Goal: Task Accomplishment & Management: Complete application form

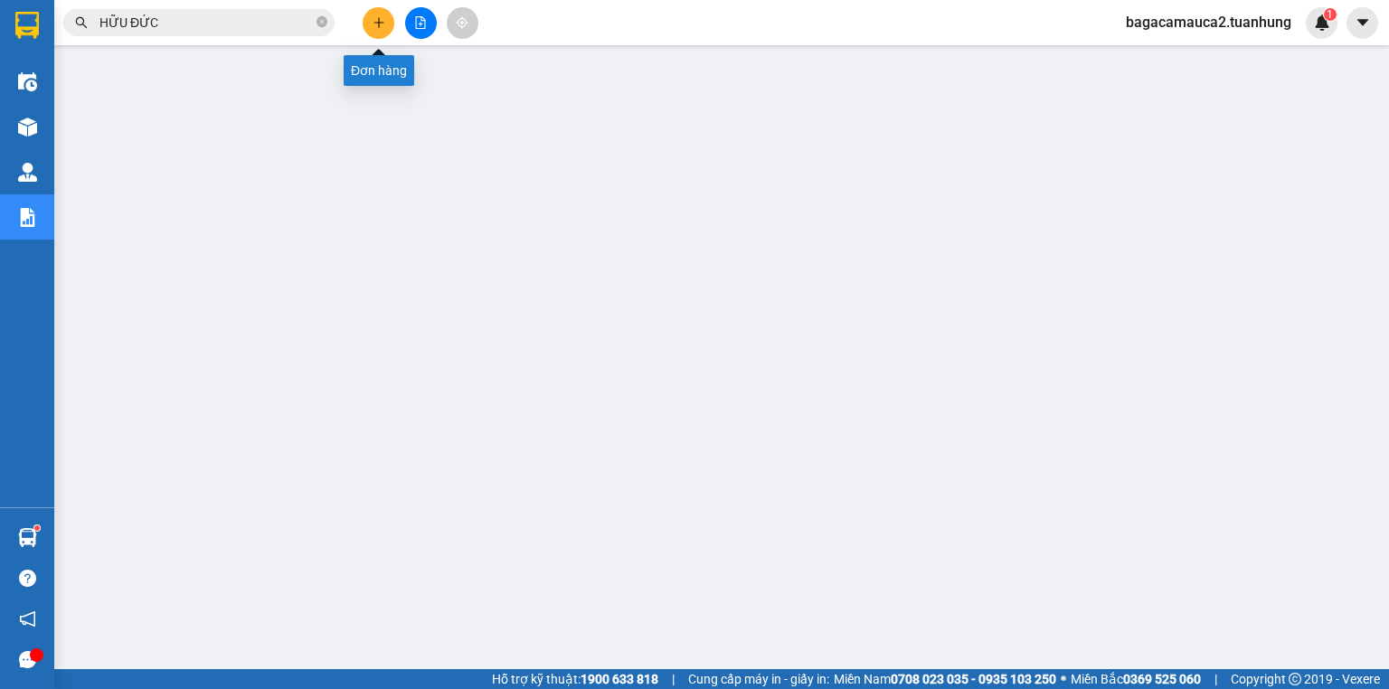
click at [383, 21] on icon "plus" at bounding box center [379, 22] width 13 height 13
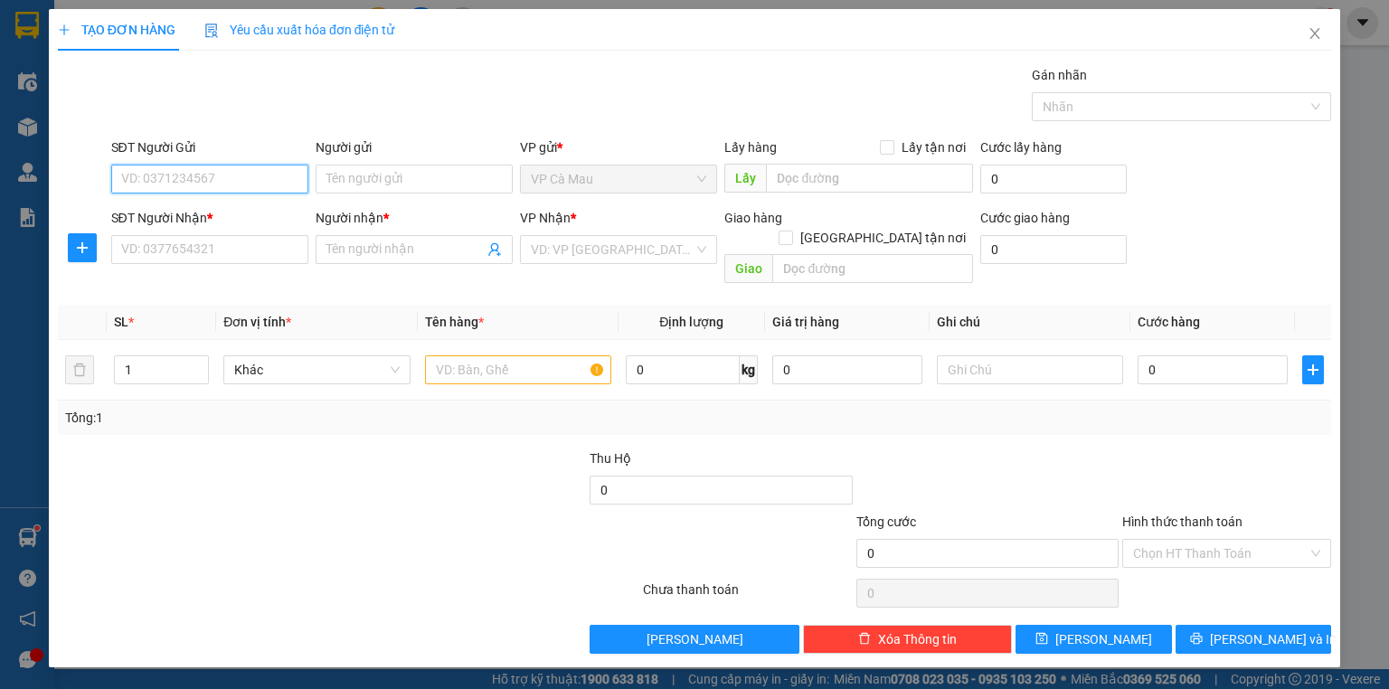
click at [227, 183] on input "SĐT Người Gửi" at bounding box center [209, 179] width 197 height 29
type input "0919525268"
click at [250, 213] on div "0919525268 - LÂM" at bounding box center [209, 214] width 175 height 20
type input "LÂM"
type input "0919525268"
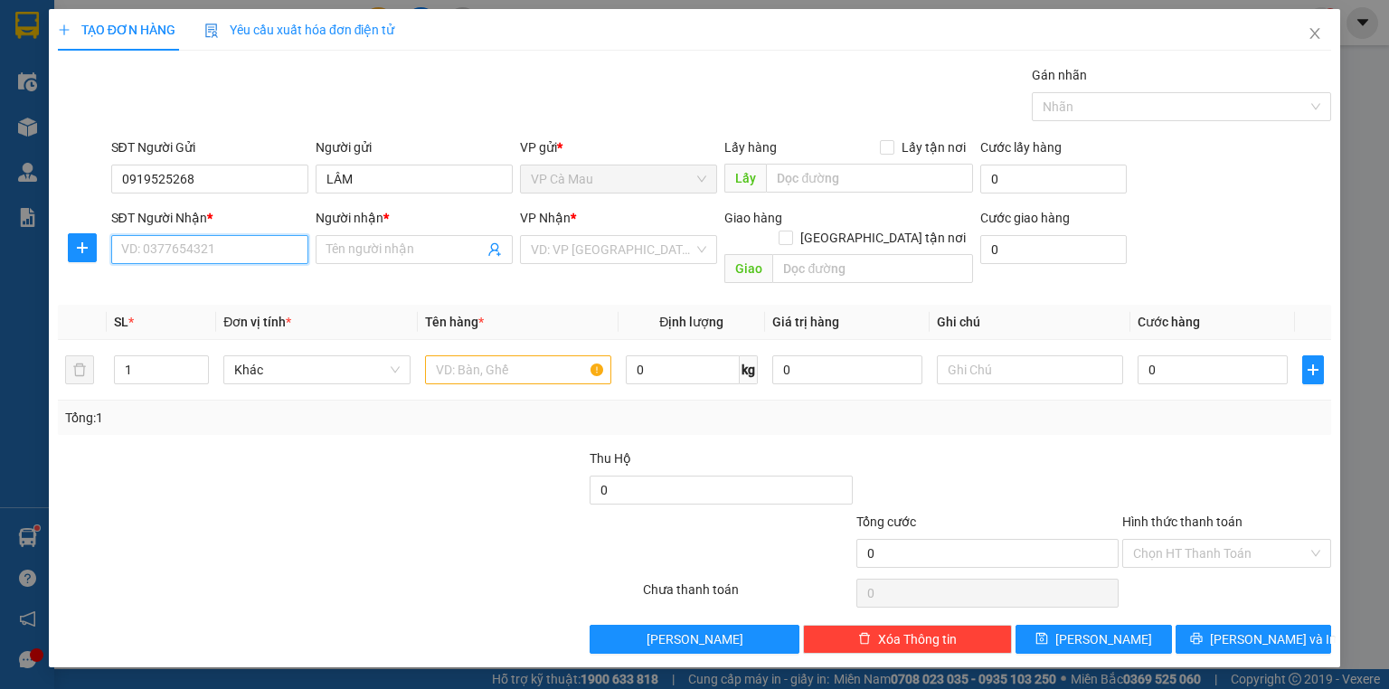
click at [216, 252] on input "SĐT Người Nhận *" at bounding box center [209, 249] width 197 height 29
type input "0903729494"
click at [349, 253] on input "Người nhận *" at bounding box center [404, 250] width 157 height 20
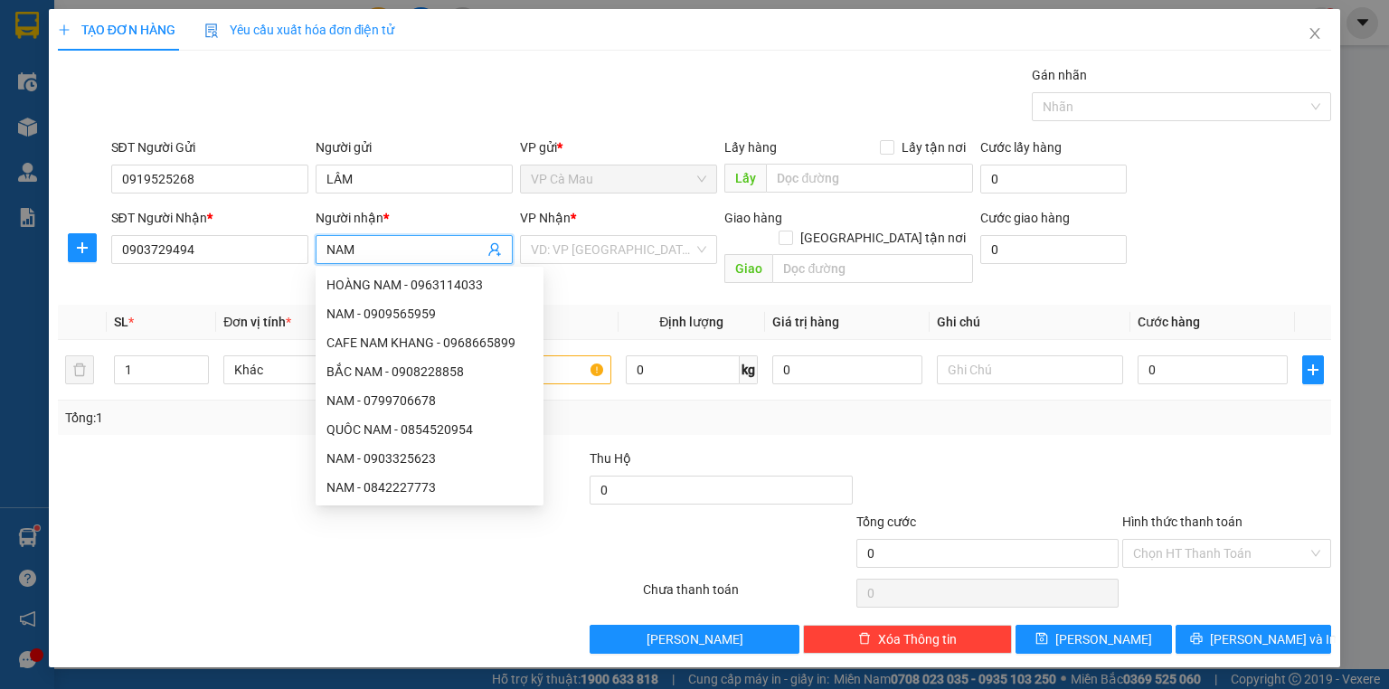
type input "NAM"
click at [382, 626] on div "Lưu nháp Xóa Thông tin Lưu Lưu và In" at bounding box center [694, 639] width 1277 height 29
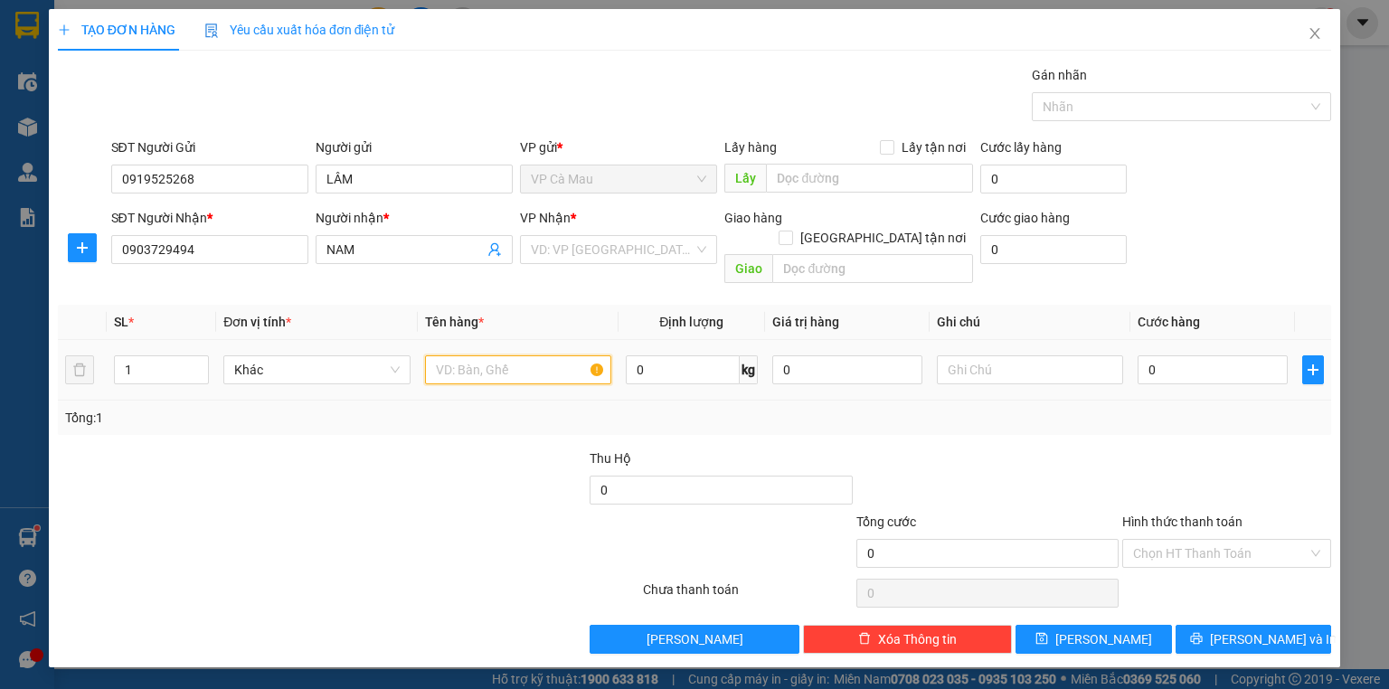
click at [465, 355] on input "text" at bounding box center [518, 369] width 186 height 29
type input "THUNG"
click at [1143, 355] on input "0" at bounding box center [1213, 369] width 150 height 29
type input "+3"
type input "3"
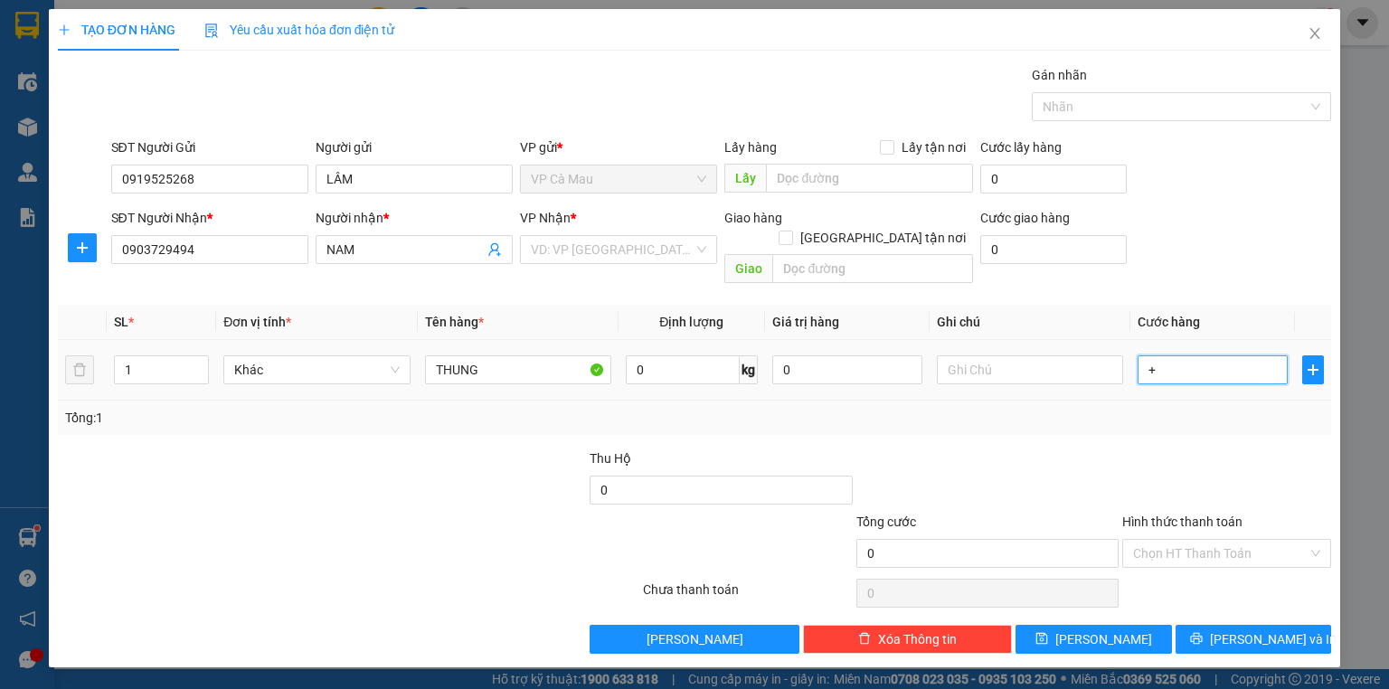
type input "3"
type input "+30"
type input "30"
type input "30.000"
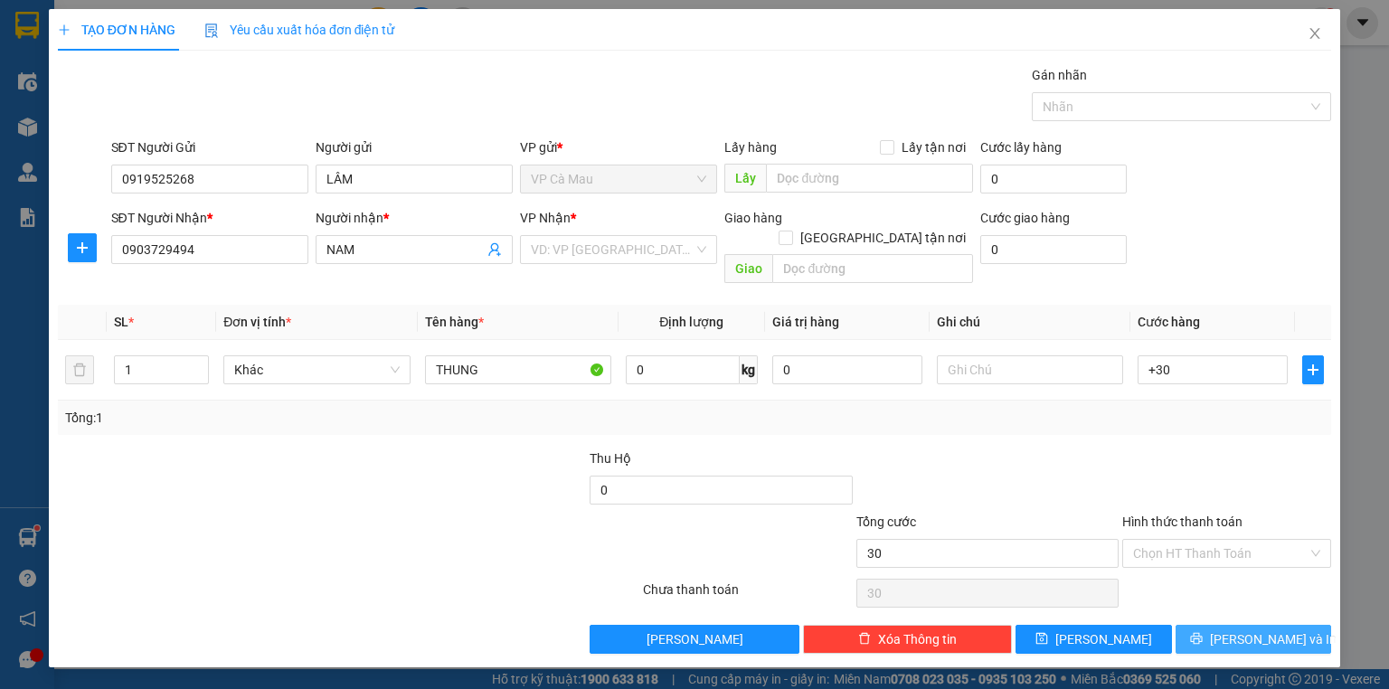
type input "30.000"
click at [1253, 629] on span "[PERSON_NAME] và In" at bounding box center [1273, 639] width 127 height 20
click at [656, 253] on input "search" at bounding box center [612, 249] width 163 height 27
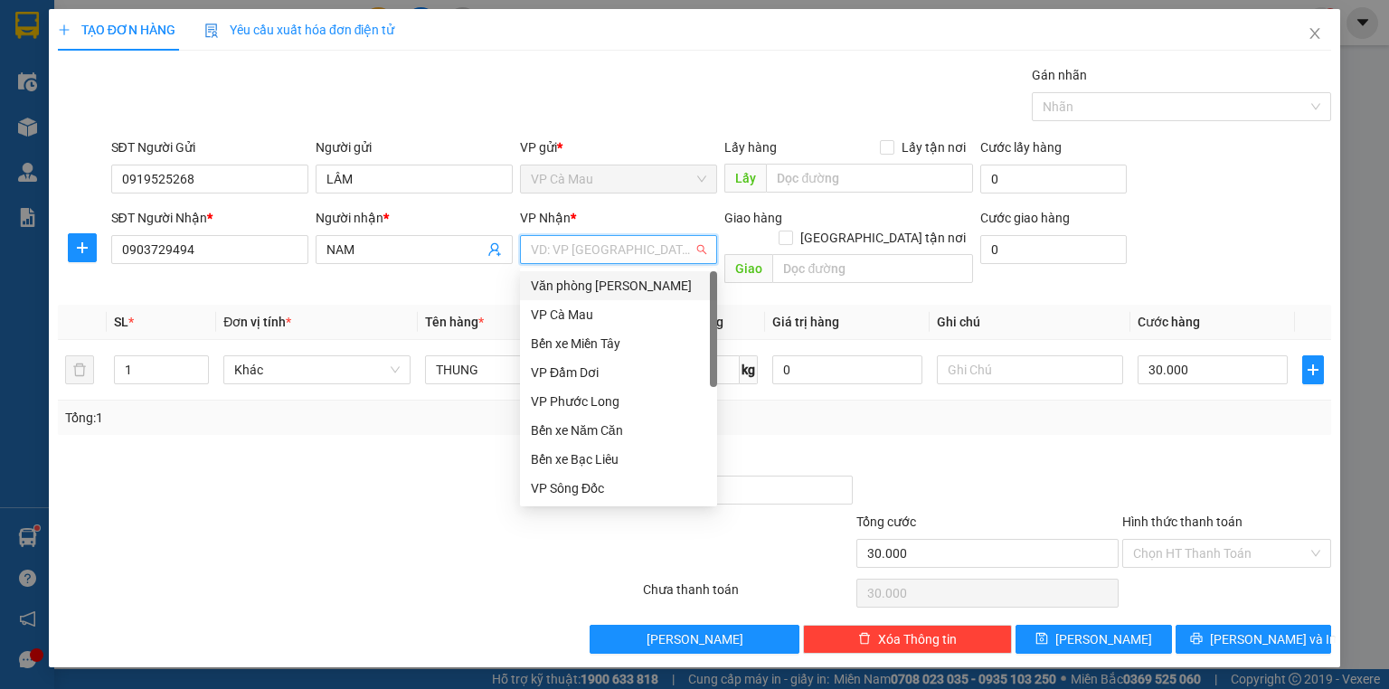
click at [654, 285] on div "Văn [PERSON_NAME] [PERSON_NAME]" at bounding box center [618, 286] width 175 height 20
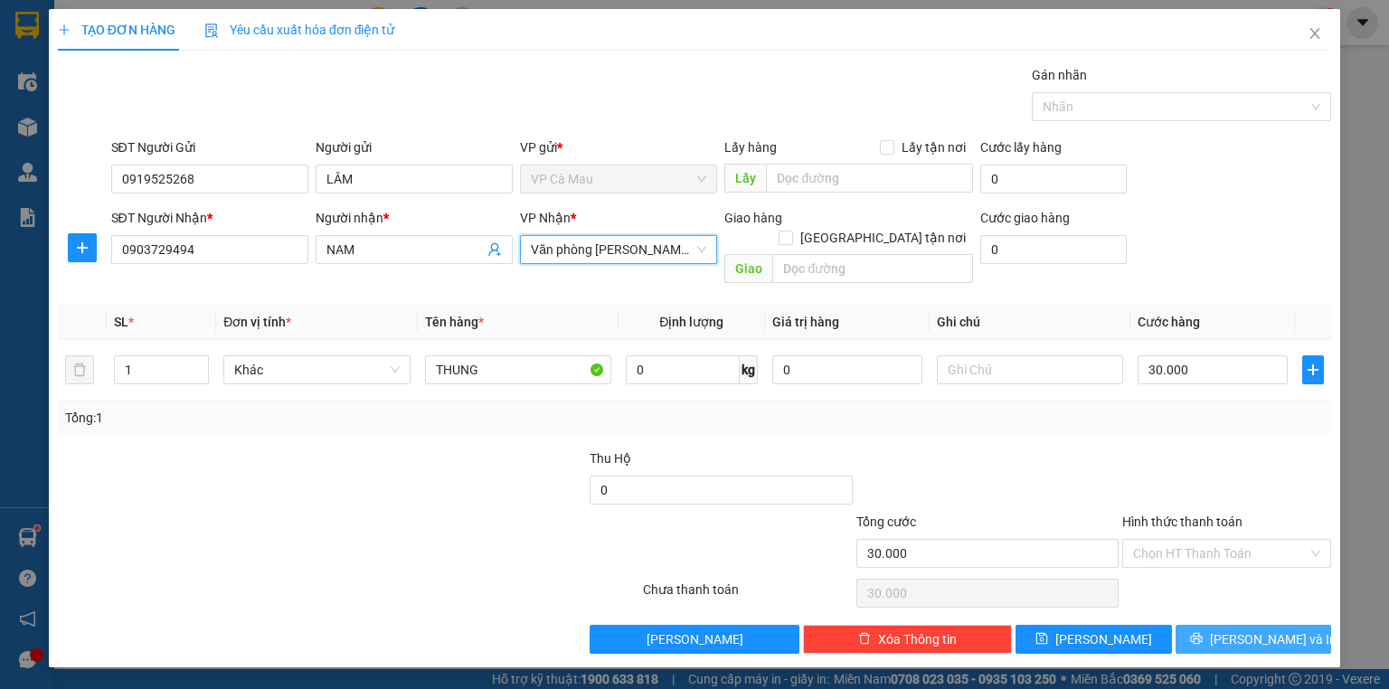
click at [1262, 629] on span "[PERSON_NAME] và In" at bounding box center [1273, 639] width 127 height 20
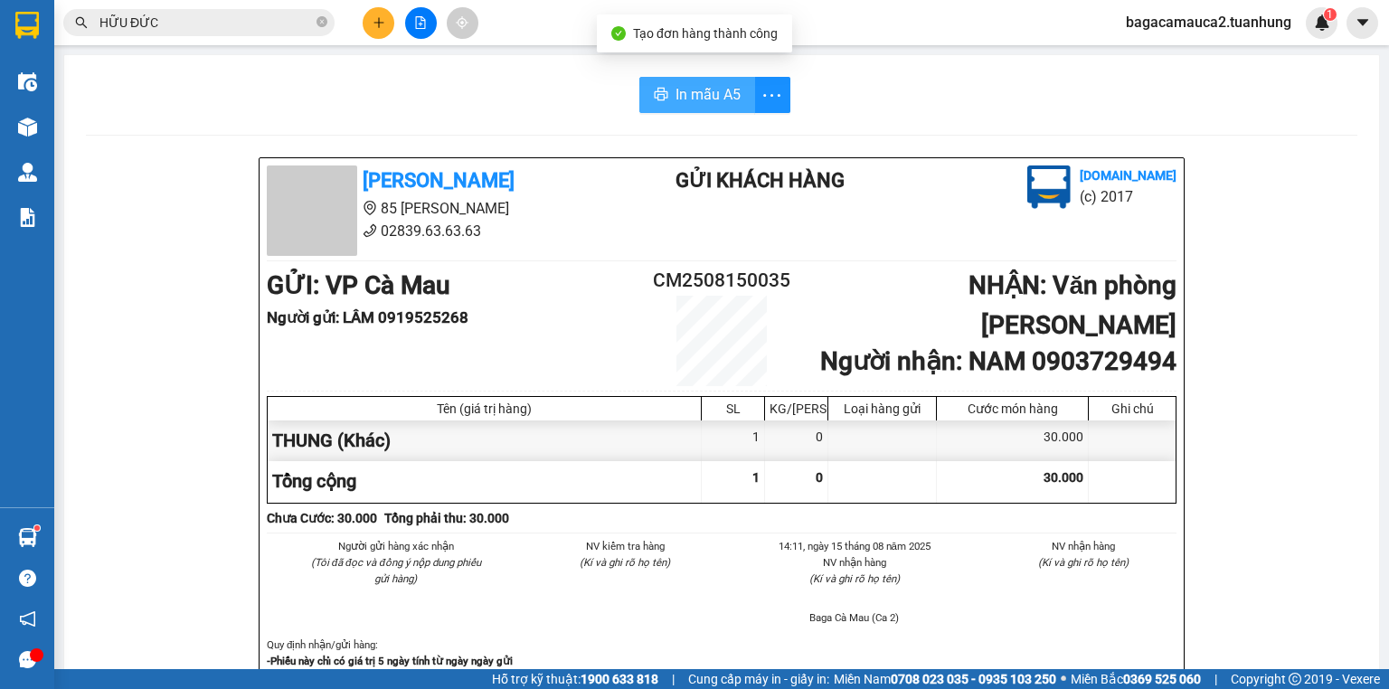
click at [677, 89] on span "In mẫu A5" at bounding box center [708, 94] width 65 height 23
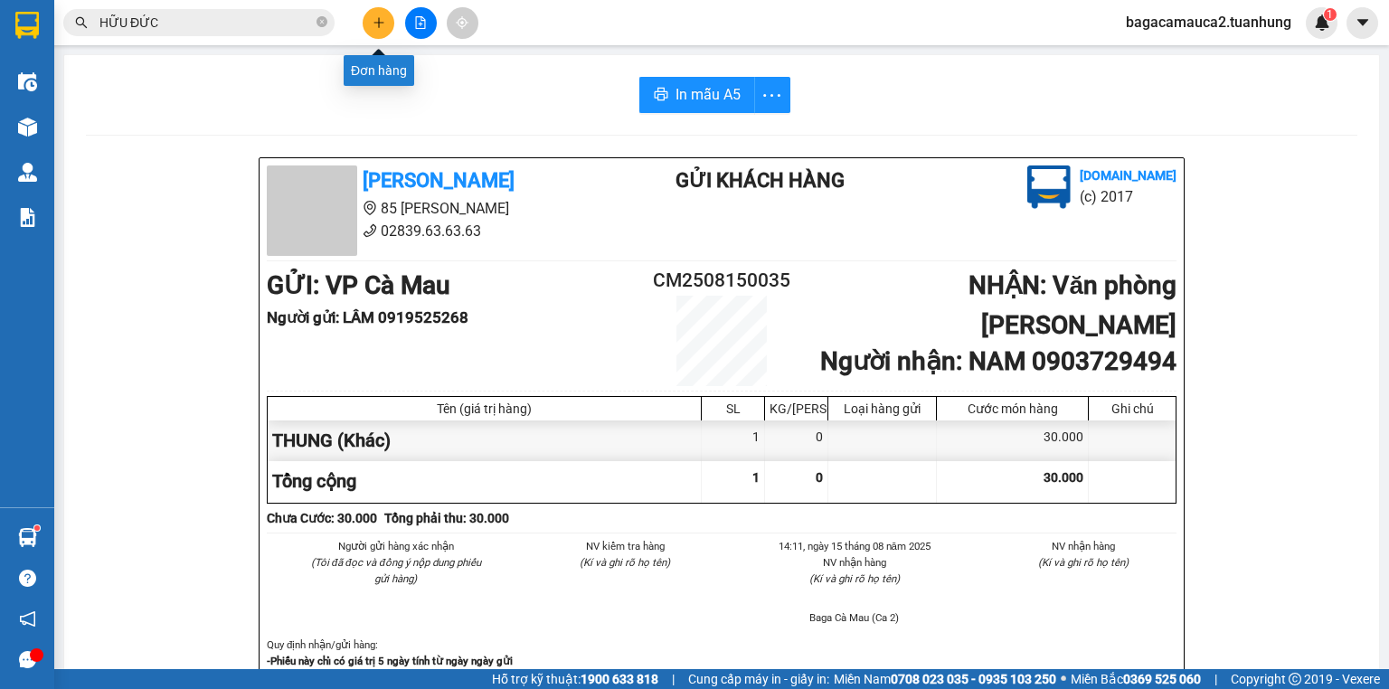
click at [374, 18] on icon "plus" at bounding box center [379, 22] width 13 height 13
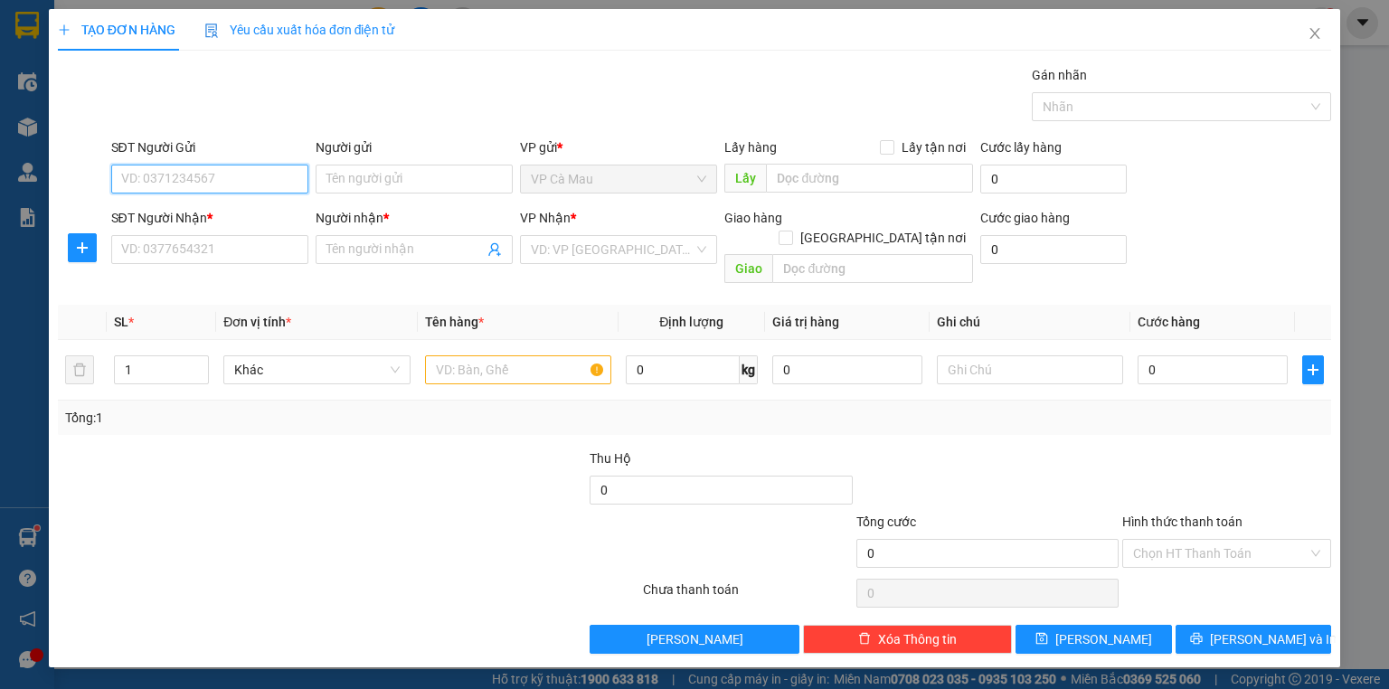
click at [249, 182] on input "SĐT Người Gửi" at bounding box center [209, 179] width 197 height 29
click at [232, 222] on div "0919228312 - NĂNG" at bounding box center [209, 214] width 175 height 20
type input "0919228312"
type input "NĂNG"
type input "0919228312"
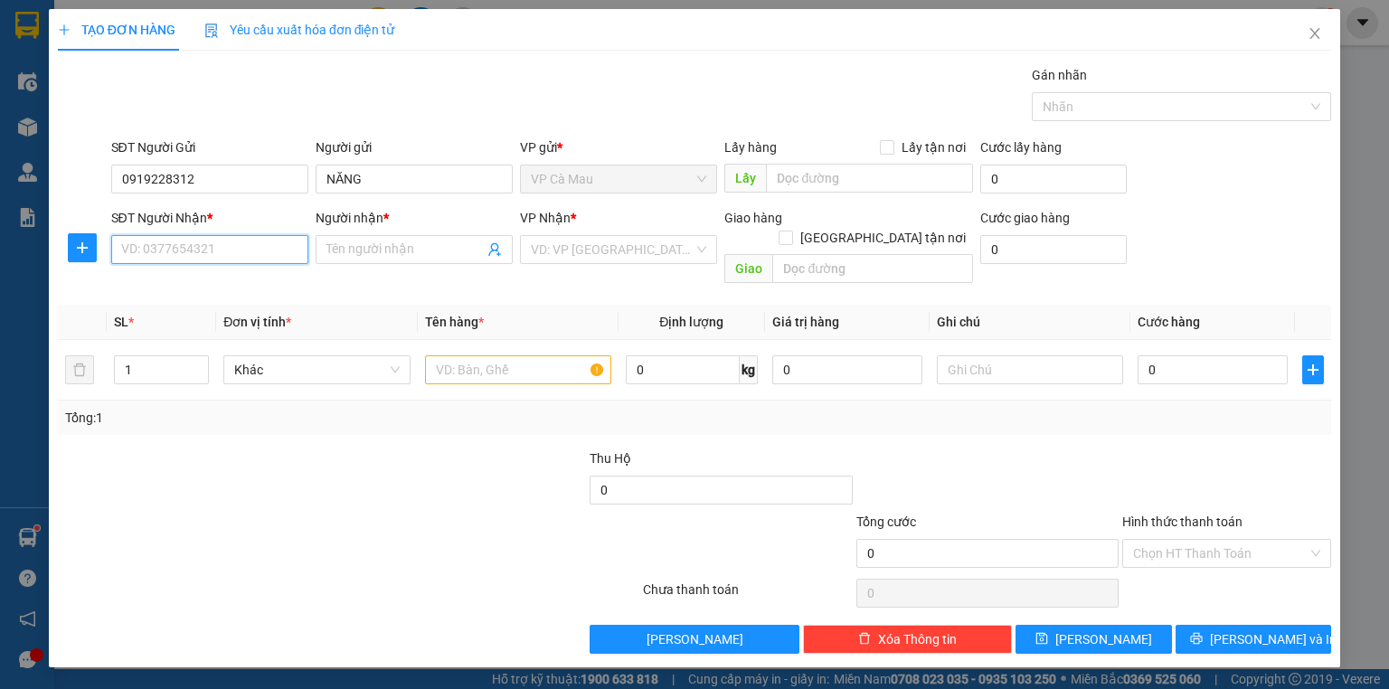
click at [213, 244] on input "SĐT Người Nhận *" at bounding box center [209, 249] width 197 height 29
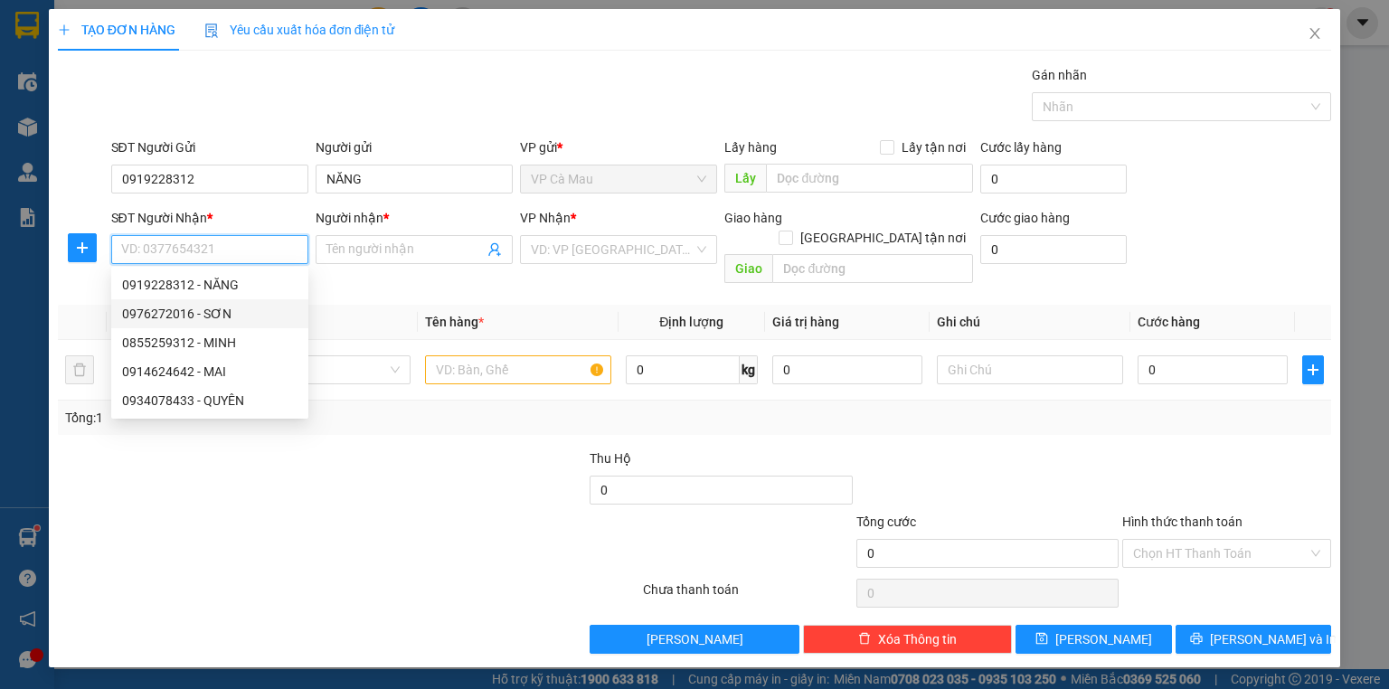
click at [206, 317] on div "0976272016 - SƠN" at bounding box center [209, 314] width 175 height 20
type input "0976272016"
type input "SƠN"
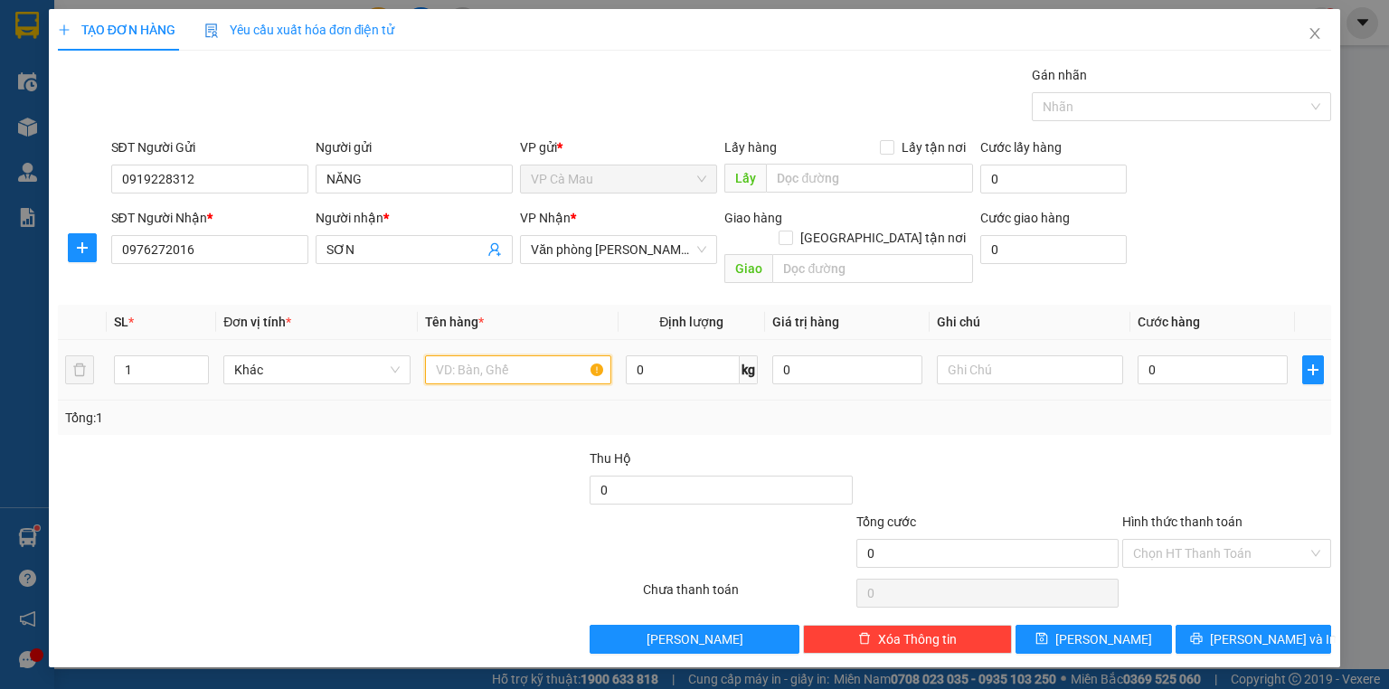
click at [461, 355] on input "text" at bounding box center [518, 369] width 186 height 29
type input "THUNG"
click at [1144, 355] on input "0" at bounding box center [1213, 369] width 150 height 29
type input "+5"
type input "5"
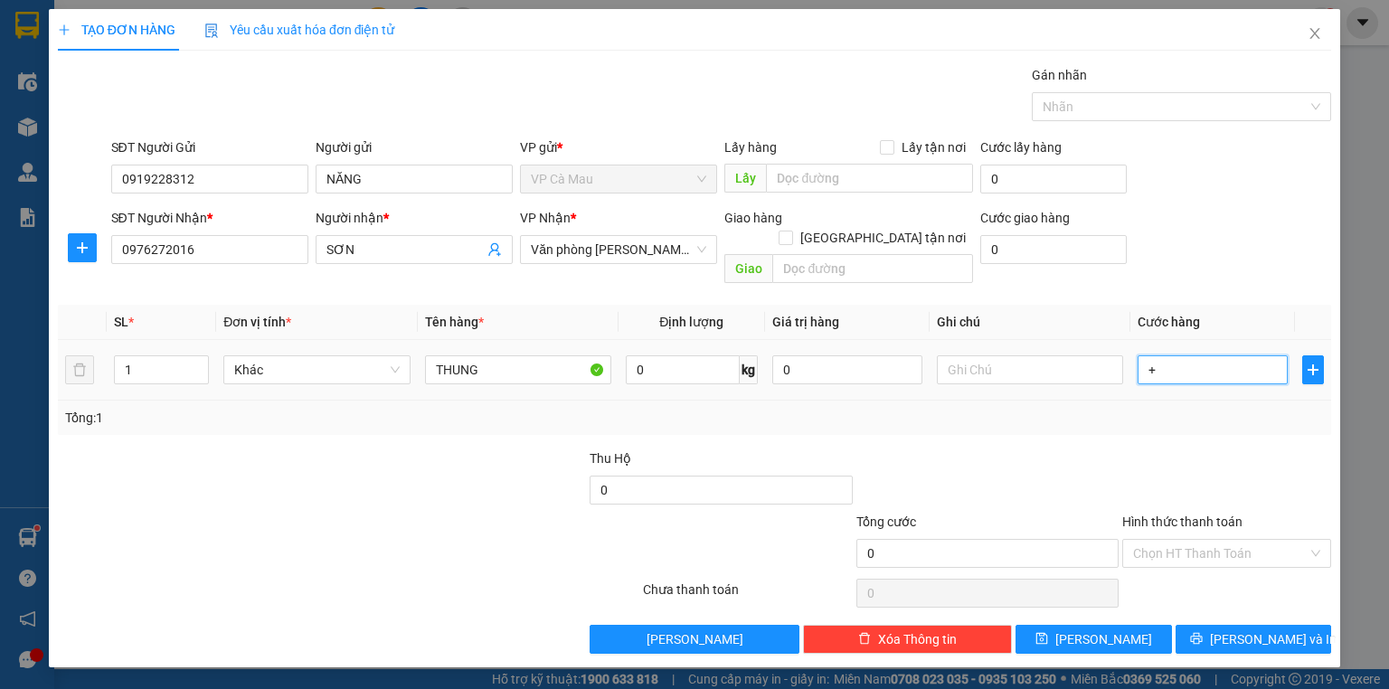
type input "5"
type input "+50"
type input "50"
type input "50.000"
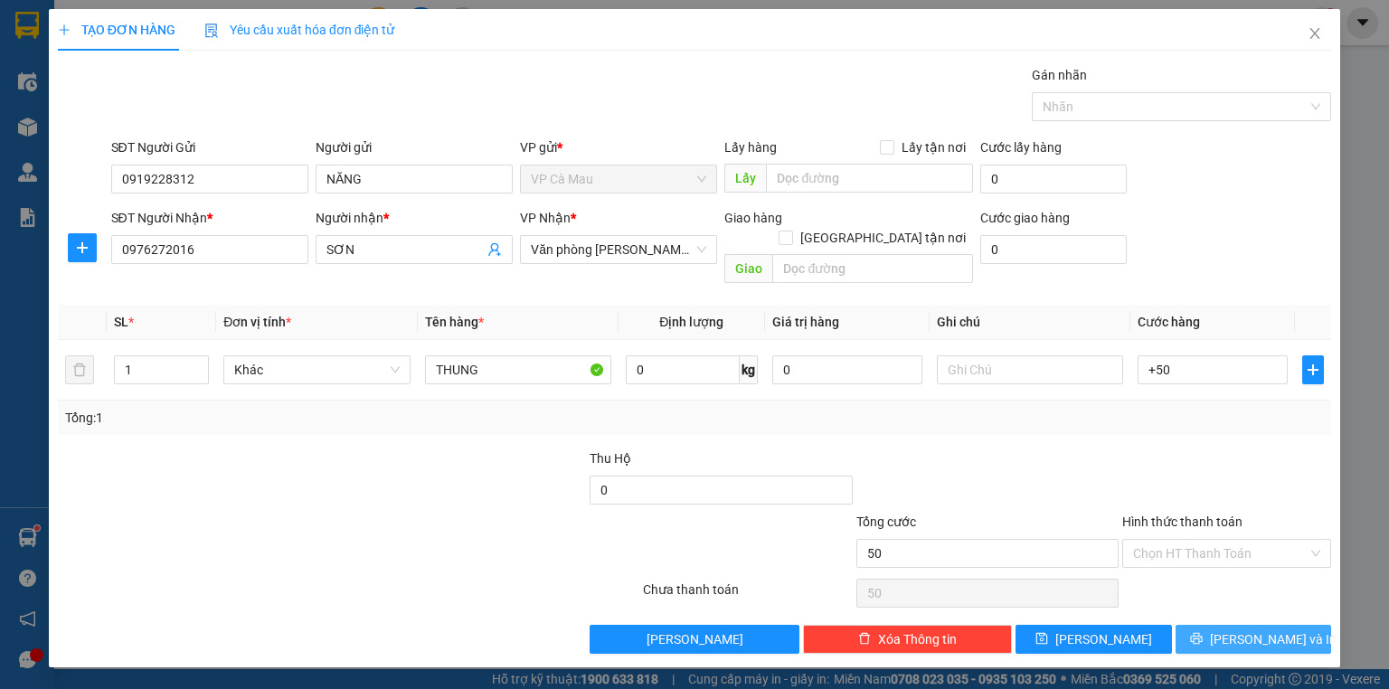
type input "50.000"
click at [1300, 625] on button "[PERSON_NAME] và In" at bounding box center [1254, 639] width 156 height 29
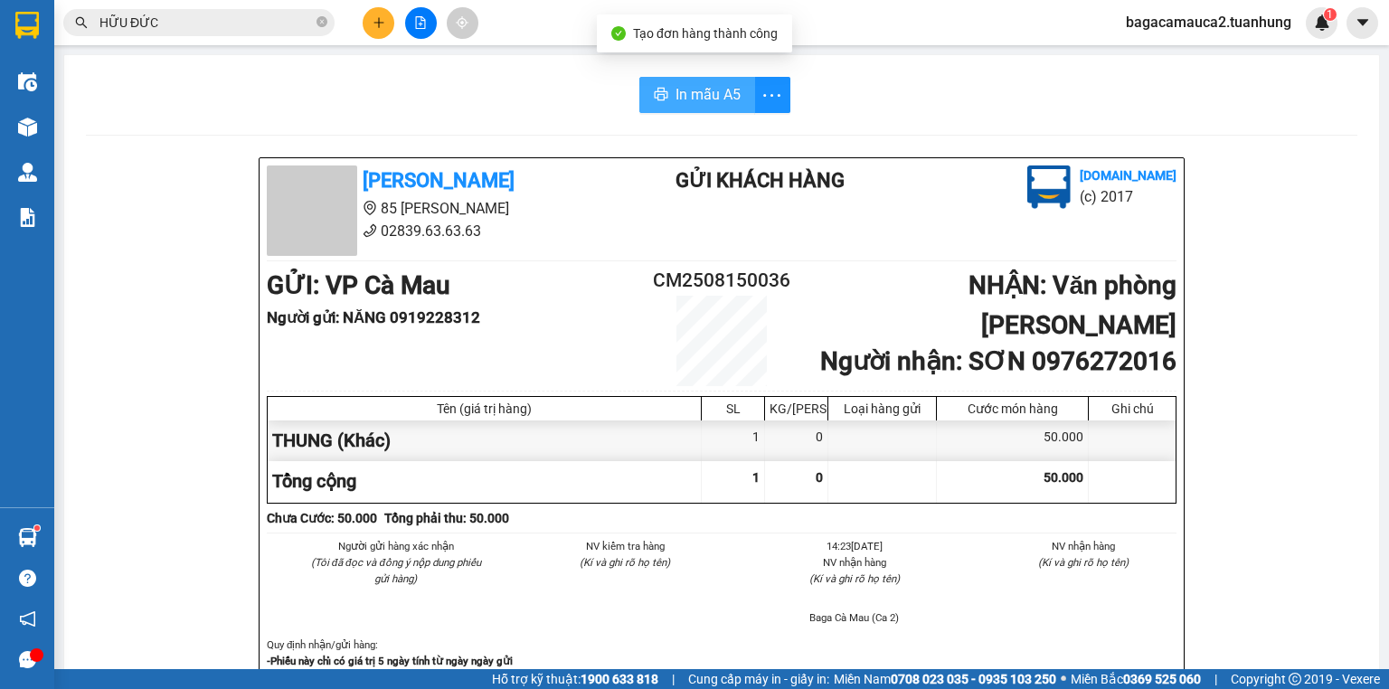
click at [711, 94] on span "In mẫu A5" at bounding box center [708, 94] width 65 height 23
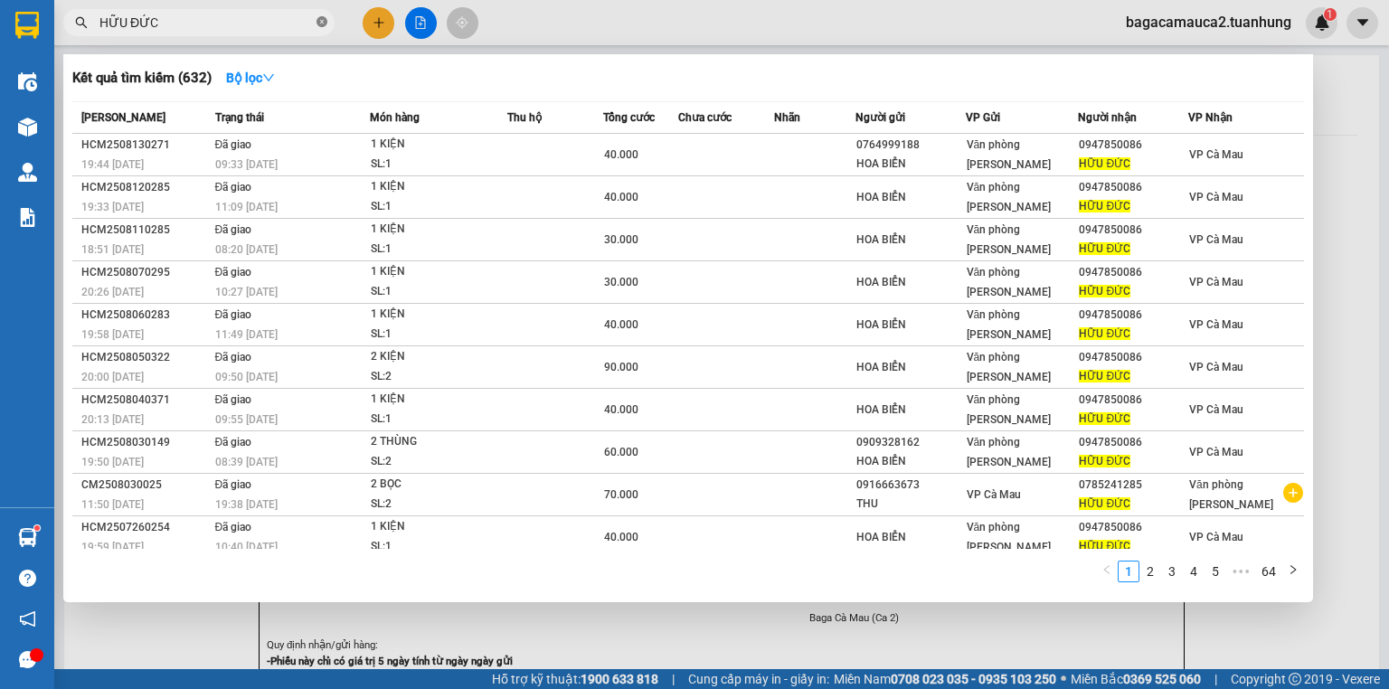
click at [319, 24] on icon "close-circle" at bounding box center [322, 21] width 11 height 11
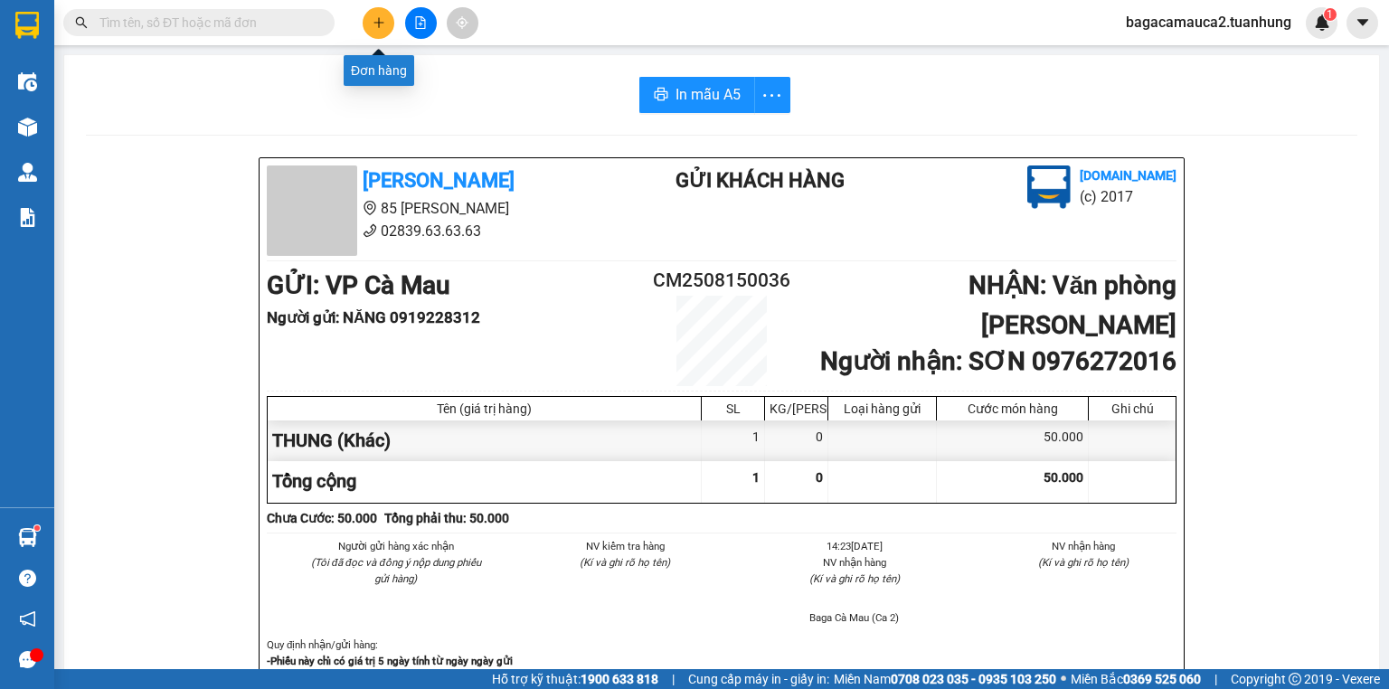
click at [380, 30] on button at bounding box center [379, 23] width 32 height 32
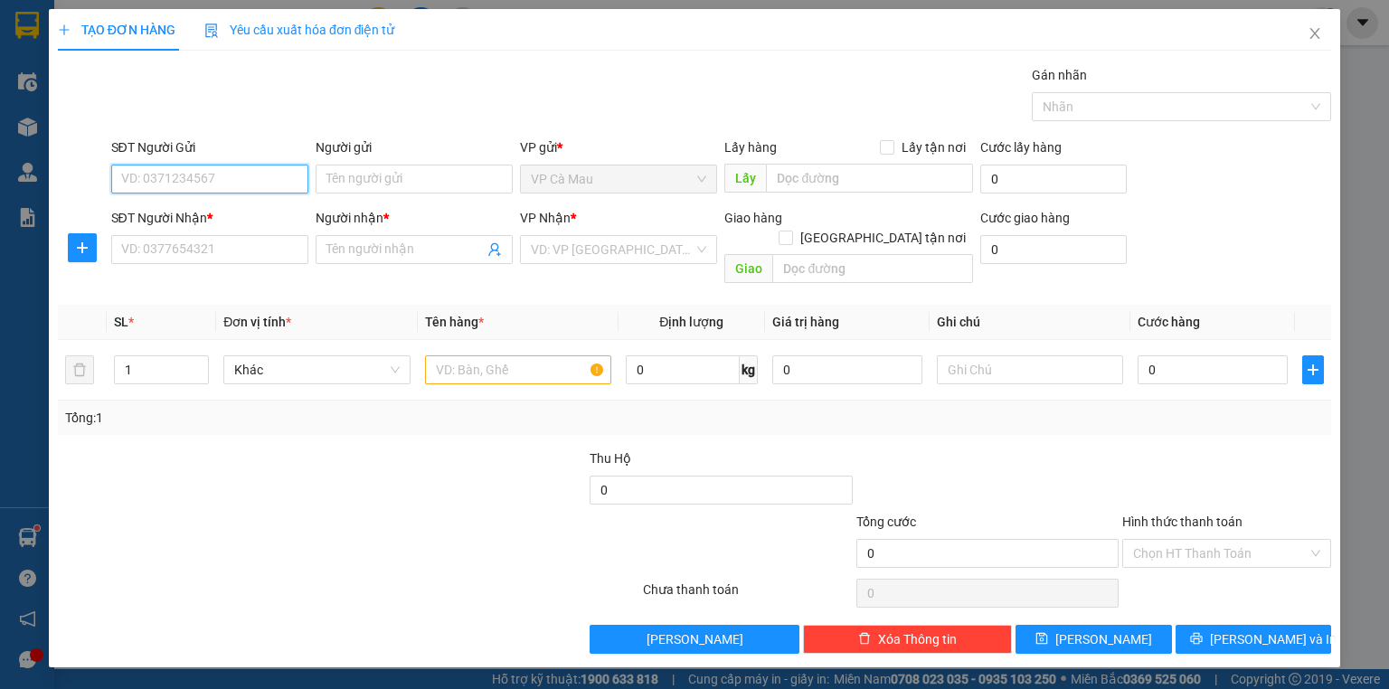
click at [253, 181] on input "SĐT Người Gửi" at bounding box center [209, 179] width 197 height 29
click at [250, 217] on div "0933226662 - NHÂN" at bounding box center [209, 214] width 175 height 20
type input "0933226662"
type input "NHÂN"
type input "0933226662"
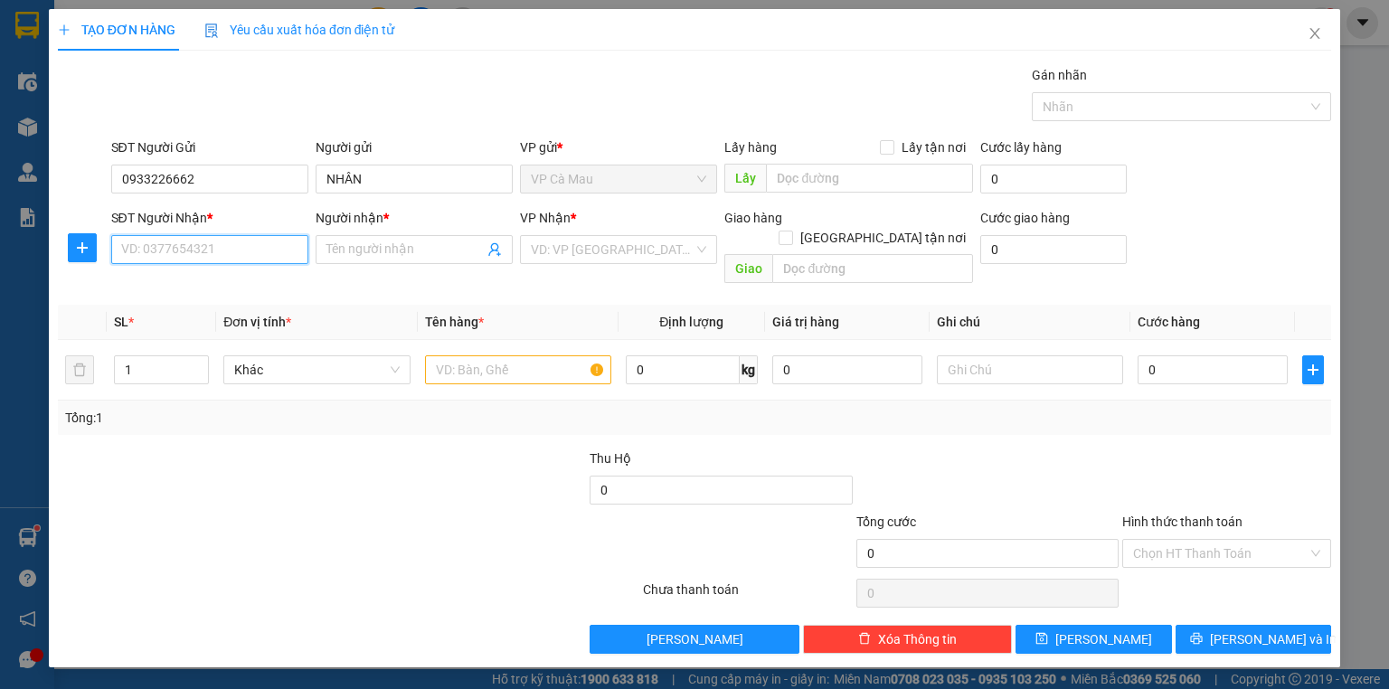
click at [146, 257] on input "SĐT Người Nhận *" at bounding box center [209, 249] width 197 height 29
type input "0908123626"
click at [391, 251] on input "Người nhận *" at bounding box center [404, 250] width 157 height 20
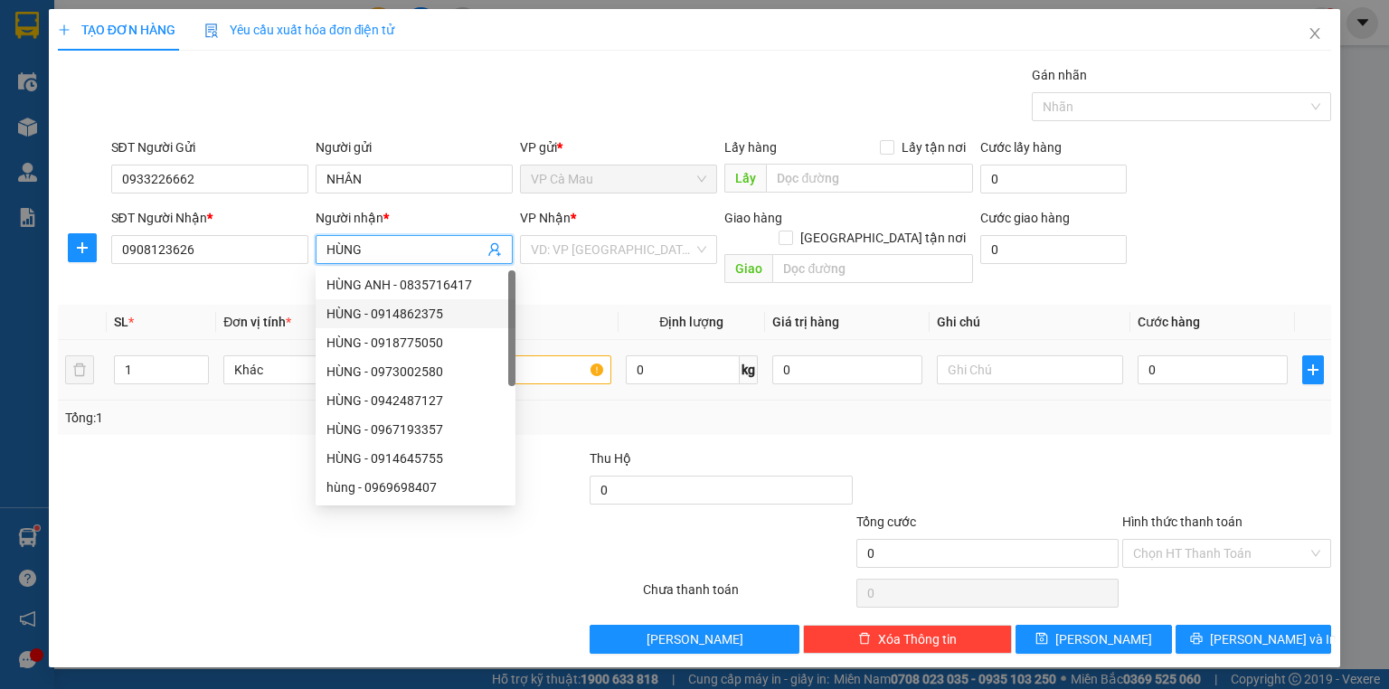
type input "HÙNG"
drag, startPoint x: 549, startPoint y: 336, endPoint x: 543, endPoint y: 365, distance: 29.6
click at [545, 354] on table "SL * Đơn vị tính * Tên hàng * Định lượng Giá trị hàng Ghi chú Cước hàng 1 Khác …" at bounding box center [694, 353] width 1273 height 96
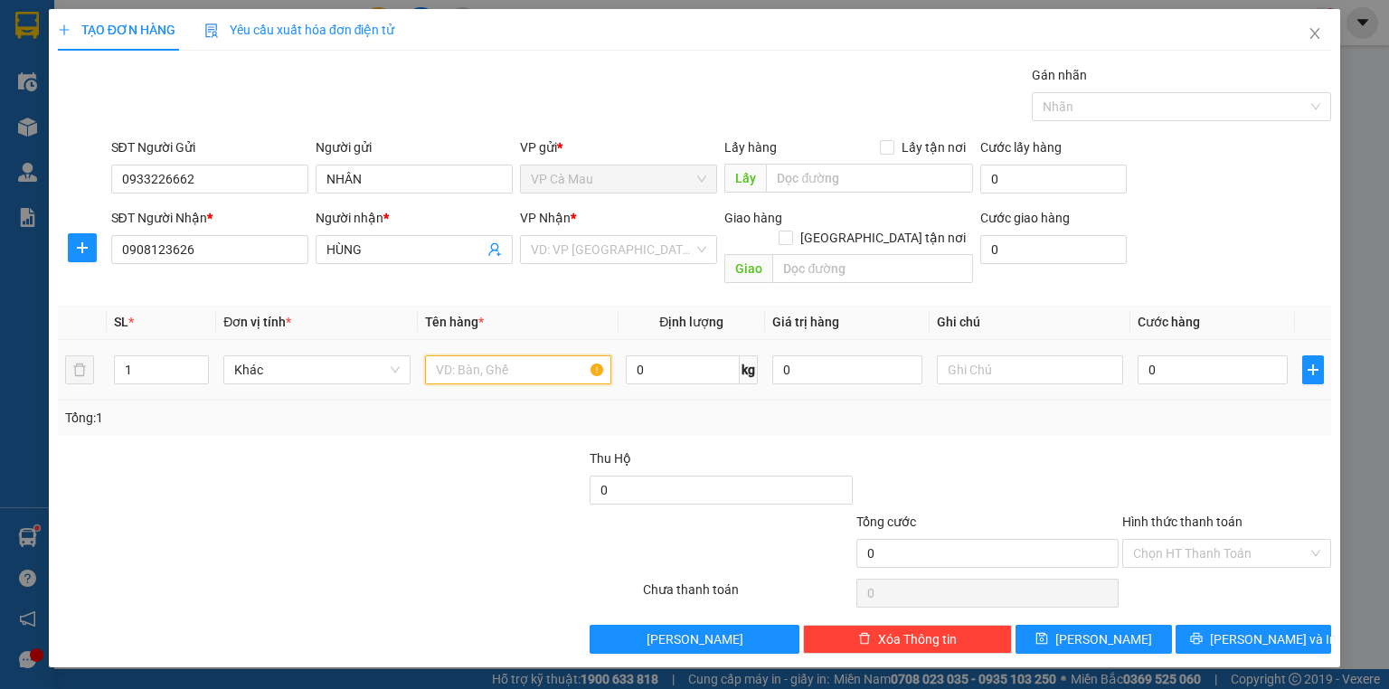
click at [499, 355] on input "text" at bounding box center [518, 369] width 186 height 29
click at [611, 249] on input "search" at bounding box center [612, 249] width 163 height 27
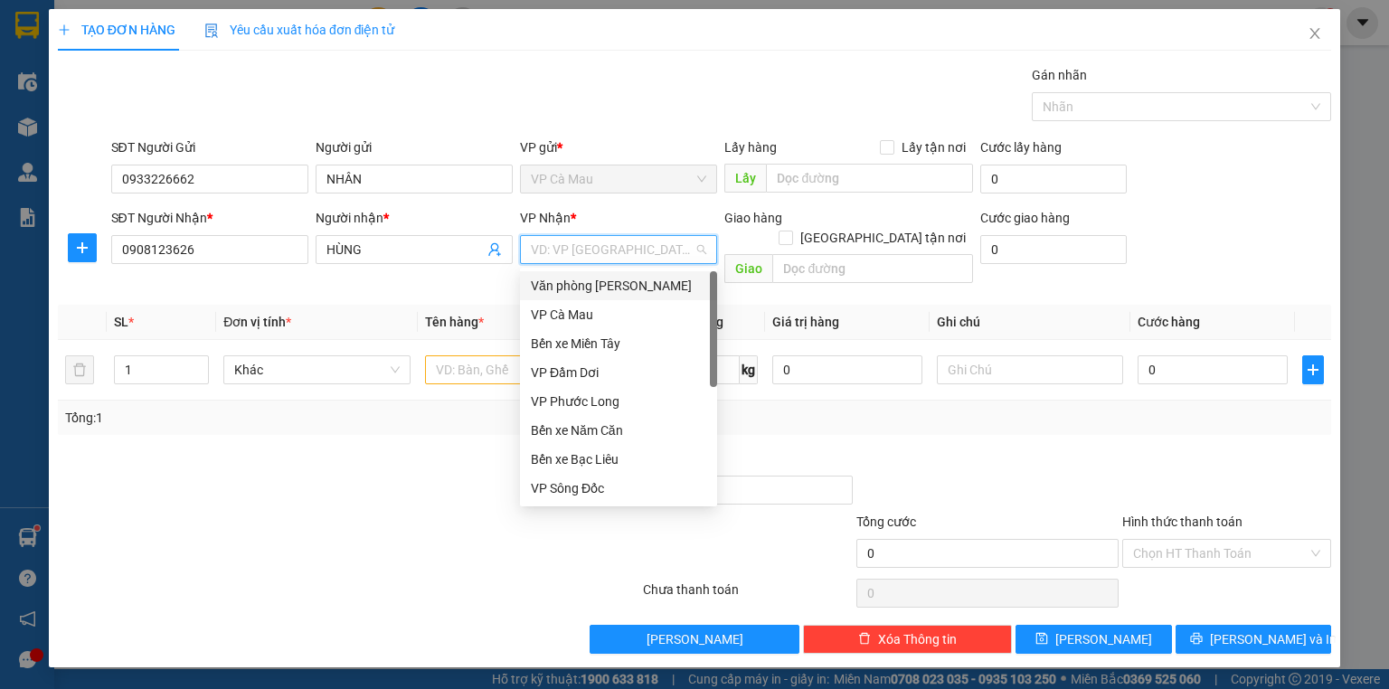
click at [607, 279] on div "Văn [PERSON_NAME] [PERSON_NAME]" at bounding box center [618, 286] width 175 height 20
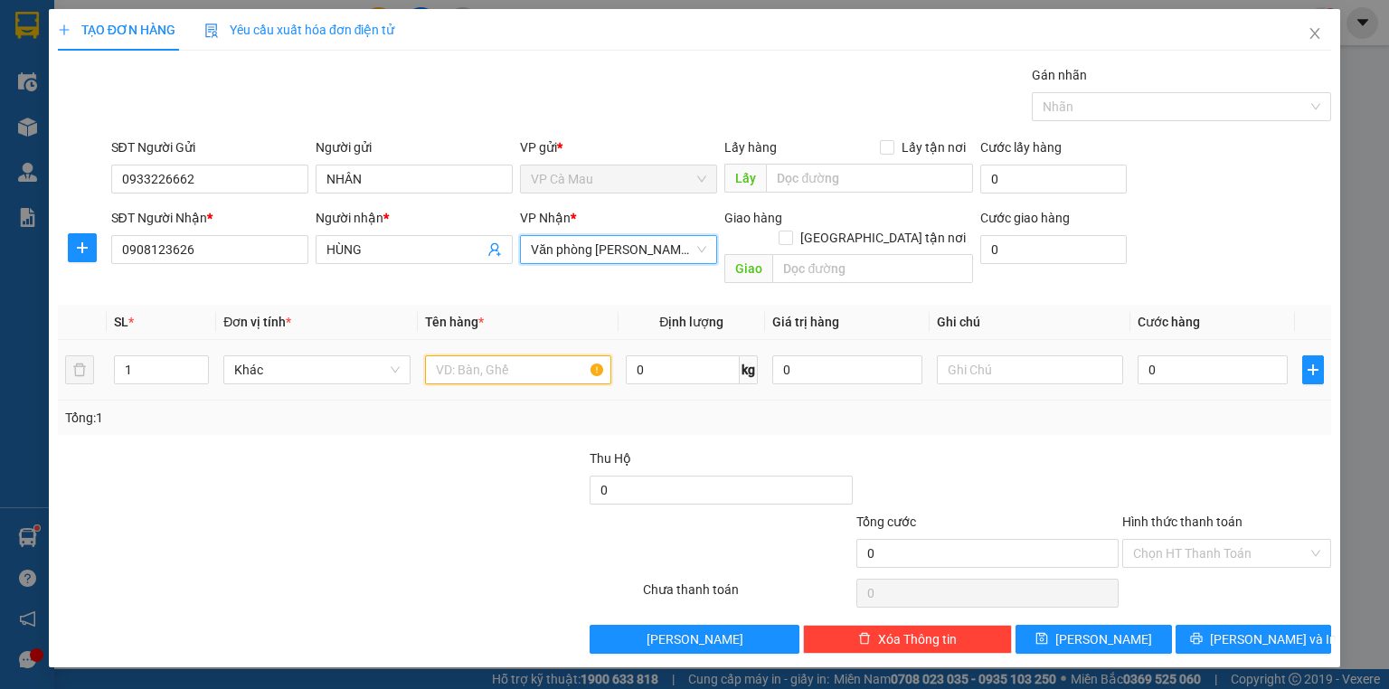
click at [500, 355] on input "text" at bounding box center [518, 369] width 186 height 29
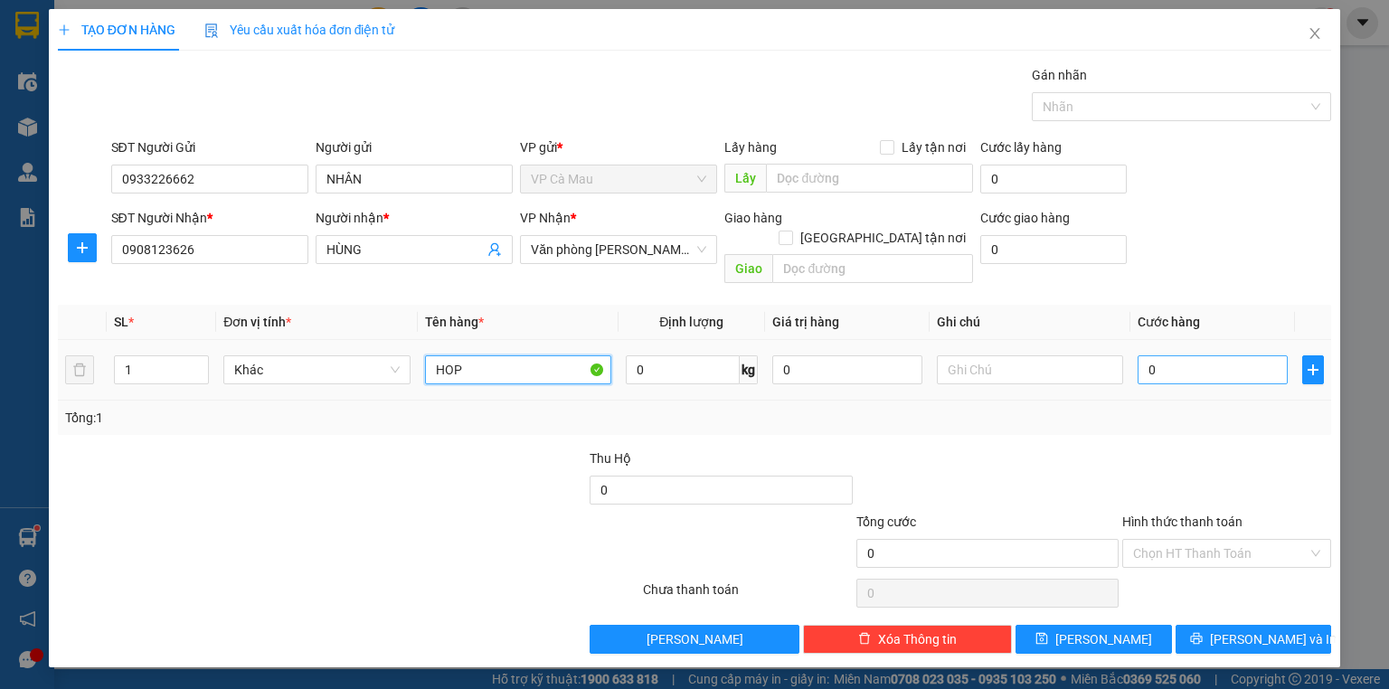
type input "HOP"
click at [1147, 355] on input "0" at bounding box center [1213, 369] width 150 height 29
type input "+3"
type input "3"
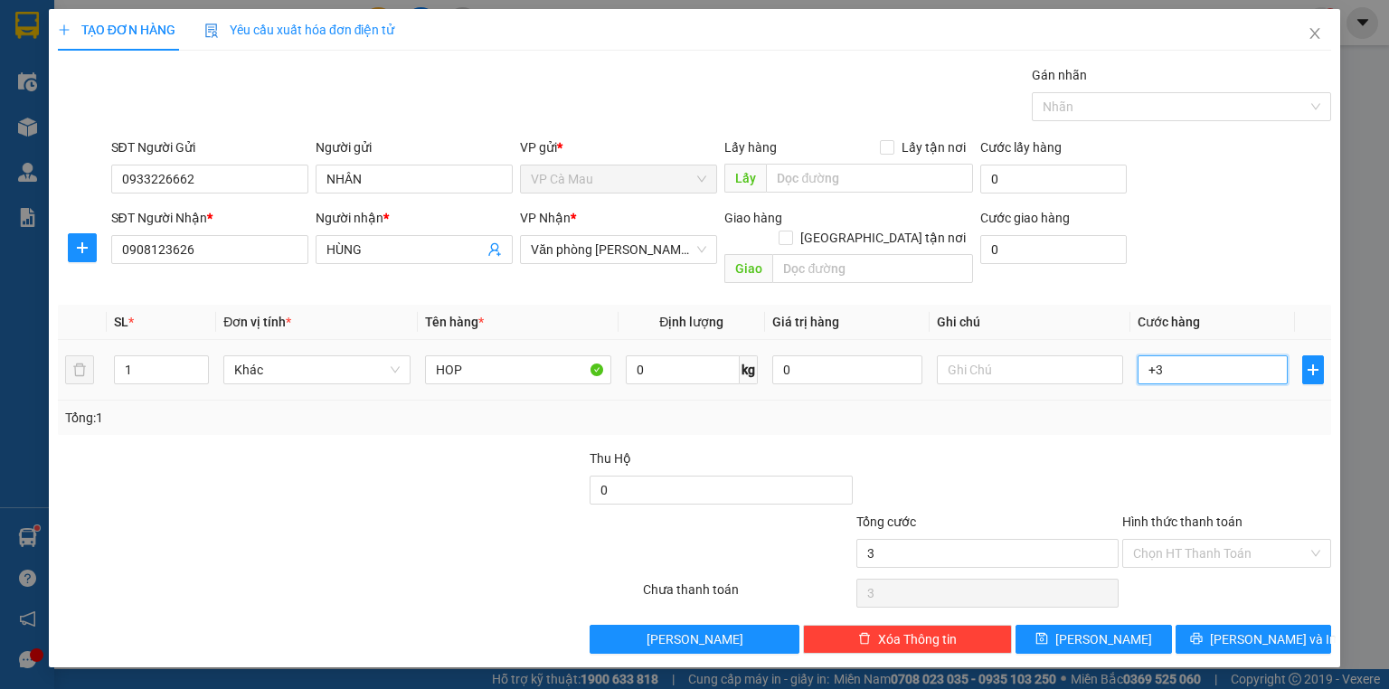
type input "+30"
type input "30"
type input "30.000"
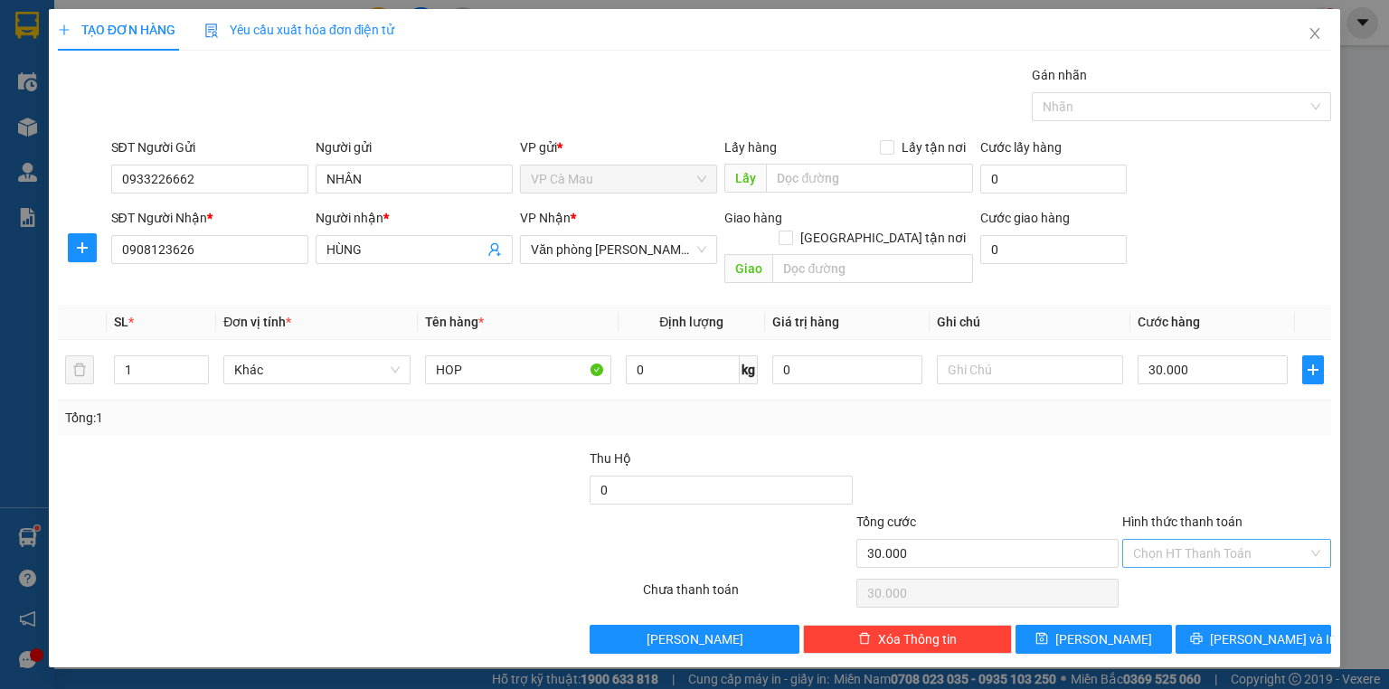
click at [1226, 540] on input "Hình thức thanh toán" at bounding box center [1220, 553] width 175 height 27
click at [1224, 572] on div "Tại văn phòng" at bounding box center [1226, 568] width 187 height 20
type input "0"
click at [1271, 629] on span "[PERSON_NAME] và In" at bounding box center [1273, 639] width 127 height 20
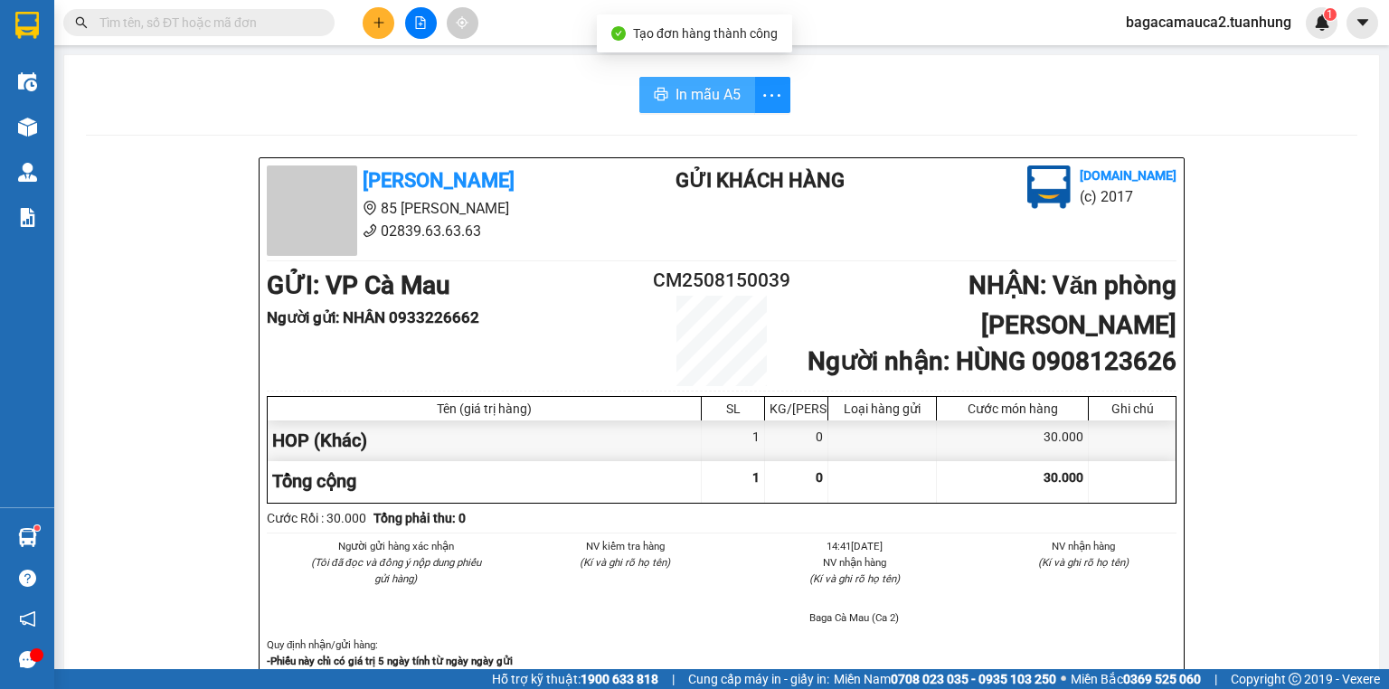
click at [664, 86] on button "In mẫu A5" at bounding box center [697, 95] width 116 height 36
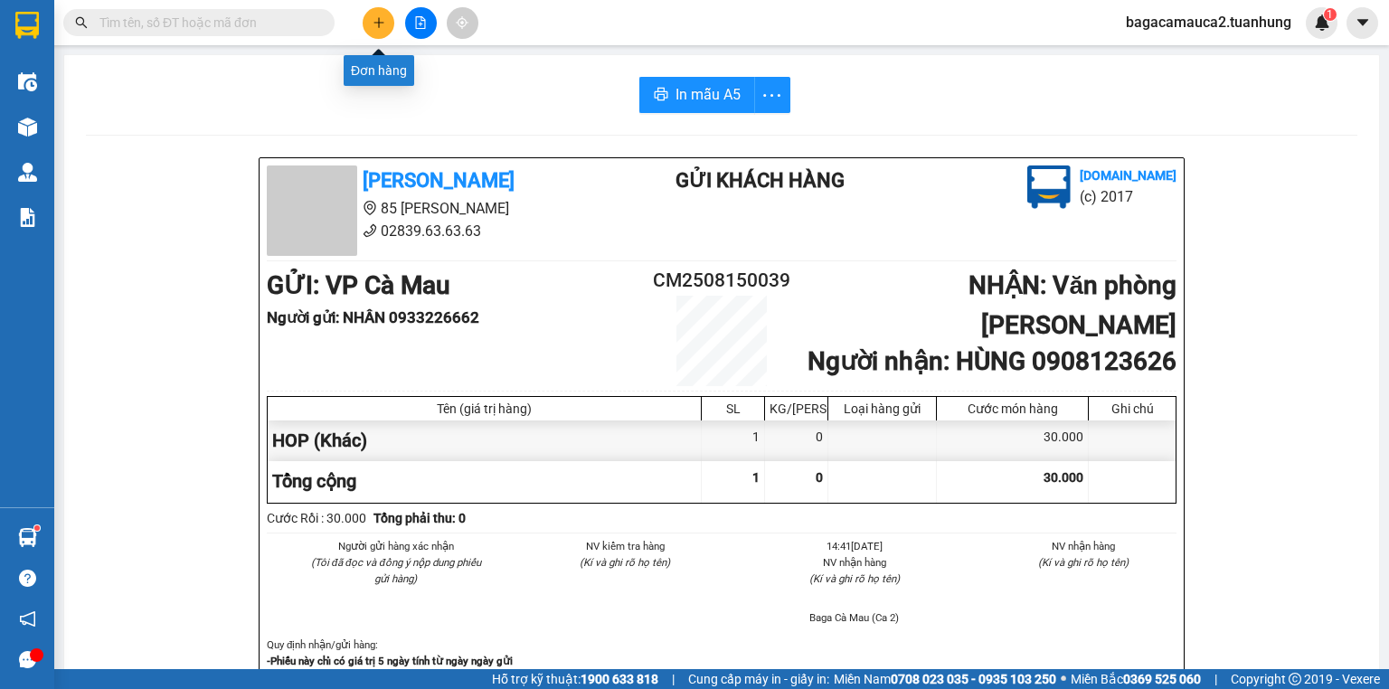
click at [380, 19] on icon "plus" at bounding box center [379, 22] width 13 height 13
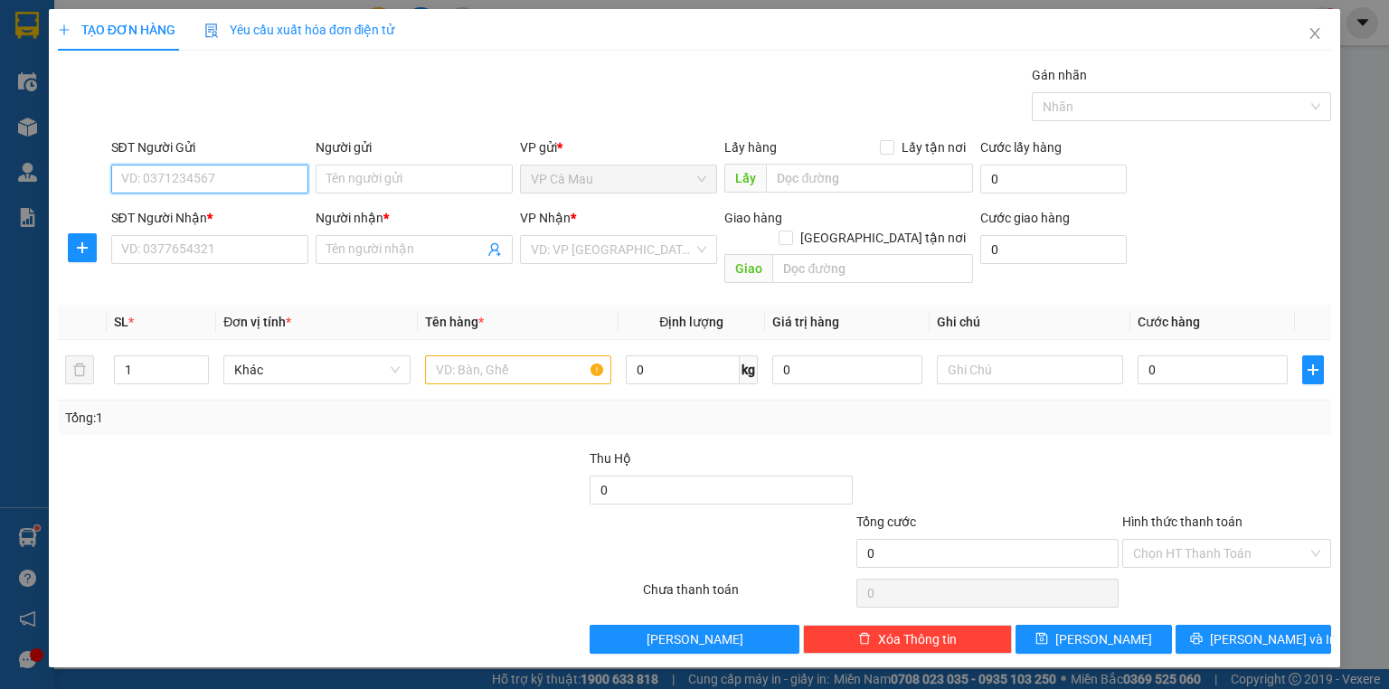
click at [222, 182] on input "SĐT Người Gửi" at bounding box center [209, 179] width 197 height 29
click at [217, 179] on input "SĐT Người Gửi" at bounding box center [209, 179] width 197 height 29
click at [165, 256] on input "SĐT Người Nhận *" at bounding box center [209, 249] width 197 height 29
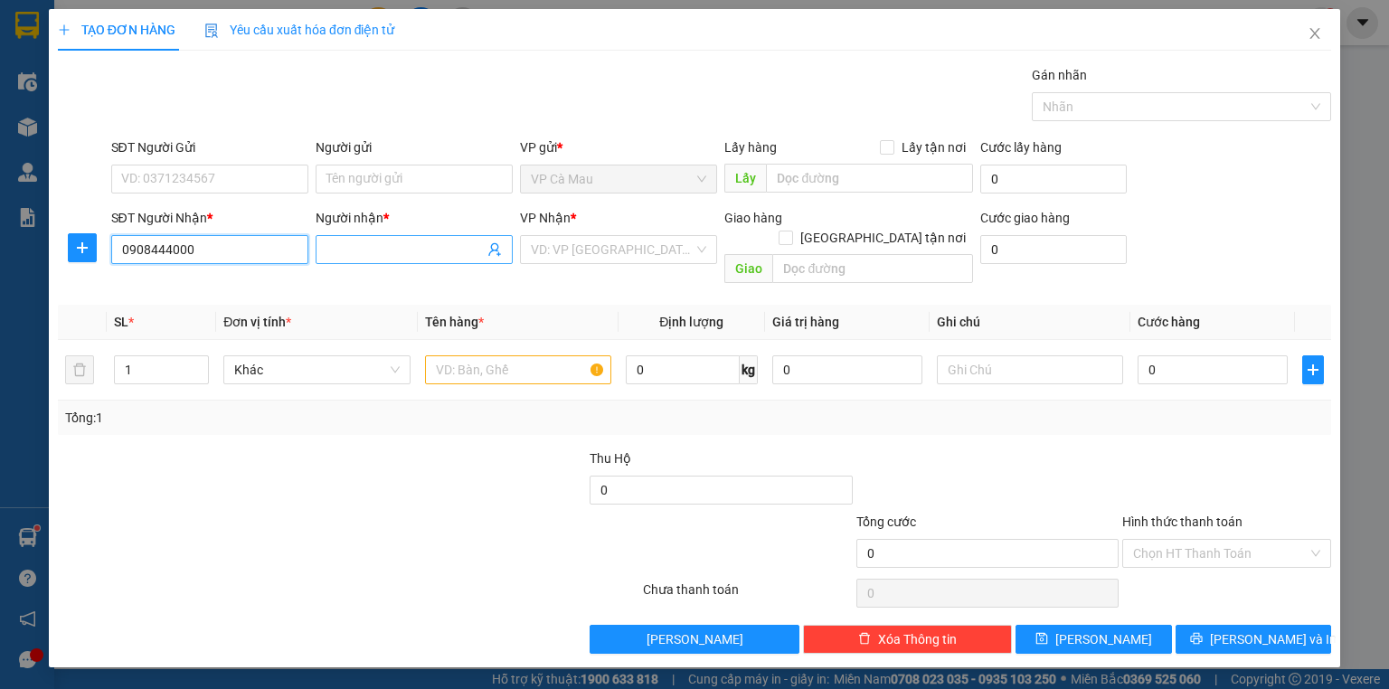
type input "0908444000"
click at [353, 254] on input "Người nhận *" at bounding box center [404, 250] width 157 height 20
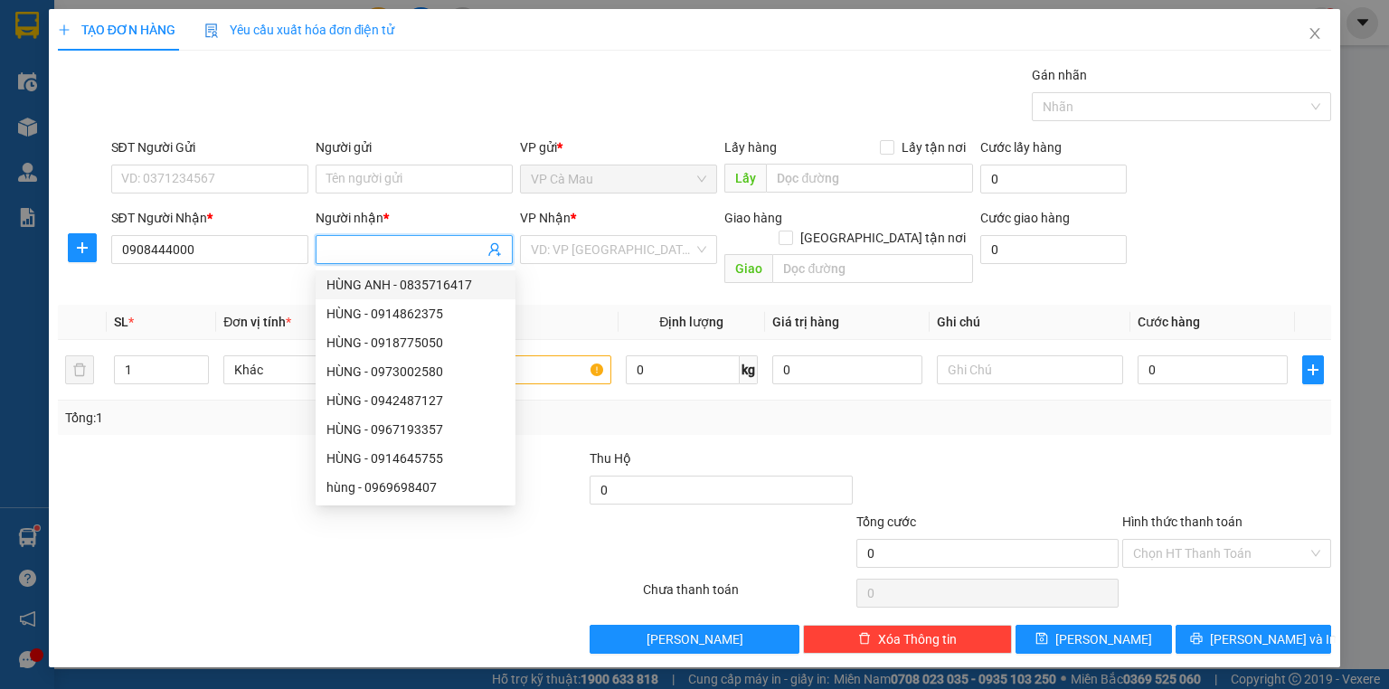
click at [345, 250] on input "Người nhận *" at bounding box center [404, 250] width 157 height 20
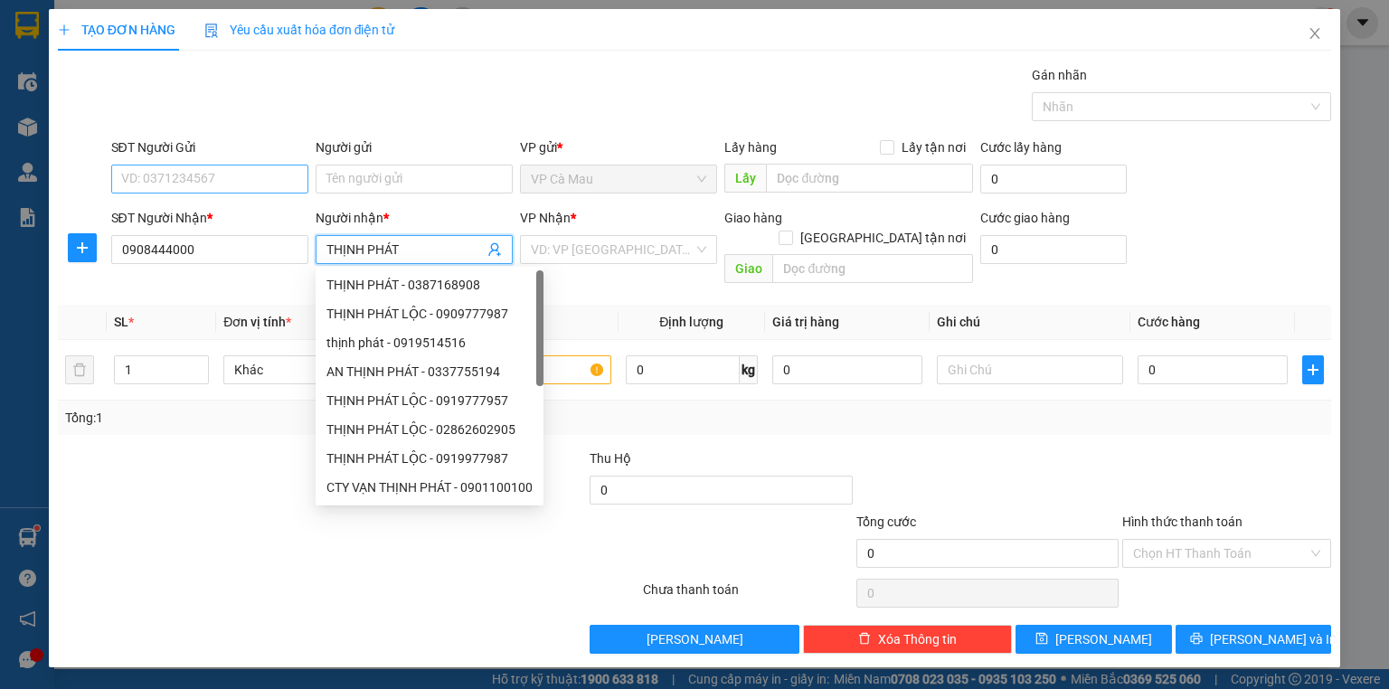
type input "THỊNH PHÁT"
click at [261, 180] on input "SĐT Người Gửi" at bounding box center [209, 179] width 197 height 29
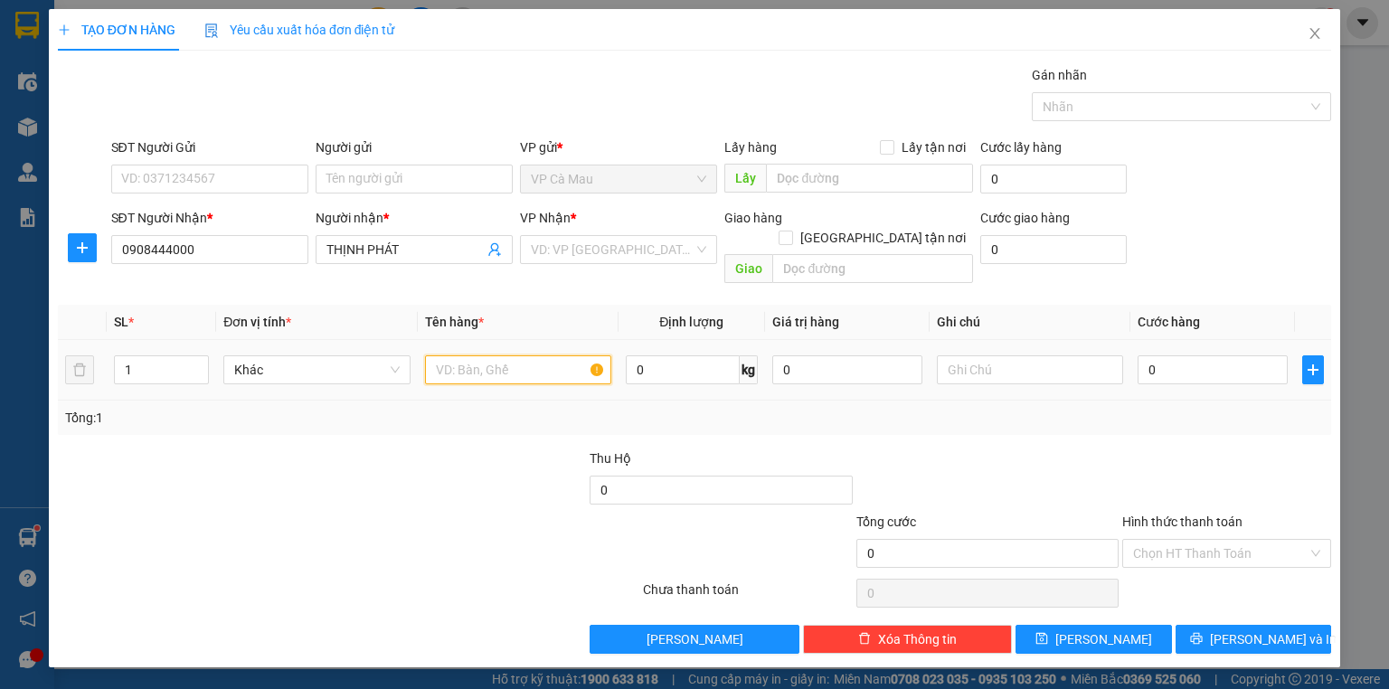
click at [487, 355] on input "text" at bounding box center [518, 369] width 186 height 29
type input "GIO"
click at [1146, 355] on input "0" at bounding box center [1213, 369] width 150 height 29
type input "+3"
type input "3"
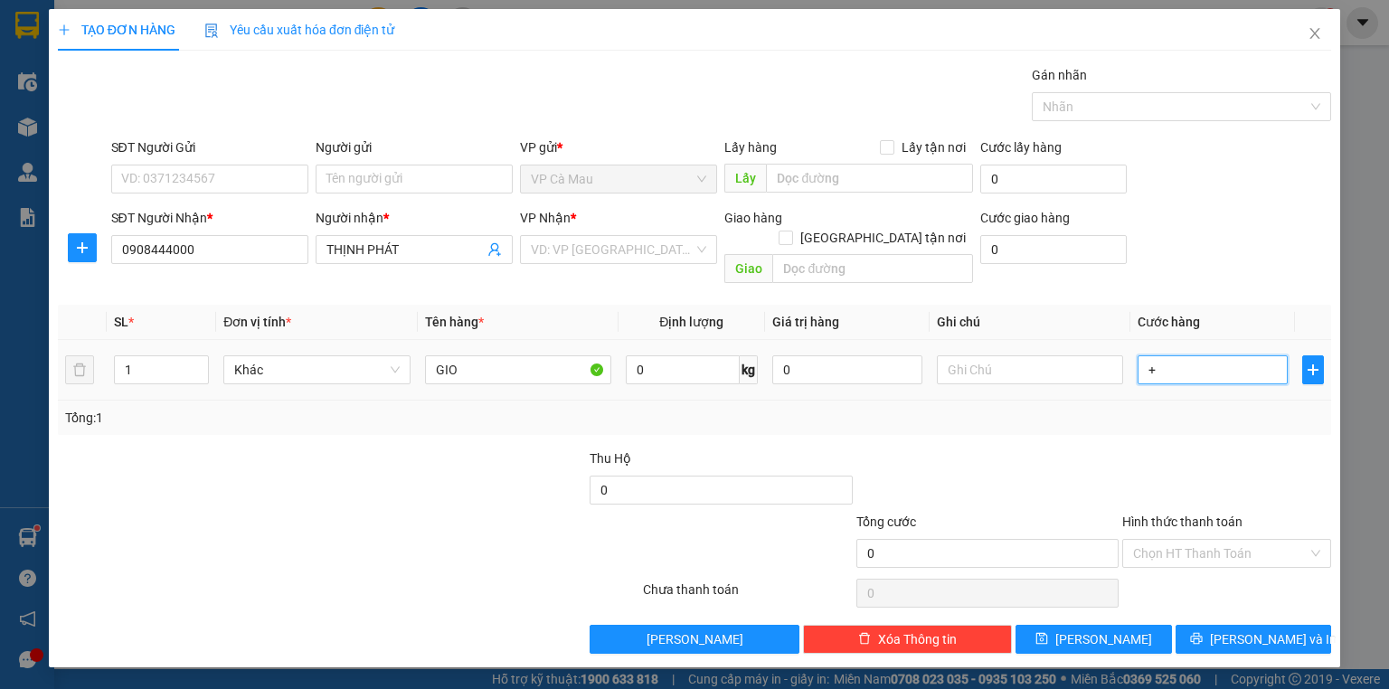
type input "3"
type input "+30"
type input "30"
type input "30.000"
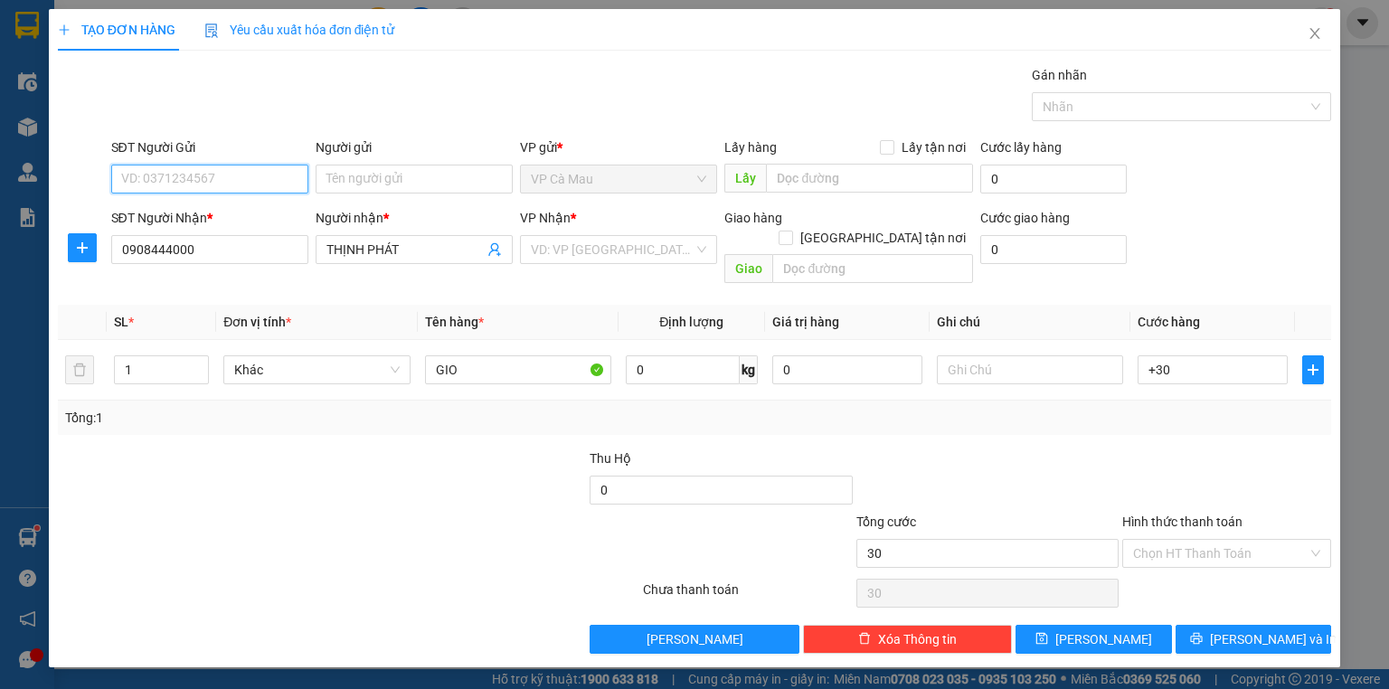
type input "30.000"
click at [175, 174] on input "SĐT Người Gửi" at bounding box center [209, 179] width 197 height 29
click at [345, 181] on input "Người gửi" at bounding box center [414, 179] width 197 height 29
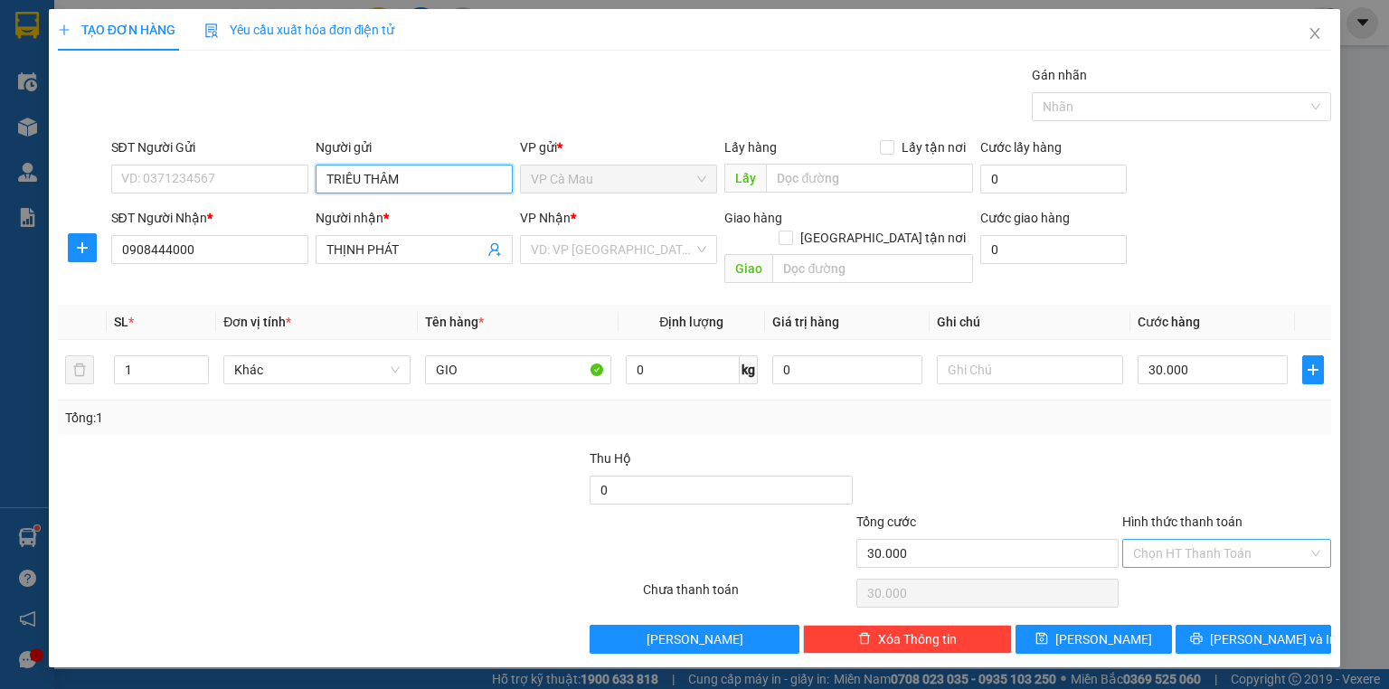
type input "TRIÊU THÂM"
click at [1228, 540] on input "Hình thức thanh toán" at bounding box center [1220, 553] width 175 height 27
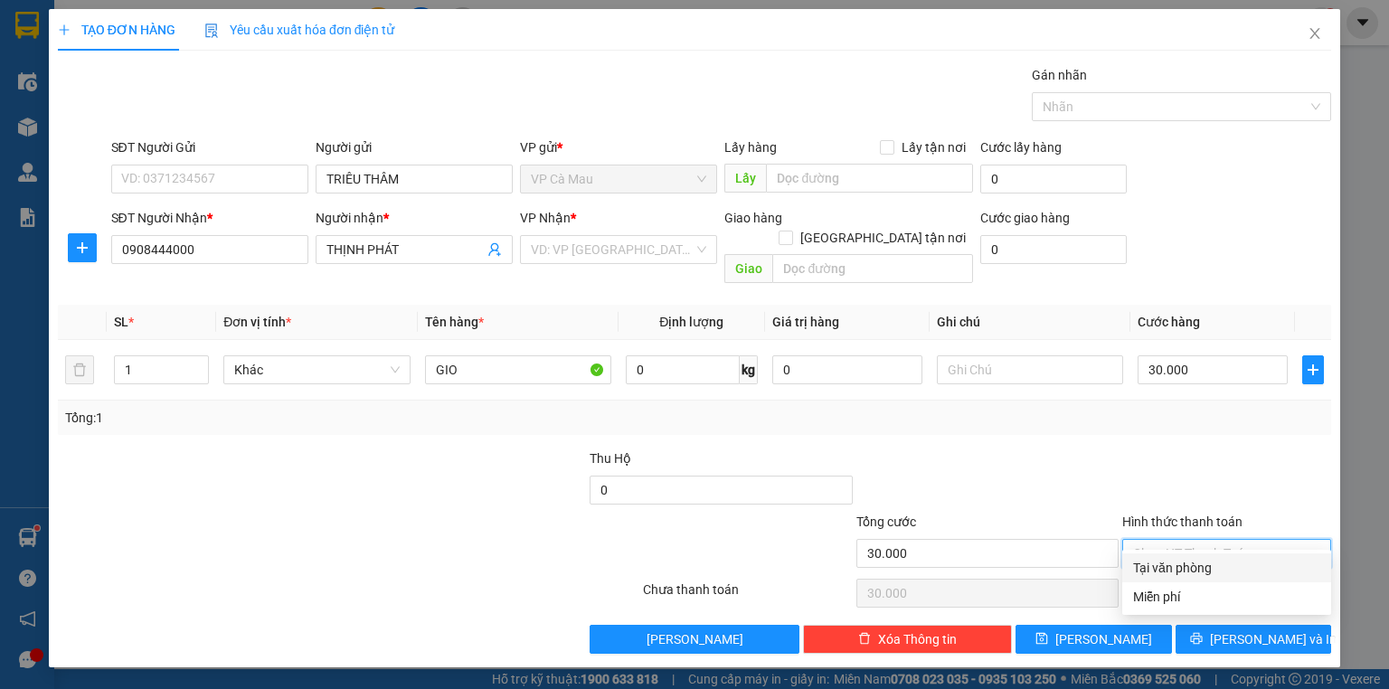
click at [1215, 573] on div "Tại văn phòng" at bounding box center [1226, 568] width 187 height 20
type input "0"
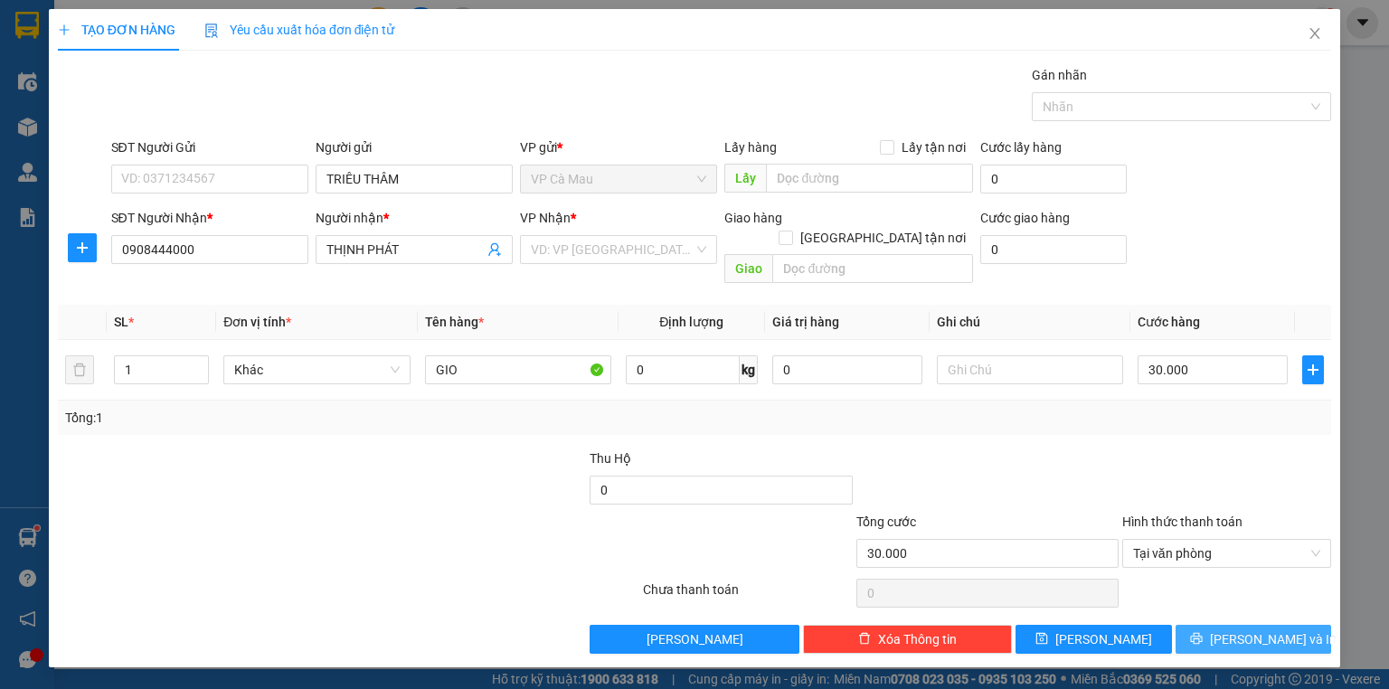
click at [1252, 629] on span "[PERSON_NAME] và In" at bounding box center [1273, 639] width 127 height 20
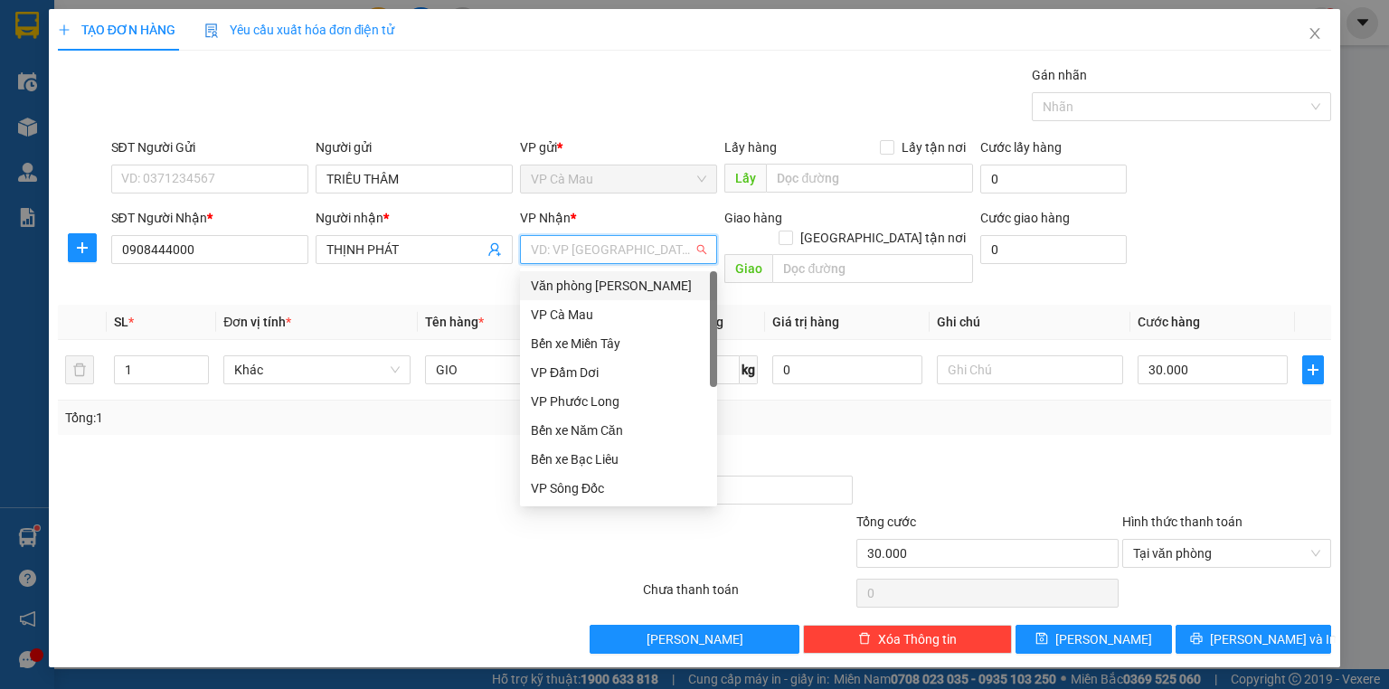
click at [628, 253] on input "search" at bounding box center [612, 249] width 163 height 27
click at [626, 279] on div "Văn [PERSON_NAME] [PERSON_NAME]" at bounding box center [618, 286] width 175 height 20
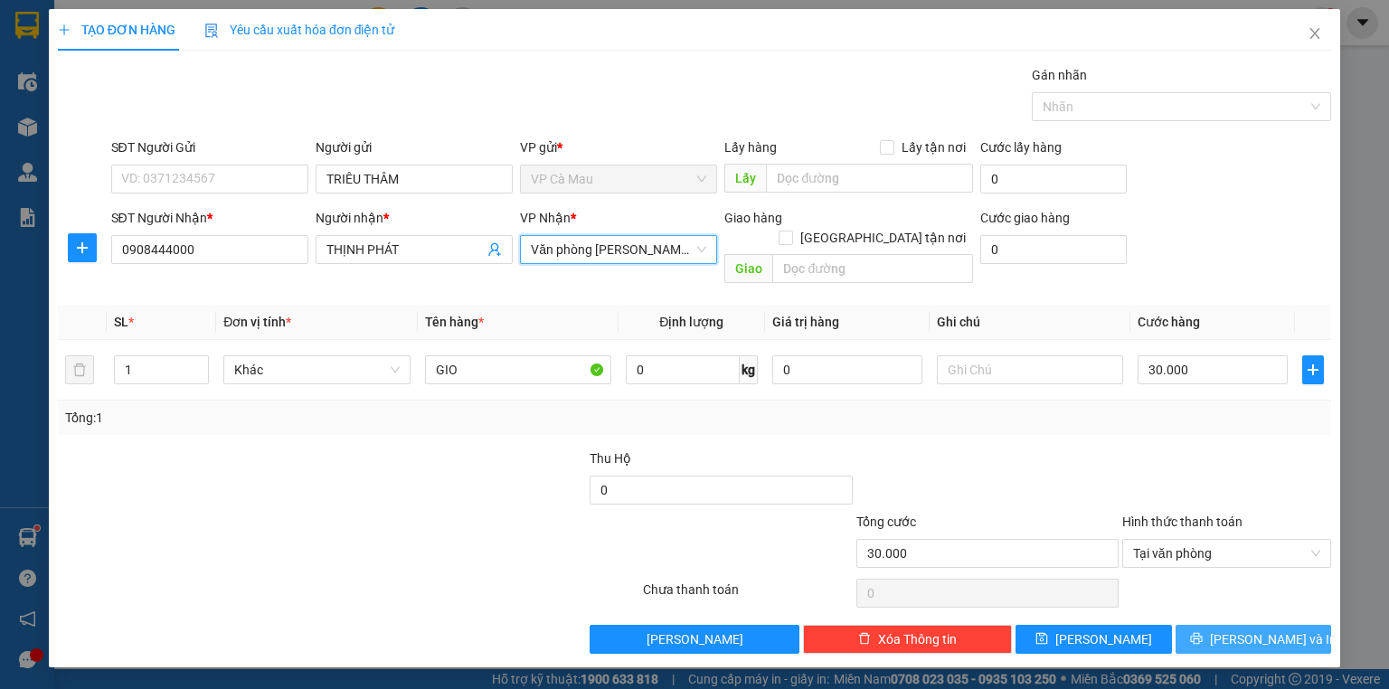
click at [1264, 629] on span "[PERSON_NAME] và In" at bounding box center [1273, 639] width 127 height 20
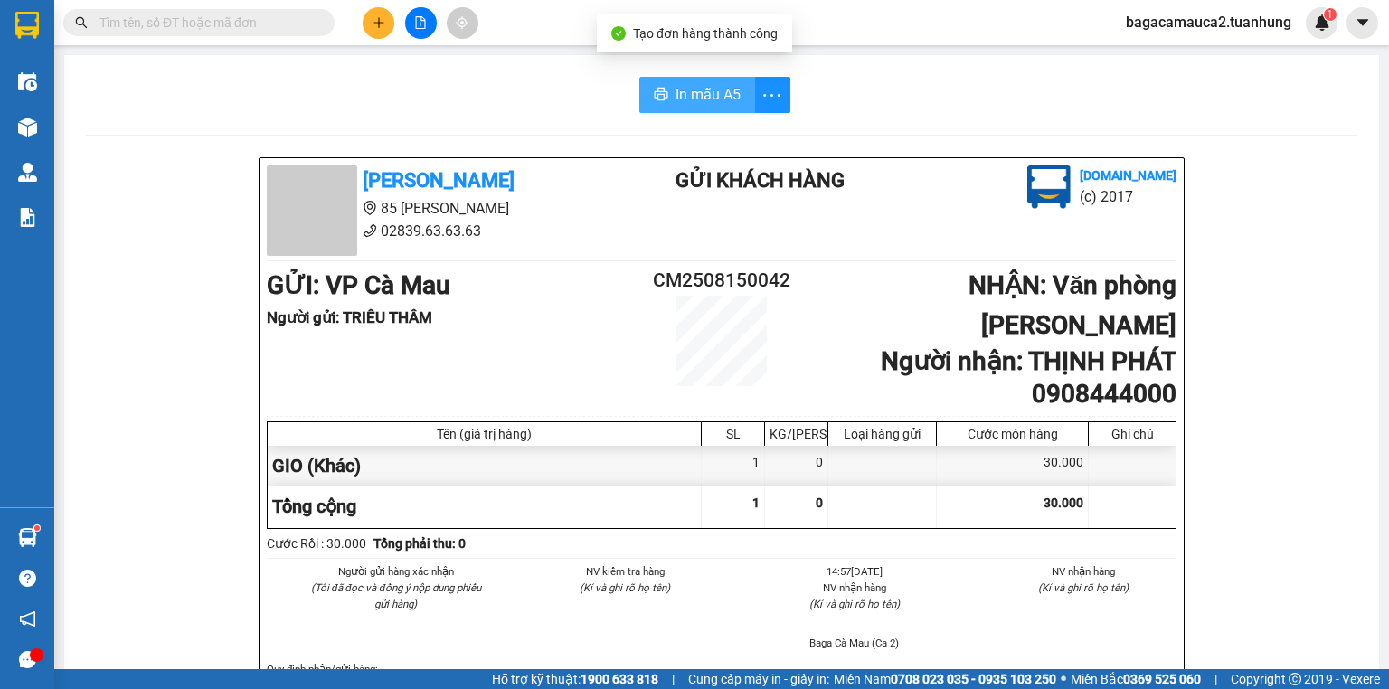
click at [705, 96] on span "In mẫu A5" at bounding box center [708, 94] width 65 height 23
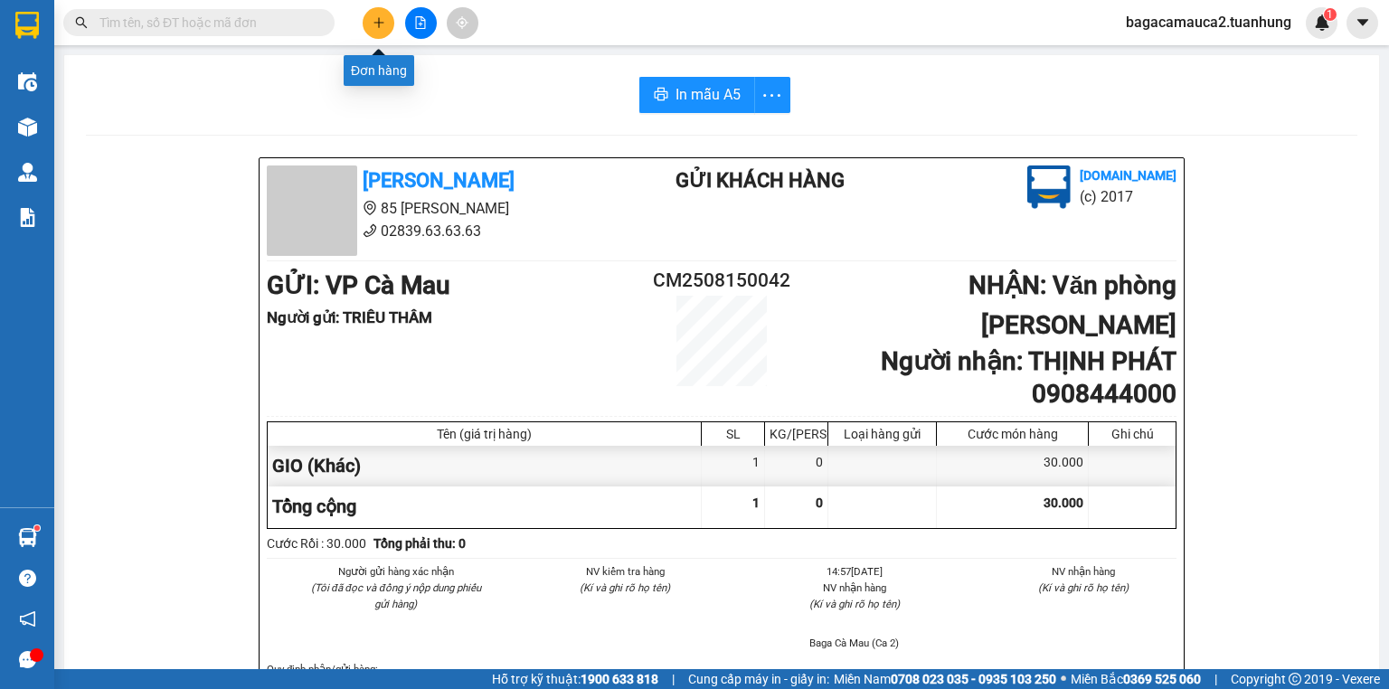
click at [369, 29] on button at bounding box center [379, 23] width 32 height 32
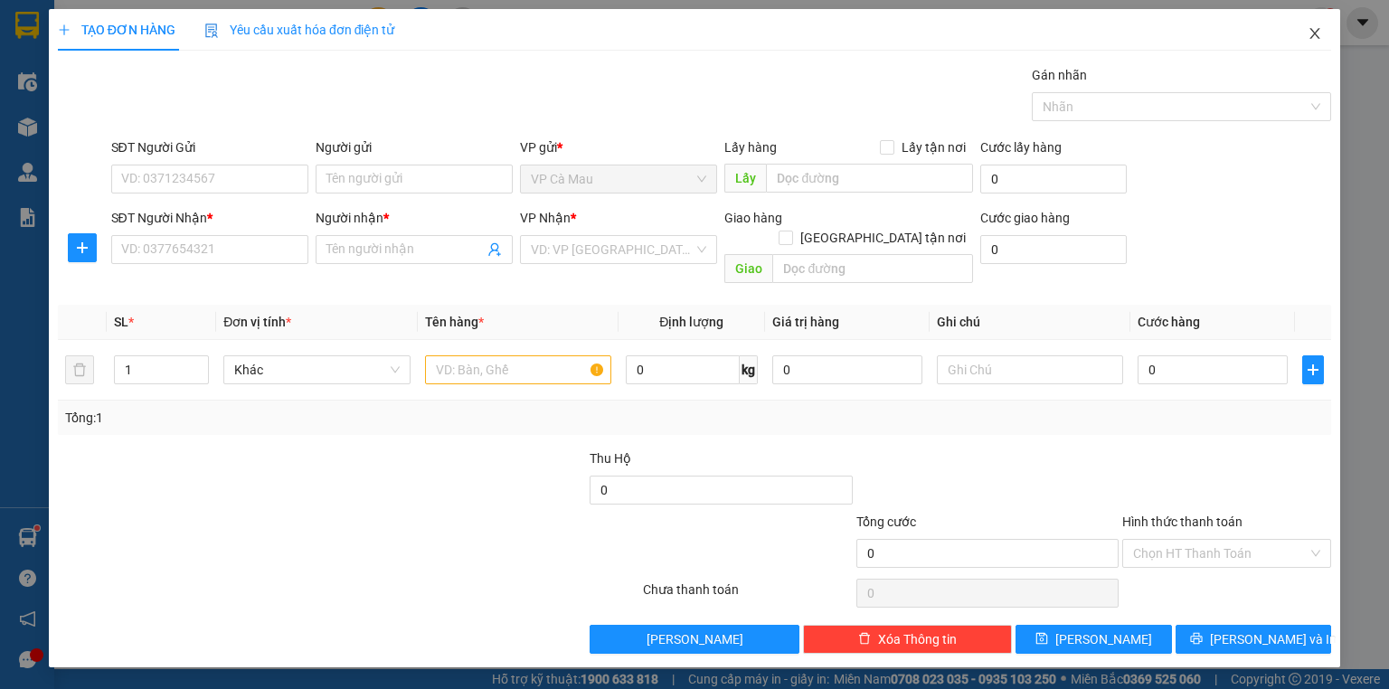
click at [1313, 36] on icon "close" at bounding box center [1315, 33] width 10 height 11
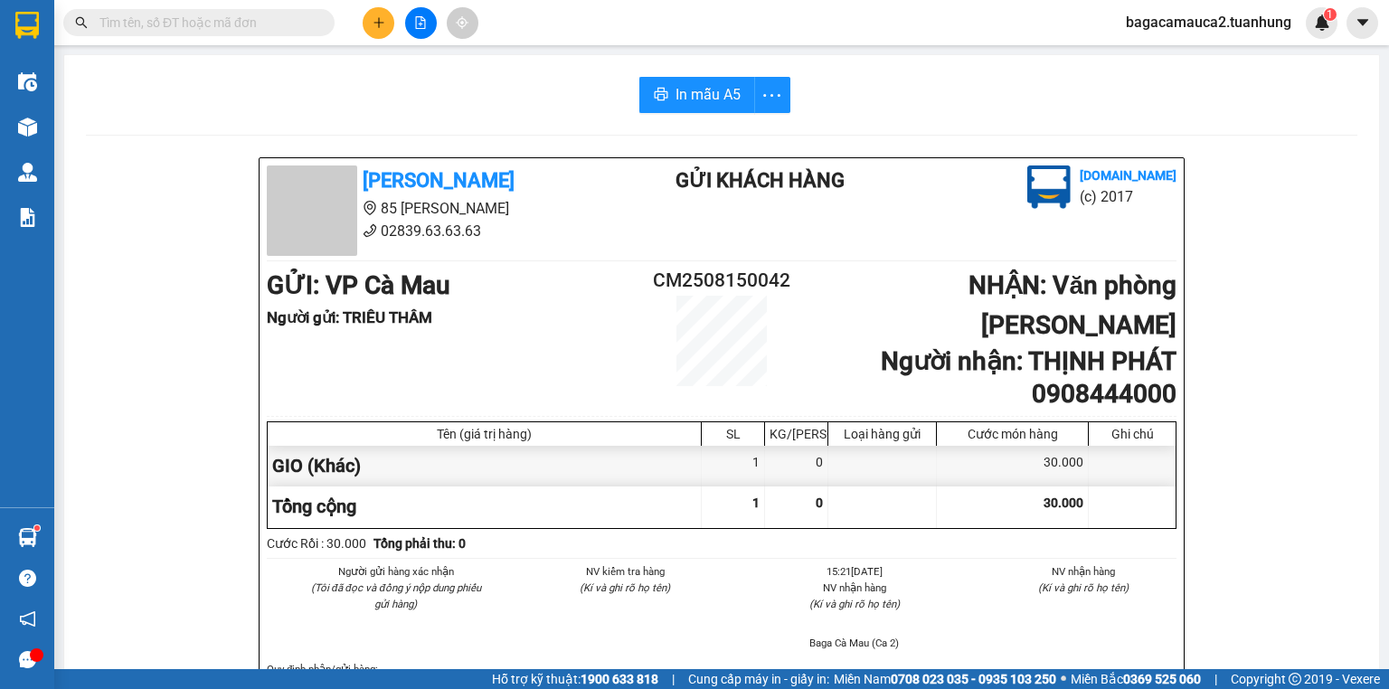
click at [308, 21] on input "text" at bounding box center [205, 23] width 213 height 20
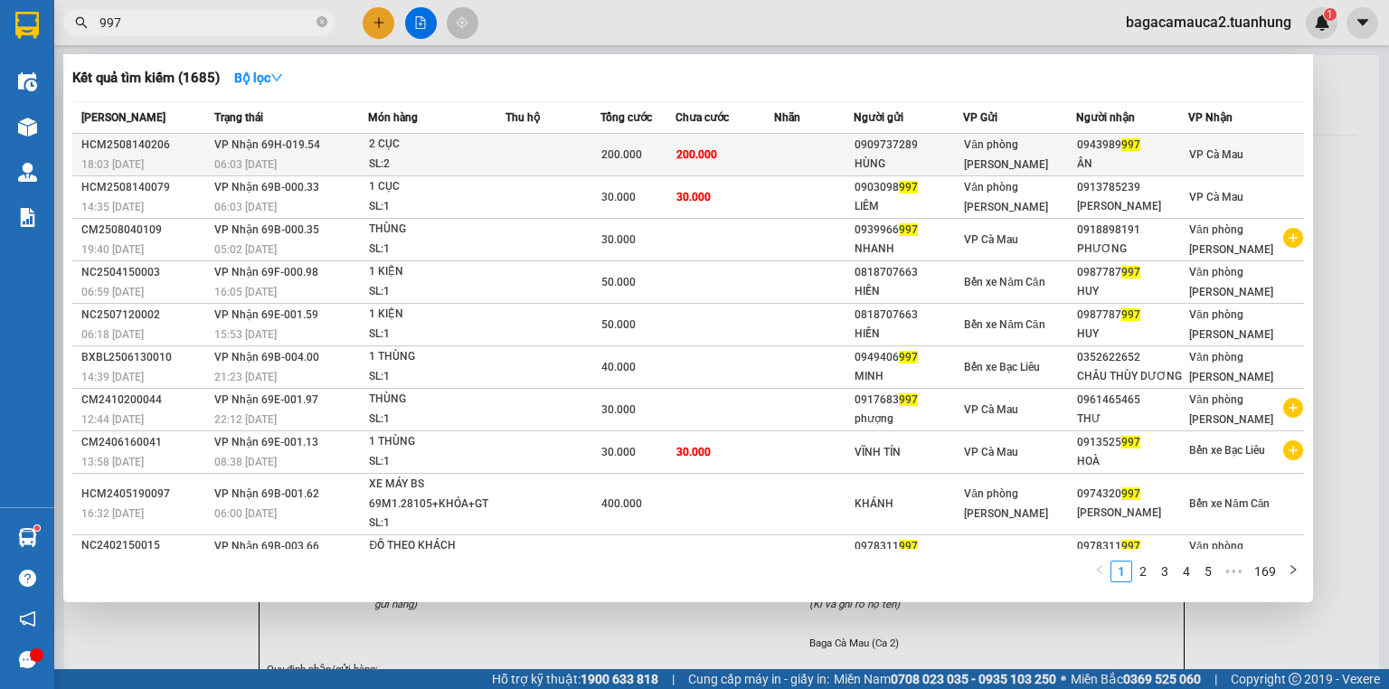
type input "997"
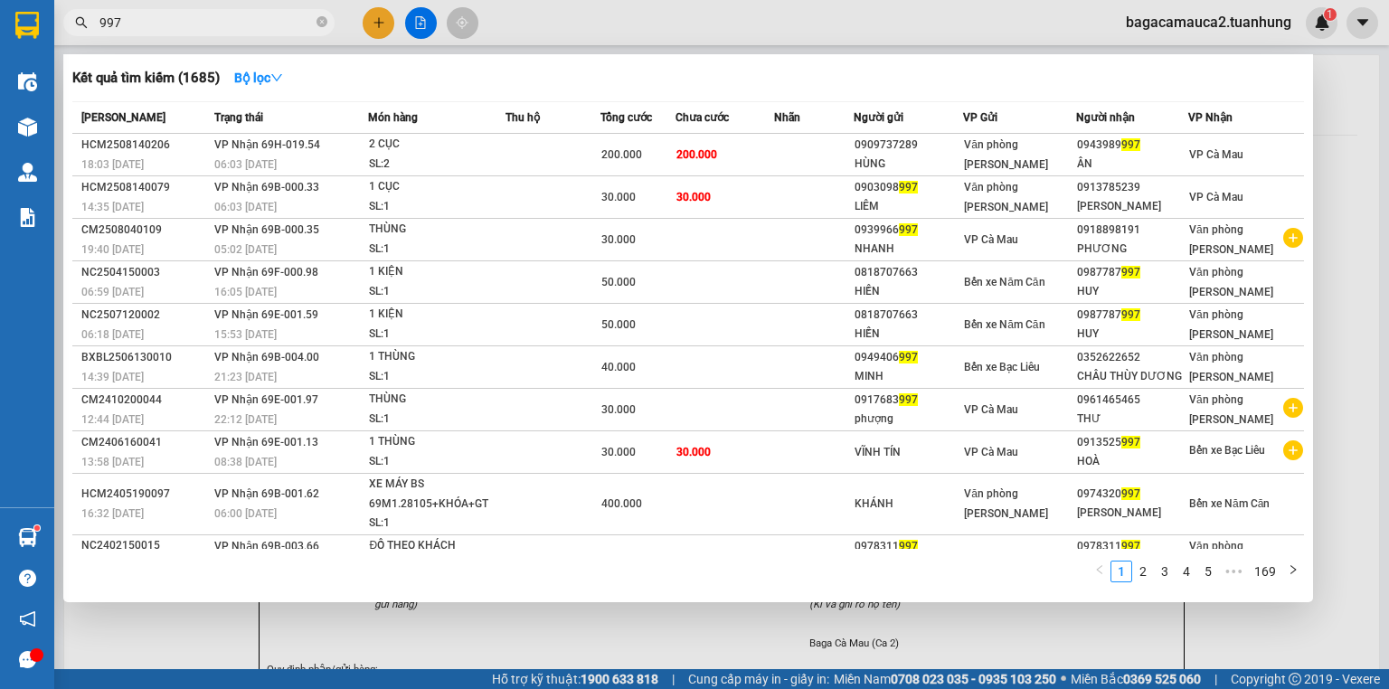
click at [572, 146] on td at bounding box center [553, 155] width 94 height 43
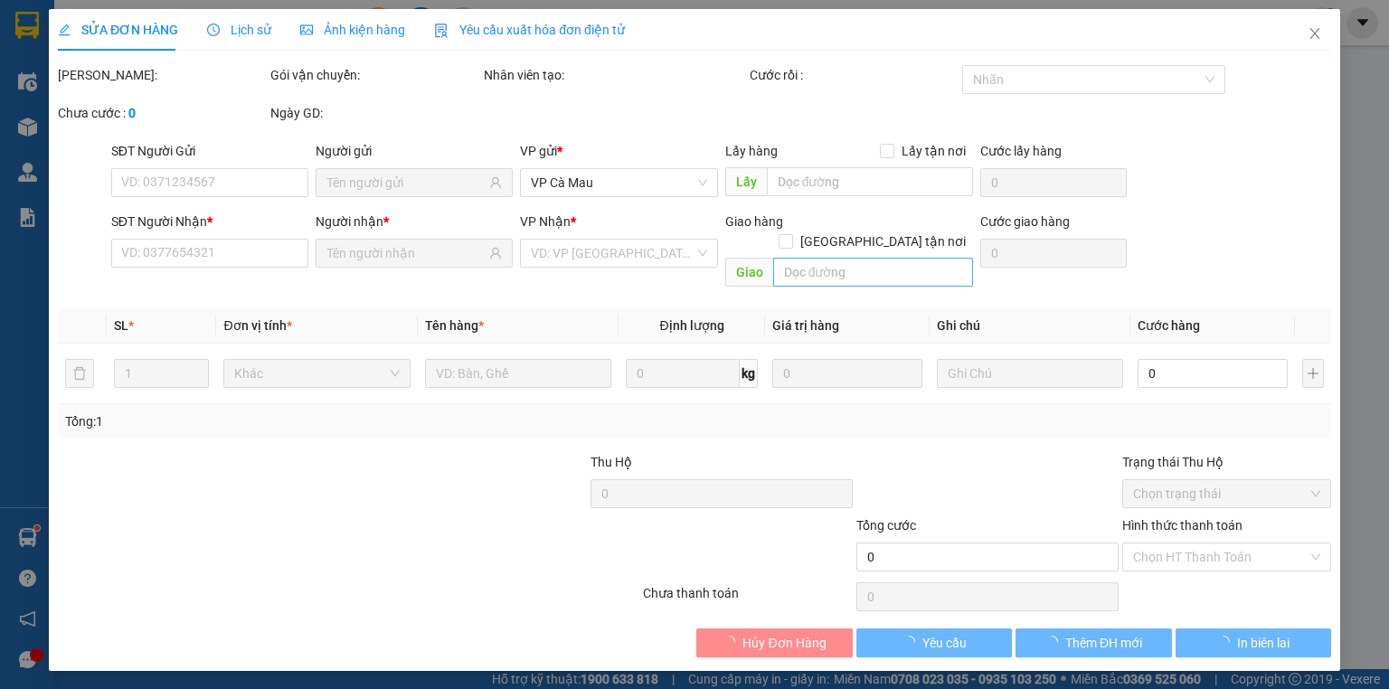
type input "0909737289"
type input "HÙNG"
type input "0943989997"
type input "ÂN"
type input "200.000"
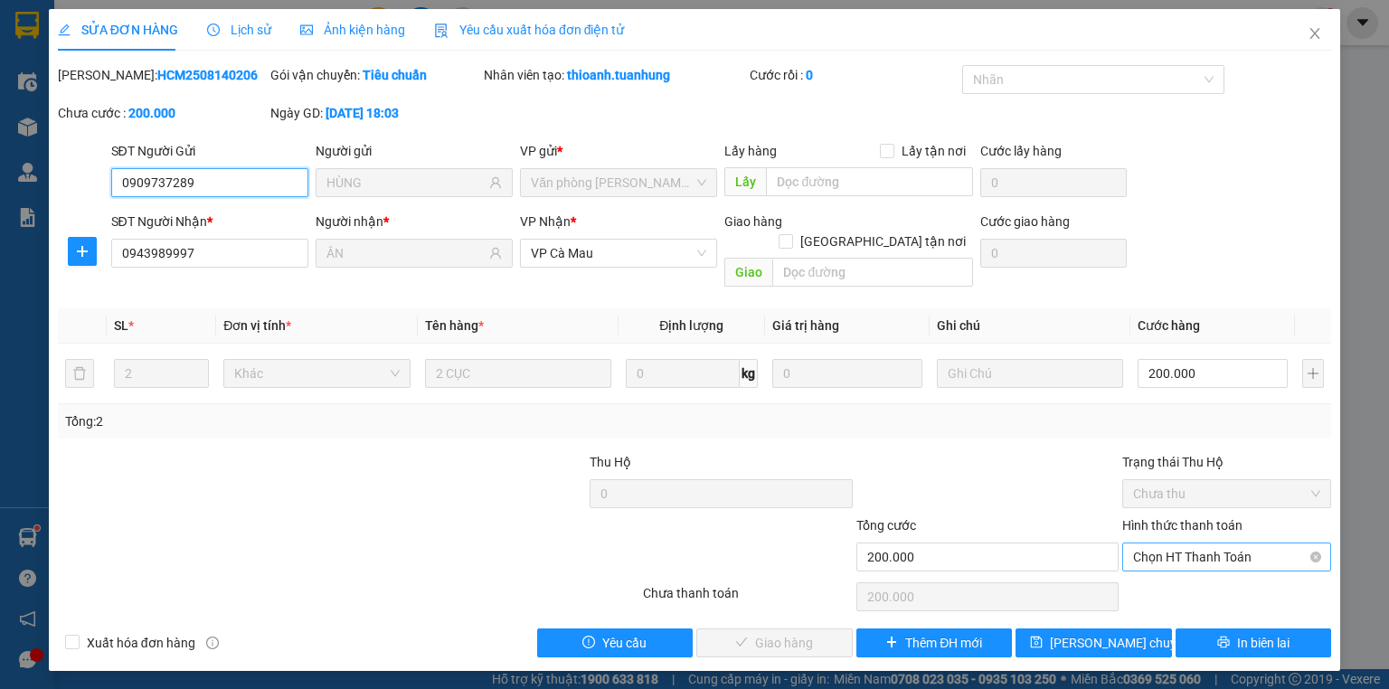
click at [1182, 543] on span "Chọn HT Thanh Toán" at bounding box center [1226, 556] width 187 height 27
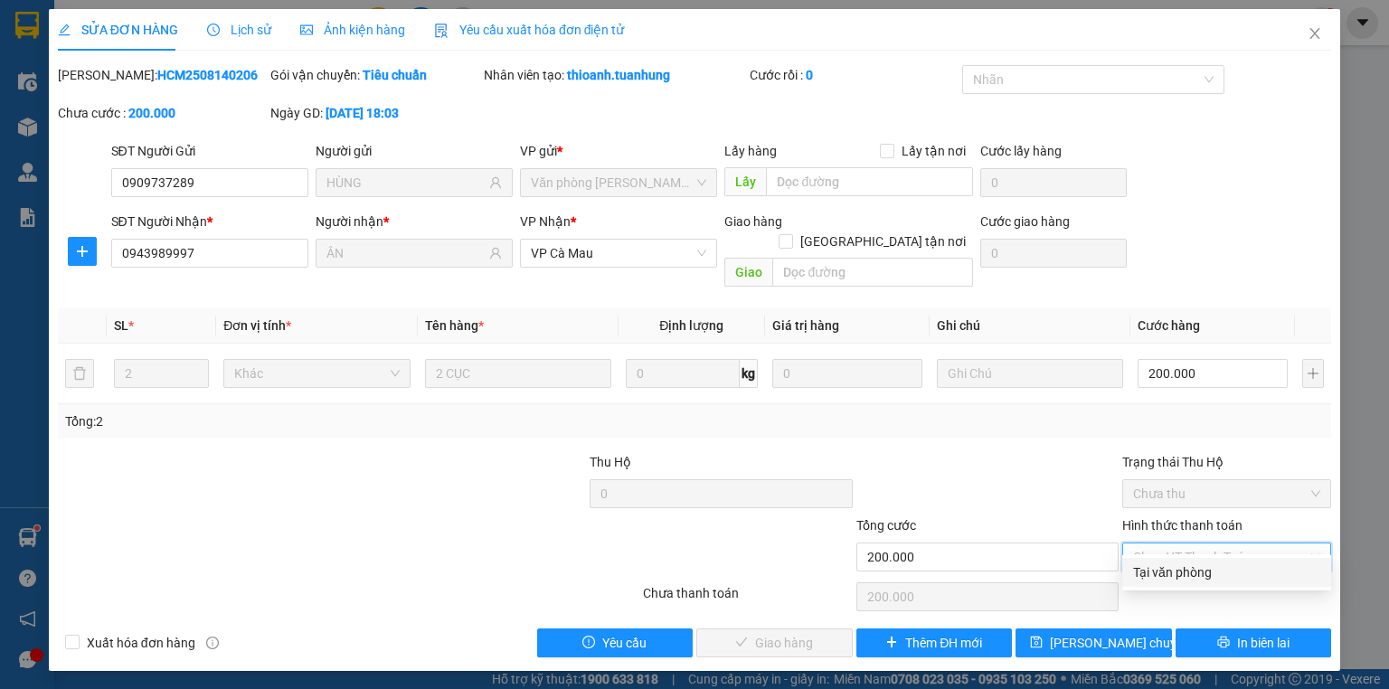
click at [1183, 581] on div "Tại văn phòng" at bounding box center [1226, 572] width 187 height 20
type input "0"
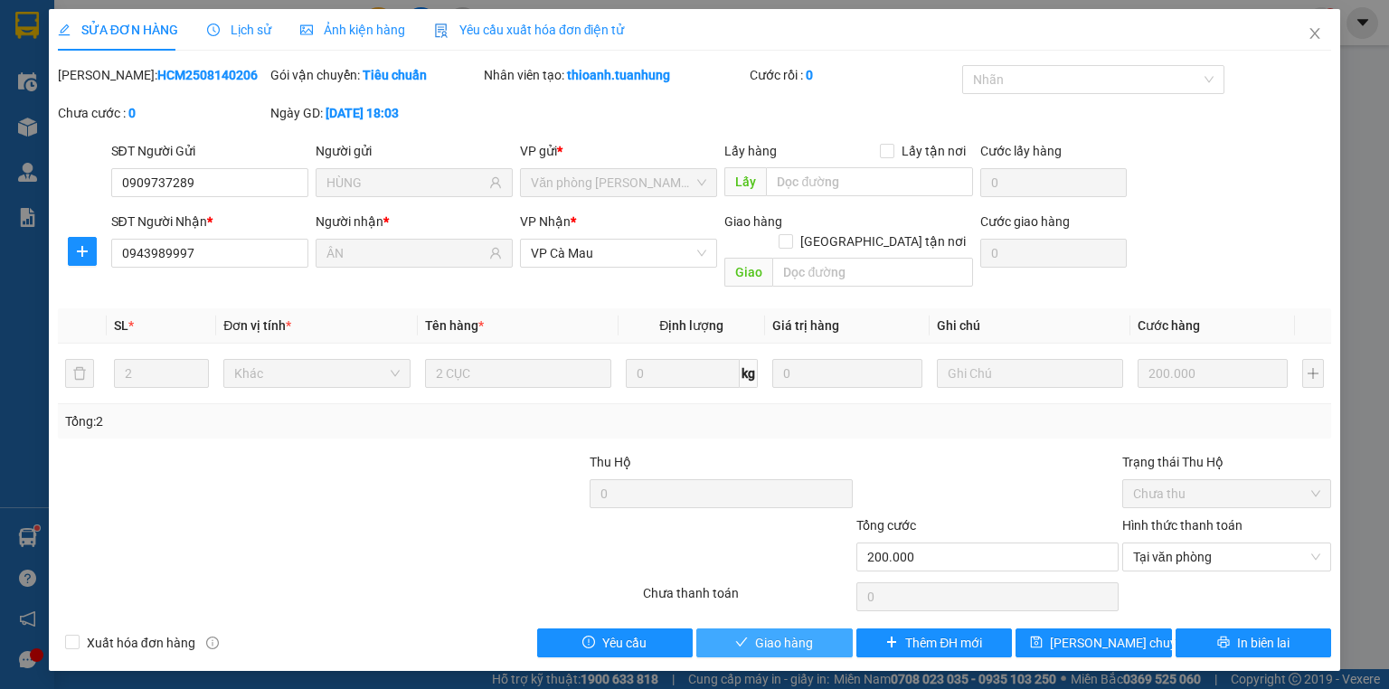
click at [761, 633] on span "Giao hàng" at bounding box center [784, 643] width 58 height 20
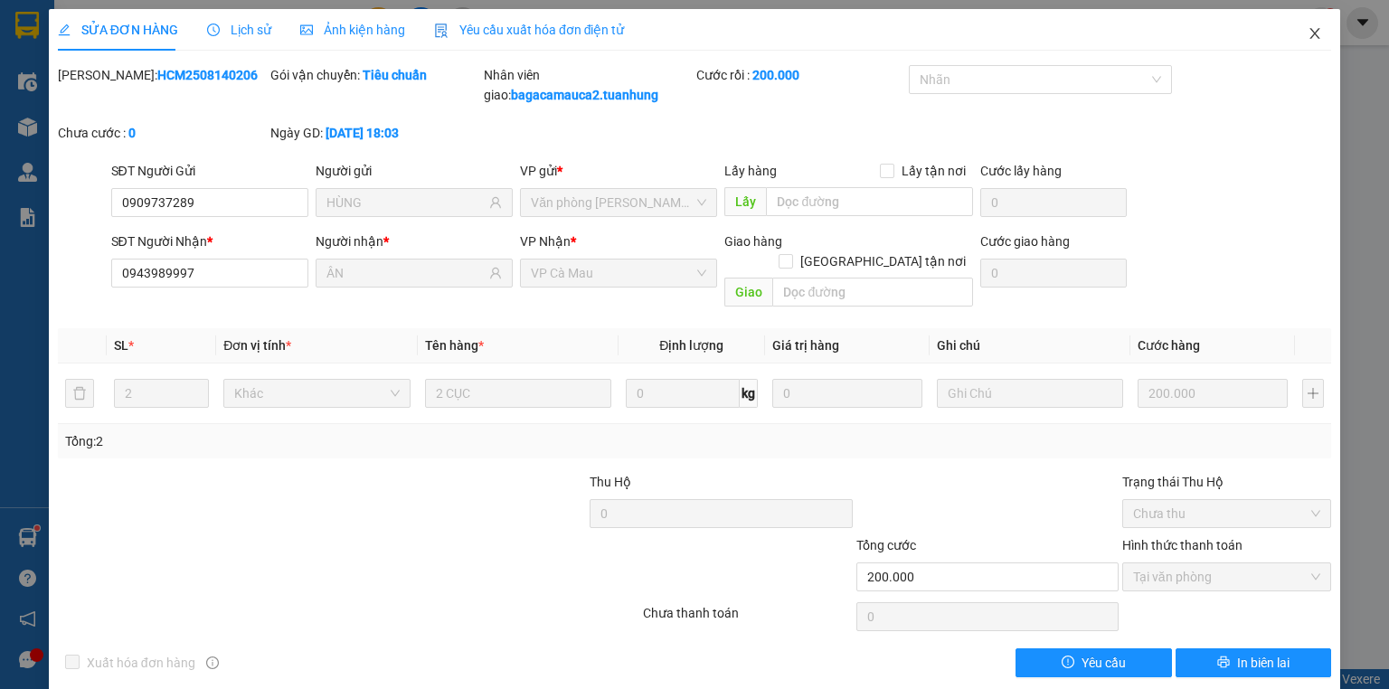
click at [1310, 39] on icon "close" at bounding box center [1315, 33] width 10 height 11
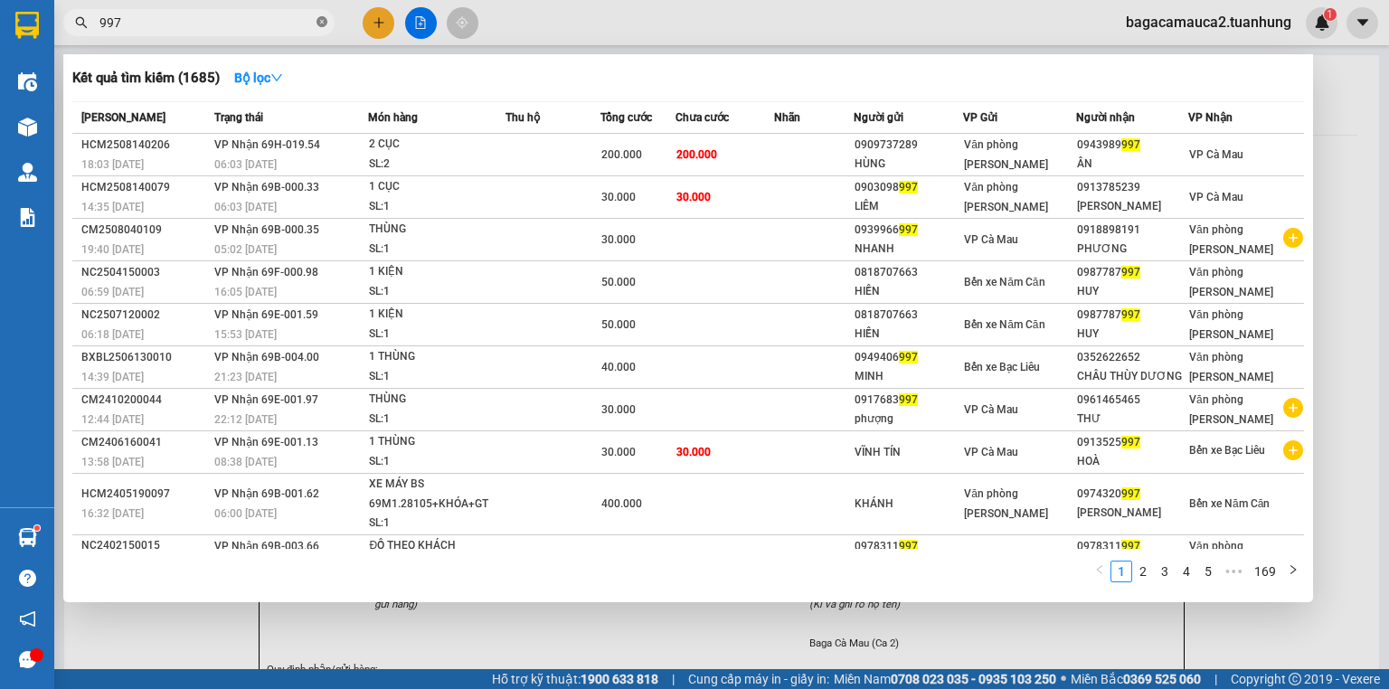
click at [319, 25] on icon "close-circle" at bounding box center [322, 21] width 11 height 11
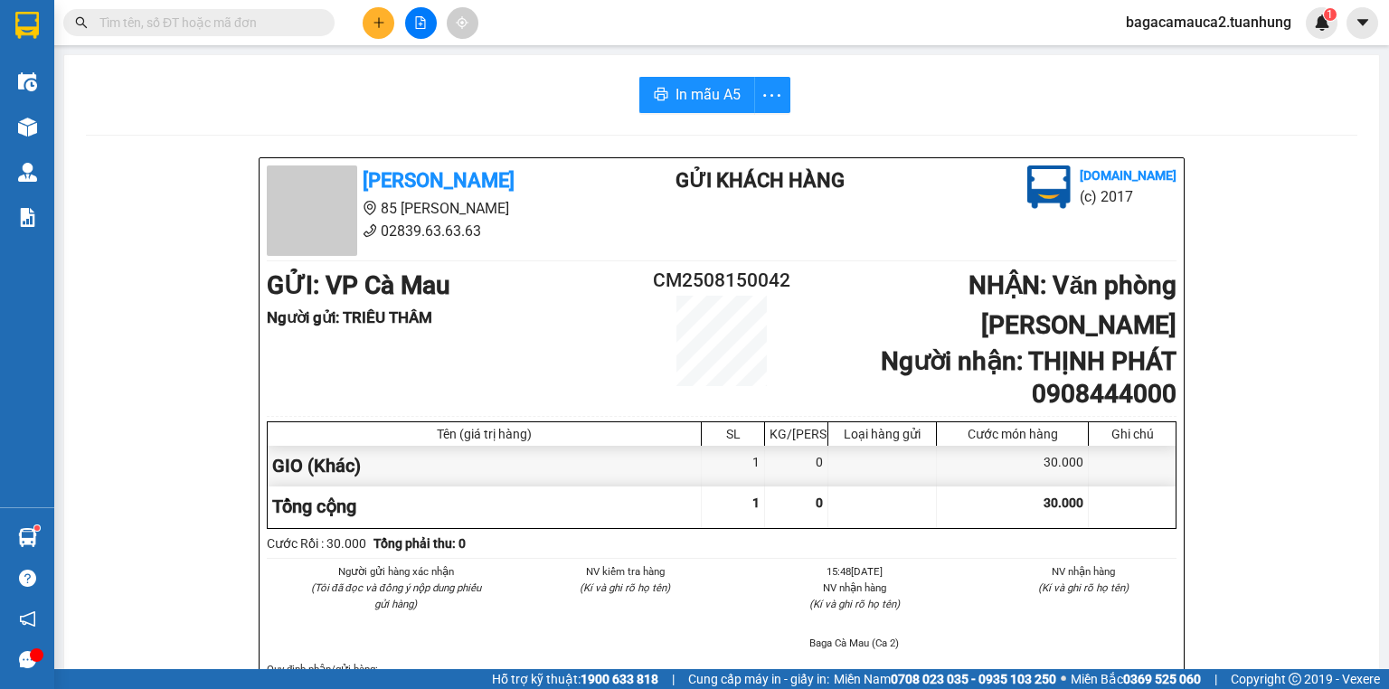
click at [121, 29] on input "text" at bounding box center [205, 23] width 213 height 20
click at [381, 23] on icon "plus" at bounding box center [379, 22] width 13 height 13
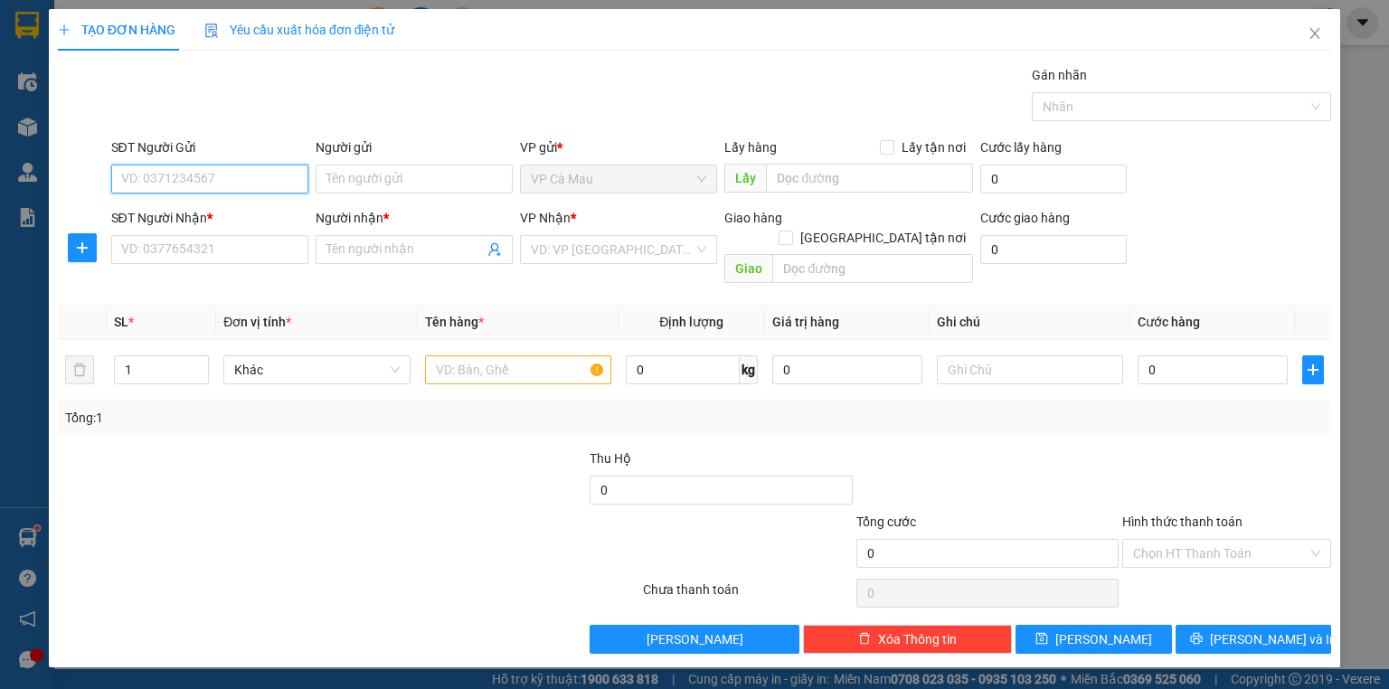
click at [250, 170] on input "SĐT Người Gửi" at bounding box center [209, 179] width 197 height 29
click at [252, 213] on div "0862201119 - ĐIỂN" at bounding box center [209, 214] width 175 height 20
type input "0862201119"
type input "ĐIỂN"
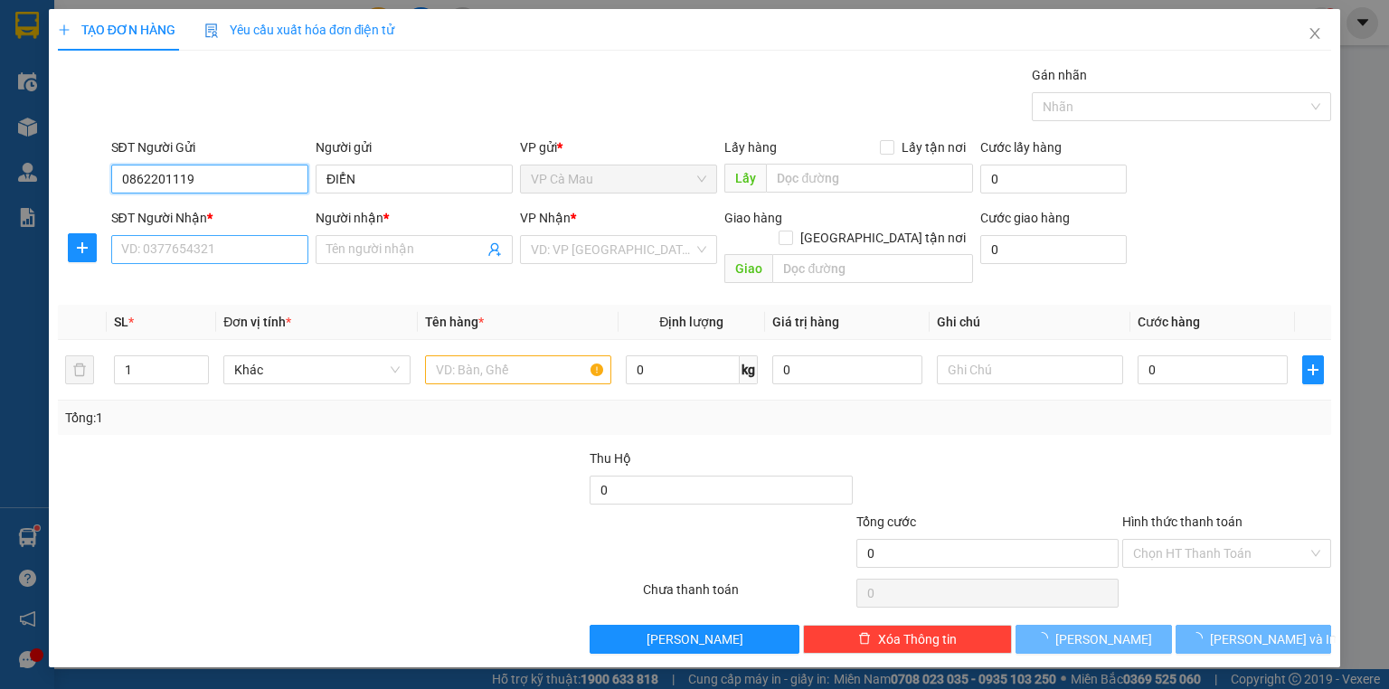
type input "0862201119"
click at [235, 250] on input "SĐT Người Nhận *" at bounding box center [209, 249] width 197 height 29
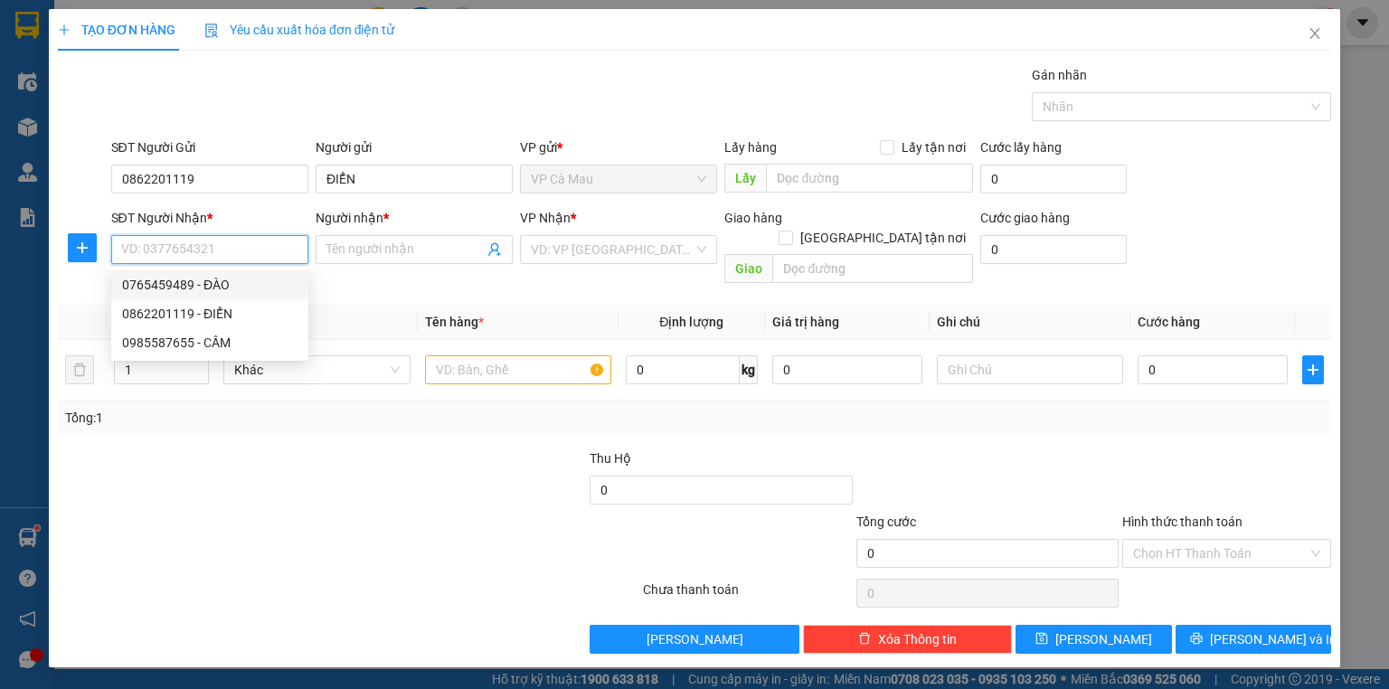
click at [237, 287] on div "0765459489 - ĐÀO" at bounding box center [209, 285] width 175 height 20
type input "0765459489"
type input "ĐÀO"
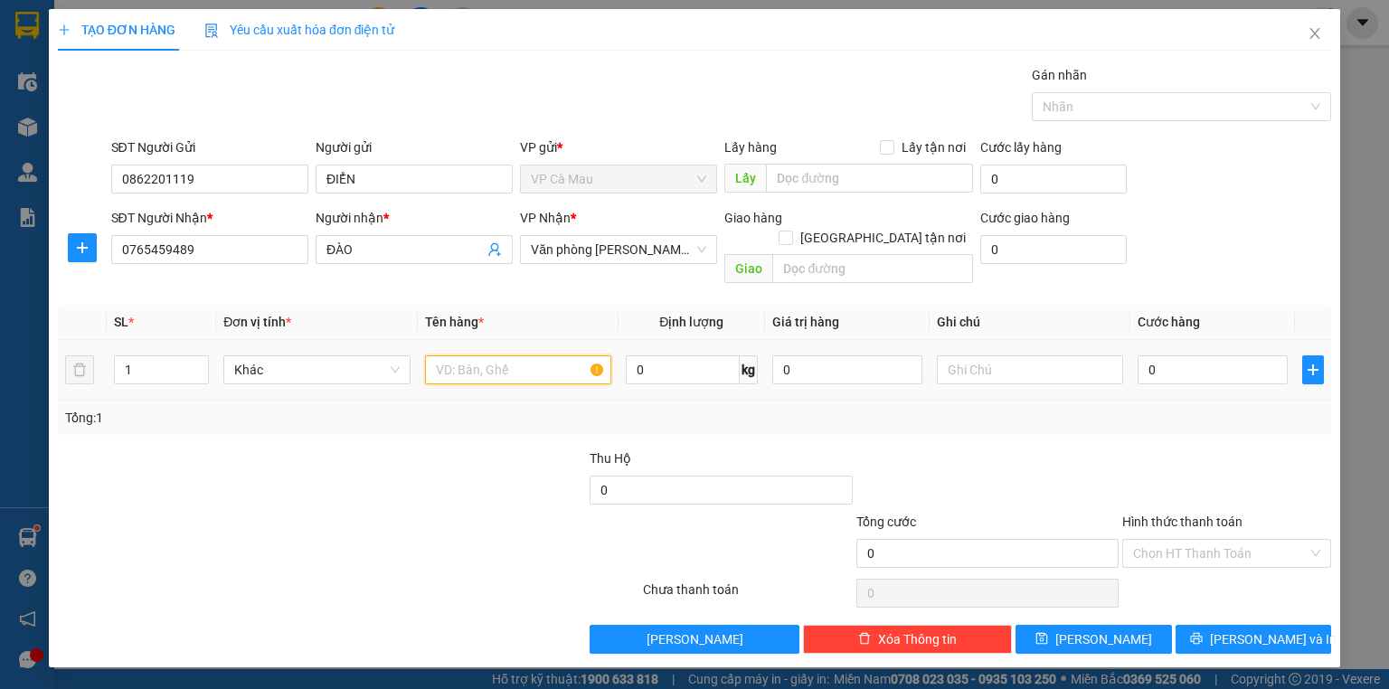
click at [459, 355] on input "text" at bounding box center [518, 369] width 186 height 29
type input "CUC"
click at [1140, 355] on input "0" at bounding box center [1213, 369] width 150 height 29
type input "+3"
type input "3"
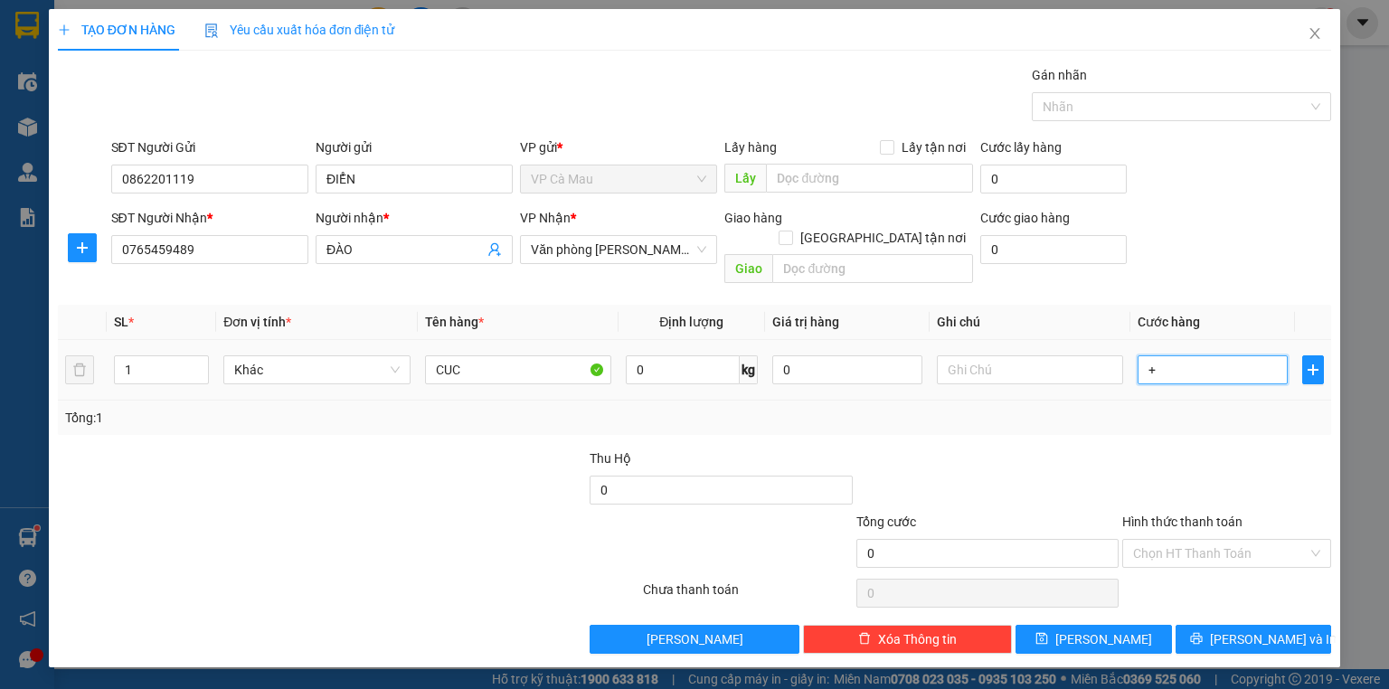
type input "3"
type input "+30"
type input "30"
type input "30.000"
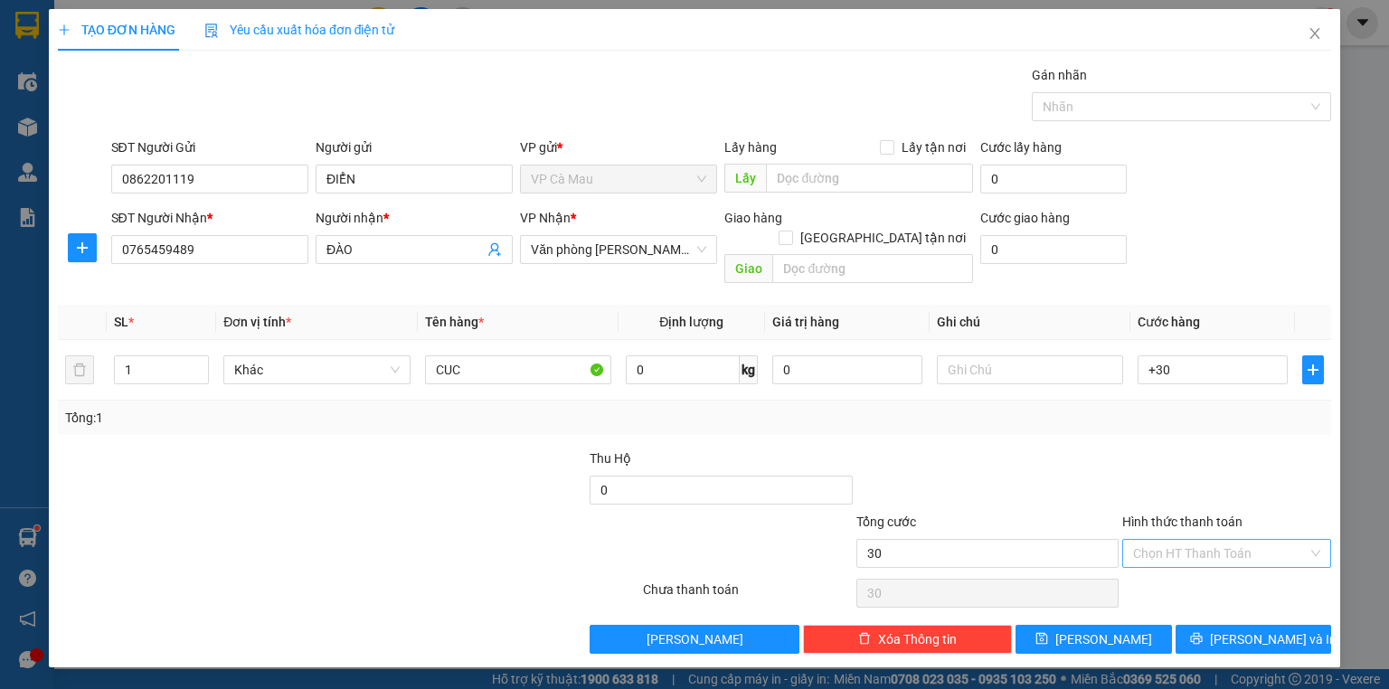
type input "30.000"
click at [1195, 540] on input "Hình thức thanh toán" at bounding box center [1220, 553] width 175 height 27
click at [1189, 570] on div "Tại văn phòng" at bounding box center [1226, 568] width 187 height 20
type input "0"
click at [1242, 629] on span "[PERSON_NAME] và In" at bounding box center [1273, 639] width 127 height 20
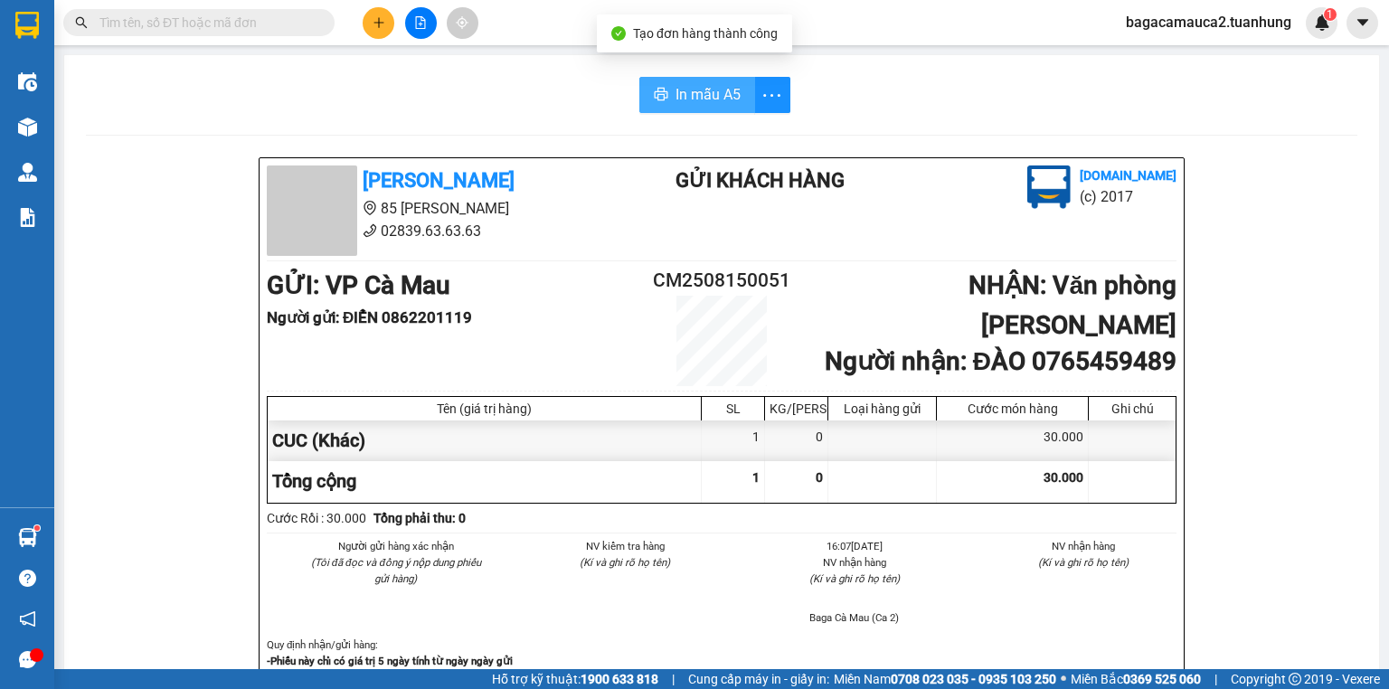
click at [698, 109] on button "In mẫu A5" at bounding box center [697, 95] width 116 height 36
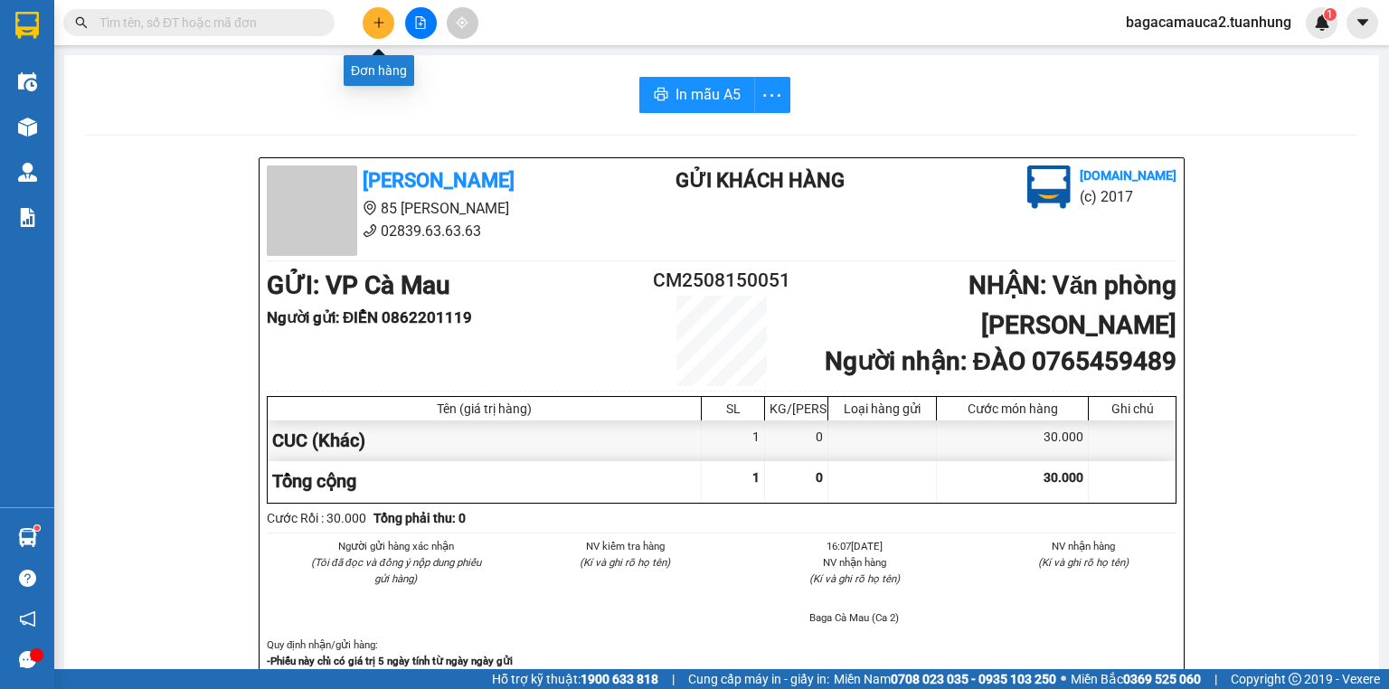
click at [373, 17] on icon "plus" at bounding box center [379, 22] width 13 height 13
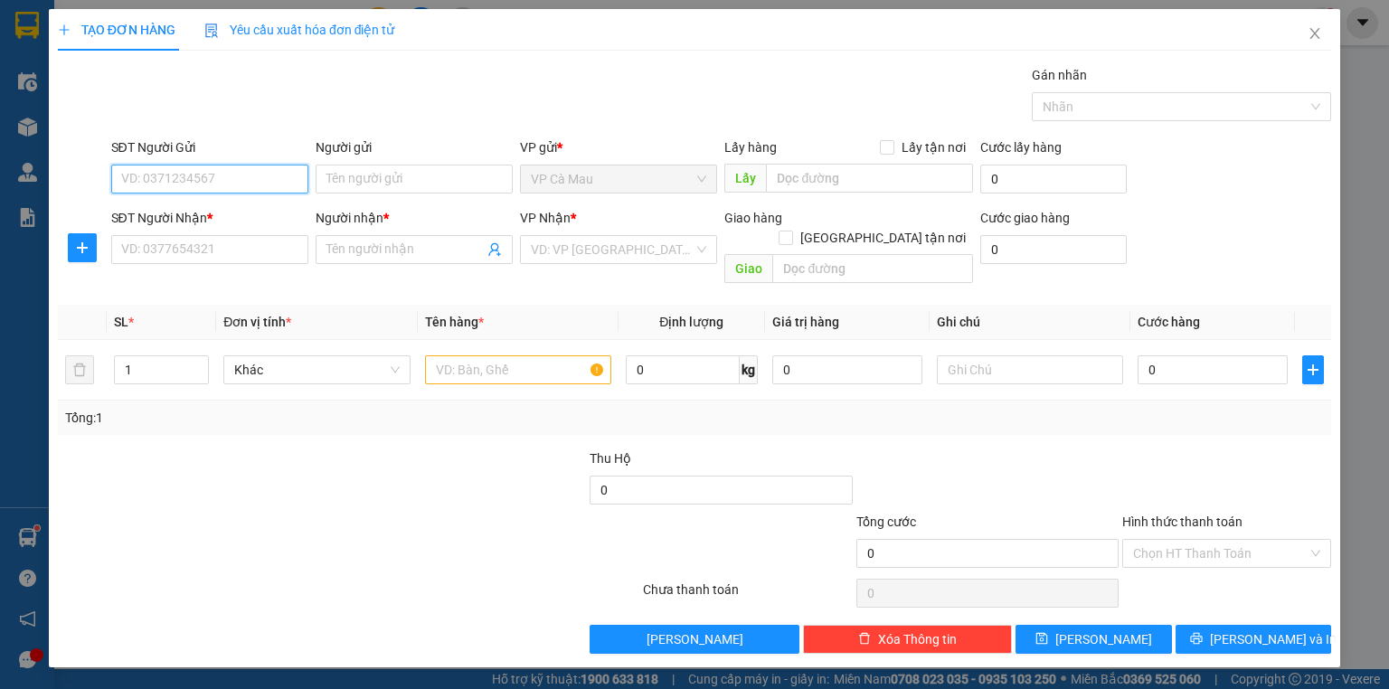
click at [222, 183] on input "SĐT Người Gửi" at bounding box center [209, 179] width 197 height 29
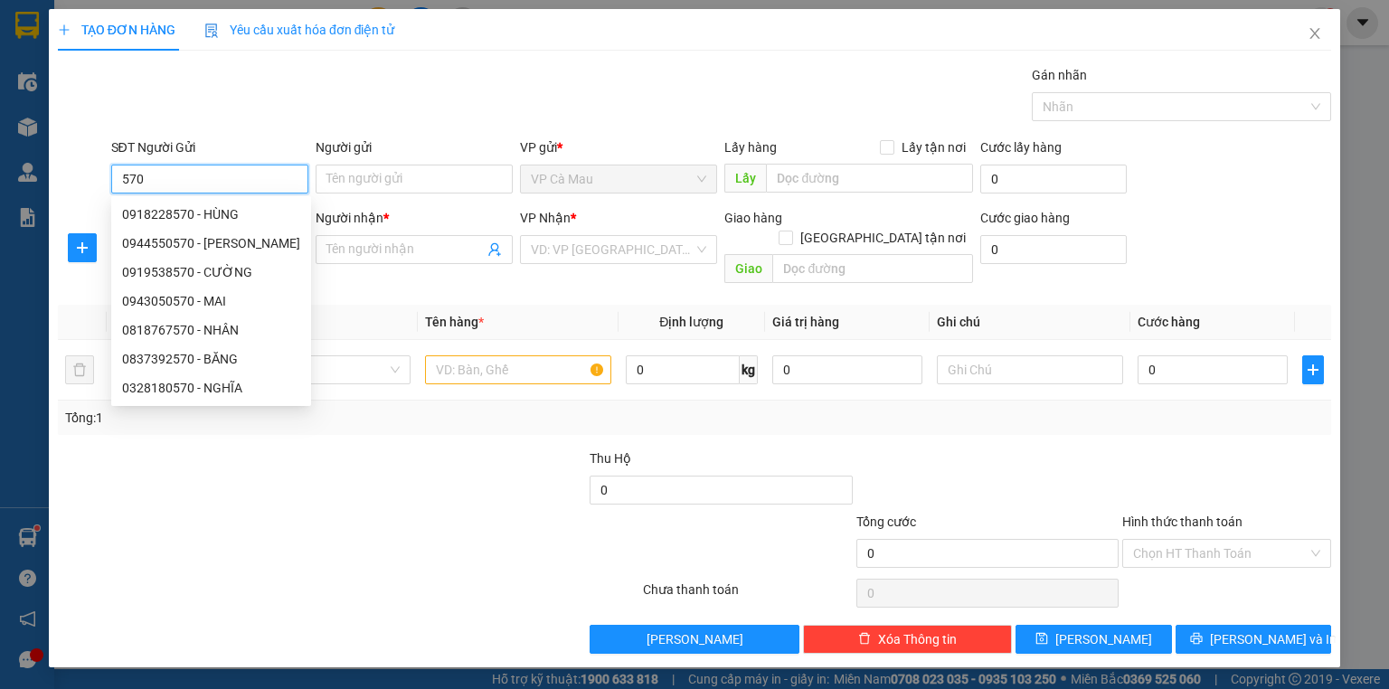
click at [217, 217] on div "0918228570 - HÙNG" at bounding box center [211, 214] width 178 height 20
type input "0918228570"
type input "HÙNG"
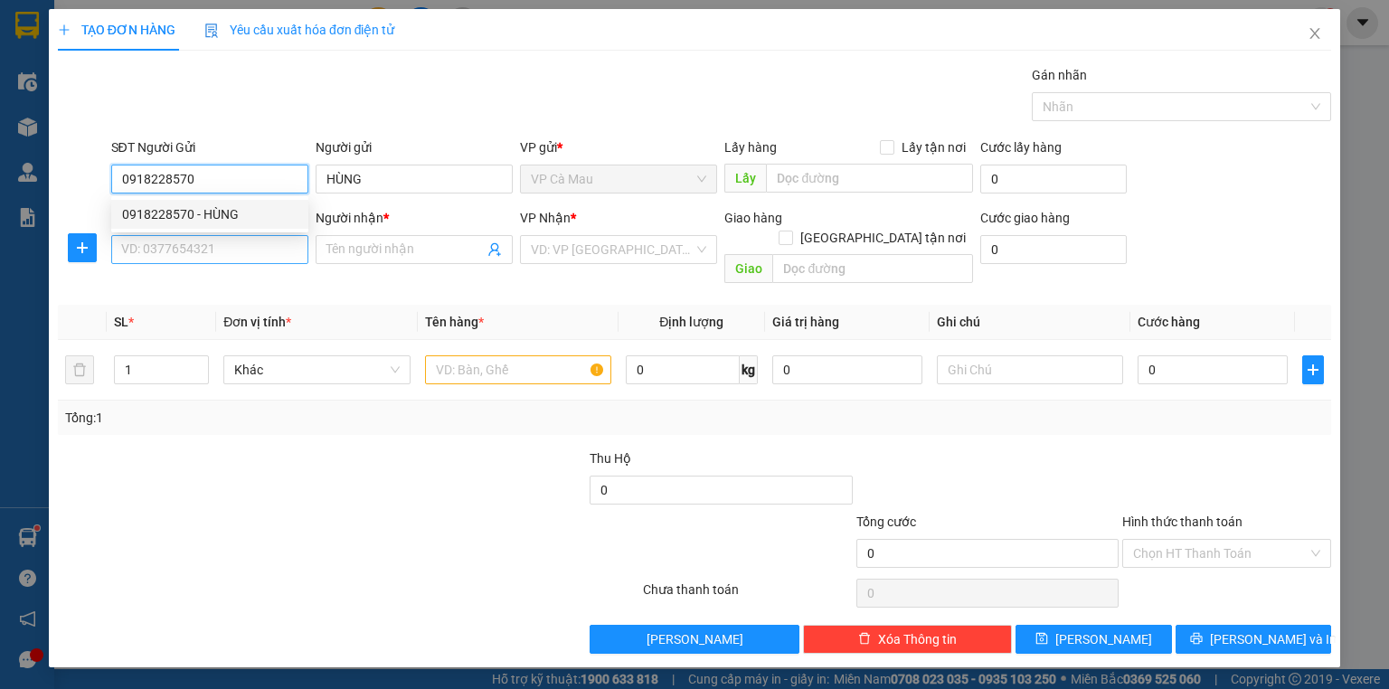
type input "0918228570"
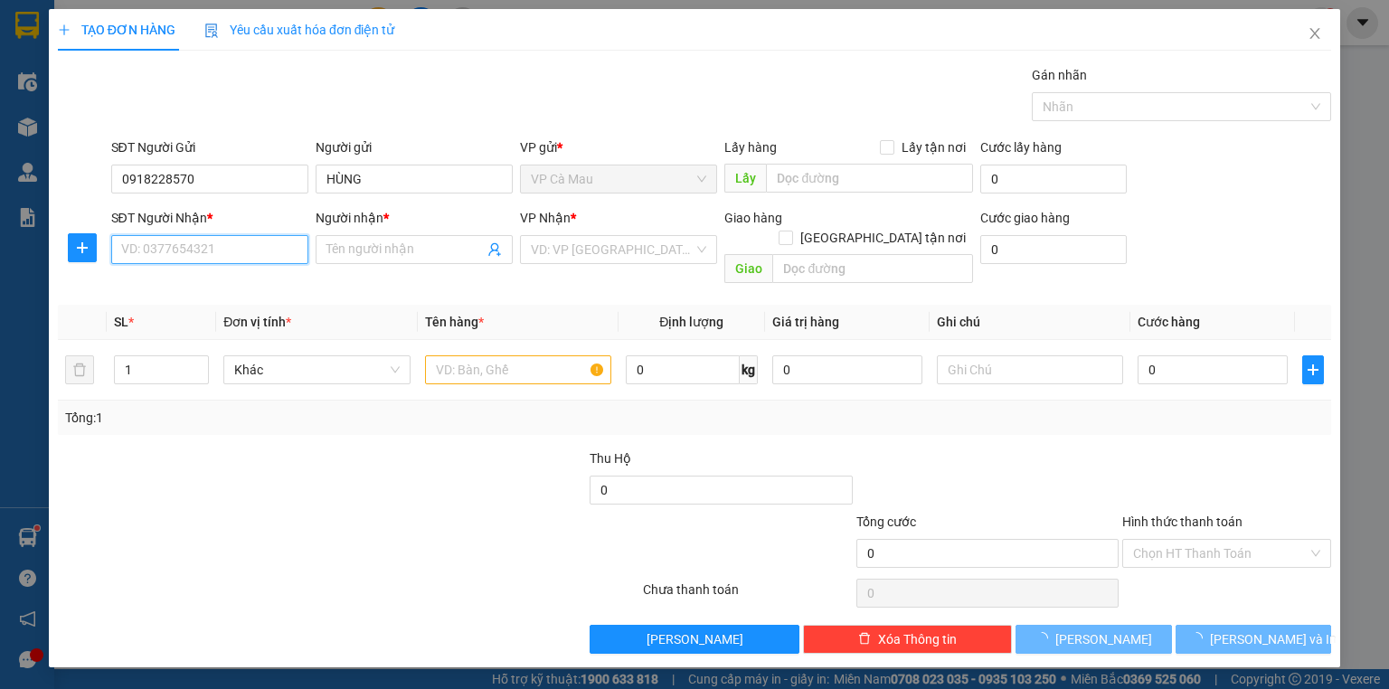
click at [225, 254] on input "SĐT Người Nhận *" at bounding box center [209, 249] width 197 height 29
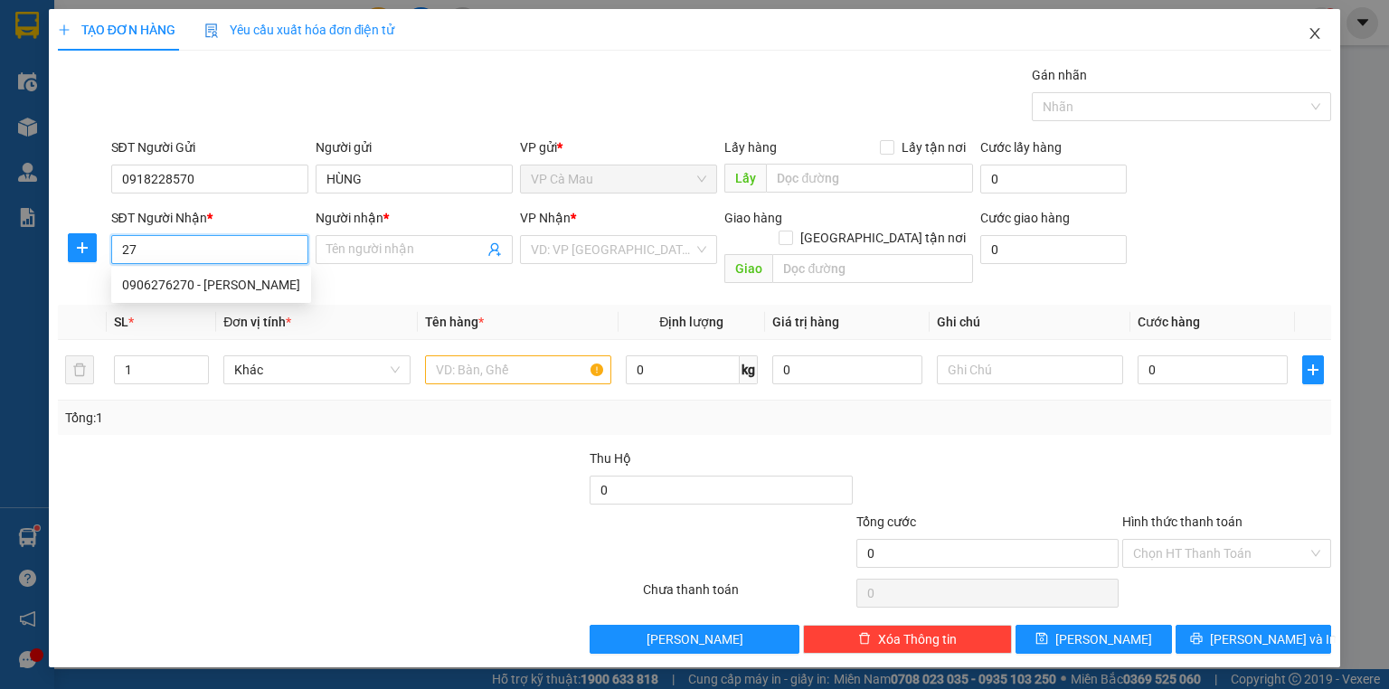
type input "27"
click at [1313, 33] on icon "close" at bounding box center [1315, 33] width 14 height 14
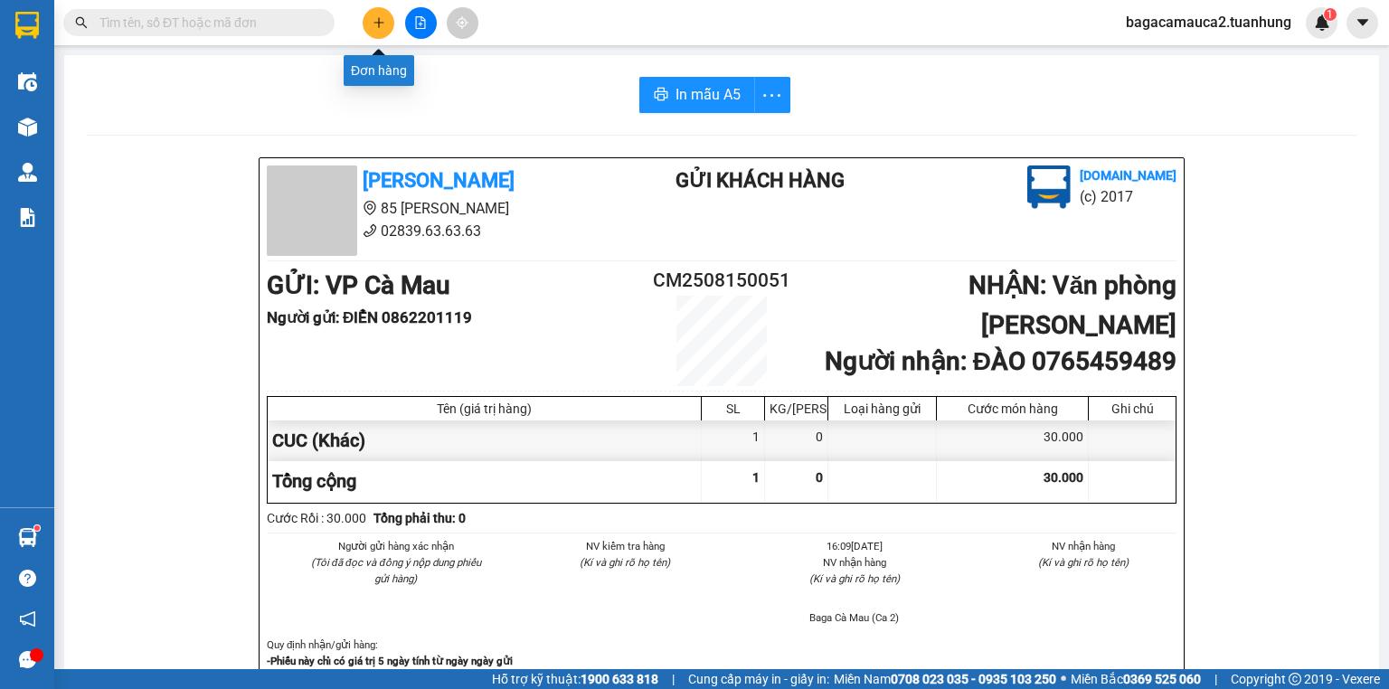
click at [383, 30] on button at bounding box center [379, 23] width 32 height 32
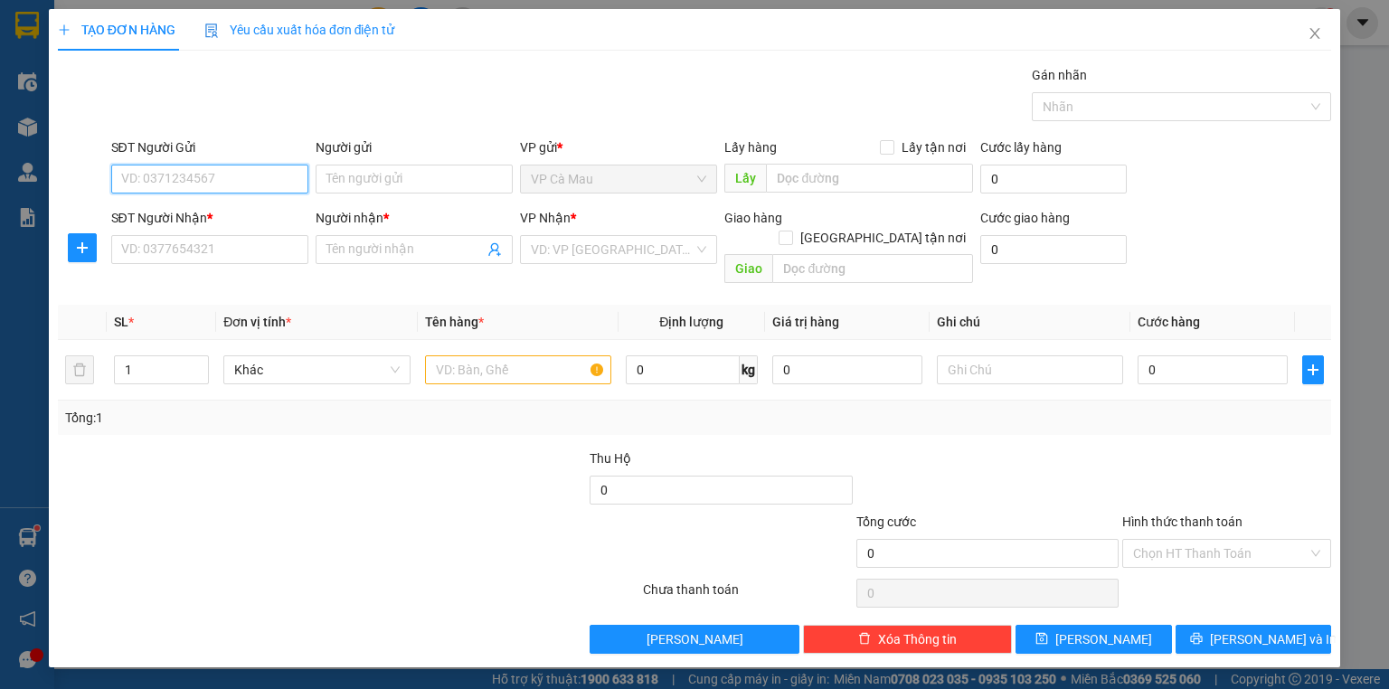
click at [164, 181] on input "SĐT Người Gửi" at bounding box center [209, 179] width 197 height 29
click at [209, 175] on input "SĐT Người Gửi" at bounding box center [209, 179] width 197 height 29
type input "0949637388"
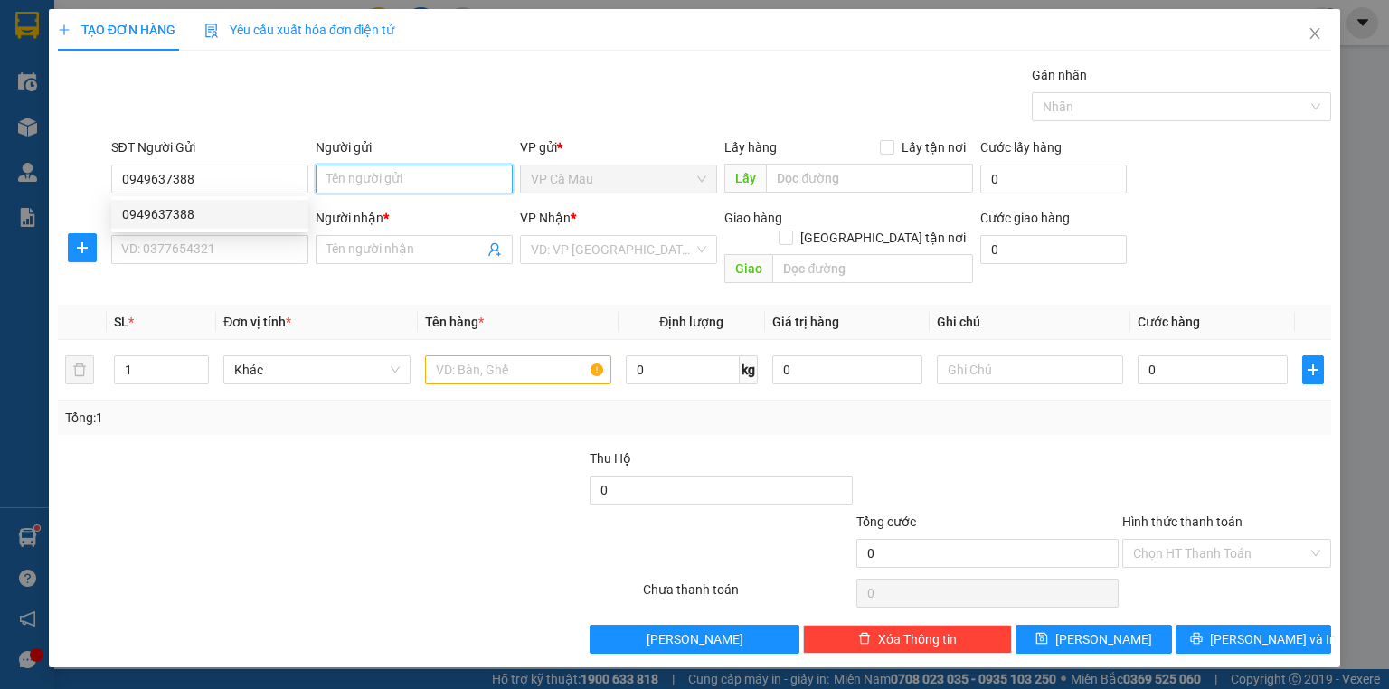
click at [335, 181] on input "Người gửi" at bounding box center [414, 179] width 197 height 29
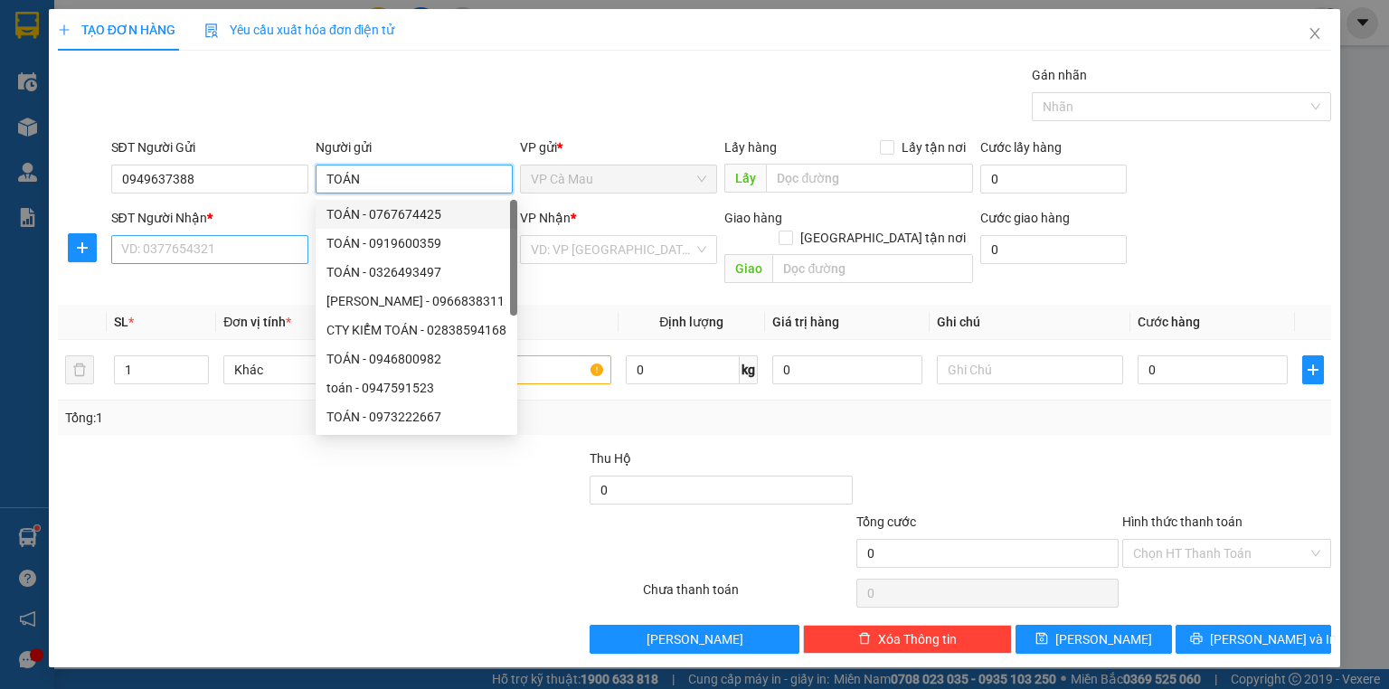
type input "TOÁN"
click at [224, 250] on input "SĐT Người Nhận *" at bounding box center [209, 249] width 197 height 29
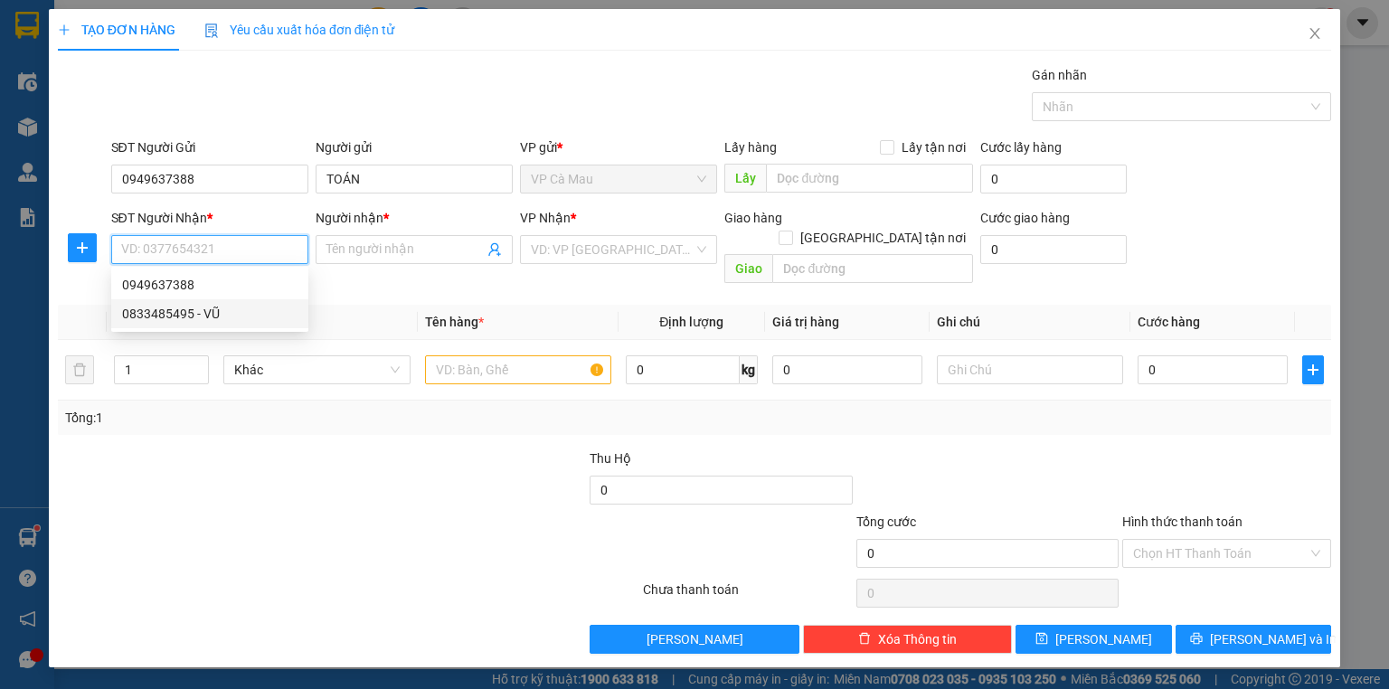
click at [226, 315] on div "0833485495 - VŨ" at bounding box center [209, 314] width 175 height 20
type input "0833485495"
type input "VŨ"
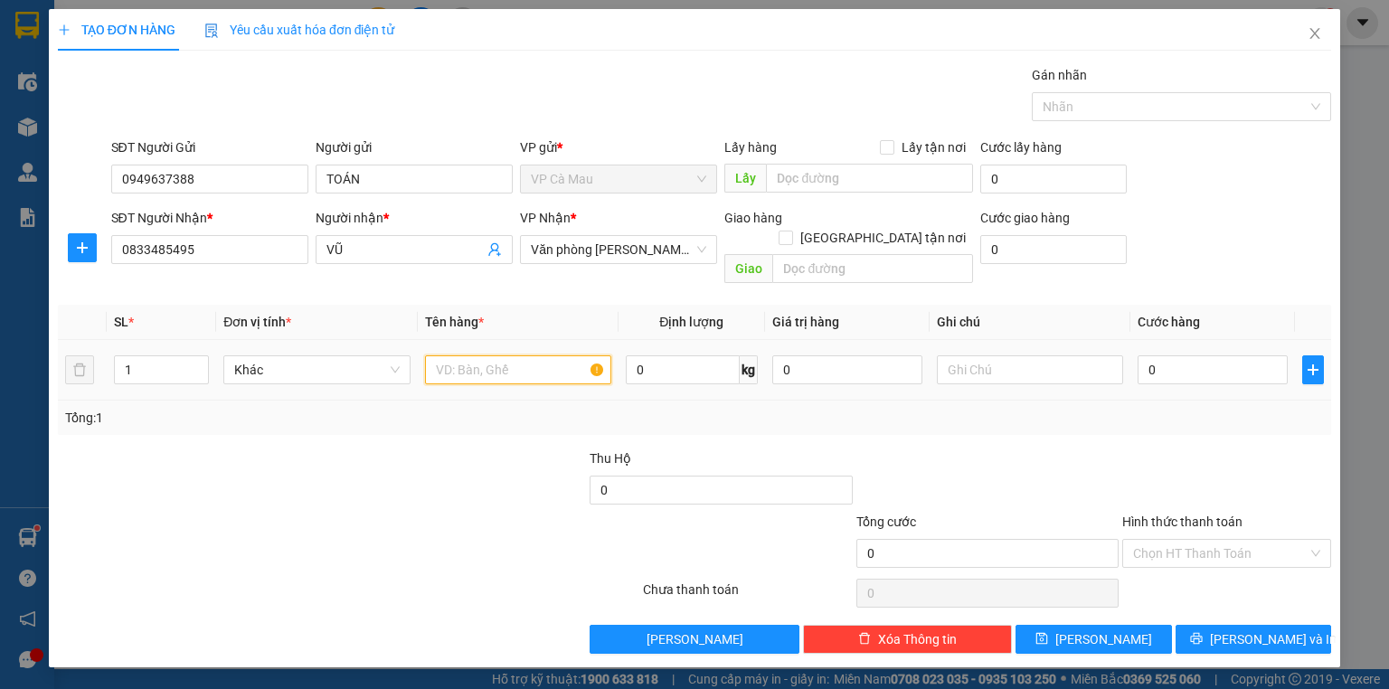
click at [453, 355] on input "text" at bounding box center [518, 369] width 186 height 29
type input "THUNG"
click at [1146, 355] on input "0" at bounding box center [1213, 369] width 150 height 29
type input "+4"
type input "4"
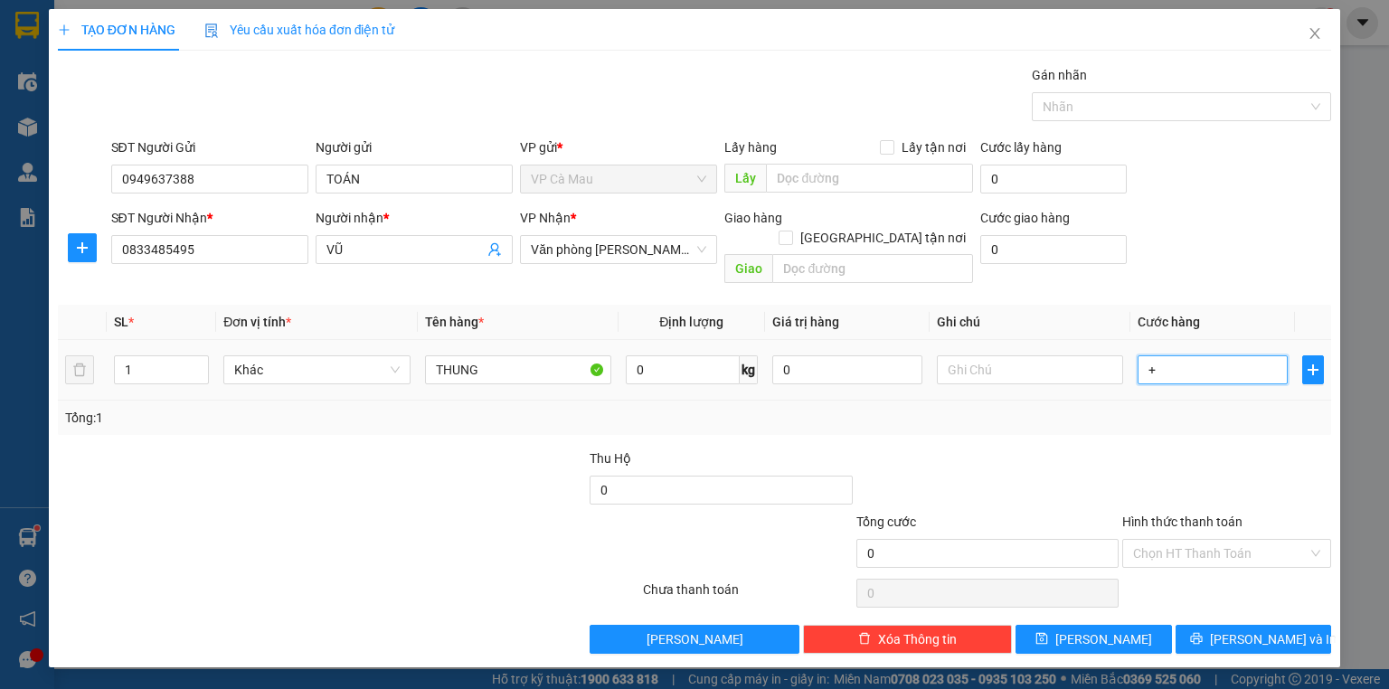
type input "4"
type input "+40"
type input "40"
type input "40.000"
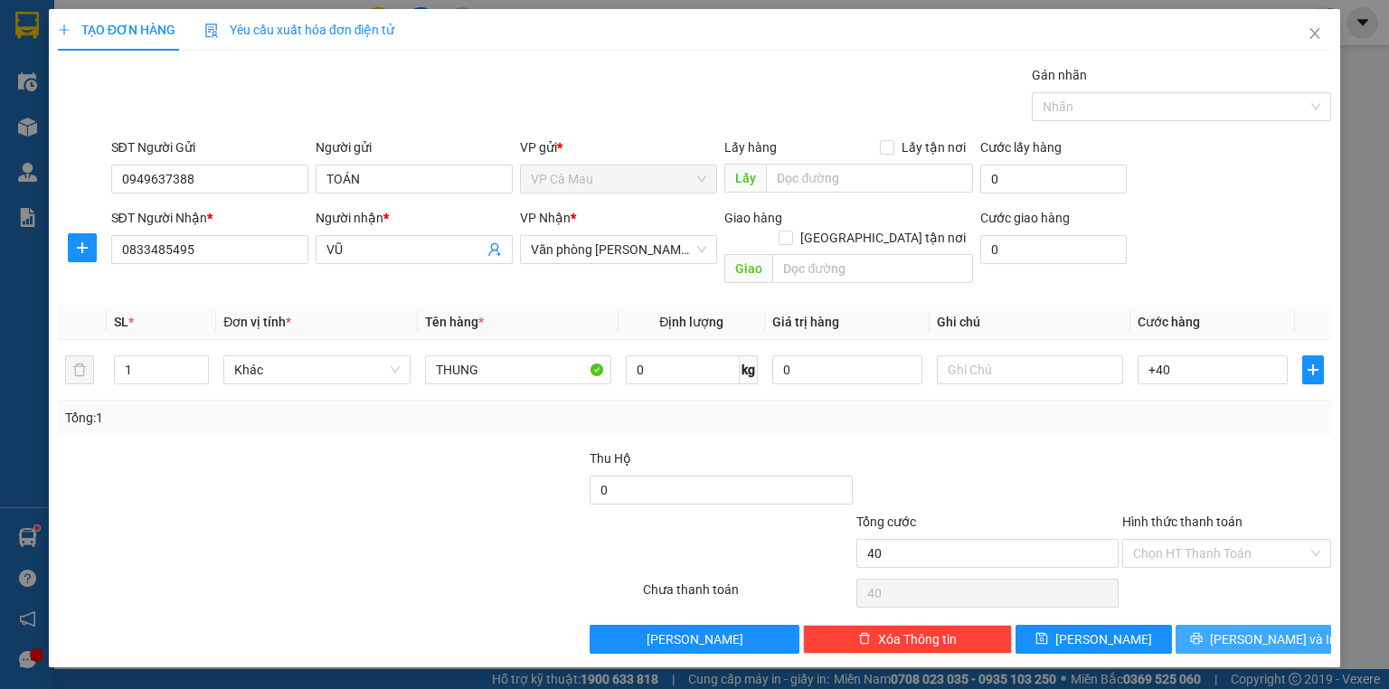
type input "40.000"
click at [1266, 629] on span "[PERSON_NAME] và In" at bounding box center [1273, 639] width 127 height 20
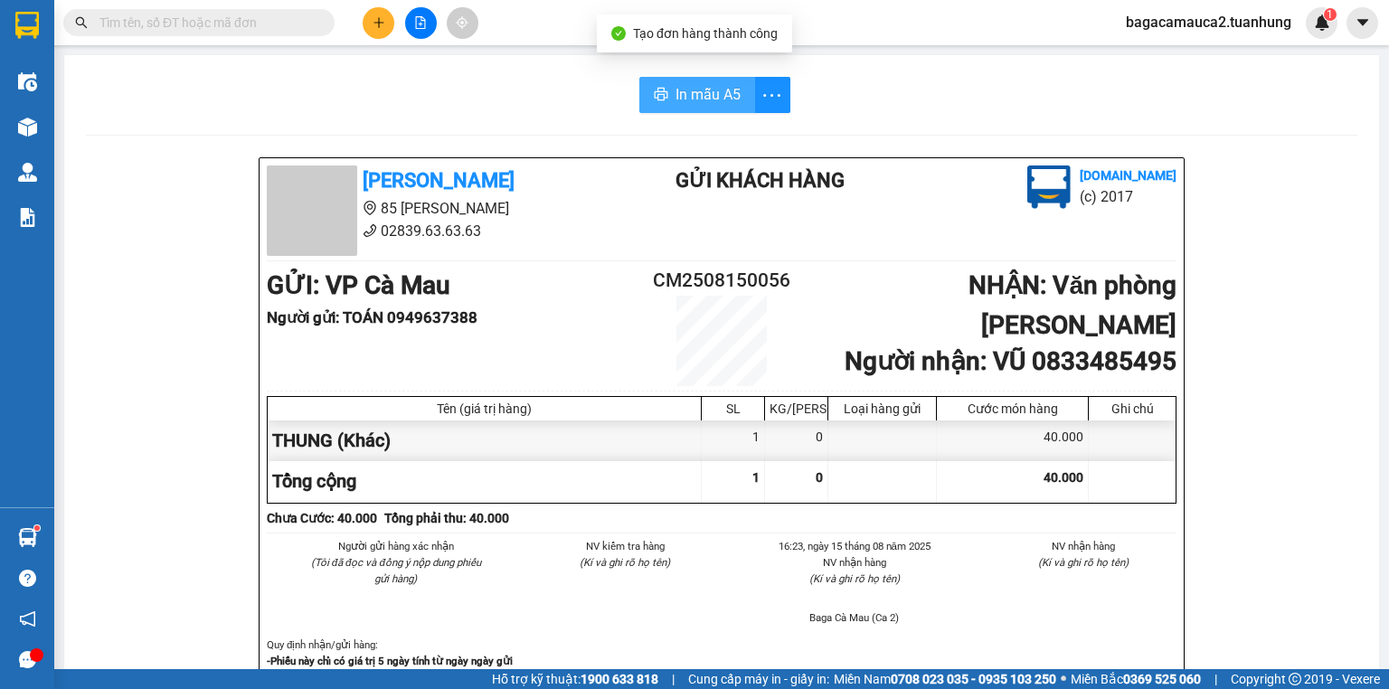
click at [682, 95] on button "In mẫu A5" at bounding box center [697, 95] width 116 height 36
click at [255, 18] on input "text" at bounding box center [205, 23] width 213 height 20
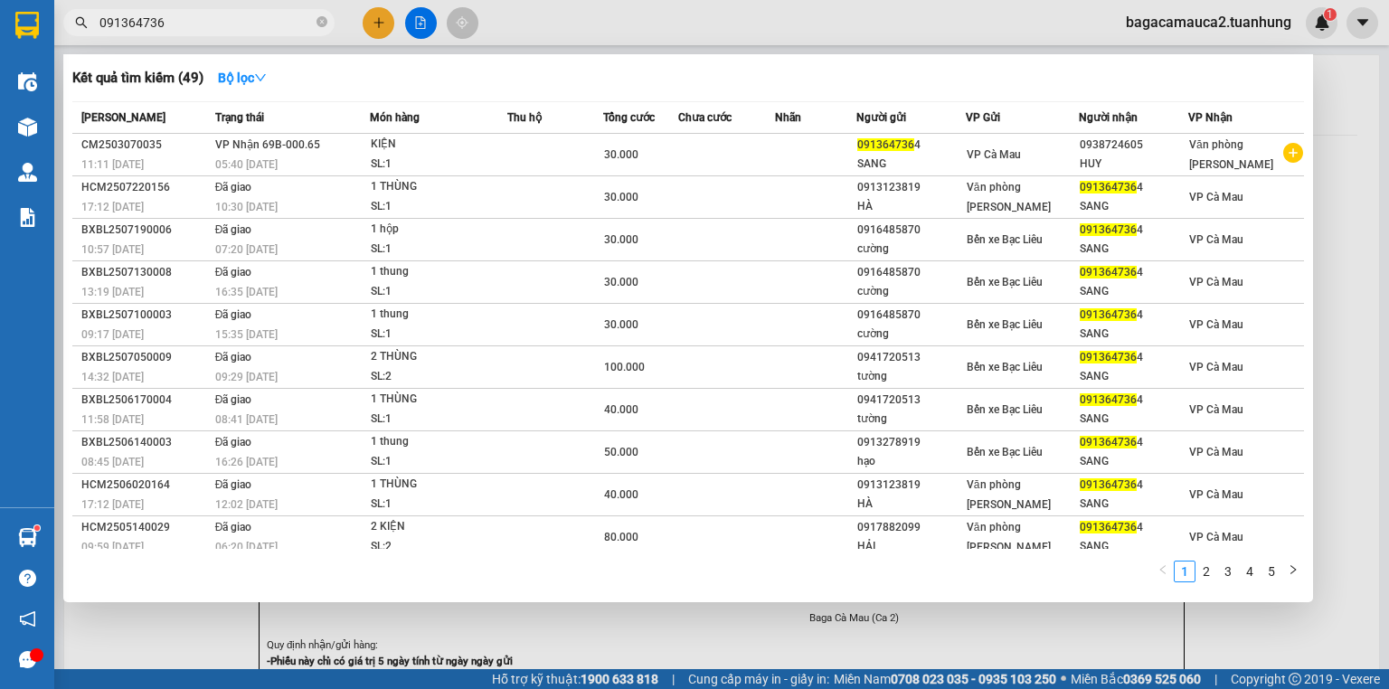
type input "09136473"
click at [322, 22] on icon "close-circle" at bounding box center [322, 21] width 11 height 11
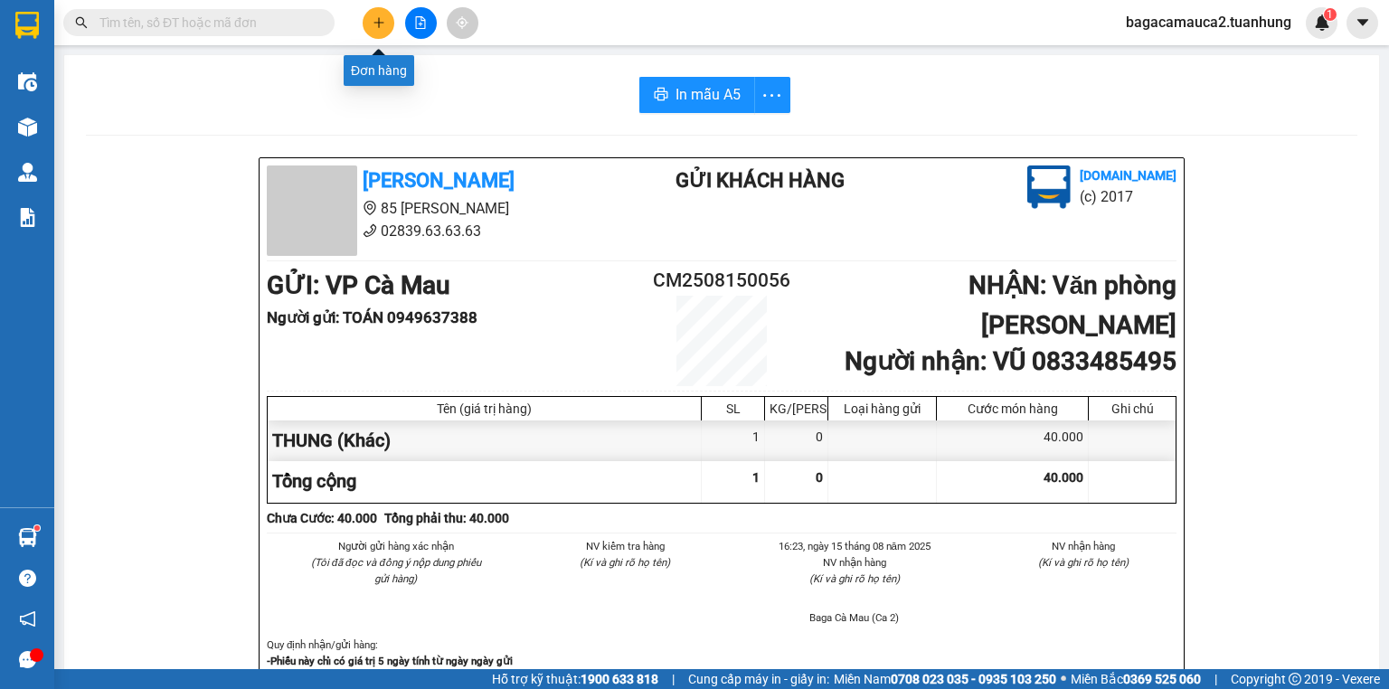
click at [373, 28] on icon "plus" at bounding box center [379, 22] width 13 height 13
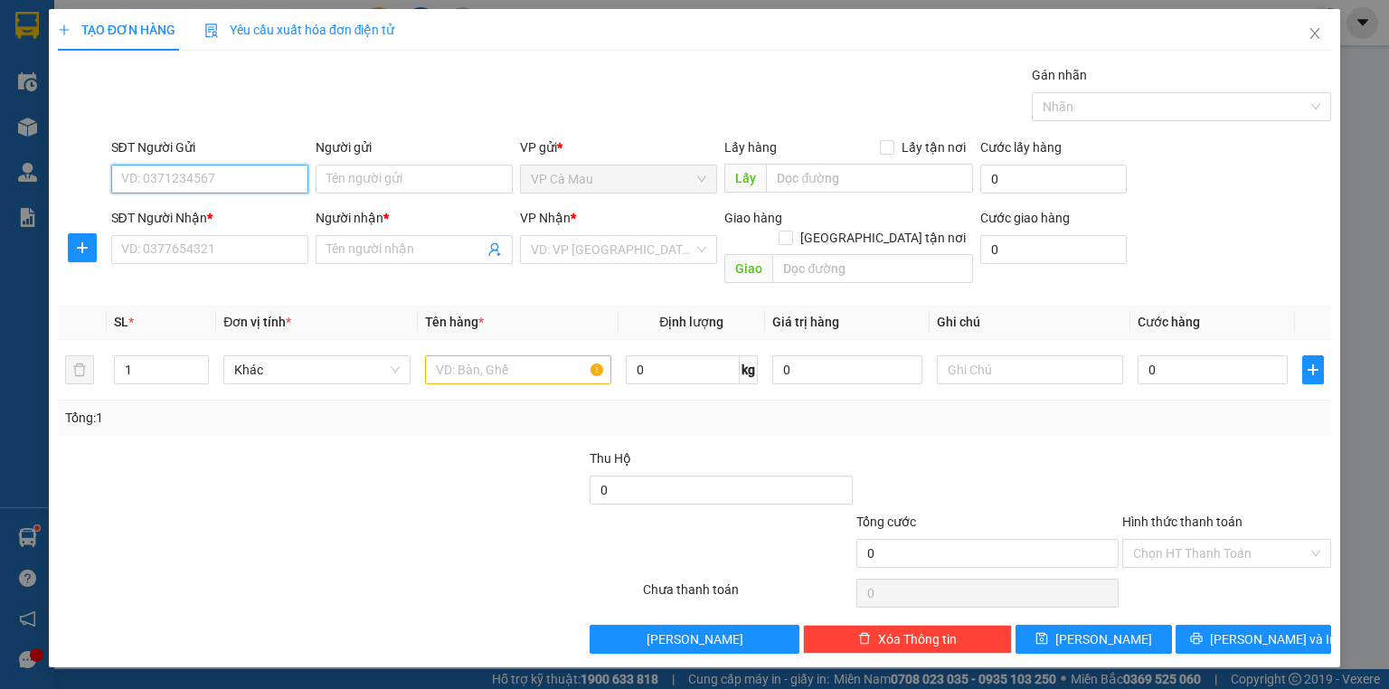
click at [253, 177] on input "SĐT Người Gửi" at bounding box center [209, 179] width 197 height 29
click at [257, 213] on div "02906253625 - NK QUỐC TẾ CM" at bounding box center [213, 214] width 182 height 20
type input "02906253625"
type input "NK QUỐC TẾ CM"
type input "02906253625"
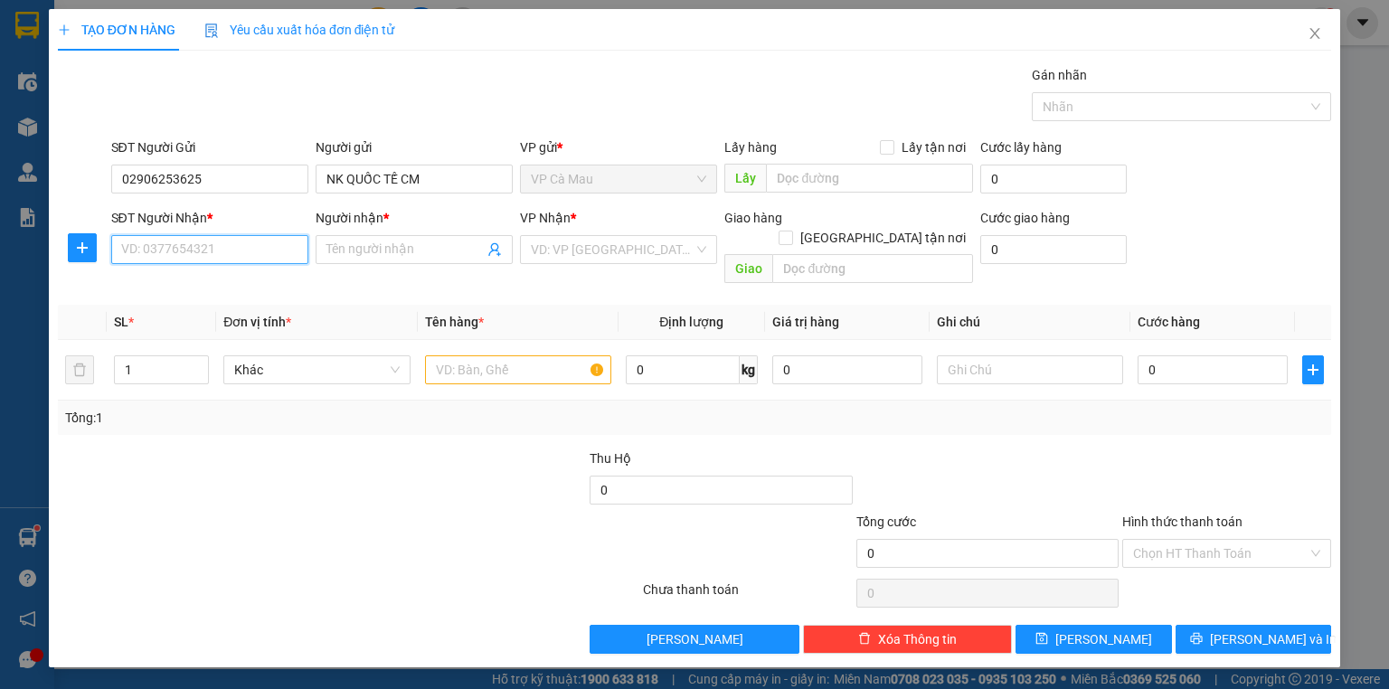
click at [244, 257] on input "SĐT Người Nhận *" at bounding box center [209, 249] width 197 height 29
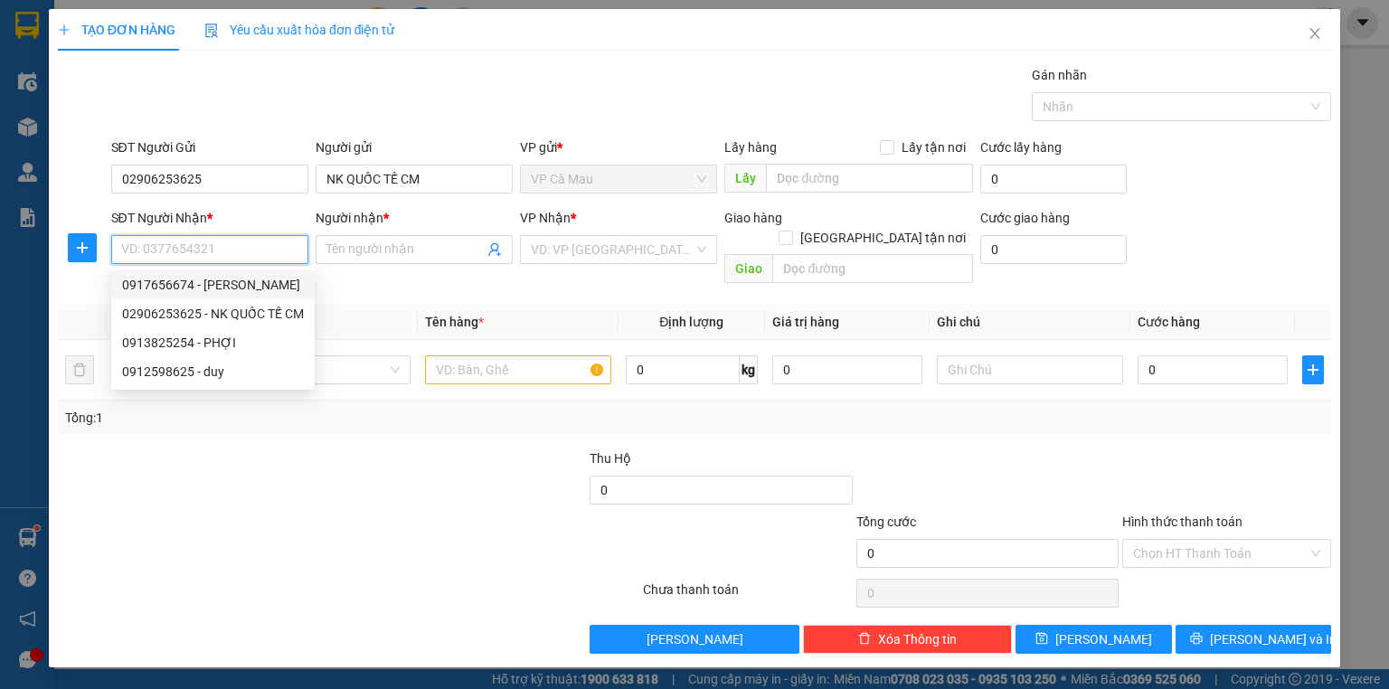
click at [247, 282] on div "0917656674 - BẢO TÍN" at bounding box center [213, 285] width 182 height 20
type input "0917656674"
type input "BẢO TÍN"
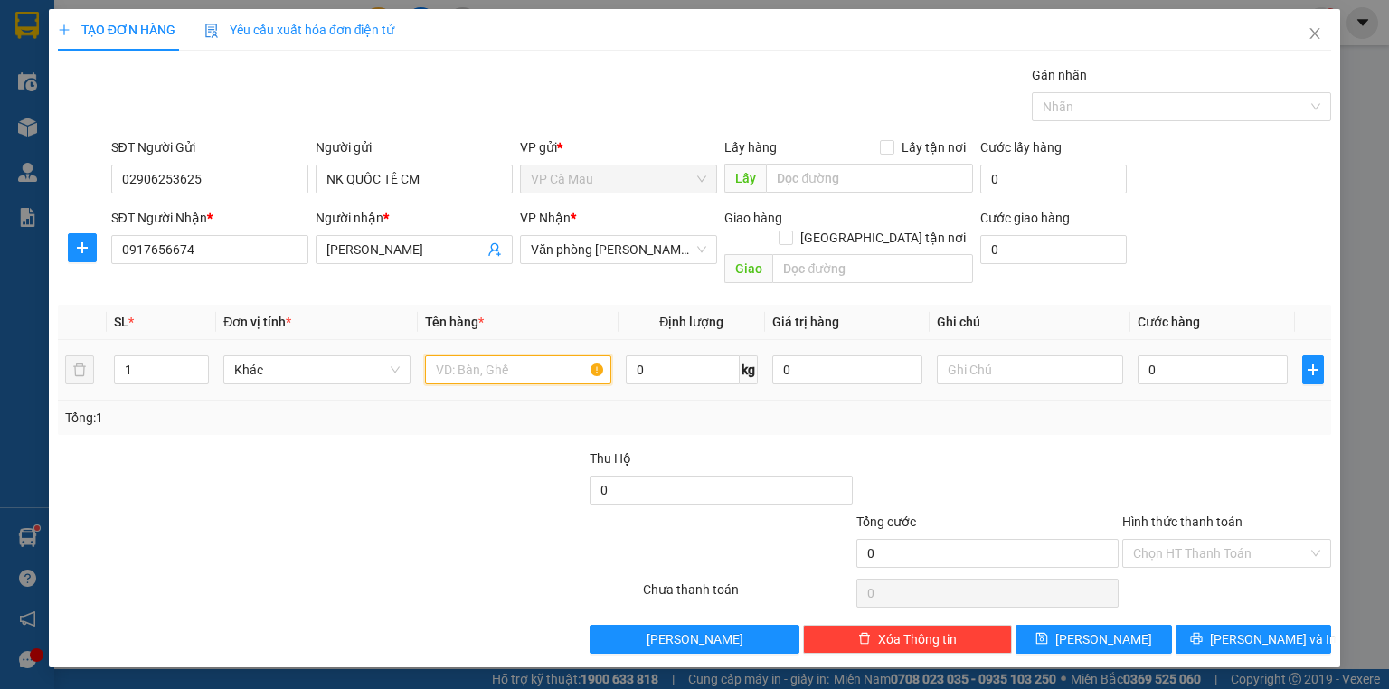
click at [443, 355] on input "text" at bounding box center [518, 369] width 186 height 29
type input "HÔP"
click at [1146, 355] on input "0" at bounding box center [1213, 369] width 150 height 29
type input "+3"
type input "3"
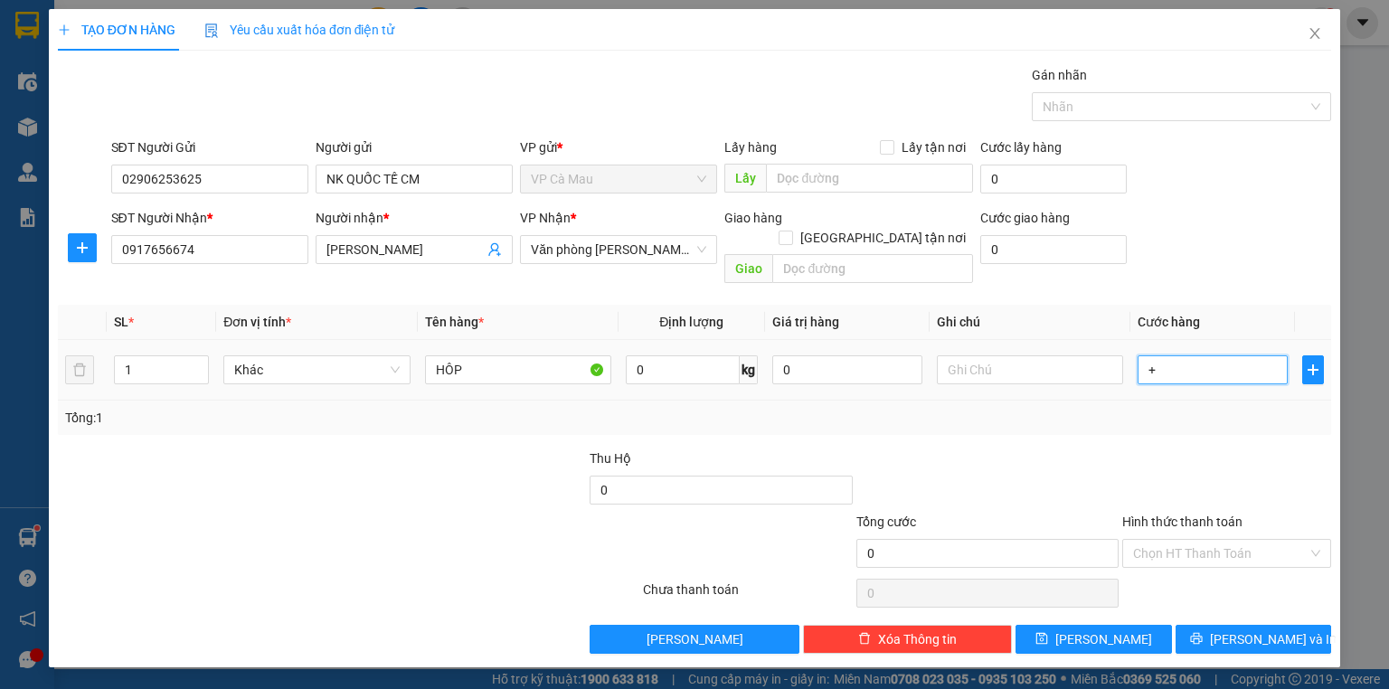
type input "3"
type input "+30"
type input "30"
type input "30.000"
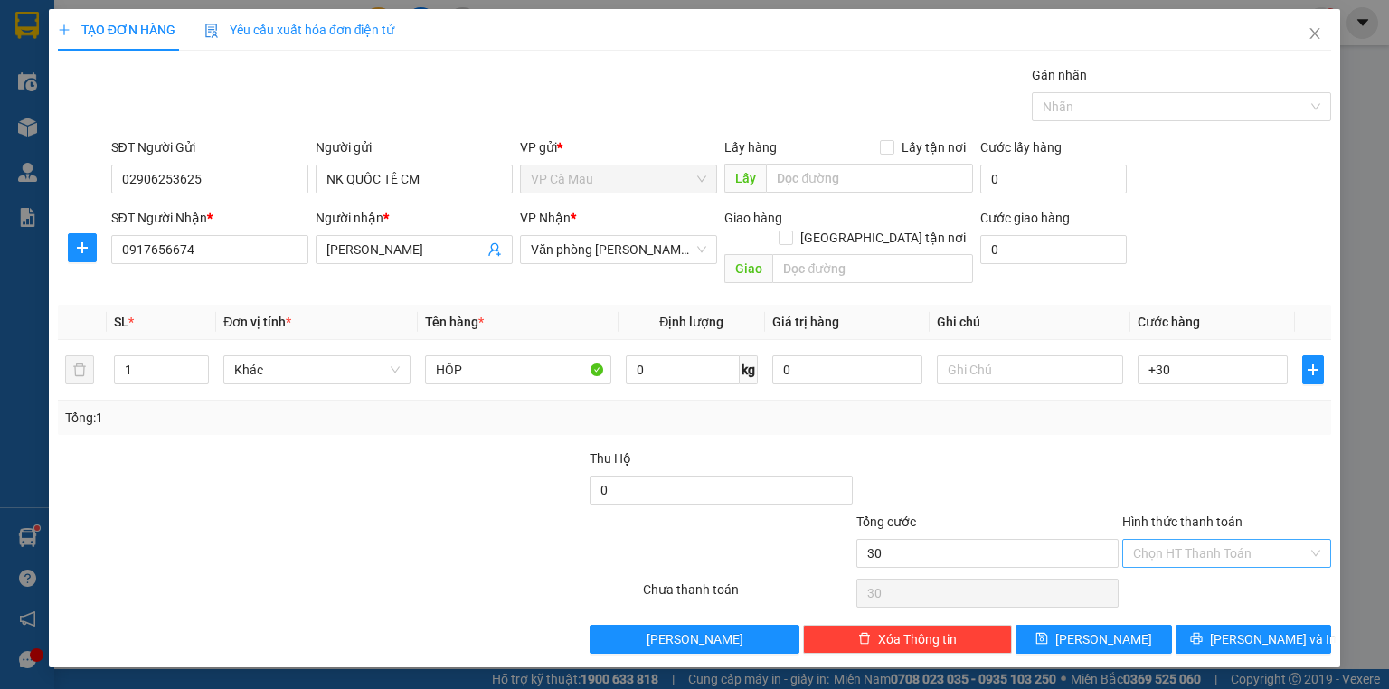
type input "30.000"
click at [1196, 540] on input "Hình thức thanh toán" at bounding box center [1220, 553] width 175 height 27
click at [1197, 568] on div "Tại văn phòng" at bounding box center [1226, 568] width 187 height 20
type input "0"
click at [1260, 629] on span "[PERSON_NAME] và In" at bounding box center [1273, 639] width 127 height 20
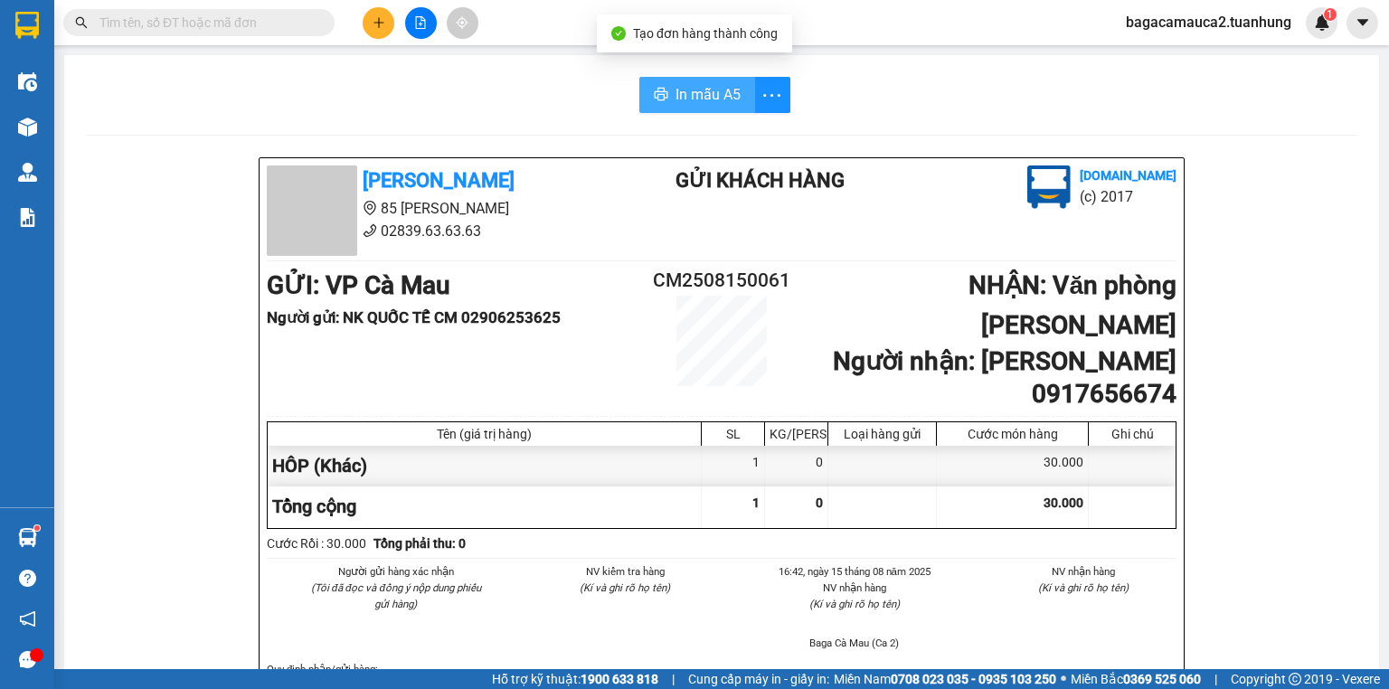
click at [704, 88] on span "In mẫu A5" at bounding box center [708, 94] width 65 height 23
click at [146, 24] on input "text" at bounding box center [205, 23] width 213 height 20
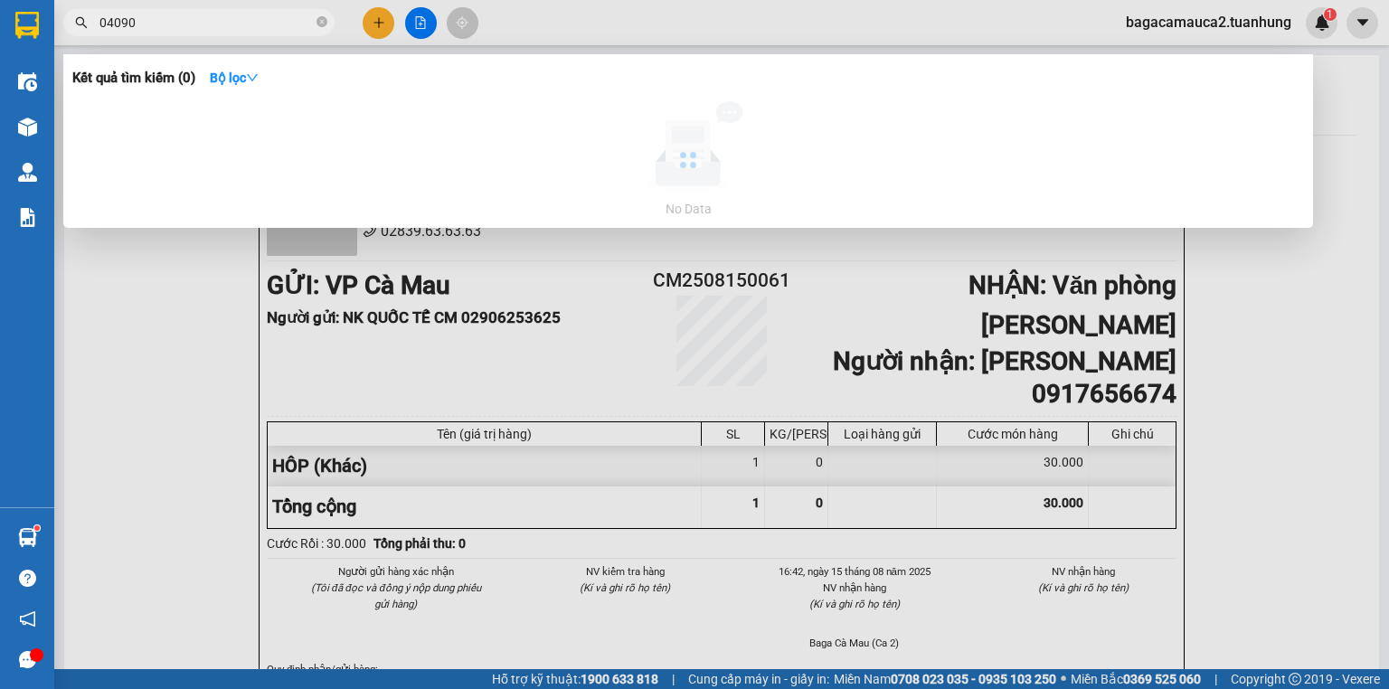
type input "040909"
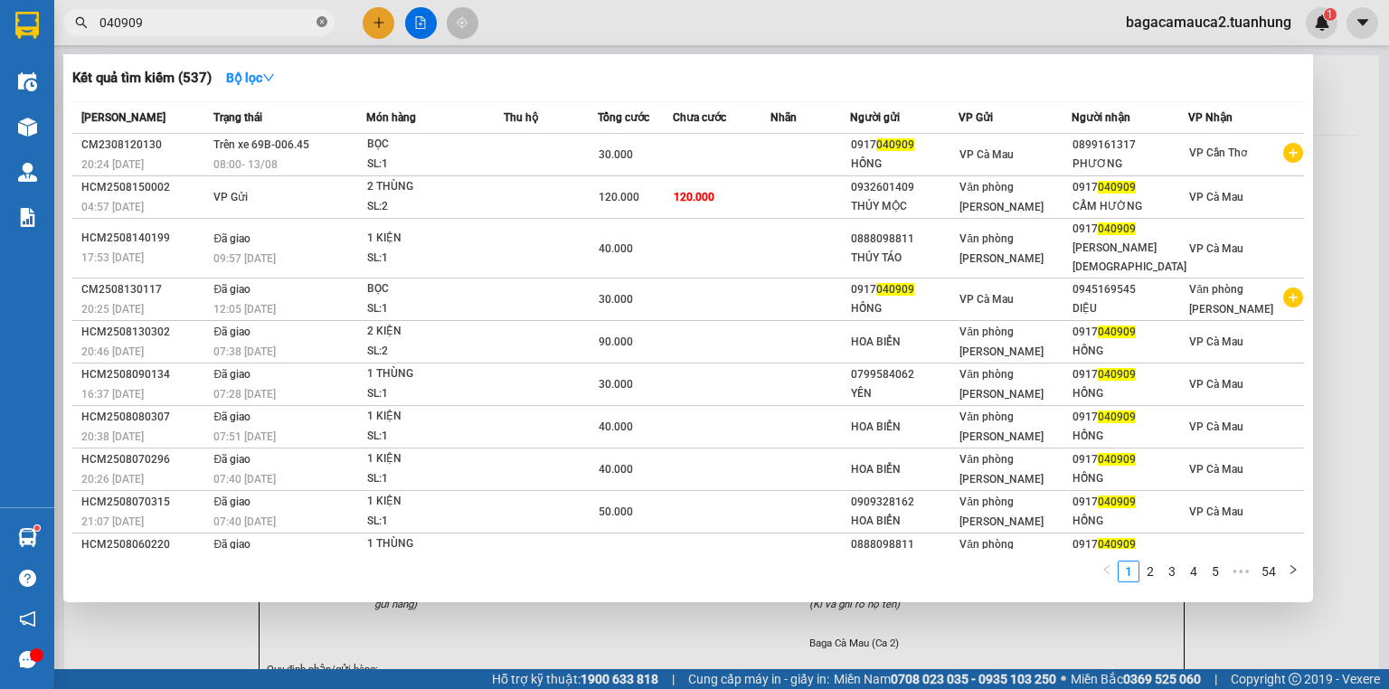
click at [322, 23] on icon "close-circle" at bounding box center [322, 21] width 11 height 11
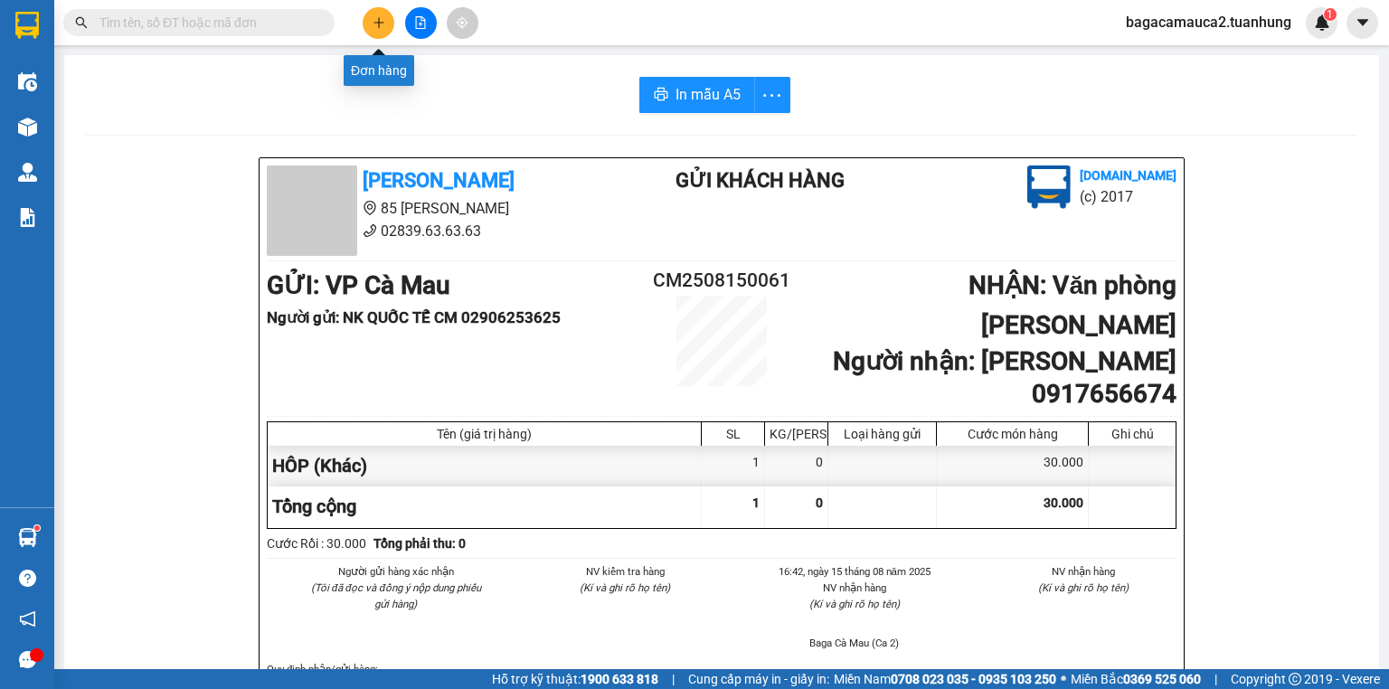
click at [380, 24] on icon "plus" at bounding box center [379, 22] width 13 height 13
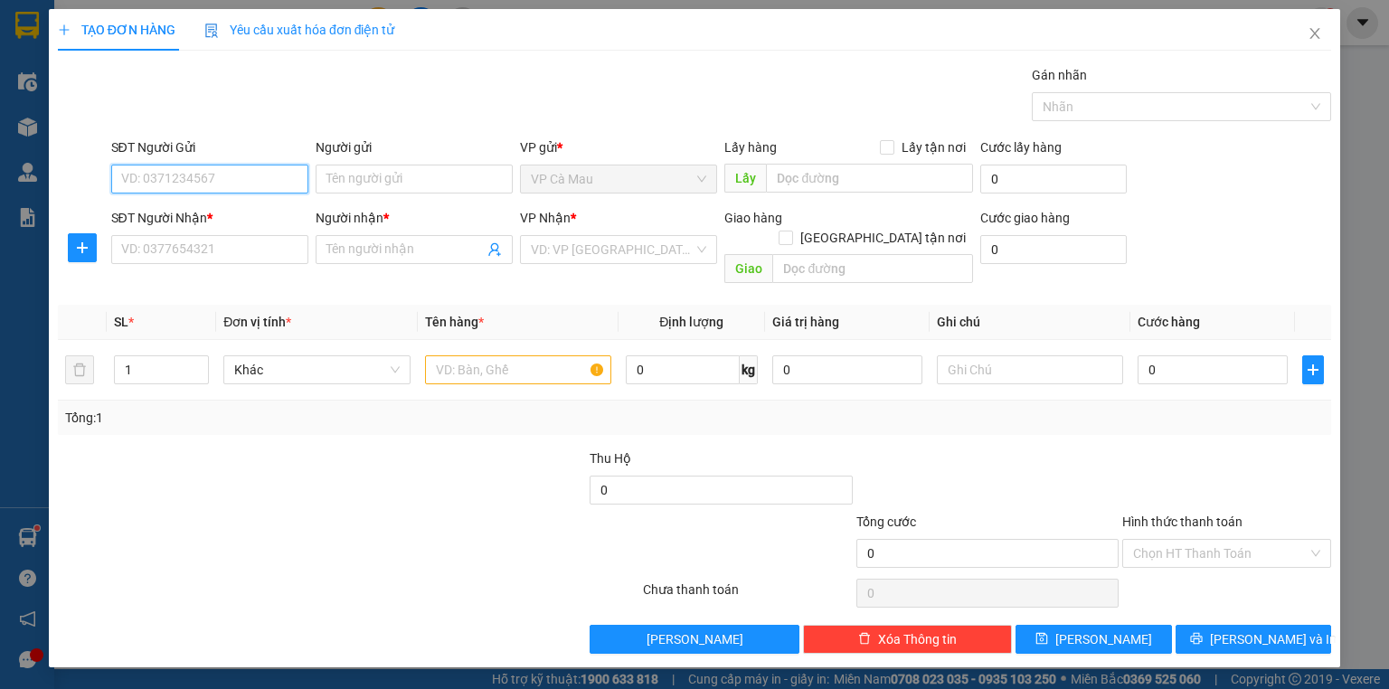
click at [244, 185] on input "SĐT Người Gửi" at bounding box center [209, 179] width 197 height 29
type input "0911130895"
click at [245, 221] on div "0911130895 - NHÂN" at bounding box center [209, 214] width 175 height 20
type input "NHÂN"
type input "0911130895"
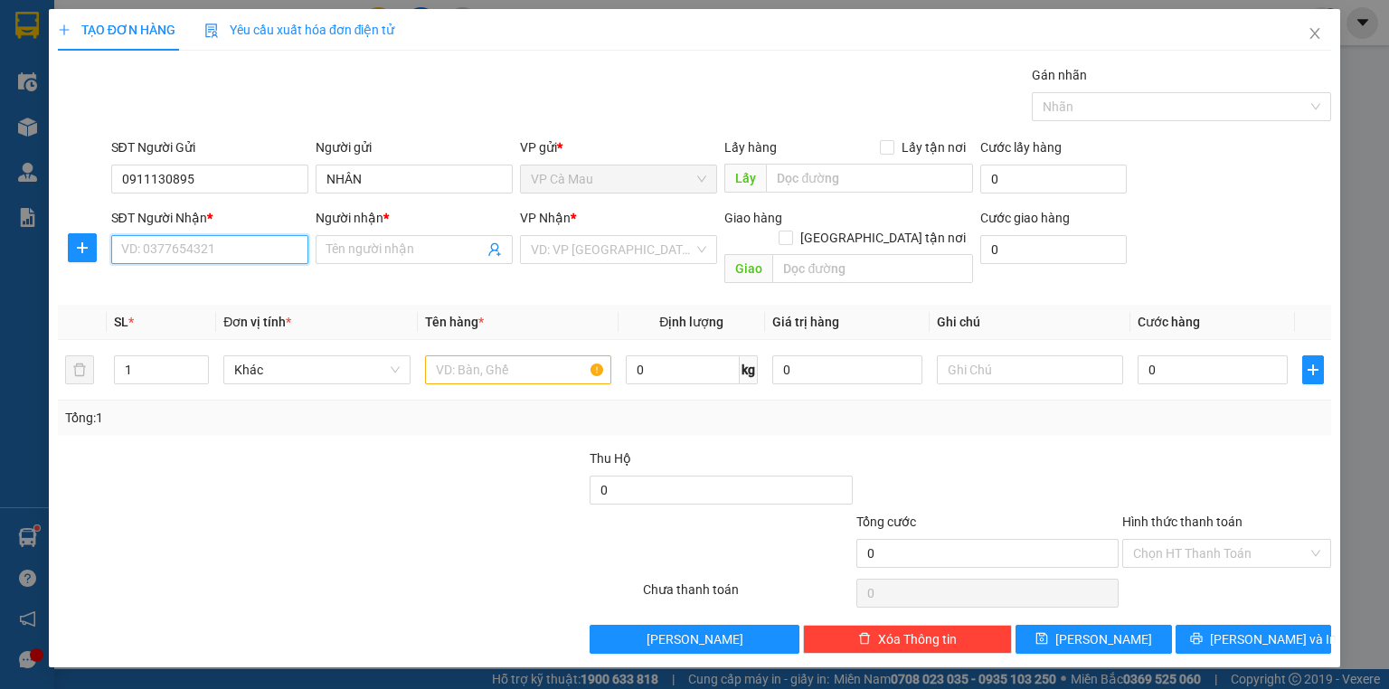
click at [238, 257] on input "SĐT Người Nhận *" at bounding box center [209, 249] width 197 height 29
type input "0783147843"
click at [232, 282] on div "0783147843 - PHƯỜNG" at bounding box center [209, 285] width 175 height 20
type input "PHƯỜNG"
type input "0783147843"
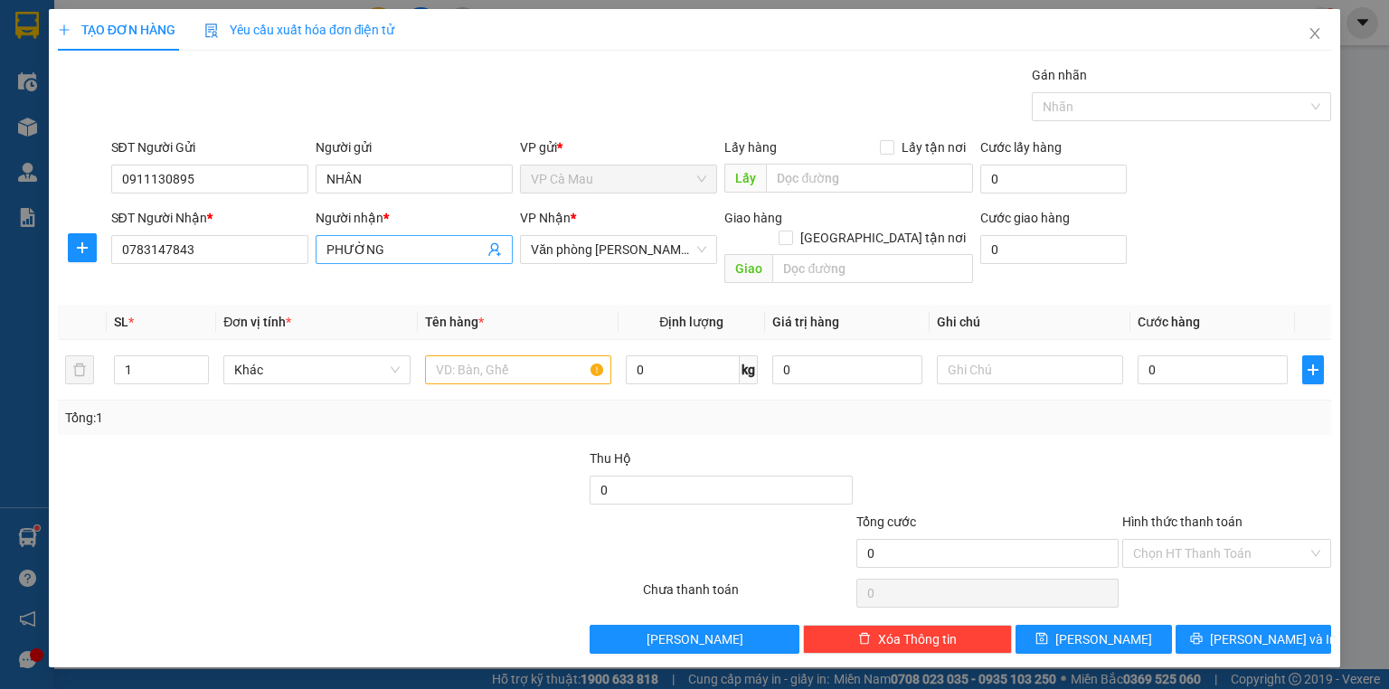
click at [384, 242] on input "PHƯỜNG" at bounding box center [404, 250] width 157 height 20
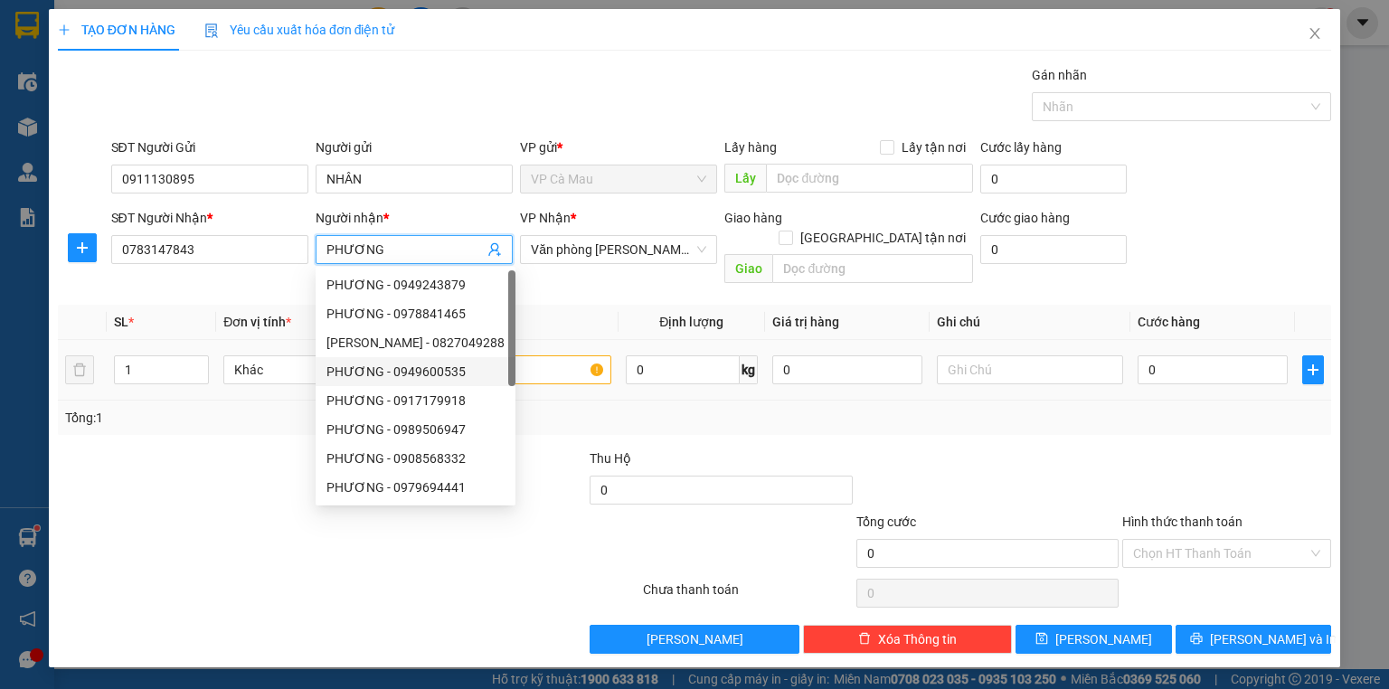
type input "PHƯƠNG"
click at [558, 355] on input "text" at bounding box center [518, 369] width 186 height 29
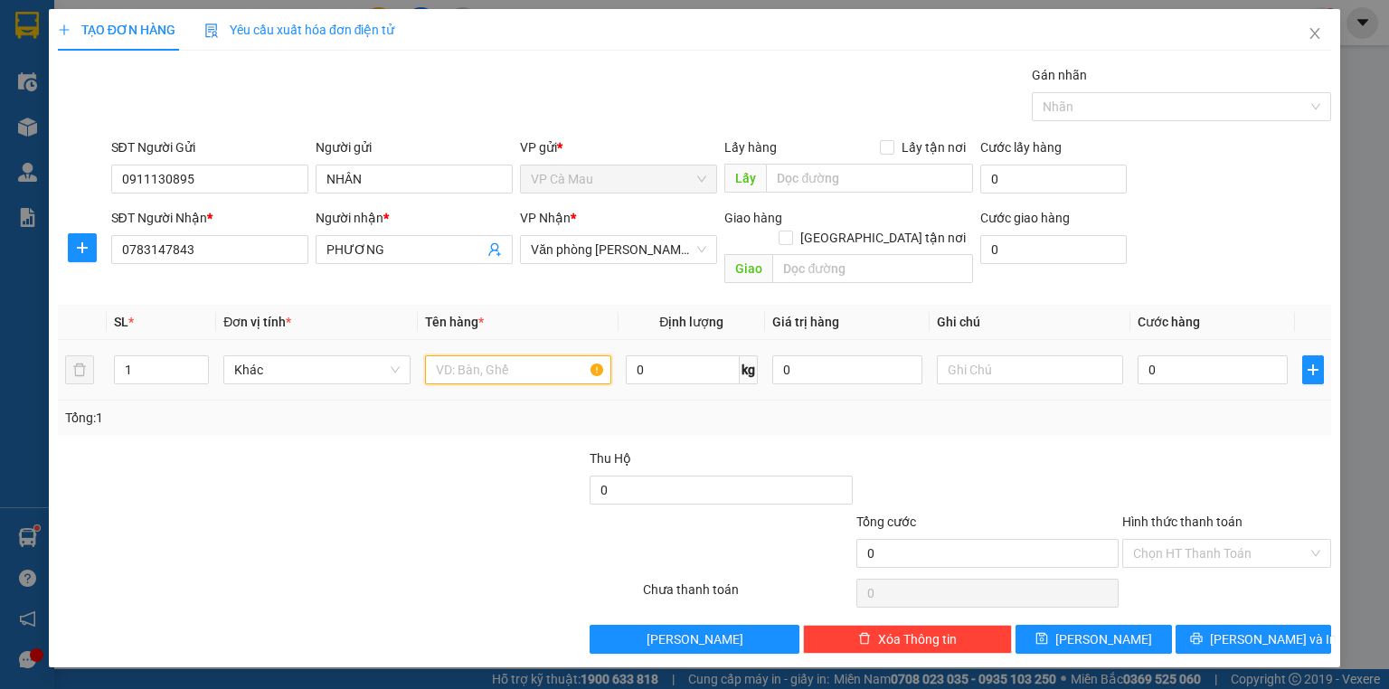
click at [468, 355] on input "text" at bounding box center [518, 369] width 186 height 29
type input "HOP"
click at [1145, 355] on input "0" at bounding box center [1213, 369] width 150 height 29
type input "+3"
type input "3"
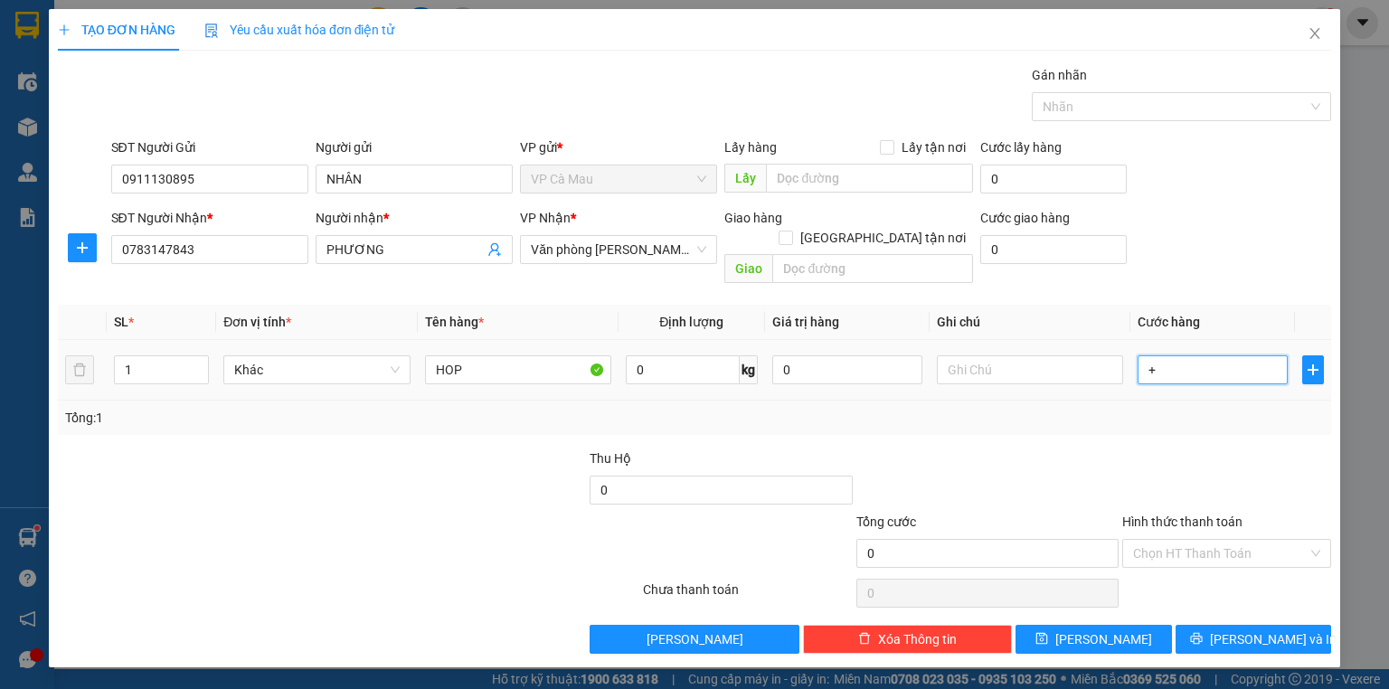
type input "3"
type input "+30"
type input "30"
type input "30.000"
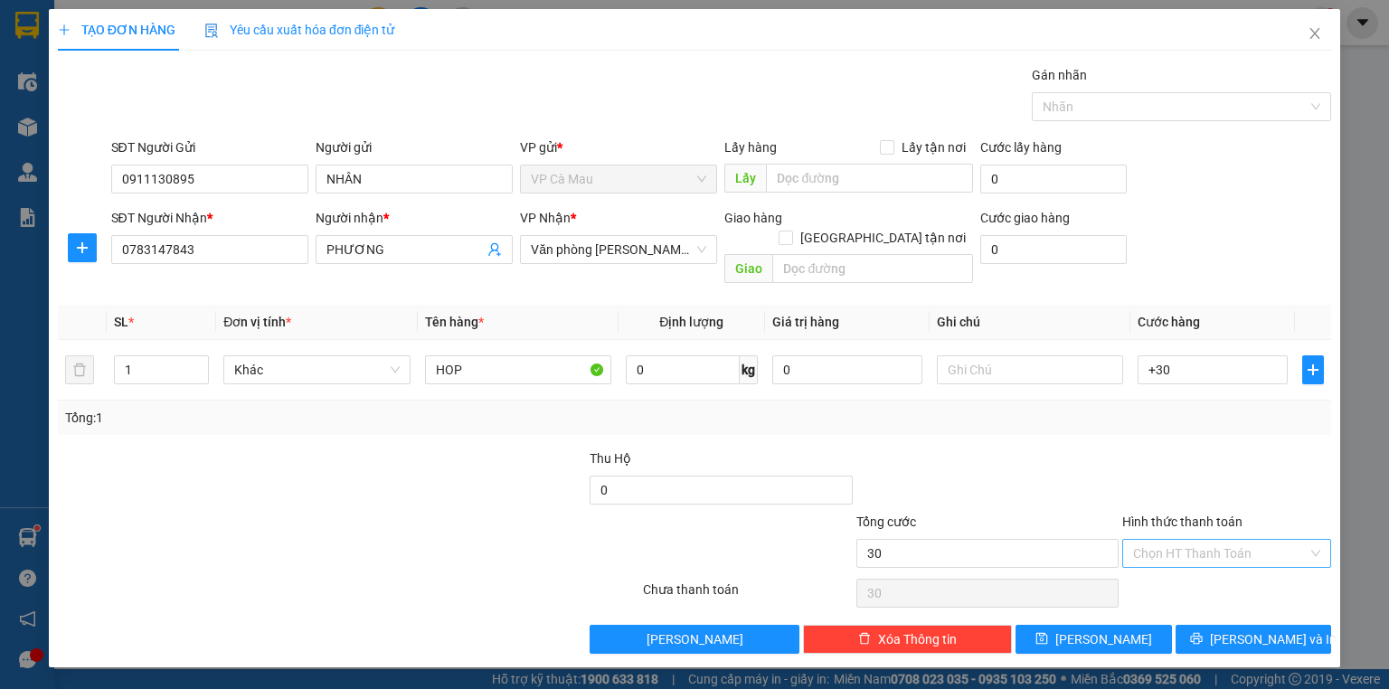
type input "30.000"
click at [1196, 540] on input "Hình thức thanh toán" at bounding box center [1220, 553] width 175 height 27
click at [1208, 568] on div "Tại văn phòng" at bounding box center [1226, 568] width 187 height 20
type input "0"
click at [1234, 625] on button "[PERSON_NAME] và In" at bounding box center [1254, 639] width 156 height 29
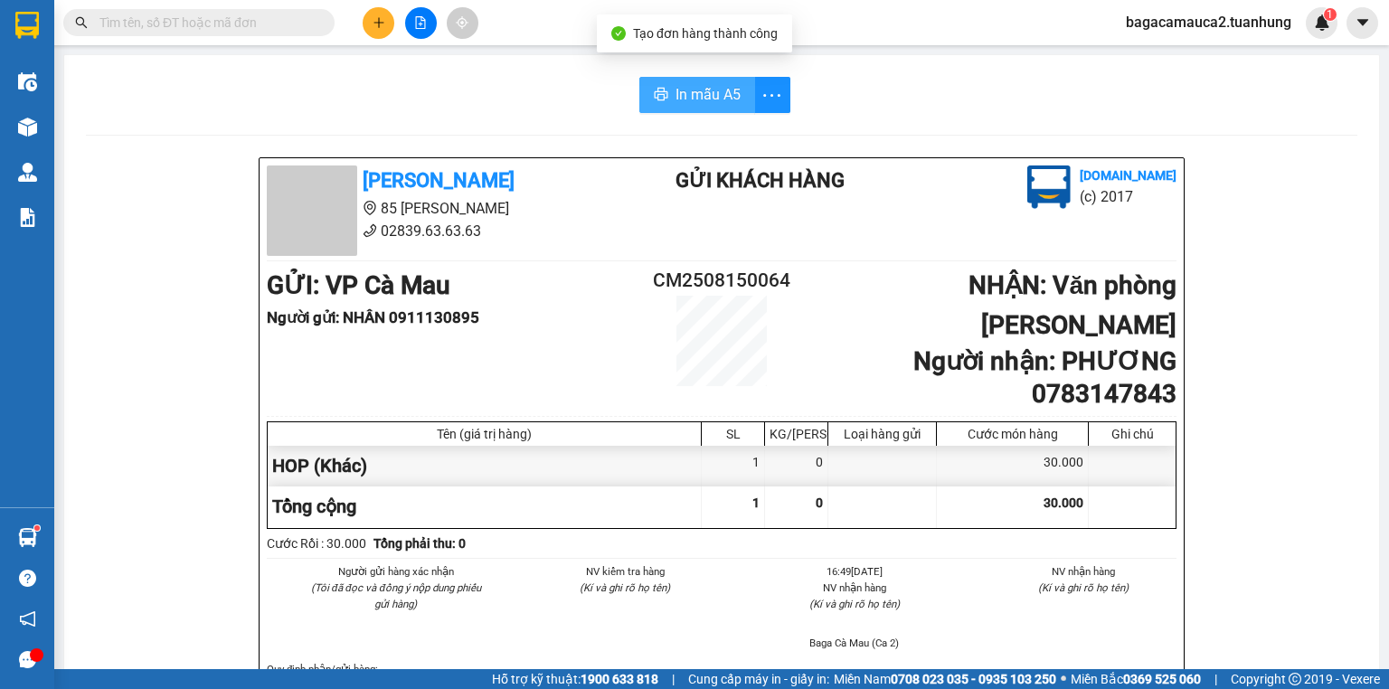
click at [704, 86] on span "In mẫu A5" at bounding box center [708, 94] width 65 height 23
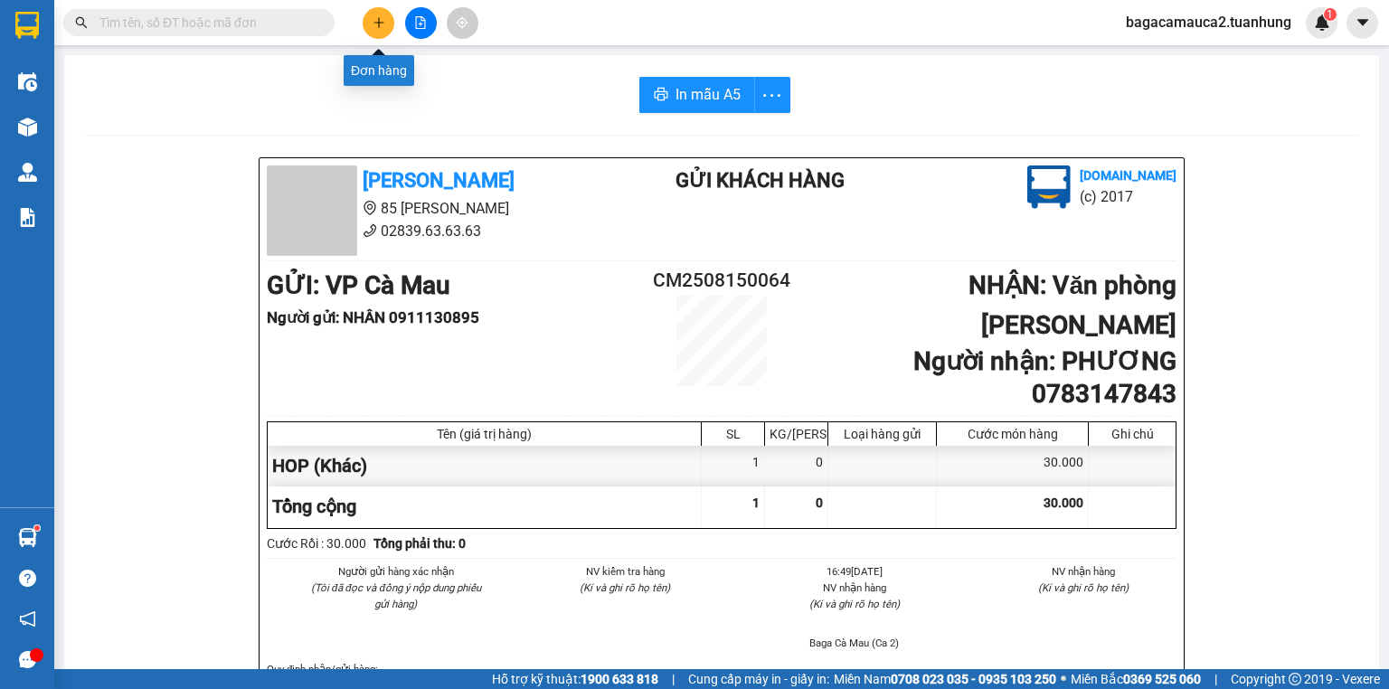
click at [374, 28] on icon "plus" at bounding box center [379, 22] width 13 height 13
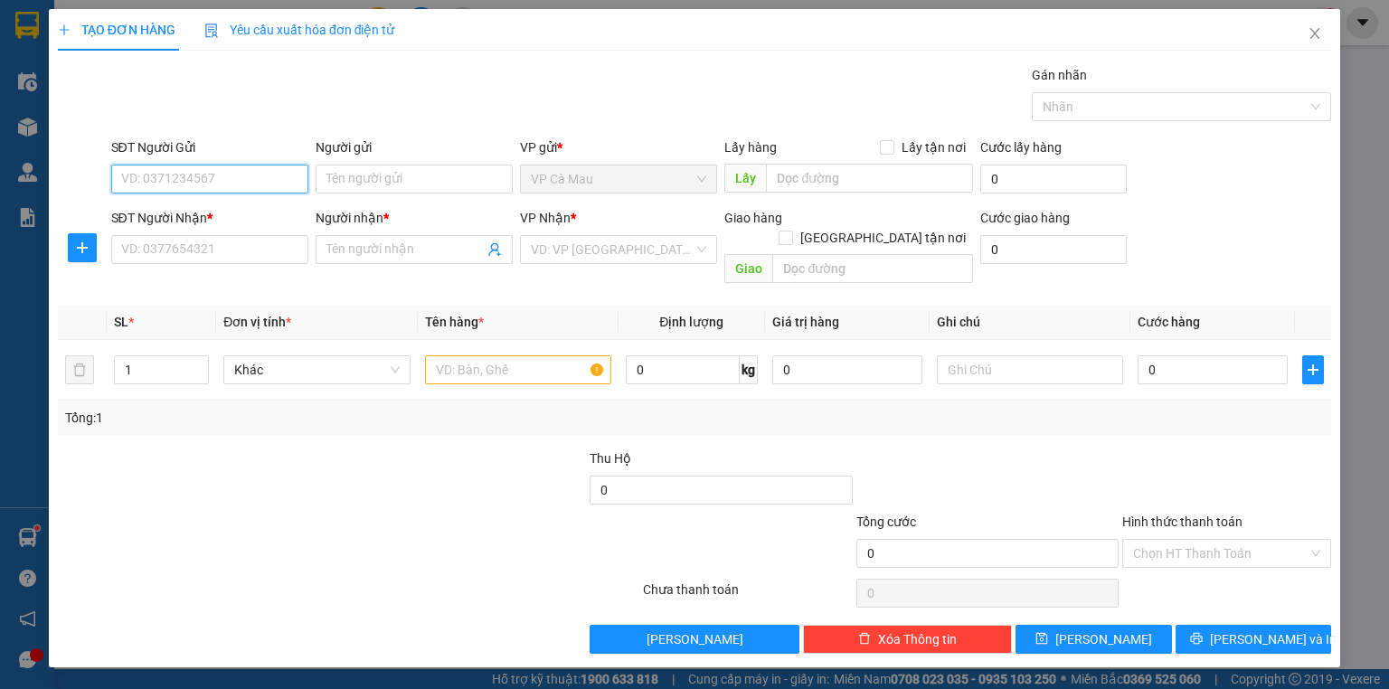
click at [235, 180] on input "SĐT Người Gửi" at bounding box center [209, 179] width 197 height 29
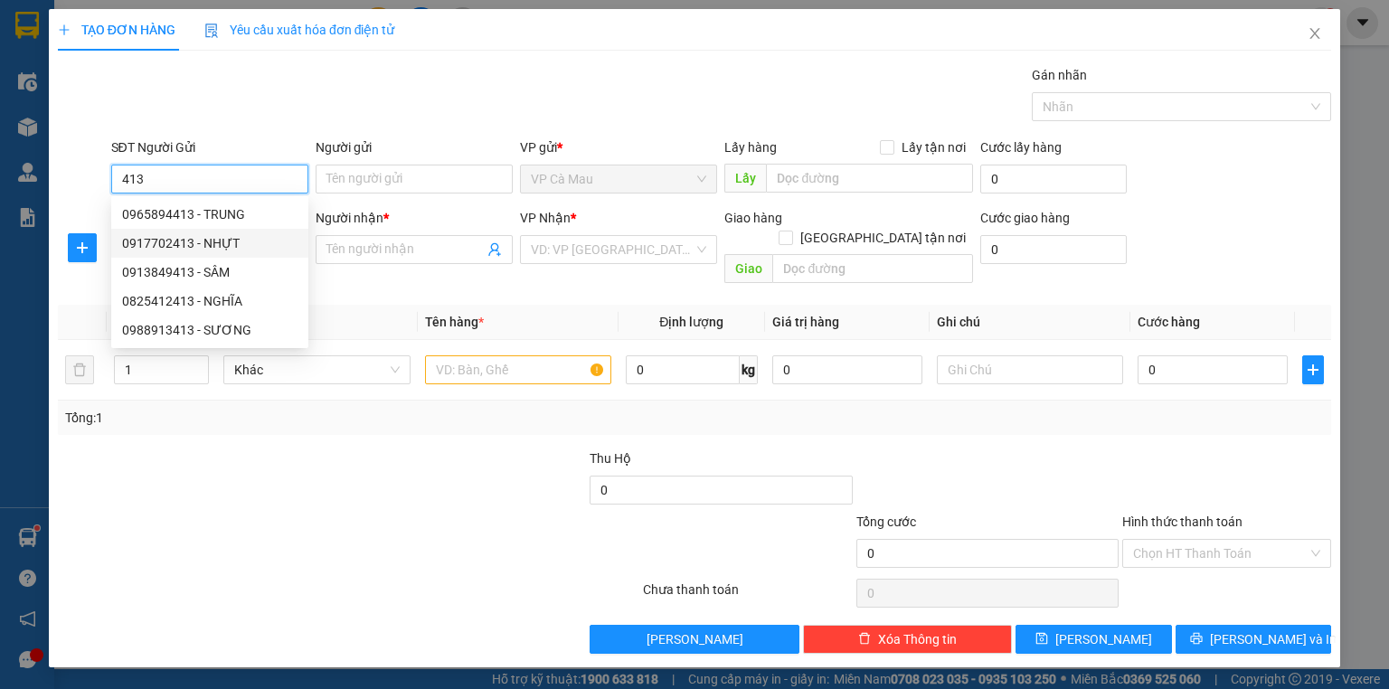
click at [244, 246] on div "0917702413 - NHỰT" at bounding box center [209, 243] width 175 height 20
type input "0917702413"
type input "NHỰT"
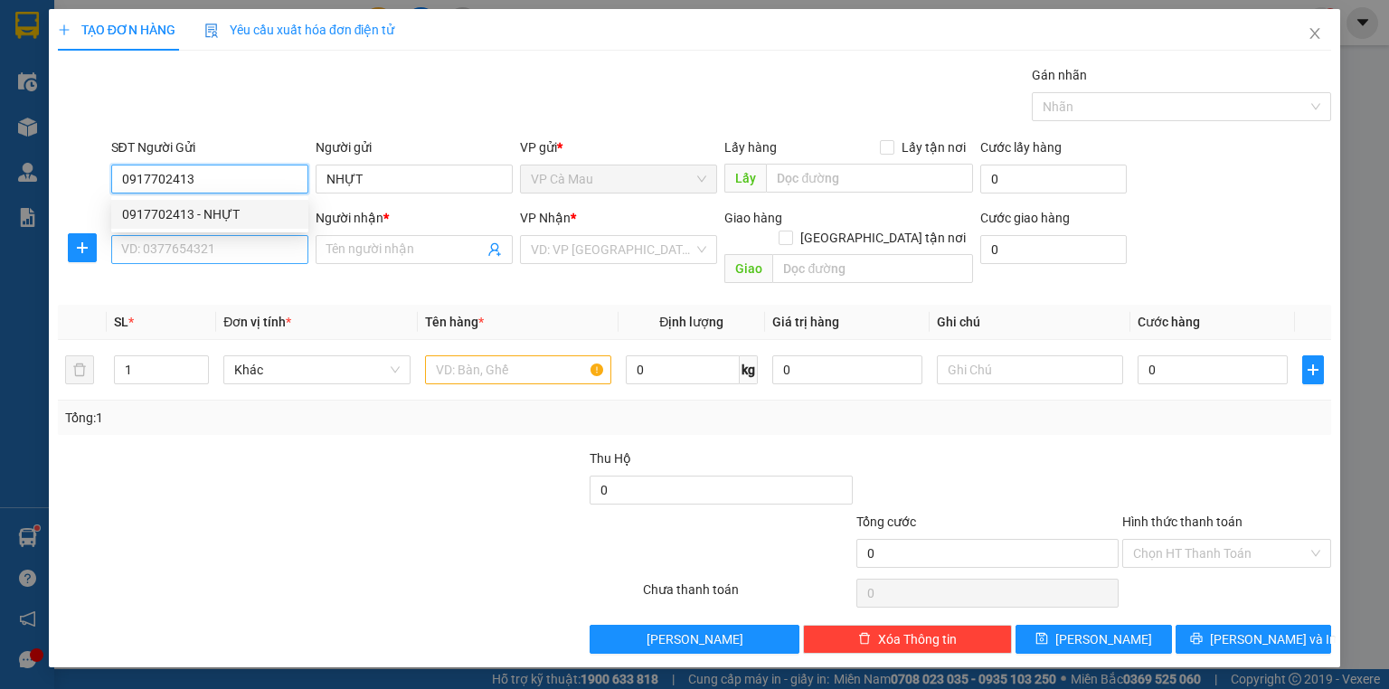
type input "0917702413"
click at [244, 246] on input "SĐT Người Nhận *" at bounding box center [209, 249] width 197 height 29
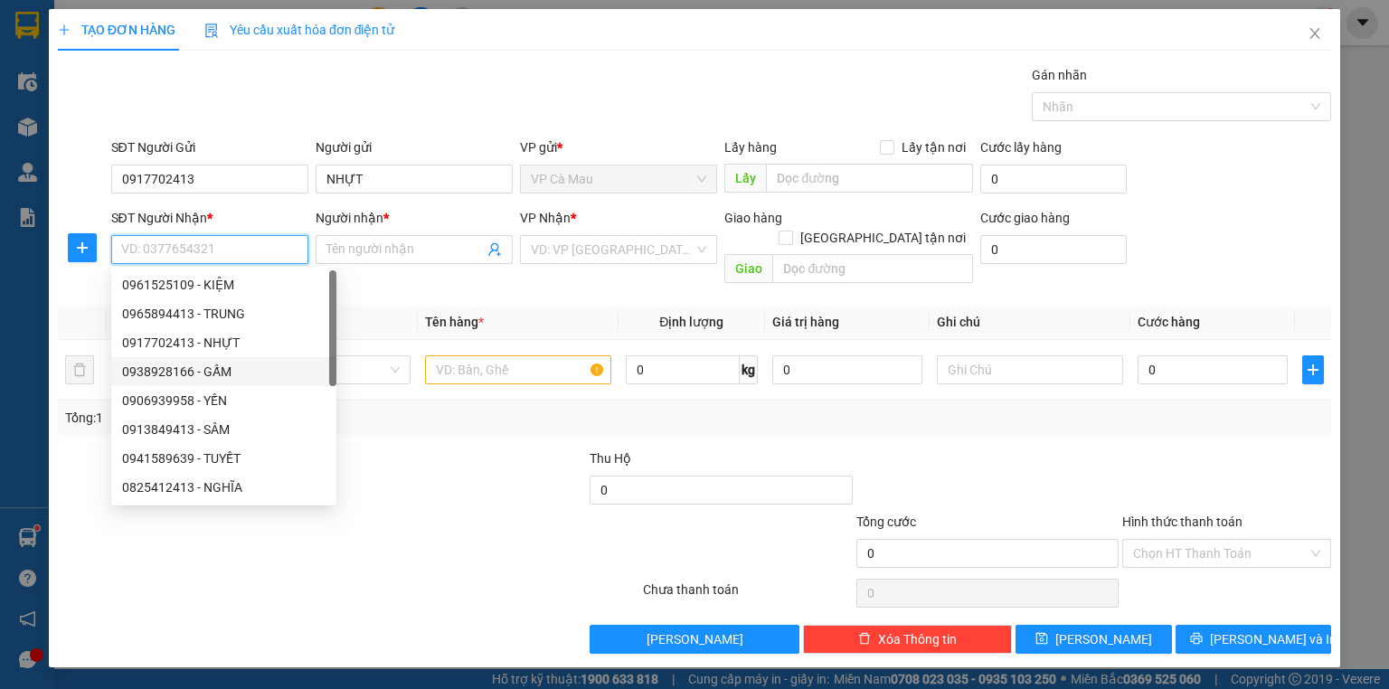
click at [232, 373] on div "0938928166 - GẤM" at bounding box center [223, 372] width 203 height 20
type input "0938928166"
type input "GẤM"
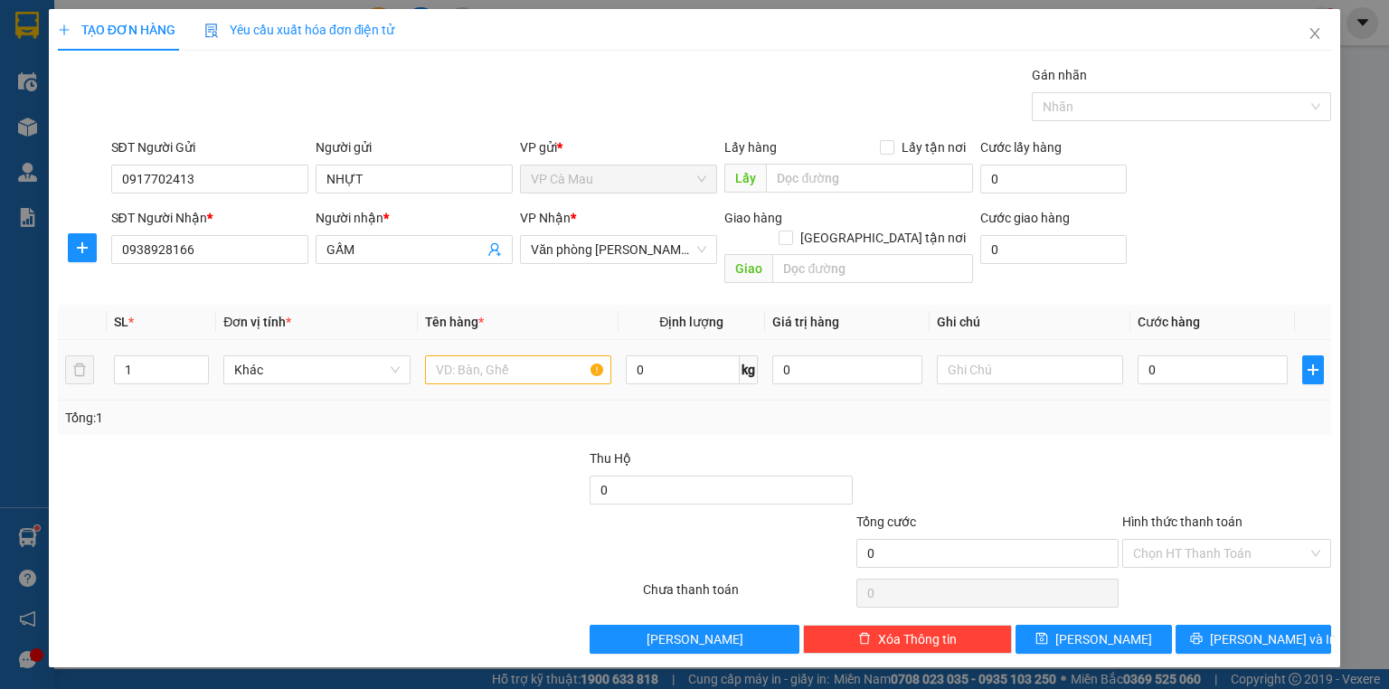
drag, startPoint x: 467, startPoint y: 326, endPoint x: 463, endPoint y: 344, distance: 17.6
click at [463, 341] on td at bounding box center [518, 370] width 201 height 61
click at [463, 355] on input "text" at bounding box center [518, 369] width 186 height 29
type input "THUNG"
click at [1145, 355] on input "0" at bounding box center [1213, 369] width 150 height 29
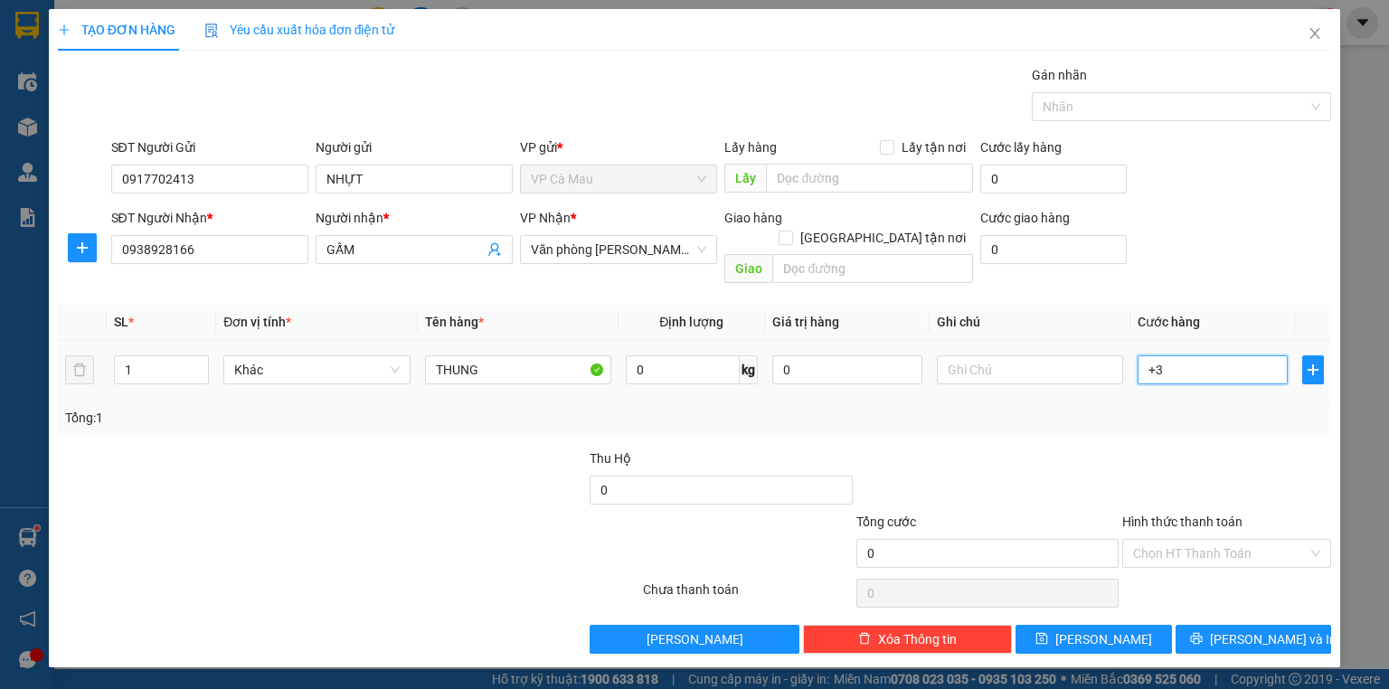
type input "+30"
type input "30"
type input "30.000"
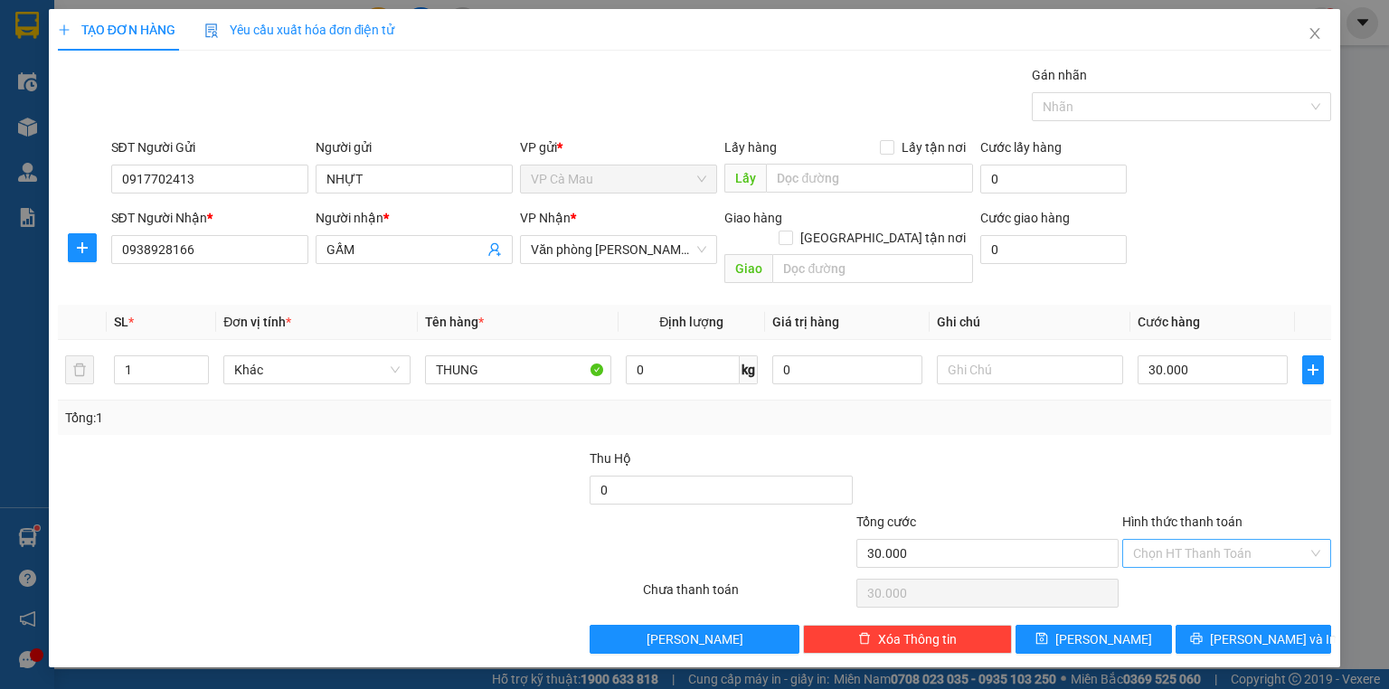
click at [1260, 540] on input "Hình thức thanh toán" at bounding box center [1220, 553] width 175 height 27
click at [1262, 561] on div "Tại văn phòng" at bounding box center [1226, 568] width 187 height 20
type input "0"
click at [1284, 629] on span "[PERSON_NAME] và In" at bounding box center [1273, 639] width 127 height 20
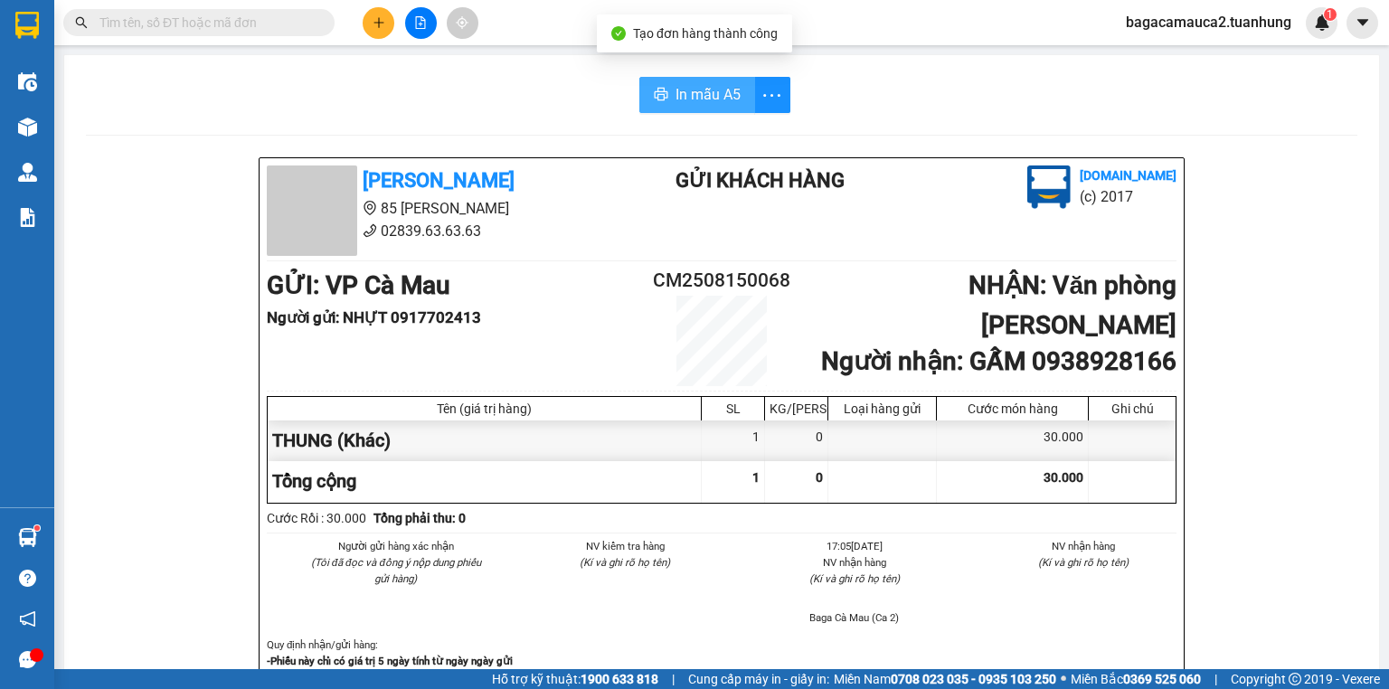
click at [662, 90] on icon "printer" at bounding box center [661, 94] width 14 height 14
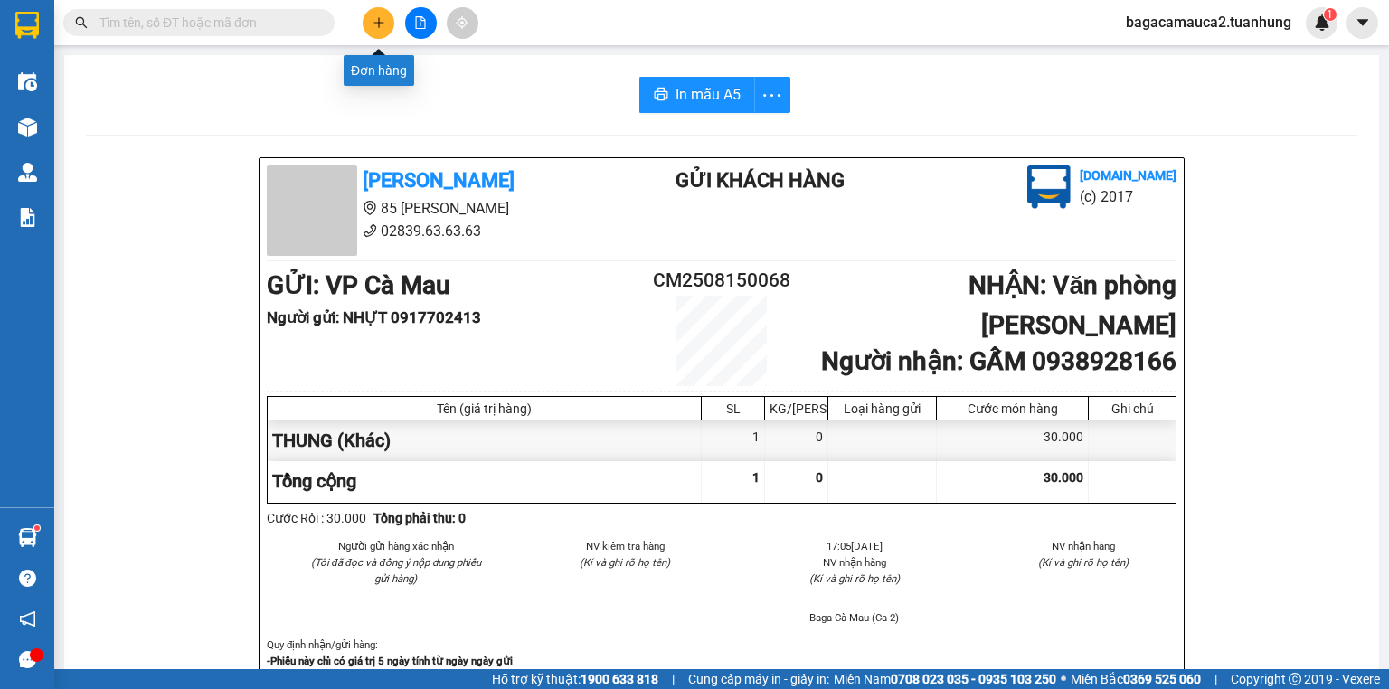
click at [371, 15] on button at bounding box center [379, 23] width 32 height 32
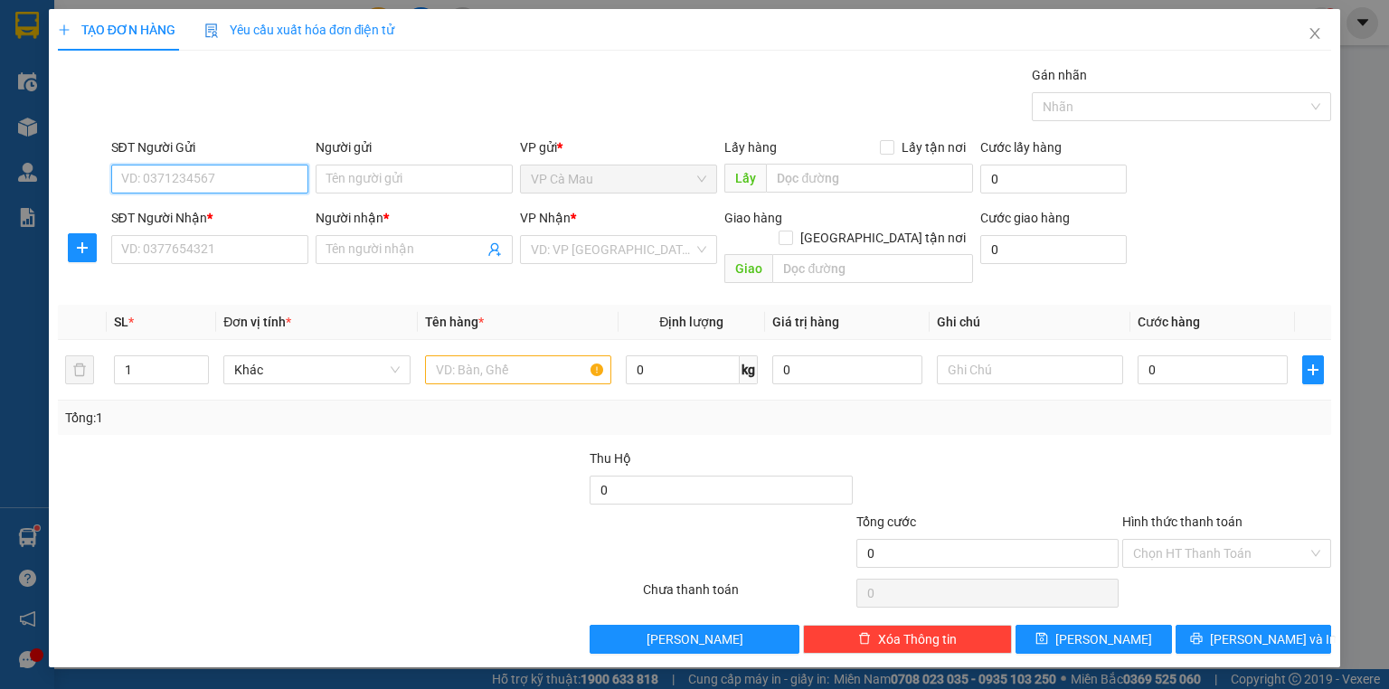
click at [214, 177] on input "SĐT Người Gửi" at bounding box center [209, 179] width 197 height 29
type input "0919616355"
click at [211, 210] on div "0919616355 - PHÚC" at bounding box center [209, 214] width 175 height 20
type input "PHÚC"
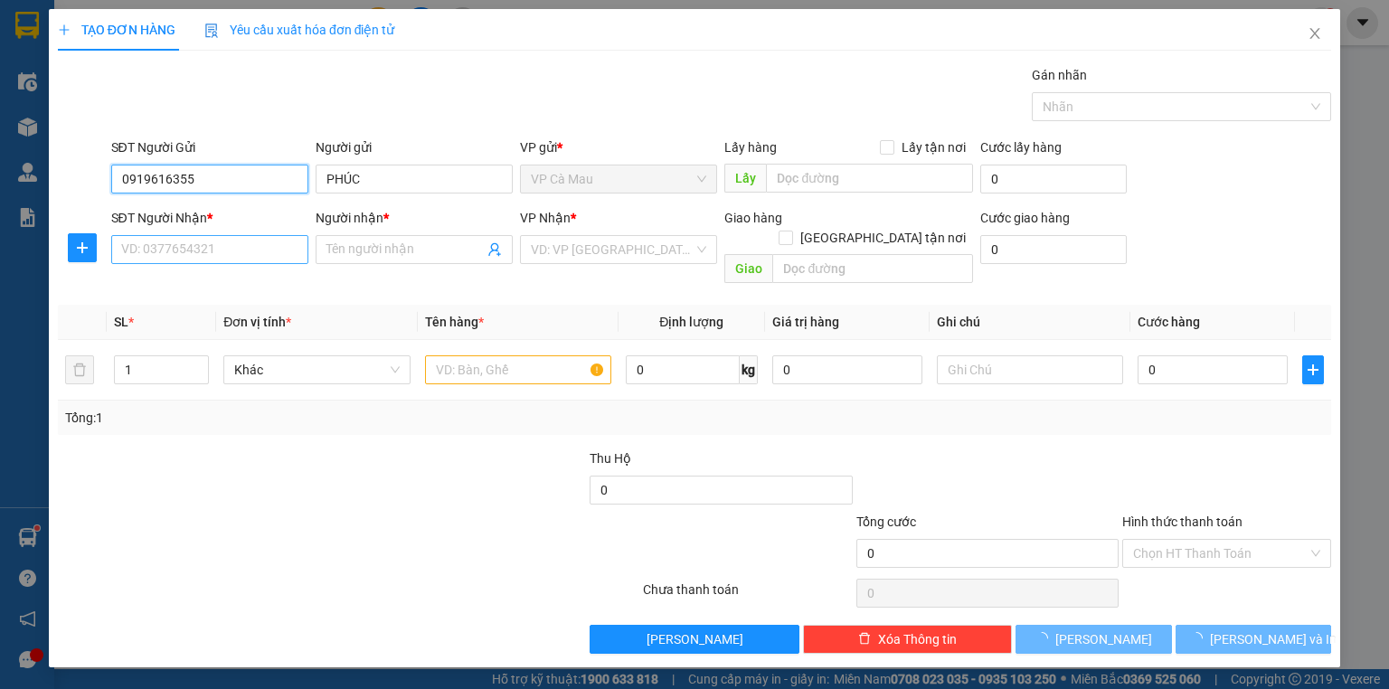
type input "0919616355"
click at [210, 242] on input "SĐT Người Nhận *" at bounding box center [209, 249] width 197 height 29
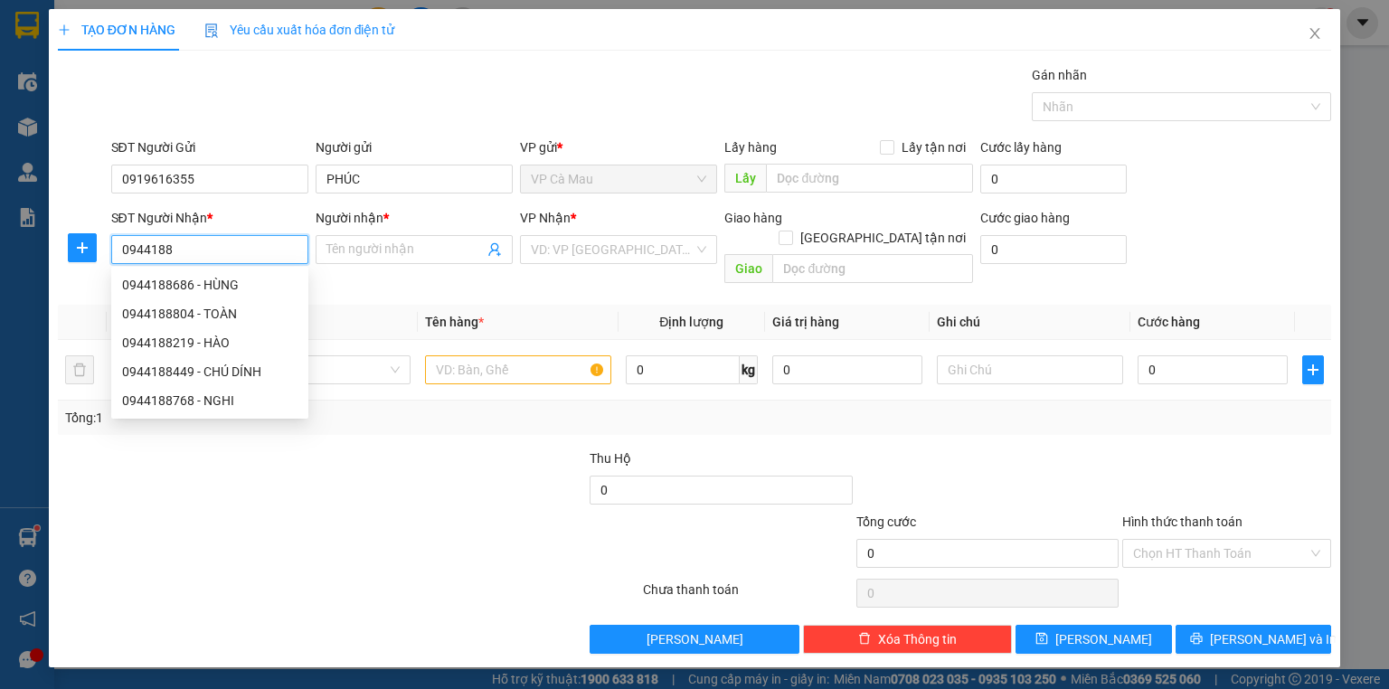
click at [293, 285] on div "0944188686 - HÙNG" at bounding box center [209, 285] width 175 height 20
type input "0944188686"
type input "HÙNG"
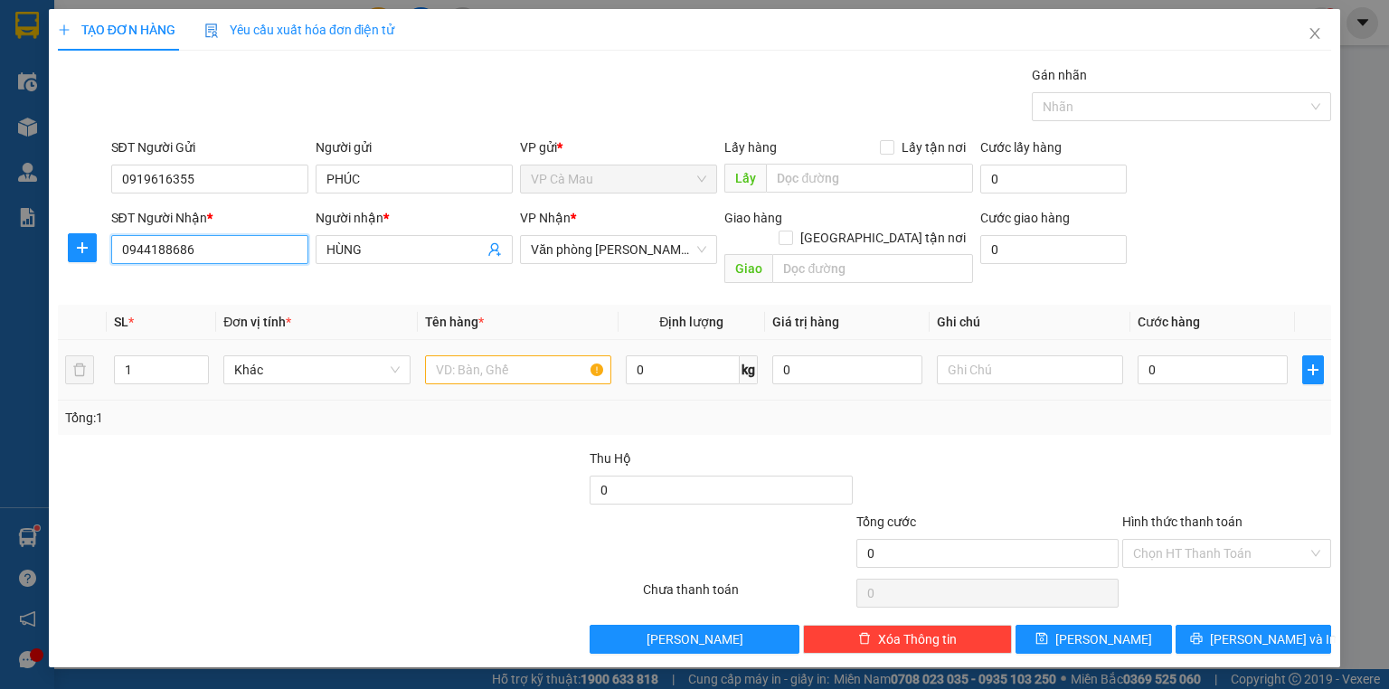
type input "0944188686"
click at [468, 355] on input "text" at bounding box center [518, 369] width 186 height 29
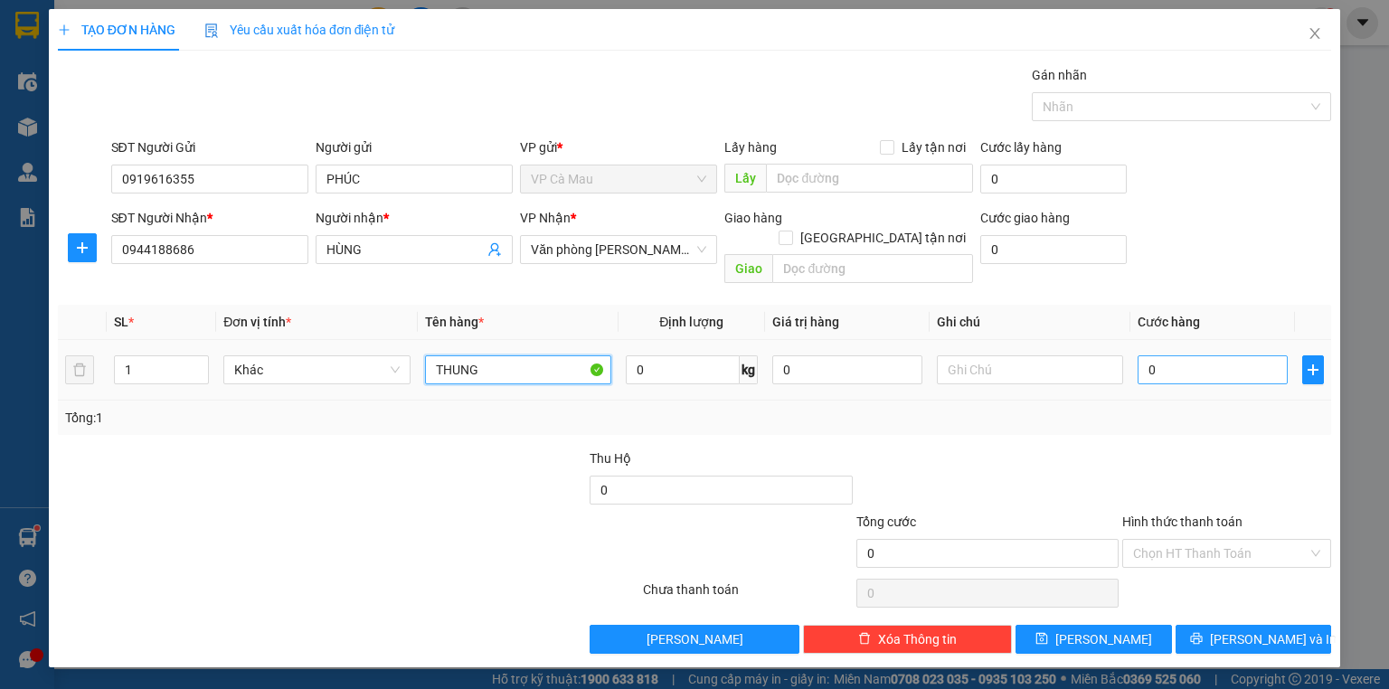
type input "THUNG"
click at [1148, 355] on input "0" at bounding box center [1213, 369] width 150 height 29
type input "+3"
type input "3"
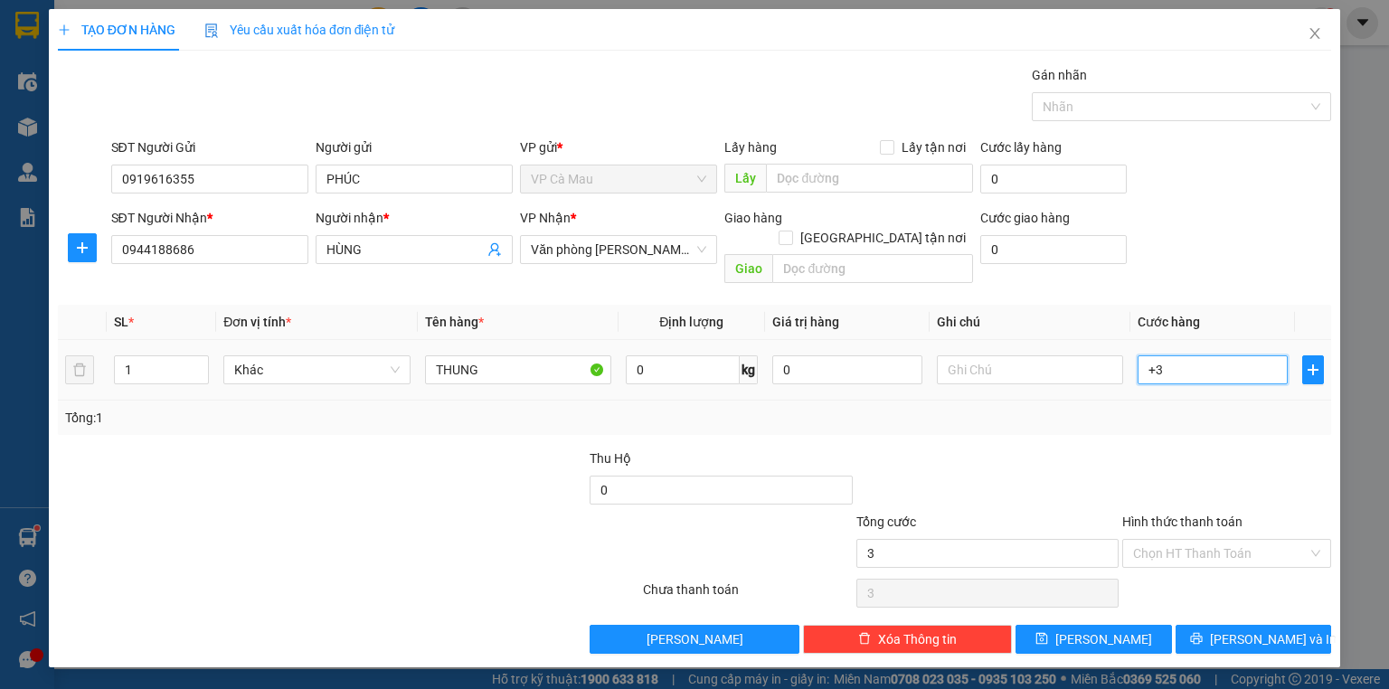
type input "+30"
type input "30"
type input "30.000"
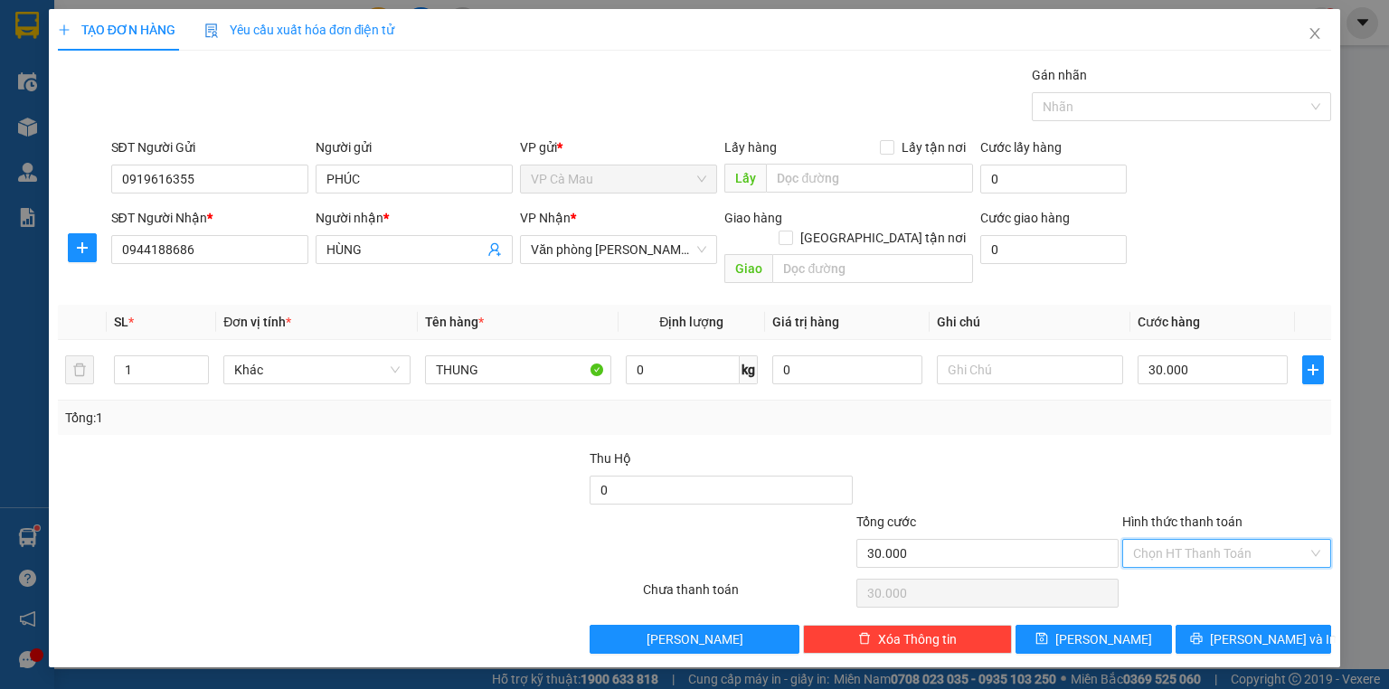
click at [1244, 540] on input "Hình thức thanh toán" at bounding box center [1220, 553] width 175 height 27
click at [1223, 570] on div "Tại văn phòng" at bounding box center [1226, 568] width 187 height 20
type input "0"
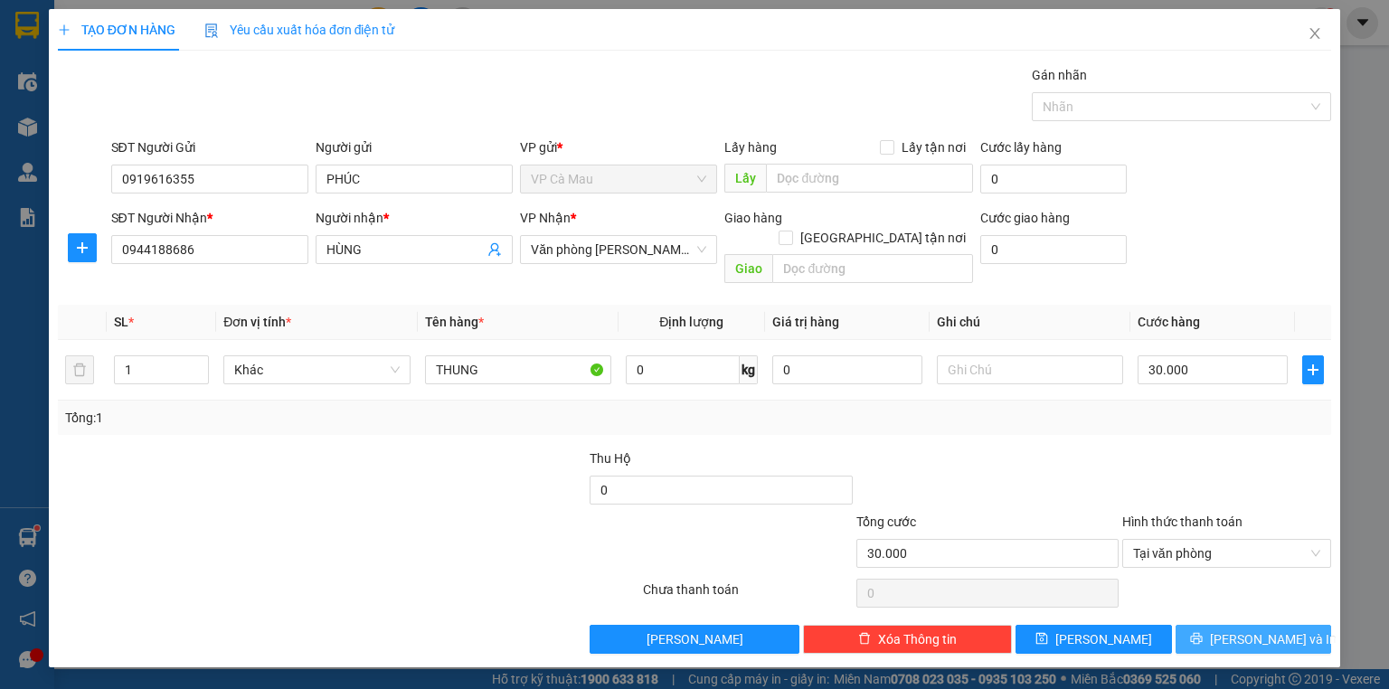
click at [1265, 629] on span "[PERSON_NAME] và In" at bounding box center [1273, 639] width 127 height 20
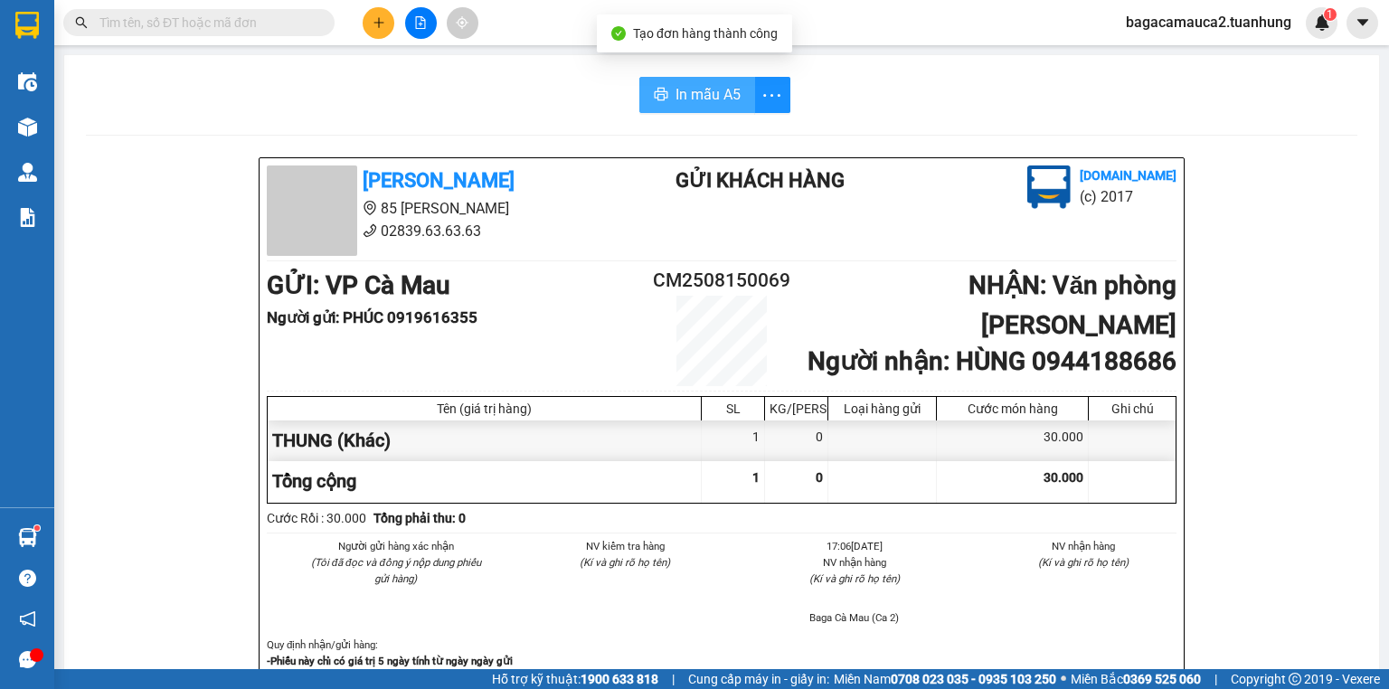
click at [691, 96] on span "In mẫu A5" at bounding box center [708, 94] width 65 height 23
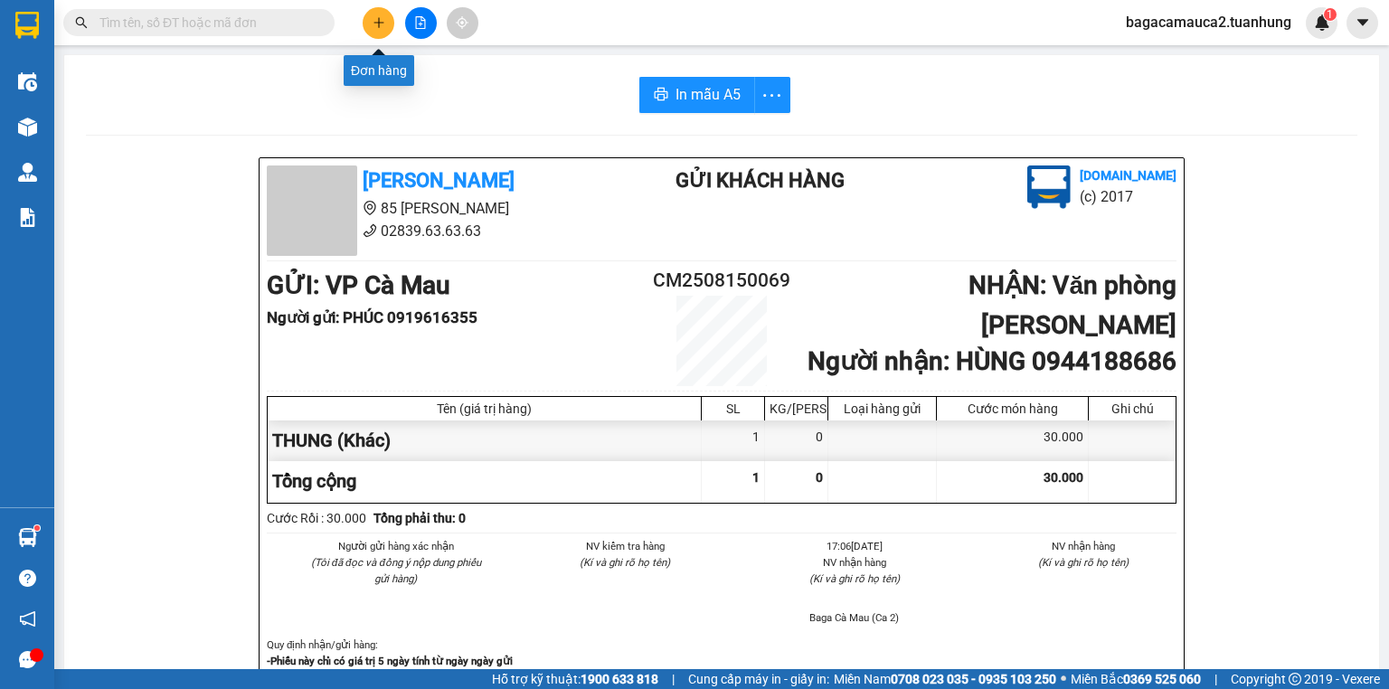
click at [370, 26] on button at bounding box center [379, 23] width 32 height 32
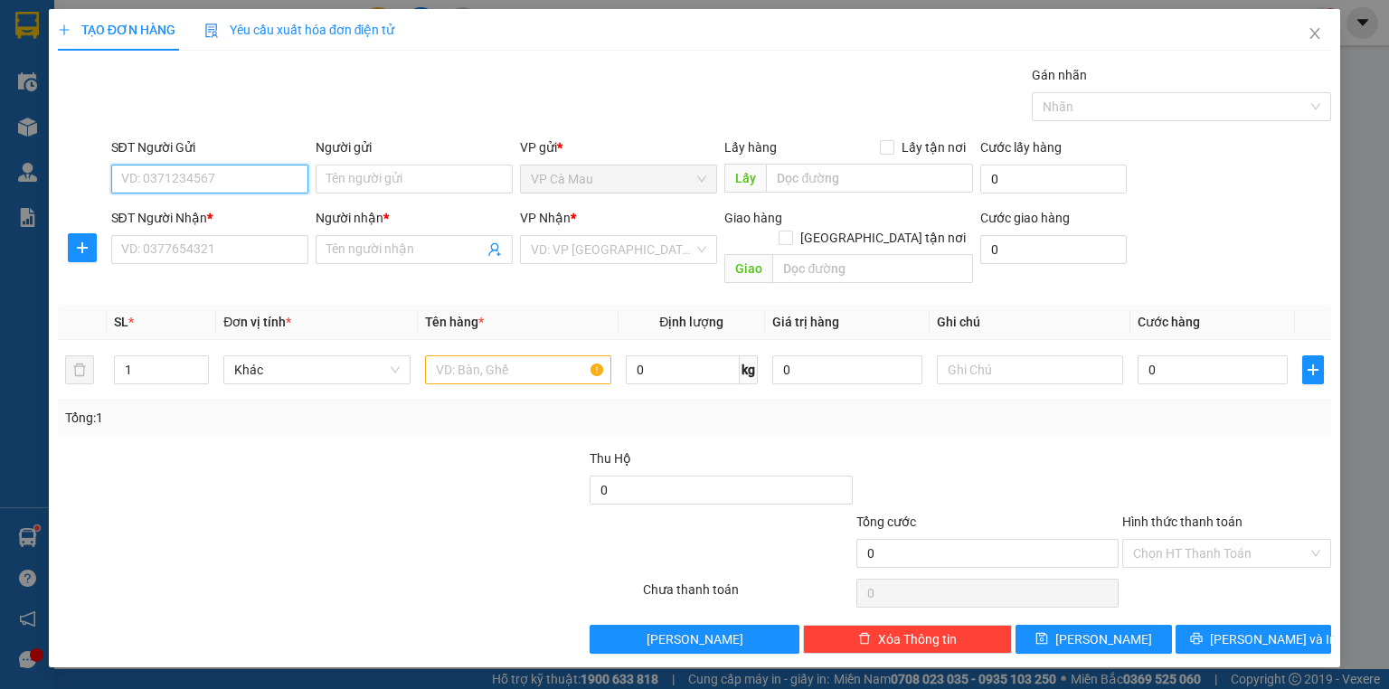
click at [145, 185] on input "SĐT Người Gửi" at bounding box center [209, 179] width 197 height 29
type input "0917686143"
click at [357, 176] on input "Người gửi" at bounding box center [414, 179] width 197 height 29
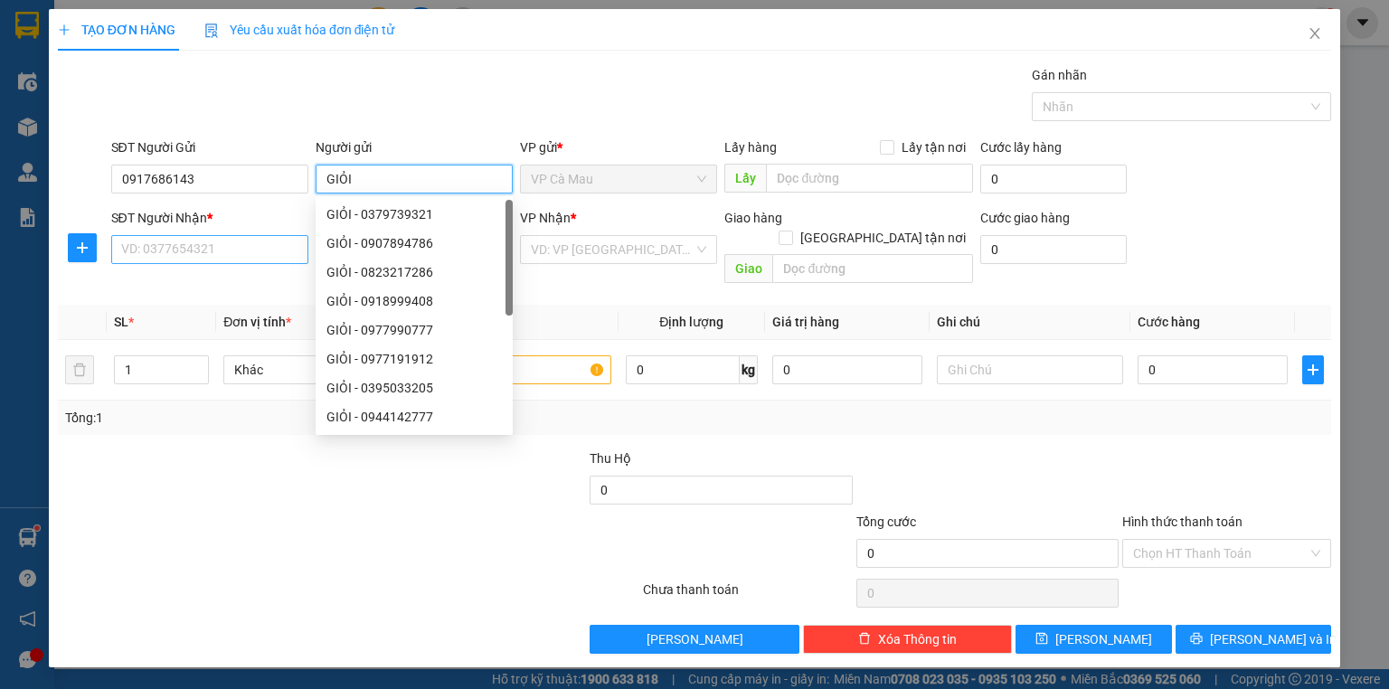
type input "GIỎI"
click at [180, 257] on input "SĐT Người Nhận *" at bounding box center [209, 249] width 197 height 29
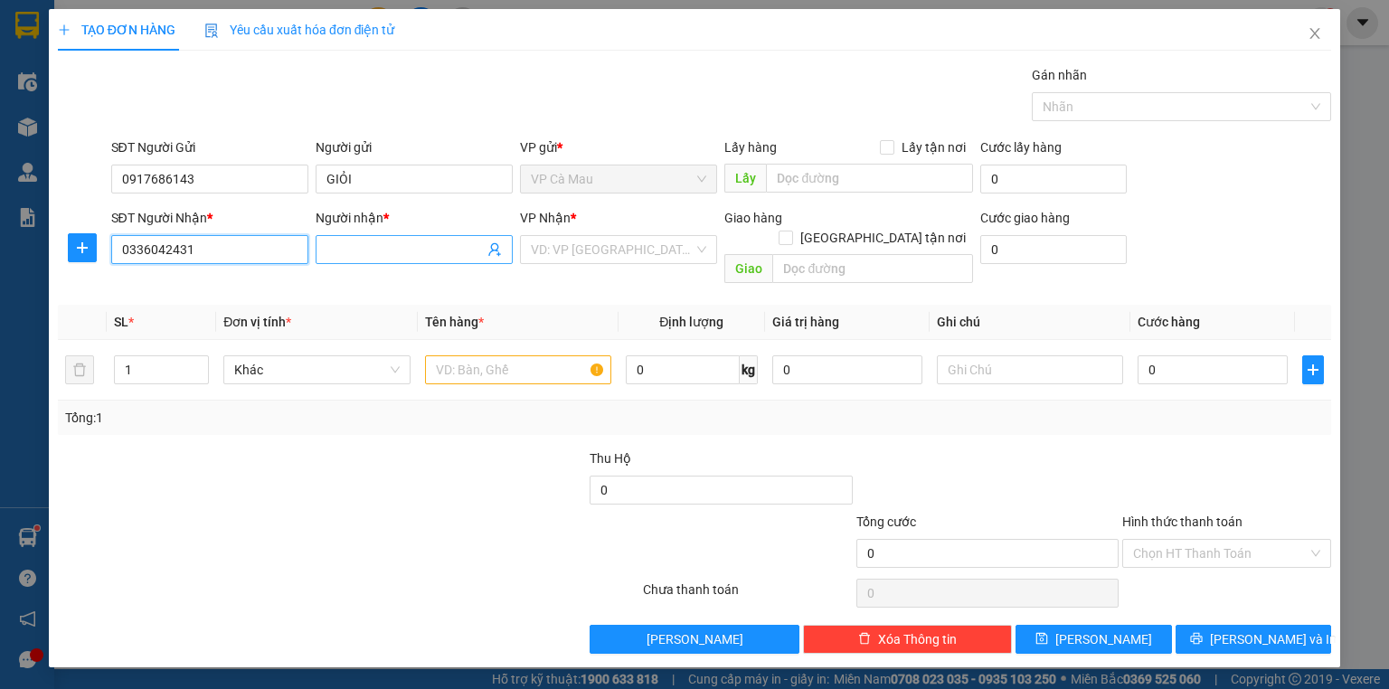
type input "0336042431"
click at [333, 246] on input "Người nhận *" at bounding box center [404, 250] width 157 height 20
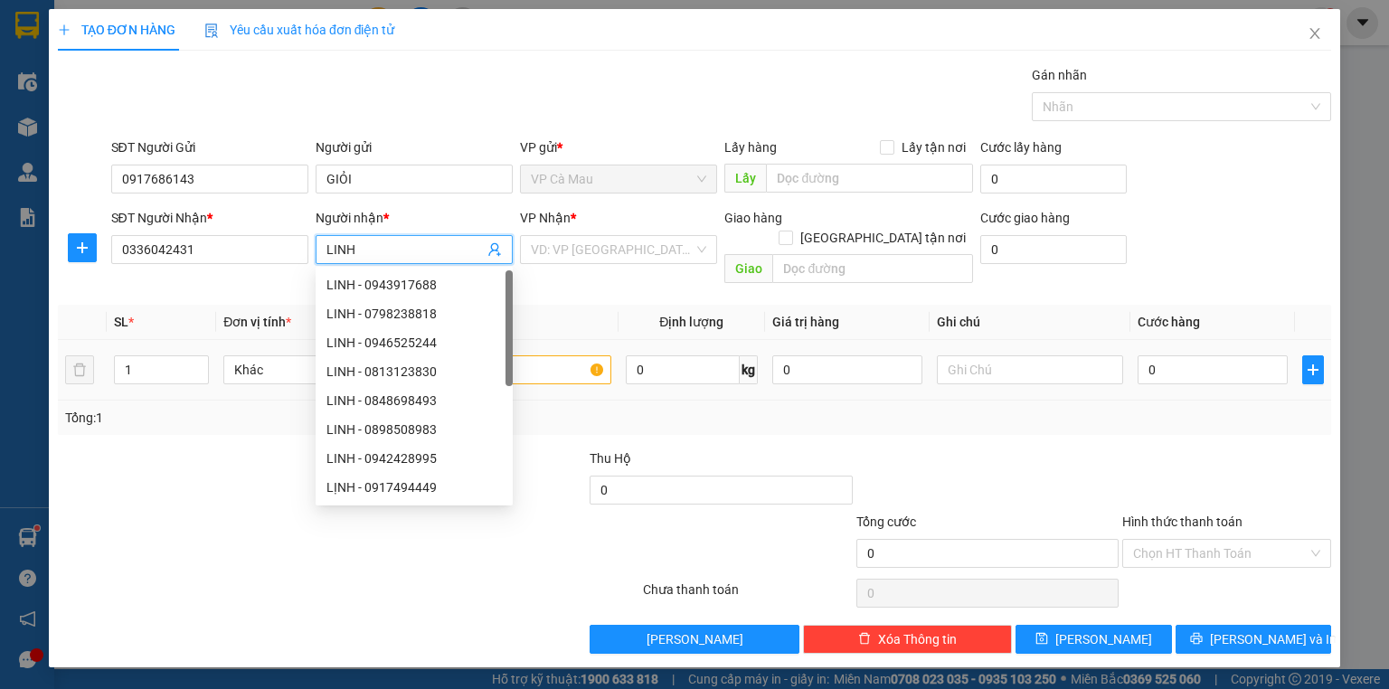
type input "LINH"
click at [575, 352] on div at bounding box center [518, 370] width 186 height 36
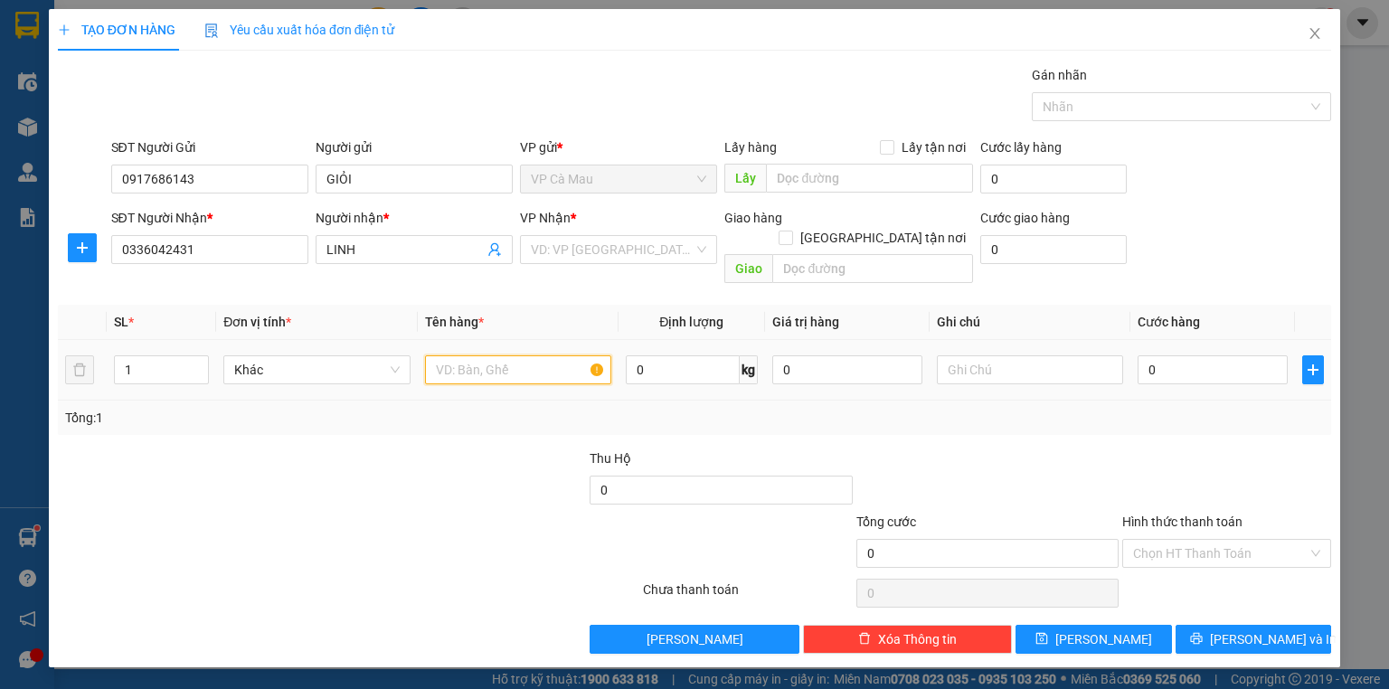
click at [468, 355] on input "text" at bounding box center [518, 369] width 186 height 29
type input "THUNG"
click at [1140, 355] on input "0" at bounding box center [1213, 369] width 150 height 29
type input "+3"
type input "3"
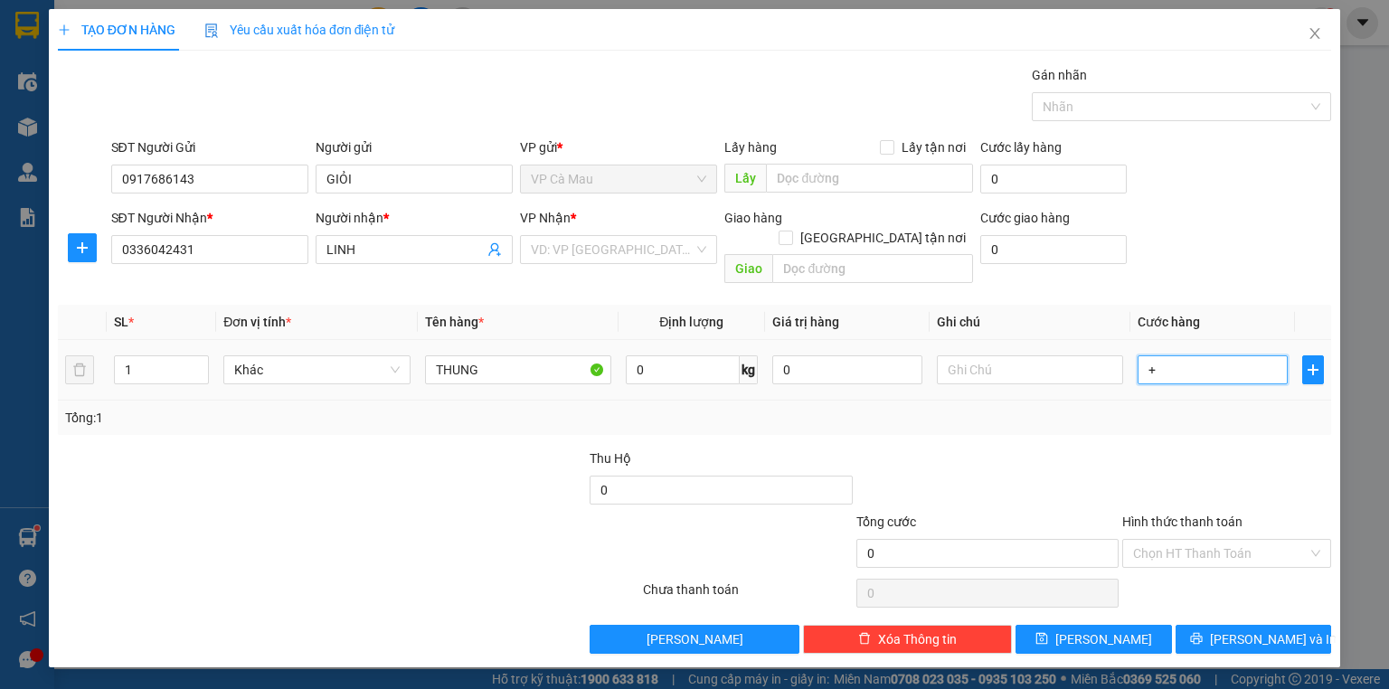
type input "3"
type input "+30"
type input "30"
type input "30.000"
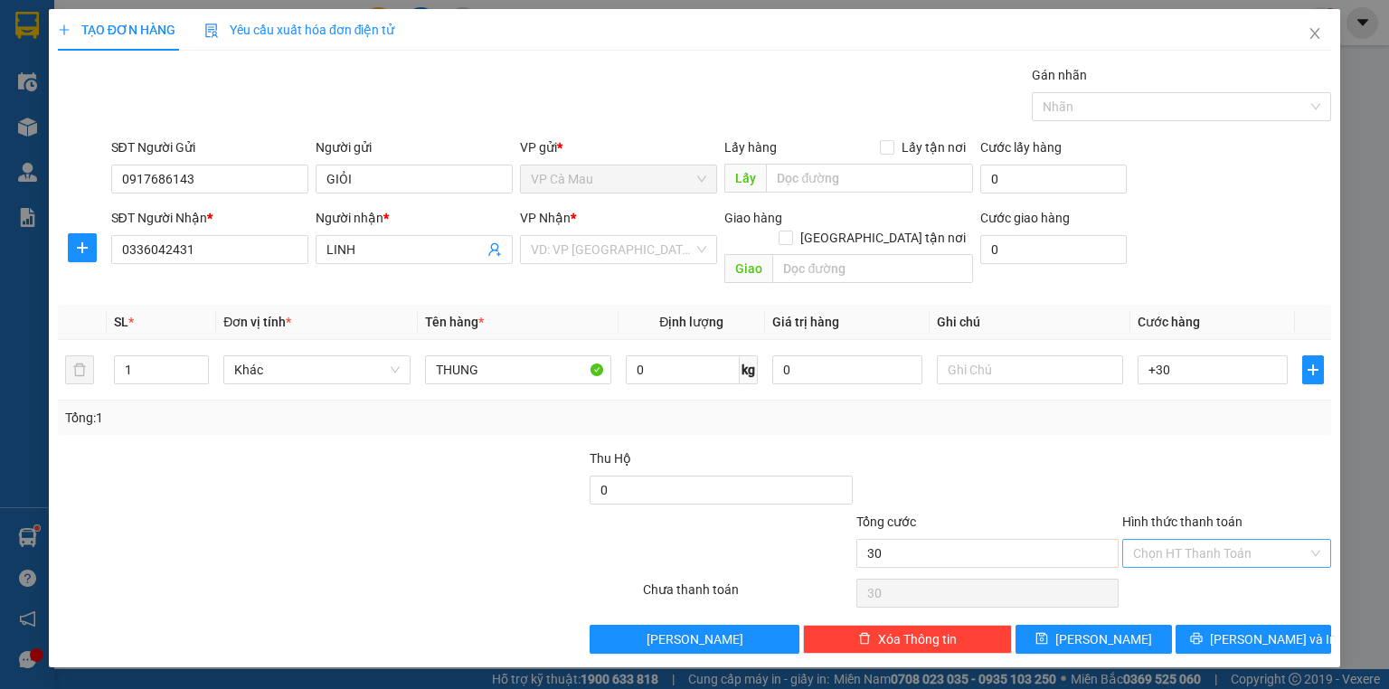
type input "30.000"
click at [1241, 540] on input "Hình thức thanh toán" at bounding box center [1220, 553] width 175 height 27
click at [1223, 566] on div "Tại văn phòng" at bounding box center [1226, 568] width 187 height 20
type input "0"
click at [1260, 629] on span "[PERSON_NAME] và In" at bounding box center [1273, 639] width 127 height 20
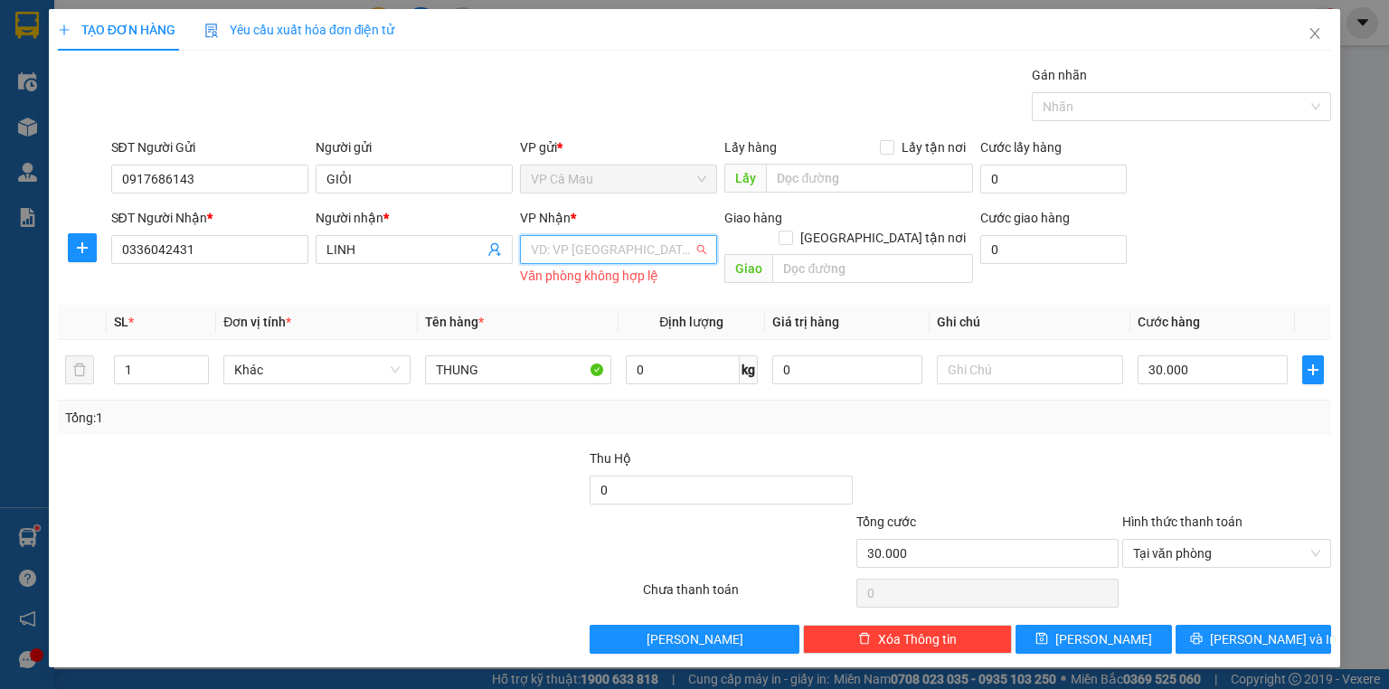
click at [576, 260] on input "search" at bounding box center [612, 249] width 163 height 27
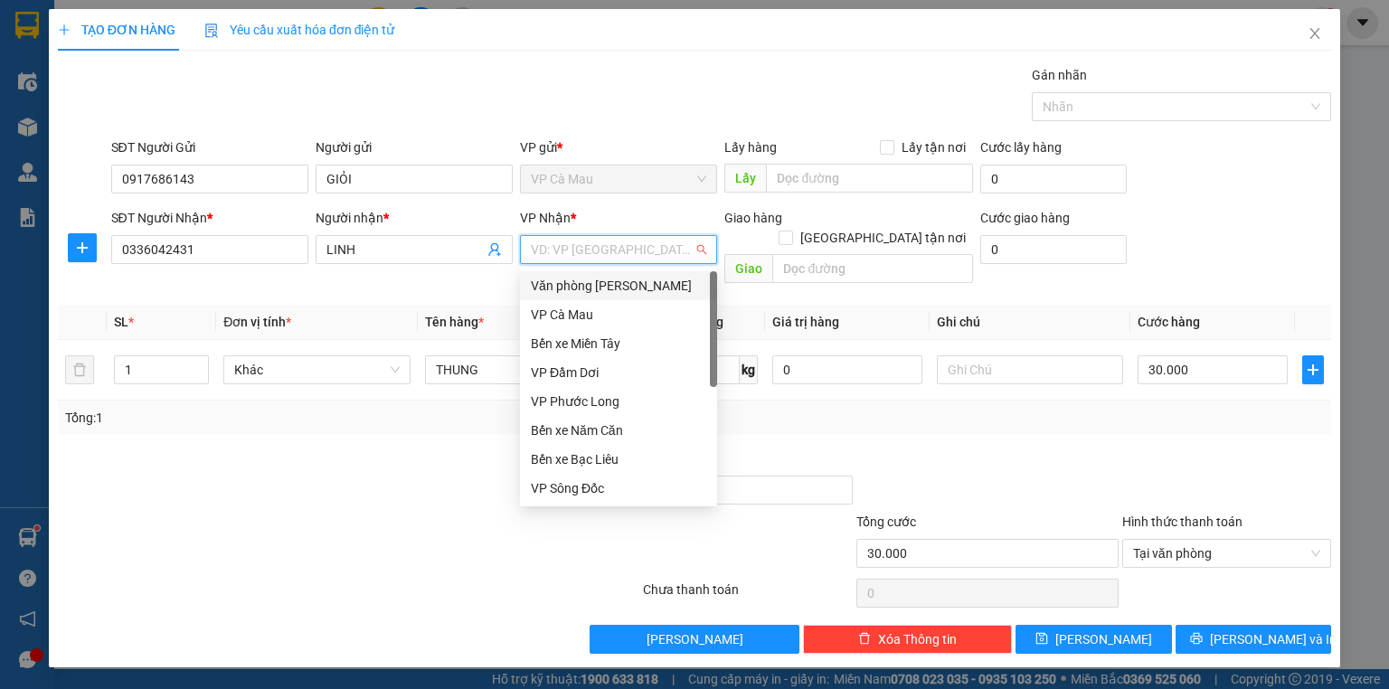
click at [620, 286] on div "Văn [PERSON_NAME] [PERSON_NAME]" at bounding box center [618, 286] width 175 height 20
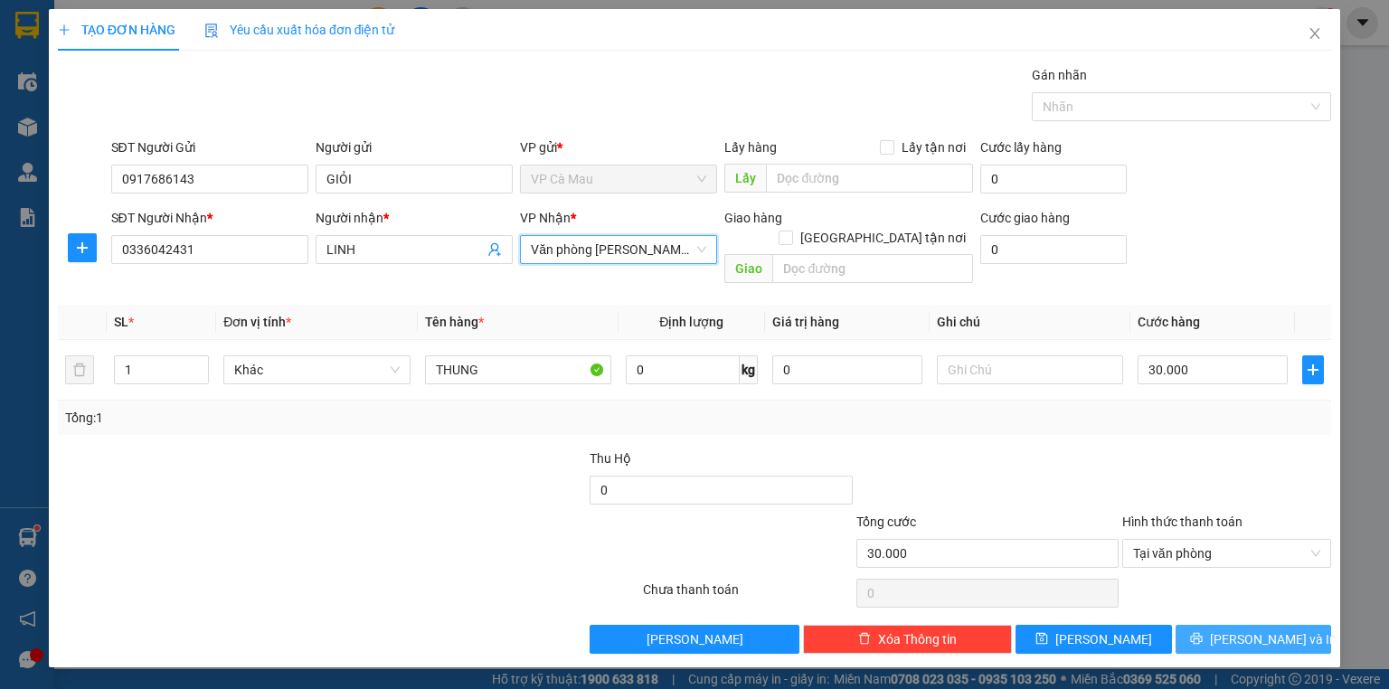
click at [1302, 625] on button "[PERSON_NAME] và In" at bounding box center [1254, 639] width 156 height 29
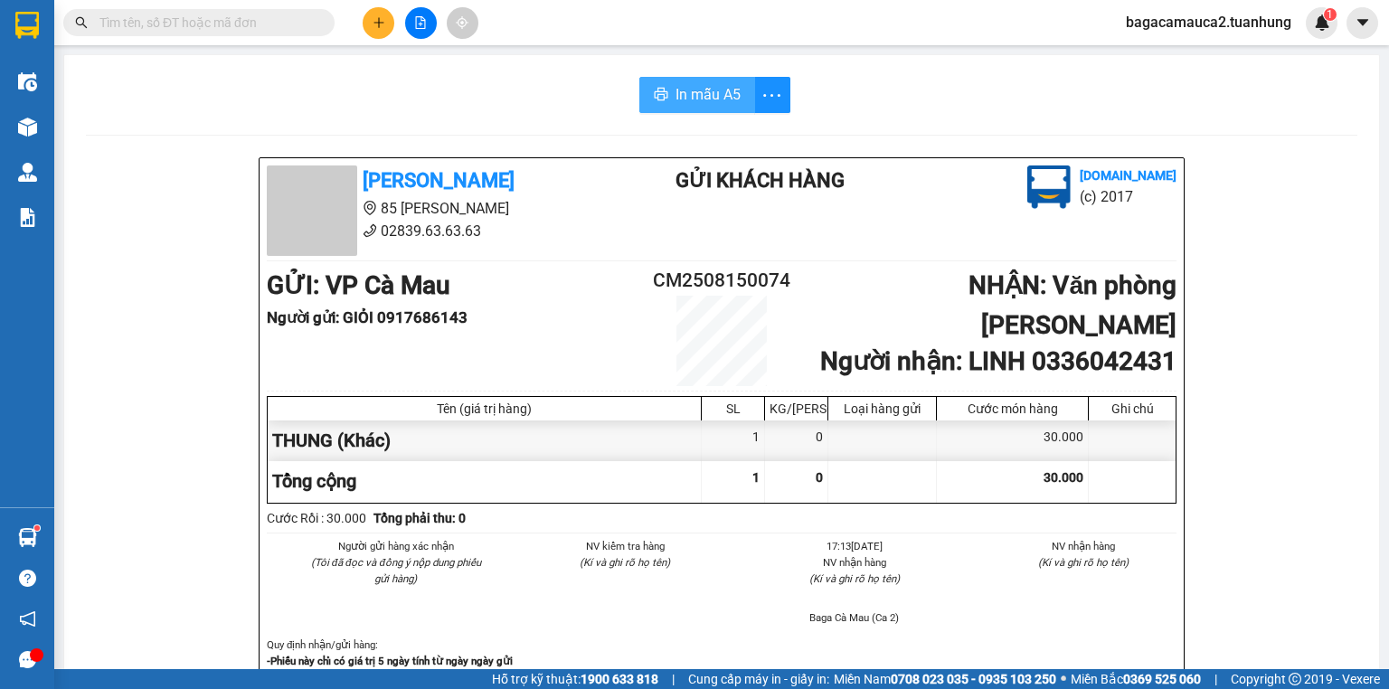
click at [715, 109] on button "In mẫu A5" at bounding box center [697, 95] width 116 height 36
click at [196, 10] on span at bounding box center [198, 22] width 271 height 27
click at [187, 25] on input "text" at bounding box center [205, 23] width 213 height 20
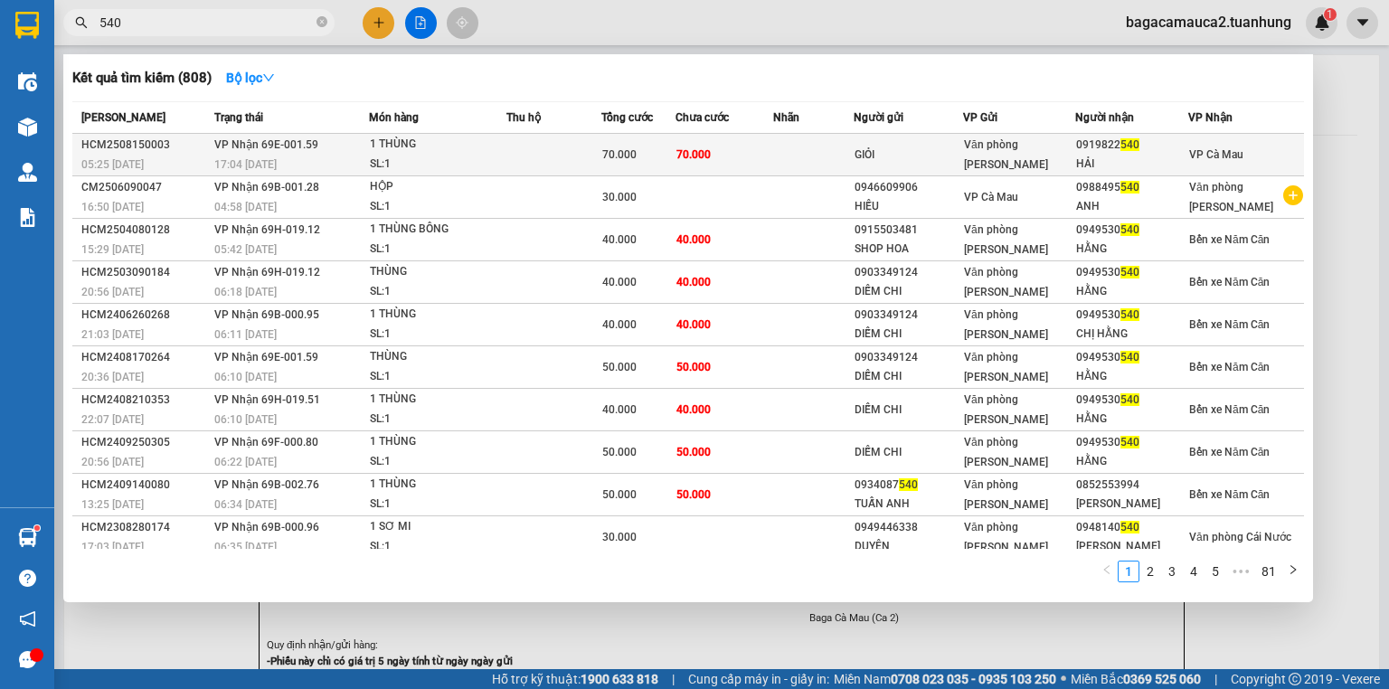
type input "540"
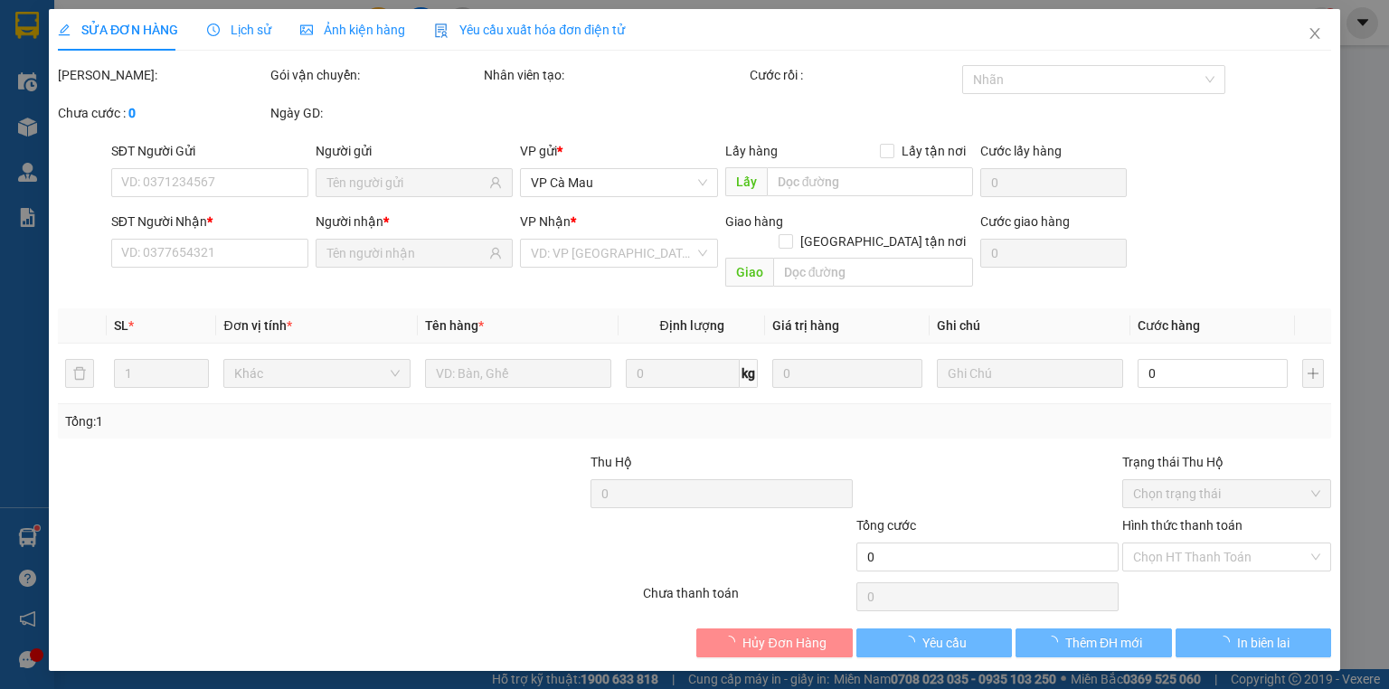
type input "GIỎI"
type input "0919822540"
type input "HẢI"
type input "70.000"
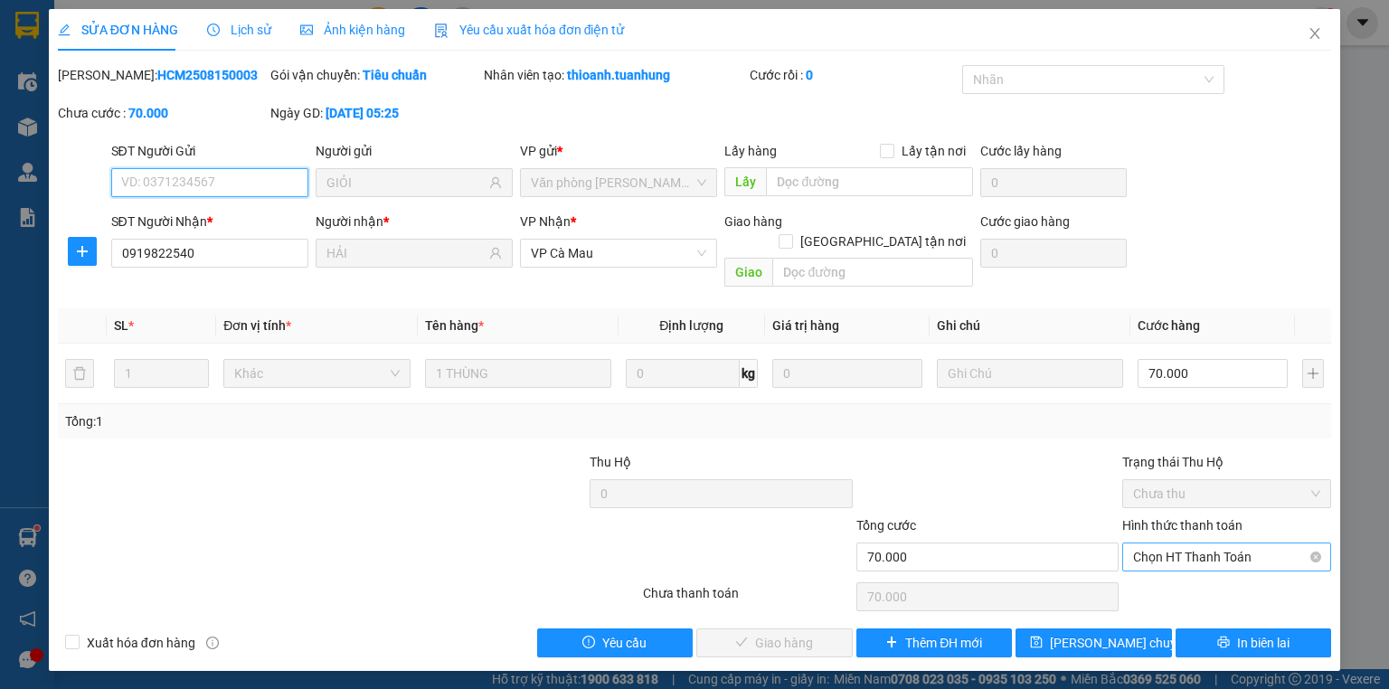
click at [1195, 543] on span "Chọn HT Thanh Toán" at bounding box center [1226, 556] width 187 height 27
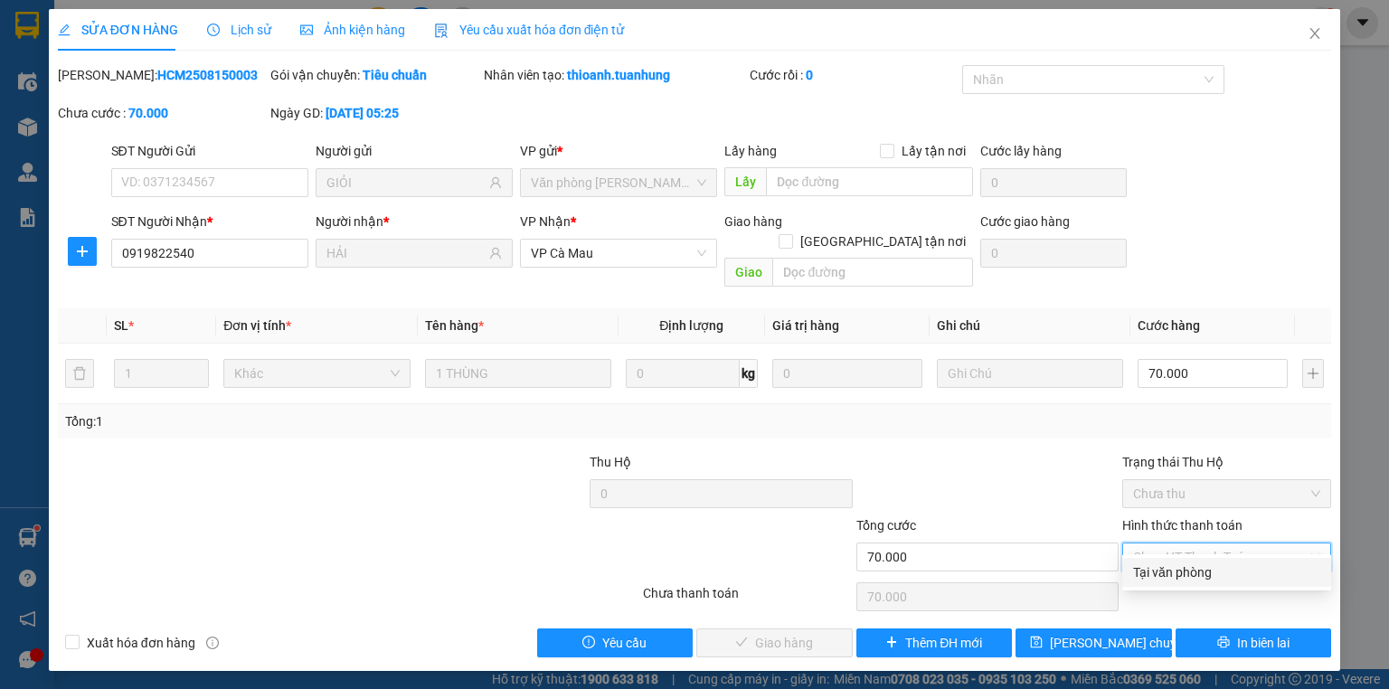
click at [1194, 579] on div "Tại văn phòng" at bounding box center [1226, 572] width 187 height 20
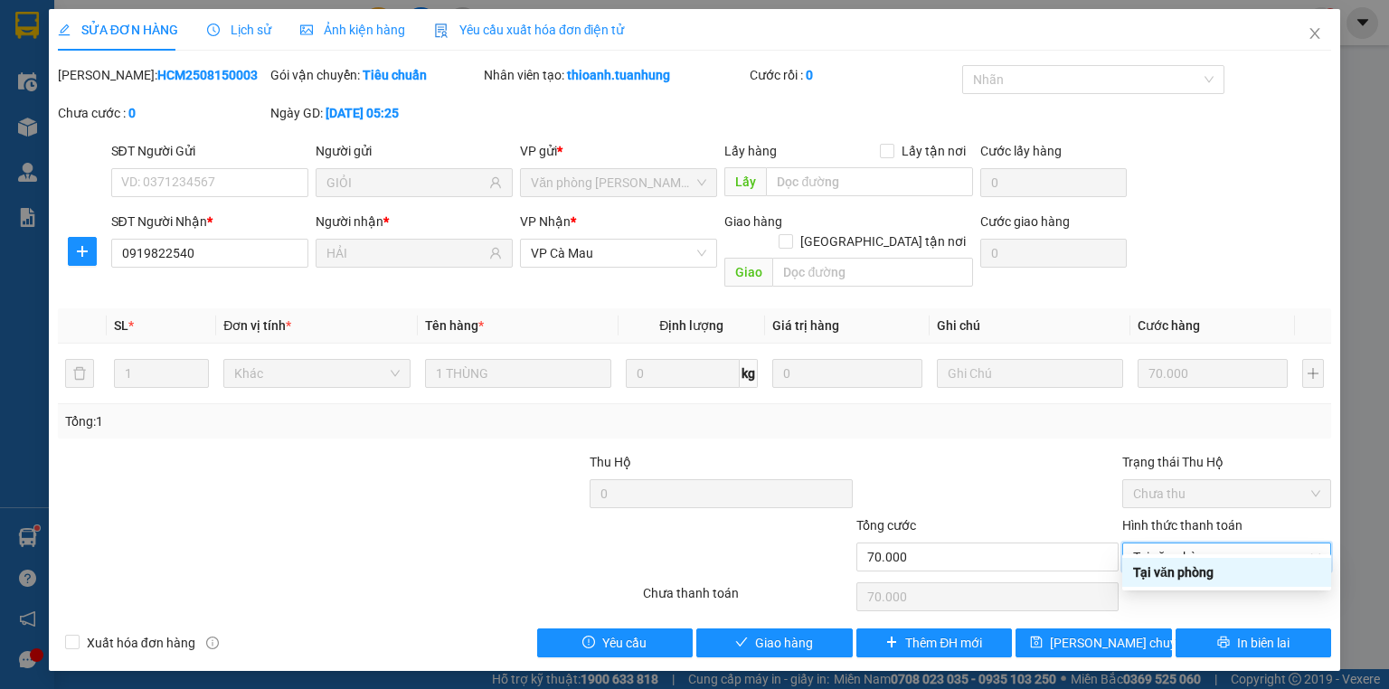
type input "0"
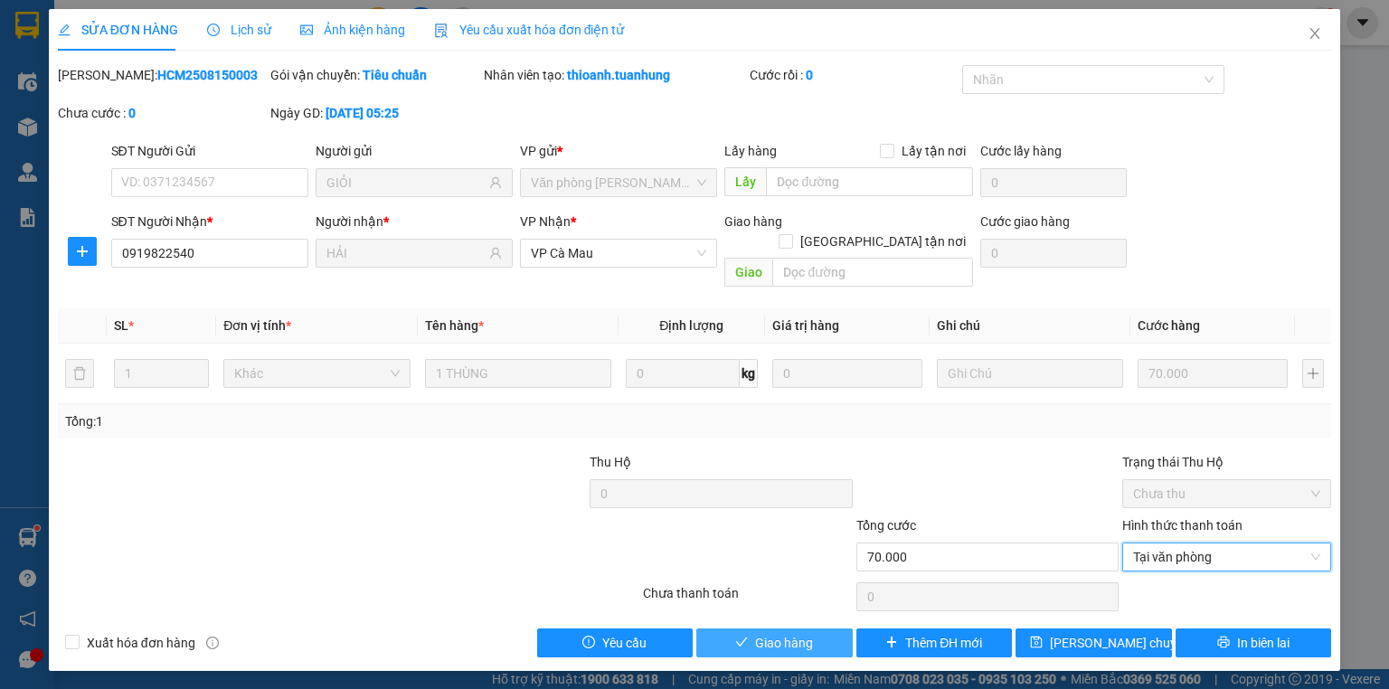
click at [806, 633] on span "Giao hàng" at bounding box center [784, 643] width 58 height 20
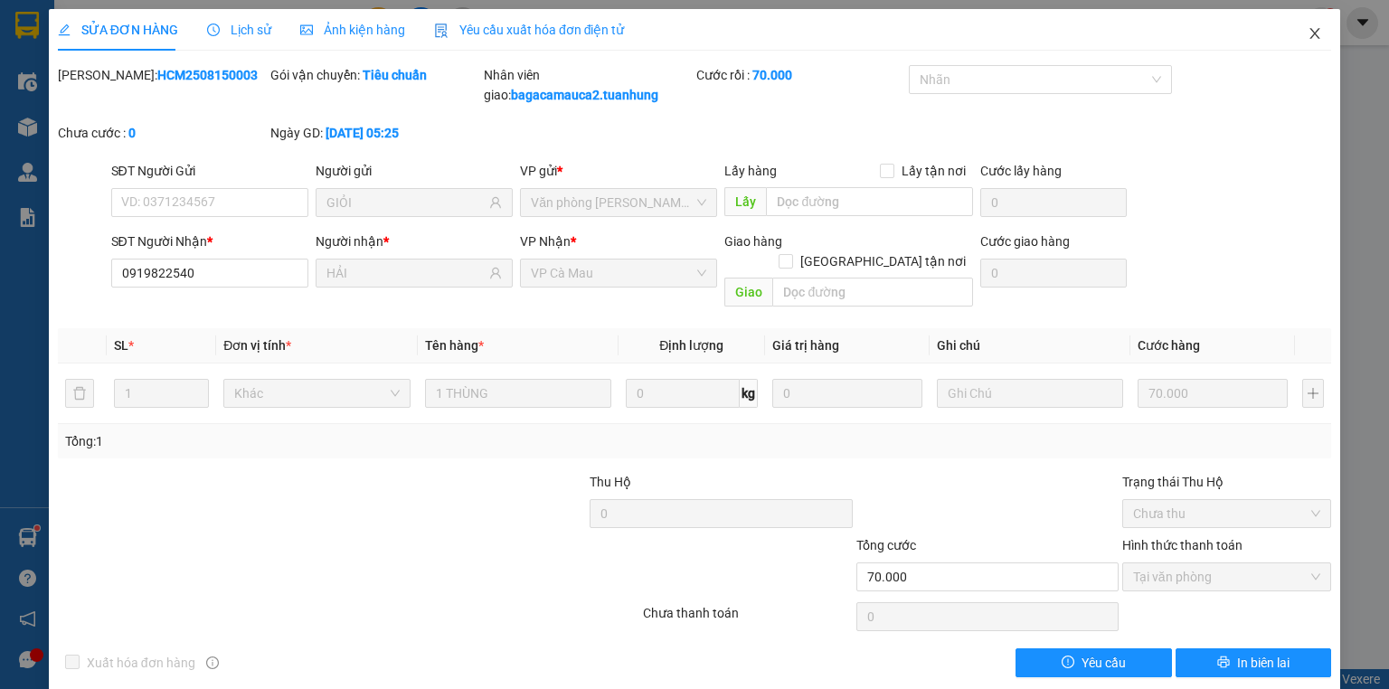
click at [1308, 30] on icon "close" at bounding box center [1315, 33] width 14 height 14
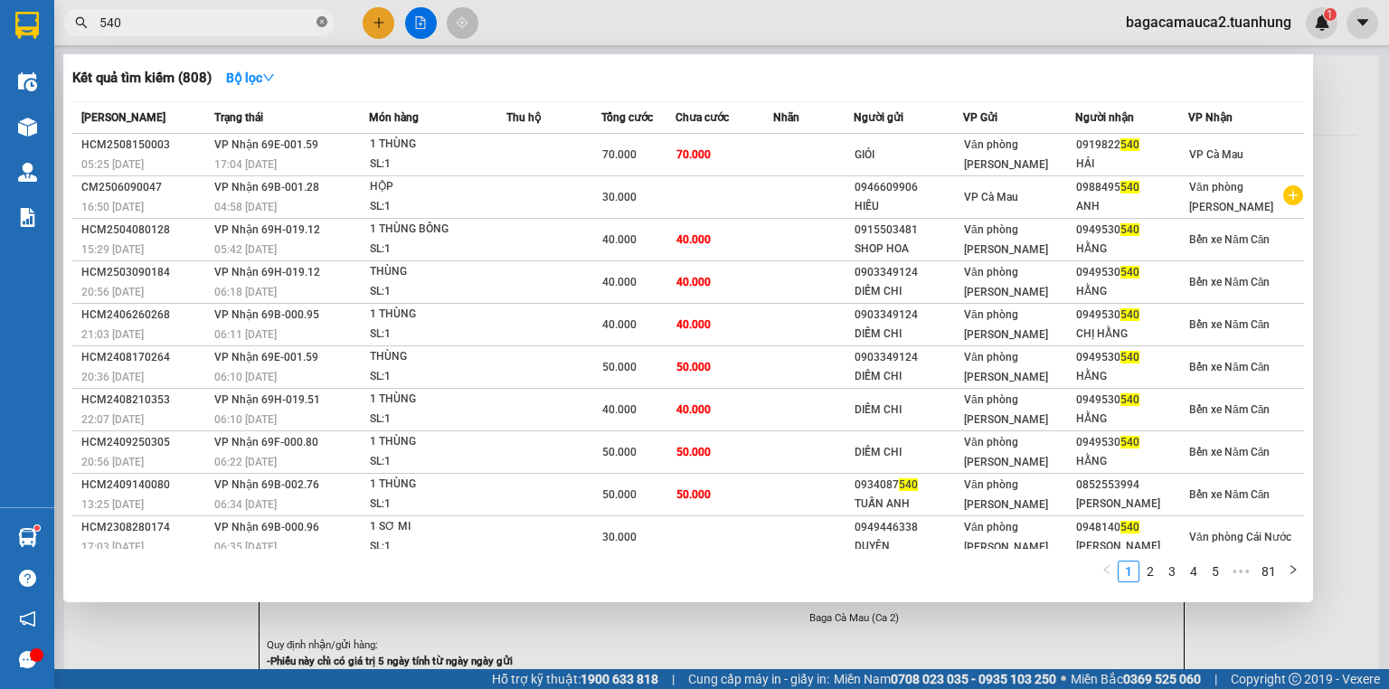
click at [322, 21] on icon "close-circle" at bounding box center [322, 21] width 11 height 11
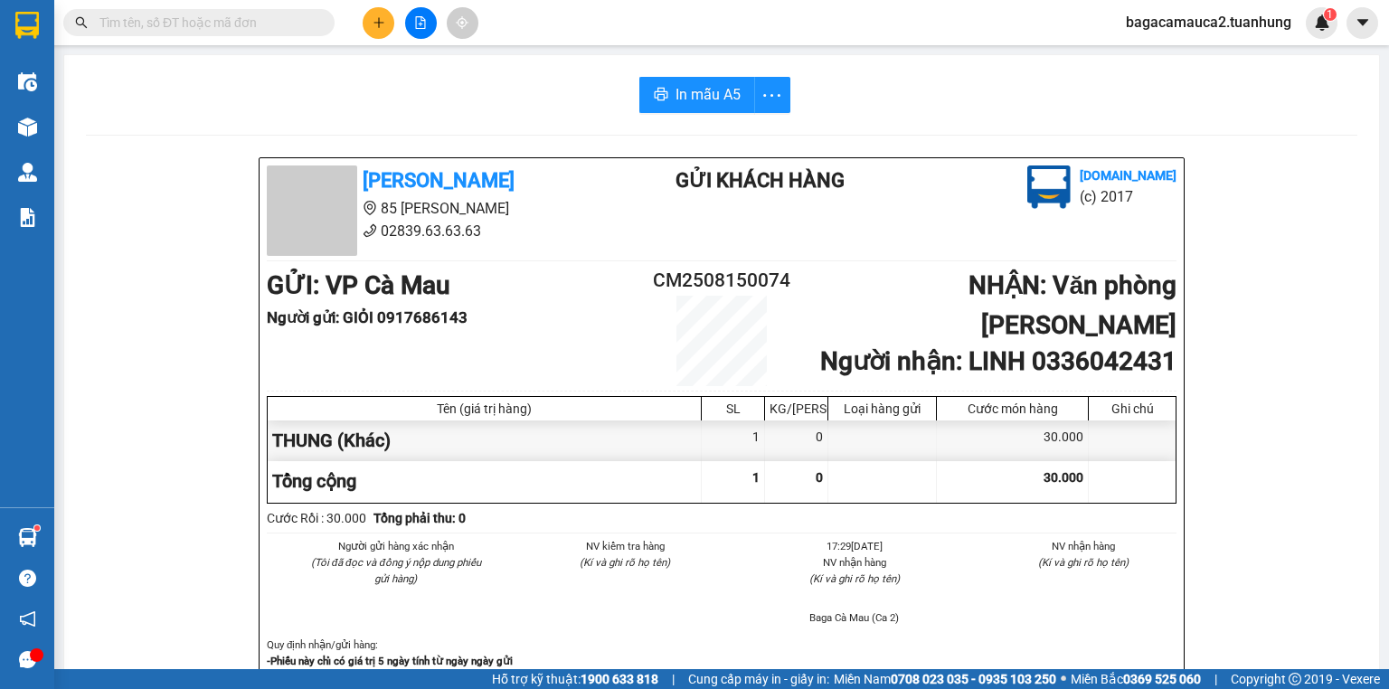
click at [300, 25] on input "text" at bounding box center [205, 23] width 213 height 20
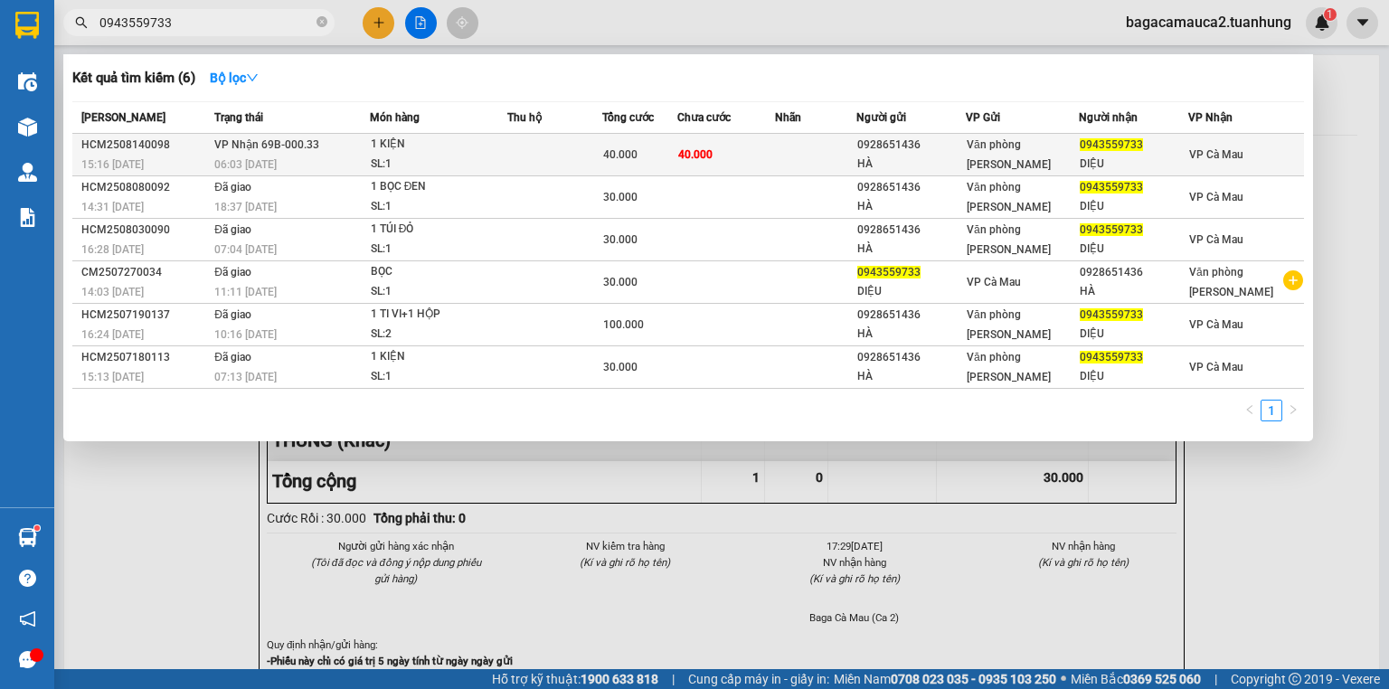
type input "0943559733"
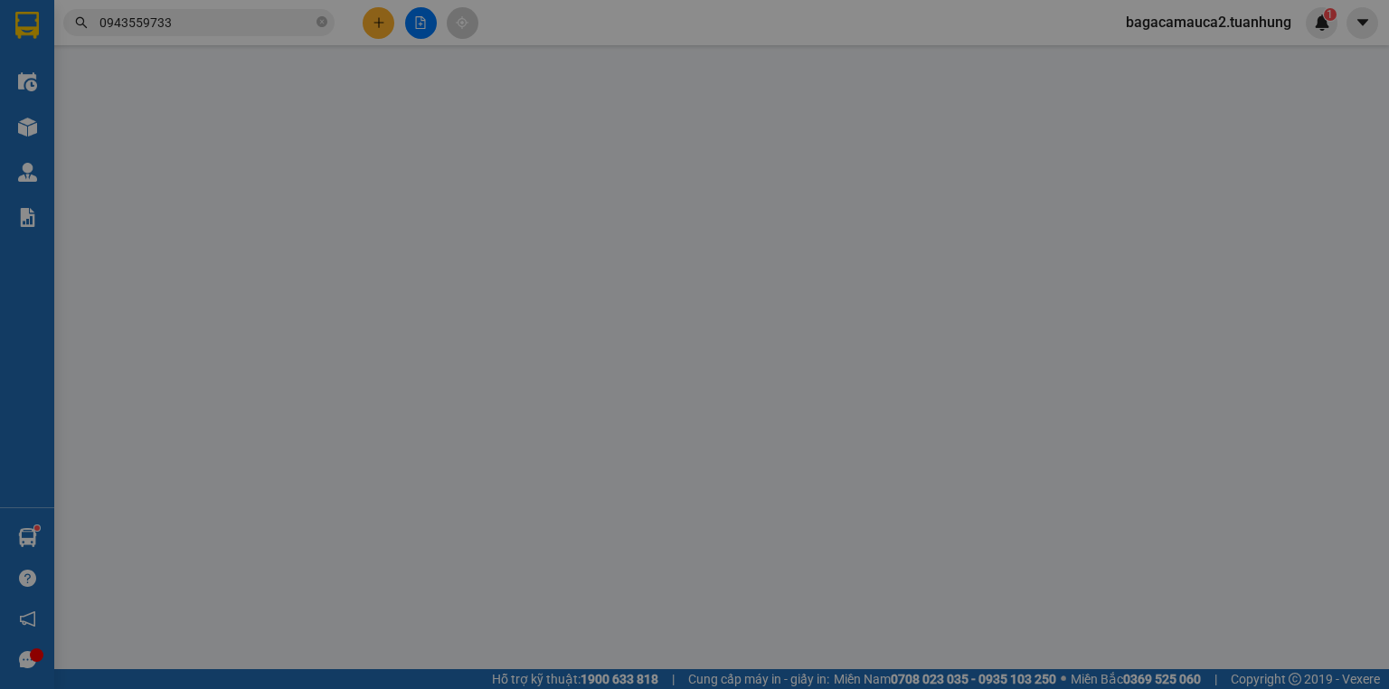
type input "0928651436"
type input "HÀ"
type input "0943559733"
type input "DIỆU"
type input "40.000"
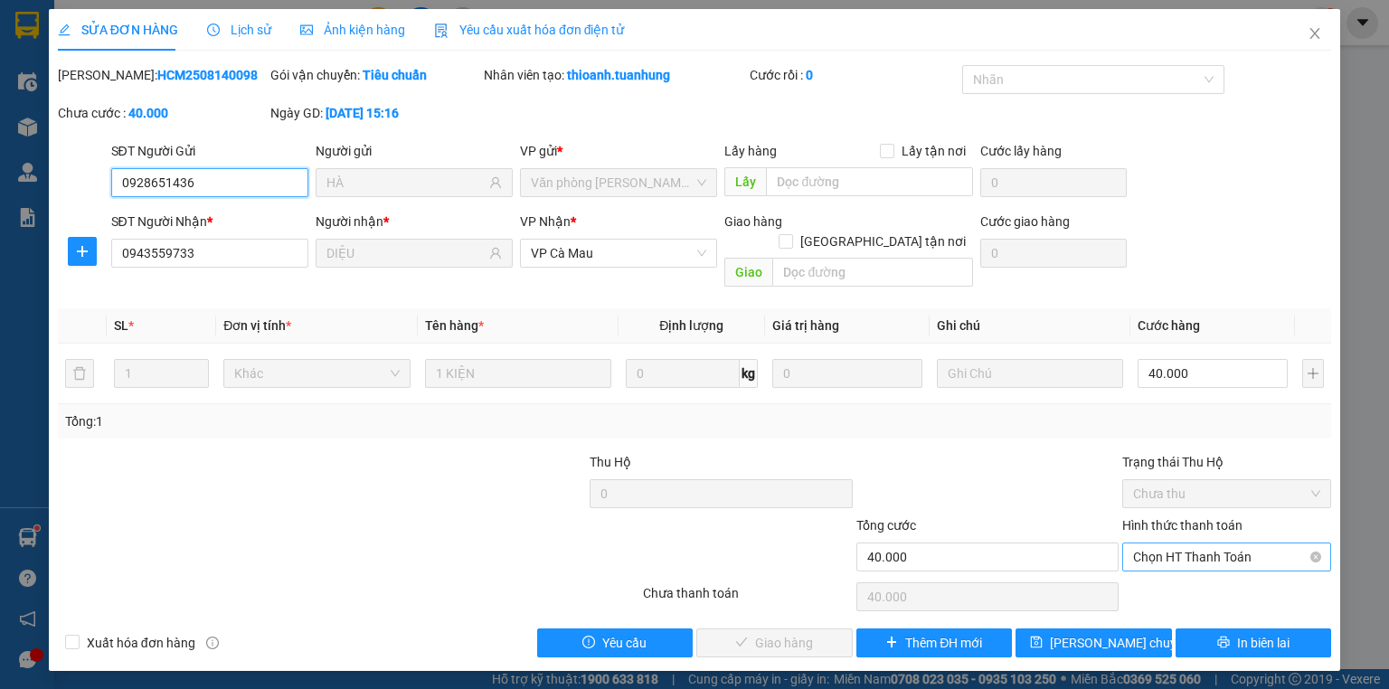
click at [1182, 543] on span "Chọn HT Thanh Toán" at bounding box center [1226, 556] width 187 height 27
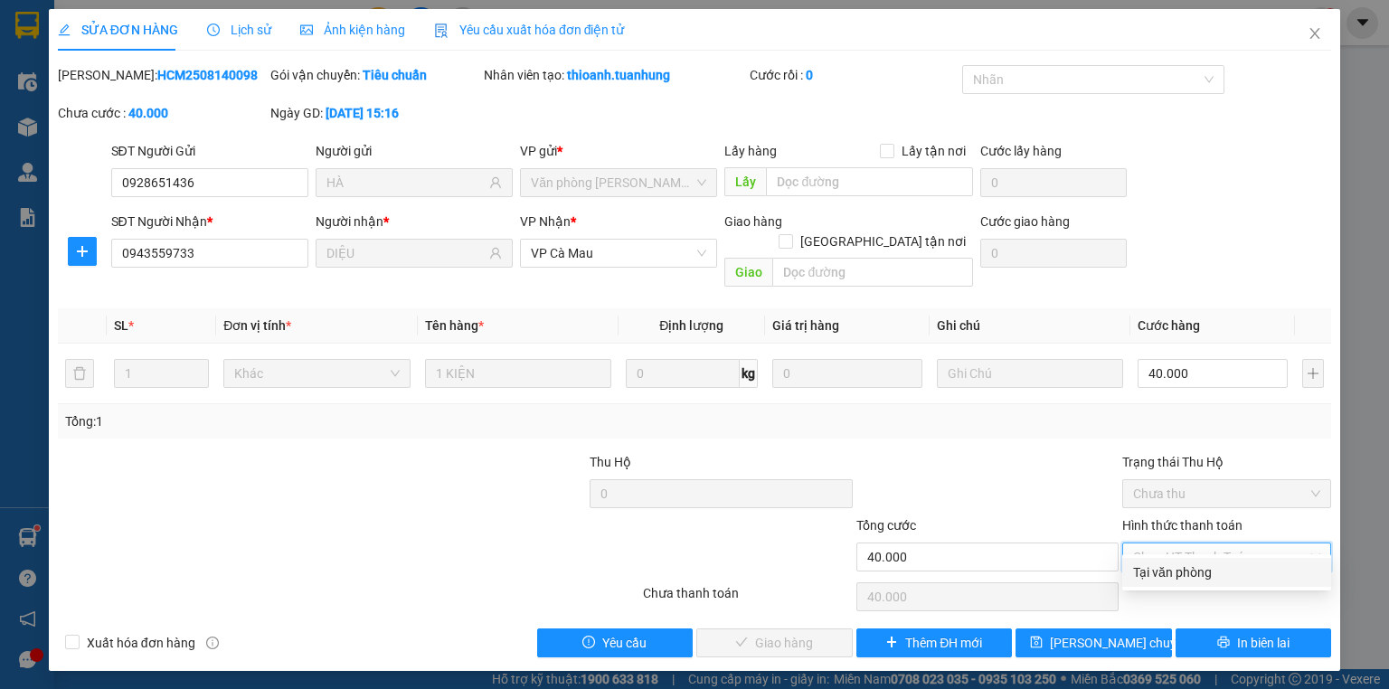
click at [1175, 570] on div "Tại văn phòng" at bounding box center [1226, 572] width 187 height 20
type input "0"
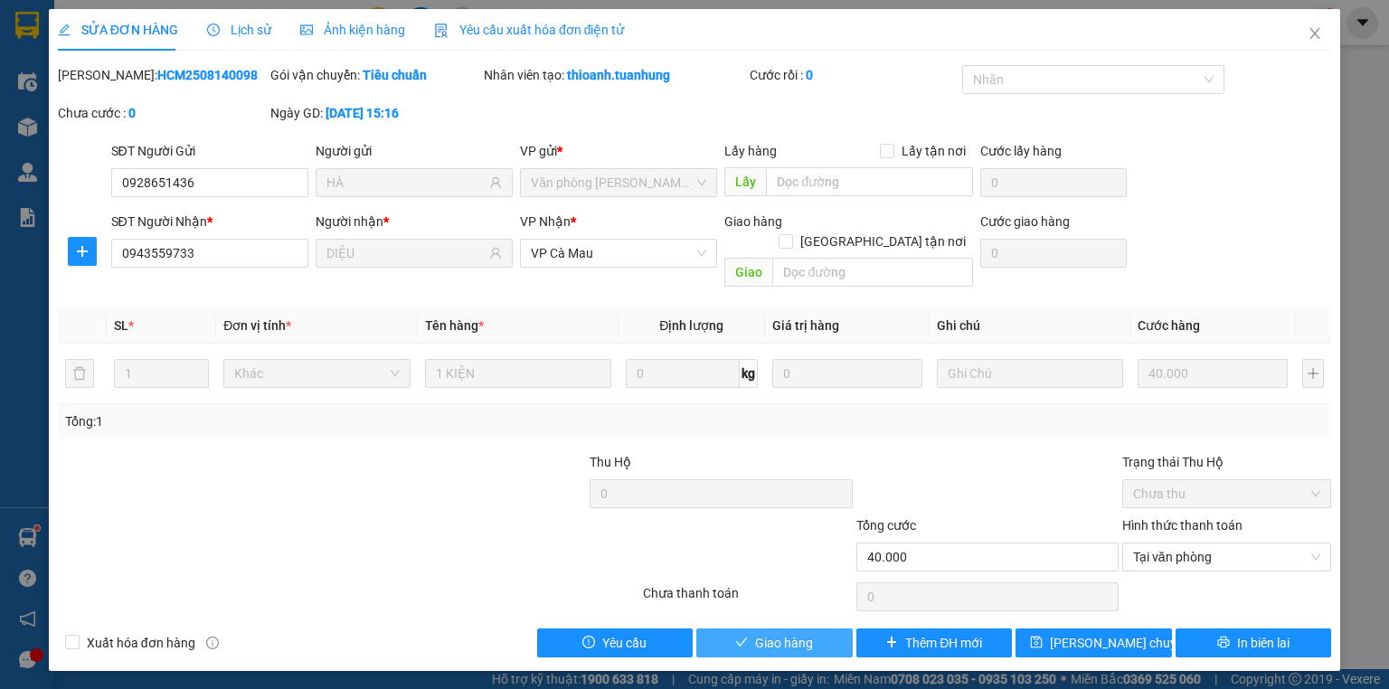
click at [783, 633] on span "Giao hàng" at bounding box center [784, 643] width 58 height 20
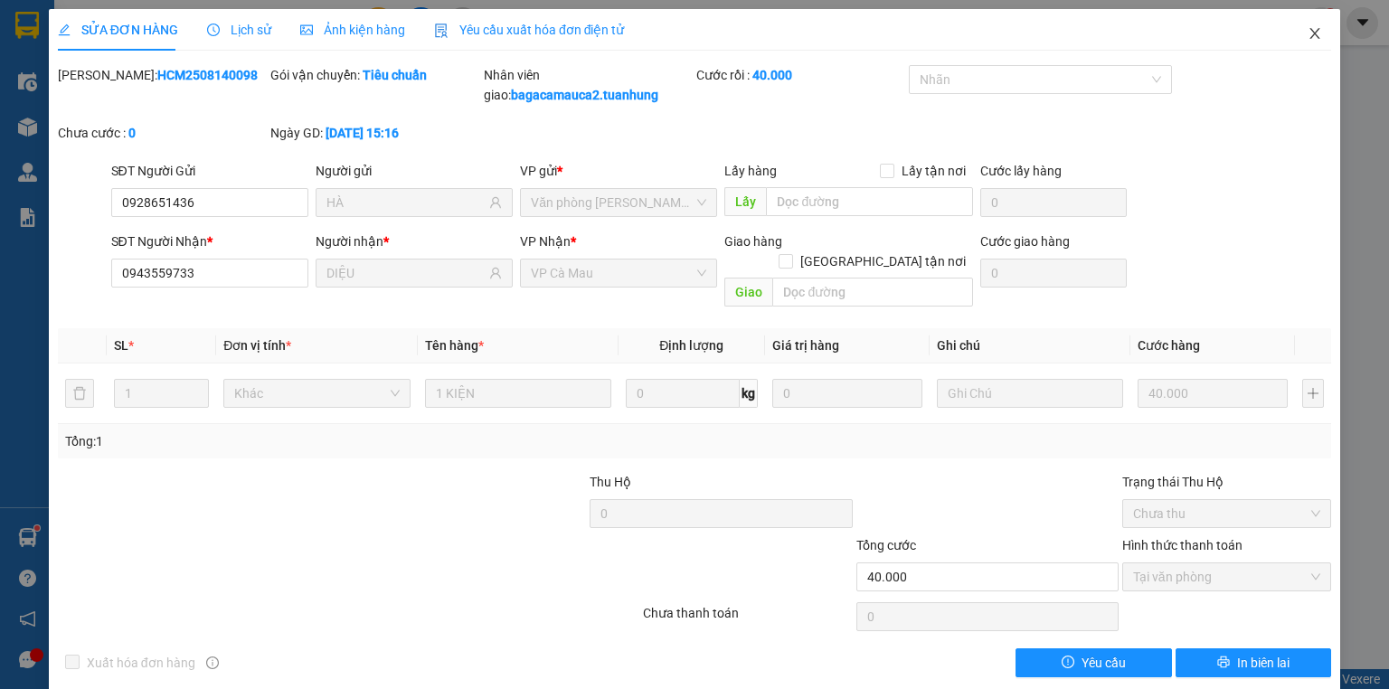
click at [1309, 33] on icon "close" at bounding box center [1315, 33] width 14 height 14
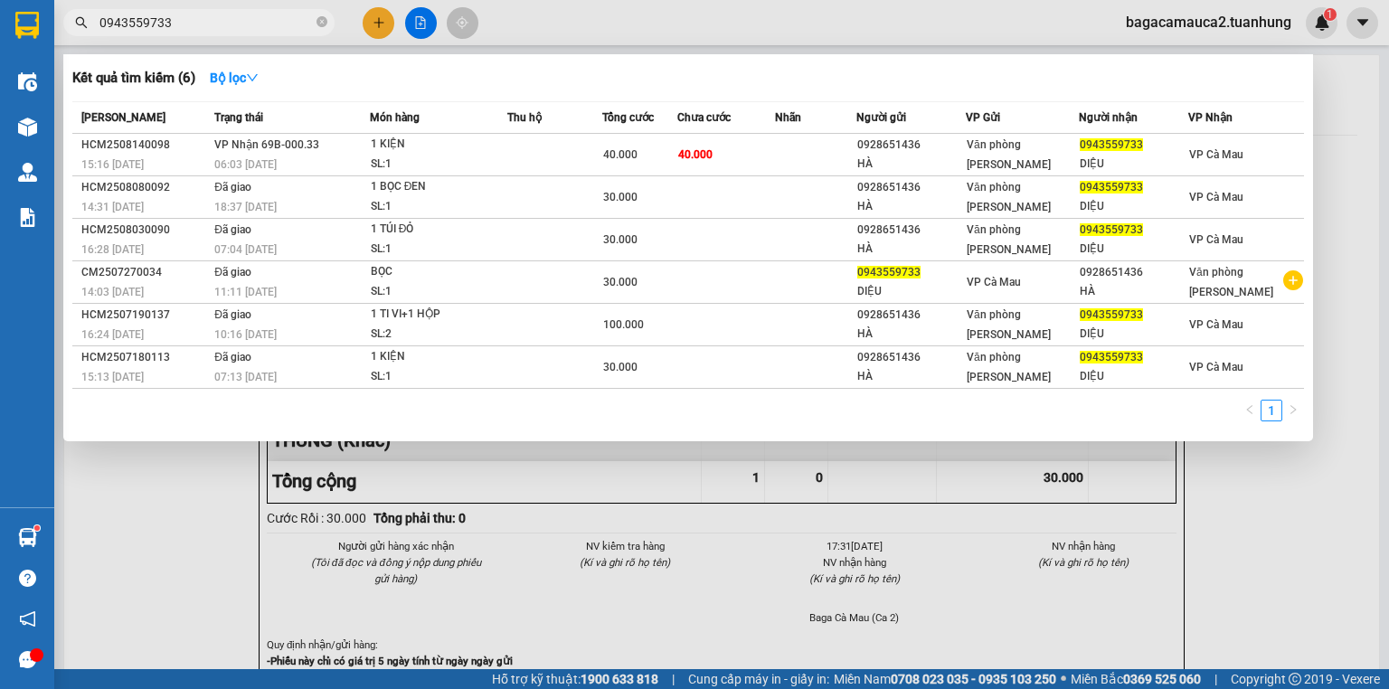
click at [198, 22] on input "0943559733" at bounding box center [205, 23] width 213 height 20
click at [374, 22] on div at bounding box center [694, 344] width 1389 height 689
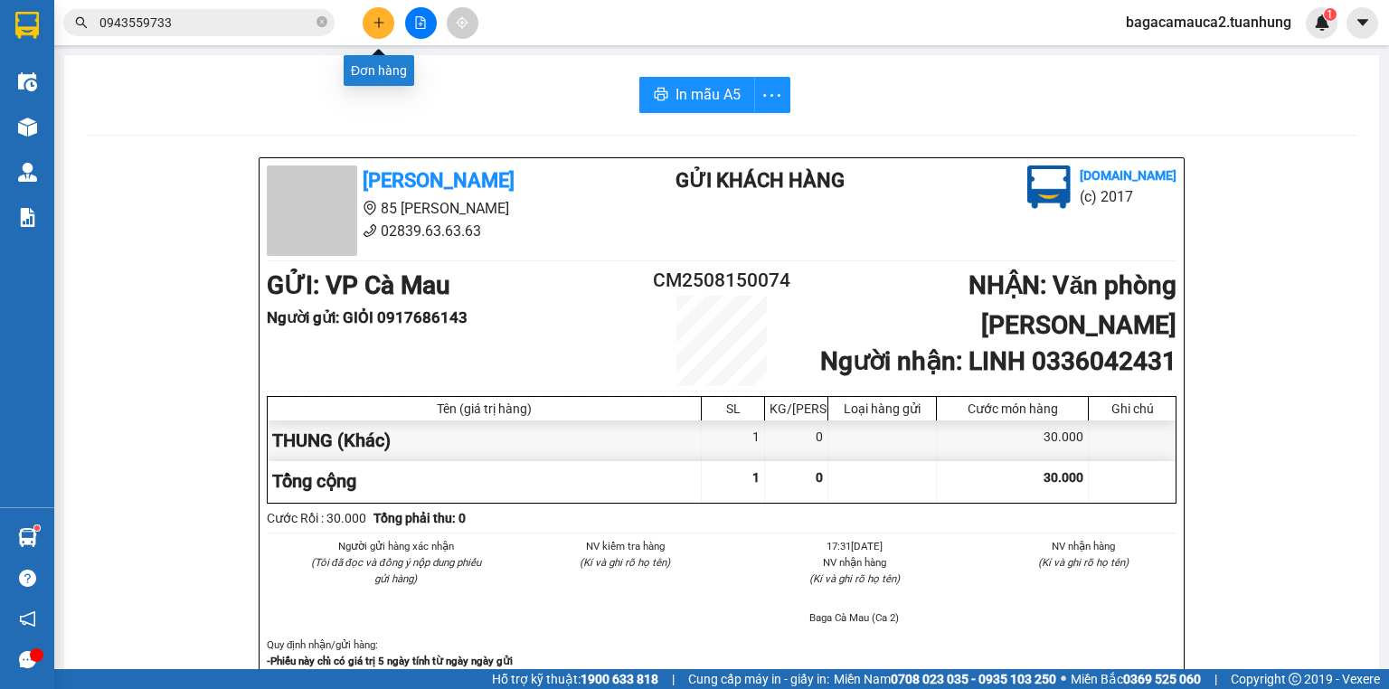
click at [373, 22] on icon "plus" at bounding box center [379, 22] width 13 height 13
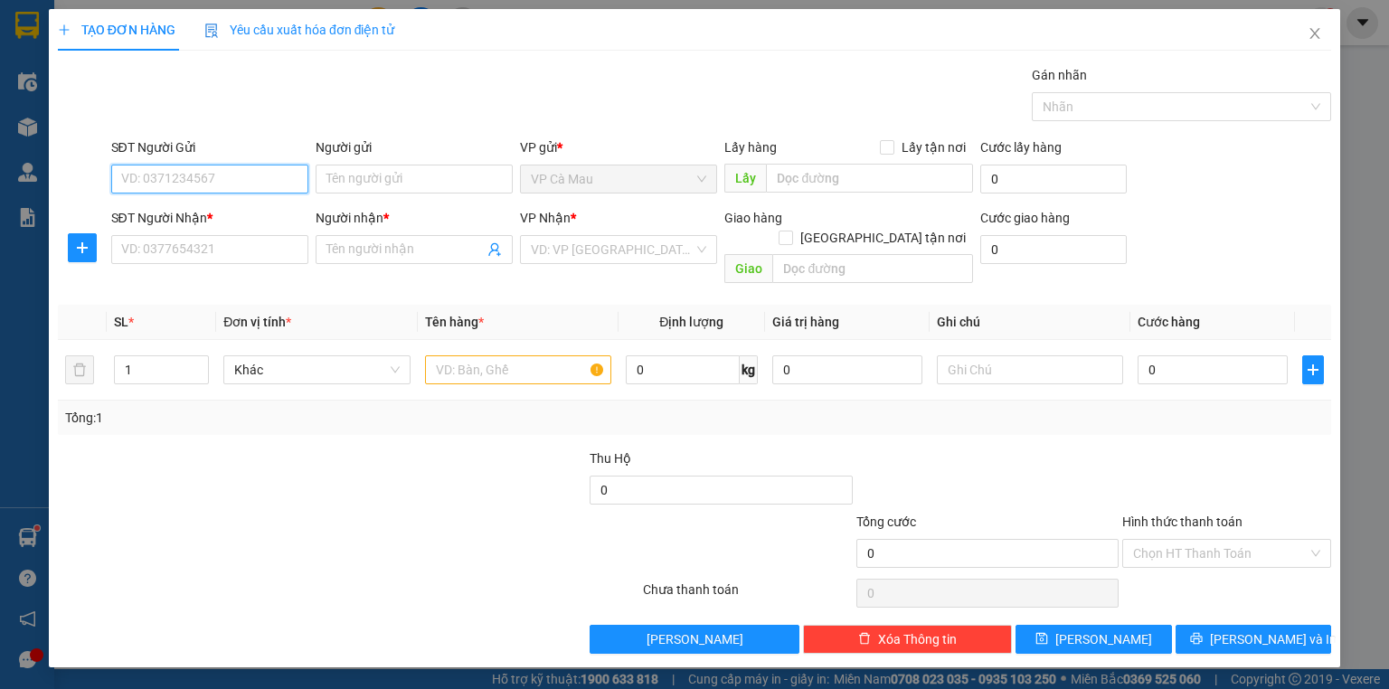
click at [250, 177] on input "SĐT Người Gửi" at bounding box center [209, 179] width 197 height 29
click at [235, 213] on div "0916666664 - QUÝ" at bounding box center [209, 214] width 175 height 20
type input "0916666664"
type input "QUÝ"
type input "0916666664"
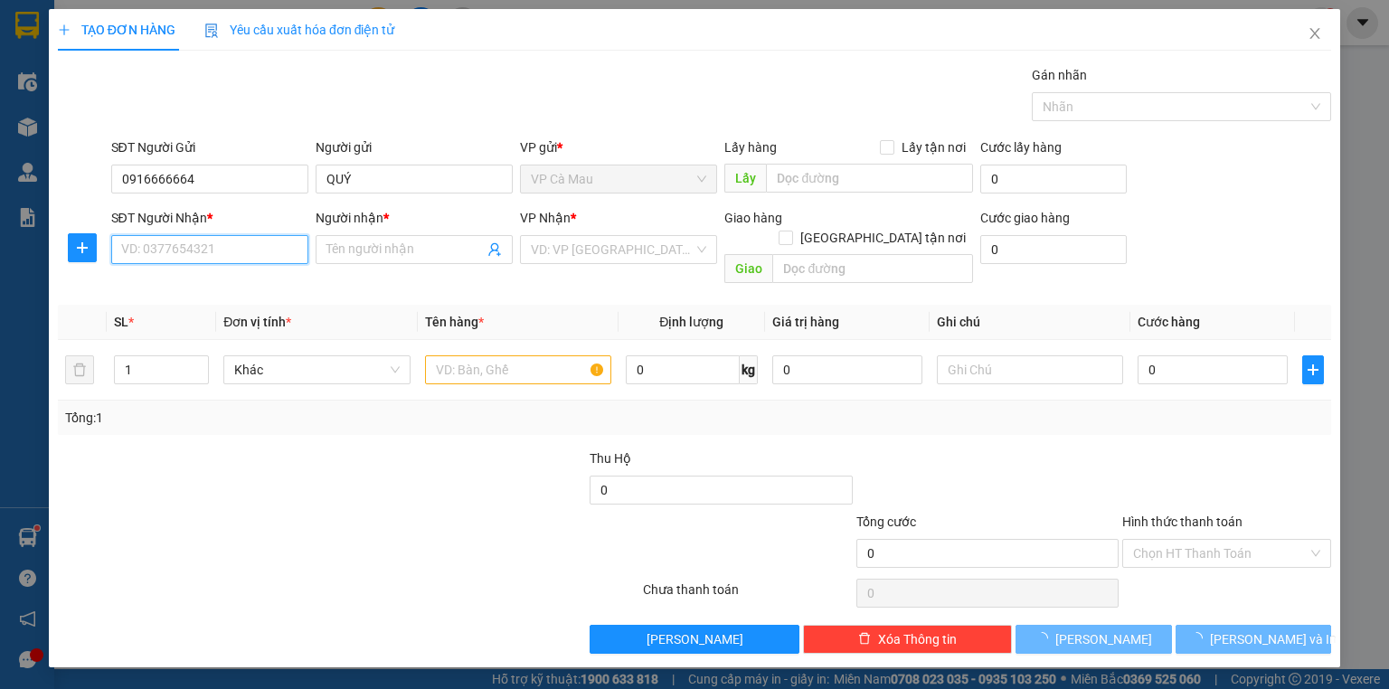
click at [217, 253] on input "SĐT Người Nhận *" at bounding box center [209, 249] width 197 height 29
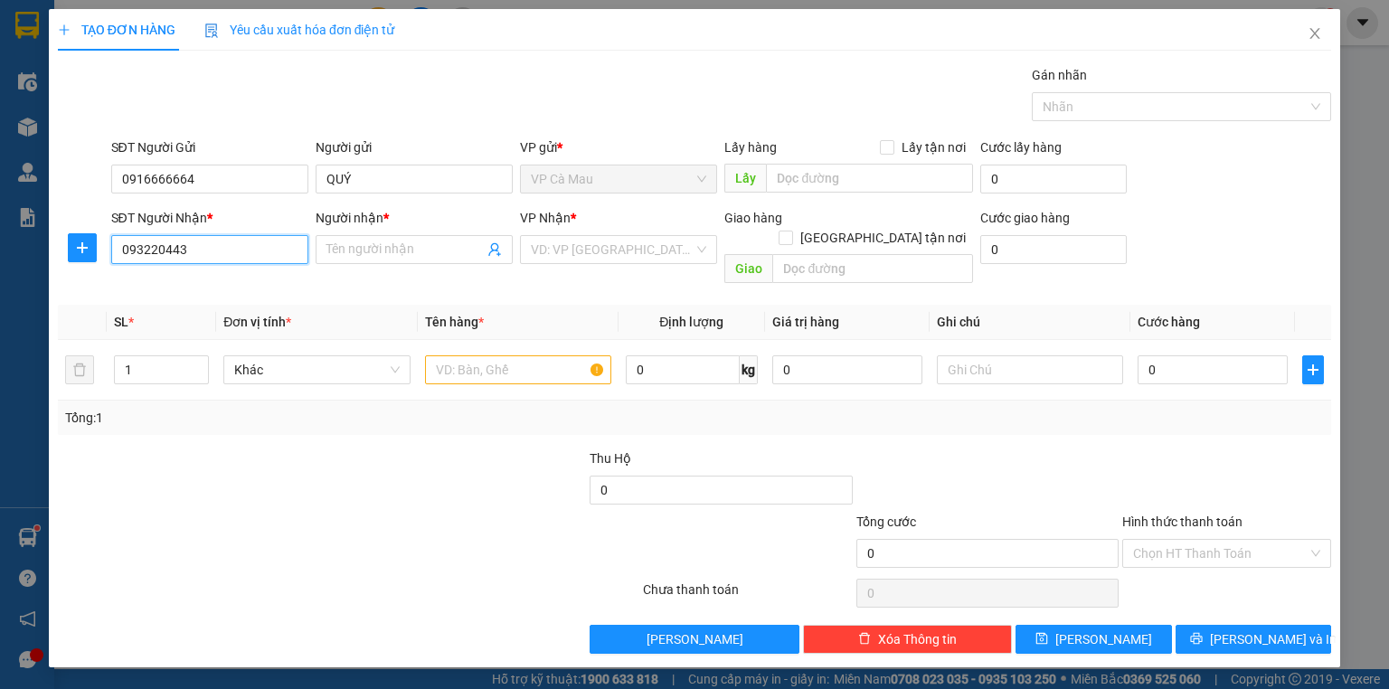
type input "0932204435"
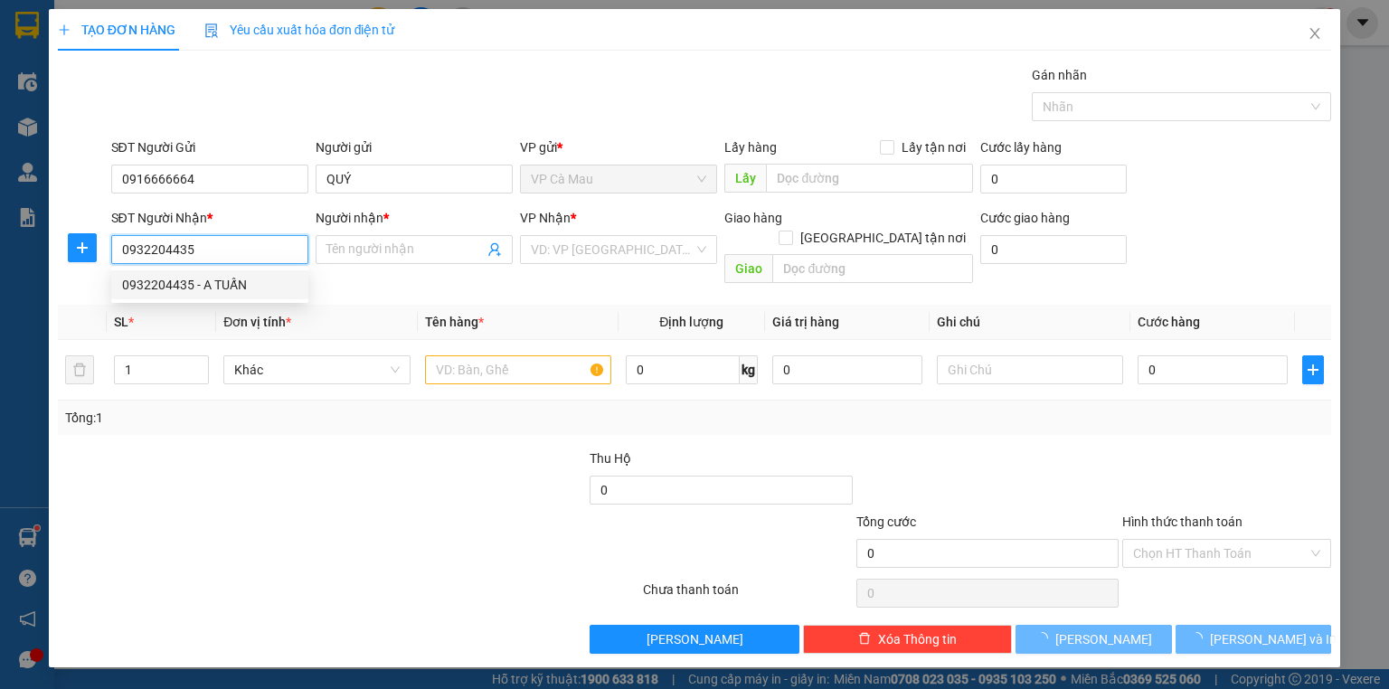
click at [221, 272] on div "0932204435 - A TUẤN" at bounding box center [209, 284] width 197 height 29
type input "A TUẤN"
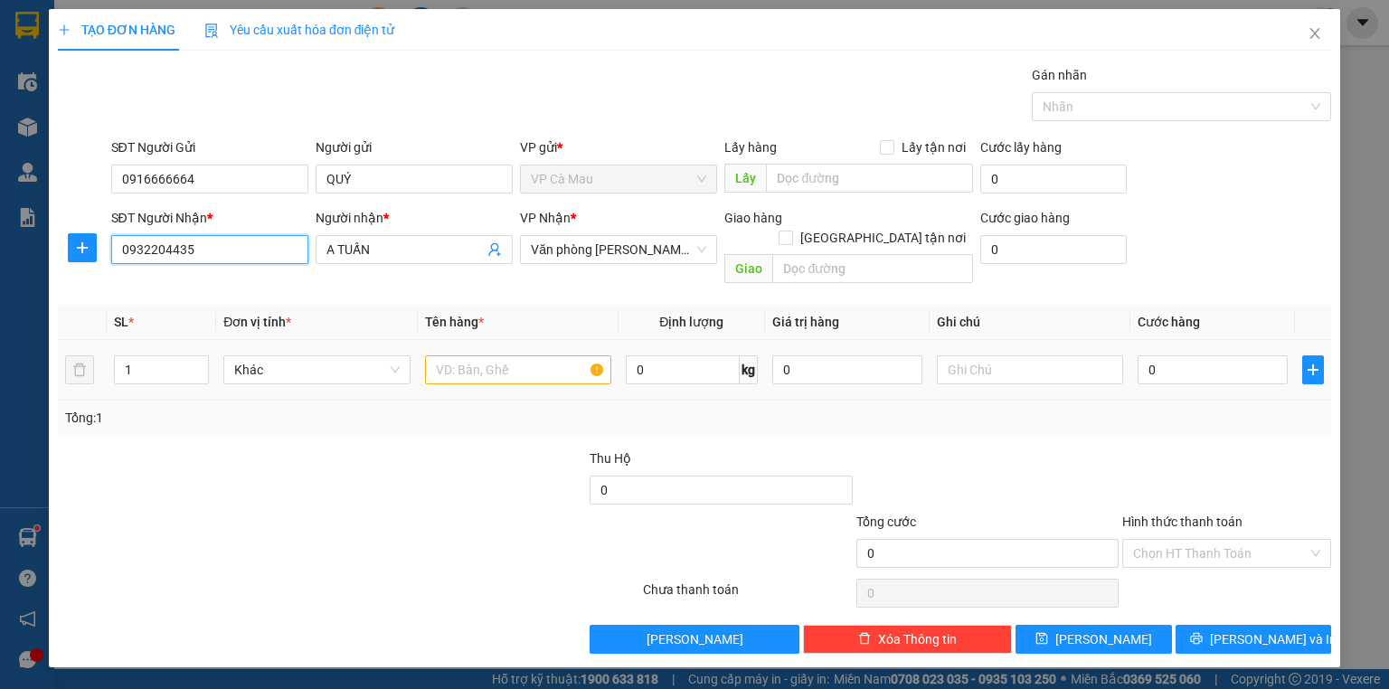
type input "0932204435"
click at [474, 355] on input "text" at bounding box center [518, 369] width 186 height 29
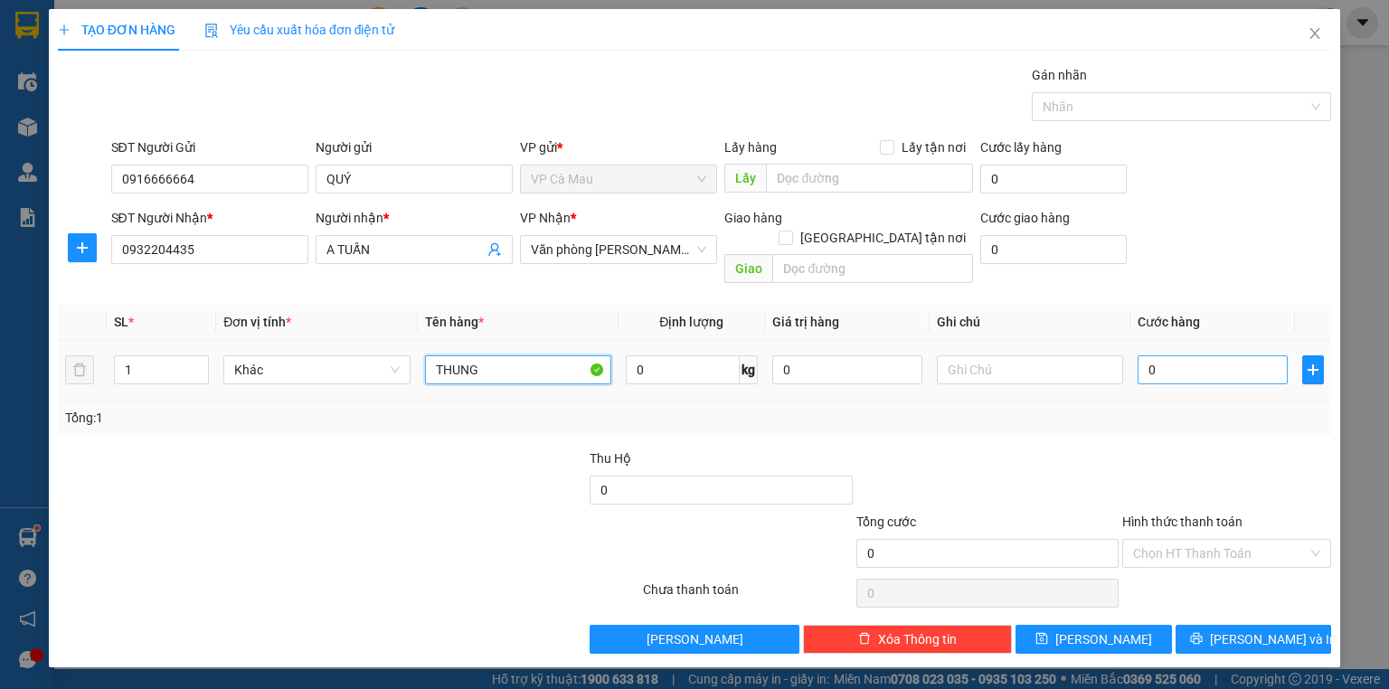
type input "THUNG"
click at [1143, 355] on input "0" at bounding box center [1213, 369] width 150 height 29
type input "+5"
click at [1291, 640] on div "TẠO ĐƠN HÀNG Yêu cầu xuất hóa đơn điện tử Transit Pickup Surcharge Ids Transit …" at bounding box center [694, 338] width 1291 height 658
click at [1294, 633] on div "TẠO ĐƠN HÀNG Yêu cầu xuất hóa đơn điện tử Transit Pickup Surcharge Ids Transit …" at bounding box center [694, 338] width 1291 height 658
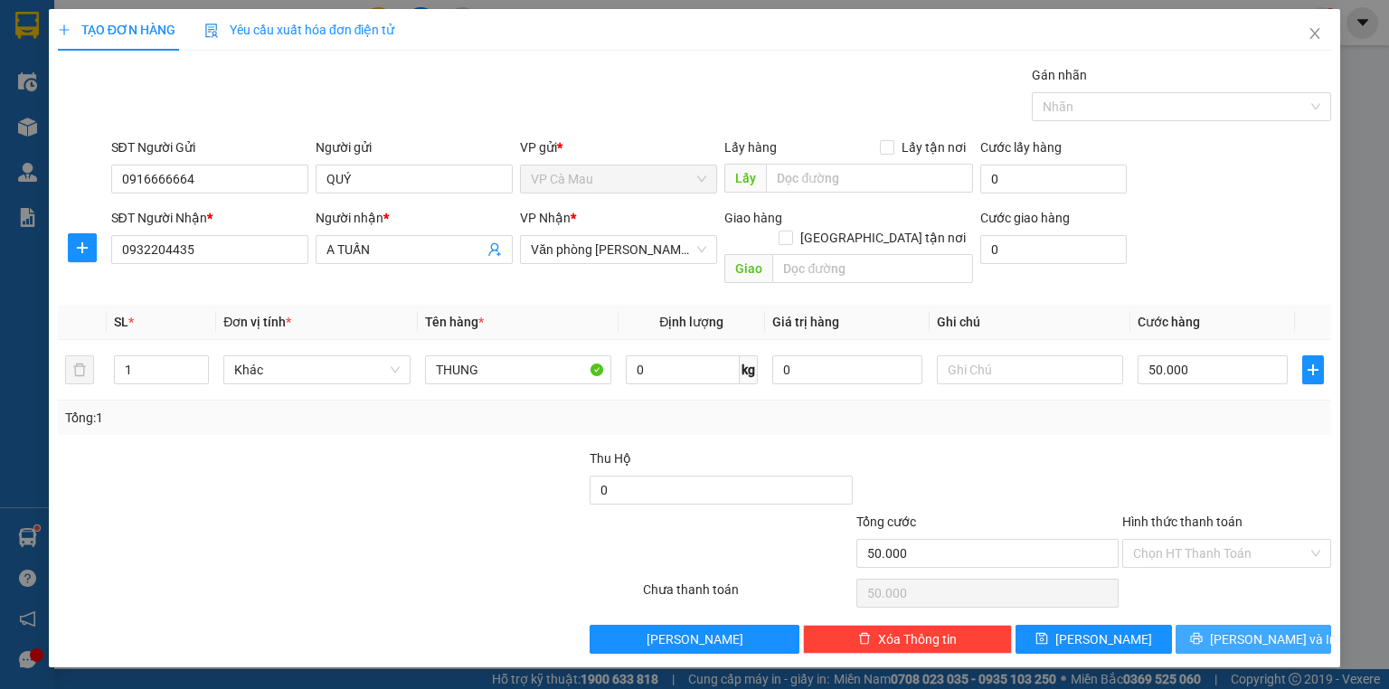
click at [1297, 625] on button "[PERSON_NAME] và In" at bounding box center [1254, 639] width 156 height 29
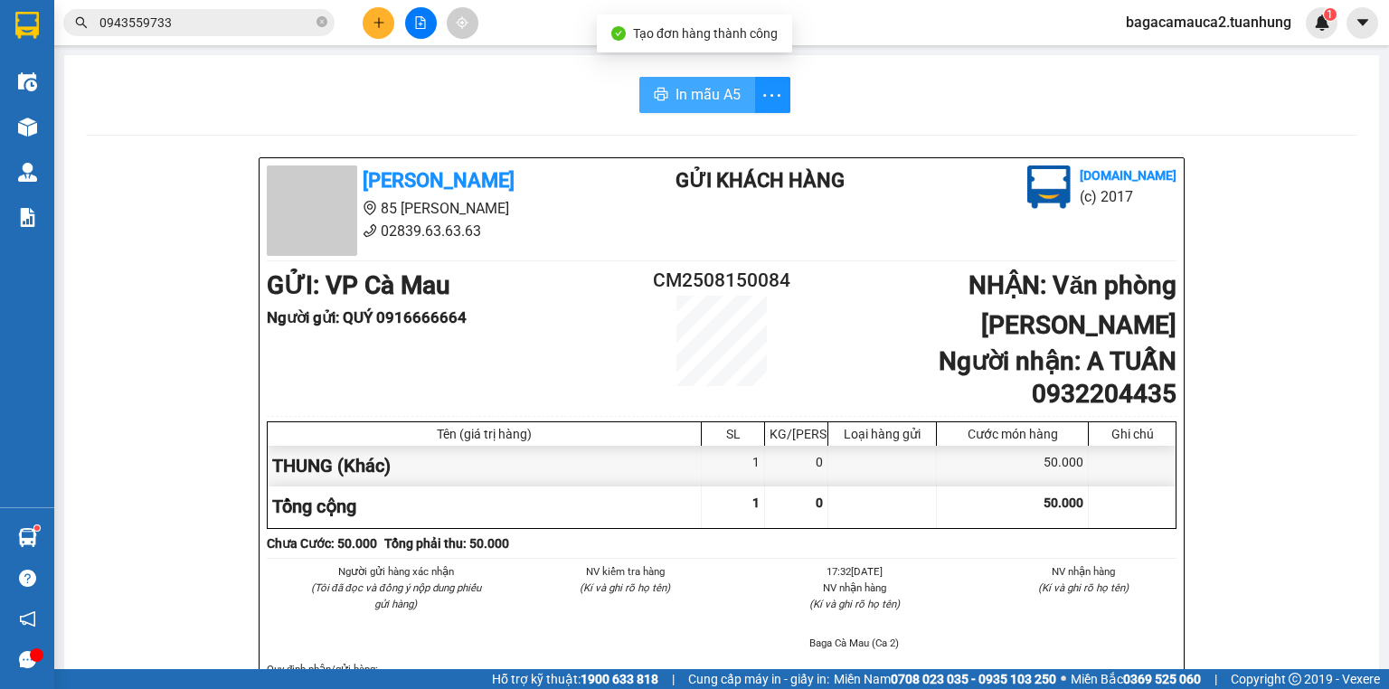
click at [708, 80] on button "In mẫu A5" at bounding box center [697, 95] width 116 height 36
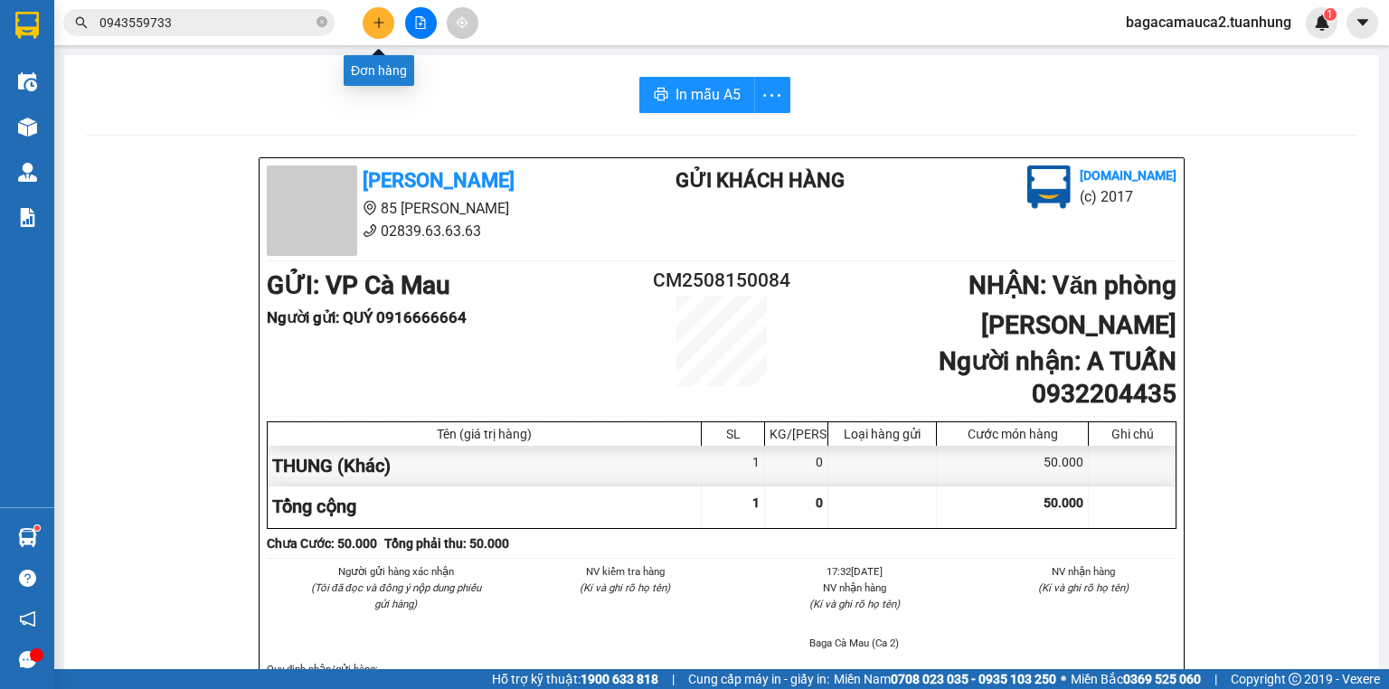
click at [373, 24] on icon "plus" at bounding box center [379, 22] width 13 height 13
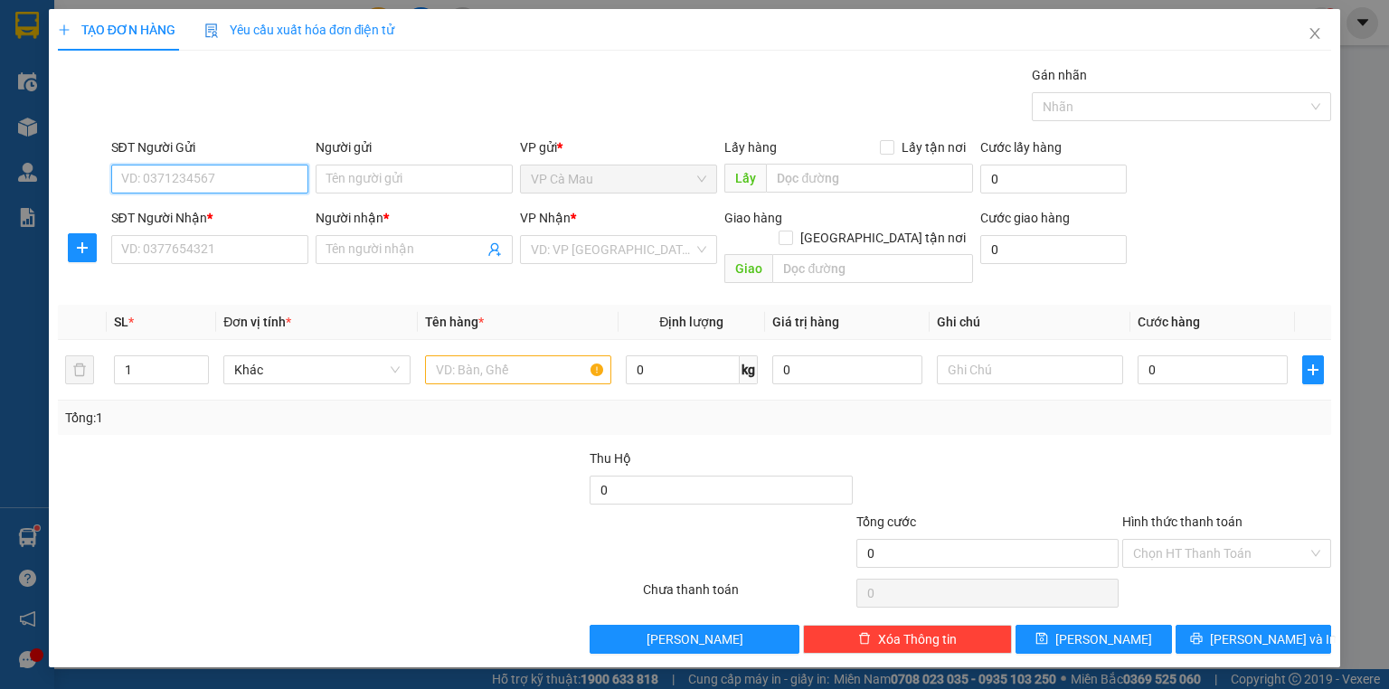
click at [271, 181] on input "SĐT Người Gửi" at bounding box center [209, 179] width 197 height 29
click at [274, 217] on div "0914812733 - HẬU" at bounding box center [209, 214] width 175 height 20
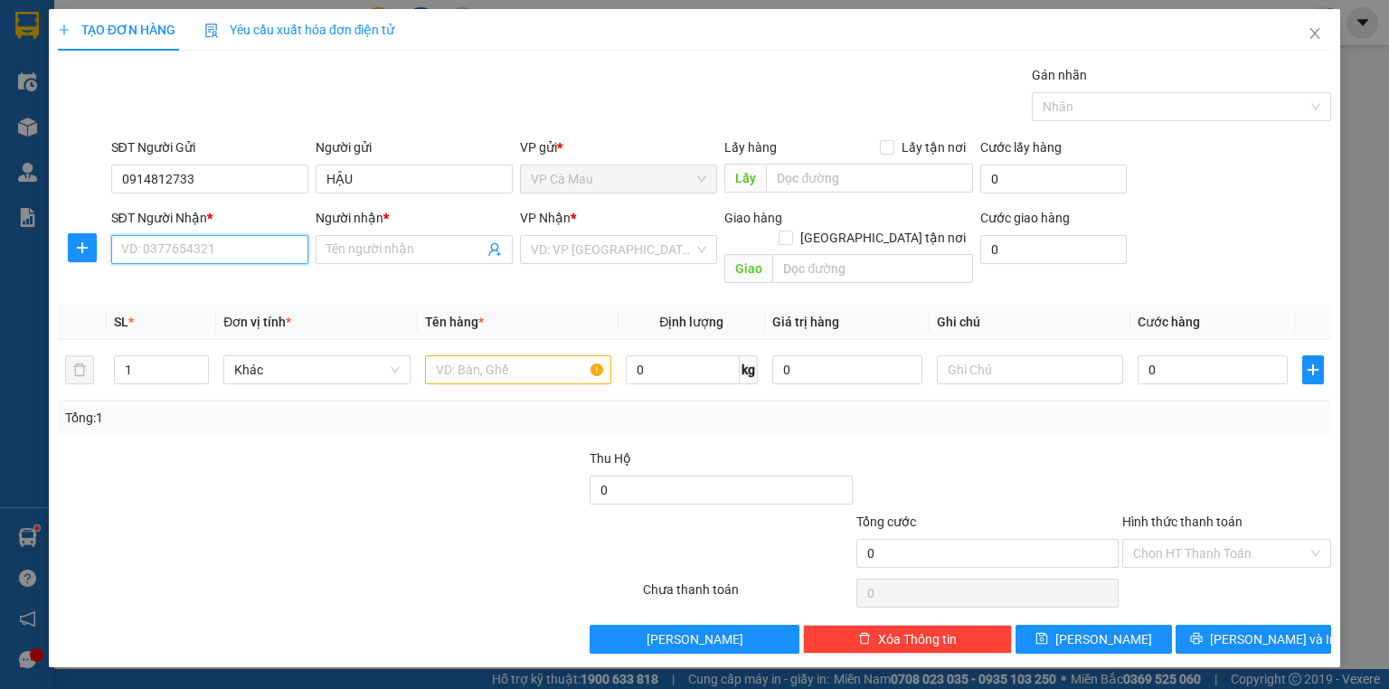
click at [266, 255] on input "SĐT Người Nhận *" at bounding box center [209, 249] width 197 height 29
click at [281, 275] on div "0879558867 - LONG" at bounding box center [209, 285] width 175 height 20
click at [457, 355] on input "text" at bounding box center [518, 369] width 186 height 29
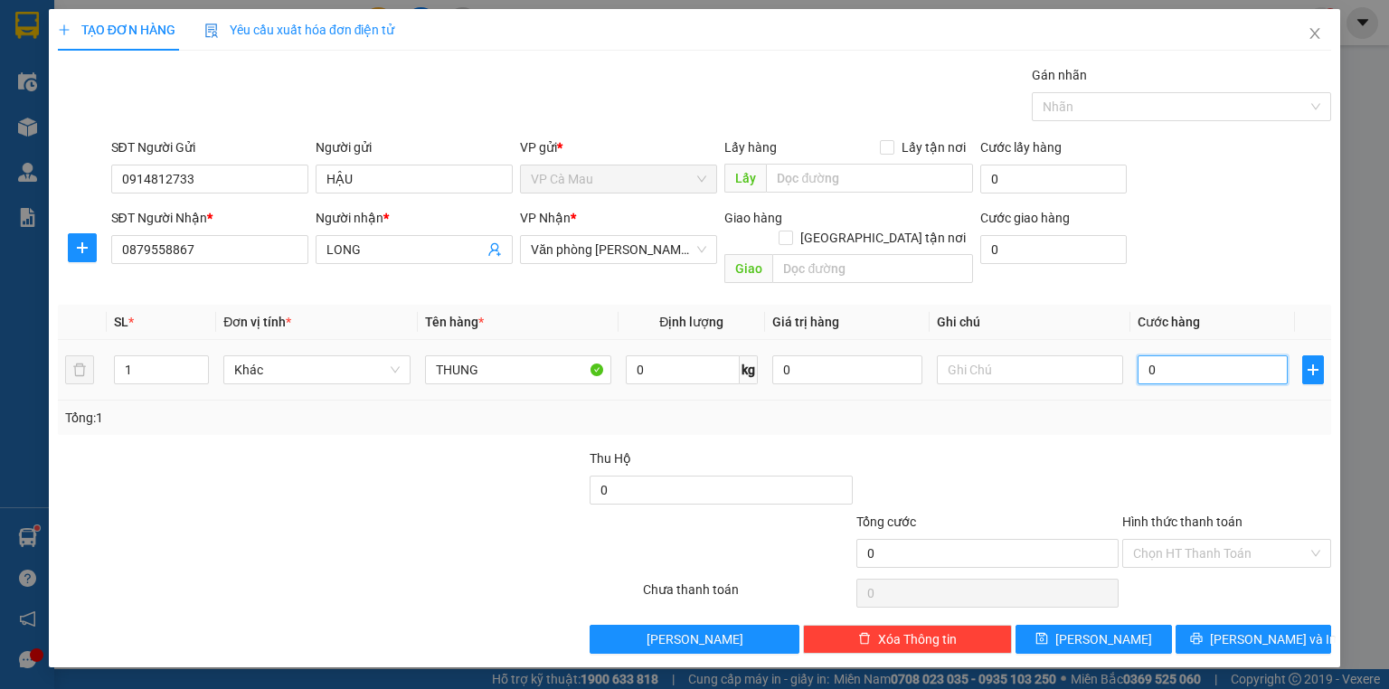
click at [1144, 355] on input "0" at bounding box center [1213, 369] width 150 height 29
click at [1276, 629] on span "[PERSON_NAME] và In" at bounding box center [1273, 639] width 127 height 20
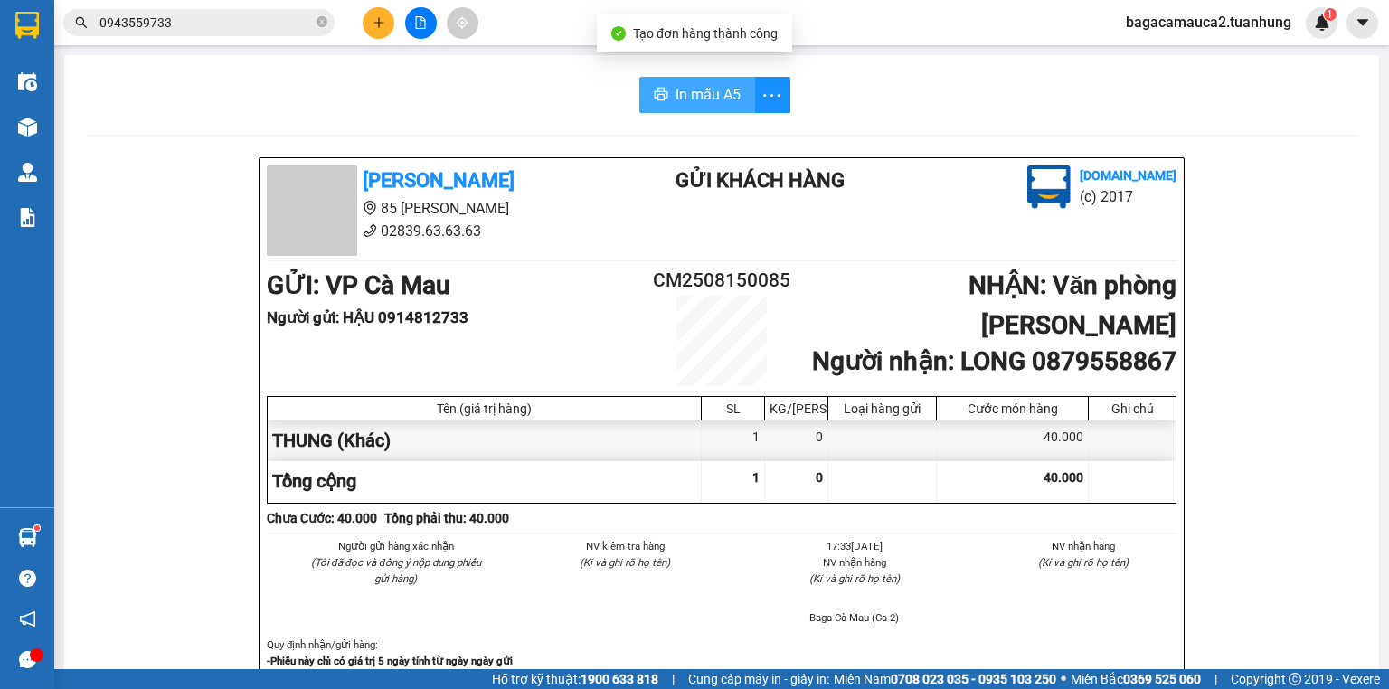
click at [698, 99] on span "In mẫu A5" at bounding box center [708, 94] width 65 height 23
click at [324, 24] on icon "close-circle" at bounding box center [322, 21] width 11 height 11
click at [279, 26] on input "text" at bounding box center [205, 23] width 213 height 20
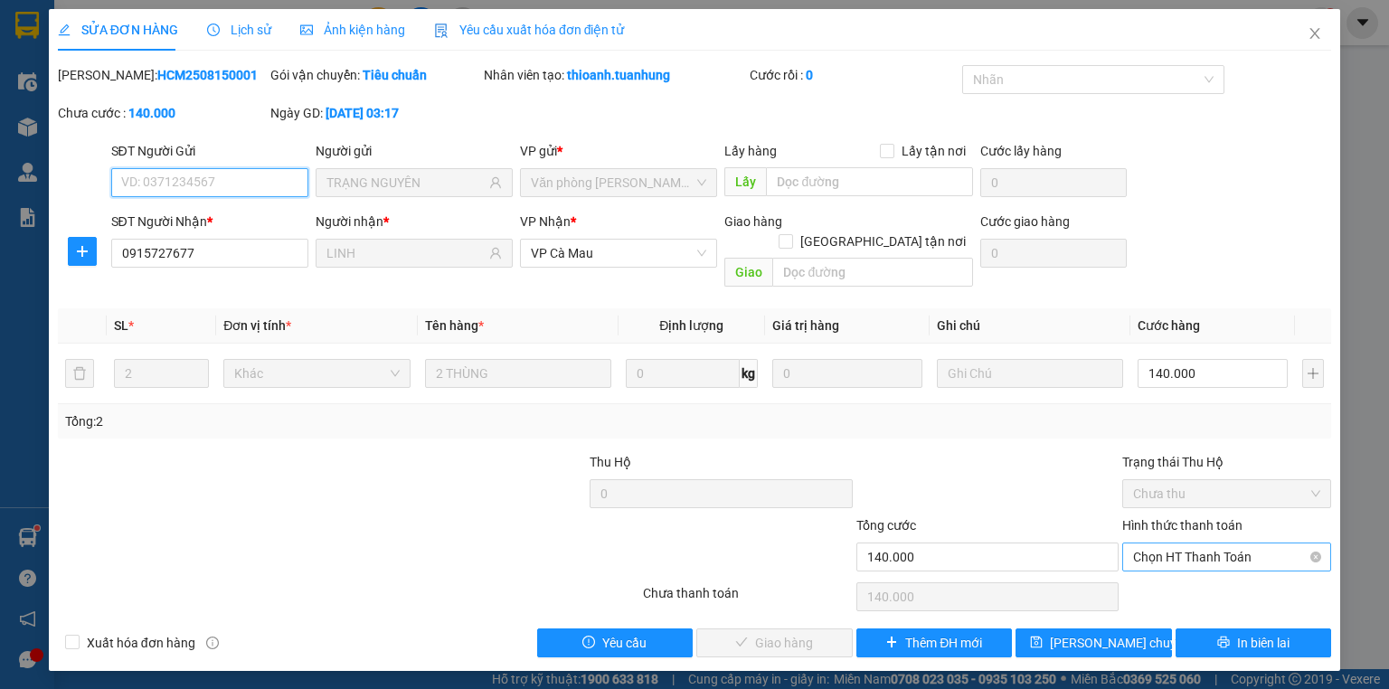
click at [1280, 543] on span "Chọn HT Thanh Toán" at bounding box center [1226, 556] width 187 height 27
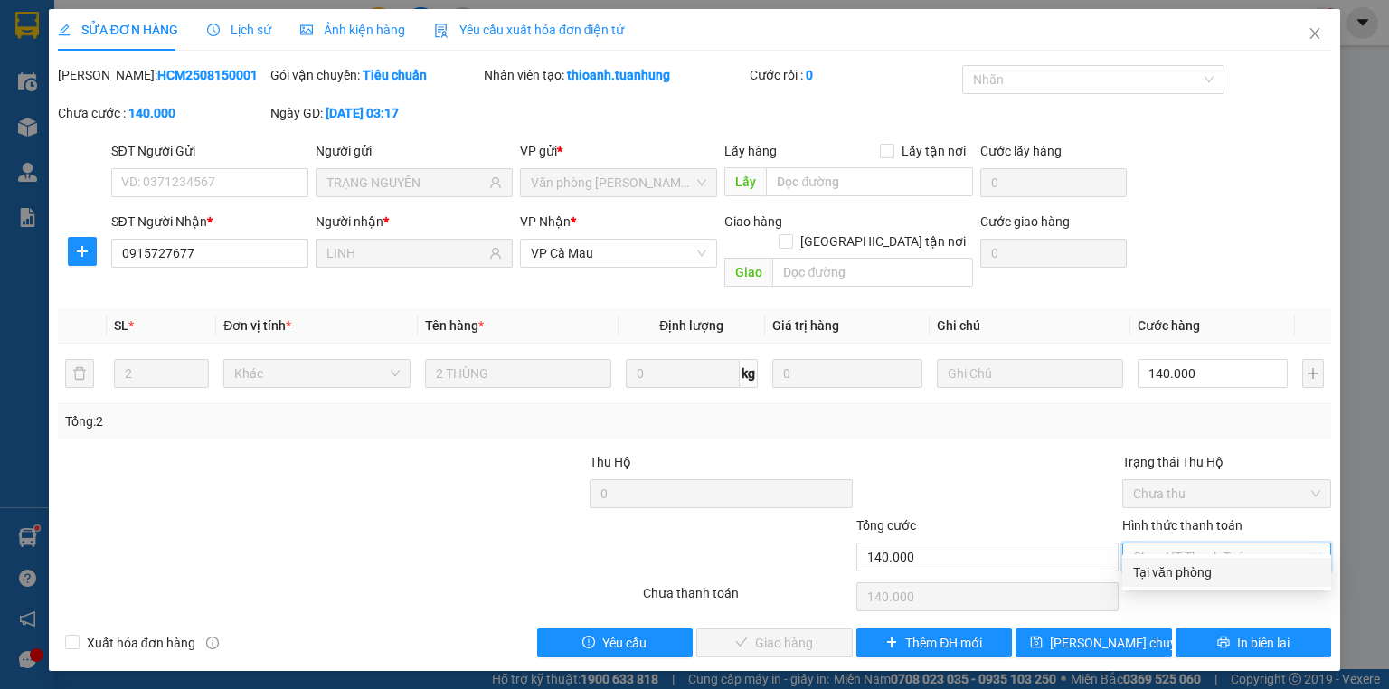
click at [1243, 585] on div "Tại văn phòng" at bounding box center [1226, 572] width 209 height 29
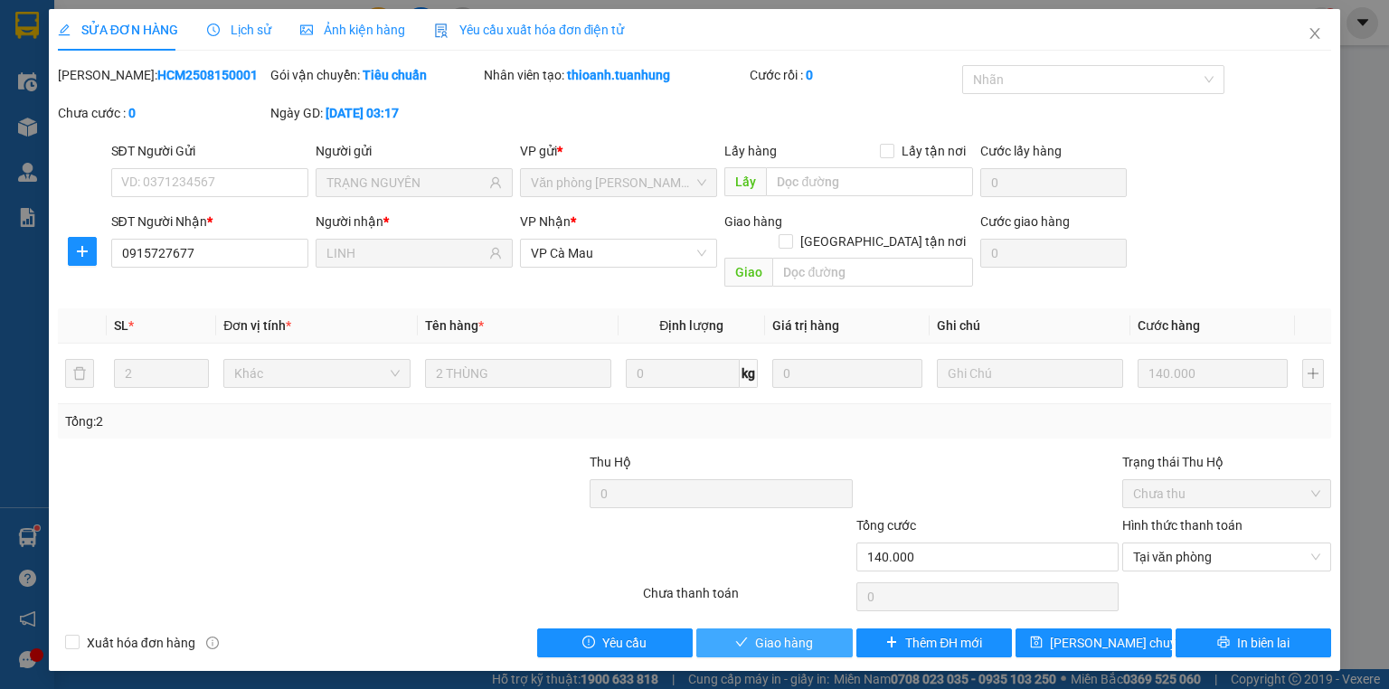
click at [803, 629] on button "Giao hàng" at bounding box center [774, 643] width 156 height 29
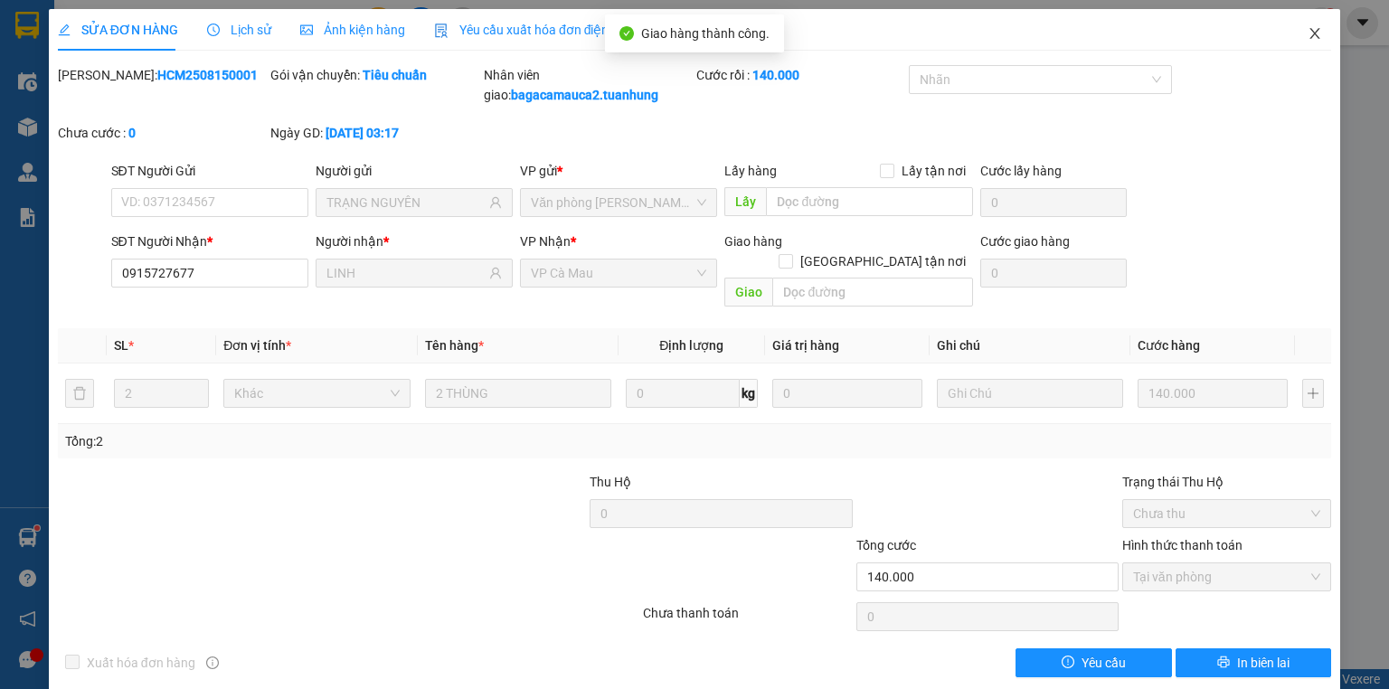
click at [1308, 33] on icon "close" at bounding box center [1315, 33] width 14 height 14
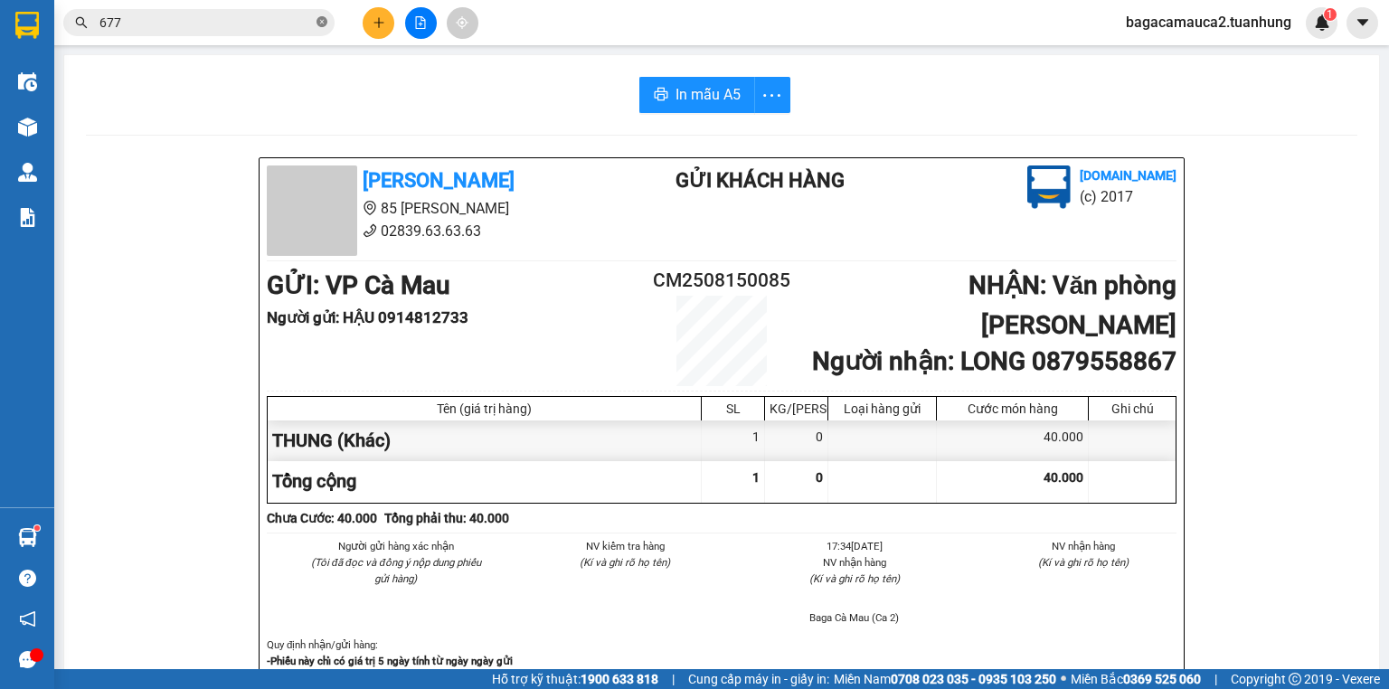
click at [324, 25] on icon "close-circle" at bounding box center [322, 21] width 11 height 11
click at [285, 27] on input "text" at bounding box center [205, 23] width 213 height 20
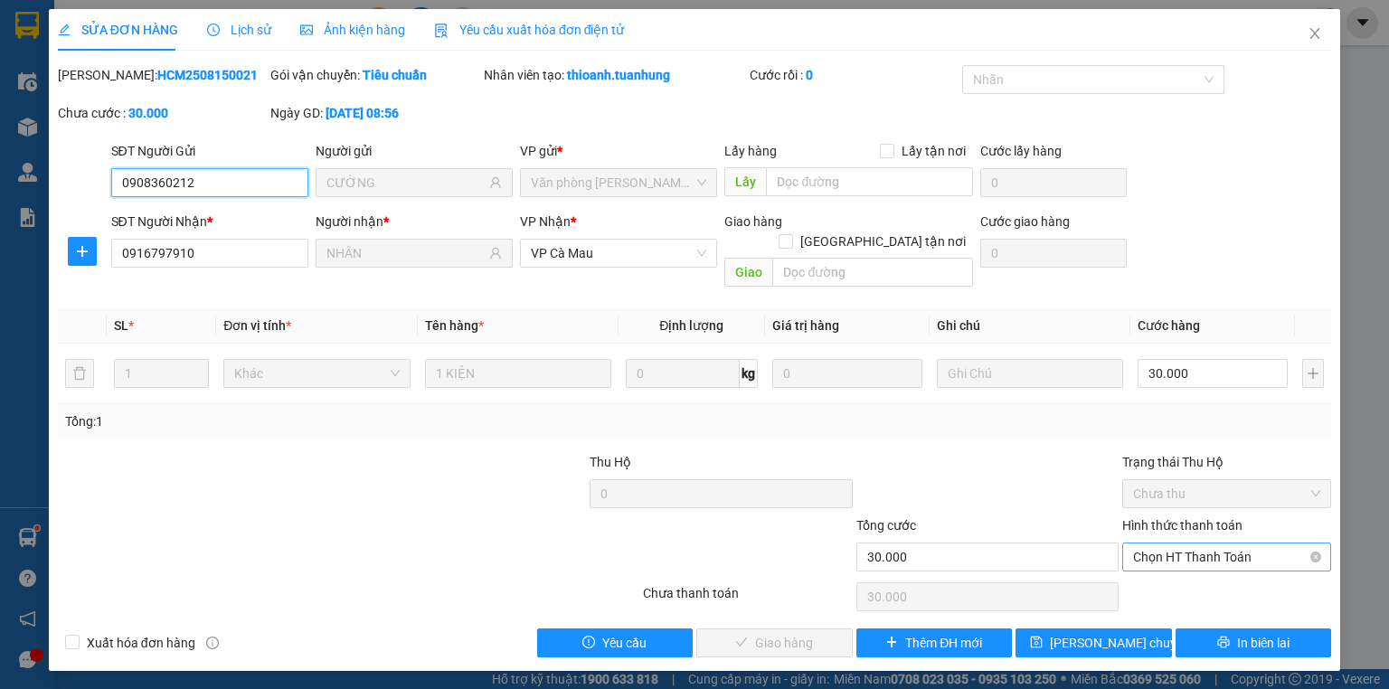
click at [1164, 543] on span "Chọn HT Thanh Toán" at bounding box center [1226, 556] width 187 height 27
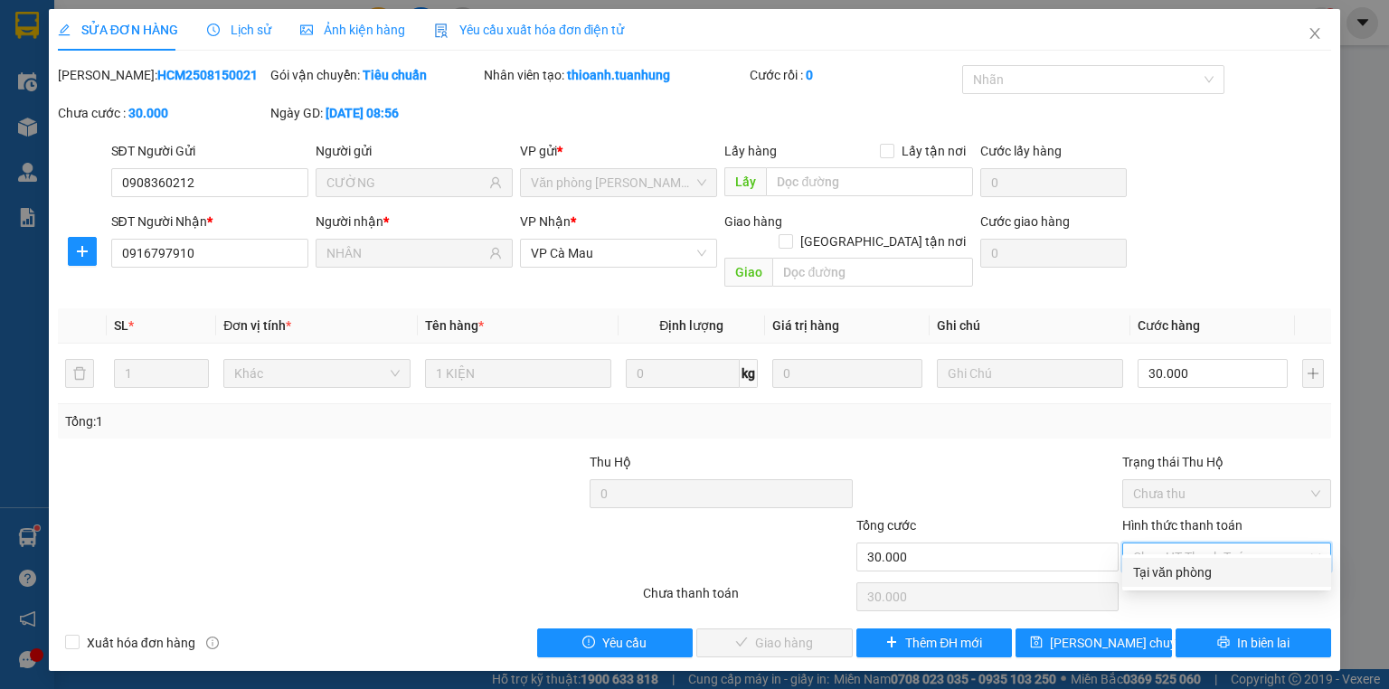
click at [1151, 568] on div "Tại văn phòng" at bounding box center [1226, 572] width 187 height 20
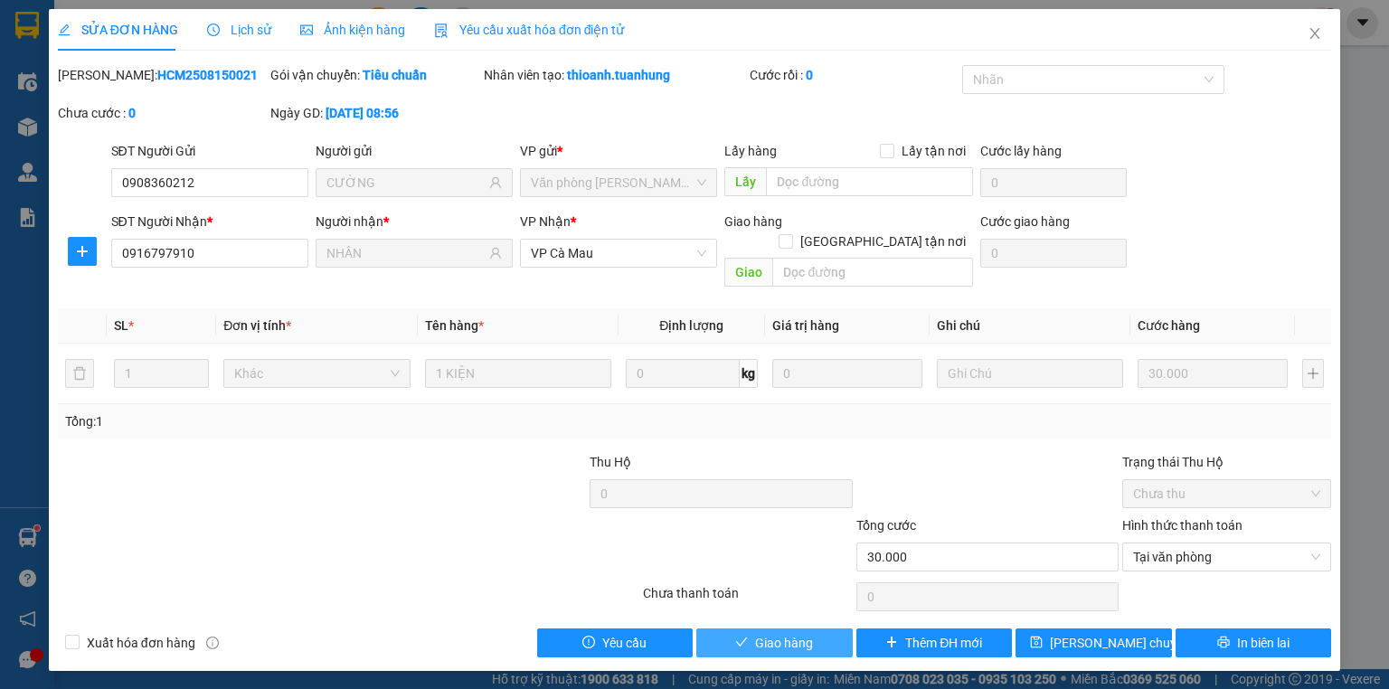
click at [742, 636] on icon "check" at bounding box center [741, 642] width 13 height 13
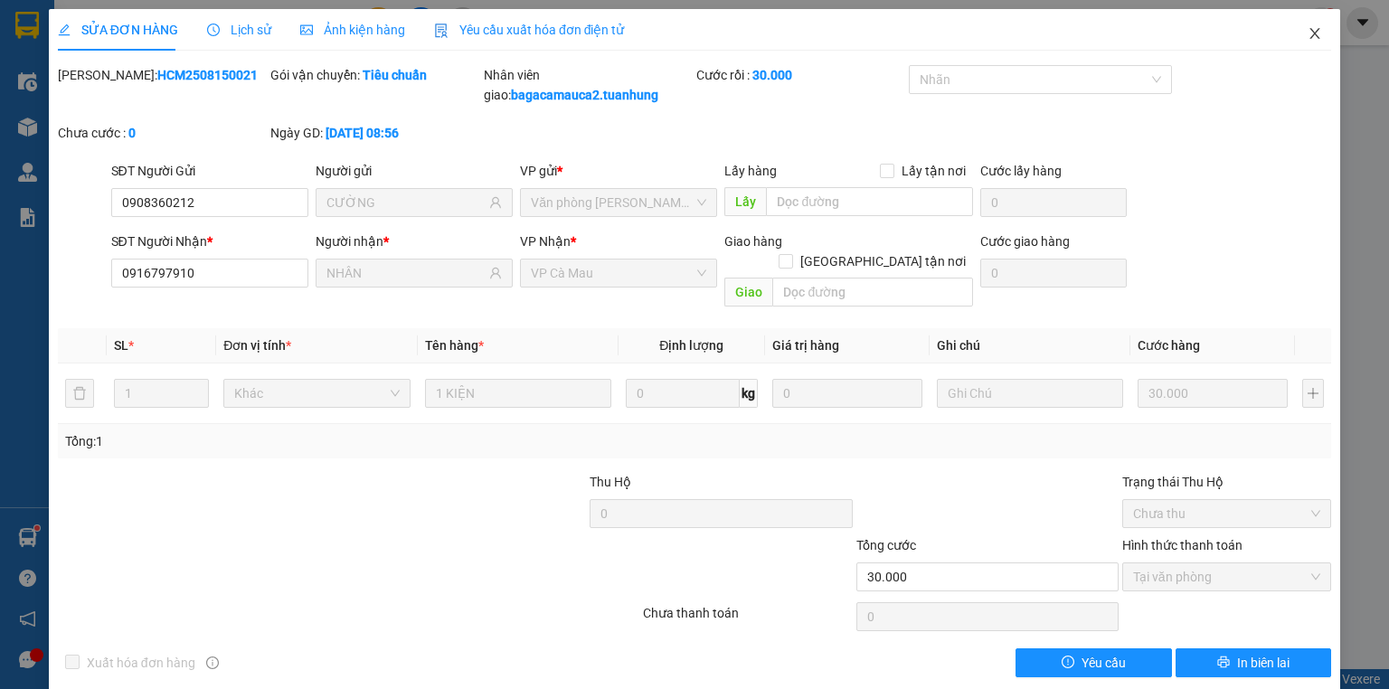
click at [1310, 36] on icon "close" at bounding box center [1315, 33] width 10 height 11
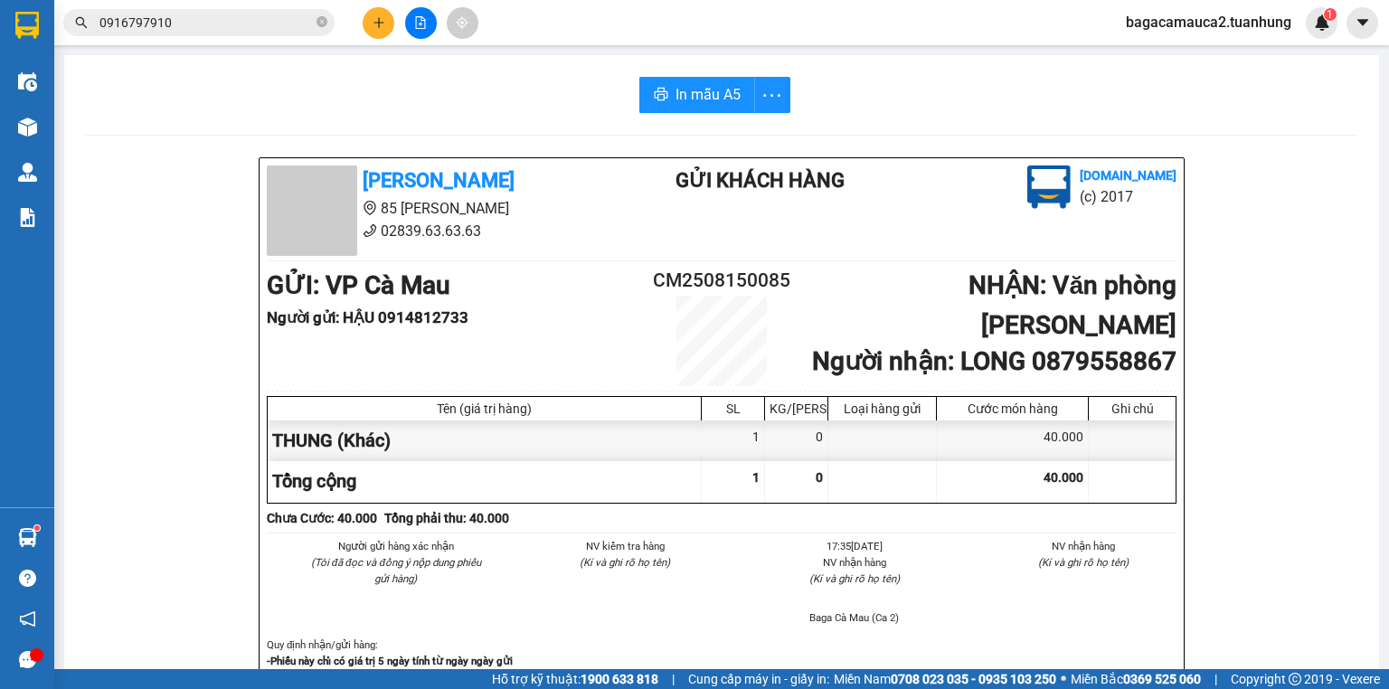
click at [375, 42] on div "Kết quả tìm kiếm ( 5 ) Bộ lọc Mã ĐH Trạng thái Món hàng Thu hộ Tổng cước Chưa c…" at bounding box center [694, 22] width 1389 height 45
click at [375, 16] on icon "plus" at bounding box center [379, 22] width 13 height 13
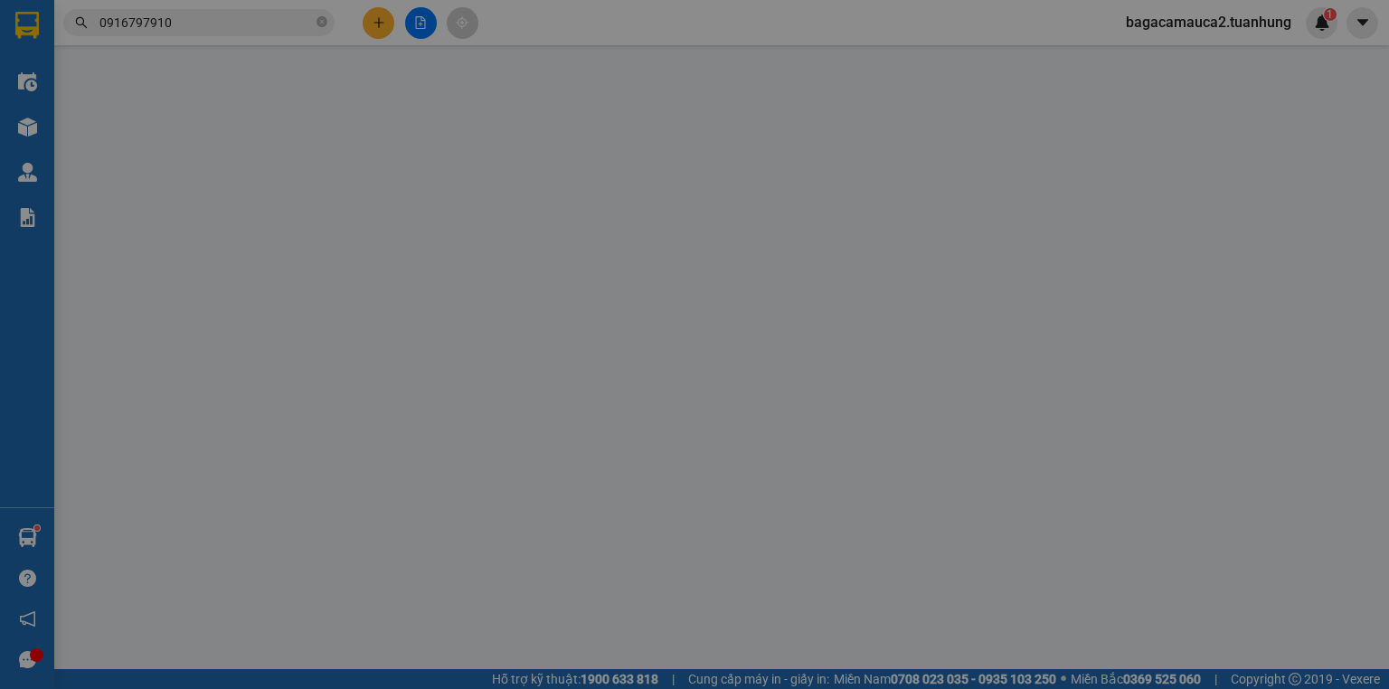
click at [375, 16] on div "Yêu cầu xuất hóa đơn điện tử" at bounding box center [299, 30] width 191 height 42
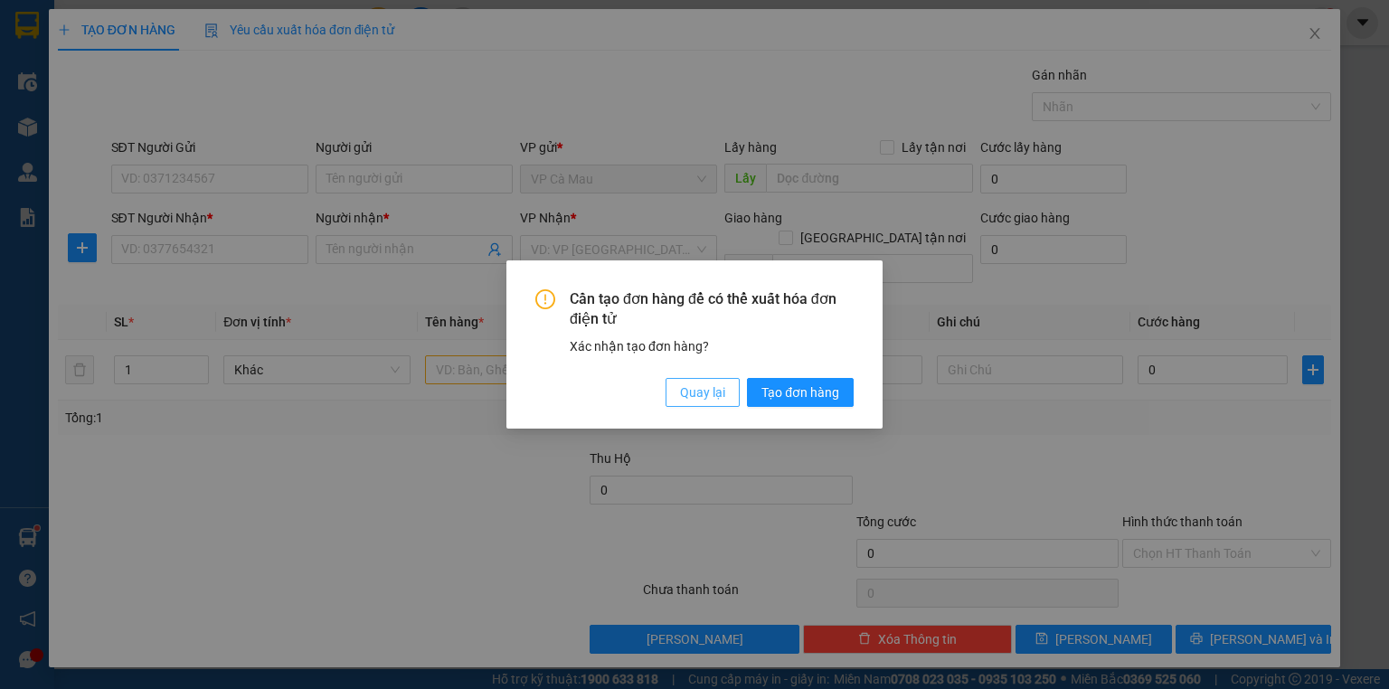
click at [703, 405] on button "Quay lại" at bounding box center [703, 392] width 74 height 29
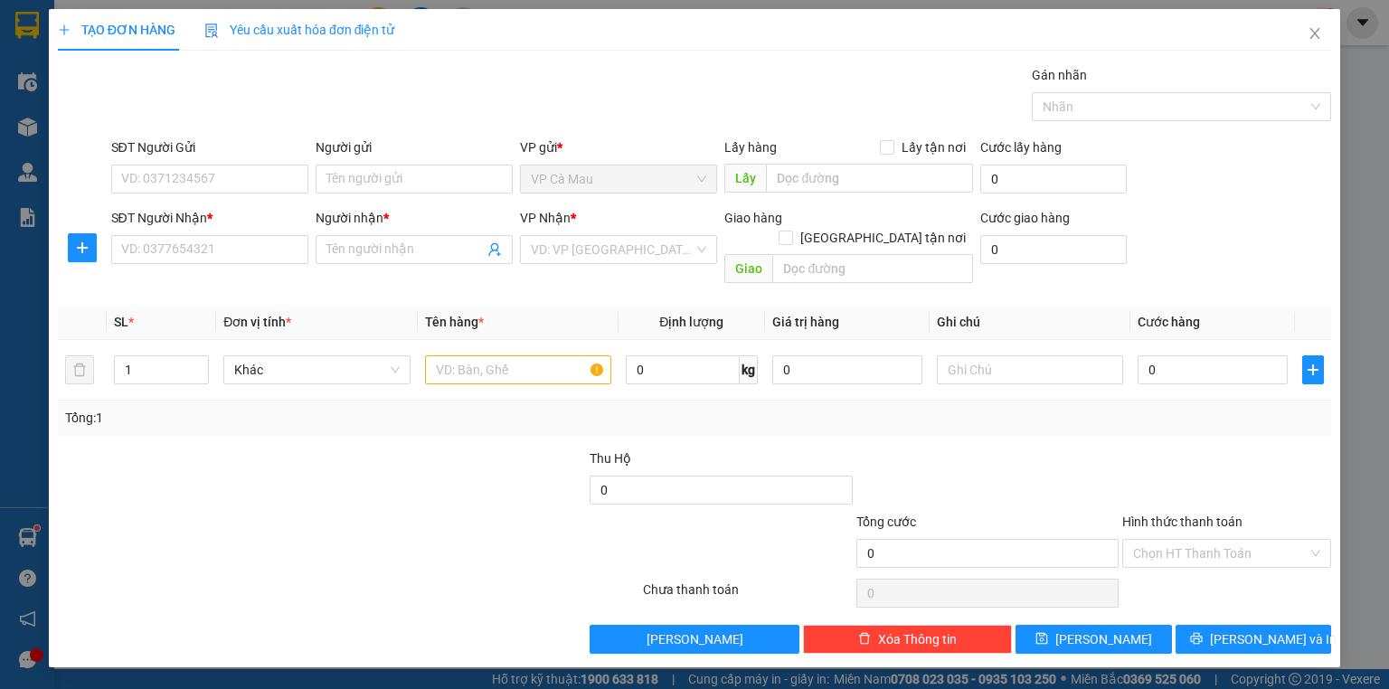
click at [186, 161] on div "SĐT Người Gửi" at bounding box center [209, 150] width 197 height 27
click at [186, 169] on input "SĐT Người Gửi" at bounding box center [209, 179] width 197 height 29
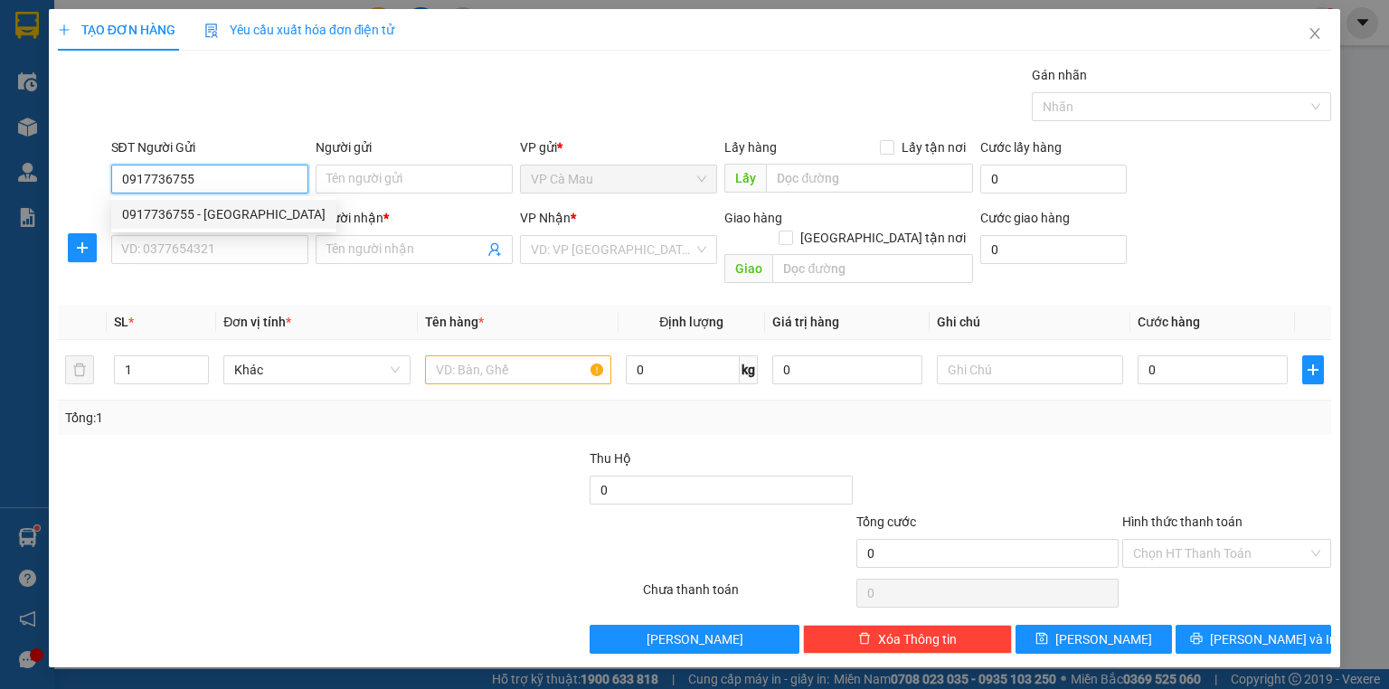
click at [266, 223] on div "0917736755 - THANH HÀ" at bounding box center [223, 214] width 203 height 20
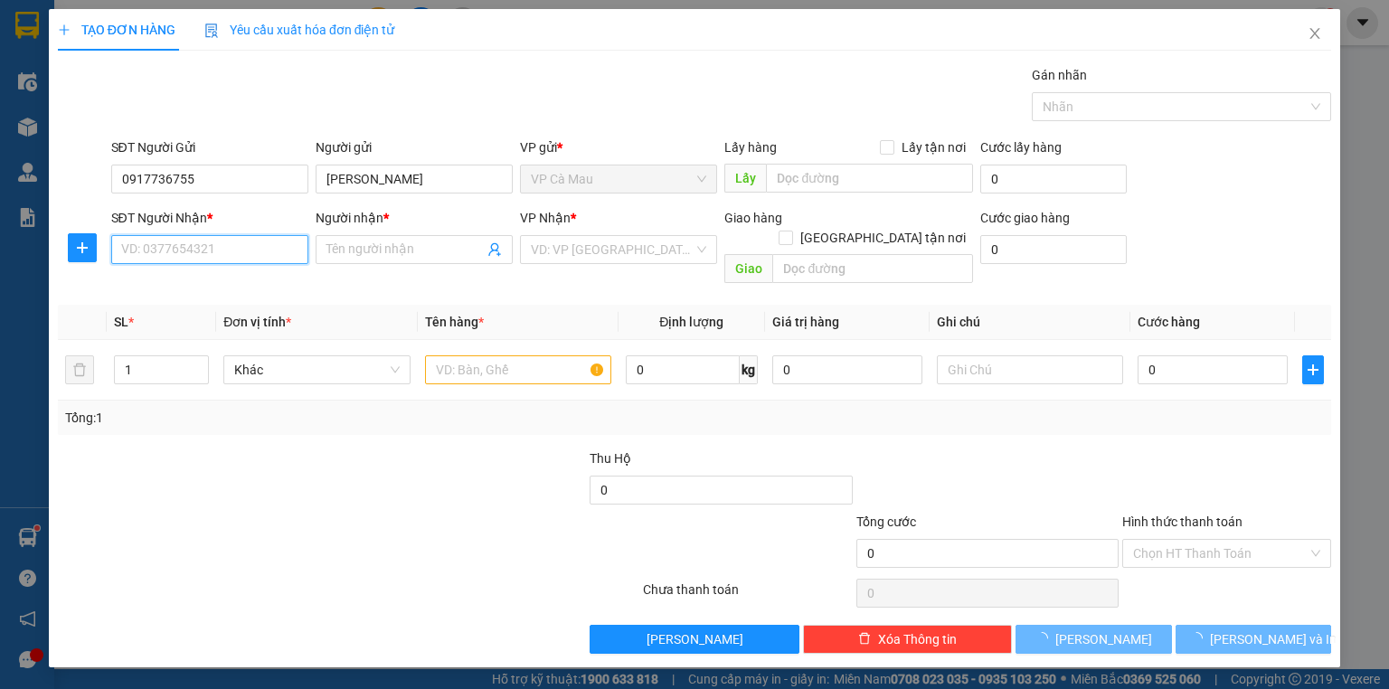
click at [257, 248] on input "SĐT Người Nhận *" at bounding box center [209, 249] width 197 height 29
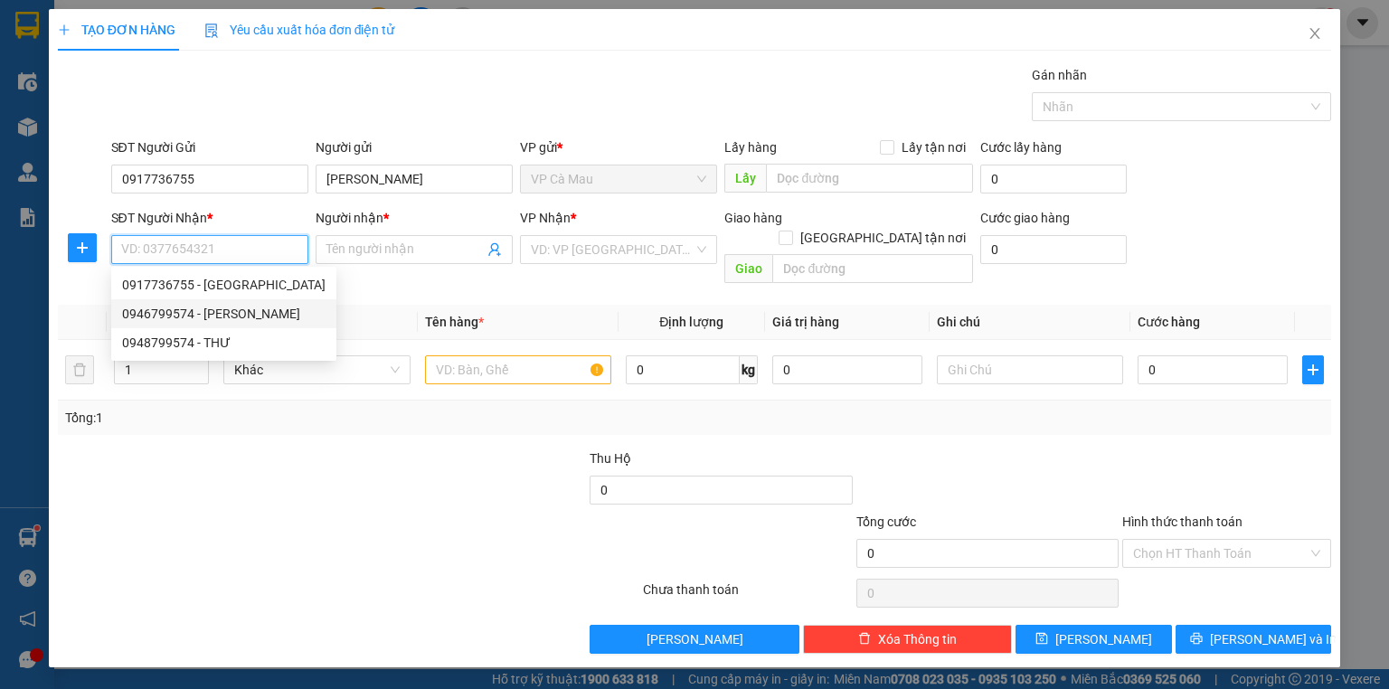
click at [253, 307] on div "0946799574 - [PERSON_NAME]" at bounding box center [223, 314] width 203 height 20
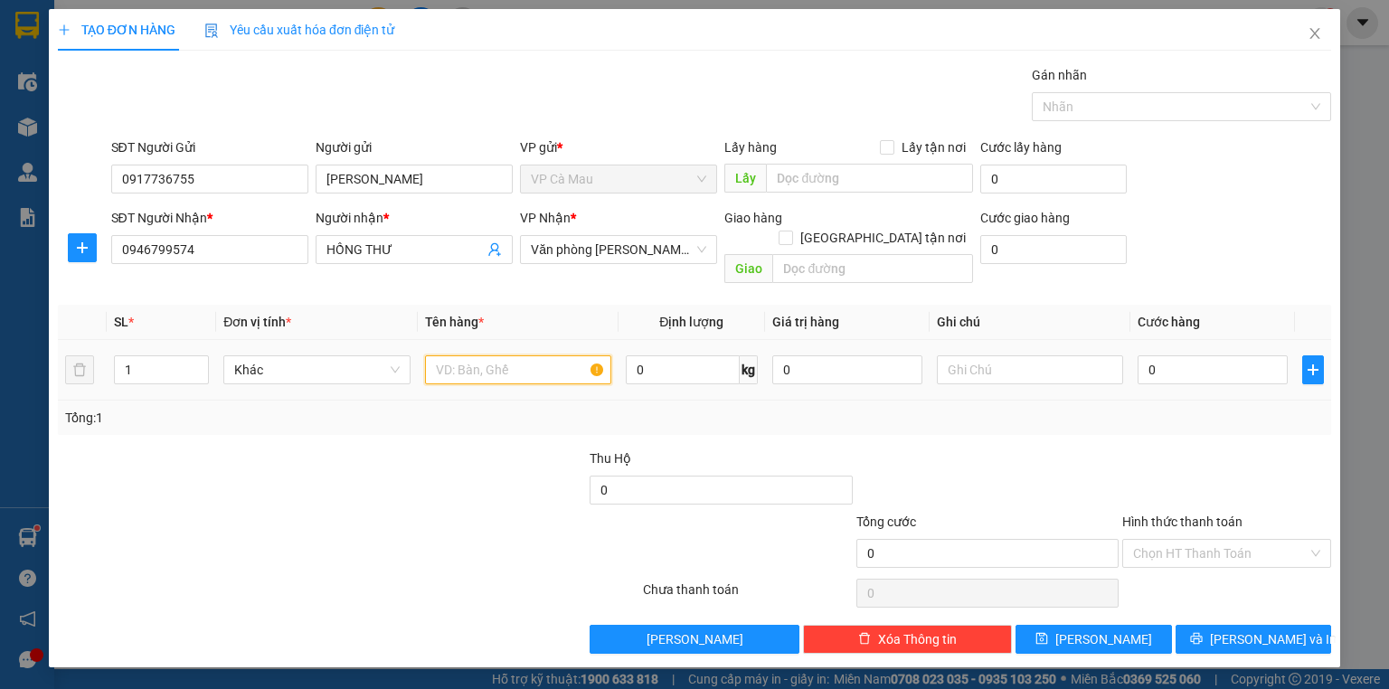
click at [571, 355] on input "text" at bounding box center [518, 369] width 186 height 29
click at [1196, 355] on input "0" at bounding box center [1213, 369] width 150 height 29
click at [1218, 516] on div "Hình thức thanh toán" at bounding box center [1226, 525] width 209 height 27
click at [1221, 542] on input "Hình thức thanh toán" at bounding box center [1220, 553] width 175 height 27
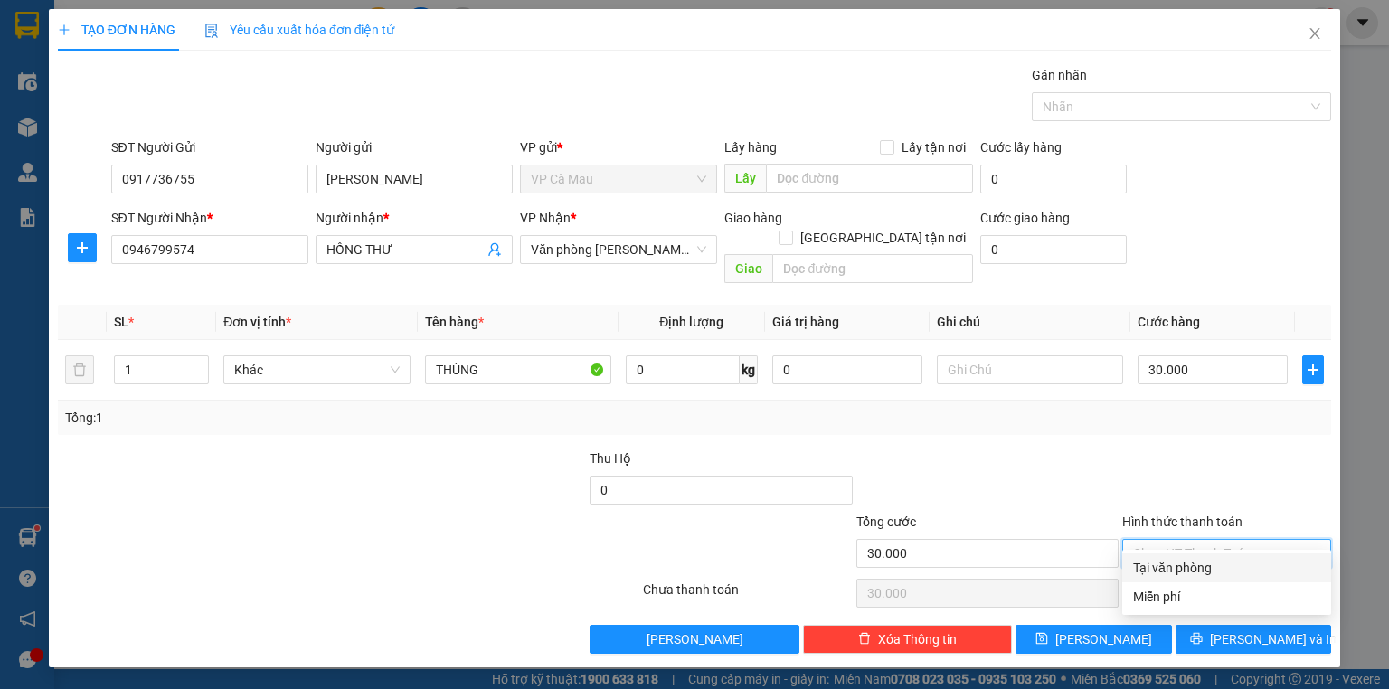
click at [1224, 572] on div "Tại văn phòng" at bounding box center [1226, 568] width 187 height 20
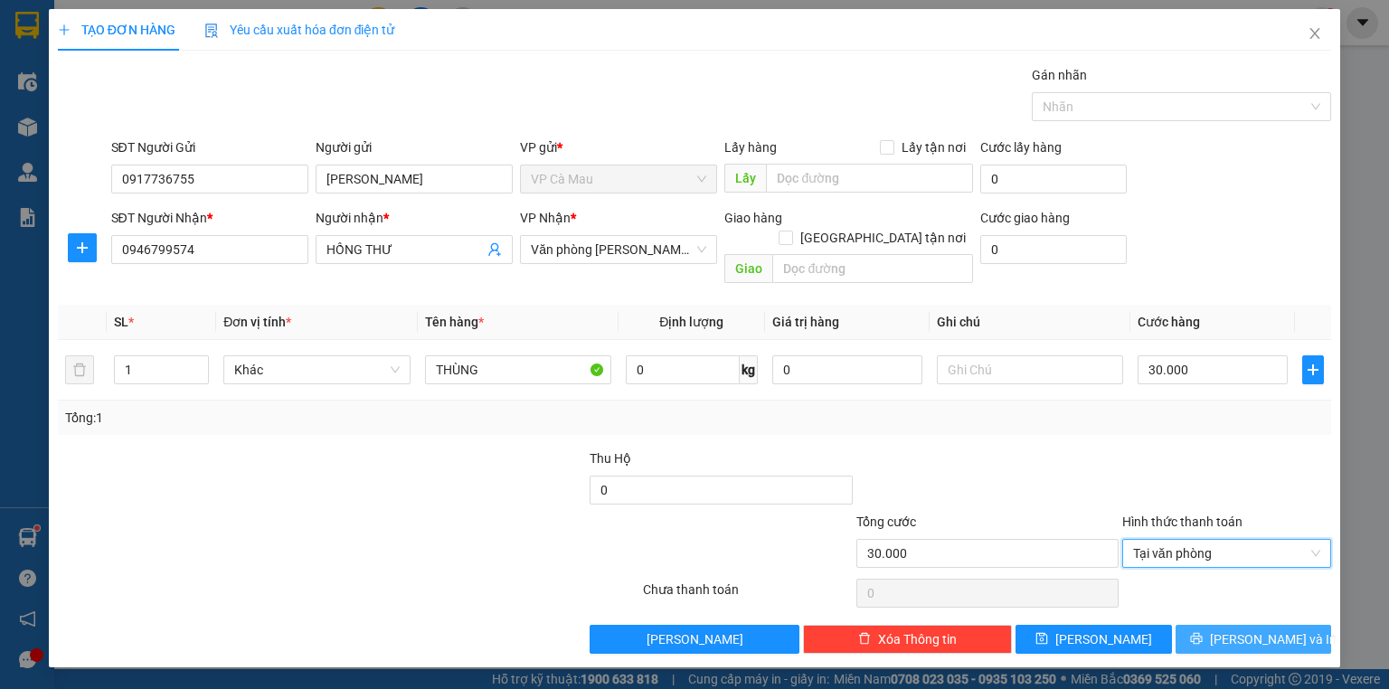
click at [1262, 629] on span "[PERSON_NAME] và In" at bounding box center [1273, 639] width 127 height 20
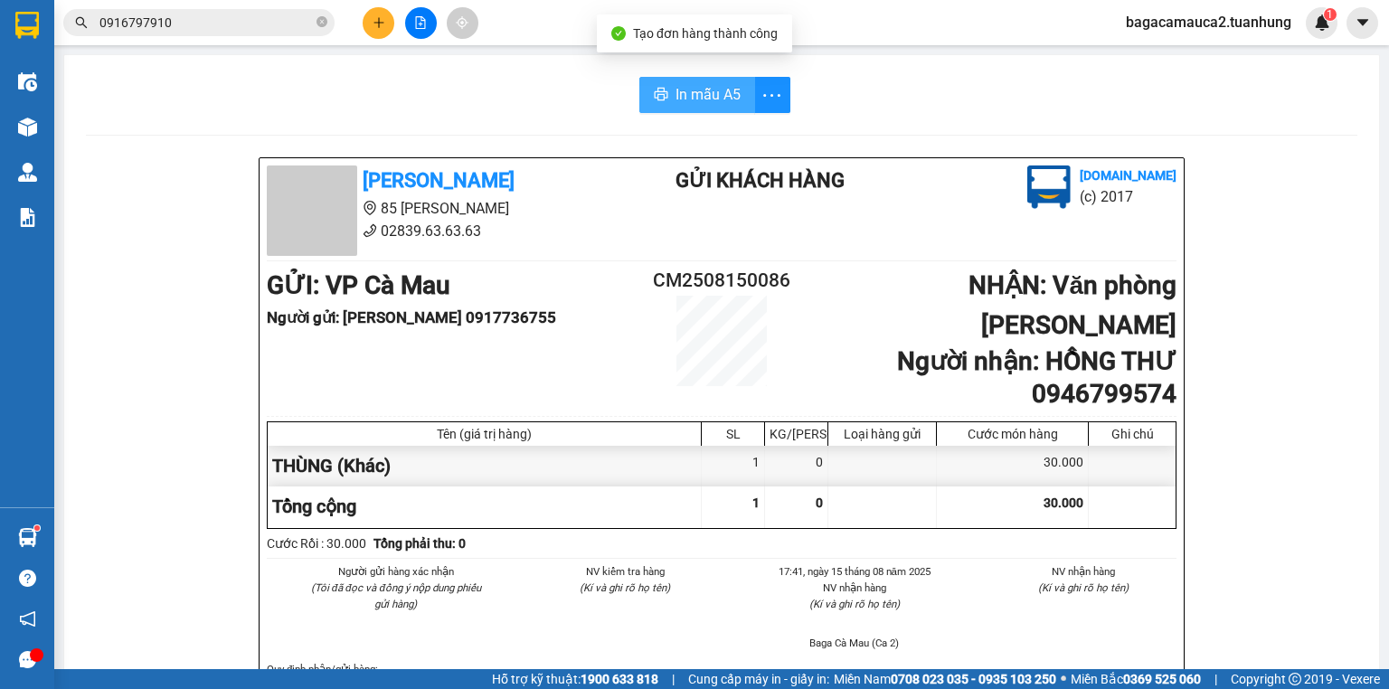
click at [709, 90] on span "In mẫu A5" at bounding box center [708, 94] width 65 height 23
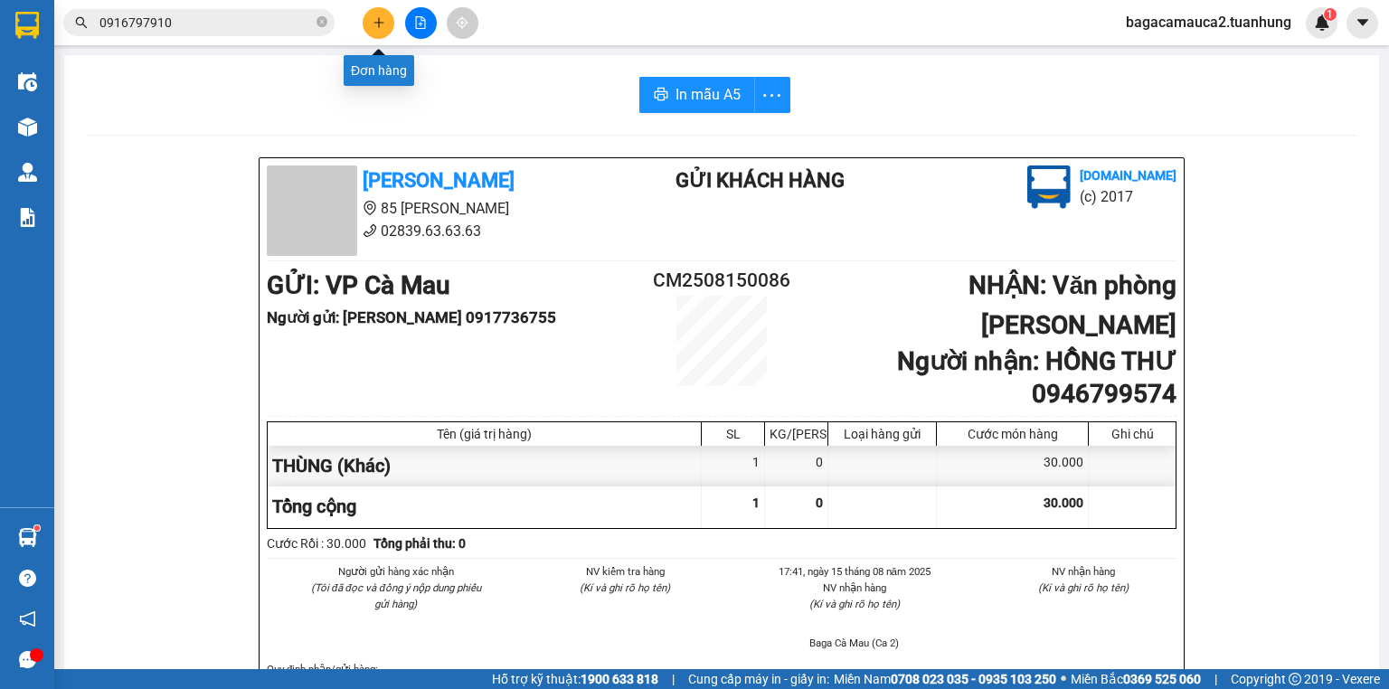
click at [379, 18] on icon "plus" at bounding box center [378, 22] width 1 height 10
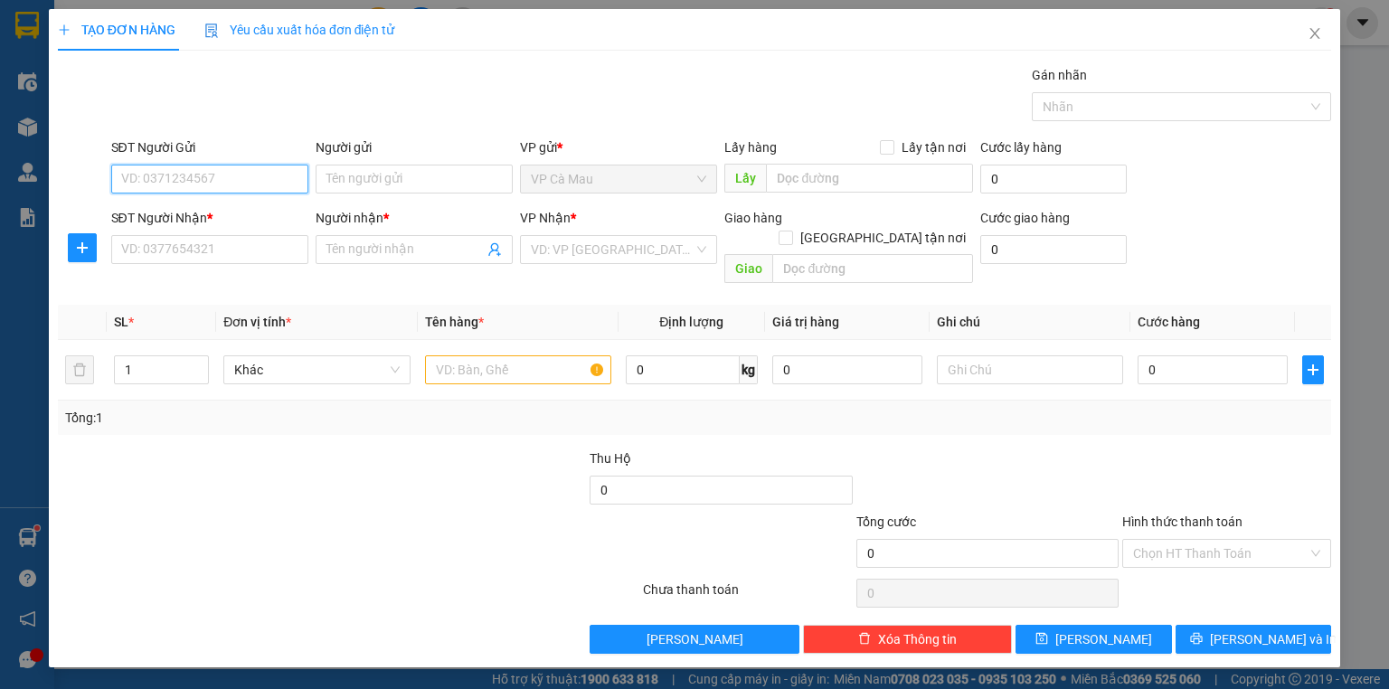
click at [229, 176] on input "SĐT Người Gửi" at bounding box center [209, 179] width 197 height 29
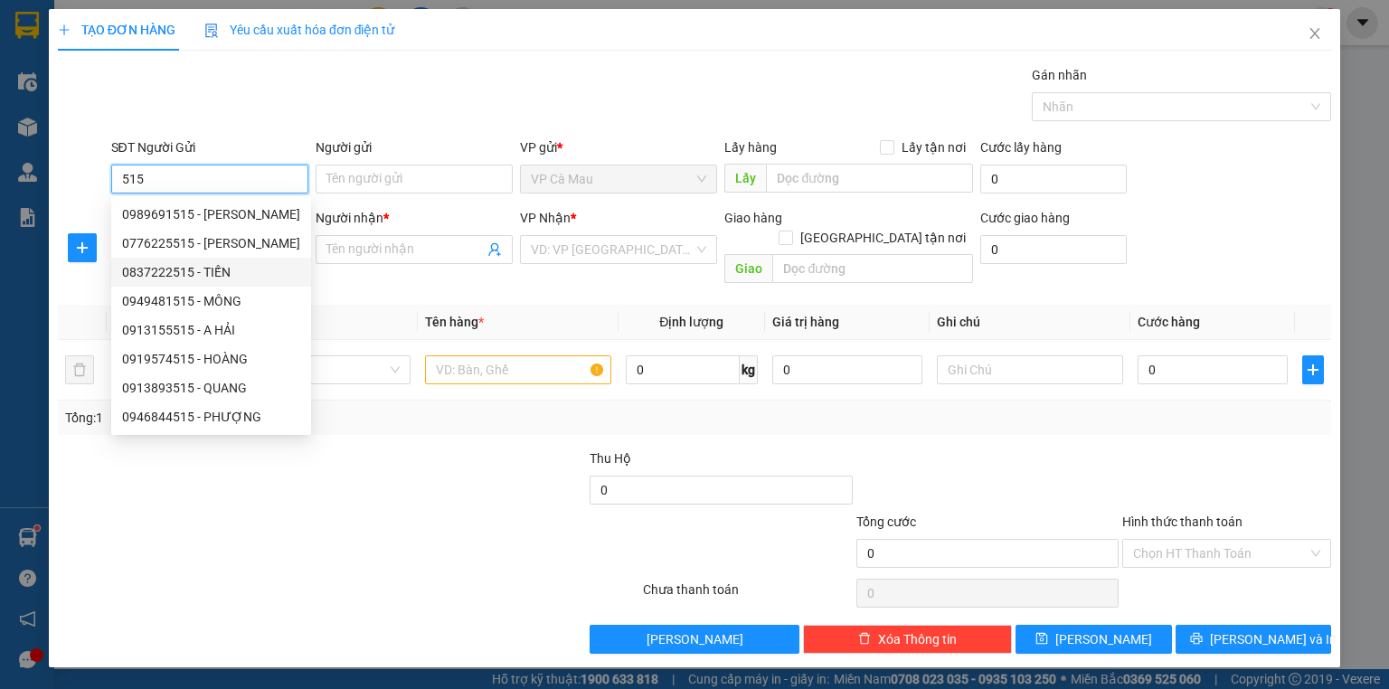
click at [217, 283] on div "0837222515 - TIẾN" at bounding box center [211, 272] width 200 height 29
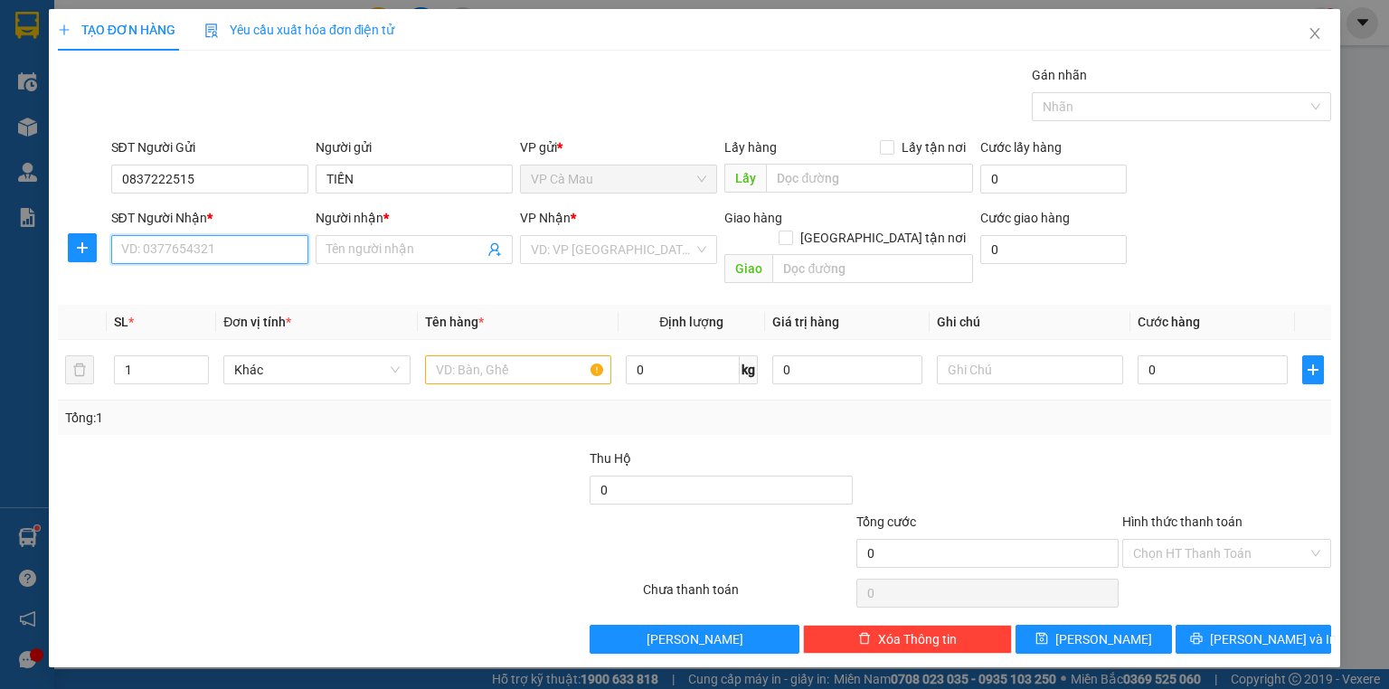
click at [238, 247] on input "SĐT Người Nhận *" at bounding box center [209, 249] width 197 height 29
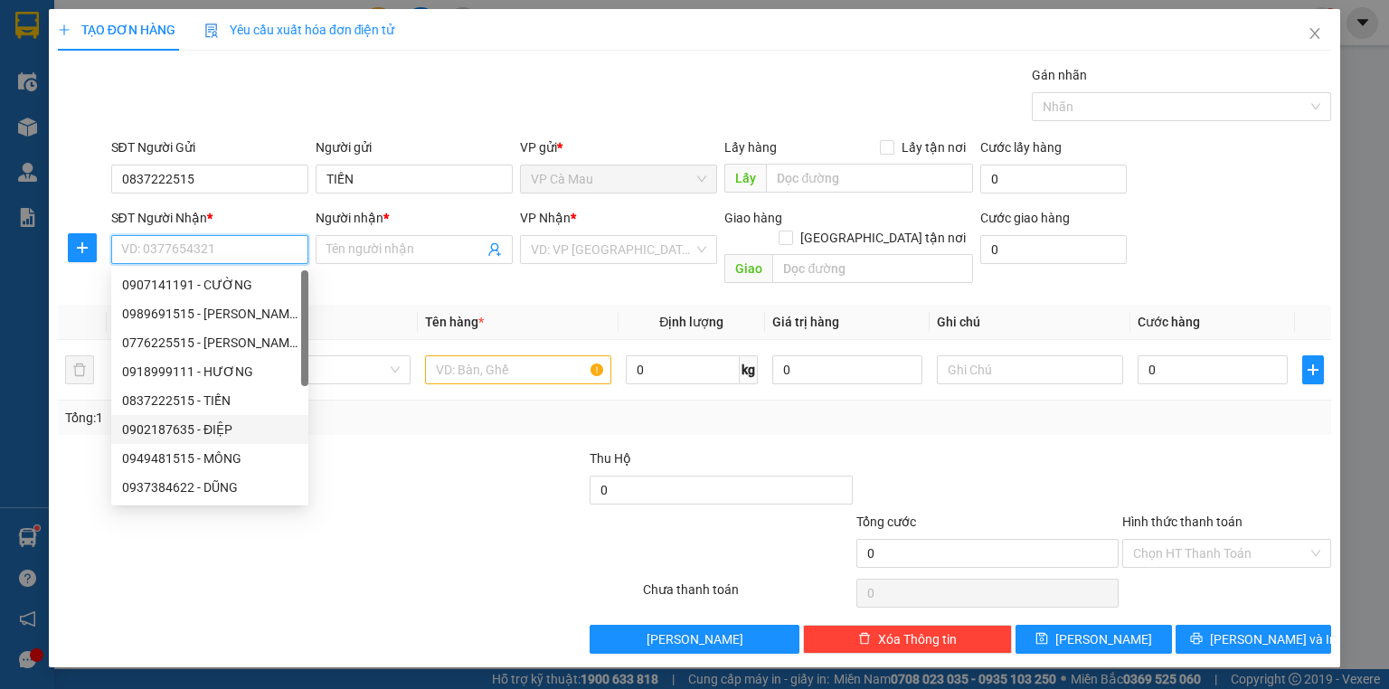
click at [234, 432] on div "0902187635 - ĐIỆP" at bounding box center [209, 430] width 175 height 20
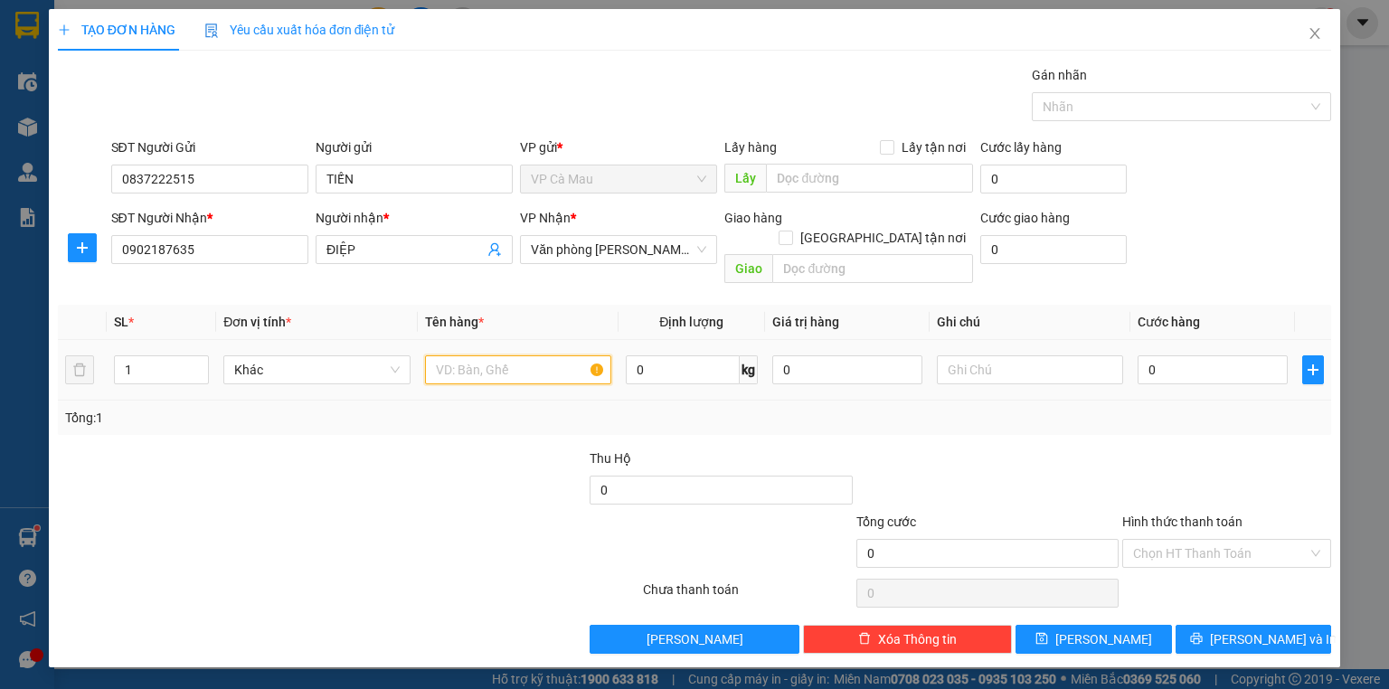
click at [557, 355] on input "text" at bounding box center [518, 369] width 186 height 29
click at [1232, 356] on input "0" at bounding box center [1213, 369] width 150 height 29
click at [1226, 546] on div "Hình thức thanh toán Chọn HT Thanh Toán" at bounding box center [1226, 543] width 209 height 63
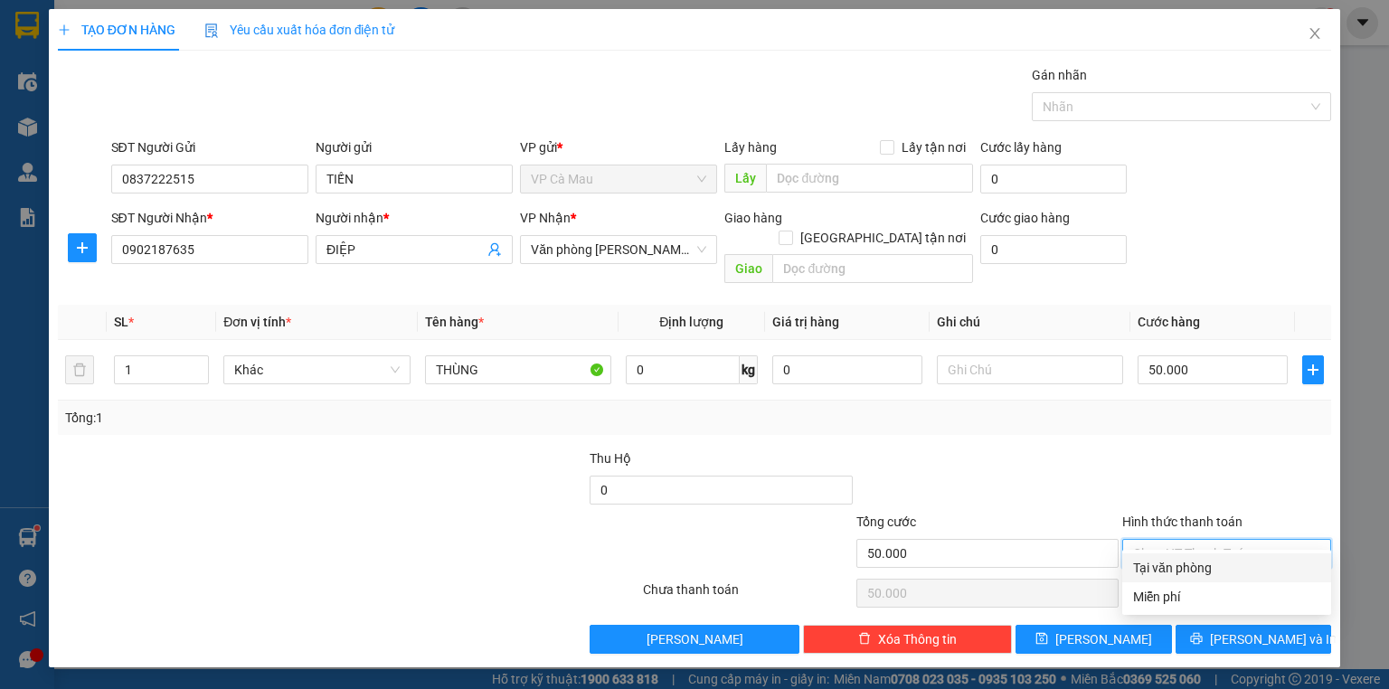
click at [1221, 540] on input "Hình thức thanh toán" at bounding box center [1220, 553] width 175 height 27
drag, startPoint x: 1221, startPoint y: 553, endPoint x: 1222, endPoint y: 570, distance: 17.2
click at [1221, 555] on div "Transit Pickup Surcharge Ids Transit Deliver Surcharge Ids Transit Deliver Surc…" at bounding box center [694, 359] width 1273 height 589
click at [1219, 541] on input "Hình thức thanh toán" at bounding box center [1220, 553] width 175 height 27
click at [1224, 565] on div "Tại văn phòng" at bounding box center [1226, 568] width 187 height 20
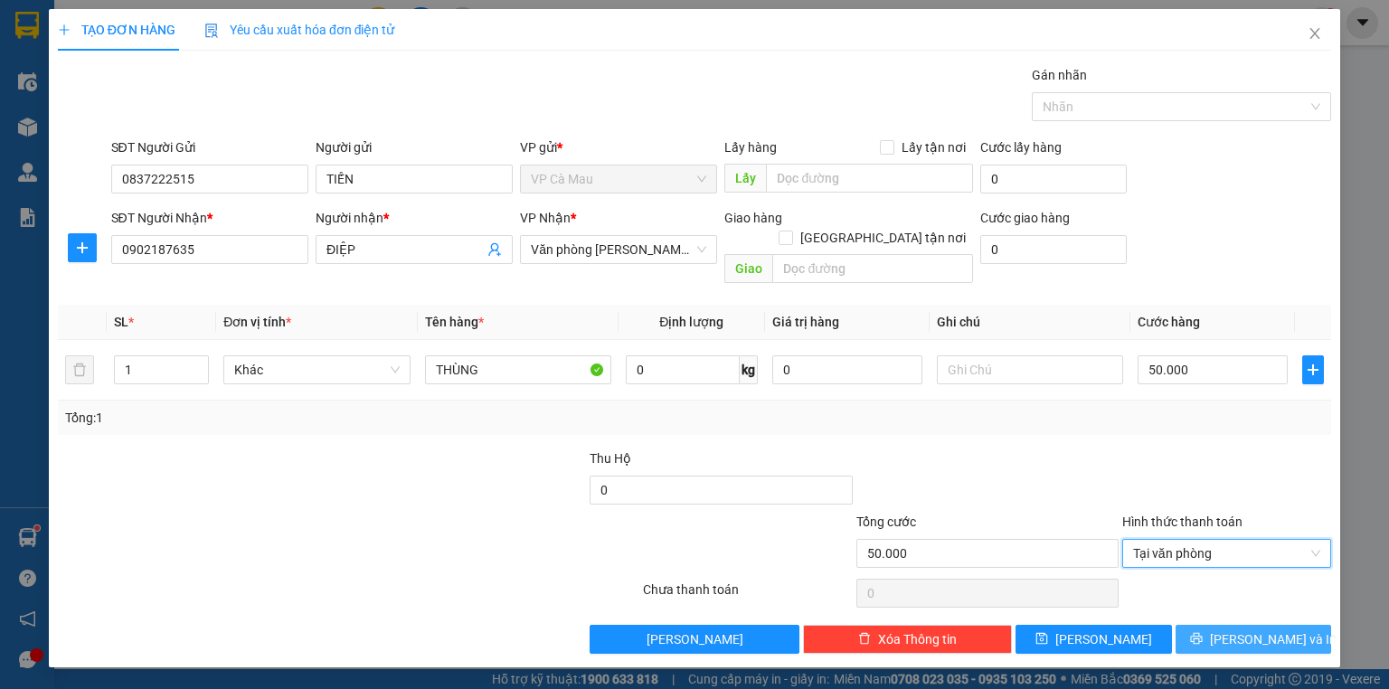
click at [1253, 629] on span "[PERSON_NAME] và In" at bounding box center [1273, 639] width 127 height 20
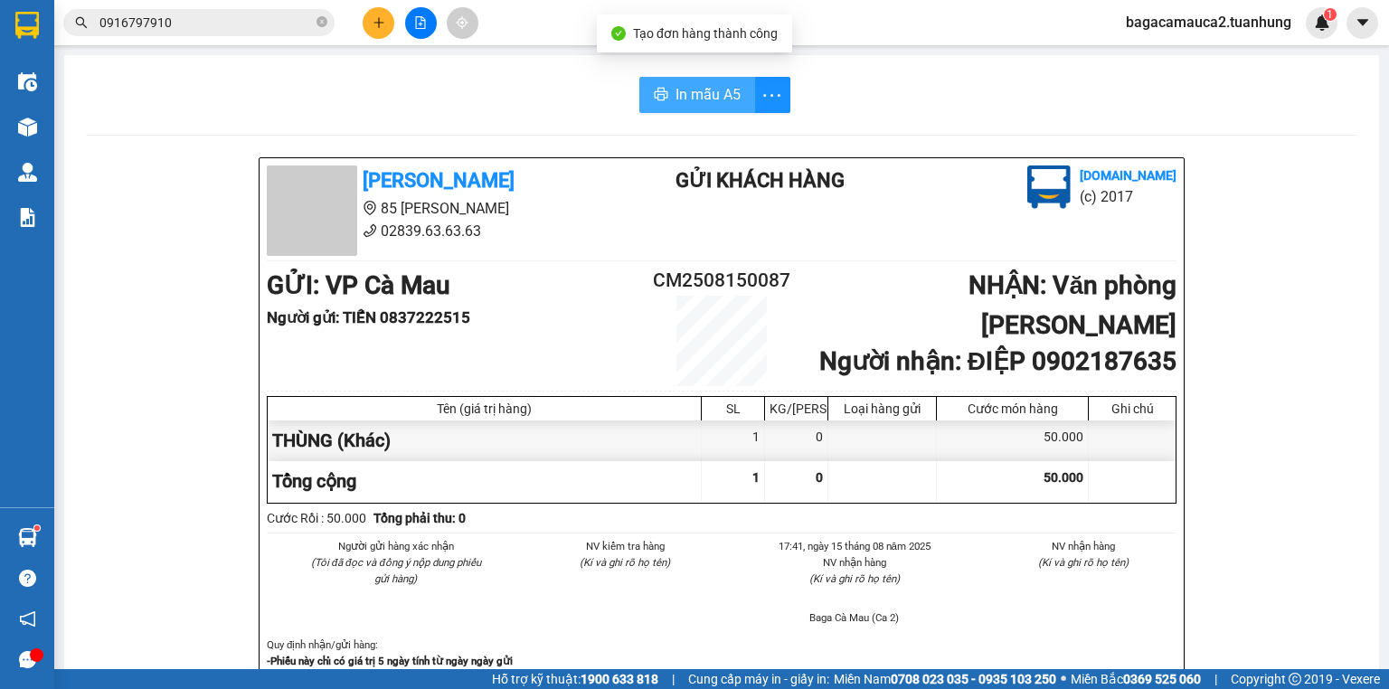
click at [680, 98] on span "In mẫu A5" at bounding box center [708, 94] width 65 height 23
click at [320, 26] on icon "close-circle" at bounding box center [322, 21] width 11 height 11
click at [256, 30] on input "text" at bounding box center [205, 23] width 213 height 20
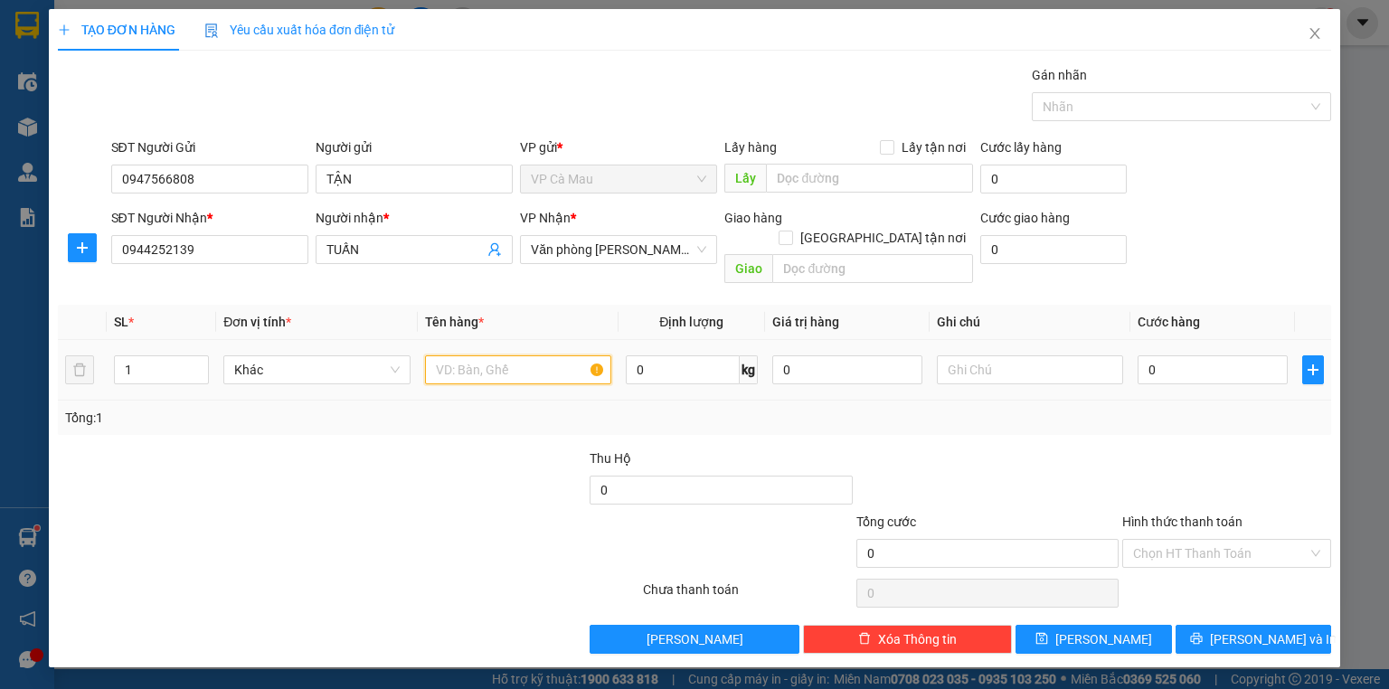
click at [521, 355] on input "text" at bounding box center [518, 369] width 186 height 29
click at [1154, 358] on input "0" at bounding box center [1213, 369] width 150 height 29
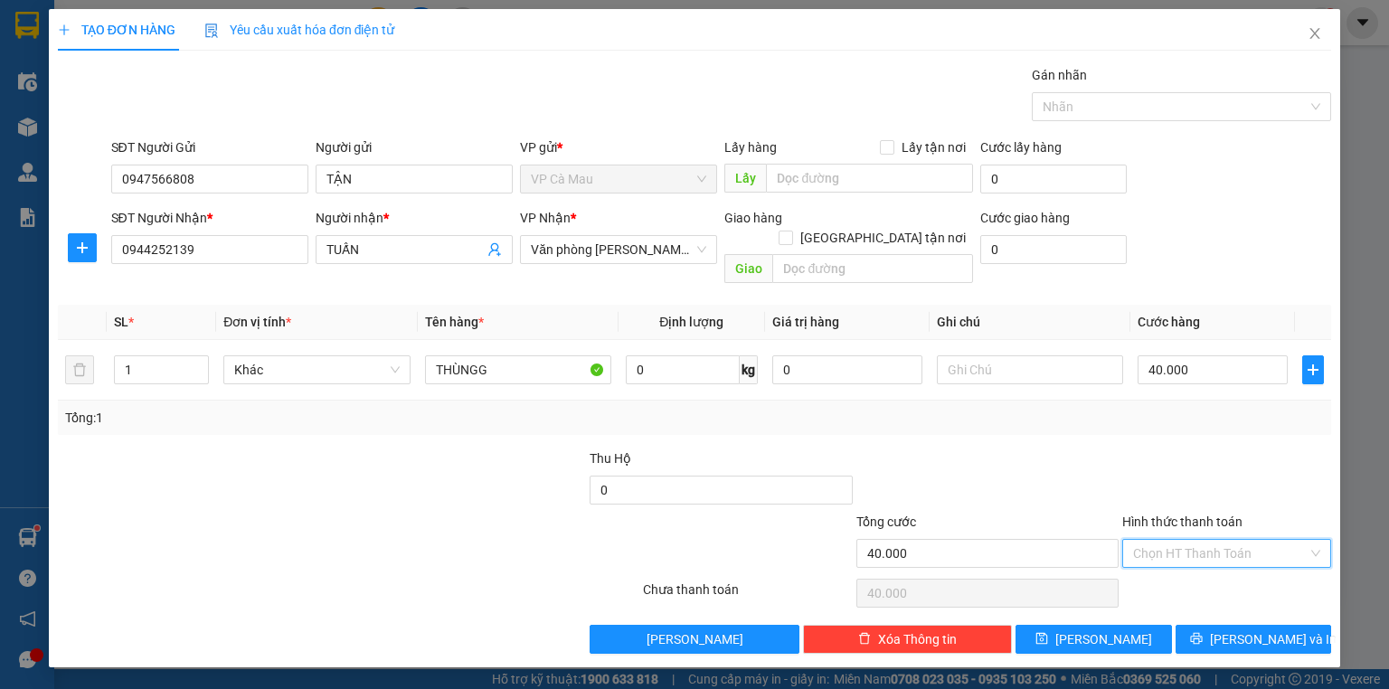
click at [1207, 540] on input "Hình thức thanh toán" at bounding box center [1220, 553] width 175 height 27
click at [1212, 572] on div "Tại văn phòng" at bounding box center [1226, 568] width 187 height 20
click at [1264, 629] on span "[PERSON_NAME] và In" at bounding box center [1273, 639] width 127 height 20
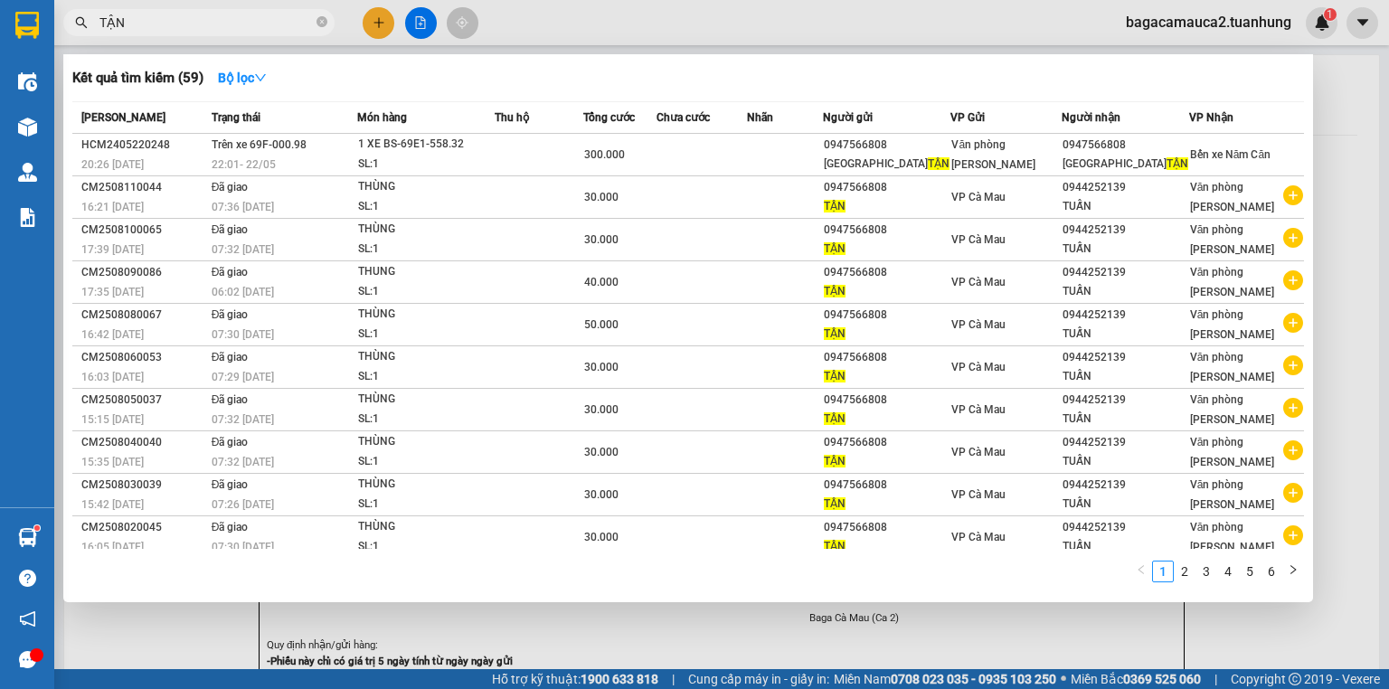
click at [522, 25] on div at bounding box center [694, 344] width 1389 height 689
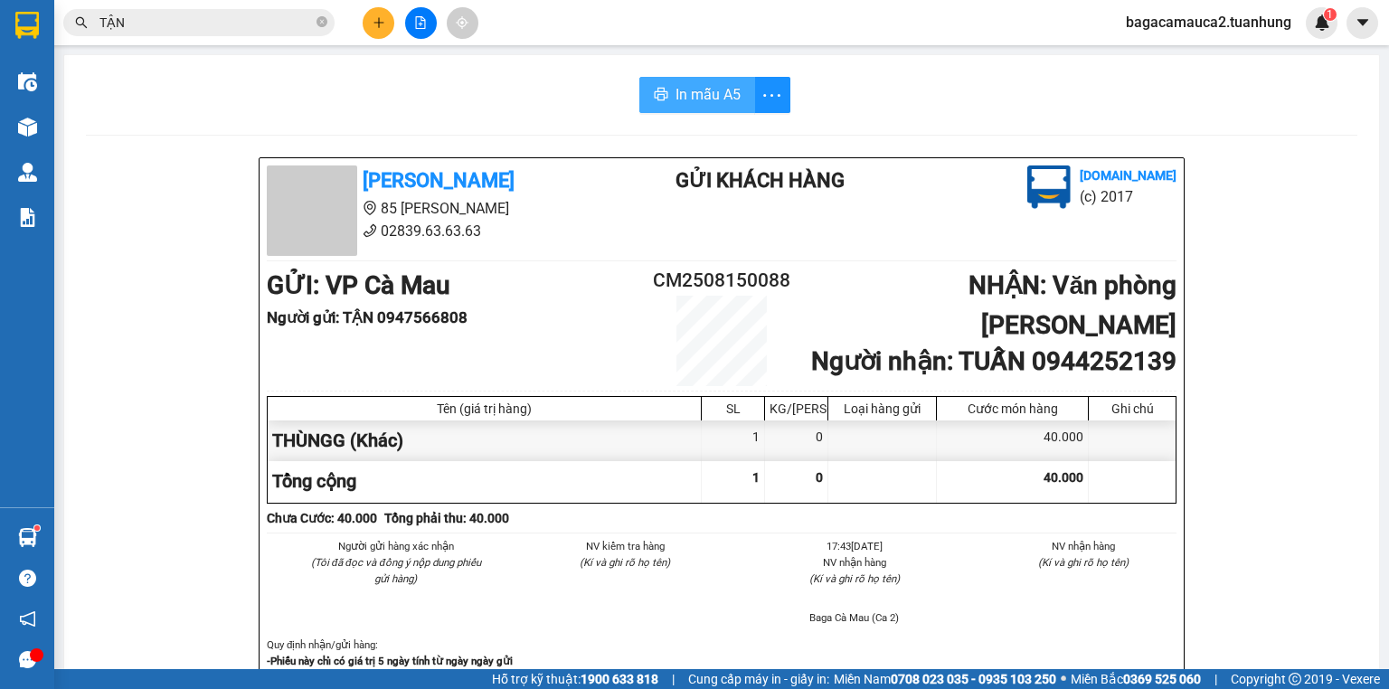
click at [676, 94] on span "In mẫu A5" at bounding box center [708, 94] width 65 height 23
click at [373, 24] on icon "plus" at bounding box center [379, 22] width 13 height 13
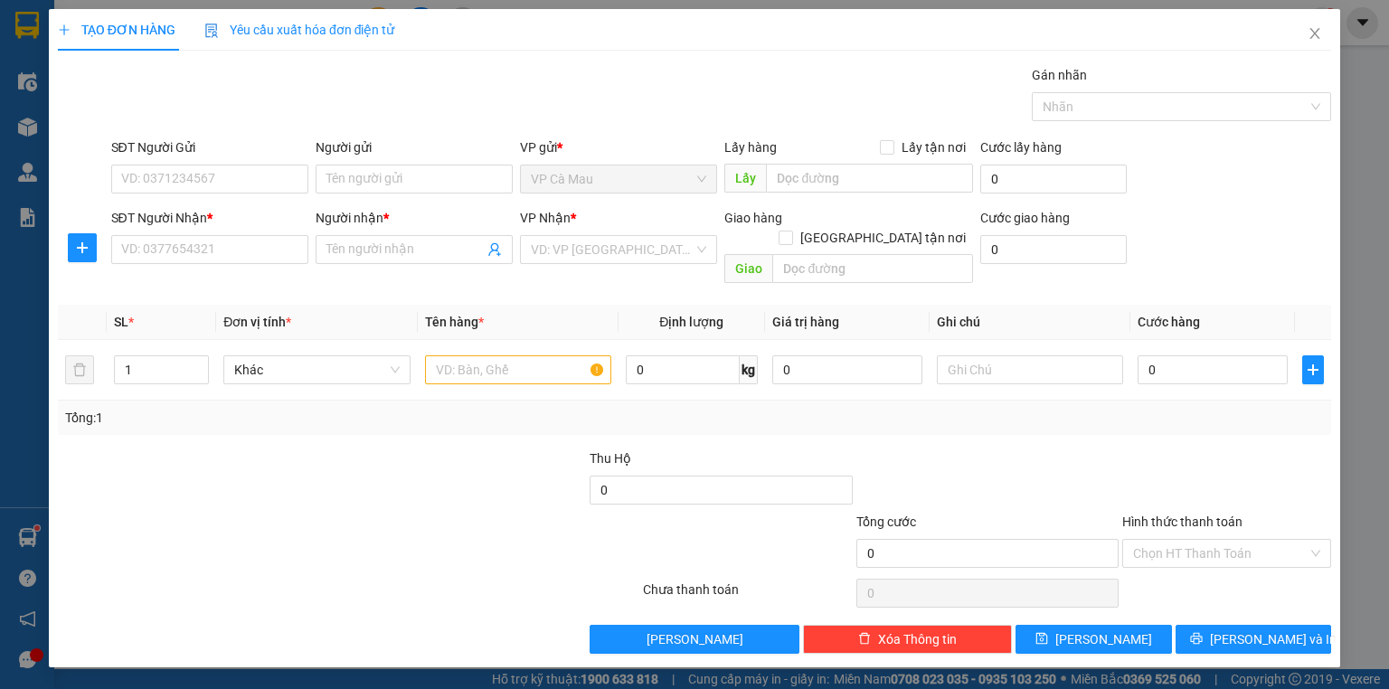
click at [212, 271] on div "Transit Pickup Surcharge Ids Transit Deliver Surcharge Ids Transit Deliver Surc…" at bounding box center [694, 359] width 1273 height 589
click at [212, 255] on input "SĐT Người Nhận *" at bounding box center [209, 249] width 197 height 29
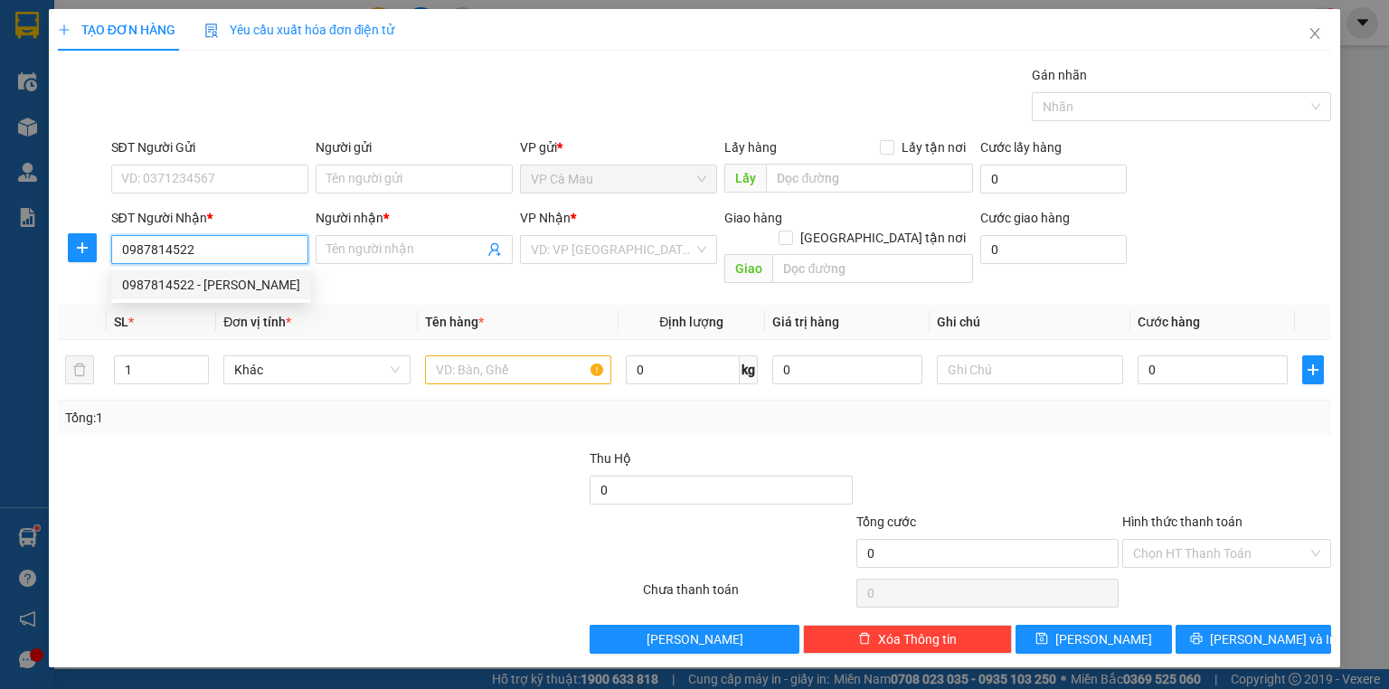
click at [181, 293] on div "0987814522 - SAM" at bounding box center [211, 285] width 178 height 20
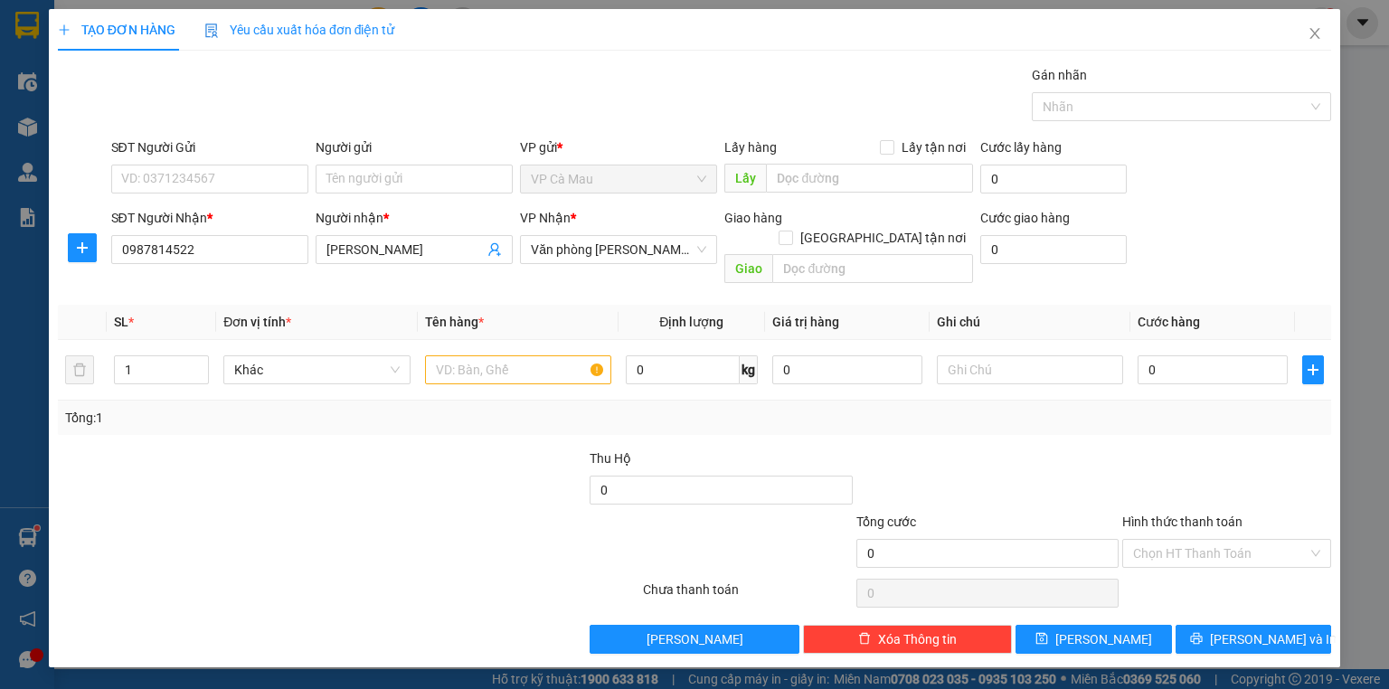
click at [219, 159] on div "SĐT Người Gửi" at bounding box center [209, 150] width 197 height 27
click at [219, 163] on div "SĐT Người Gửi" at bounding box center [209, 150] width 197 height 27
click at [222, 174] on input "SĐT Người Gửi" at bounding box center [209, 179] width 197 height 29
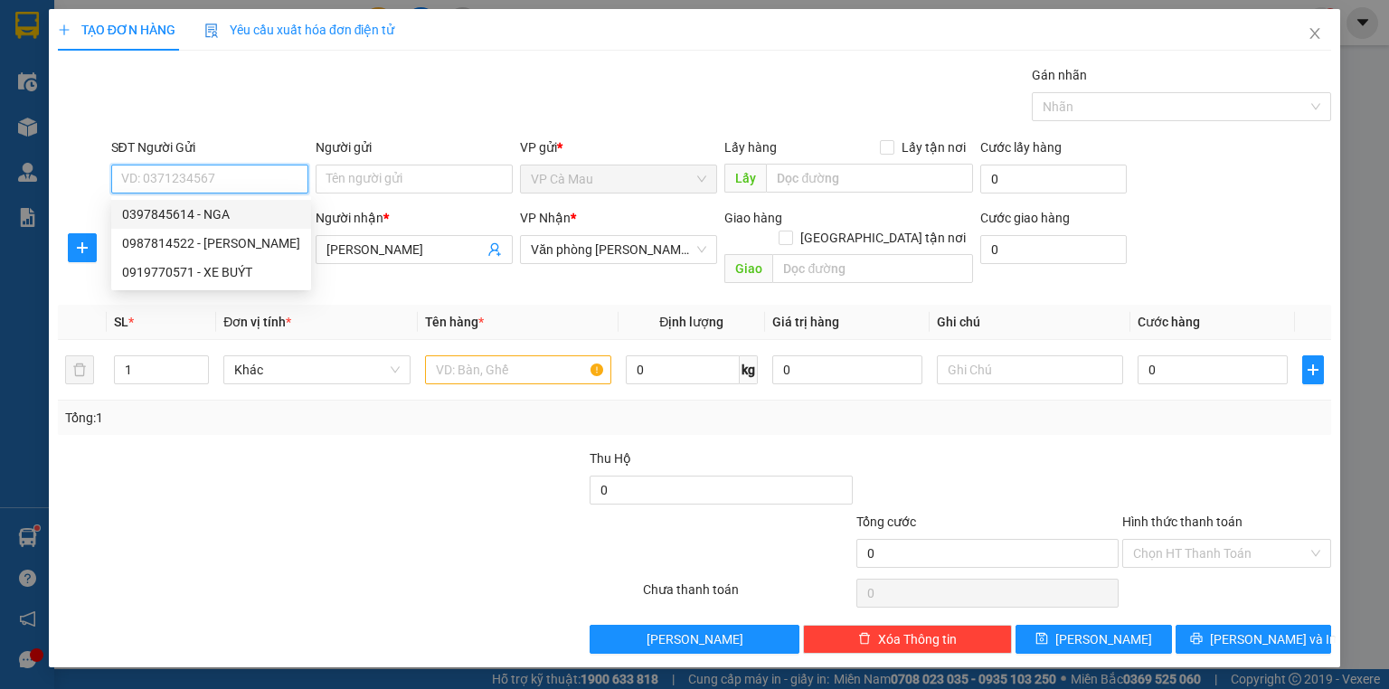
click at [222, 210] on div "0397845614 - NGA" at bounding box center [211, 214] width 178 height 20
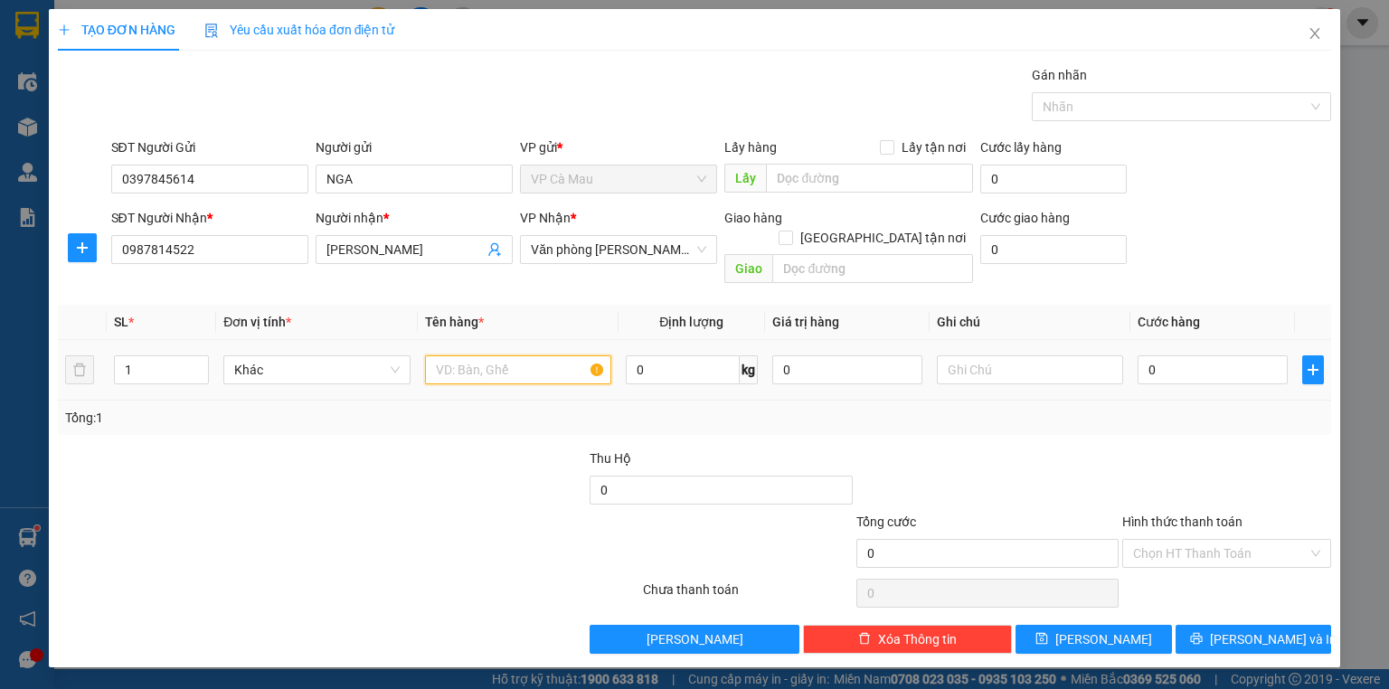
click at [525, 360] on input "text" at bounding box center [518, 369] width 186 height 29
click at [1230, 355] on input "0" at bounding box center [1213, 369] width 150 height 29
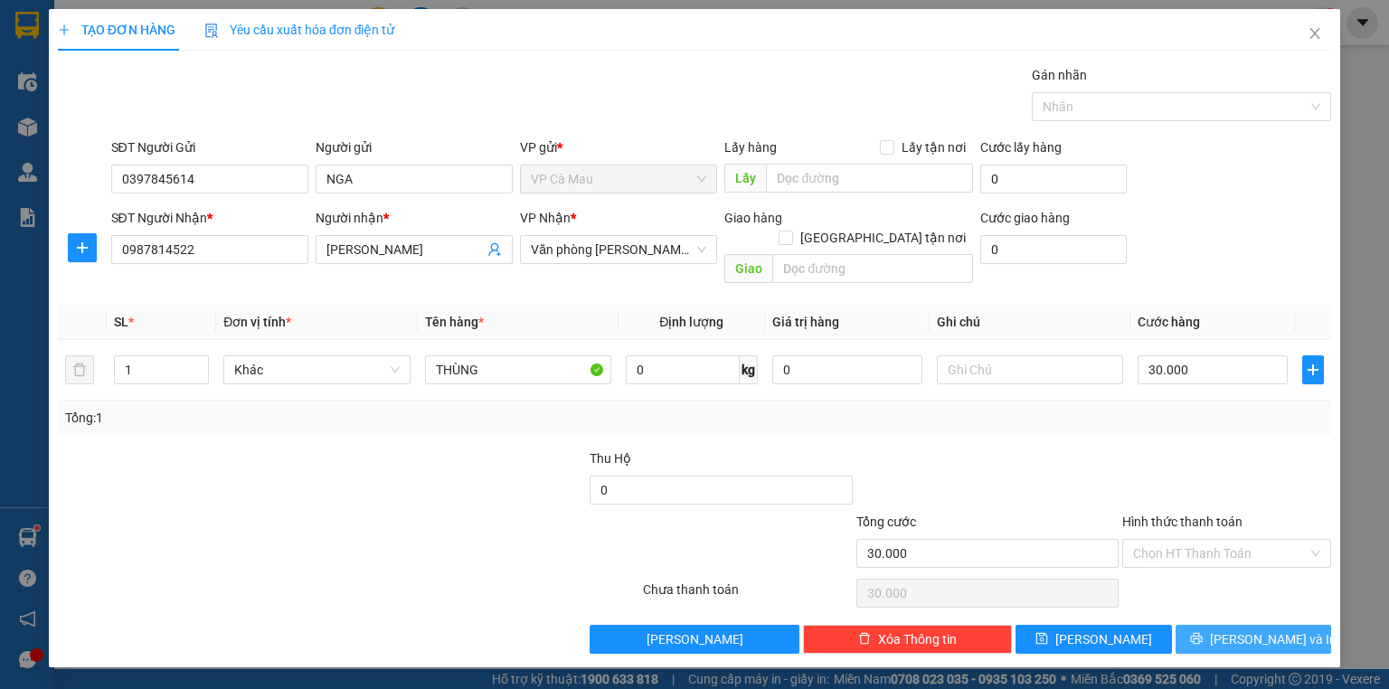
click at [1268, 629] on span "[PERSON_NAME] và In" at bounding box center [1273, 639] width 127 height 20
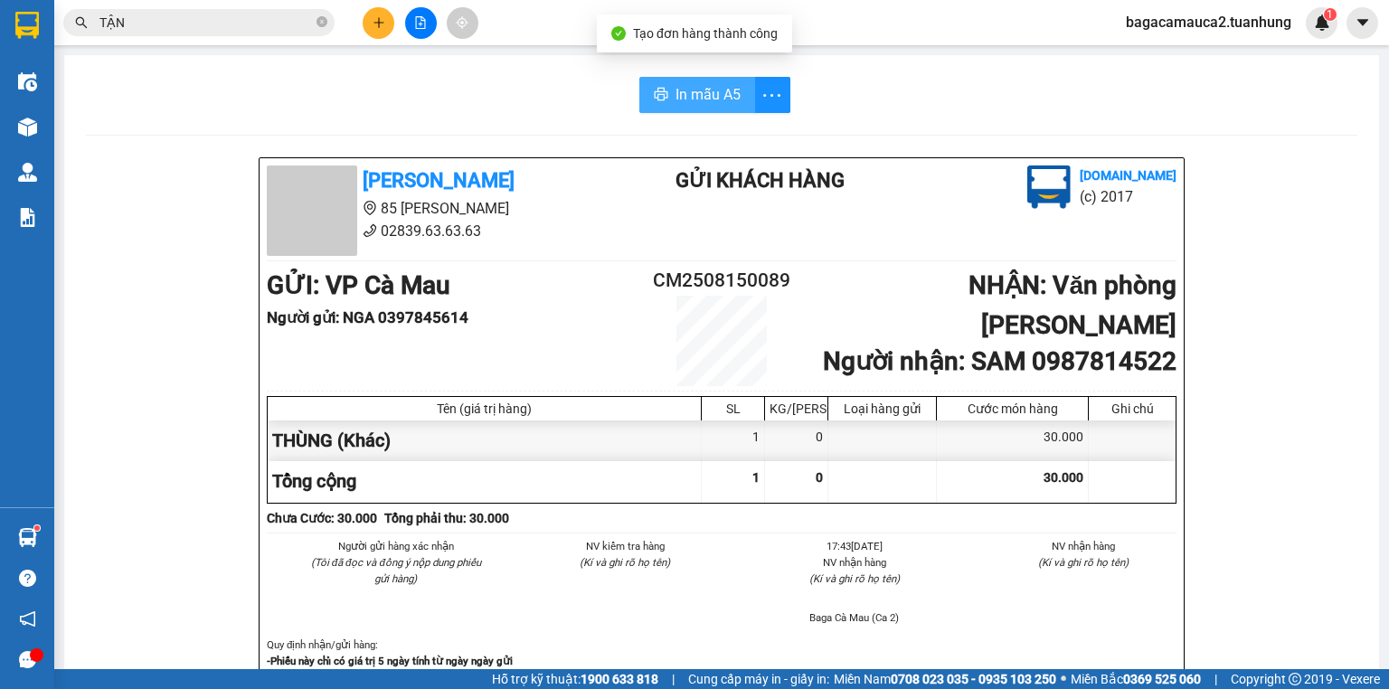
click at [705, 105] on span "In mẫu A5" at bounding box center [708, 94] width 65 height 23
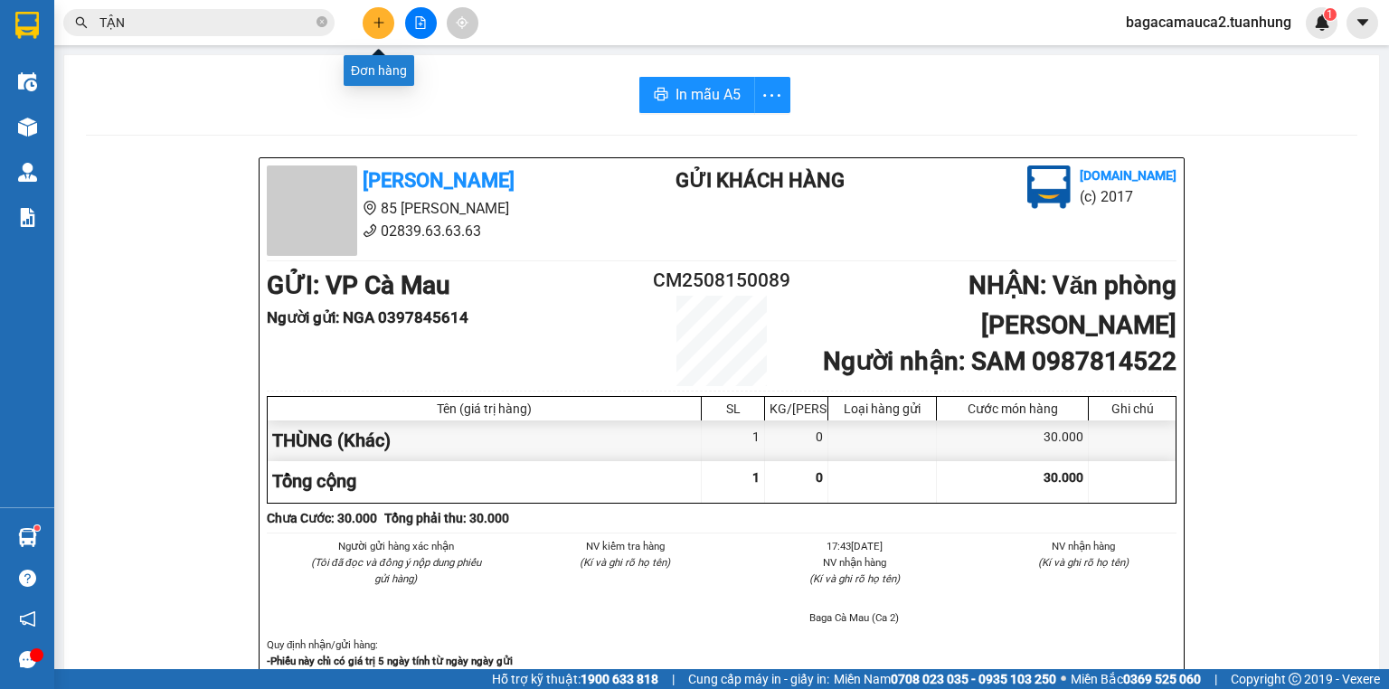
click at [378, 29] on button at bounding box center [379, 23] width 32 height 32
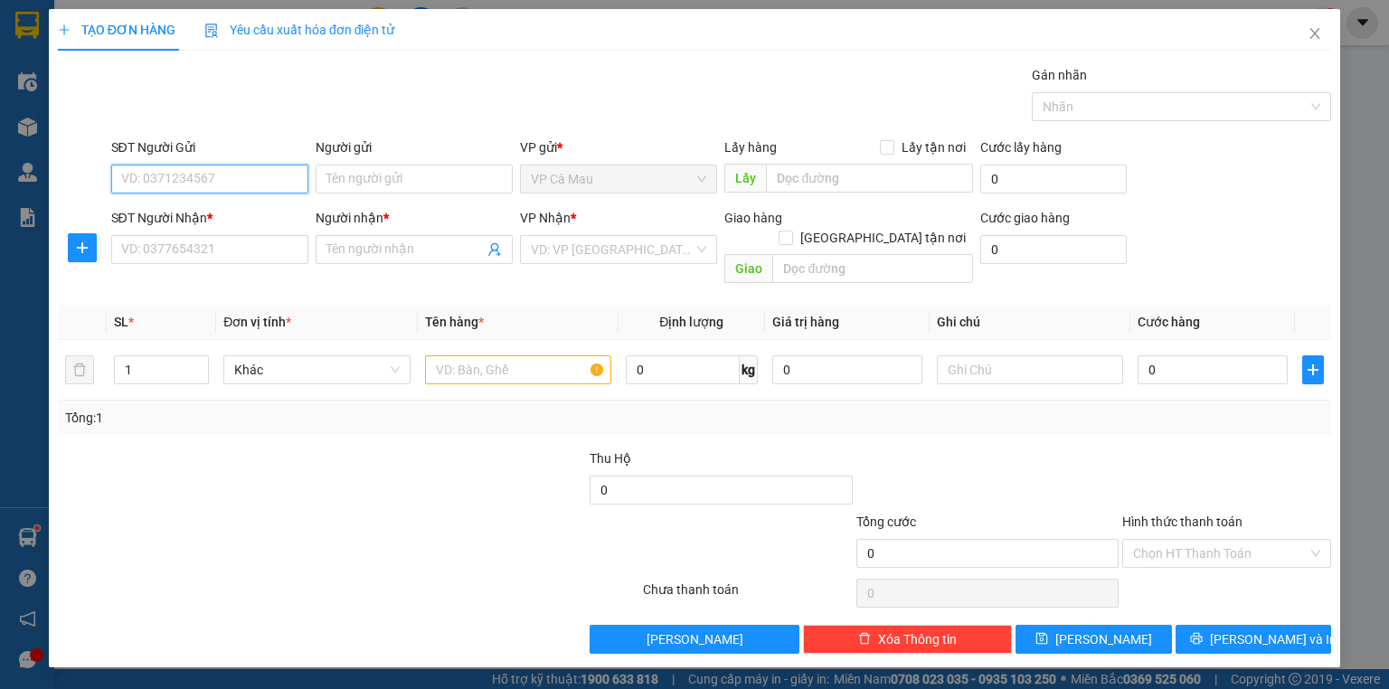
click at [221, 181] on input "SĐT Người Gửi" at bounding box center [209, 179] width 197 height 29
click at [217, 209] on div "0354045057 - NGA" at bounding box center [209, 214] width 175 height 20
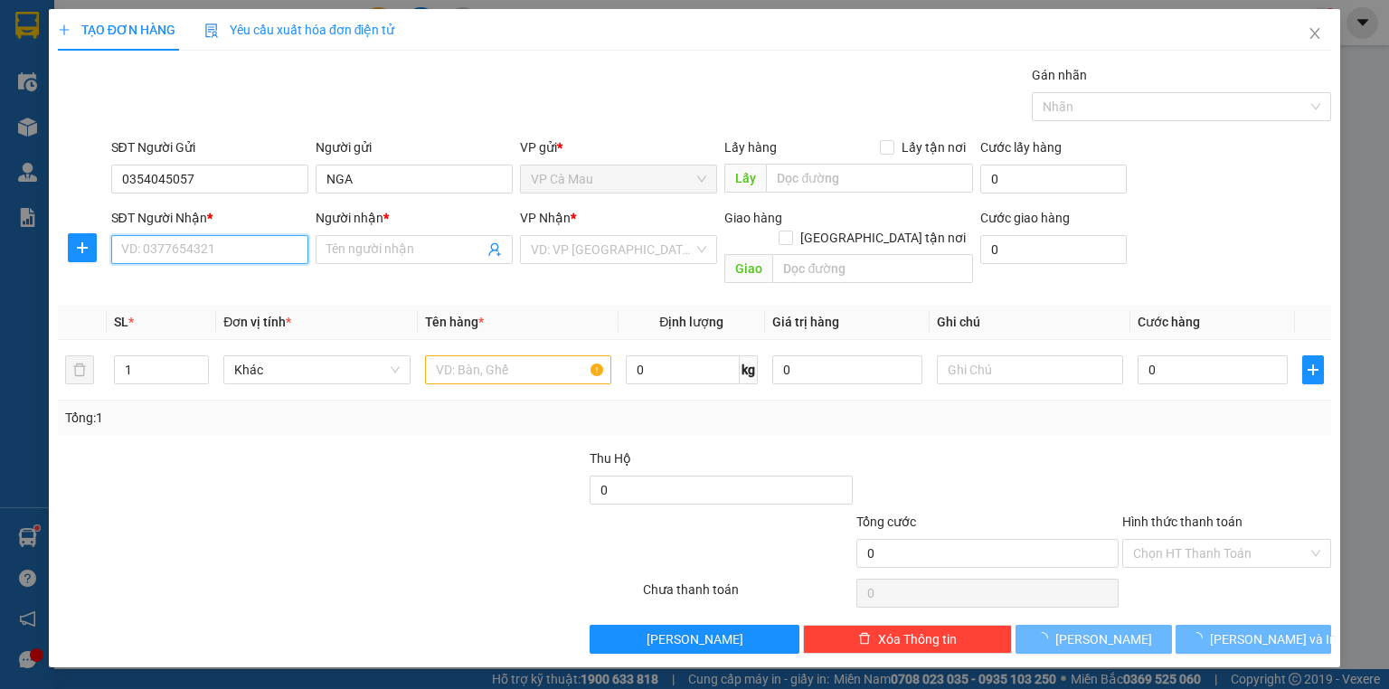
click at [224, 256] on input "SĐT Người Nhận *" at bounding box center [209, 249] width 197 height 29
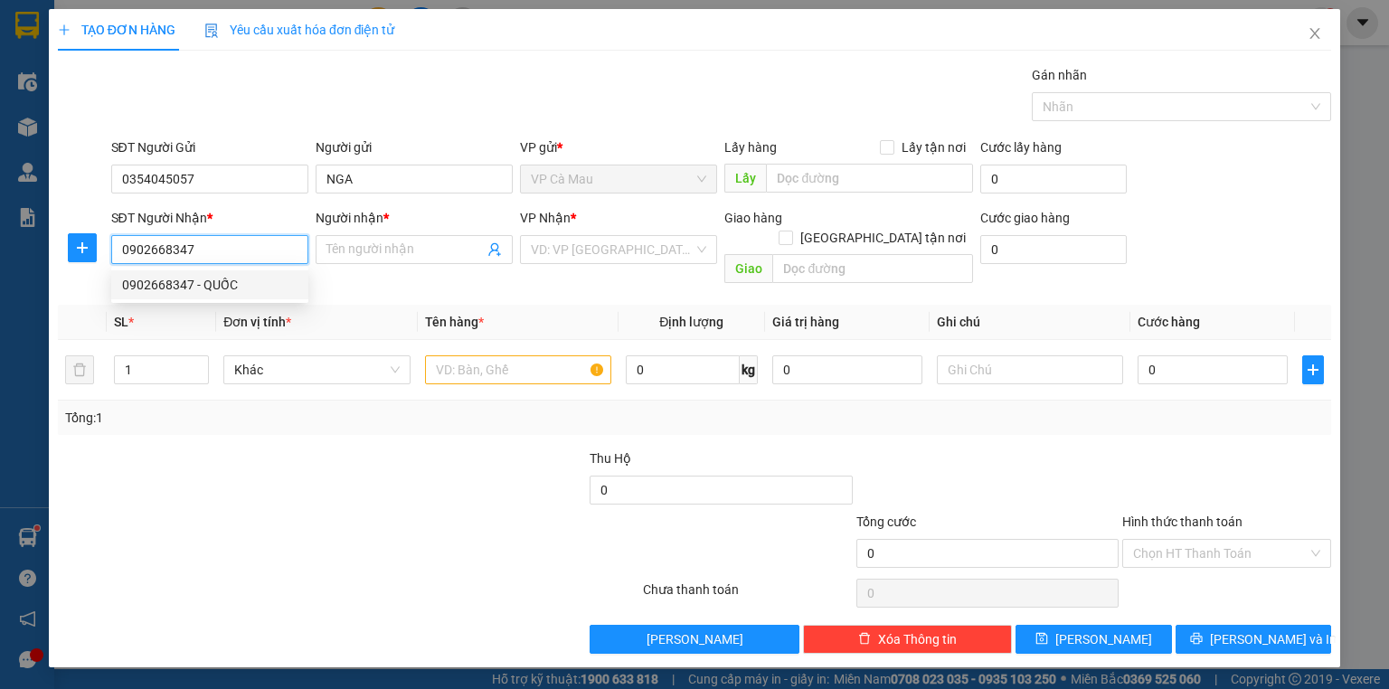
click at [231, 284] on div "0902668347 - QUỐC" at bounding box center [209, 285] width 175 height 20
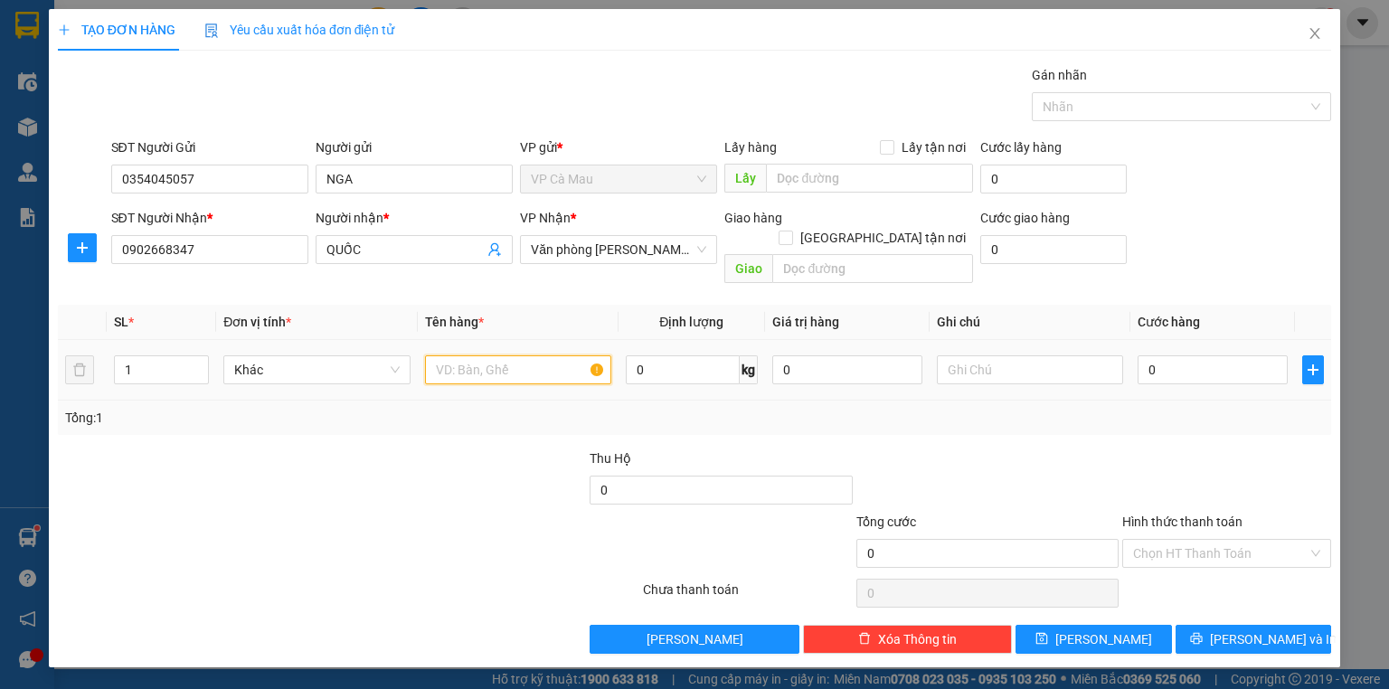
click at [477, 358] on input "text" at bounding box center [518, 369] width 186 height 29
click at [1142, 355] on input "0" at bounding box center [1213, 369] width 150 height 29
click at [1226, 540] on input "Hình thức thanh toán" at bounding box center [1220, 553] width 175 height 27
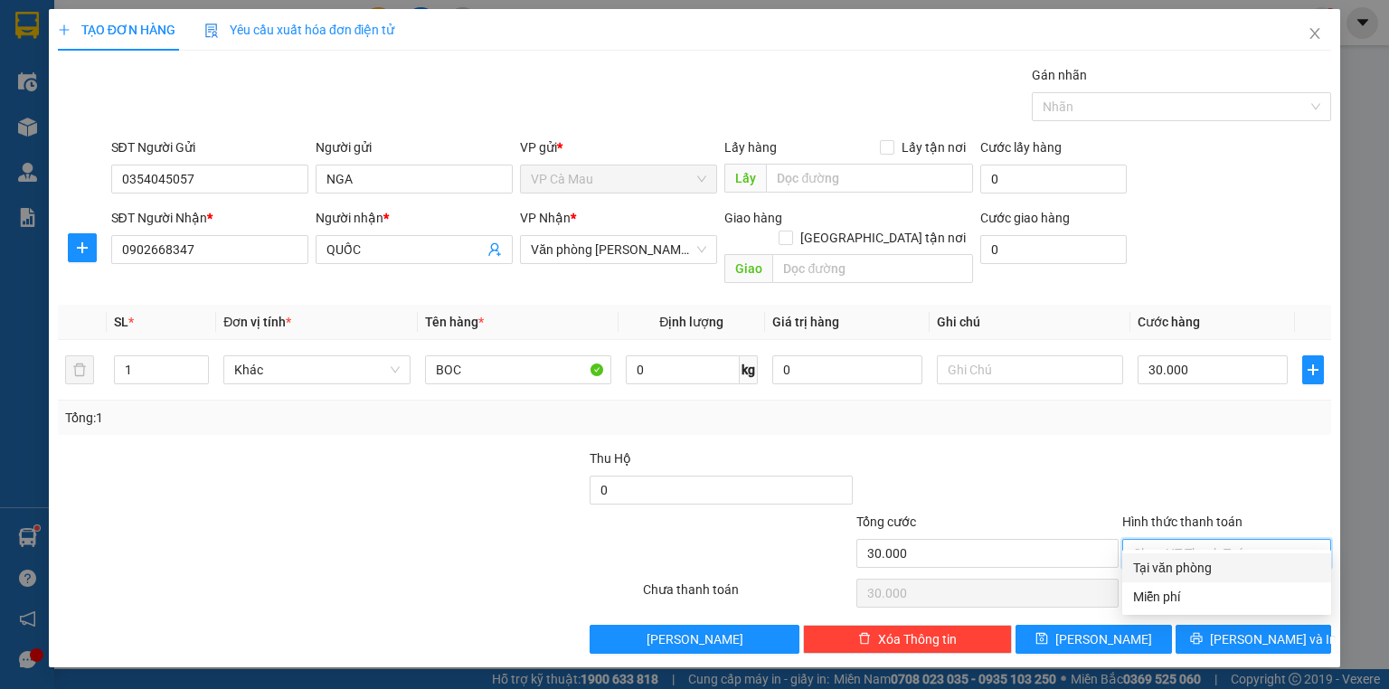
click at [1228, 561] on div "Tại văn phòng" at bounding box center [1226, 568] width 187 height 20
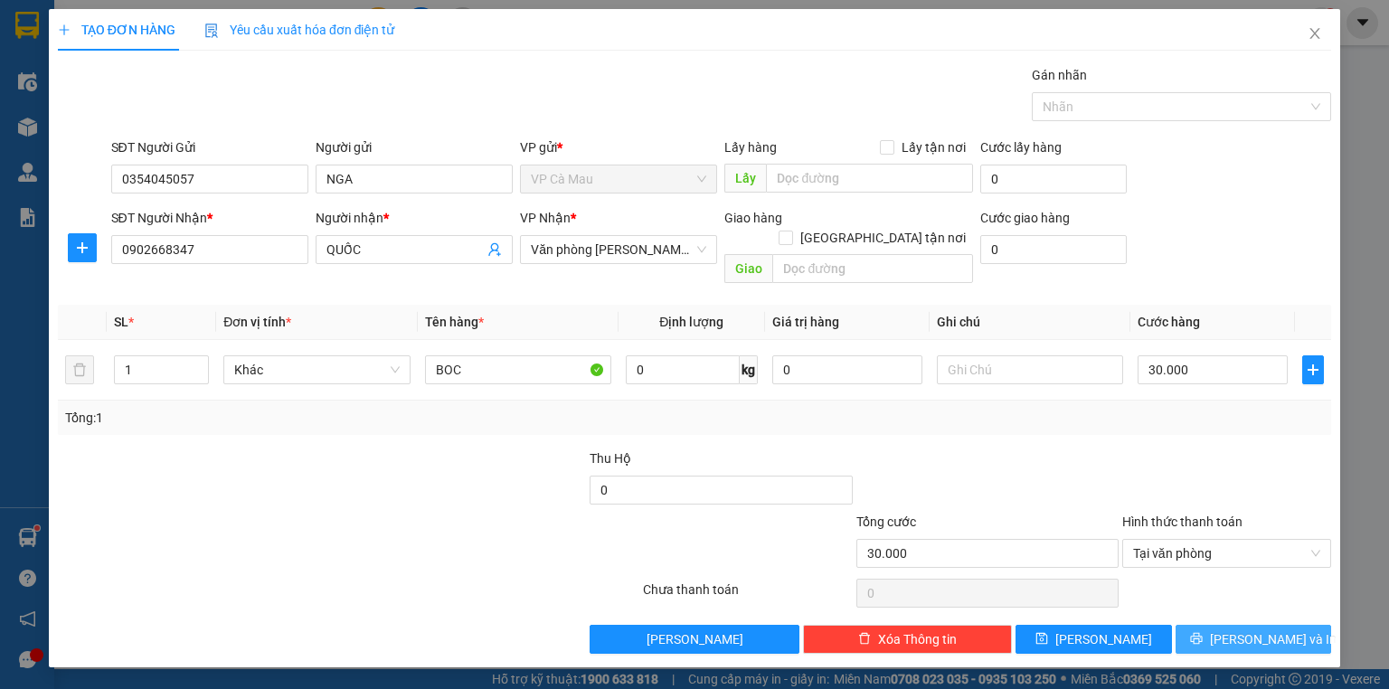
click at [1252, 629] on span "[PERSON_NAME] và In" at bounding box center [1273, 639] width 127 height 20
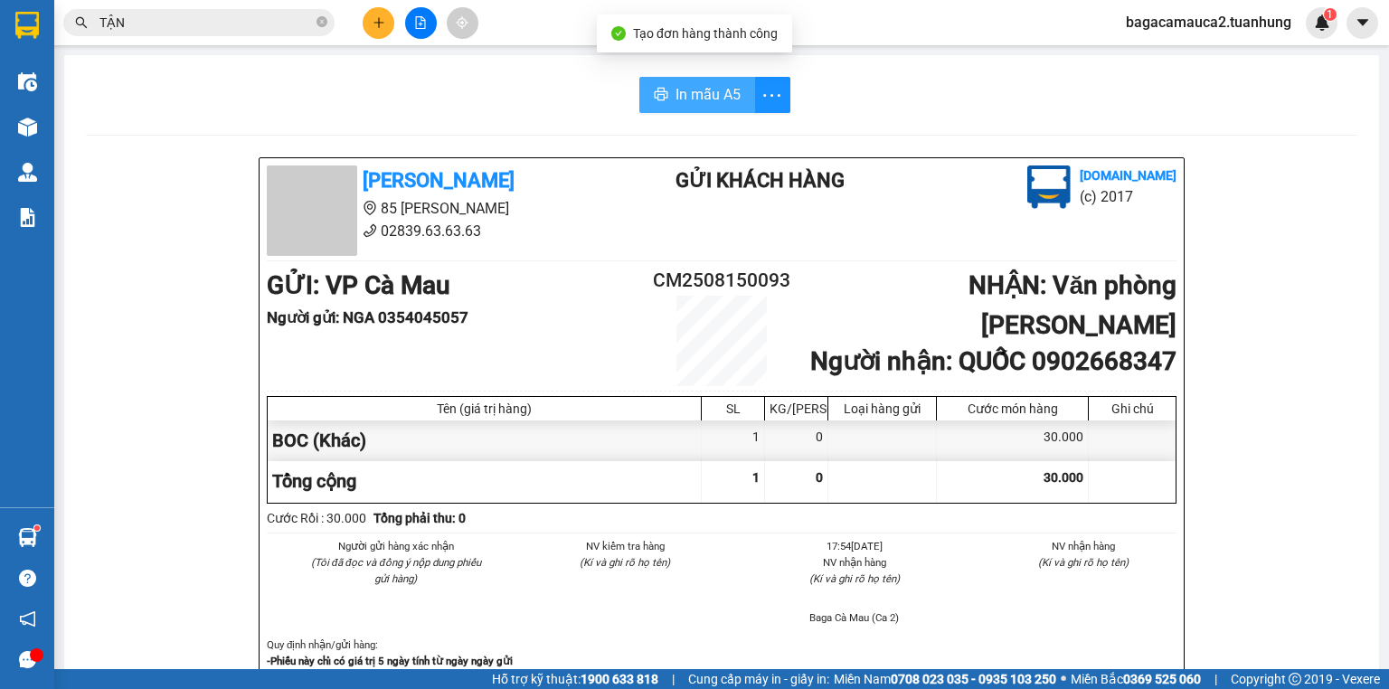
click at [706, 98] on span "In mẫu A5" at bounding box center [708, 94] width 65 height 23
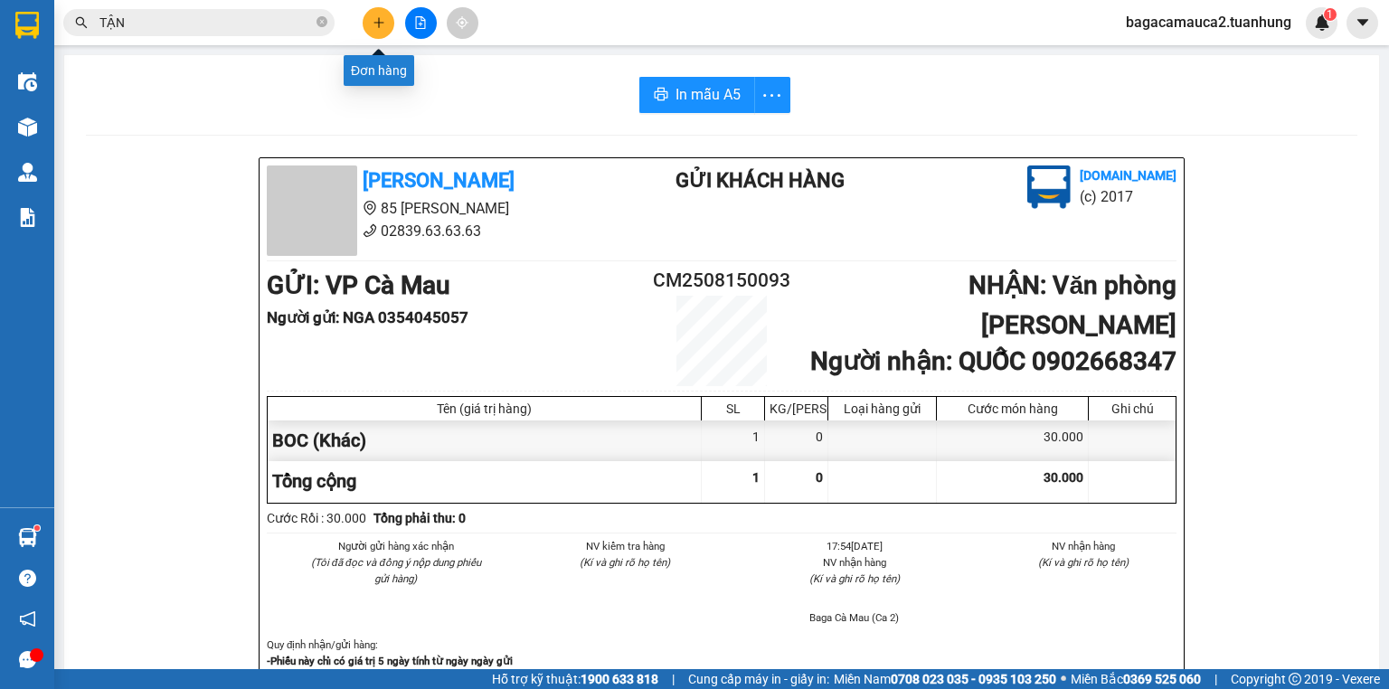
click at [377, 34] on button at bounding box center [379, 23] width 32 height 32
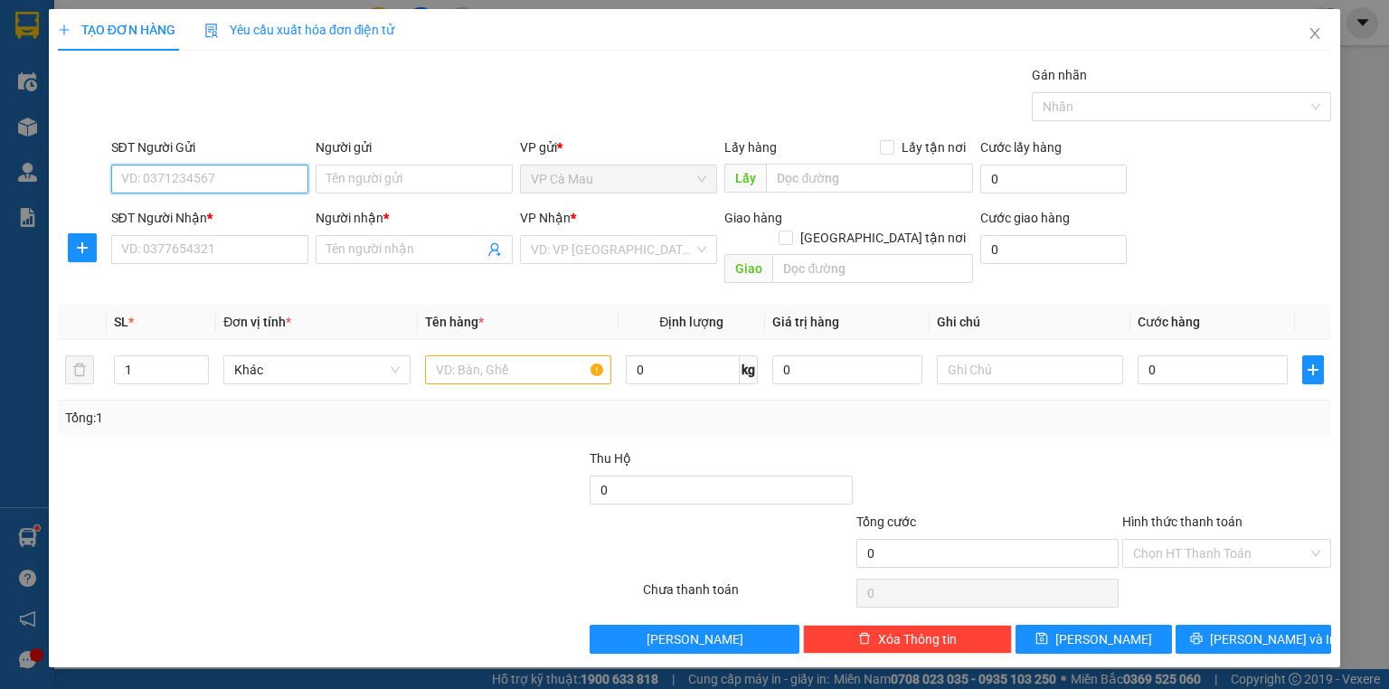
click at [238, 175] on input "SĐT Người Gửi" at bounding box center [209, 179] width 197 height 29
click at [236, 215] on div "0948643600 - HUỲNH NHƯ" at bounding box center [211, 214] width 178 height 20
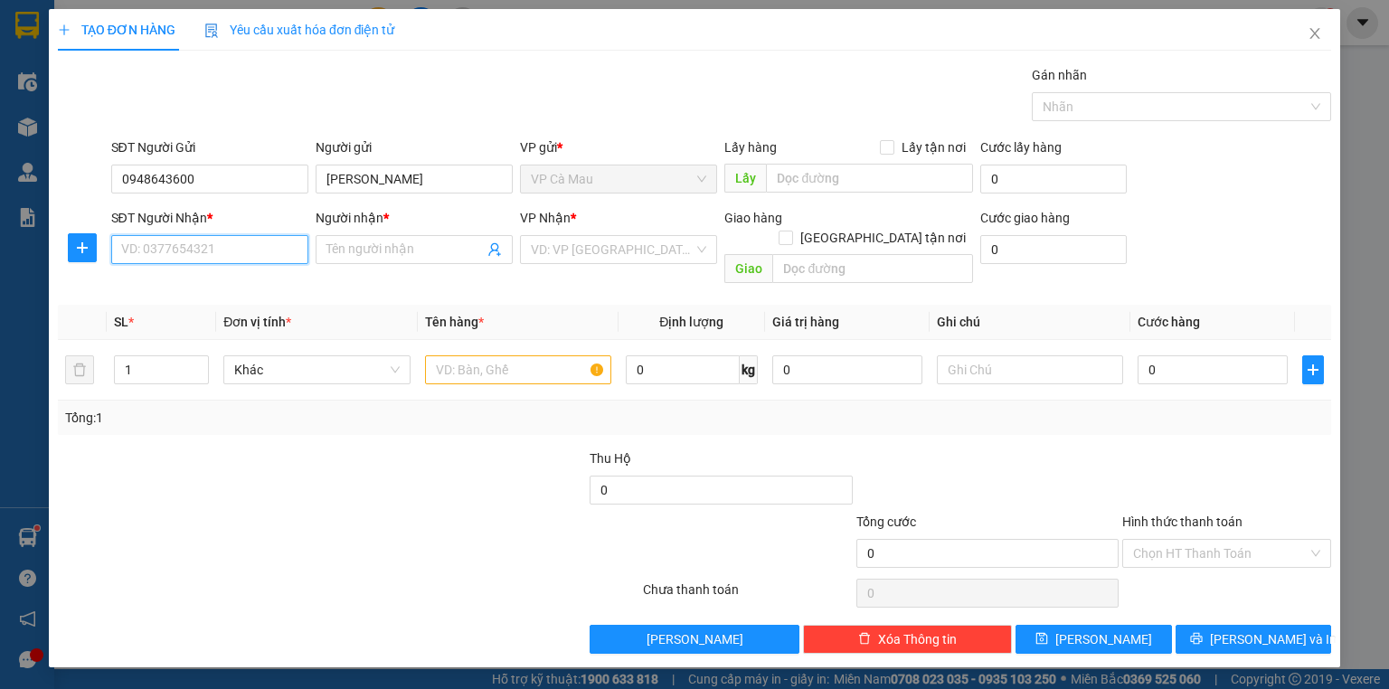
click at [237, 257] on input "SĐT Người Nhận *" at bounding box center [209, 249] width 197 height 29
click at [232, 273] on div "0907408118 - HOÀ" at bounding box center [209, 284] width 197 height 29
click at [468, 355] on input "text" at bounding box center [518, 369] width 186 height 29
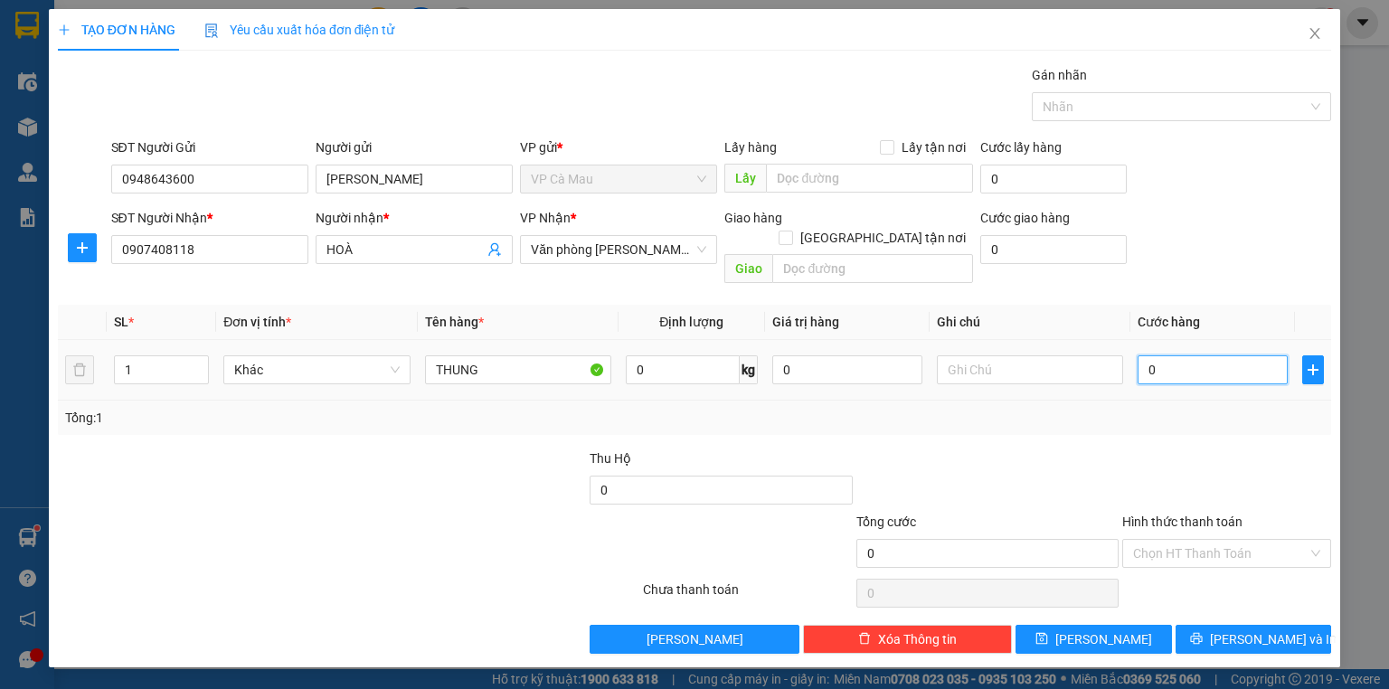
click at [1143, 355] on input "0" at bounding box center [1213, 369] width 150 height 29
click at [1233, 540] on input "Hình thức thanh toán" at bounding box center [1220, 553] width 175 height 27
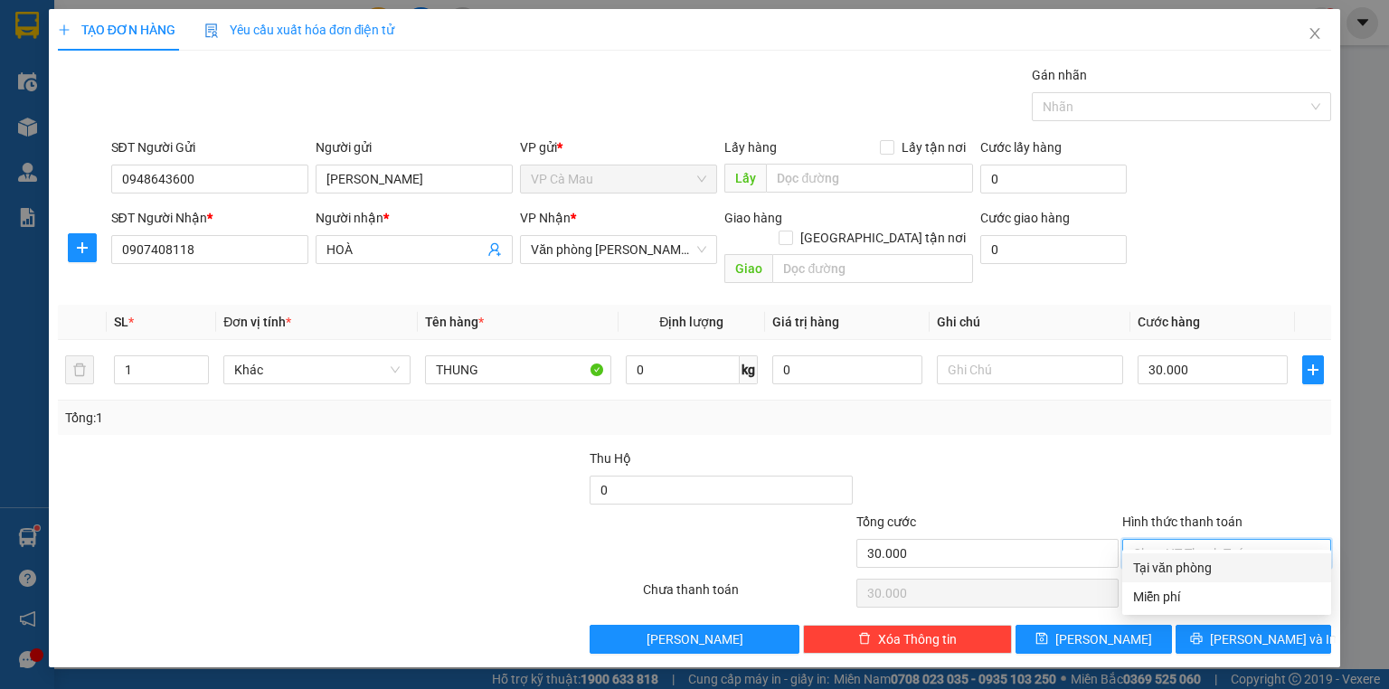
drag, startPoint x: 1226, startPoint y: 562, endPoint x: 1226, endPoint y: 573, distance: 11.8
click at [1226, 573] on div "Tại văn phòng" at bounding box center [1226, 568] width 187 height 20
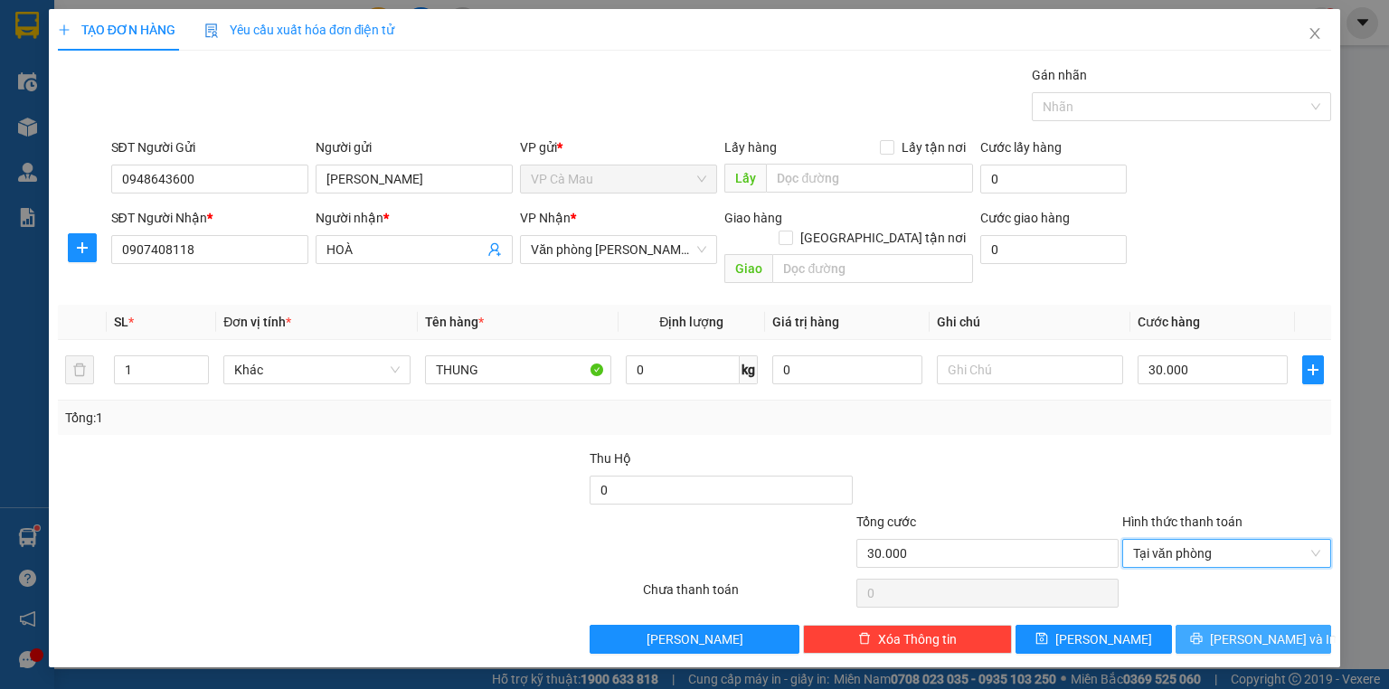
click at [1244, 629] on span "[PERSON_NAME] và In" at bounding box center [1273, 639] width 127 height 20
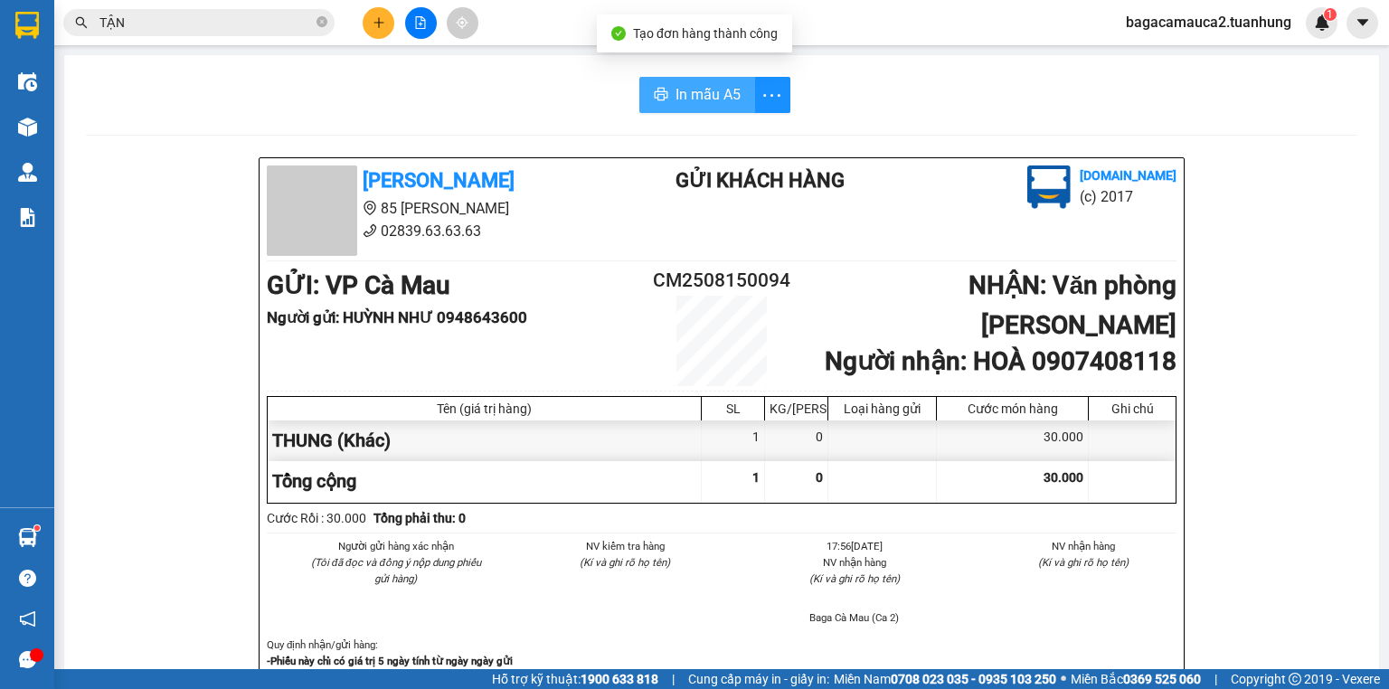
click at [676, 101] on span "In mẫu A5" at bounding box center [708, 94] width 65 height 23
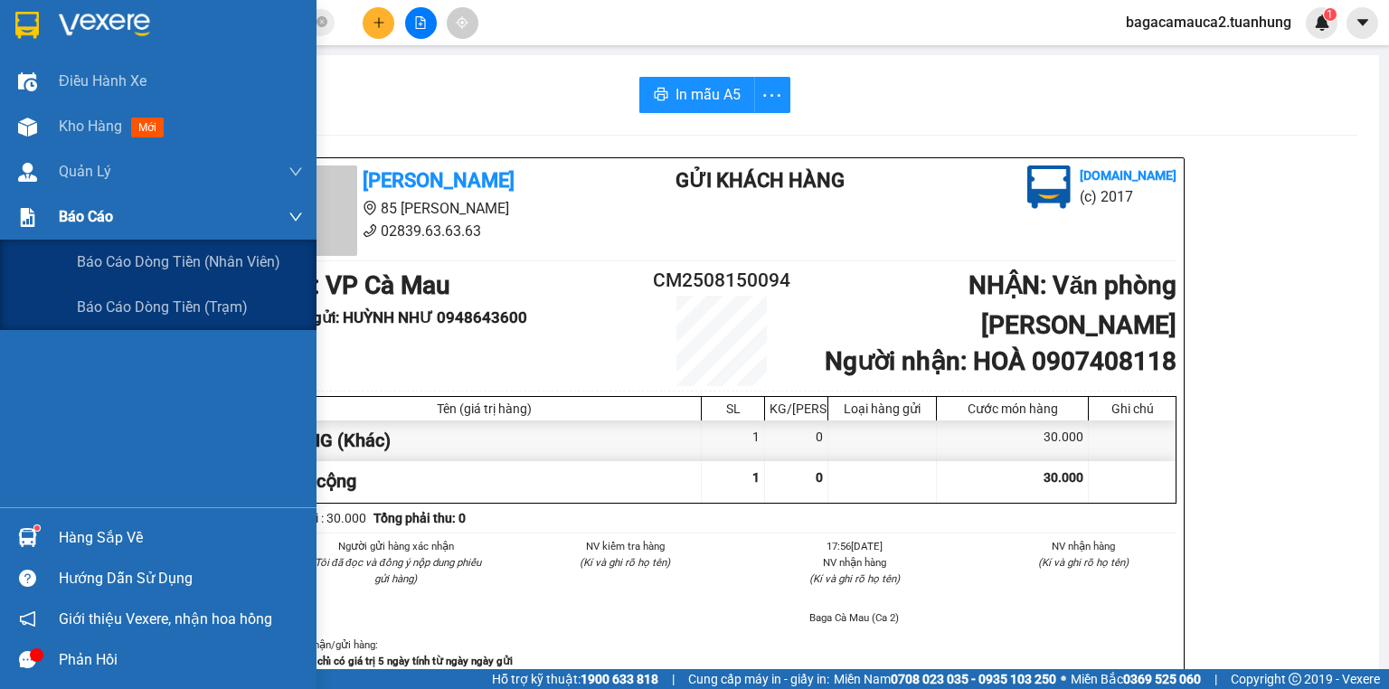
click at [120, 216] on div "Báo cáo" at bounding box center [181, 216] width 244 height 45
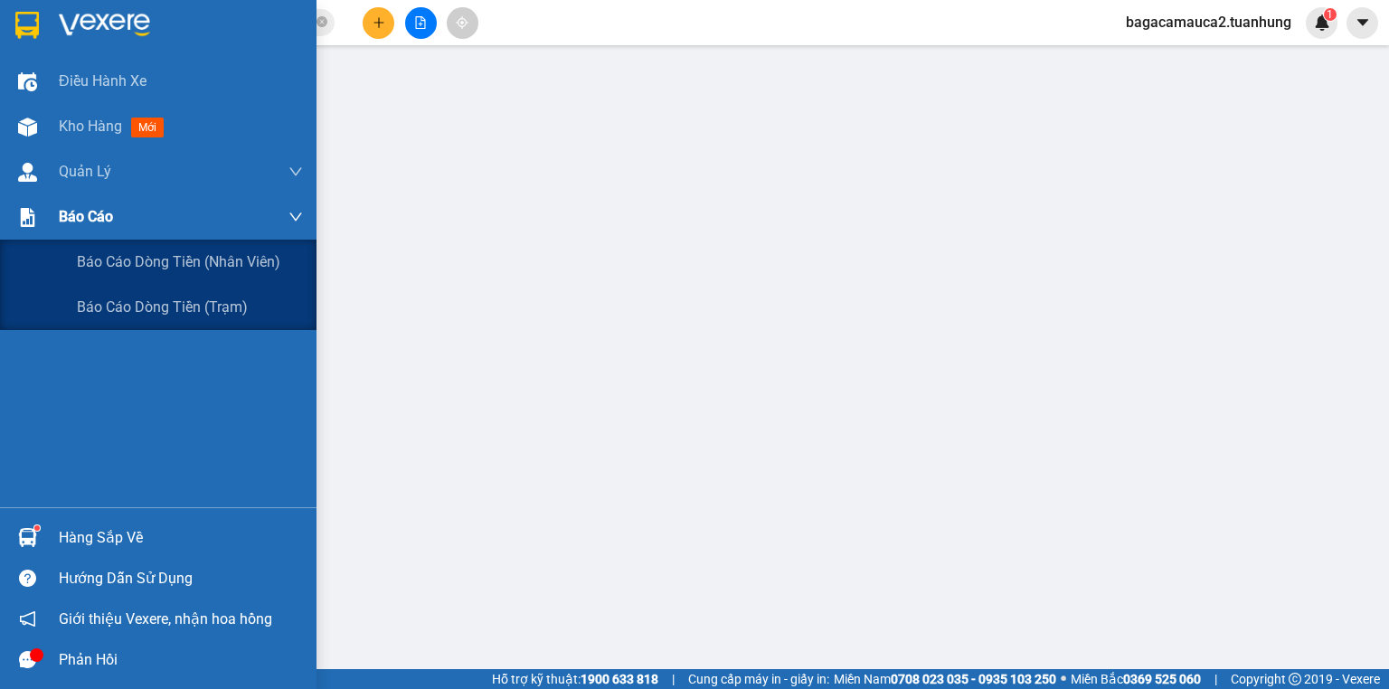
click at [99, 217] on span "Báo cáo" at bounding box center [86, 216] width 54 height 23
click at [121, 304] on span "Báo cáo dòng tiền (trạm)" at bounding box center [163, 307] width 173 height 23
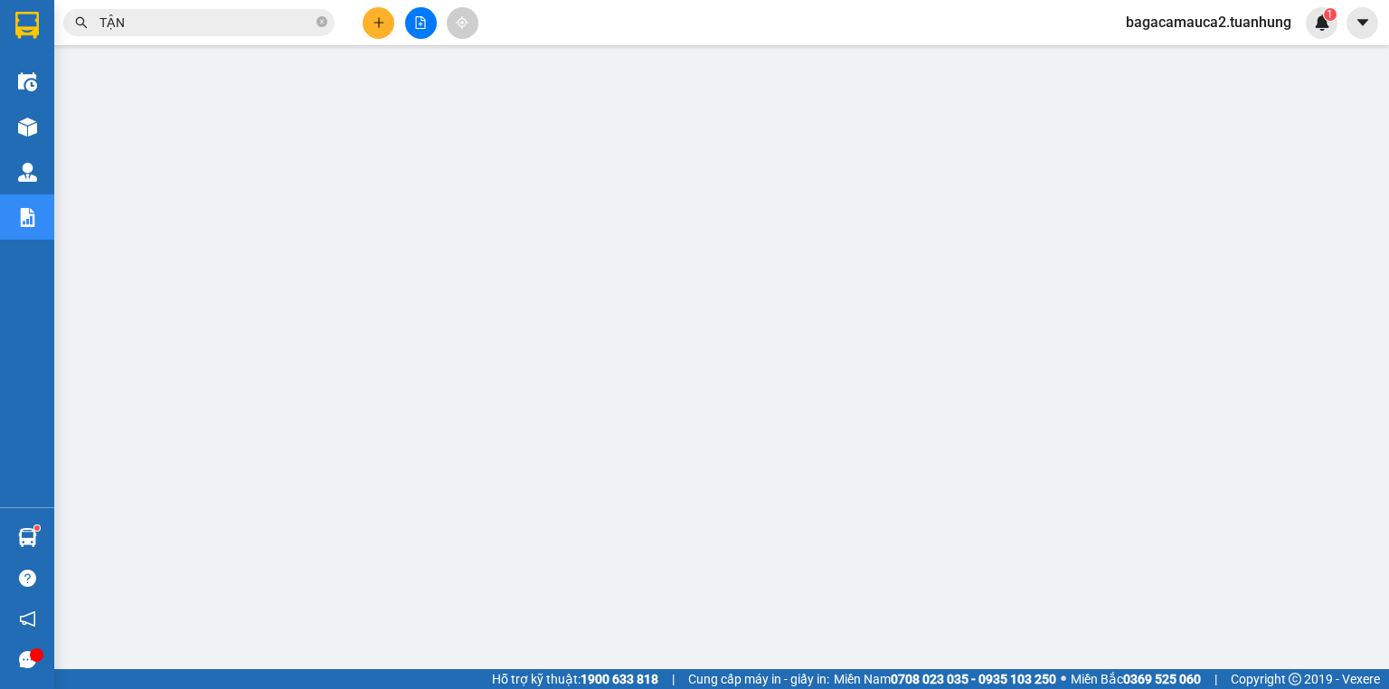
click at [1179, 18] on span "bagacamauca2.tuanhung" at bounding box center [1208, 22] width 194 height 23
click at [1171, 44] on li "Đăng xuất" at bounding box center [1208, 56] width 194 height 29
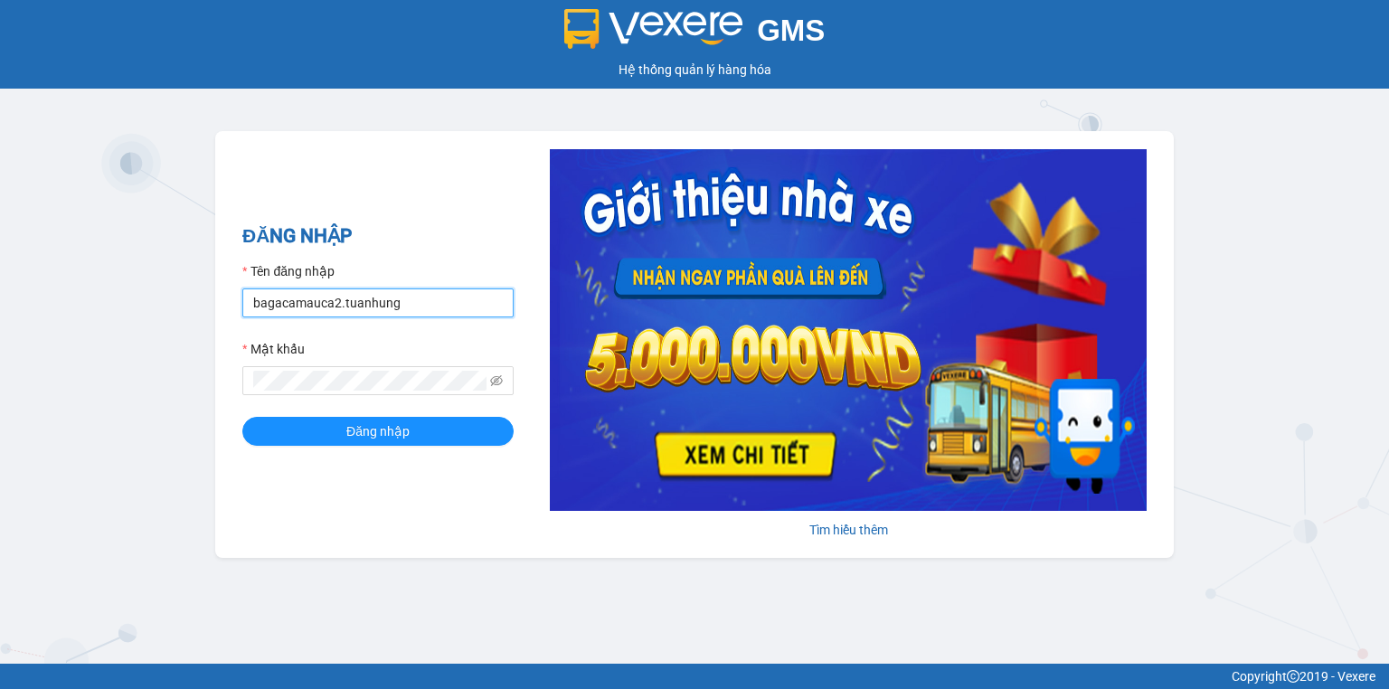
click at [440, 308] on input "bagacamauca2.tuanhung" at bounding box center [377, 302] width 271 height 29
type input "bagacamauca3.tuanhung"
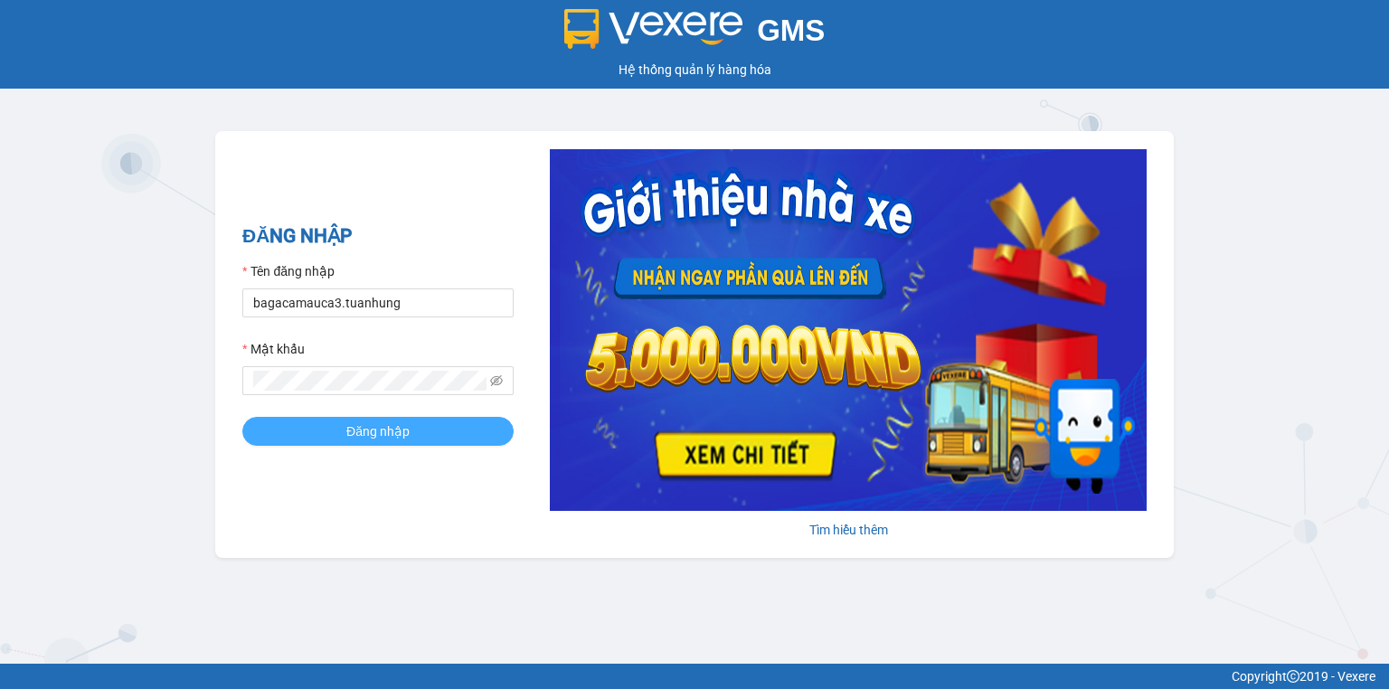
click at [406, 434] on span "Đăng nhập" at bounding box center [377, 431] width 63 height 20
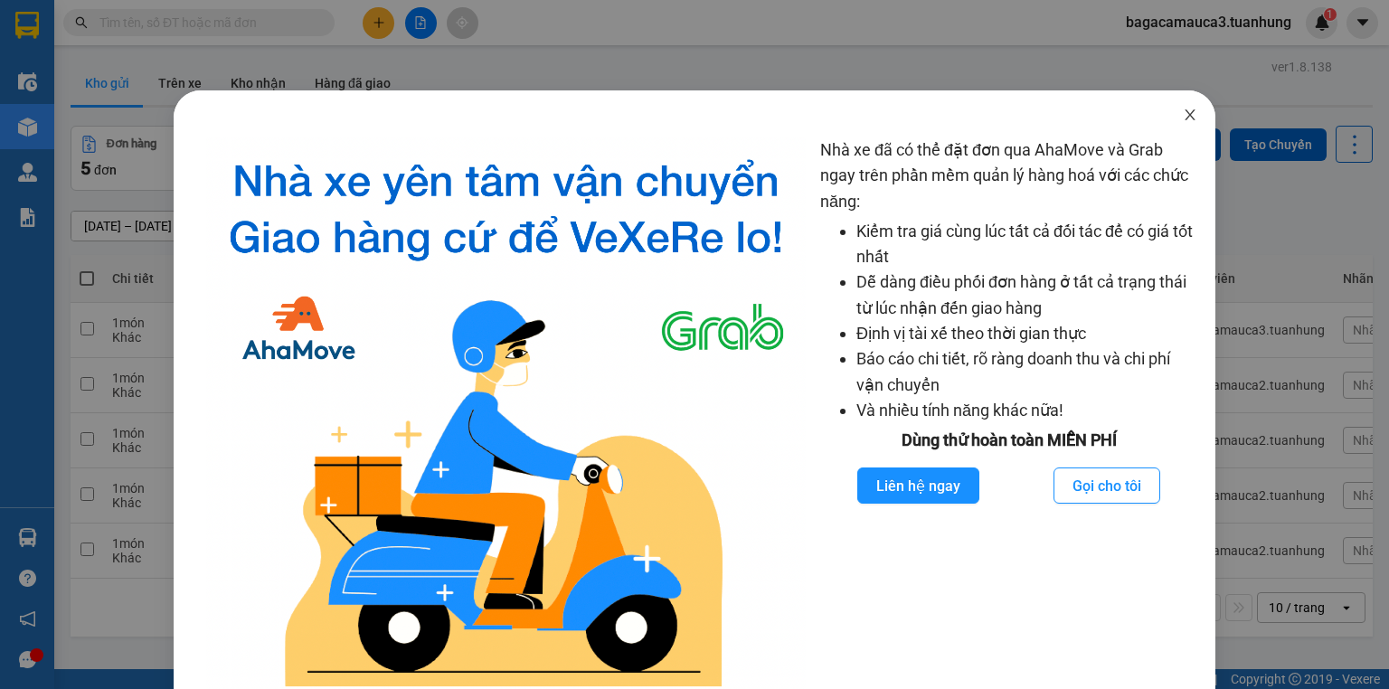
click at [1186, 116] on icon "close" at bounding box center [1190, 115] width 14 height 14
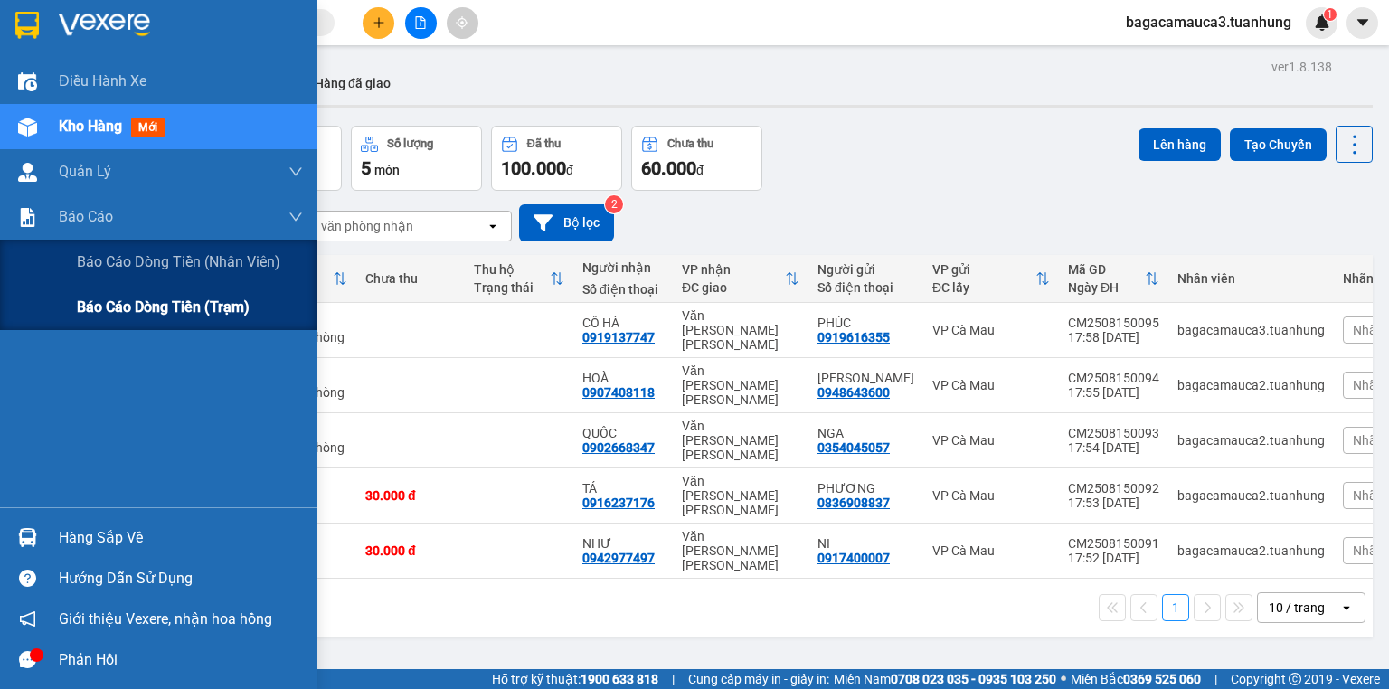
click at [148, 311] on span "Báo cáo dòng tiền (trạm)" at bounding box center [163, 307] width 173 height 23
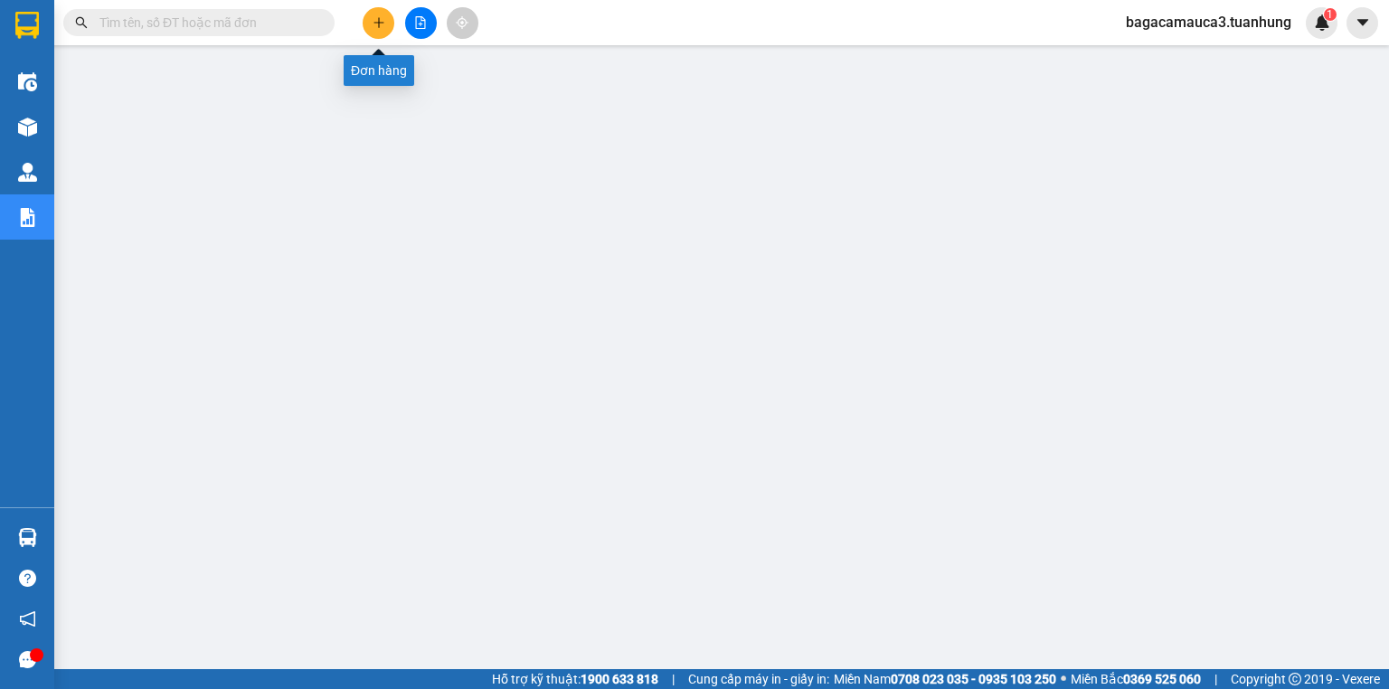
click at [383, 14] on button at bounding box center [379, 23] width 32 height 32
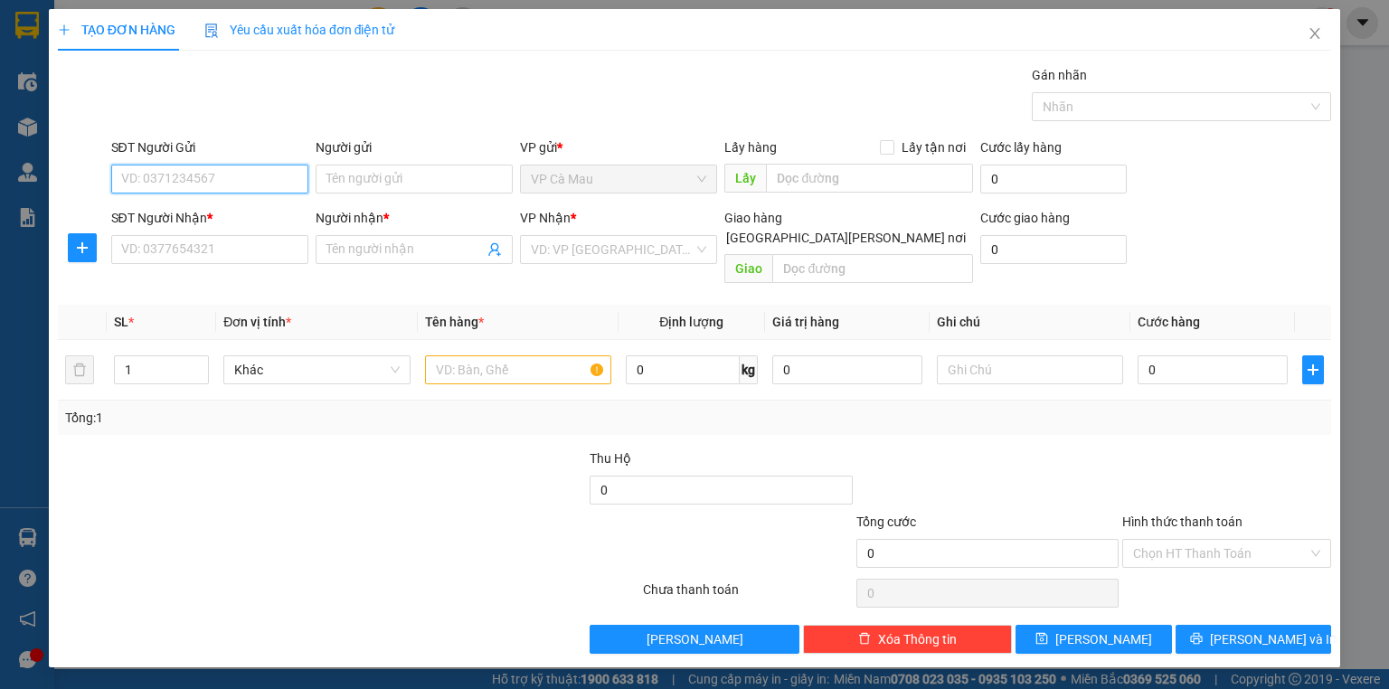
click at [207, 191] on input "SĐT Người Gửi" at bounding box center [209, 179] width 197 height 29
click at [160, 175] on input "09" at bounding box center [209, 179] width 197 height 29
type input "0939896959"
click at [232, 221] on div "0939896959 - [PERSON_NAME]" at bounding box center [211, 214] width 178 height 20
type input "QUÝ"
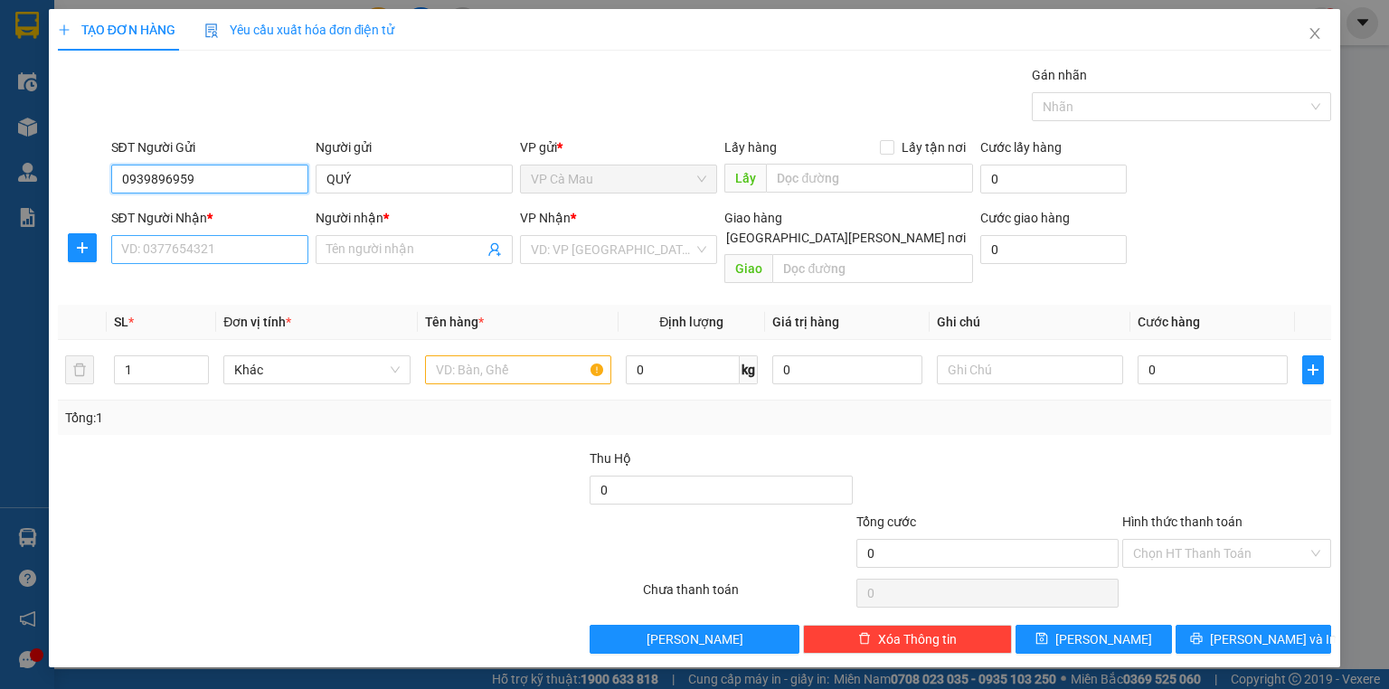
type input "0939896959"
click at [239, 250] on input "SĐT Người Nhận *" at bounding box center [209, 249] width 197 height 29
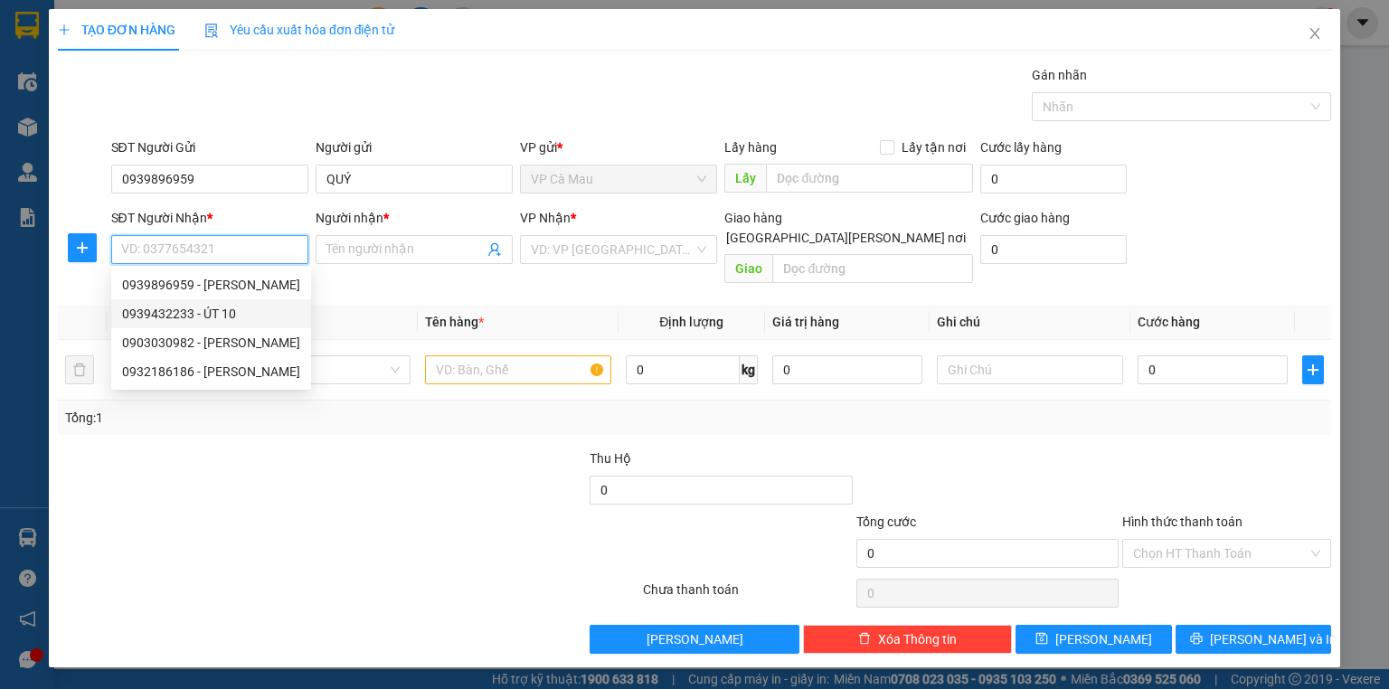
click at [231, 307] on div "0939432233 - ÚT 10" at bounding box center [211, 314] width 178 height 20
type input "0939432233"
type input "[STREET_ADDRESS]"
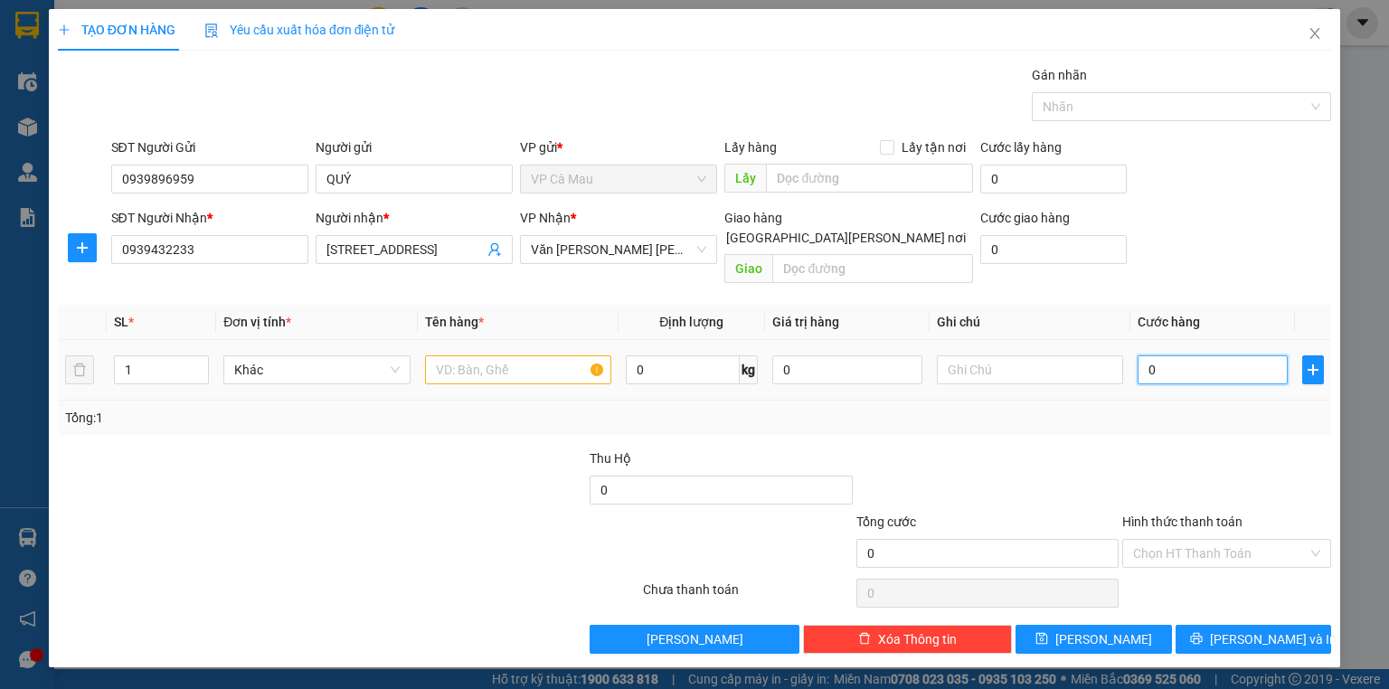
click at [1142, 355] on input "0" at bounding box center [1213, 369] width 150 height 29
type input "30"
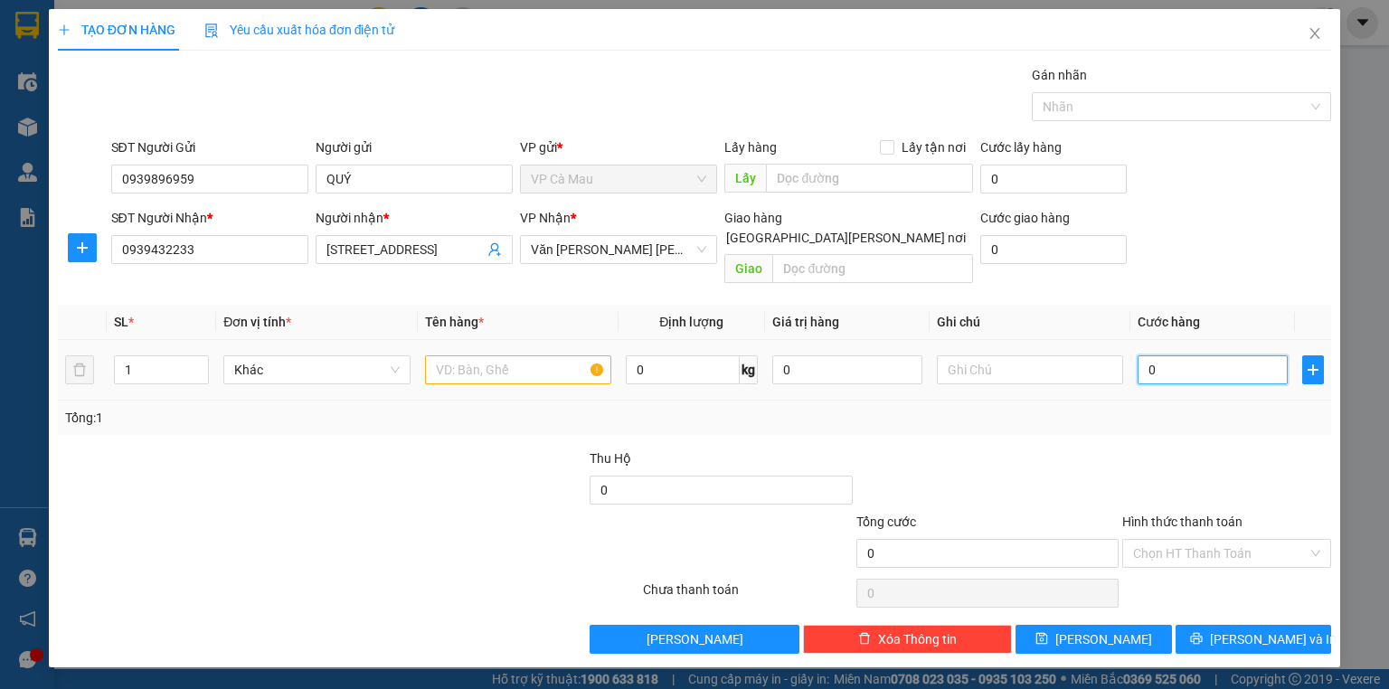
type input "30"
type input "300"
type input "30"
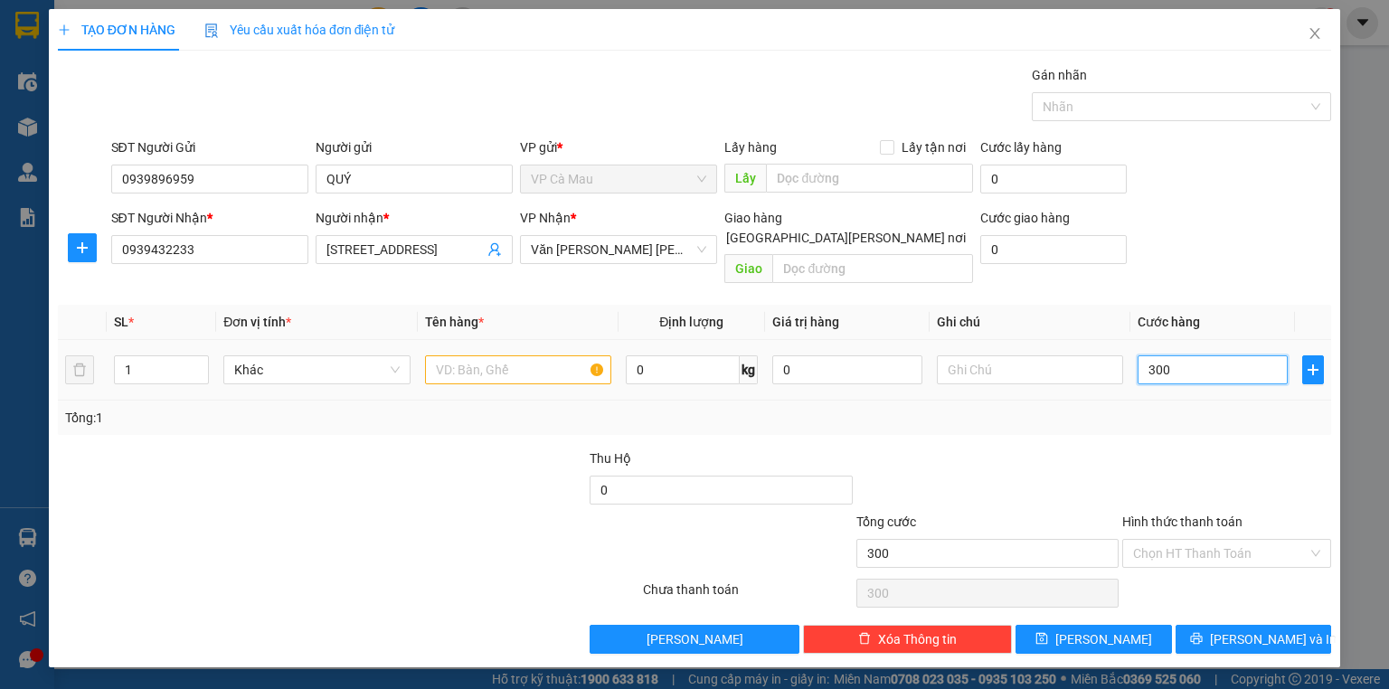
type input "30"
type input "30.000"
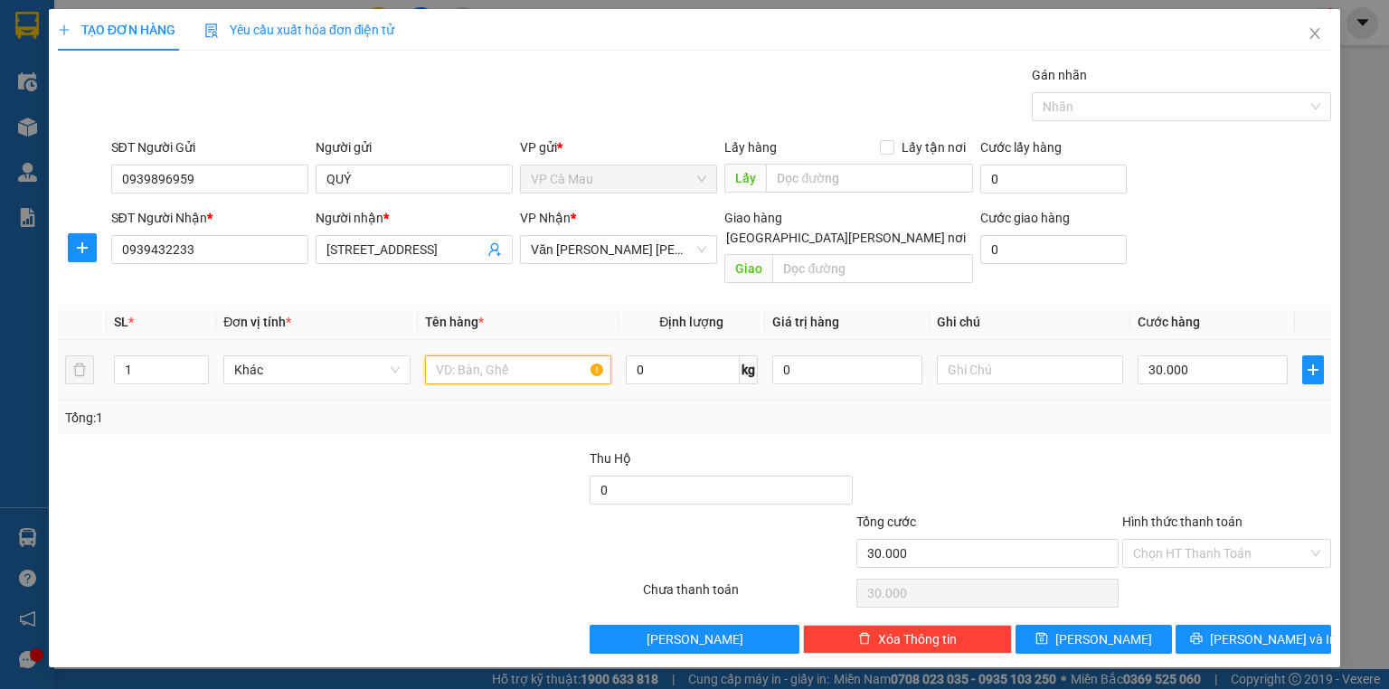
click at [534, 355] on input "text" at bounding box center [518, 369] width 186 height 29
type input "THÙNG"
click at [1168, 540] on input "Hình thức thanh toán" at bounding box center [1220, 553] width 175 height 27
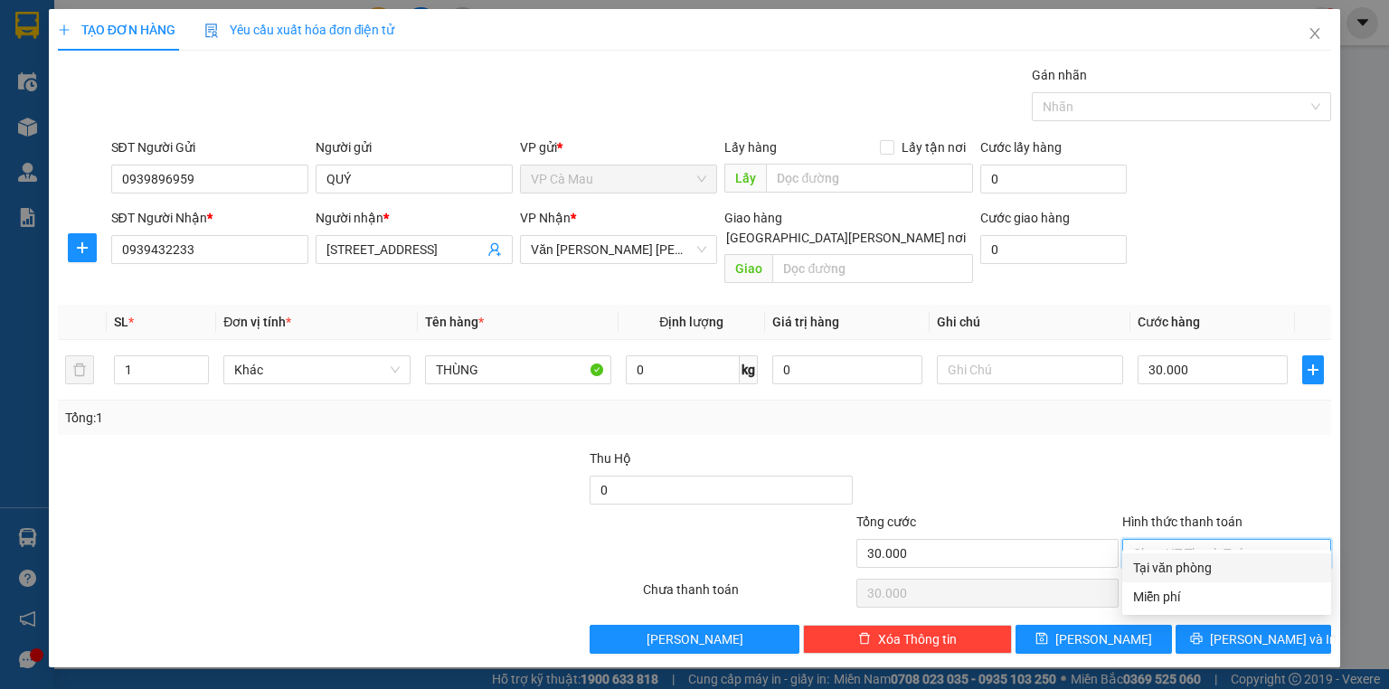
click at [1183, 563] on div "Tại văn phòng" at bounding box center [1226, 568] width 187 height 20
type input "0"
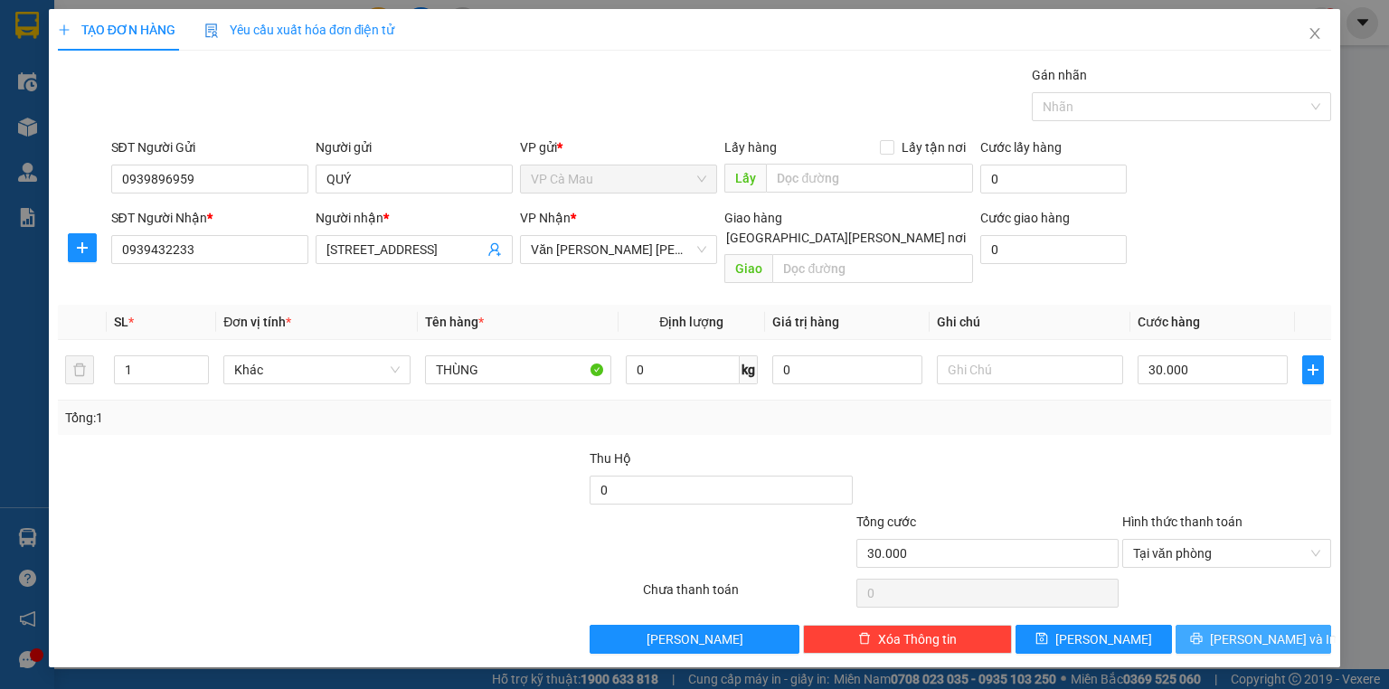
click at [1250, 629] on span "[PERSON_NAME] và In" at bounding box center [1273, 639] width 127 height 20
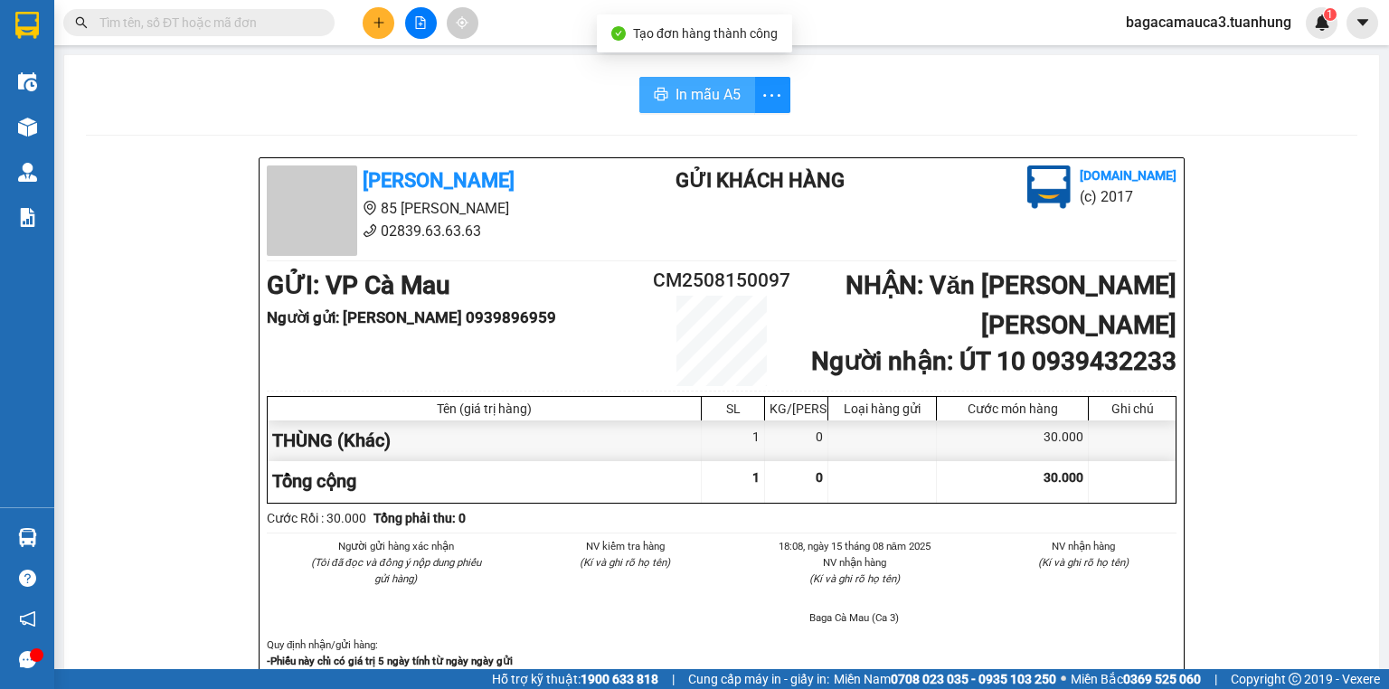
click at [681, 92] on span "In mẫu A5" at bounding box center [708, 94] width 65 height 23
click at [250, 29] on input "text" at bounding box center [205, 23] width 213 height 20
click at [285, 27] on input "text" at bounding box center [205, 23] width 213 height 20
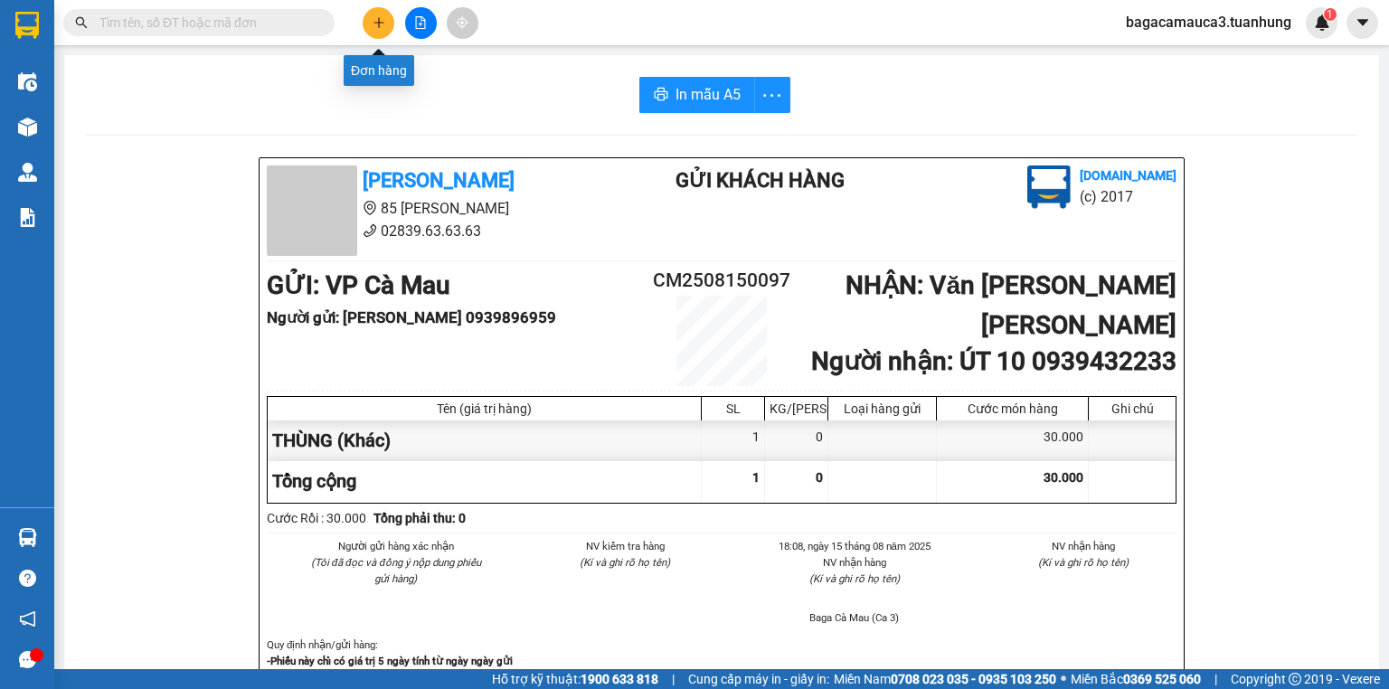
click at [378, 20] on icon "plus" at bounding box center [378, 22] width 1 height 10
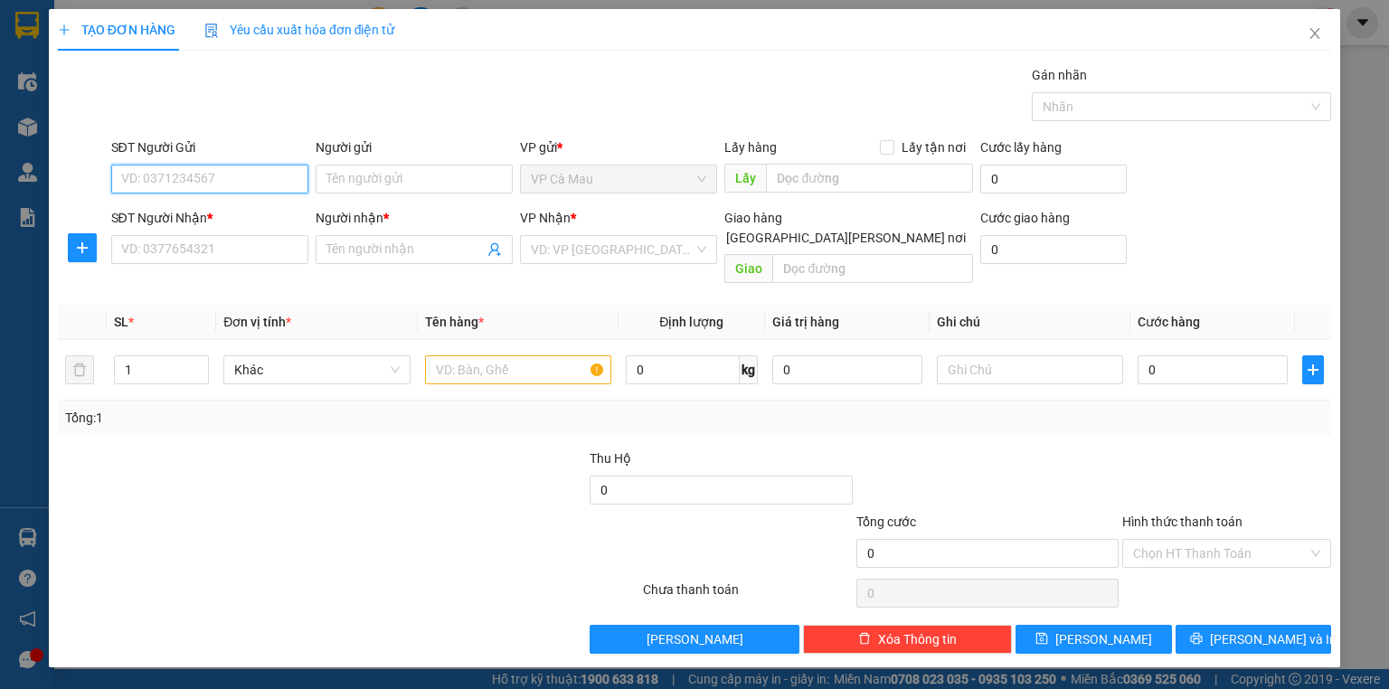
click at [271, 175] on input "SĐT Người Gửi" at bounding box center [209, 179] width 197 height 29
click at [400, 179] on input "Người gửi" at bounding box center [414, 179] width 197 height 29
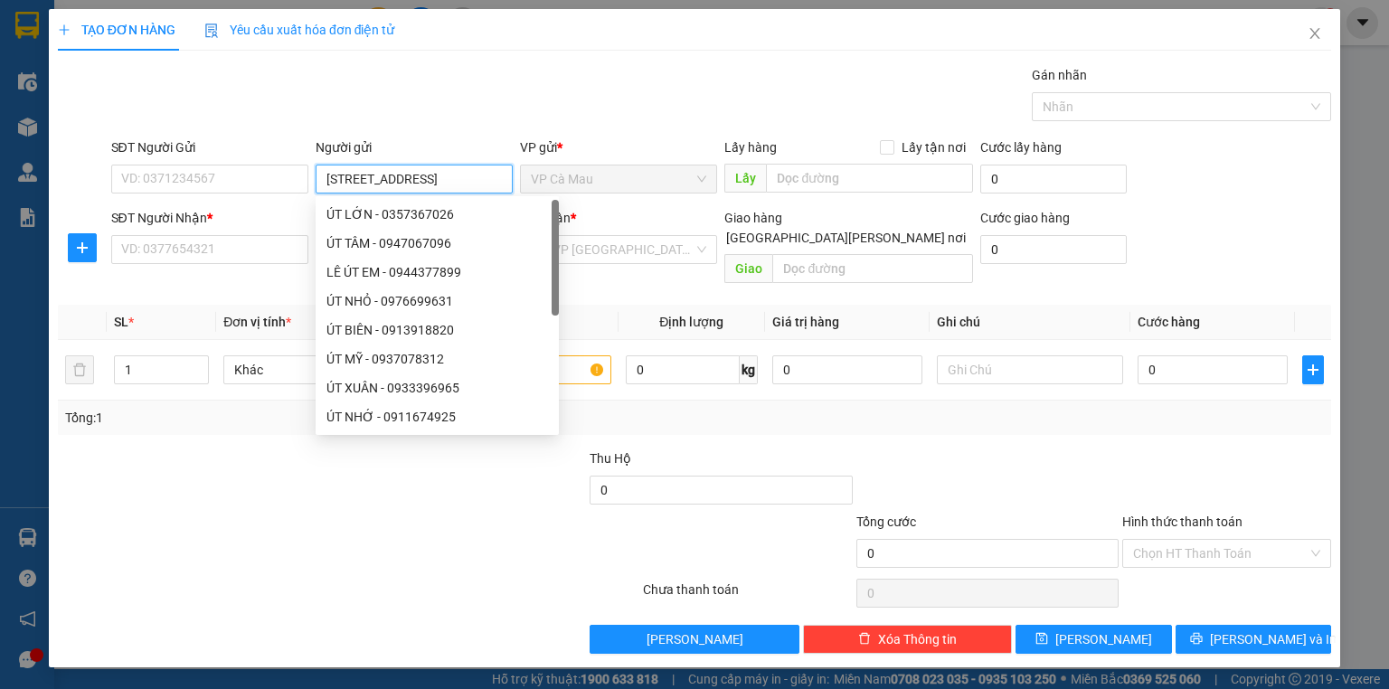
type input "[STREET_ADDRESS]"
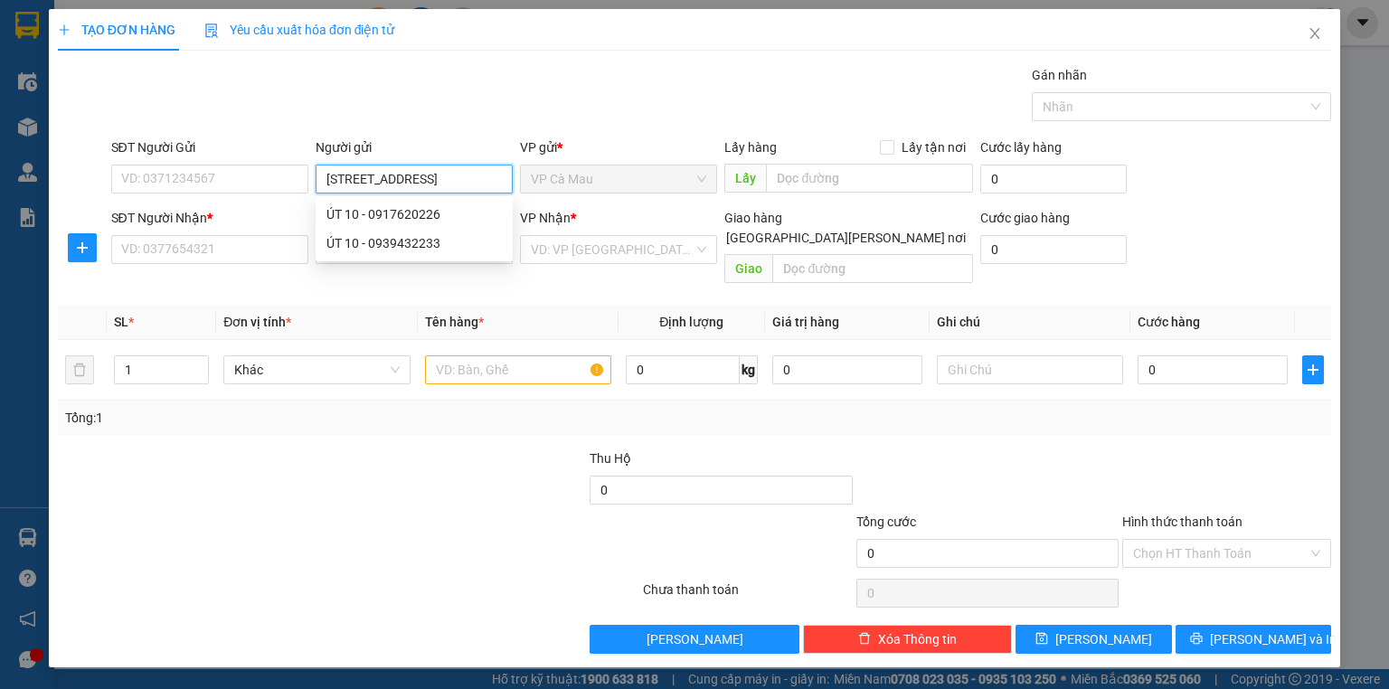
click at [366, 210] on div "ÚT 10 - 0917620226" at bounding box center [413, 214] width 175 height 20
type input "0917620226"
type input "[STREET_ADDRESS]"
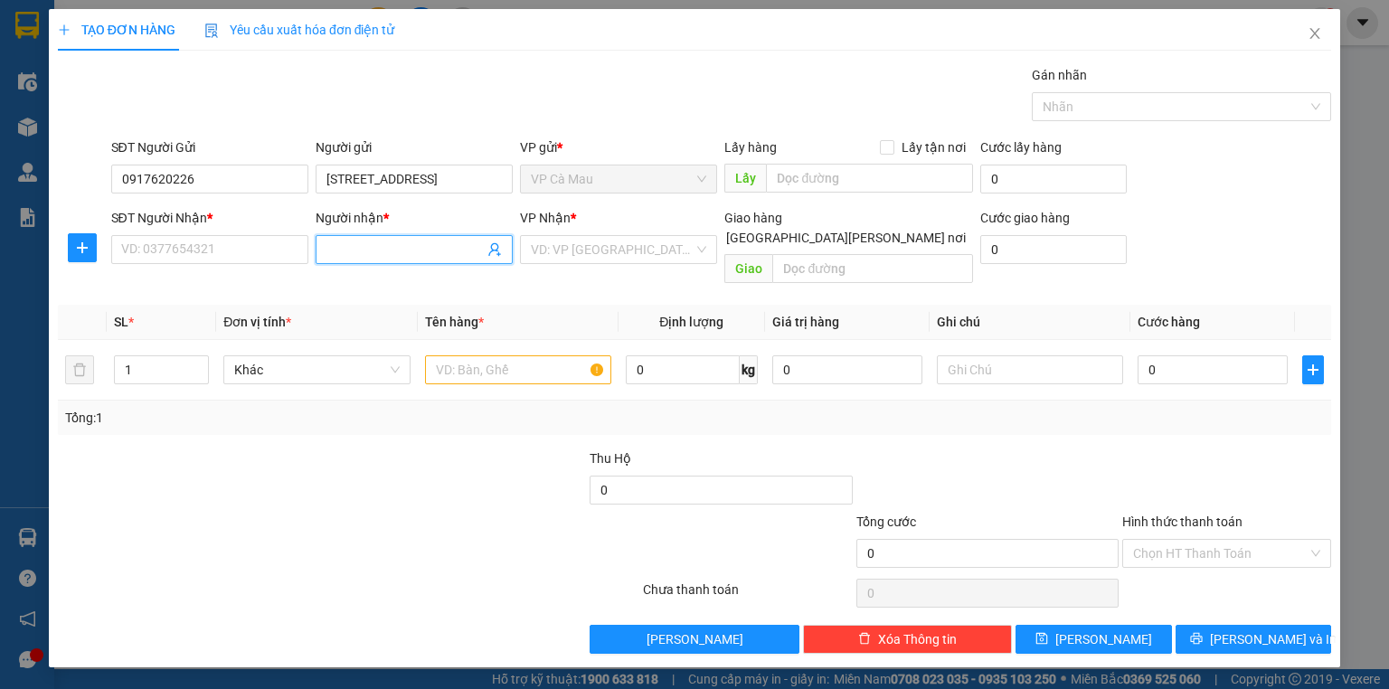
click at [370, 257] on input "Người nhận *" at bounding box center [404, 250] width 157 height 20
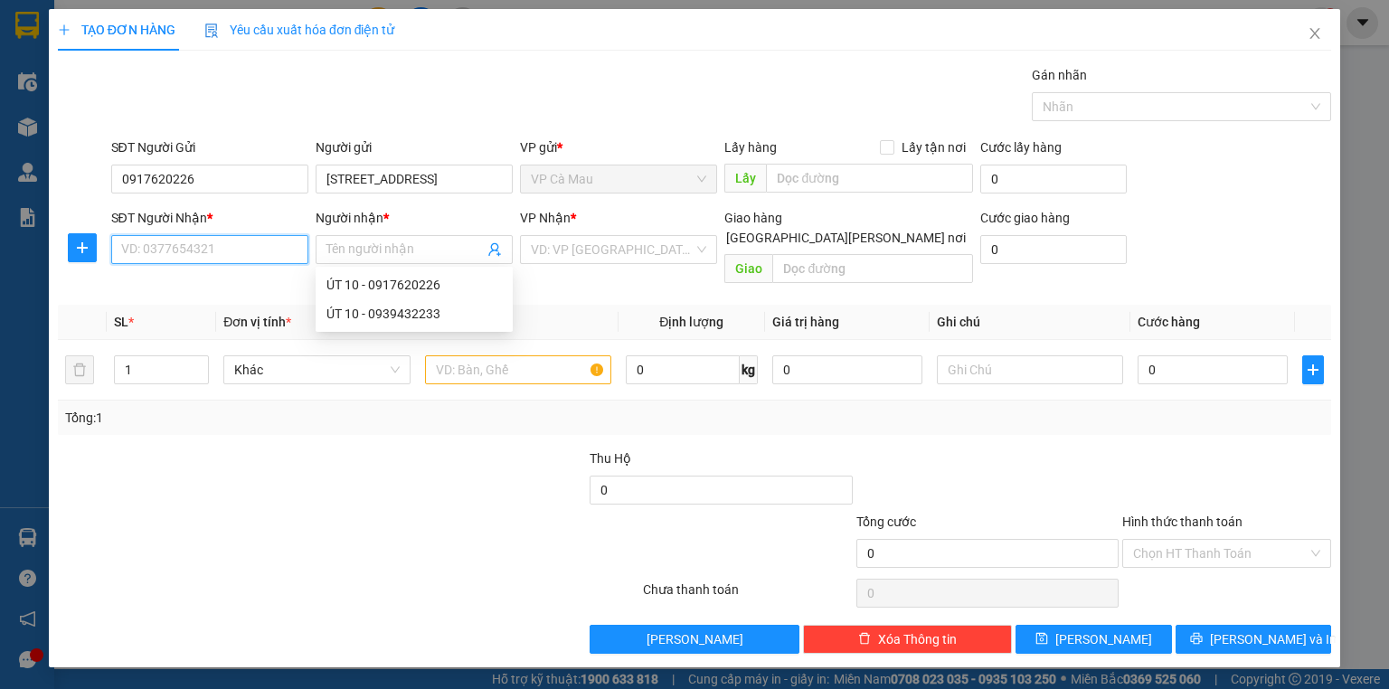
click at [257, 246] on input "SĐT Người Nhận *" at bounding box center [209, 249] width 197 height 29
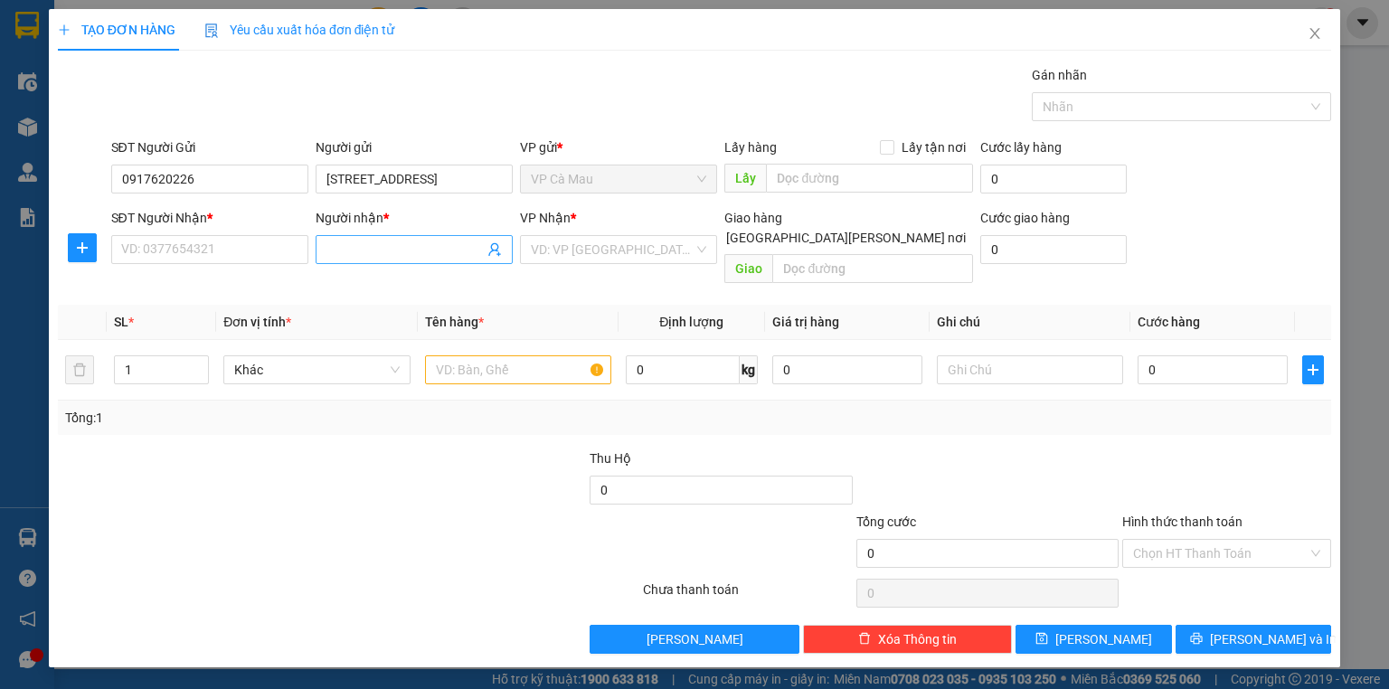
click at [381, 255] on input "Người nhận *" at bounding box center [404, 250] width 157 height 20
click at [363, 315] on div "ÚT 10 - 0939432233" at bounding box center [413, 314] width 175 height 20
type input "0939432233"
type input "[STREET_ADDRESS]"
click at [445, 355] on input "text" at bounding box center [518, 369] width 186 height 29
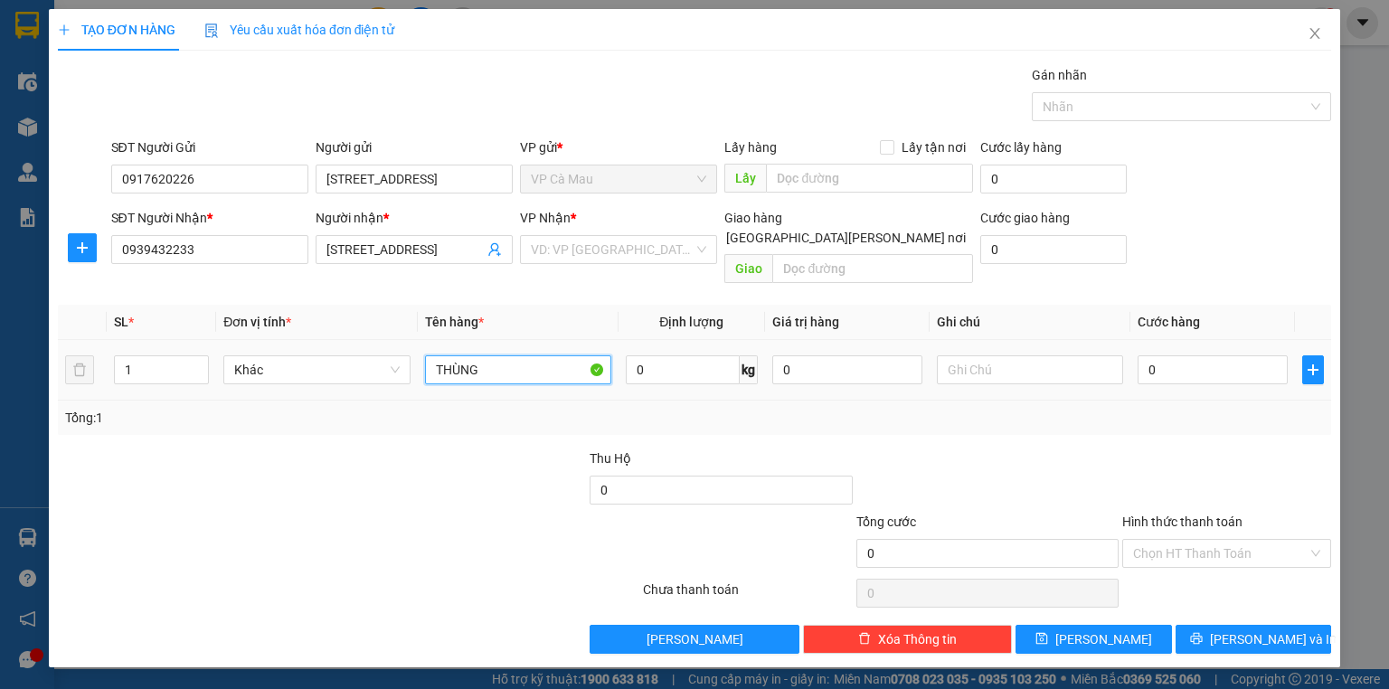
type input "THÙNG"
click at [1136, 354] on td "0" at bounding box center [1212, 370] width 165 height 61
click at [1139, 355] on input "0" at bounding box center [1213, 369] width 150 height 29
click at [1140, 355] on input "0" at bounding box center [1213, 369] width 150 height 29
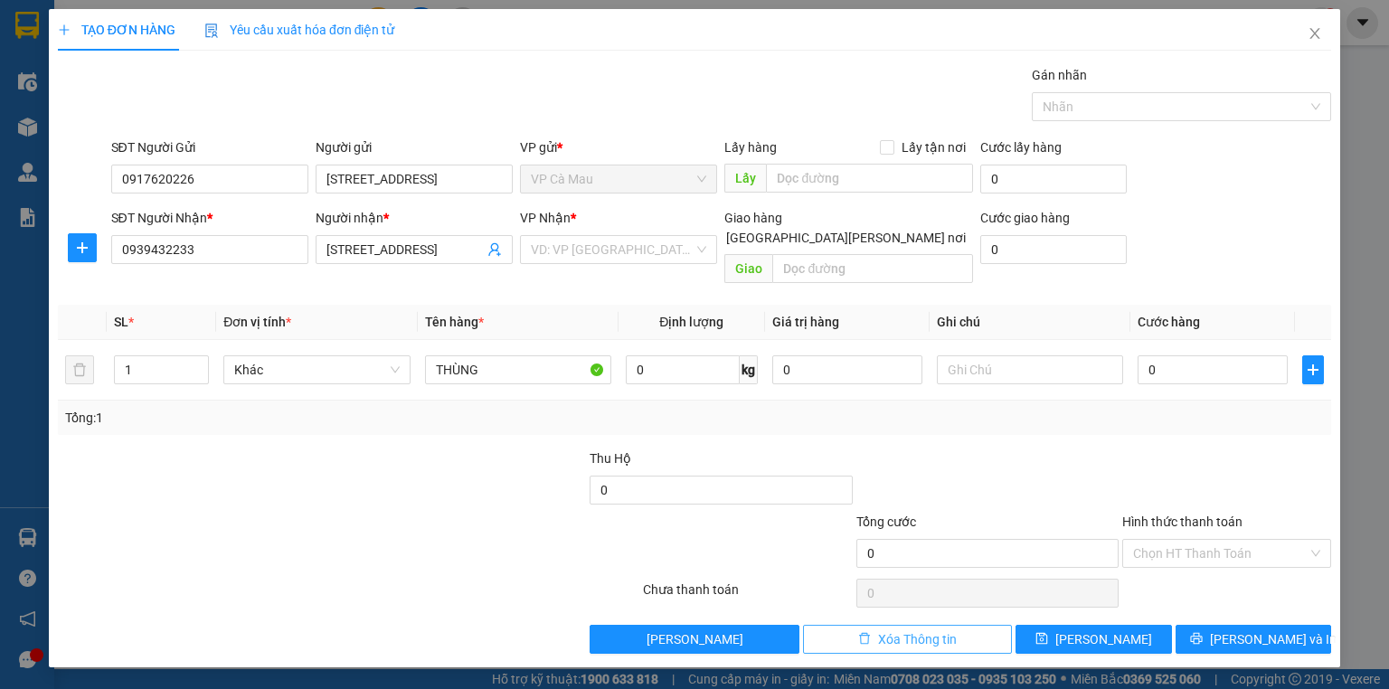
click at [912, 629] on button "Xóa Thông tin" at bounding box center [907, 639] width 209 height 29
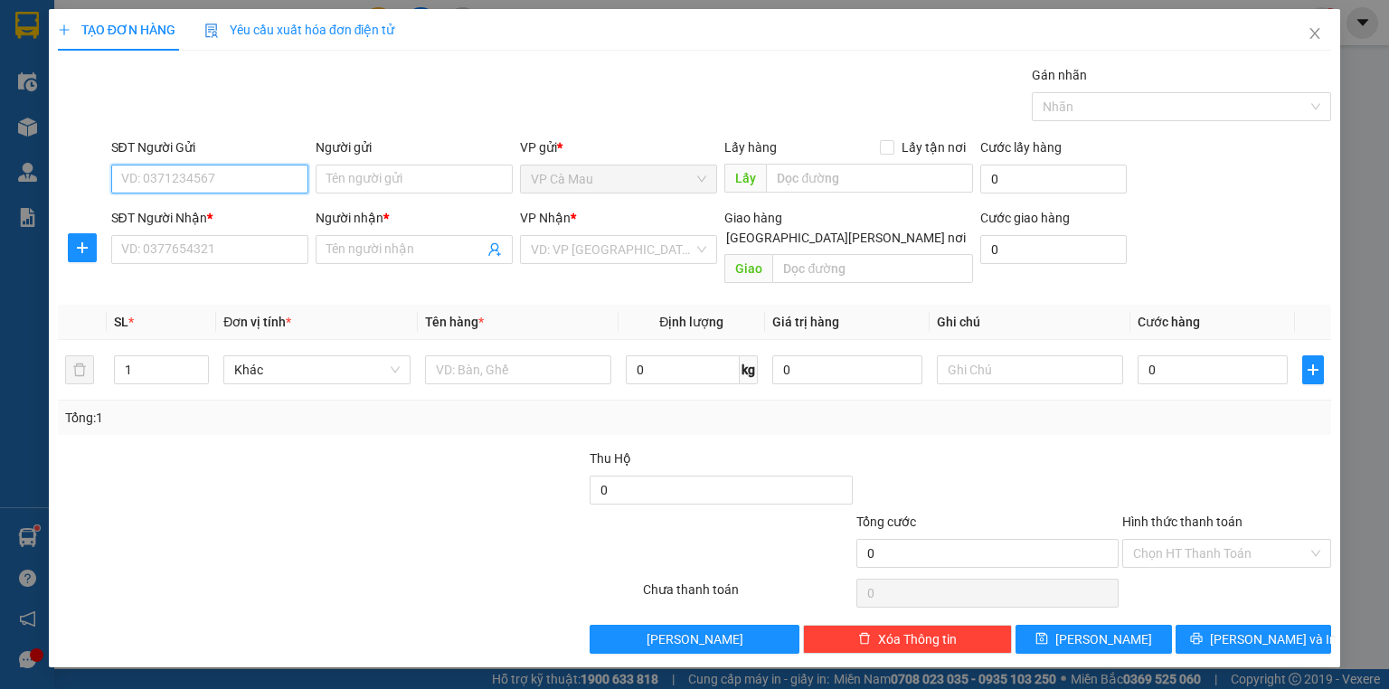
click at [271, 188] on input "SĐT Người Gửi" at bounding box center [209, 179] width 197 height 29
click at [260, 217] on div "0878877909 - NK [GEOGRAPHIC_DATA]" at bounding box center [233, 214] width 223 height 20
type input "0878877909"
type input "NK [GEOGRAPHIC_DATA]"
type input "0878877909"
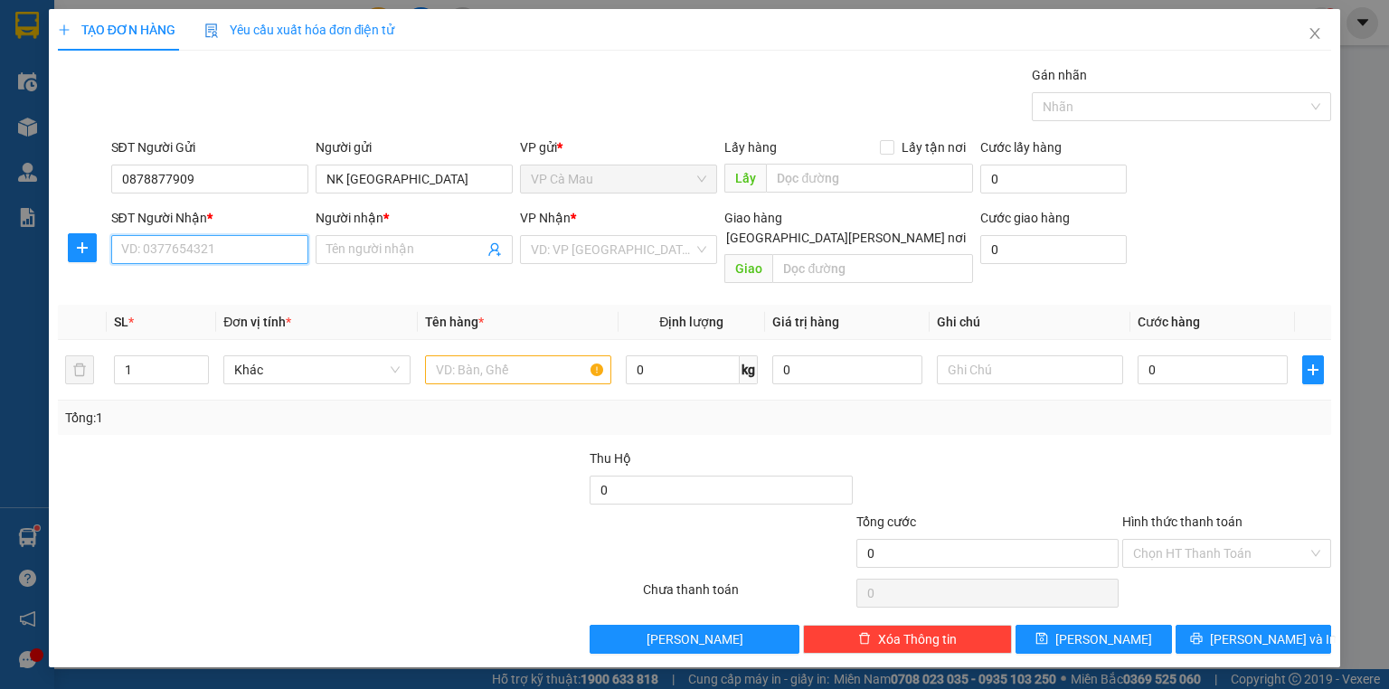
click at [243, 247] on input "SĐT Người Nhận *" at bounding box center [209, 249] width 197 height 29
click at [234, 244] on input "SĐT Người Nhận *" at bounding box center [209, 249] width 197 height 29
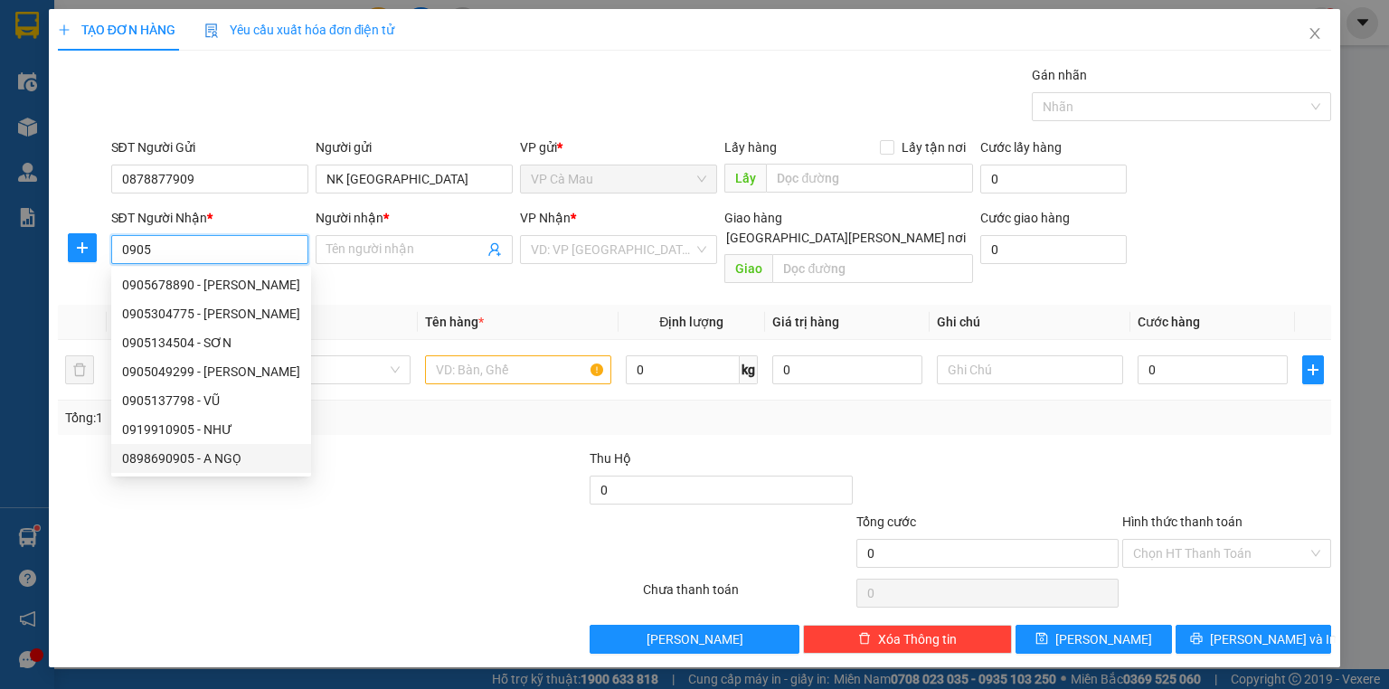
type input "0898690905"
type input "A NGỌ"
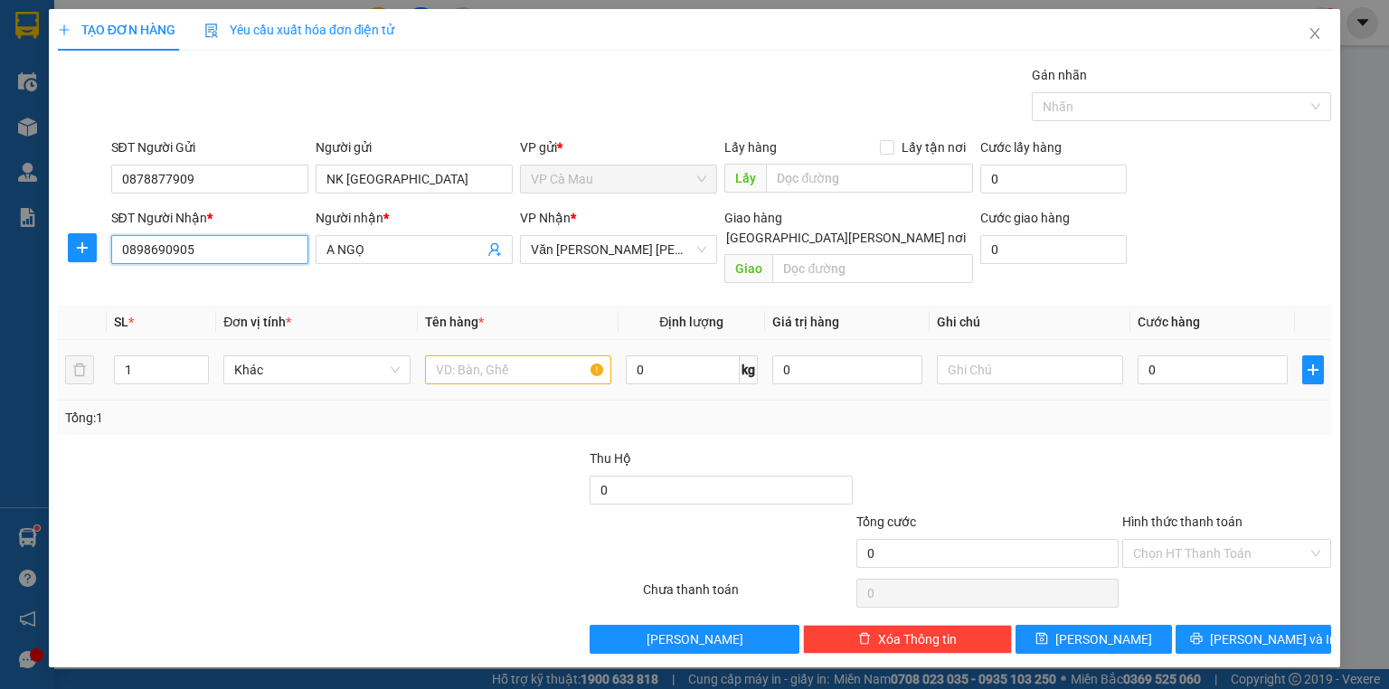
type input "0898690905"
click at [488, 355] on input "text" at bounding box center [518, 369] width 186 height 29
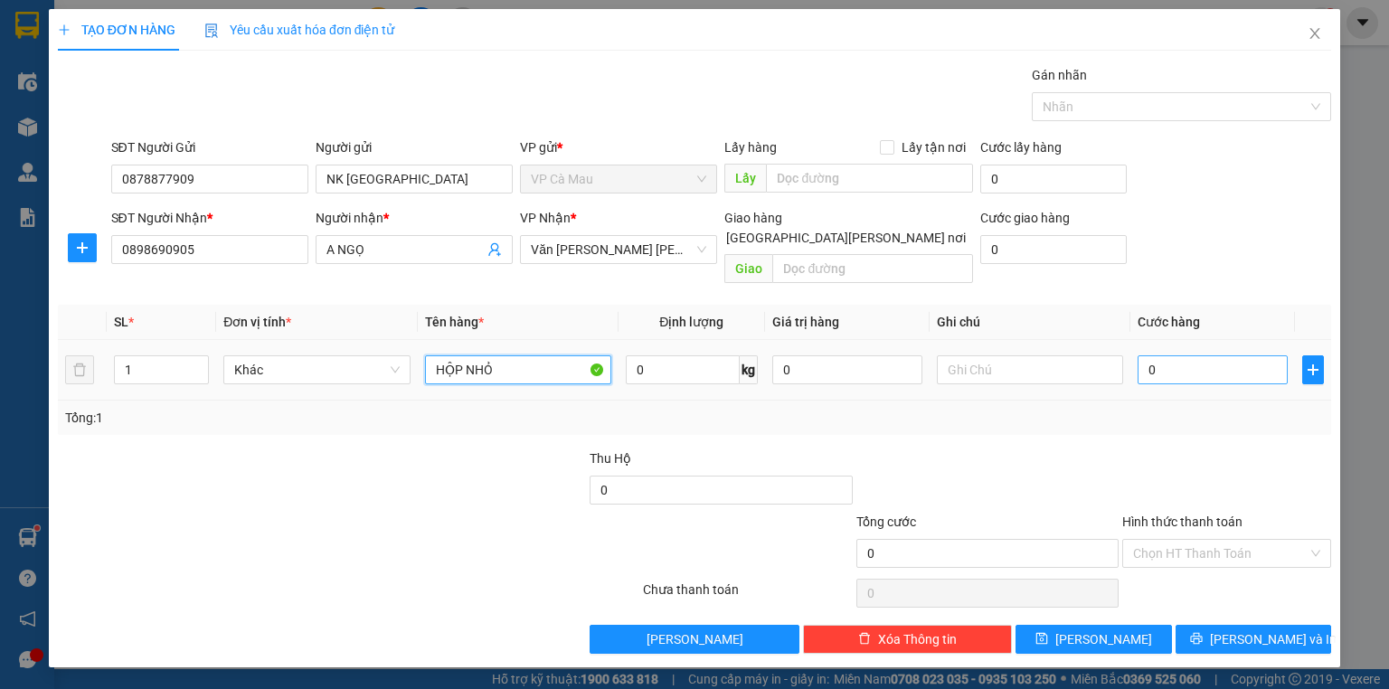
type input "HỘP NHỎ"
click at [1147, 355] on input "0" at bounding box center [1213, 369] width 150 height 29
click at [1146, 355] on input "0" at bounding box center [1213, 369] width 150 height 29
type input "30"
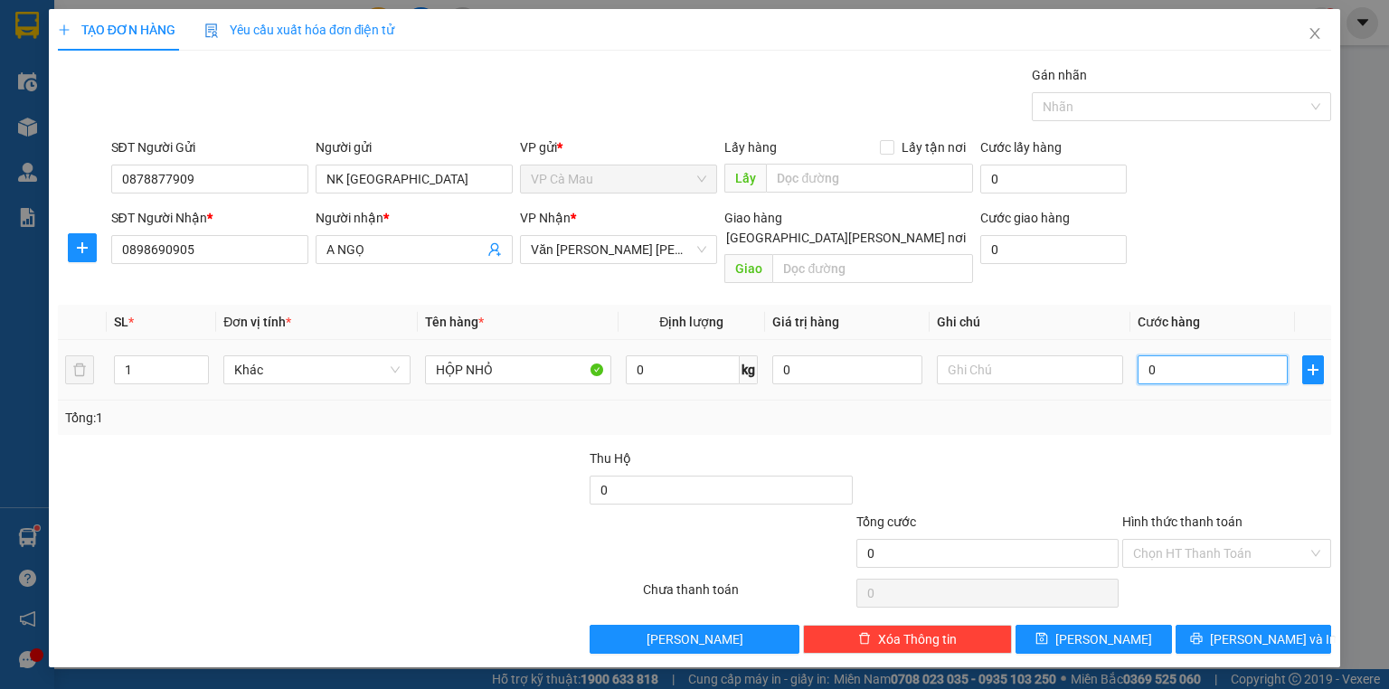
type input "30"
type input "30.000"
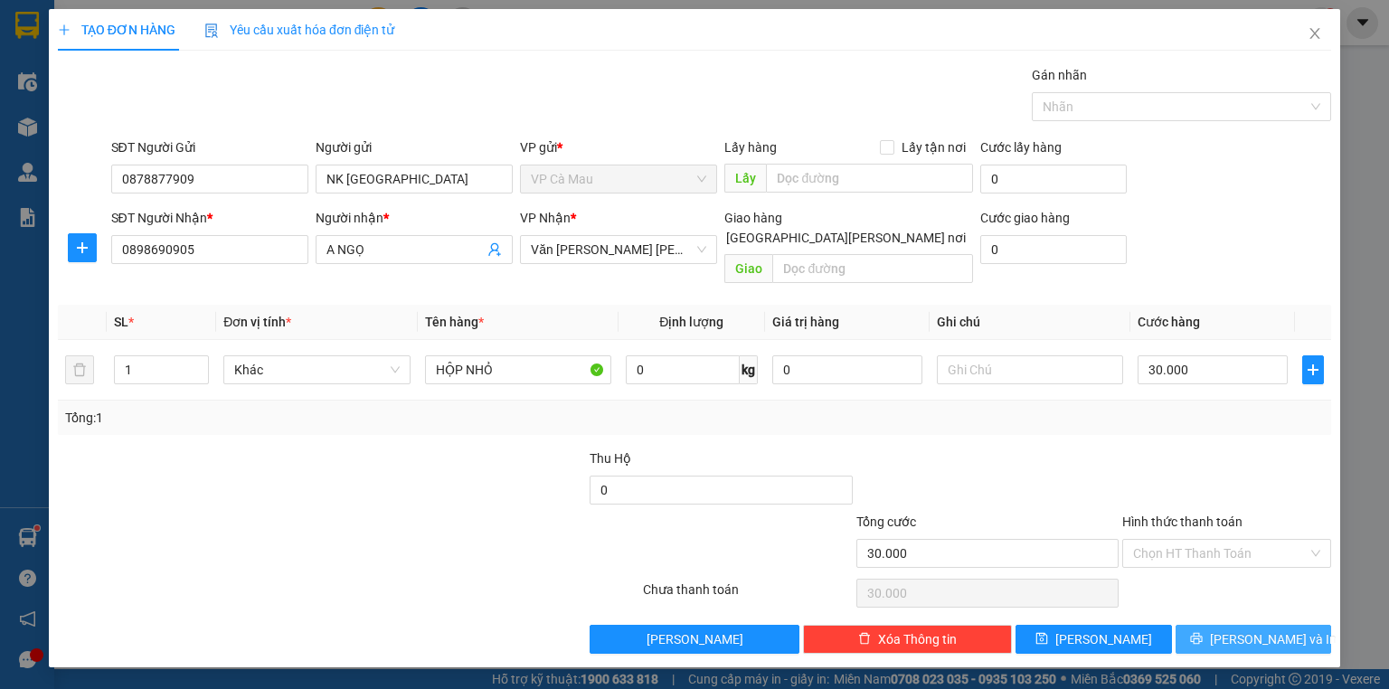
click at [1237, 629] on span "[PERSON_NAME] và In" at bounding box center [1273, 639] width 127 height 20
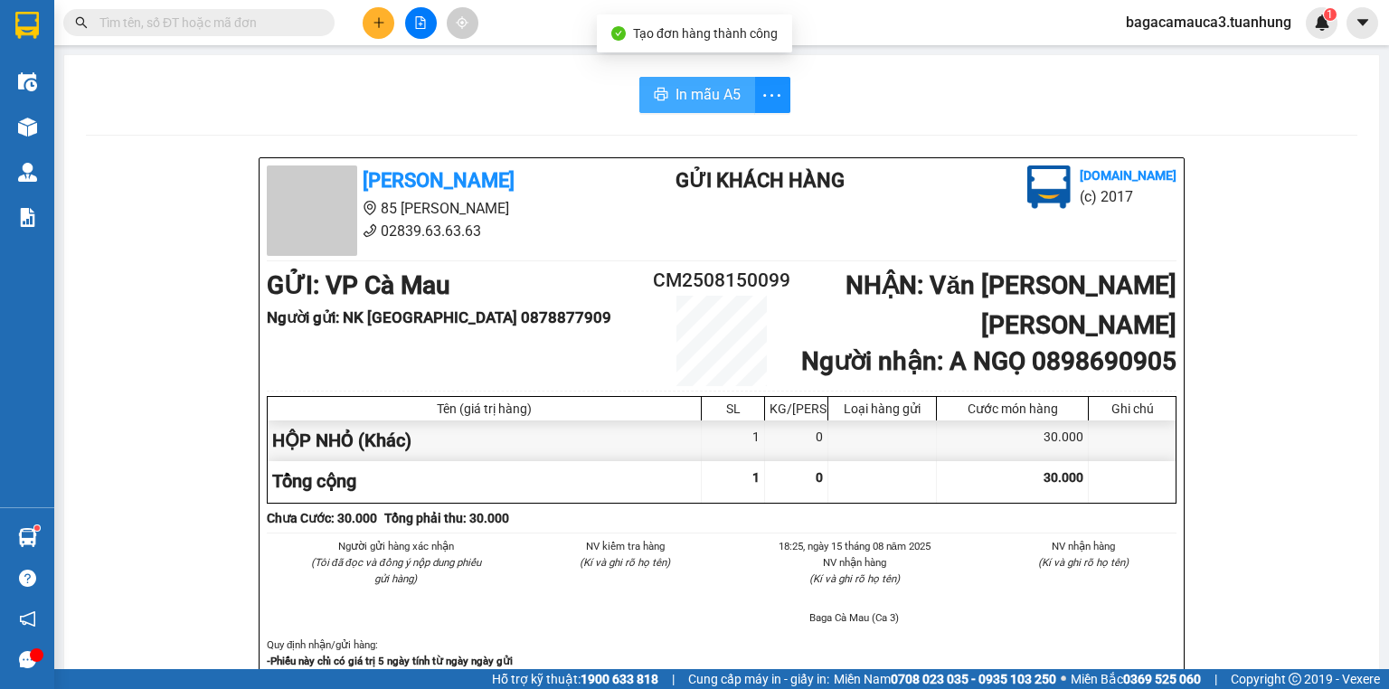
click at [712, 95] on span "In mẫu A5" at bounding box center [708, 94] width 65 height 23
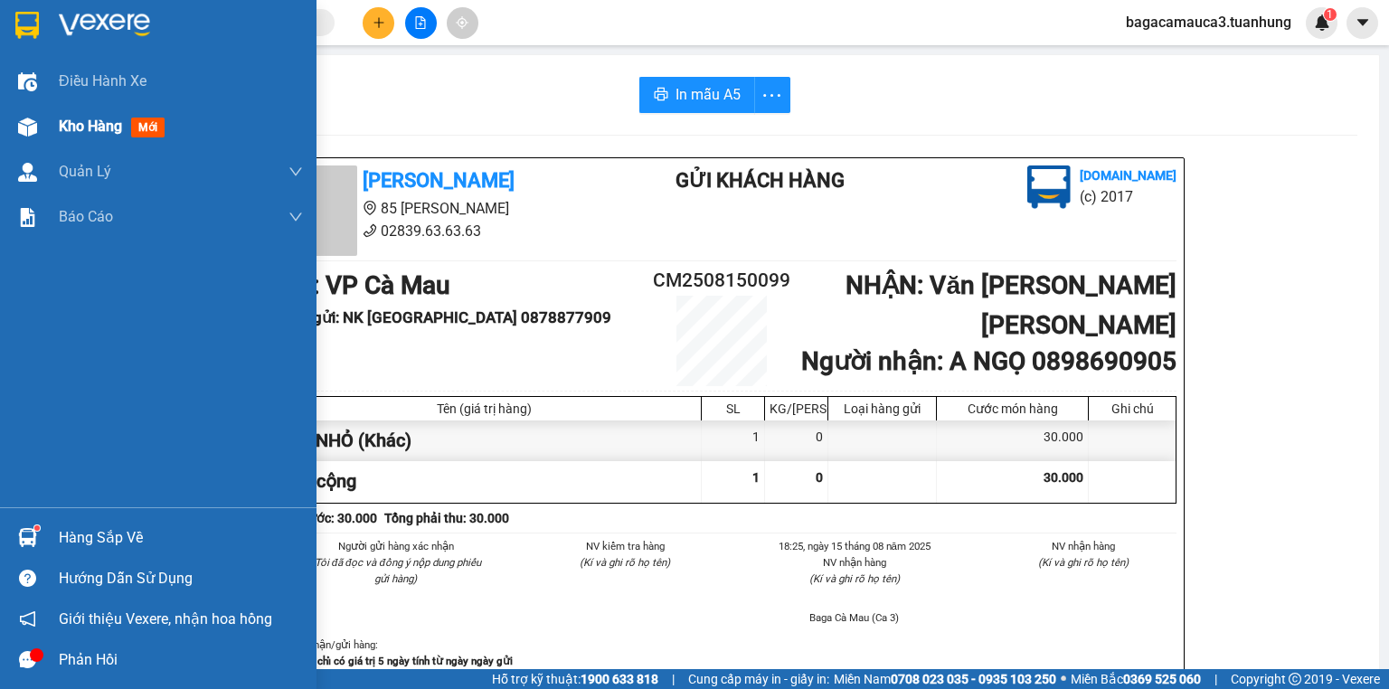
click at [101, 128] on span "Kho hàng" at bounding box center [90, 126] width 63 height 17
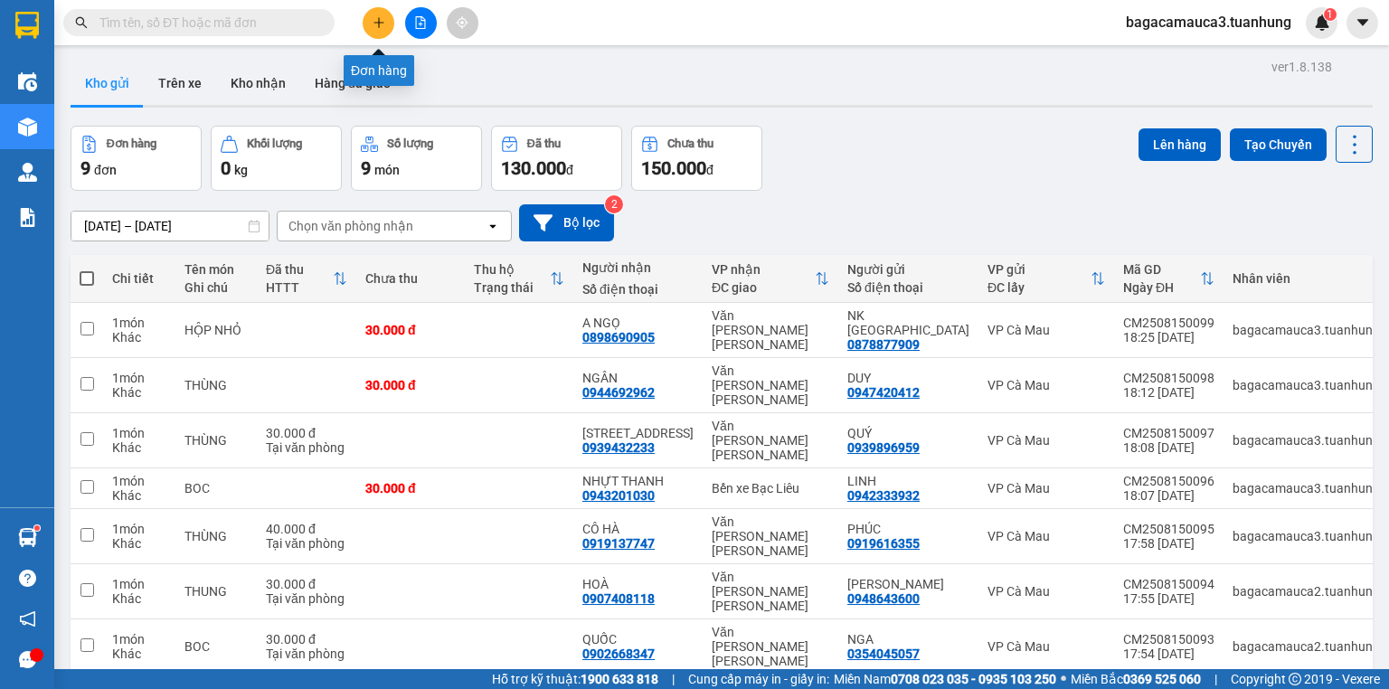
click at [373, 26] on icon "plus" at bounding box center [379, 22] width 13 height 13
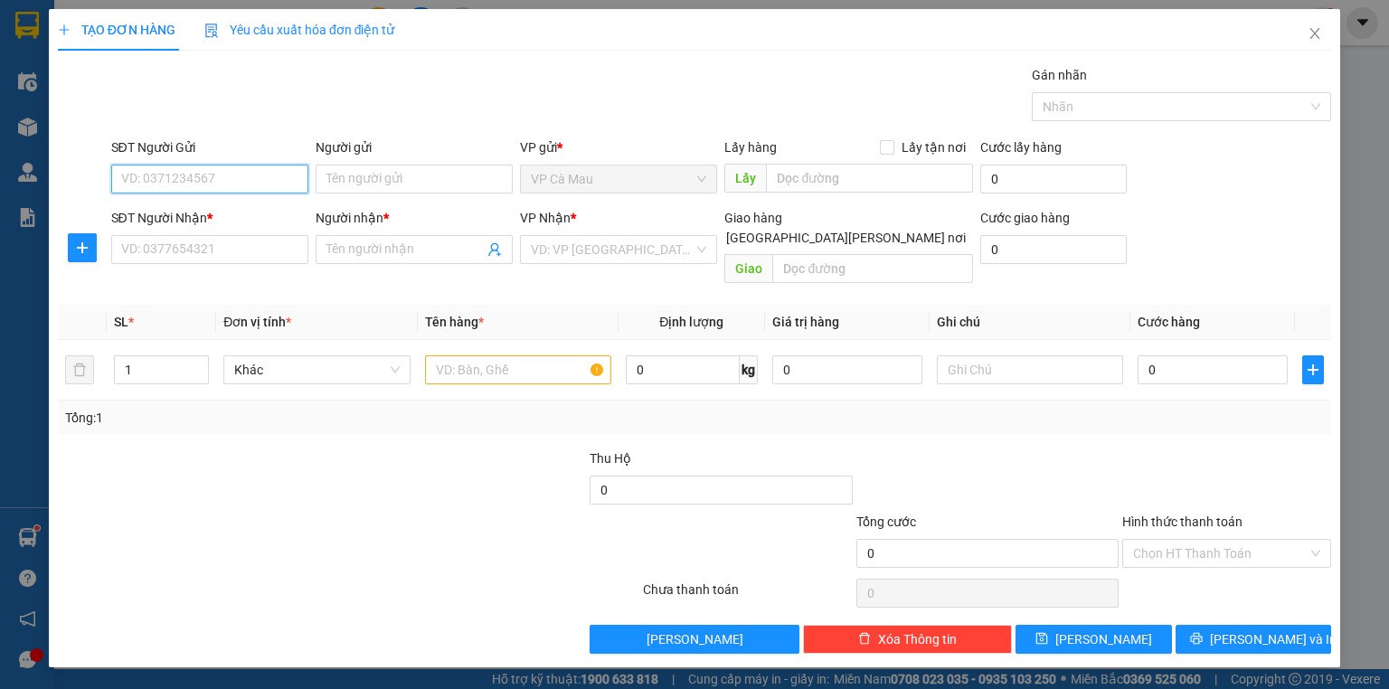
click at [271, 184] on input "SĐT Người Gửi" at bounding box center [209, 179] width 197 height 29
type input "0942313432"
click at [262, 219] on div "0942313432 - TÂN" at bounding box center [209, 214] width 175 height 20
type input "TÂN"
type input "0942313432"
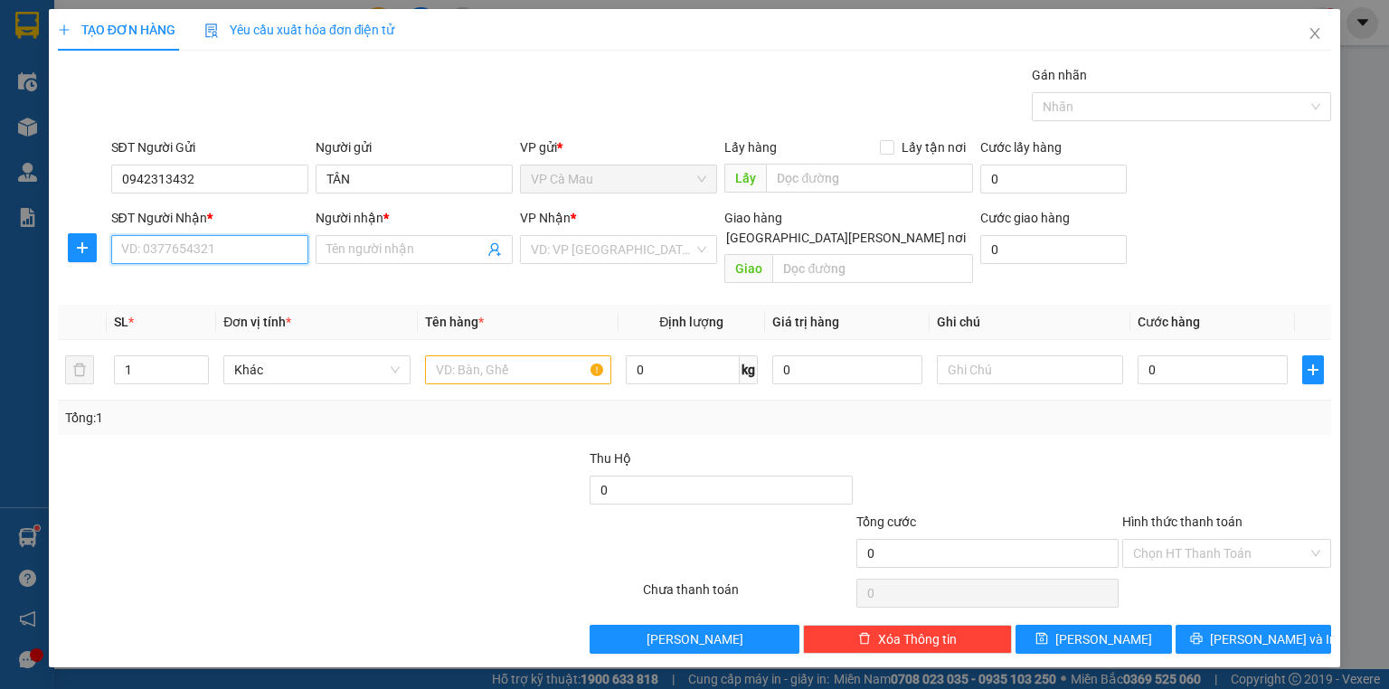
click at [257, 250] on input "SĐT Người Nhận *" at bounding box center [209, 249] width 197 height 29
type input "0938666068"
click at [210, 279] on div "0938666068 - BÁO" at bounding box center [209, 285] width 175 height 20
type input "BÁO"
type input "0938666068"
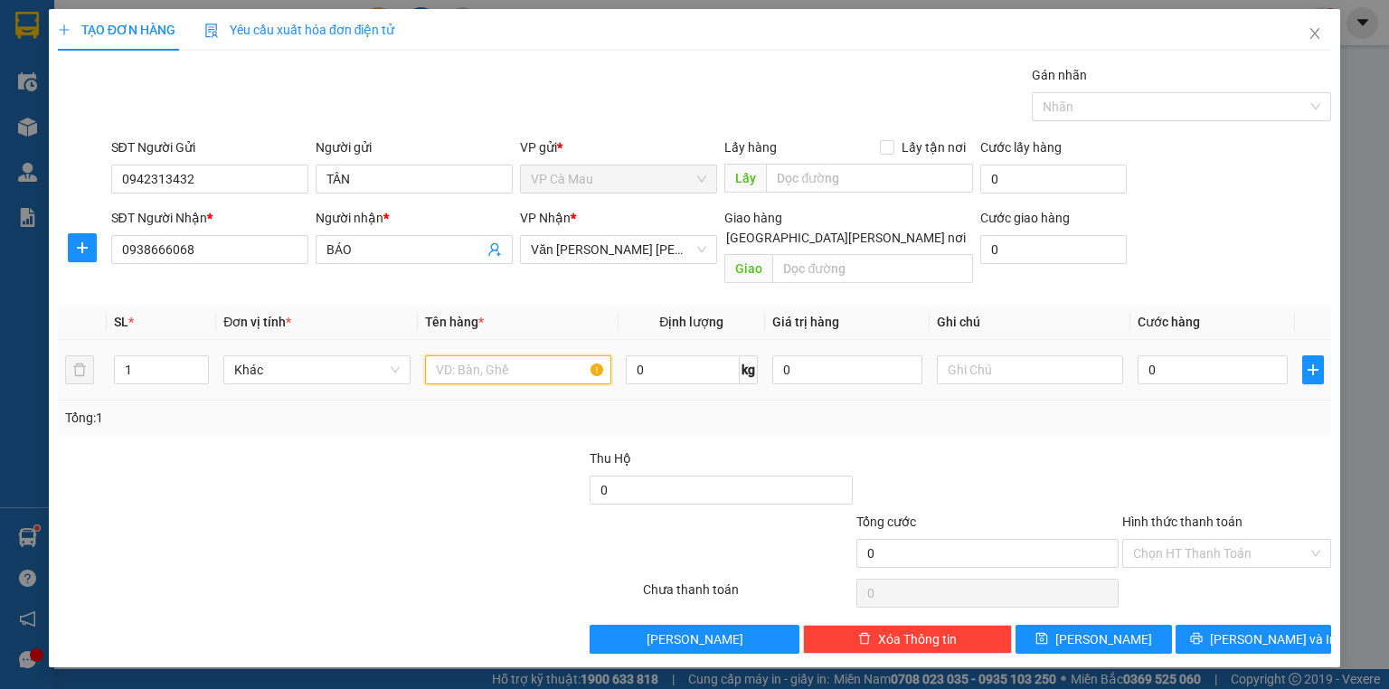
click at [436, 355] on input "text" at bounding box center [518, 369] width 186 height 29
click at [420, 354] on td at bounding box center [518, 370] width 201 height 61
click at [430, 355] on input "text" at bounding box center [518, 369] width 186 height 29
type input "5"
type input "THÙNG"
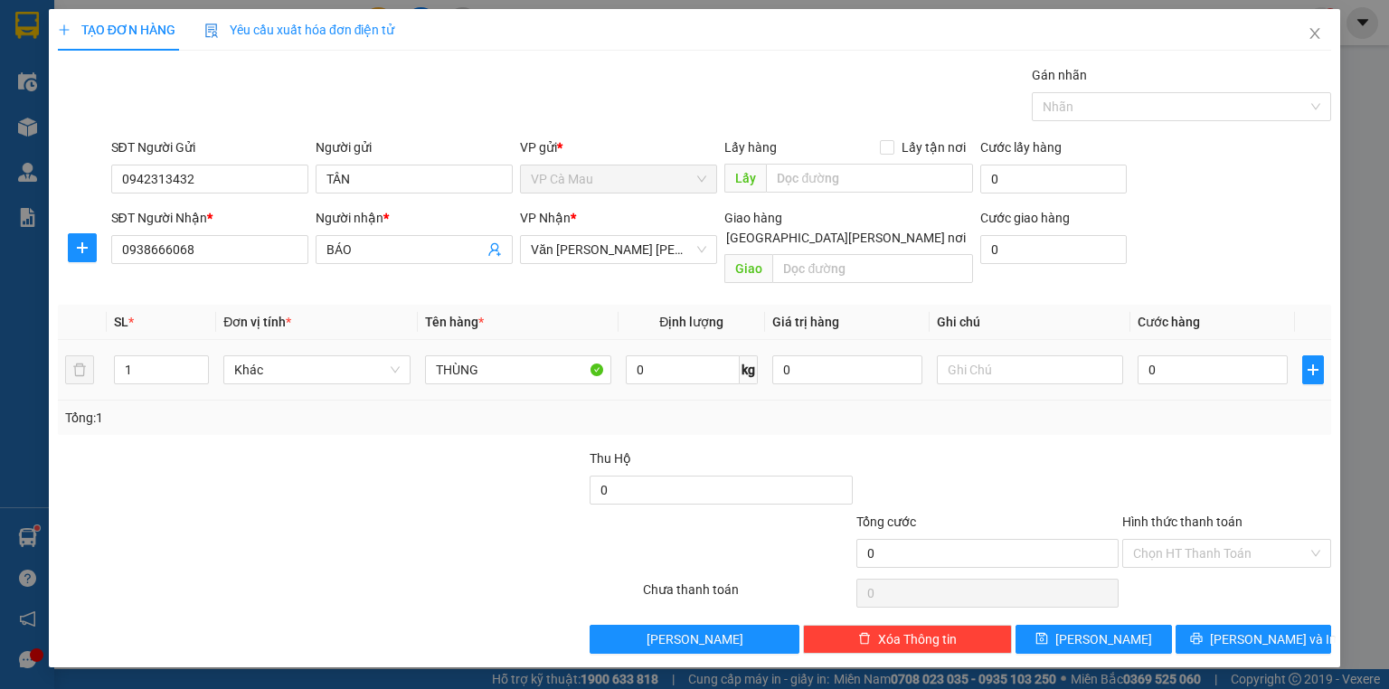
click at [1143, 365] on div "0" at bounding box center [1213, 370] width 150 height 36
click at [1140, 355] on input "0" at bounding box center [1213, 369] width 150 height 29
click at [1126, 354] on td at bounding box center [1030, 370] width 201 height 61
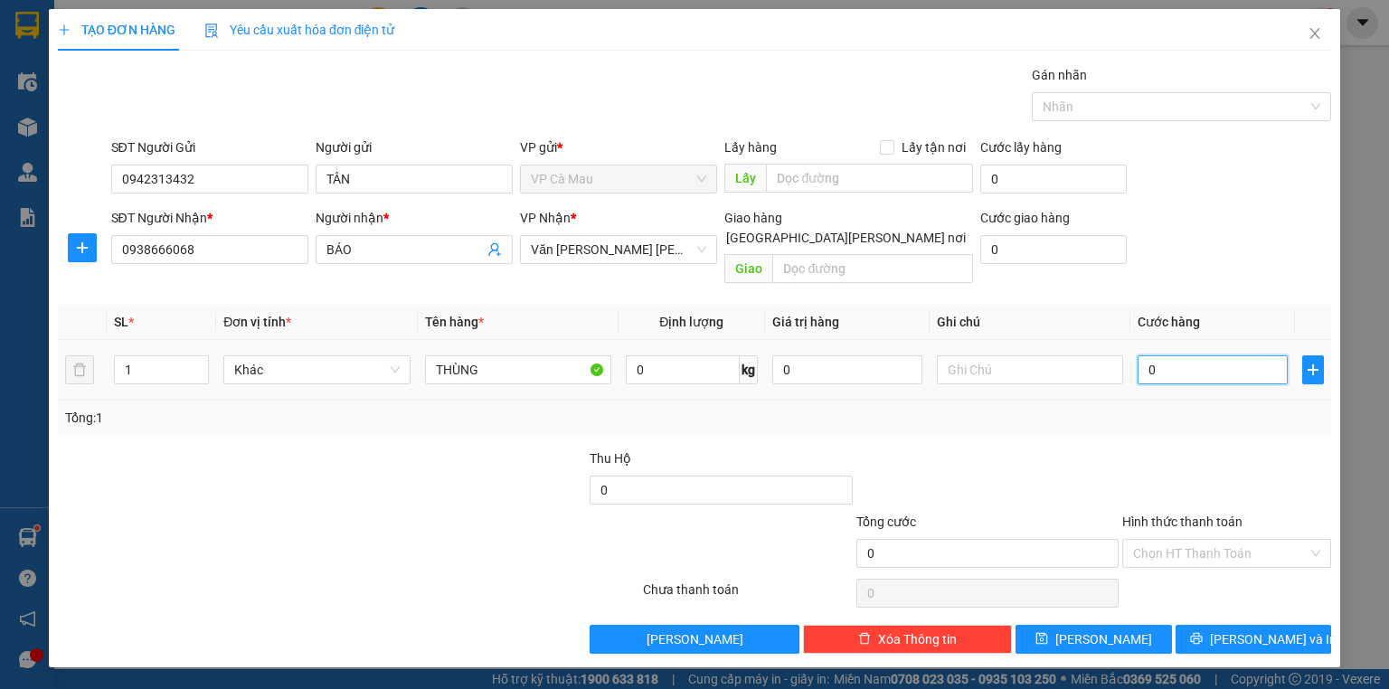
click at [1138, 355] on input "0" at bounding box center [1213, 369] width 150 height 29
type input "50"
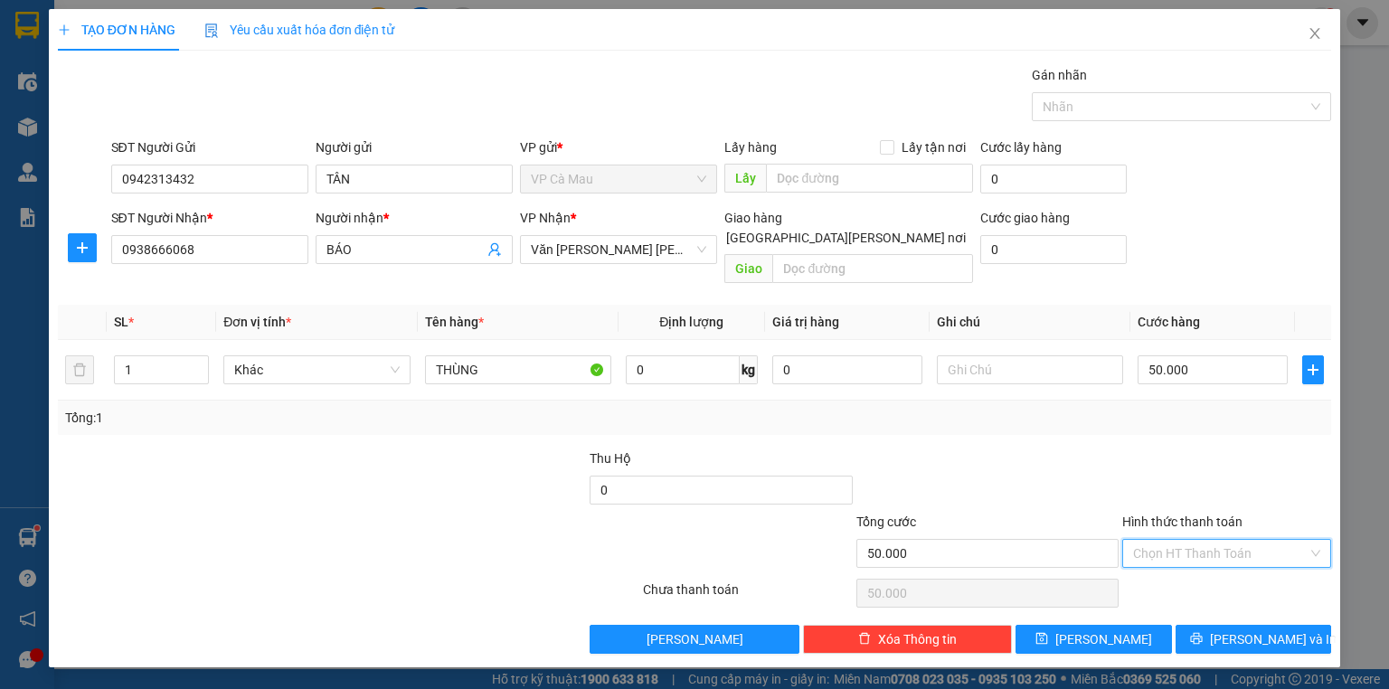
click at [1191, 540] on input "Hình thức thanh toán" at bounding box center [1220, 553] width 175 height 27
click at [1190, 564] on div "Tại văn phòng" at bounding box center [1226, 567] width 209 height 29
click at [1229, 626] on button "[PERSON_NAME] và In" at bounding box center [1254, 639] width 156 height 29
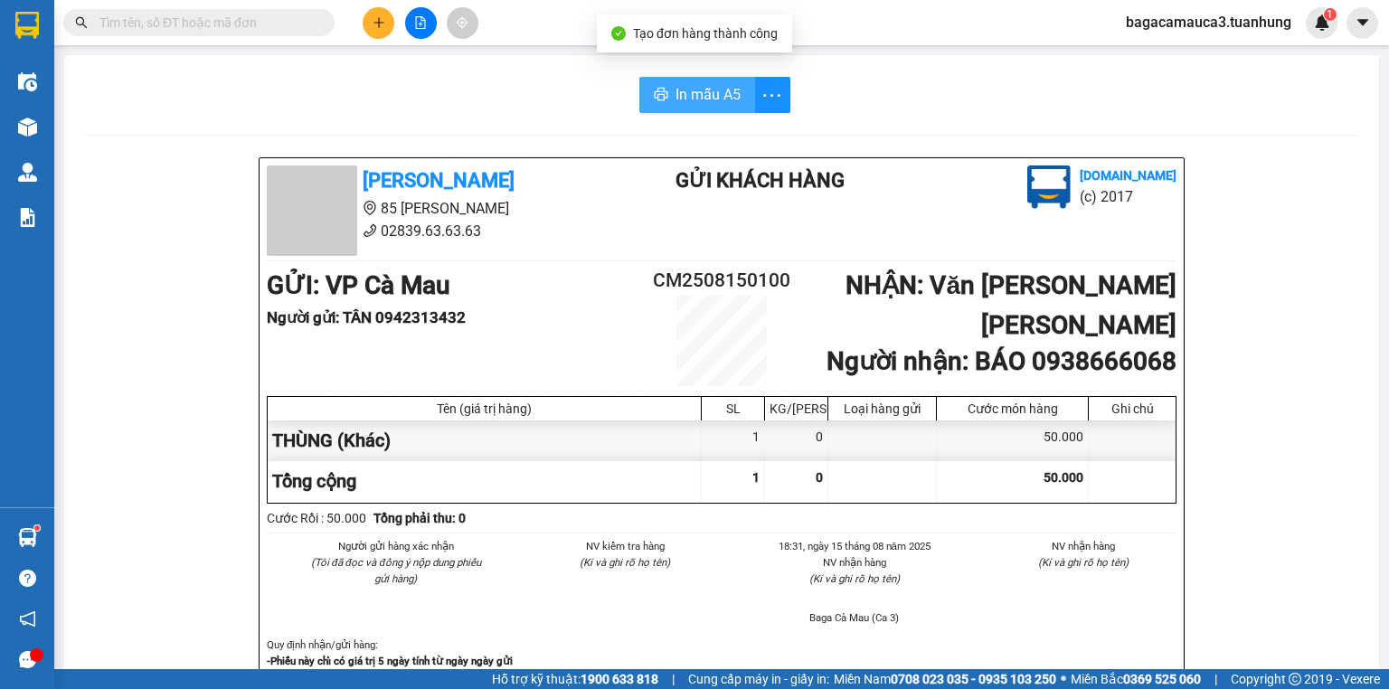
click at [709, 86] on span "In mẫu A5" at bounding box center [708, 94] width 65 height 23
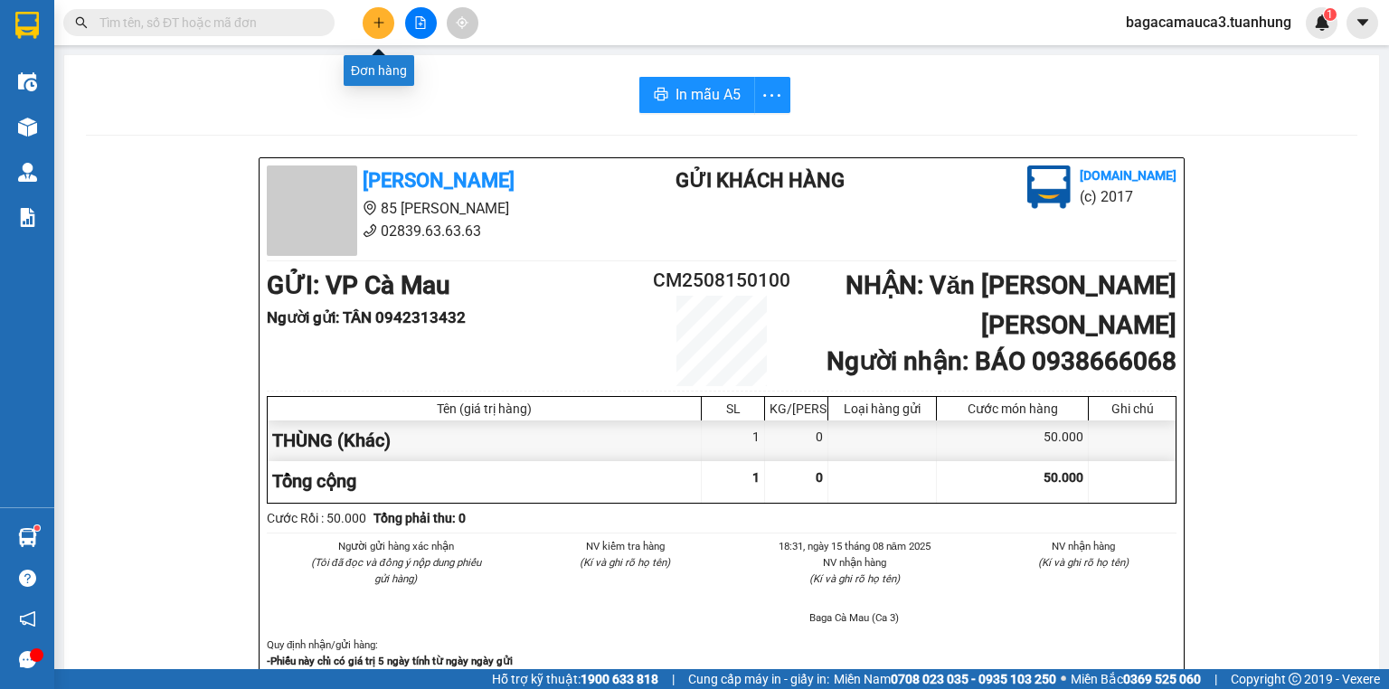
click at [381, 23] on icon "plus" at bounding box center [379, 22] width 13 height 13
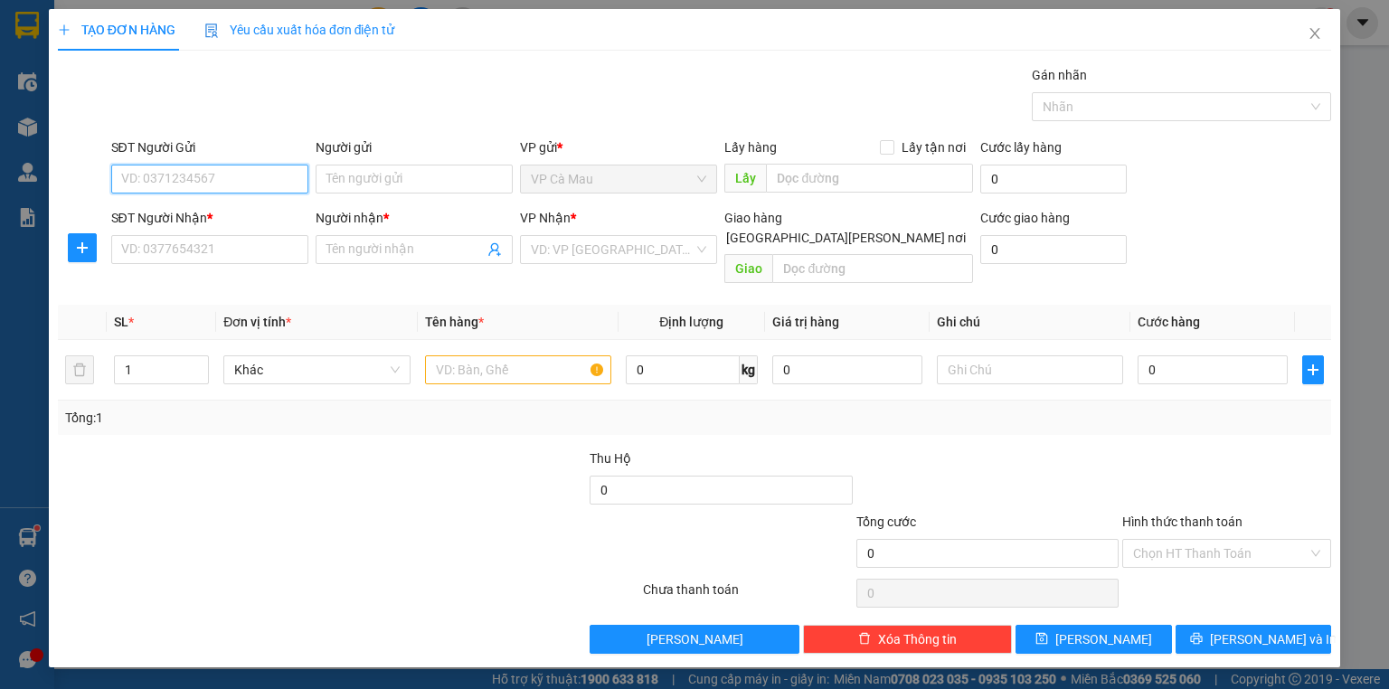
click at [231, 170] on input "SĐT Người Gửi" at bounding box center [209, 179] width 197 height 29
type input "0763858864"
click at [249, 205] on div "0763858864 - TÂN" at bounding box center [209, 214] width 175 height 20
type input "TÂN"
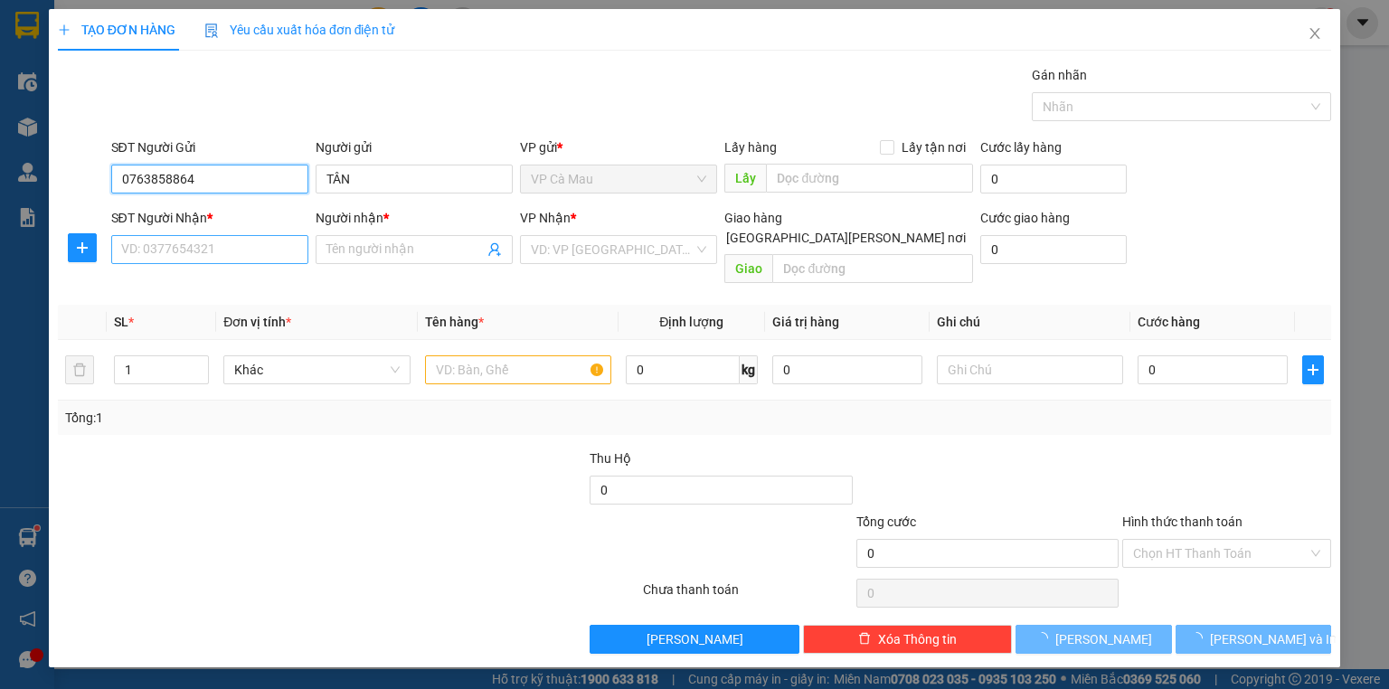
type input "0763858864"
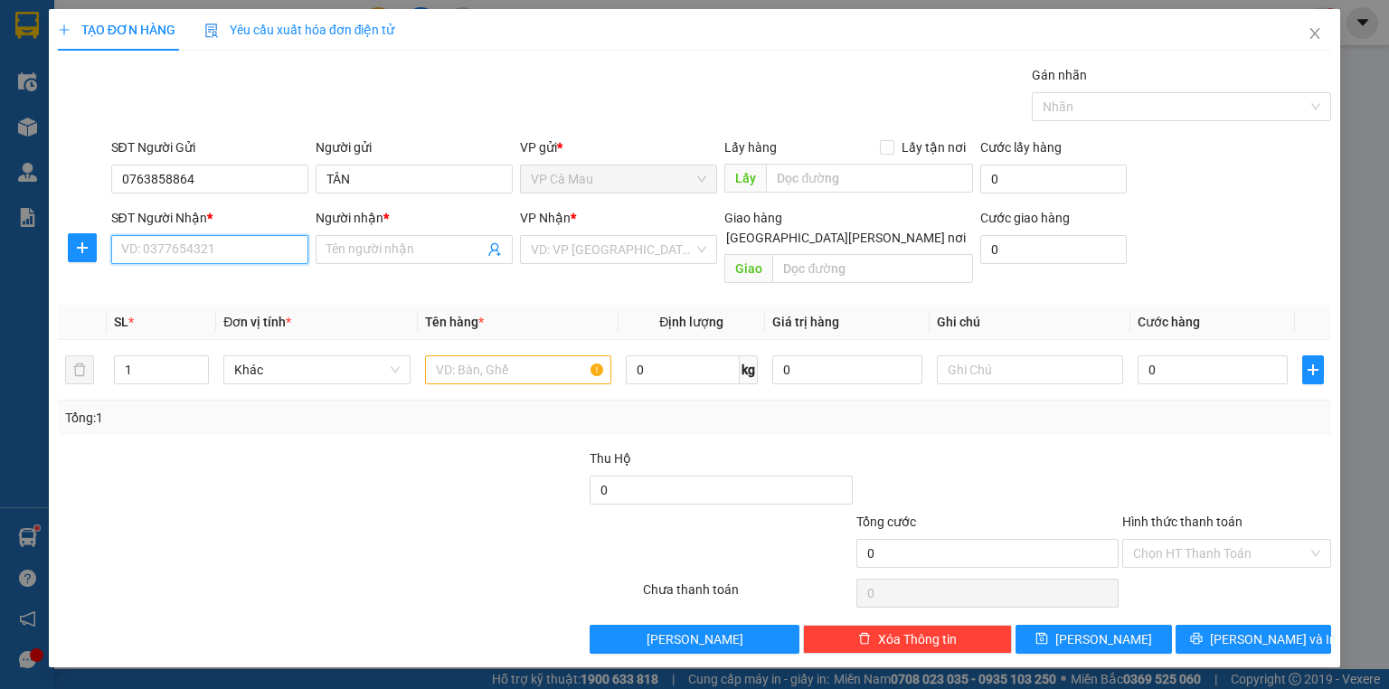
click at [249, 260] on input "SĐT Người Nhận *" at bounding box center [209, 249] width 197 height 29
click at [239, 251] on input "SĐT Người Nhận *" at bounding box center [209, 249] width 197 height 29
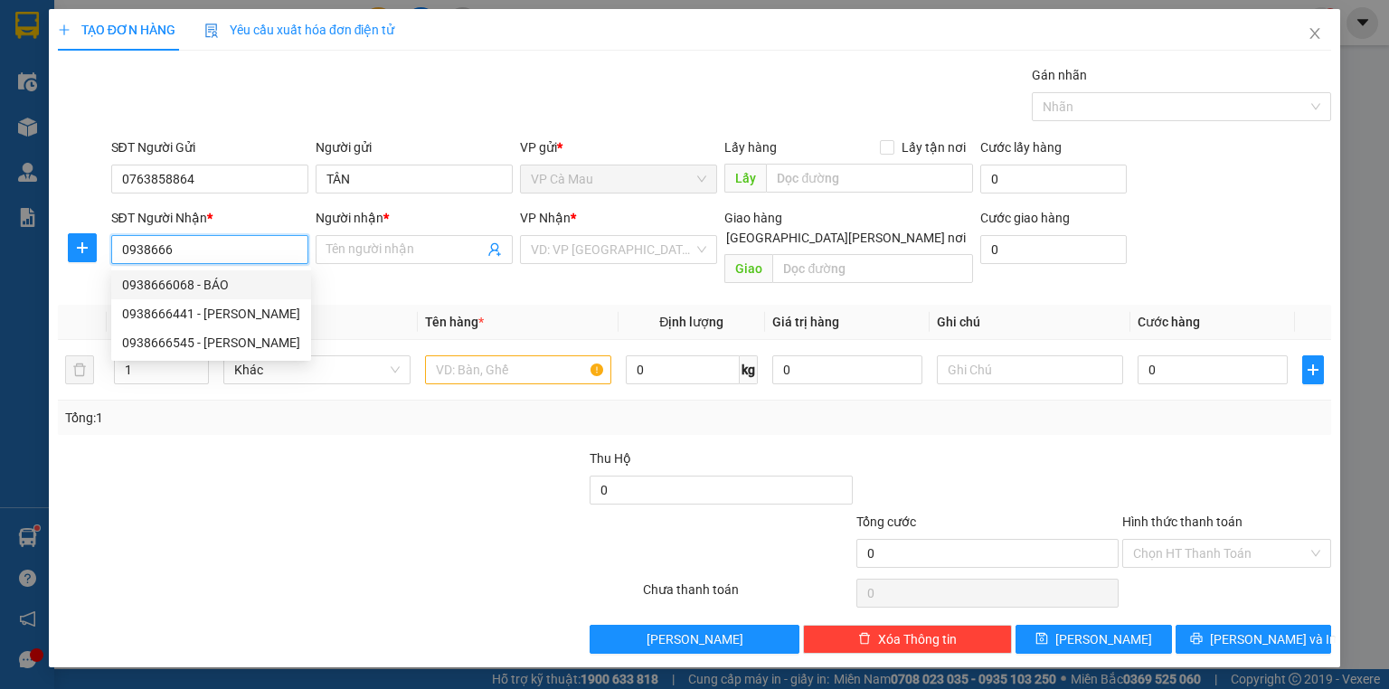
click at [210, 285] on div "0938666068 - BÁO" at bounding box center [211, 285] width 178 height 20
type input "0938666068"
type input "BÁO"
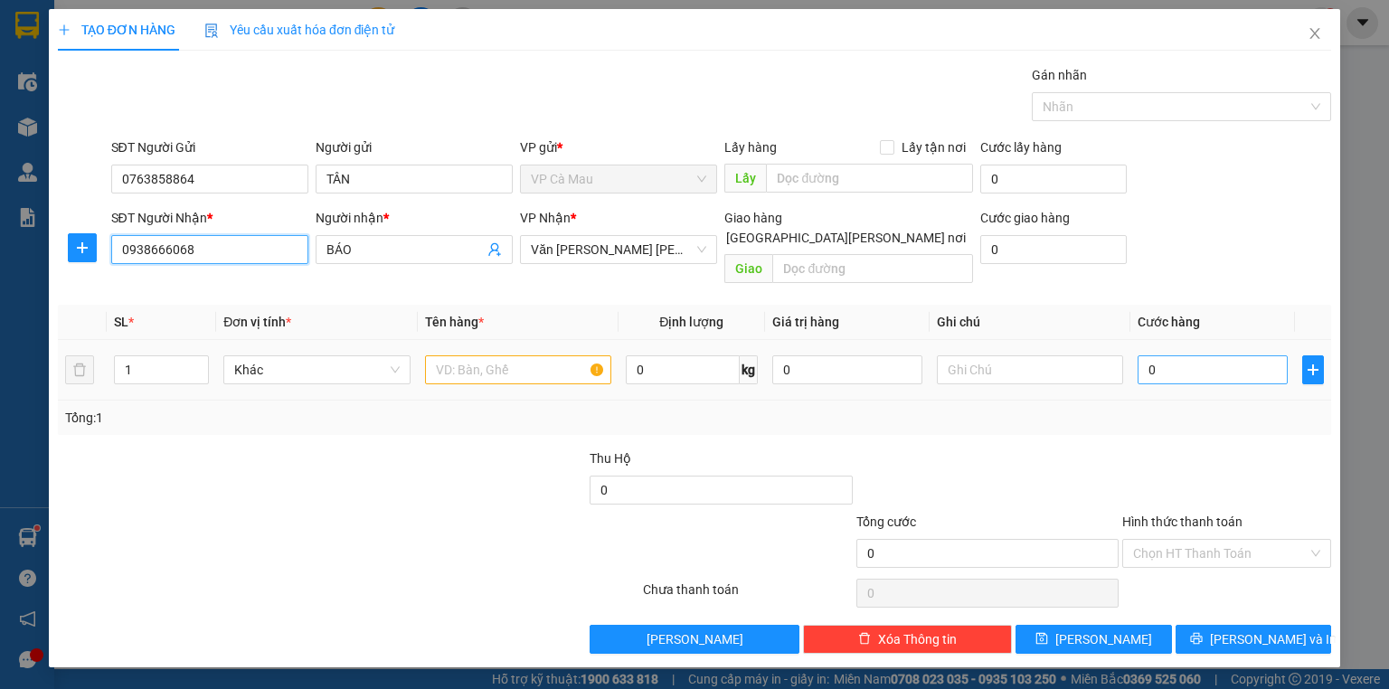
type input "0938666068"
click at [1147, 355] on input "0" at bounding box center [1213, 369] width 150 height 29
click at [1143, 355] on input "0" at bounding box center [1213, 369] width 150 height 29
type input "50"
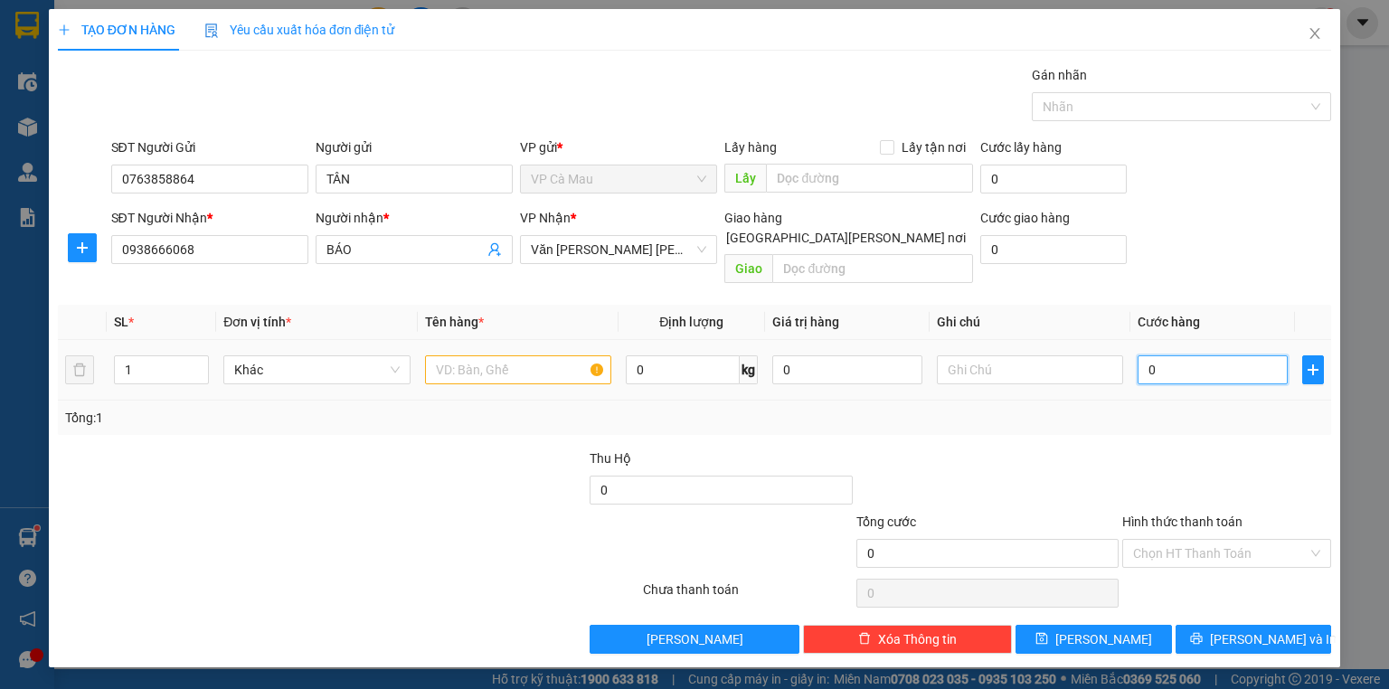
type input "50"
type input "50.000"
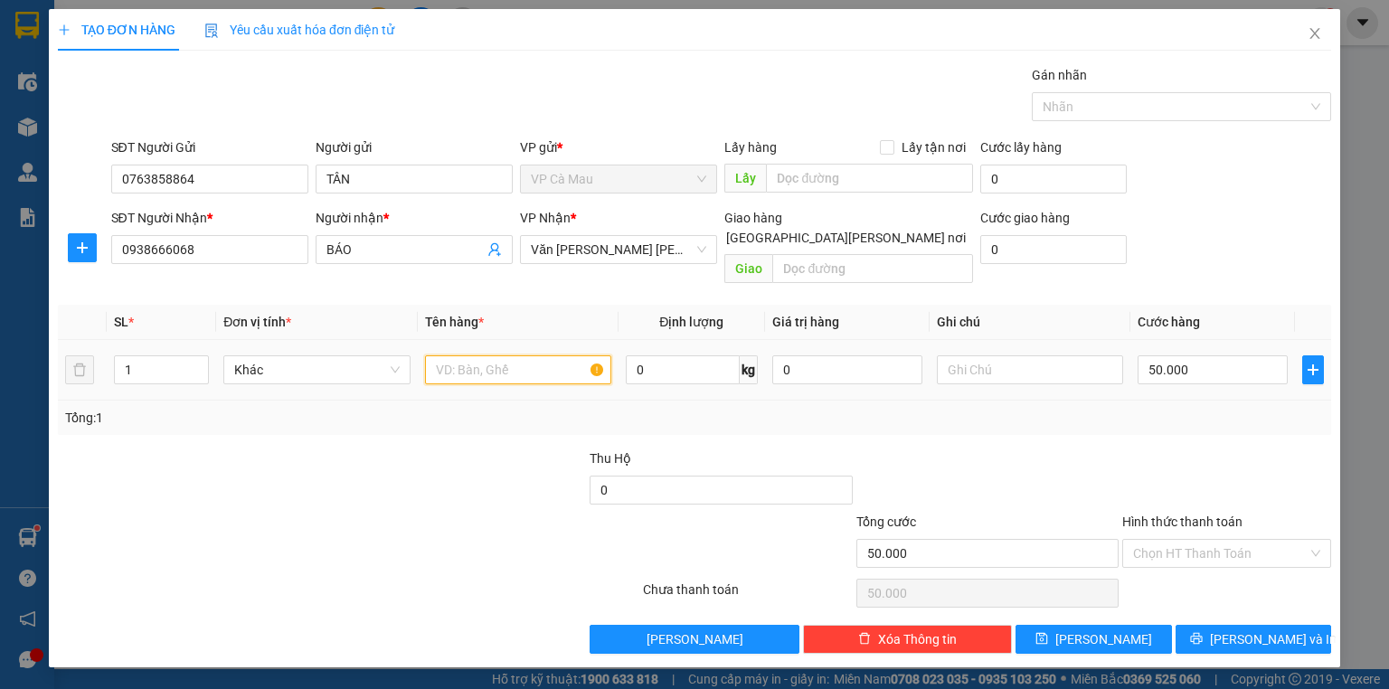
click at [524, 355] on input "text" at bounding box center [518, 369] width 186 height 29
type input "THÙNG"
click at [1161, 540] on input "Hình thức thanh toán" at bounding box center [1220, 553] width 175 height 27
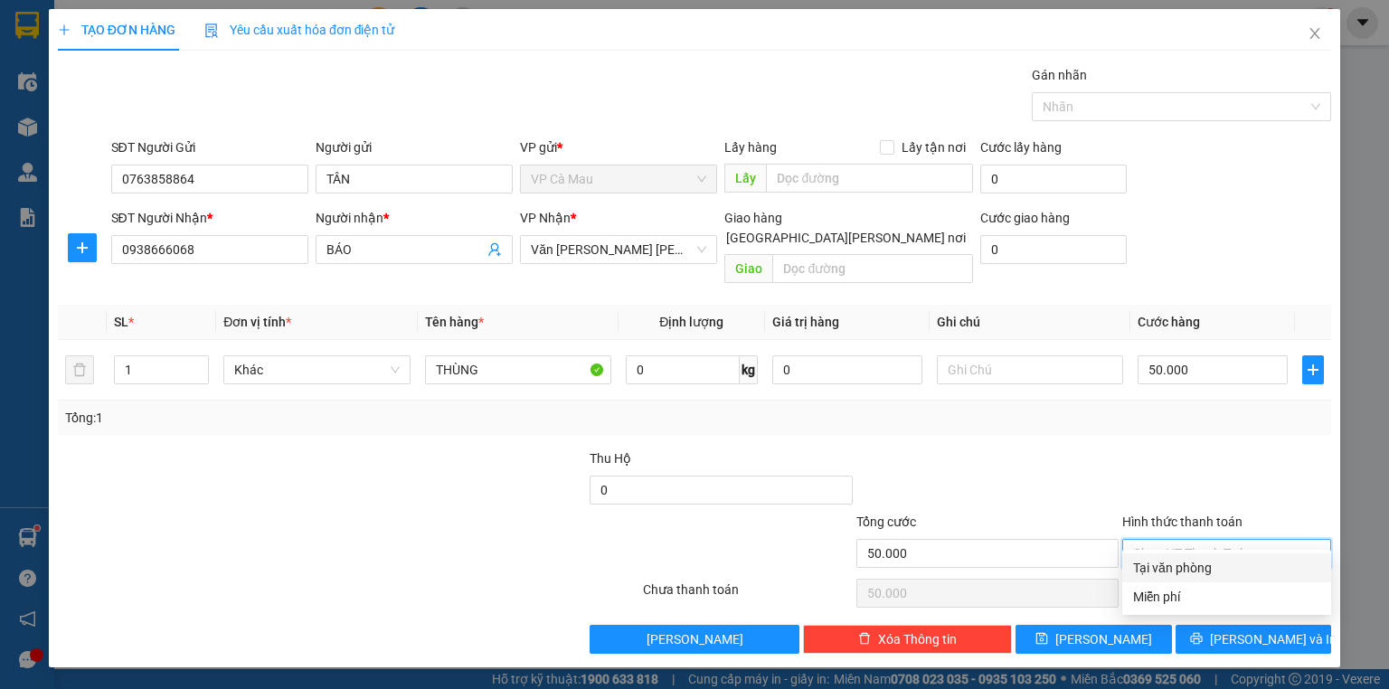
click at [1172, 568] on div "Tại văn phòng" at bounding box center [1226, 568] width 187 height 20
type input "0"
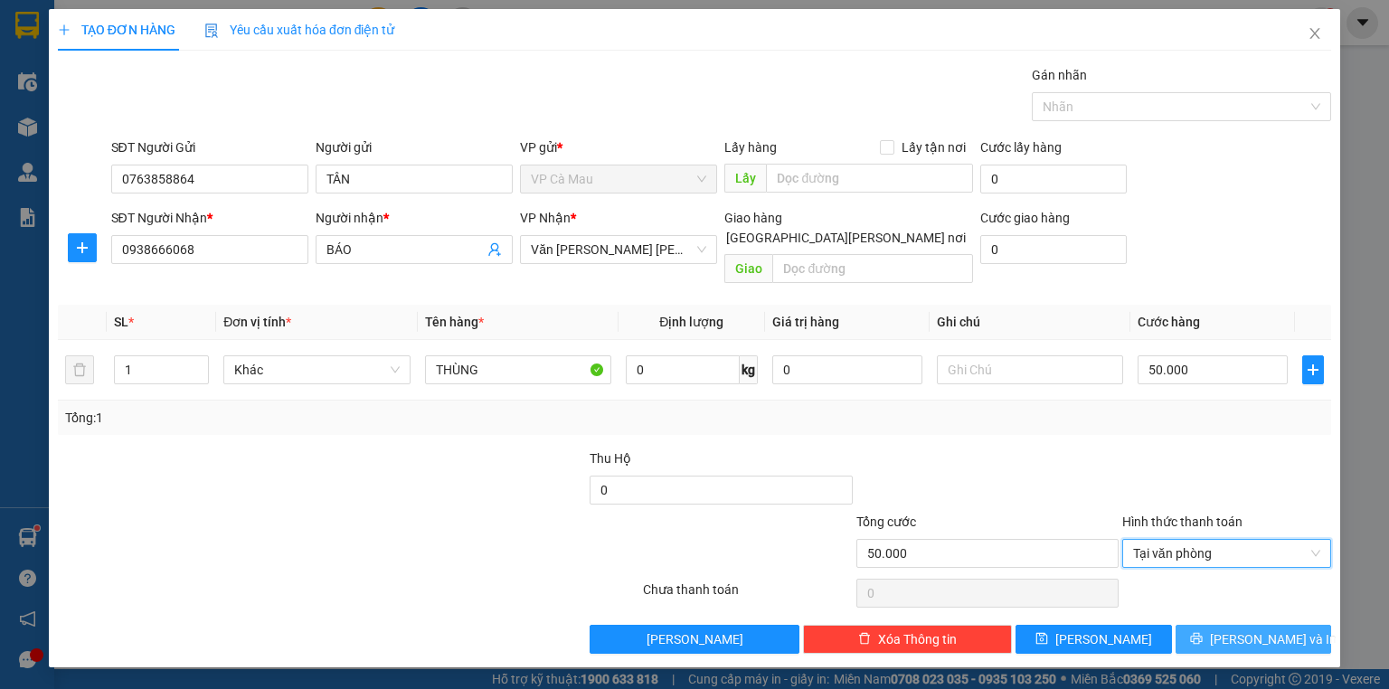
click at [1239, 629] on span "[PERSON_NAME] và In" at bounding box center [1273, 639] width 127 height 20
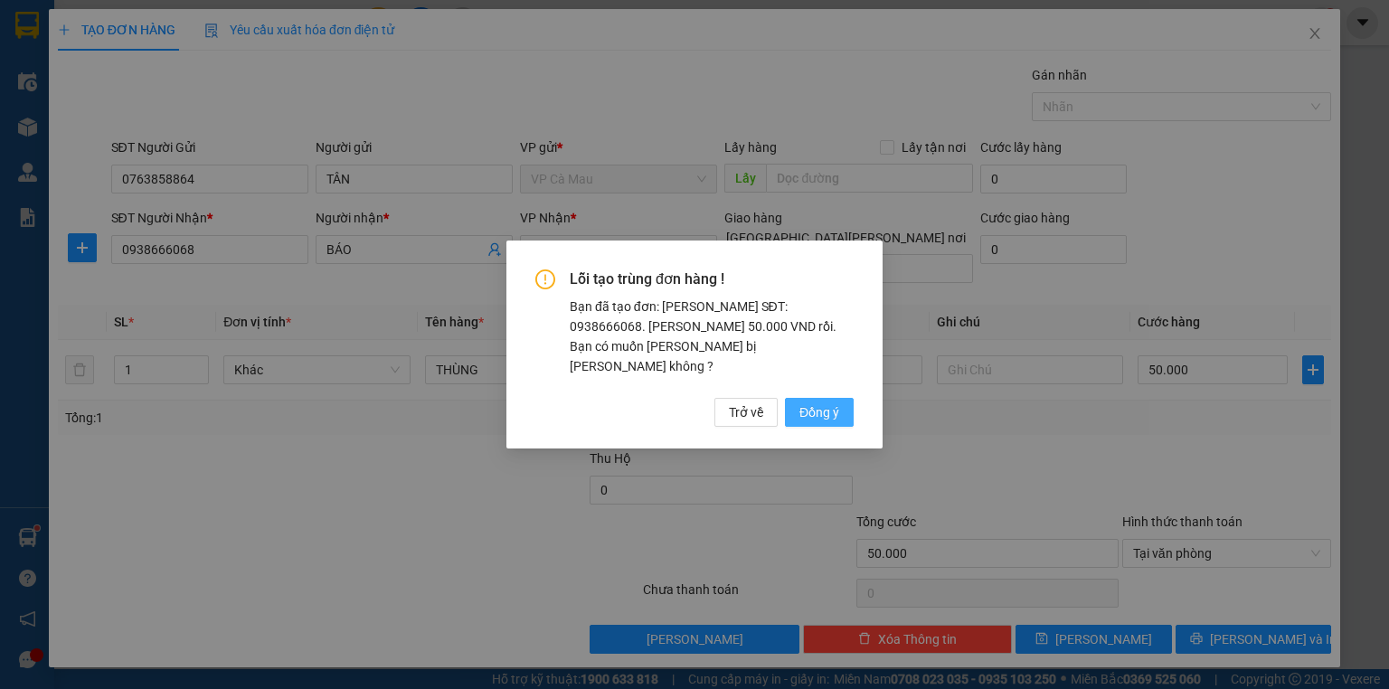
click at [820, 405] on span "Đồng ý" at bounding box center [819, 412] width 40 height 20
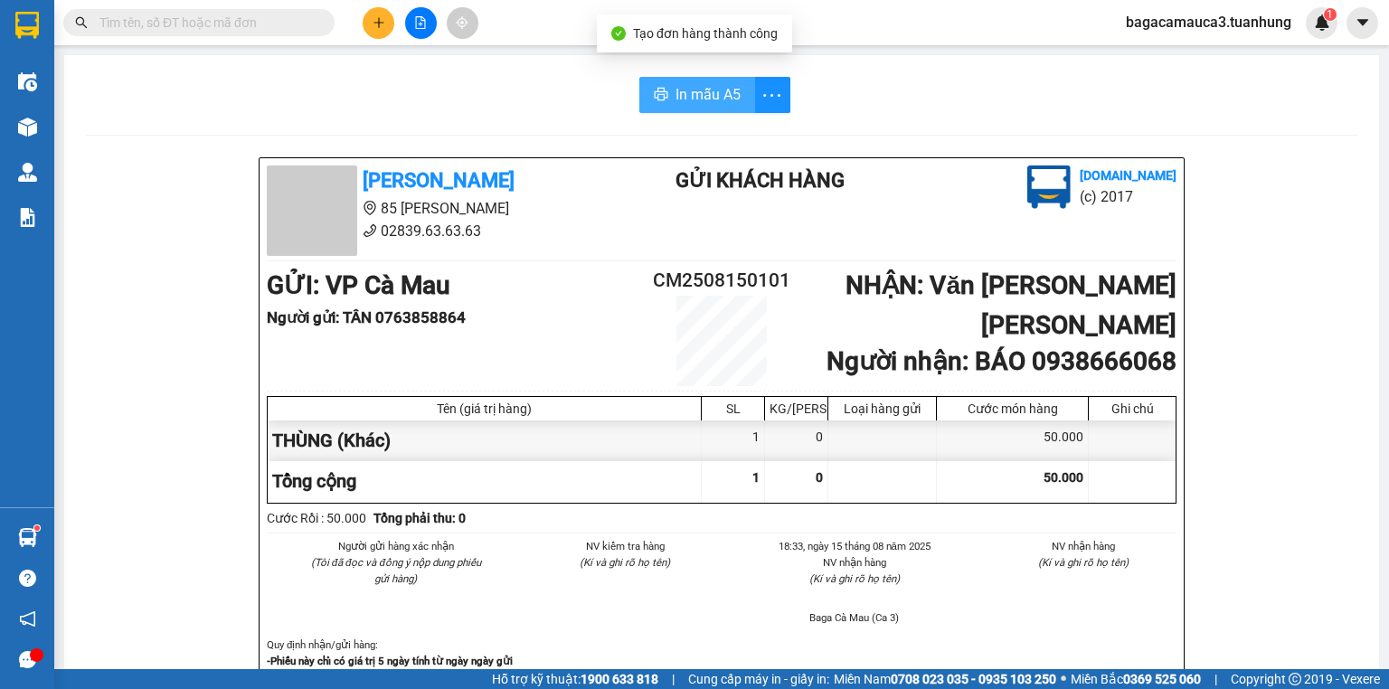
click at [698, 98] on span "In mẫu A5" at bounding box center [708, 94] width 65 height 23
click at [213, 17] on input "text" at bounding box center [205, 23] width 213 height 20
type input "0"
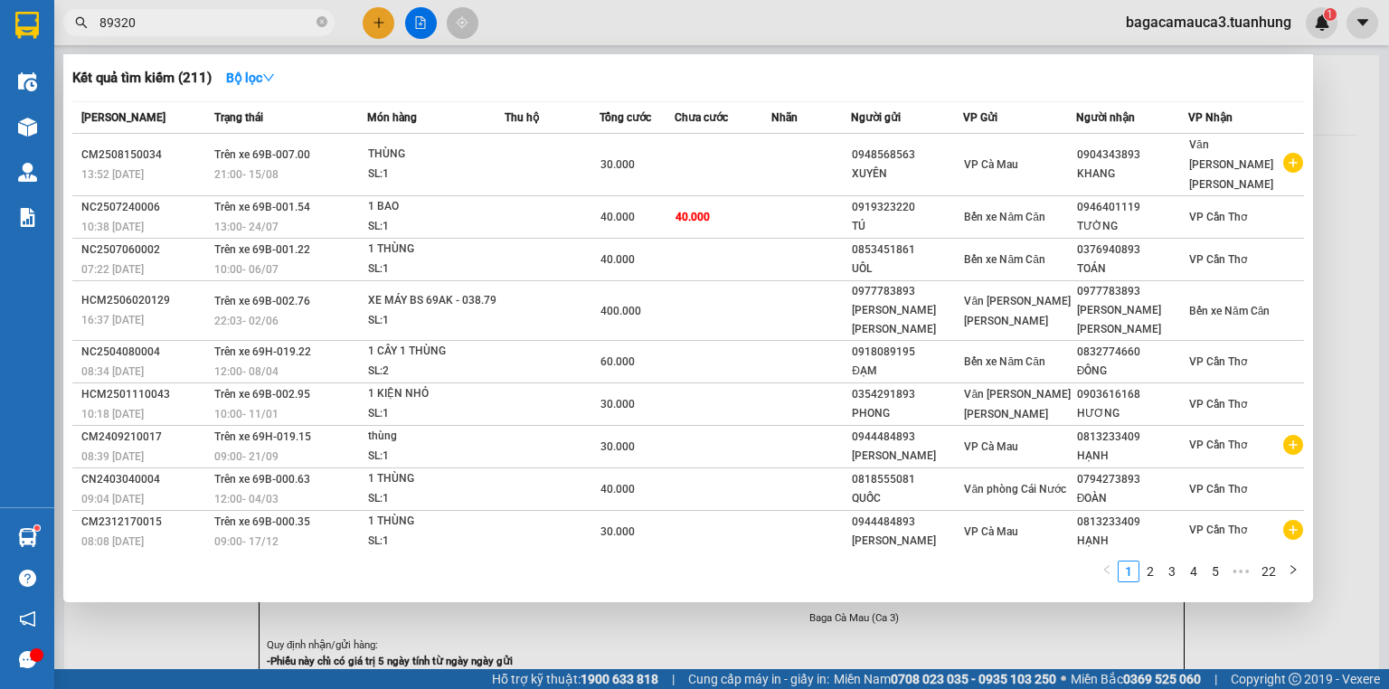
type input "893206"
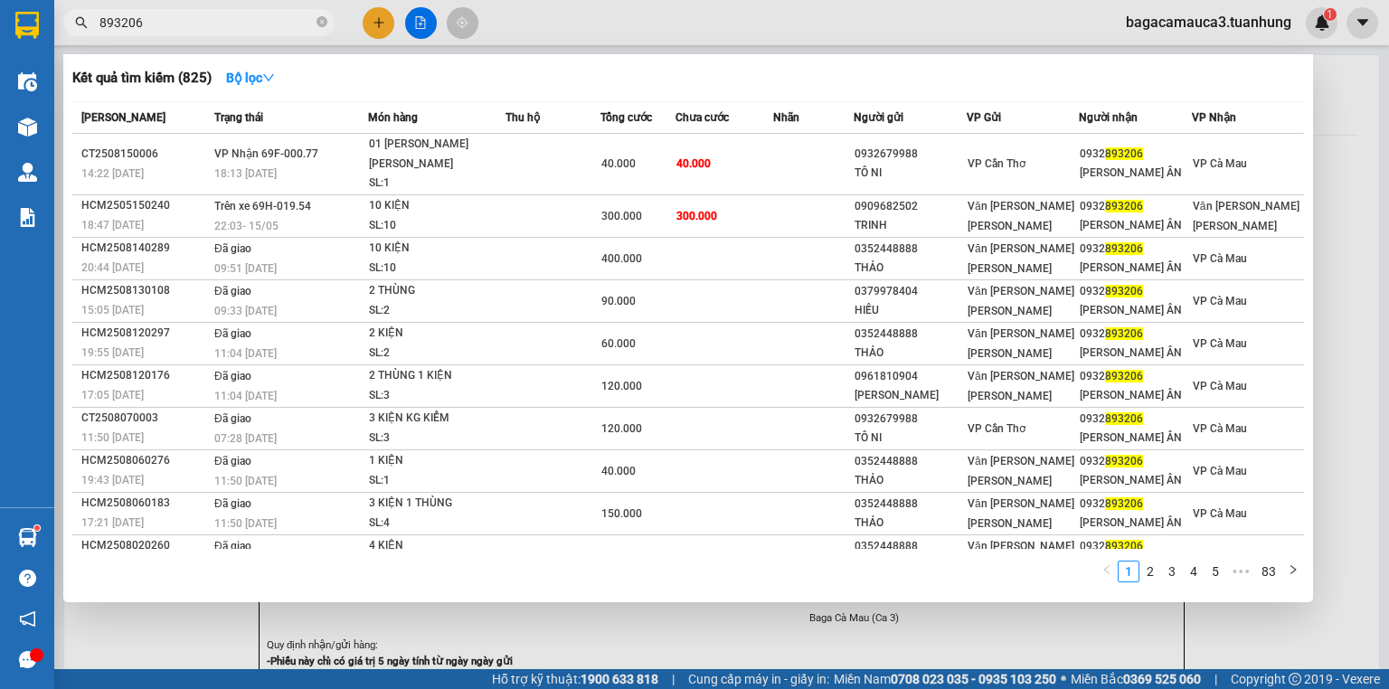
click at [252, 29] on input "893206" at bounding box center [205, 23] width 213 height 20
click at [251, 29] on input "893206" at bounding box center [205, 23] width 213 height 20
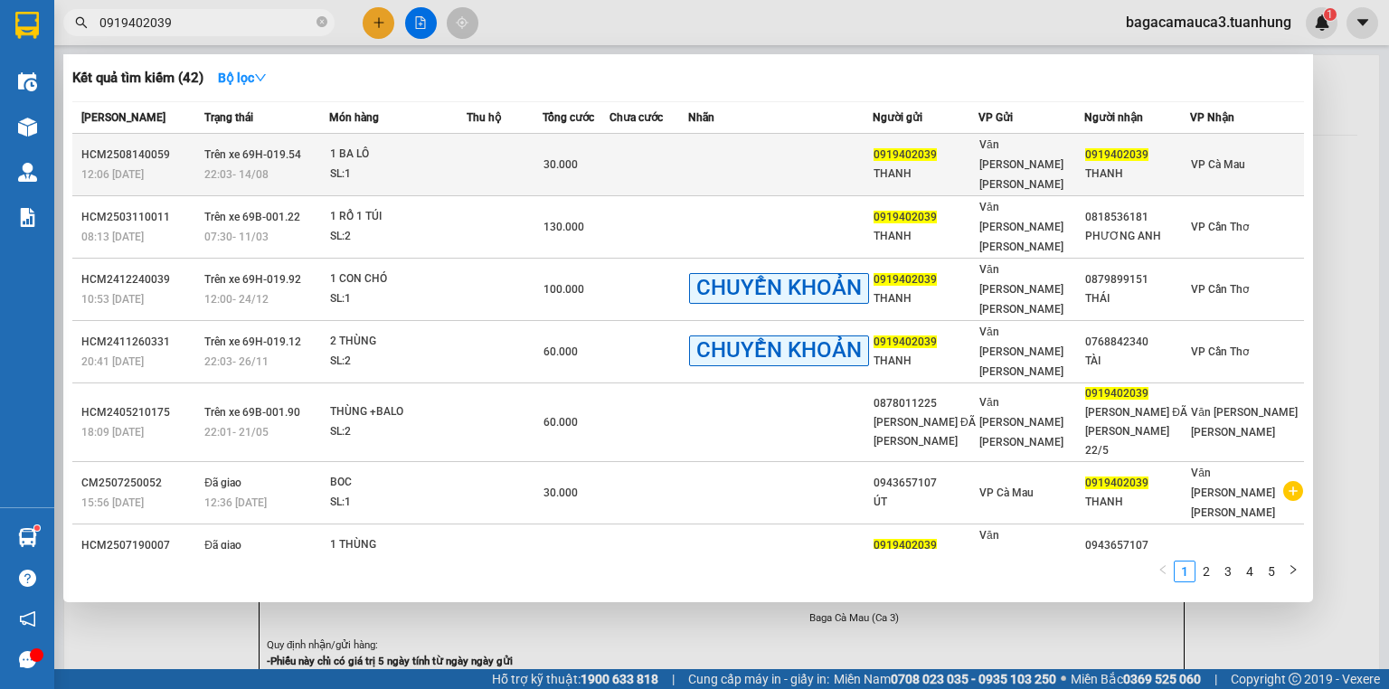
type input "0919402039"
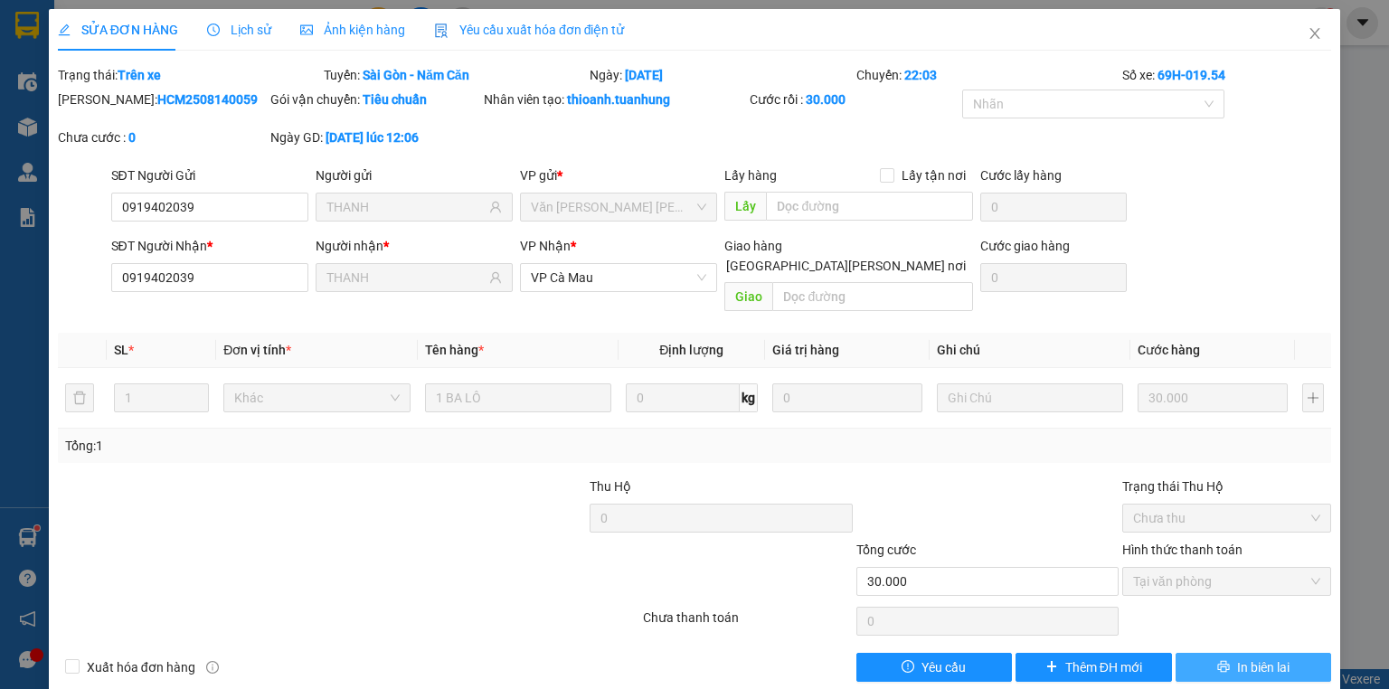
click at [1237, 657] on span "In biên lai" at bounding box center [1263, 667] width 52 height 20
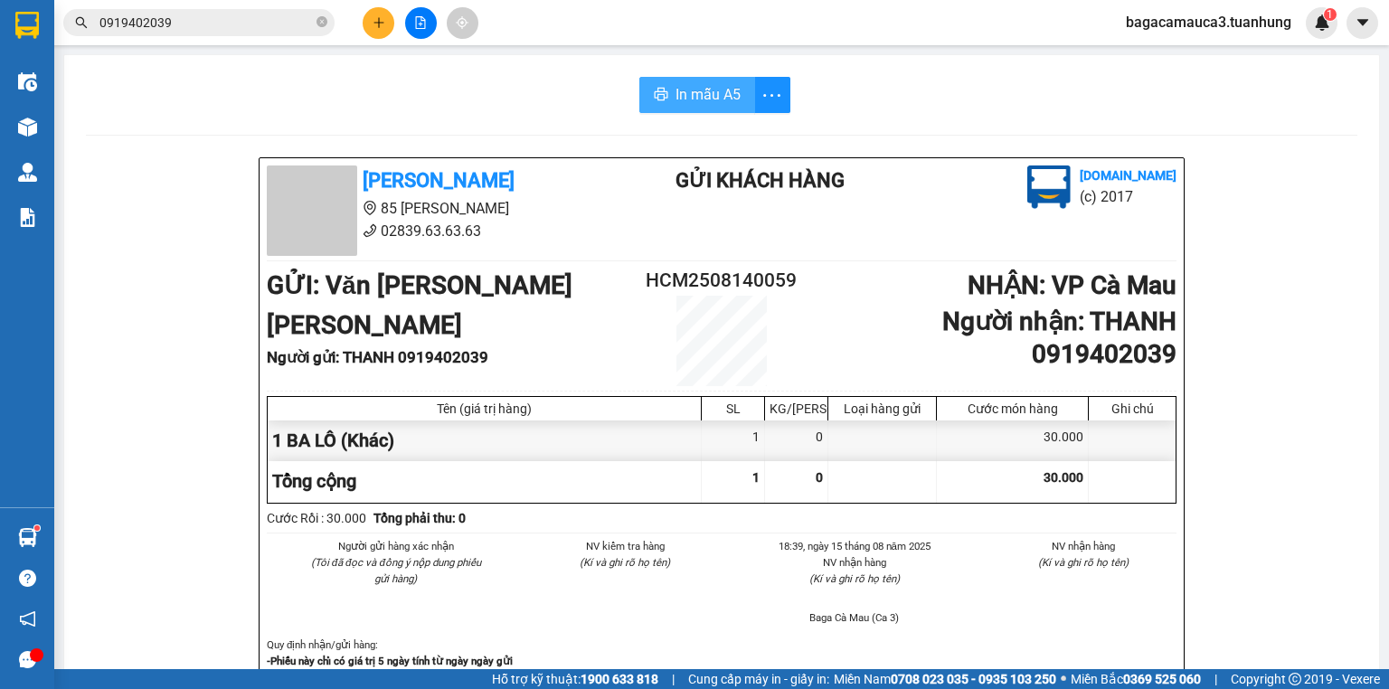
click at [720, 90] on span "In mẫu A5" at bounding box center [708, 94] width 65 height 23
click at [374, 24] on icon "plus" at bounding box center [379, 22] width 13 height 13
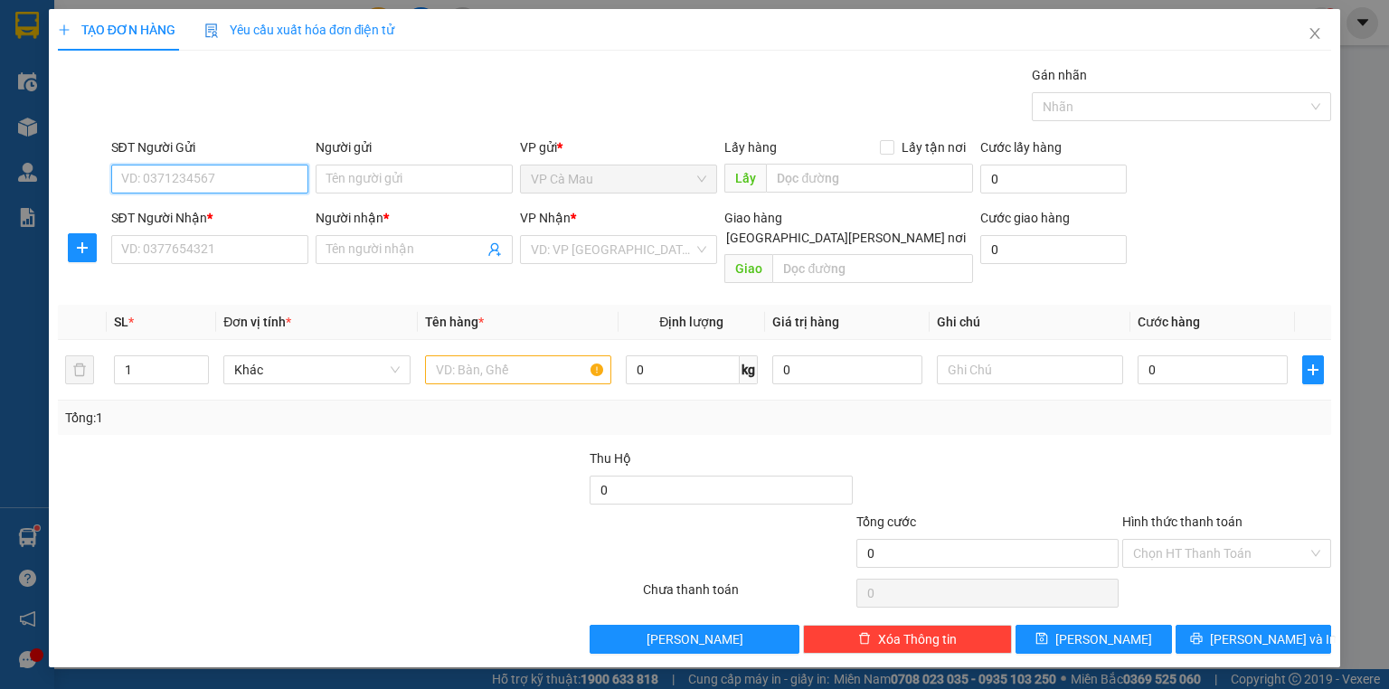
click at [232, 176] on input "SĐT Người Gửi" at bounding box center [209, 179] width 197 height 29
type input "0946974975"
click at [243, 210] on div "0946974975 - [PERSON_NAME]" at bounding box center [214, 214] width 185 height 20
type input "TRINH"
type input "0946974975"
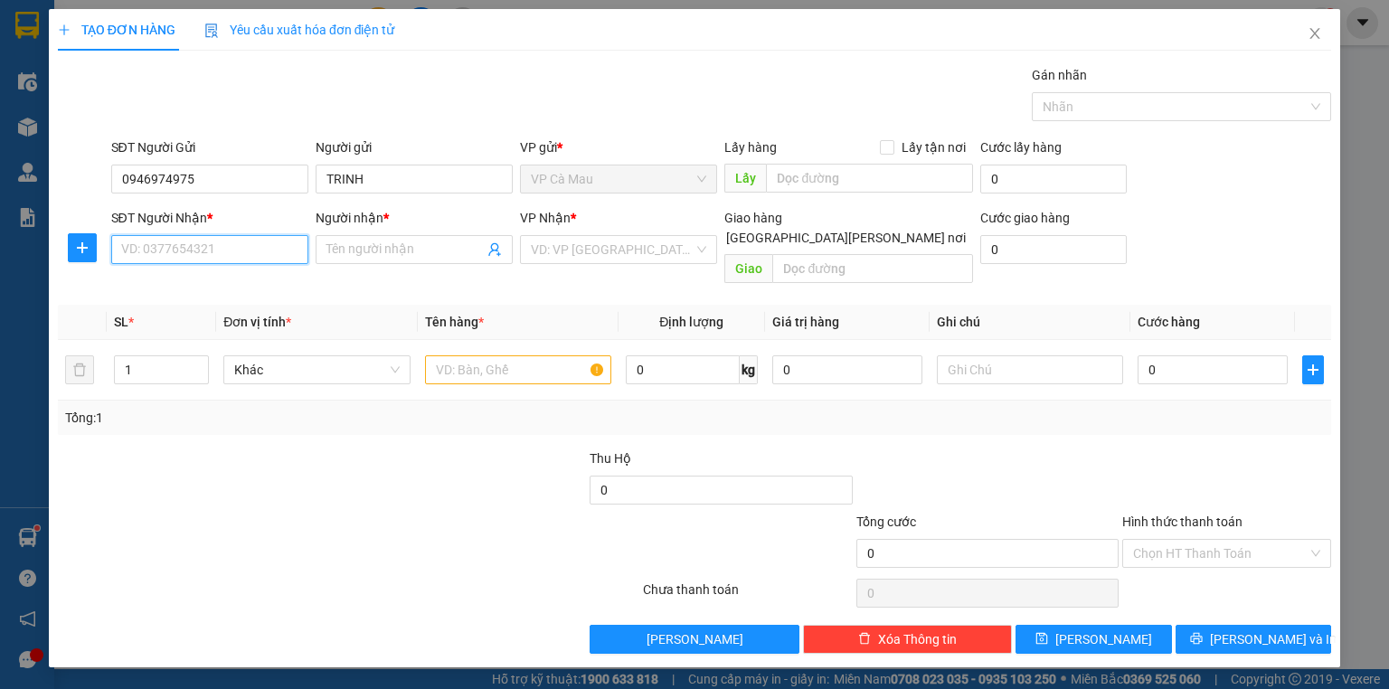
click at [235, 258] on input "SĐT Người Nhận *" at bounding box center [209, 249] width 197 height 29
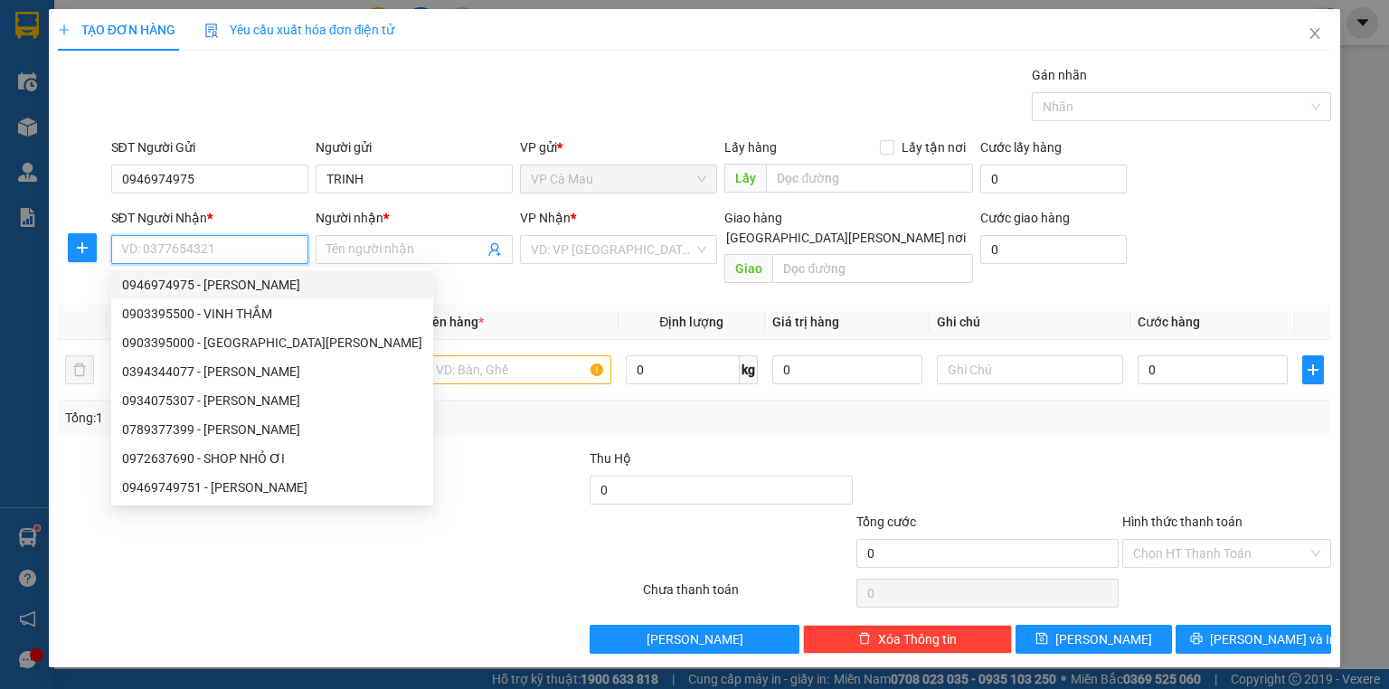
click at [198, 242] on input "SĐT Người Nhận *" at bounding box center [209, 249] width 197 height 29
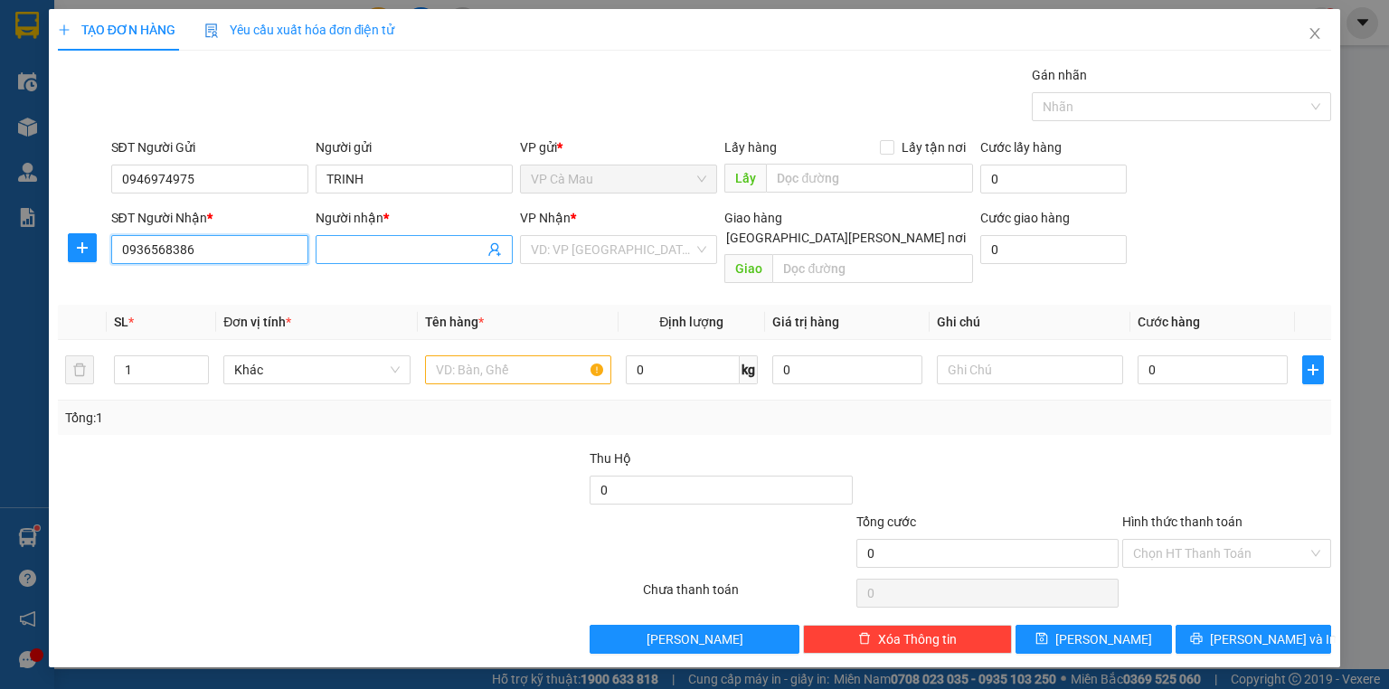
type input "0936568386"
click at [325, 250] on span at bounding box center [414, 249] width 197 height 29
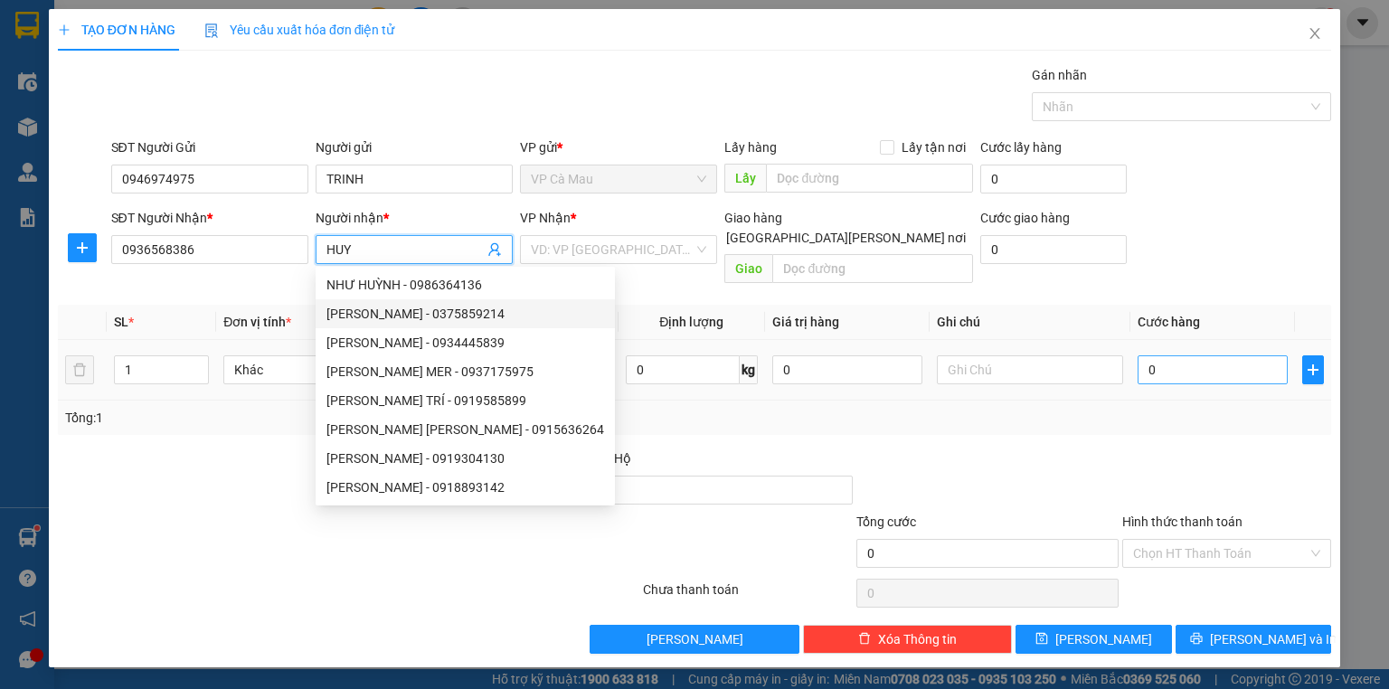
type input "HUY"
click at [1139, 352] on div "0" at bounding box center [1213, 370] width 150 height 36
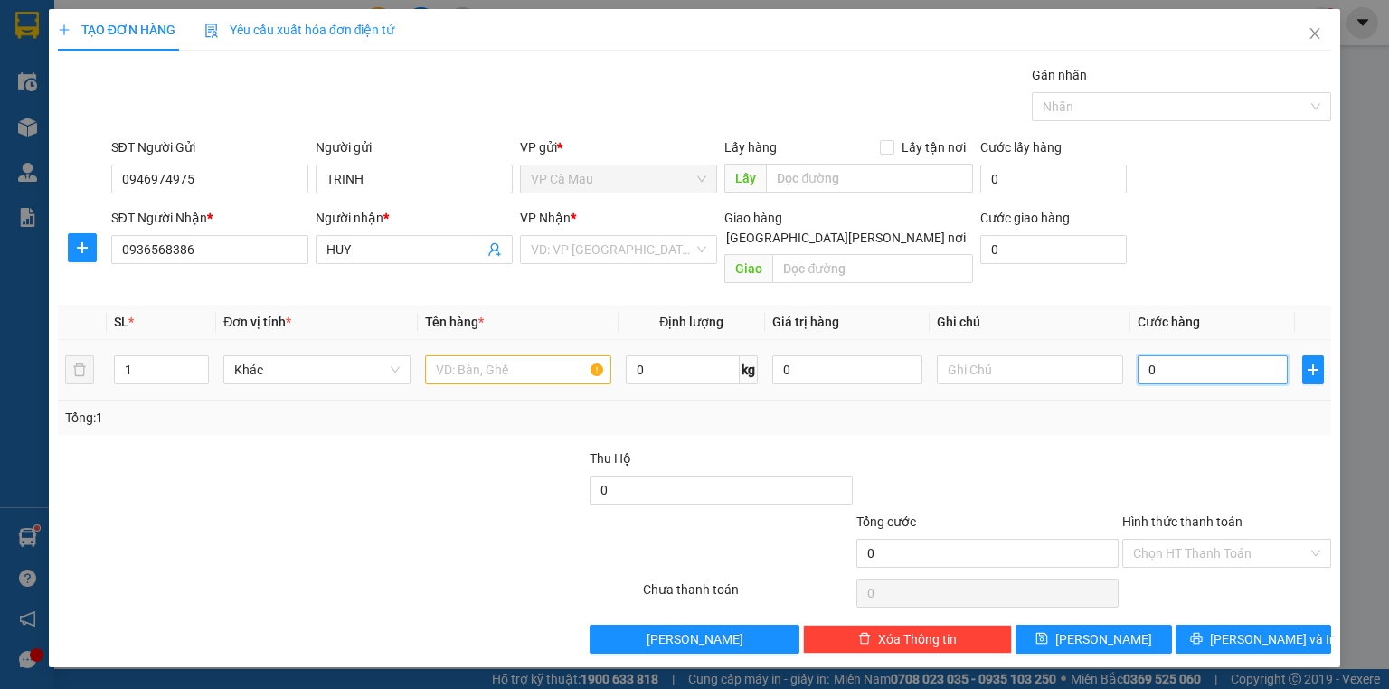
click at [1143, 355] on input "0" at bounding box center [1213, 369] width 150 height 29
type input "30"
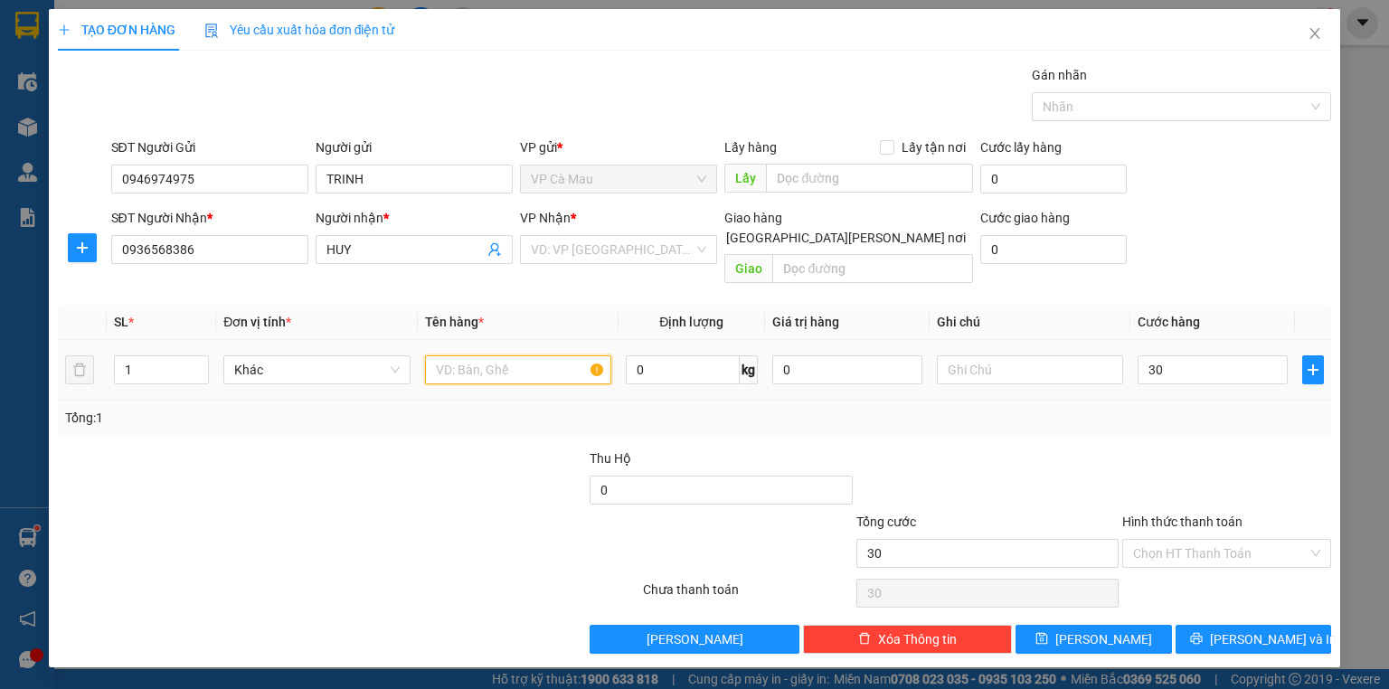
type input "30.000"
click at [511, 355] on input "text" at bounding box center [518, 369] width 186 height 29
type input "THÙNG"
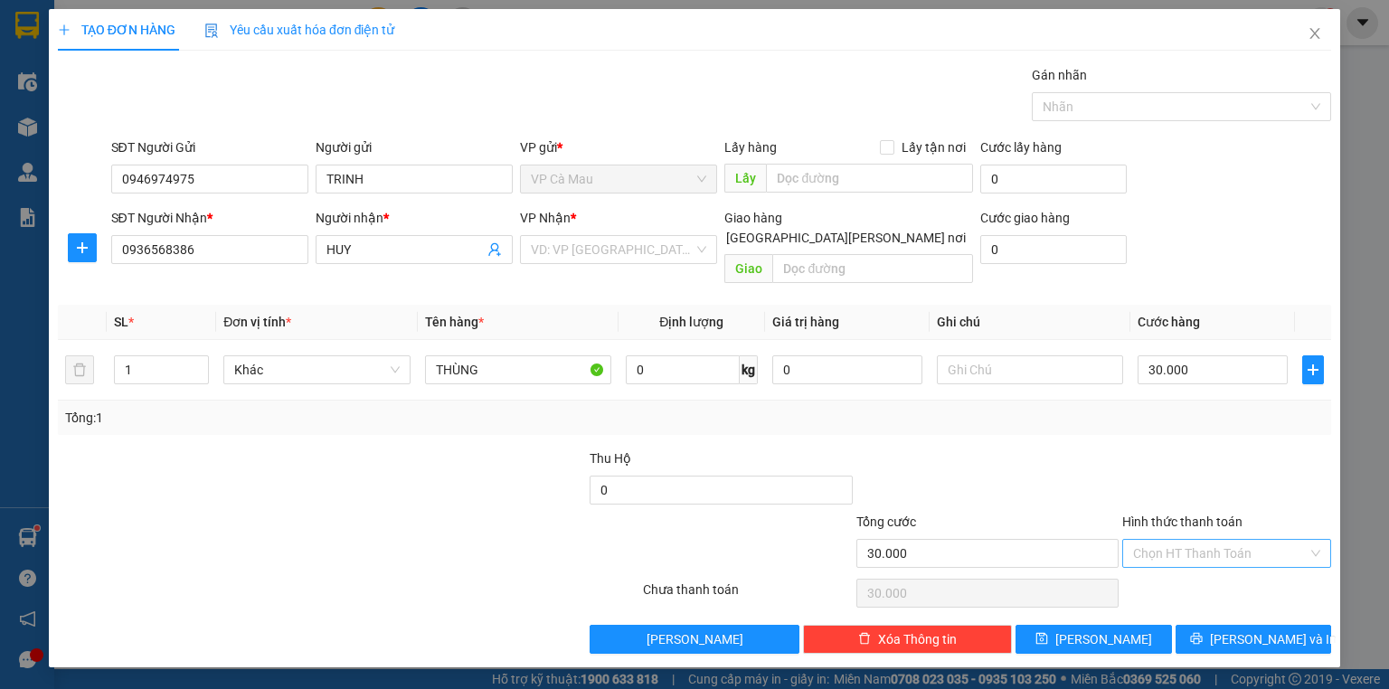
click at [1213, 540] on input "Hình thức thanh toán" at bounding box center [1220, 553] width 175 height 27
click at [1199, 567] on div "Tại văn phòng" at bounding box center [1226, 568] width 187 height 20
click at [1228, 540] on span "Tại văn phòng" at bounding box center [1226, 553] width 187 height 27
type input "30.000"
click at [1219, 512] on div "Hình thức thanh toán" at bounding box center [1226, 525] width 209 height 27
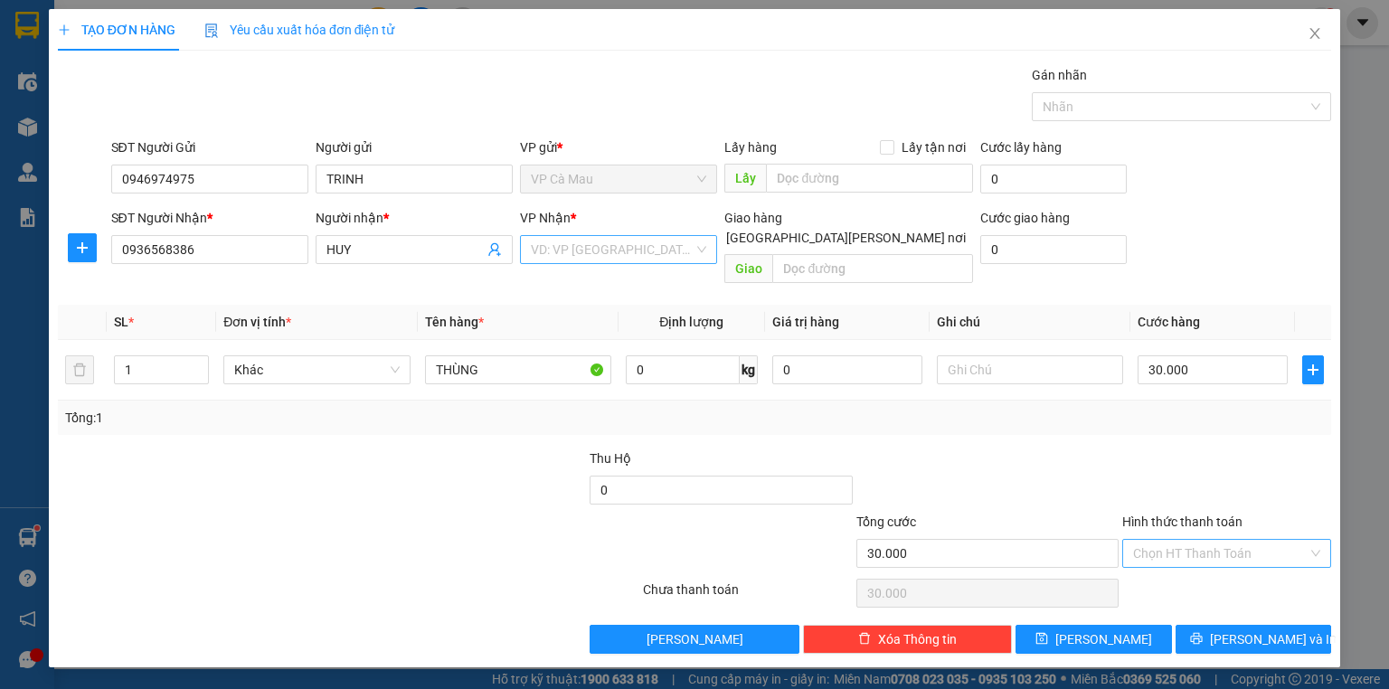
click at [695, 246] on div "VD: VP [GEOGRAPHIC_DATA]" at bounding box center [618, 249] width 197 height 29
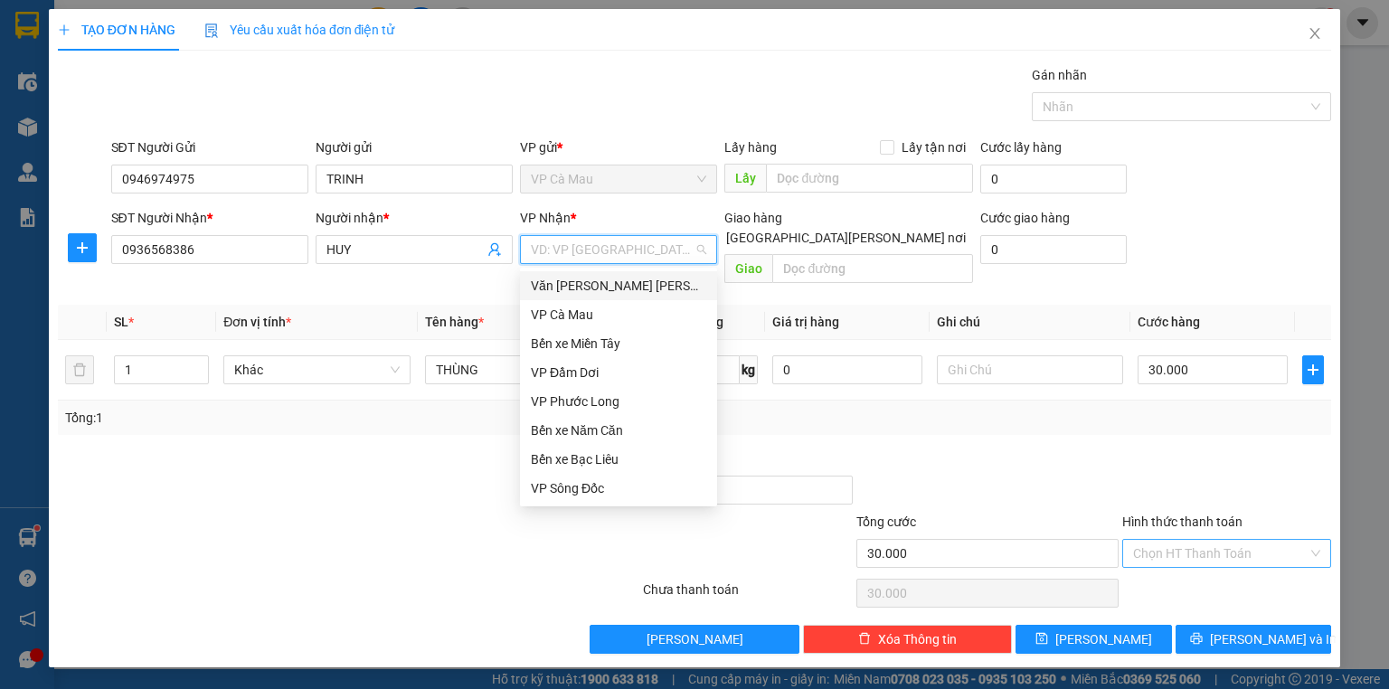
click at [669, 284] on div "Văn [PERSON_NAME] [PERSON_NAME]" at bounding box center [618, 286] width 175 height 20
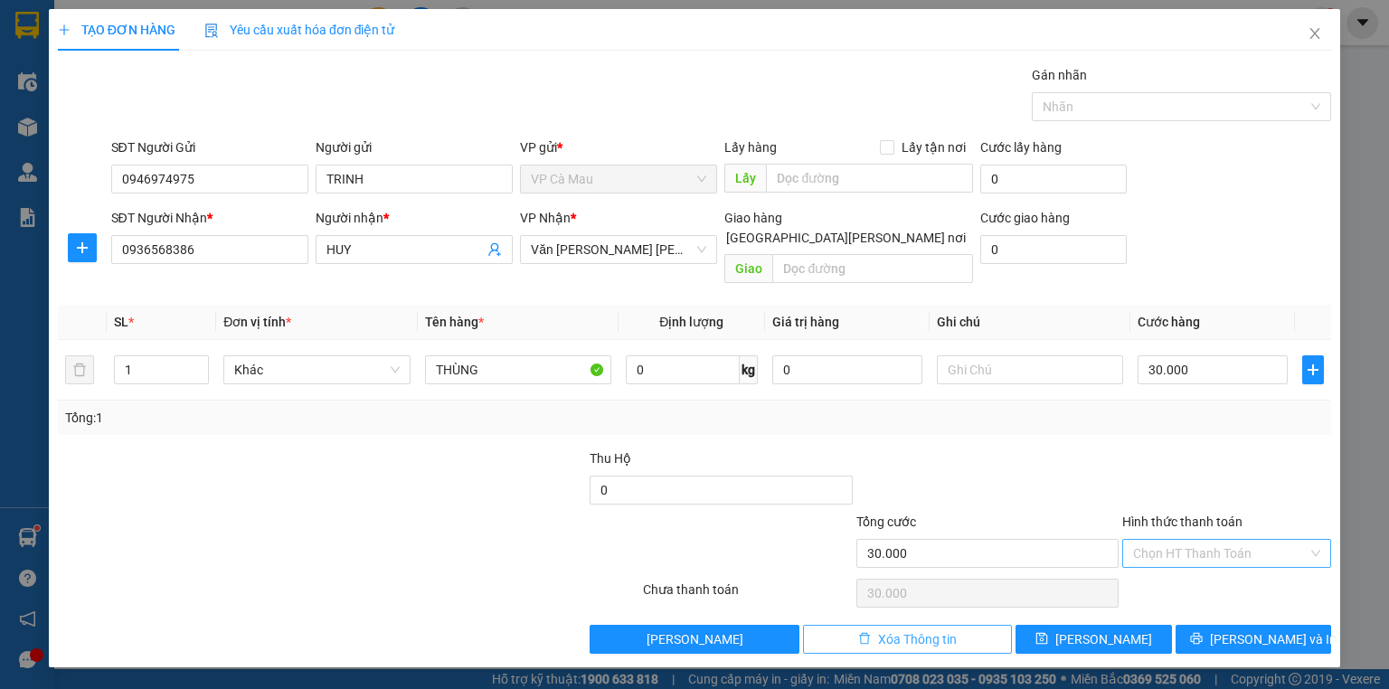
click at [934, 629] on span "Xóa Thông tin" at bounding box center [917, 639] width 79 height 20
type input "0"
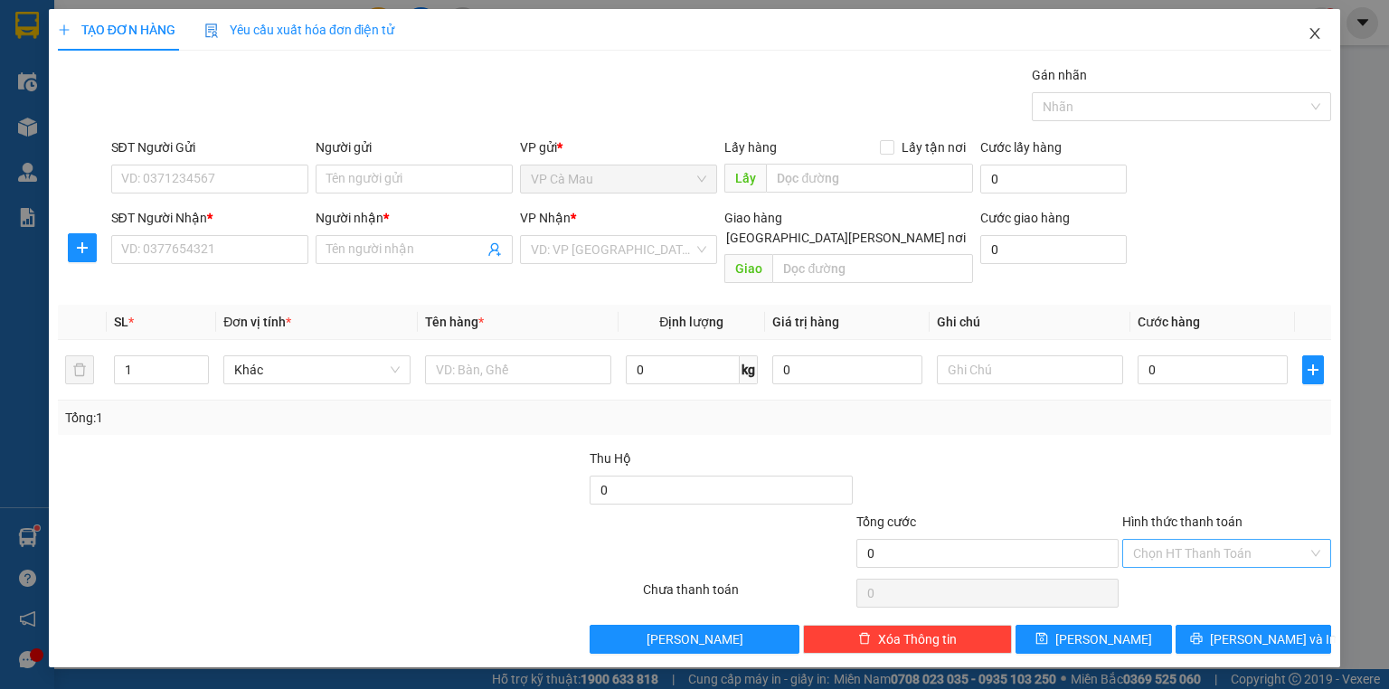
click at [1320, 36] on icon "close" at bounding box center [1315, 33] width 14 height 14
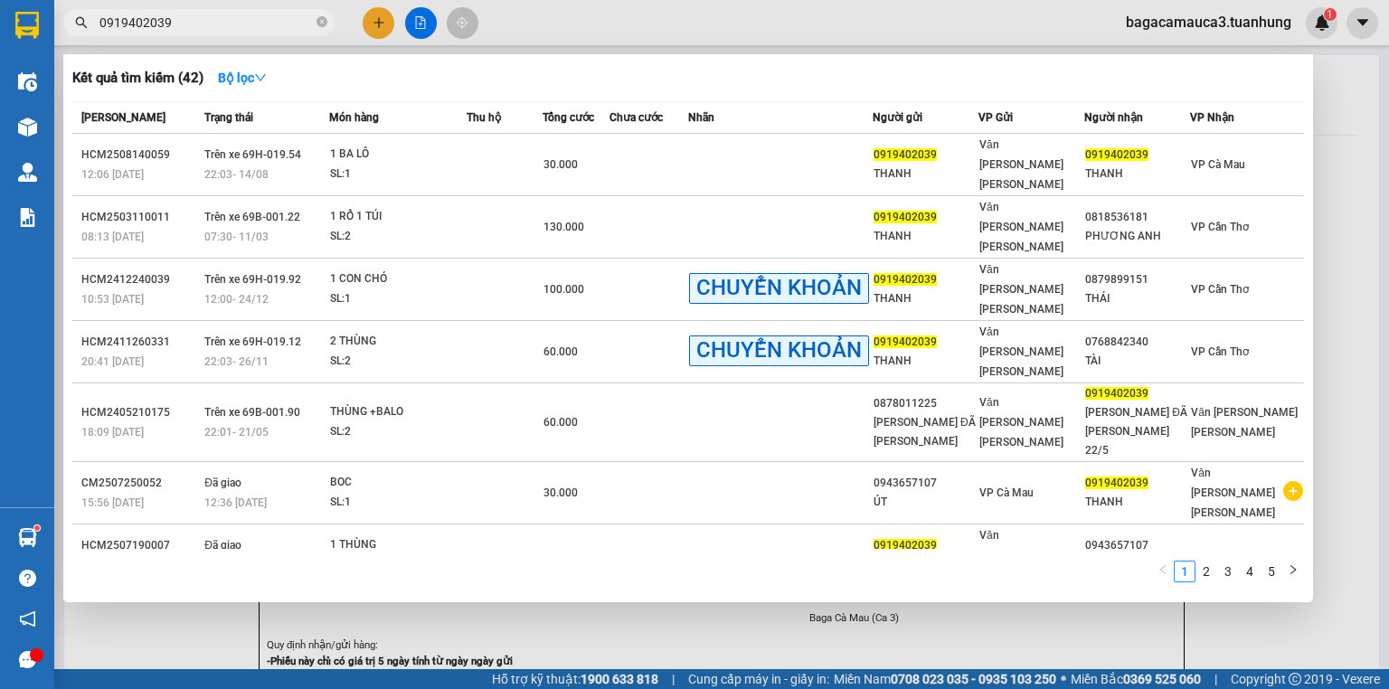
click at [324, 10] on span "0919402039" at bounding box center [198, 22] width 271 height 27
drag, startPoint x: 293, startPoint y: 15, endPoint x: 284, endPoint y: 23, distance: 11.6
click at [285, 22] on input "0919402039" at bounding box center [205, 23] width 213 height 20
click at [317, 20] on span "0919402039" at bounding box center [198, 22] width 271 height 27
click at [322, 18] on icon "close-circle" at bounding box center [322, 21] width 11 height 11
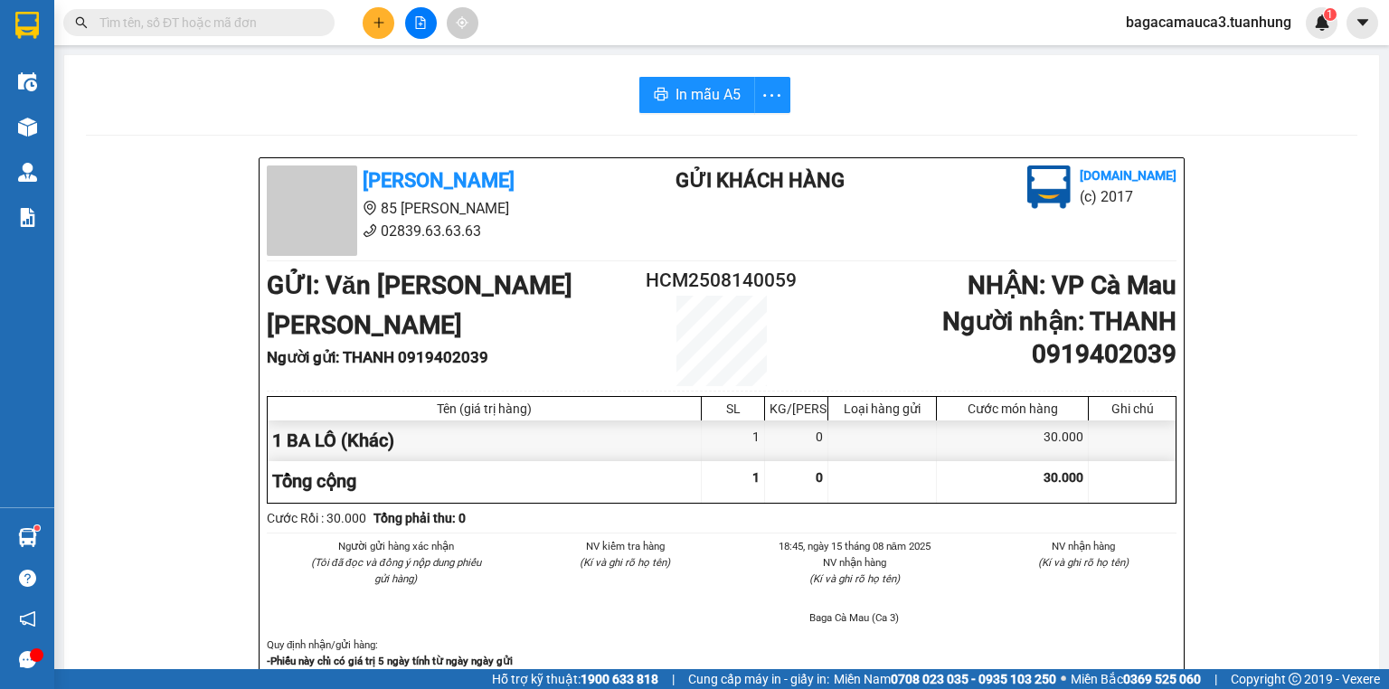
click at [304, 23] on input "text" at bounding box center [205, 23] width 213 height 20
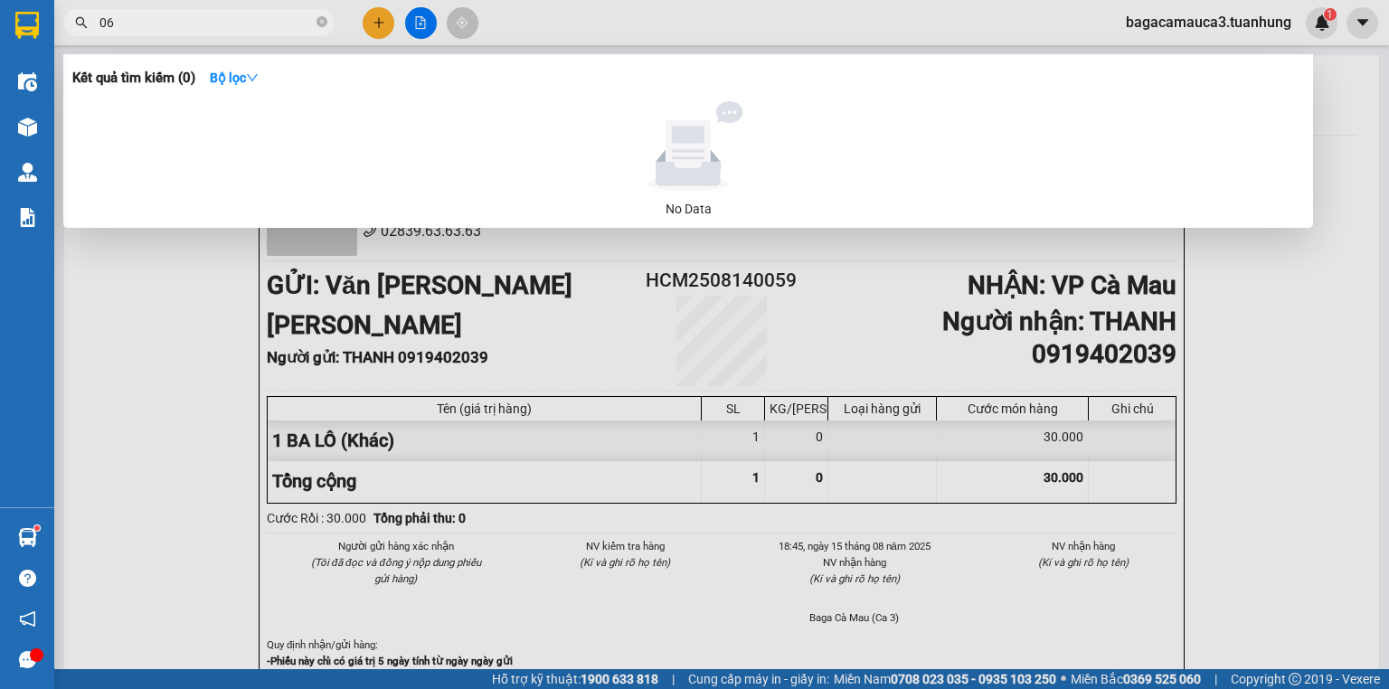
type input "0"
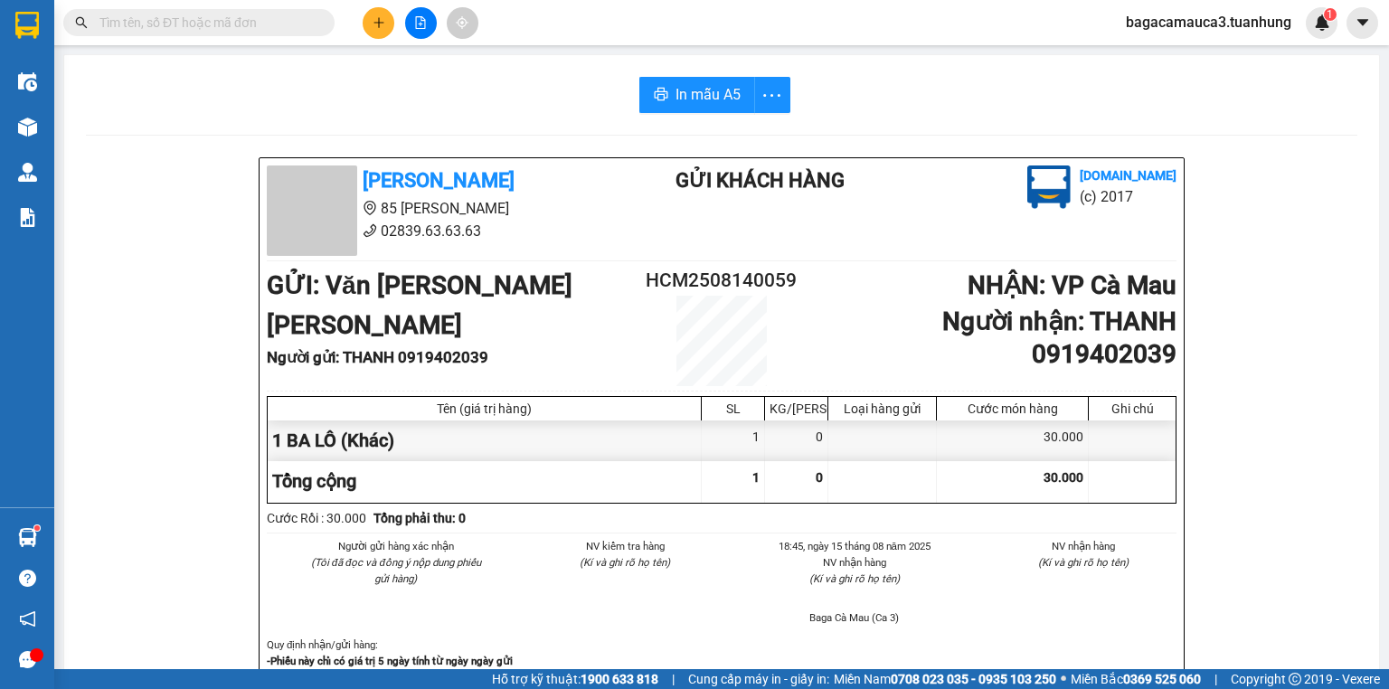
click at [270, 25] on input "text" at bounding box center [205, 23] width 213 height 20
click at [260, 22] on input "text" at bounding box center [205, 23] width 213 height 20
click at [376, 24] on icon "plus" at bounding box center [379, 22] width 13 height 13
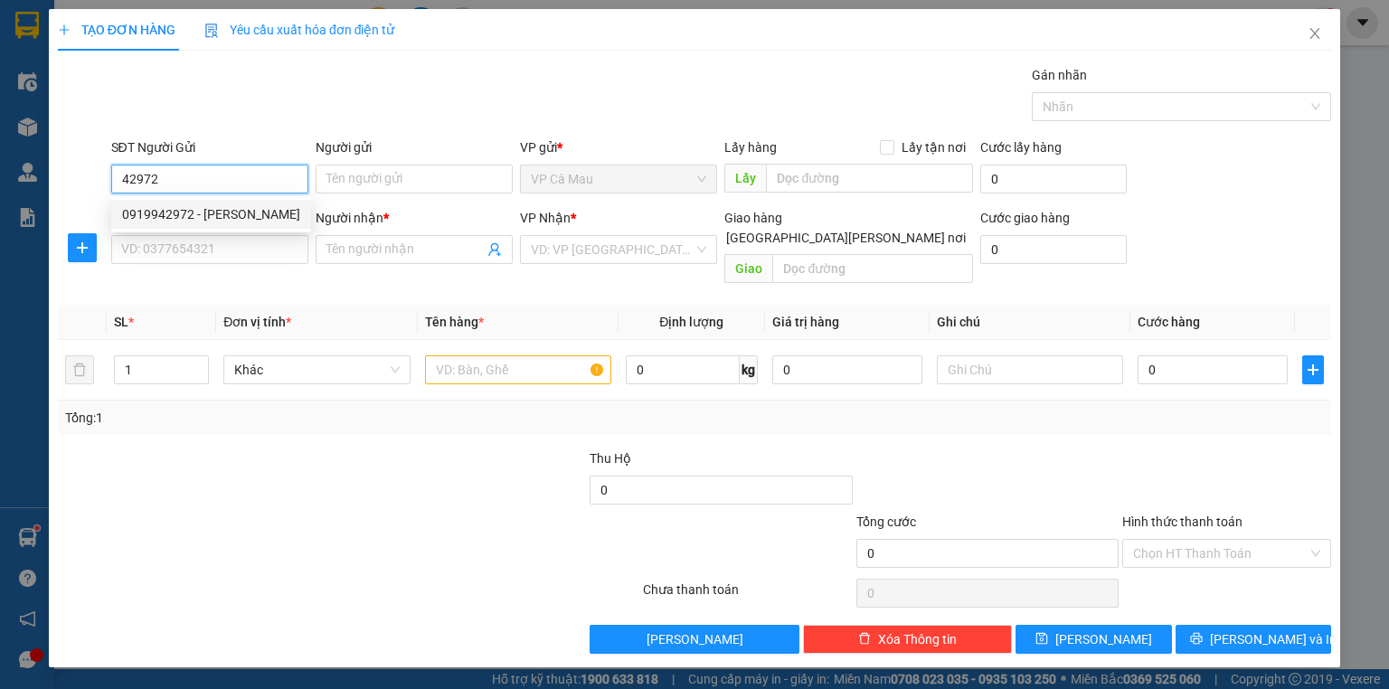
click at [264, 221] on div "0919942972 - [PERSON_NAME]" at bounding box center [211, 214] width 178 height 20
type input "0919942972"
type input "[PERSON_NAME]"
type input "0919942972"
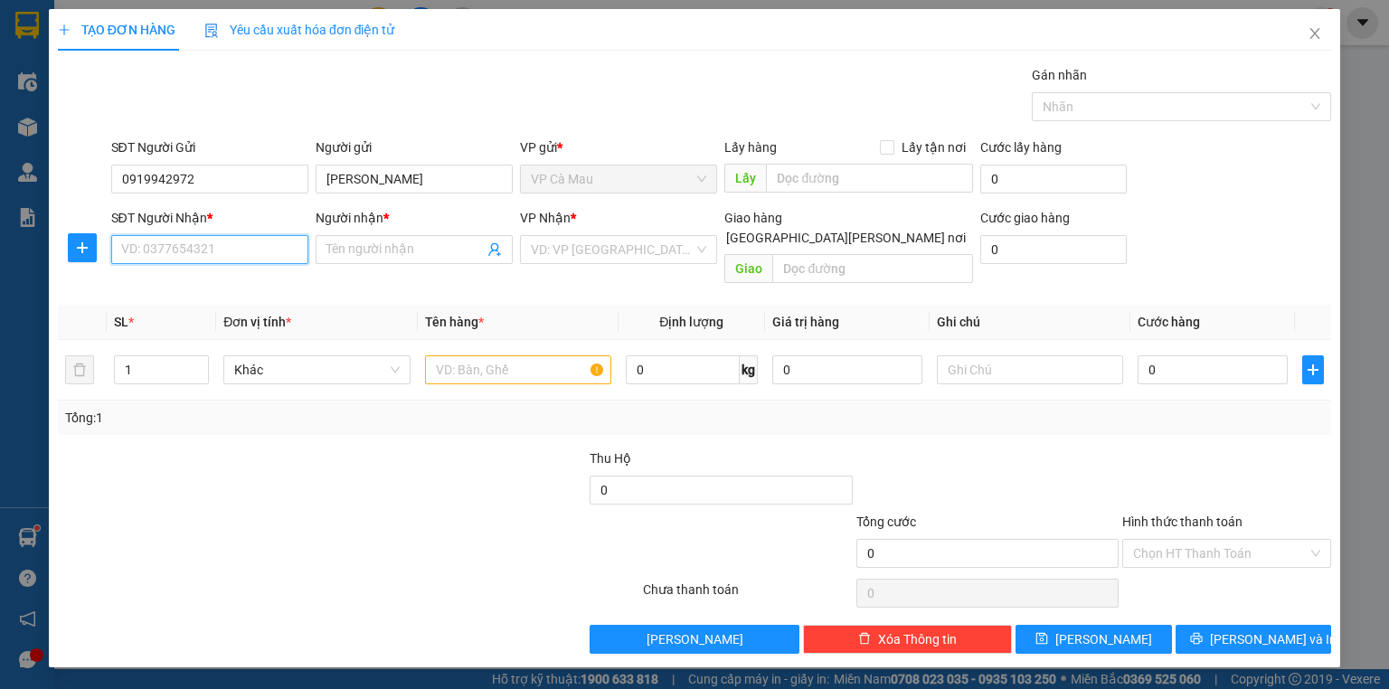
drag, startPoint x: 268, startPoint y: 234, endPoint x: 259, endPoint y: 256, distance: 23.5
click at [260, 255] on input "SĐT Người Nhận *" at bounding box center [209, 249] width 197 height 29
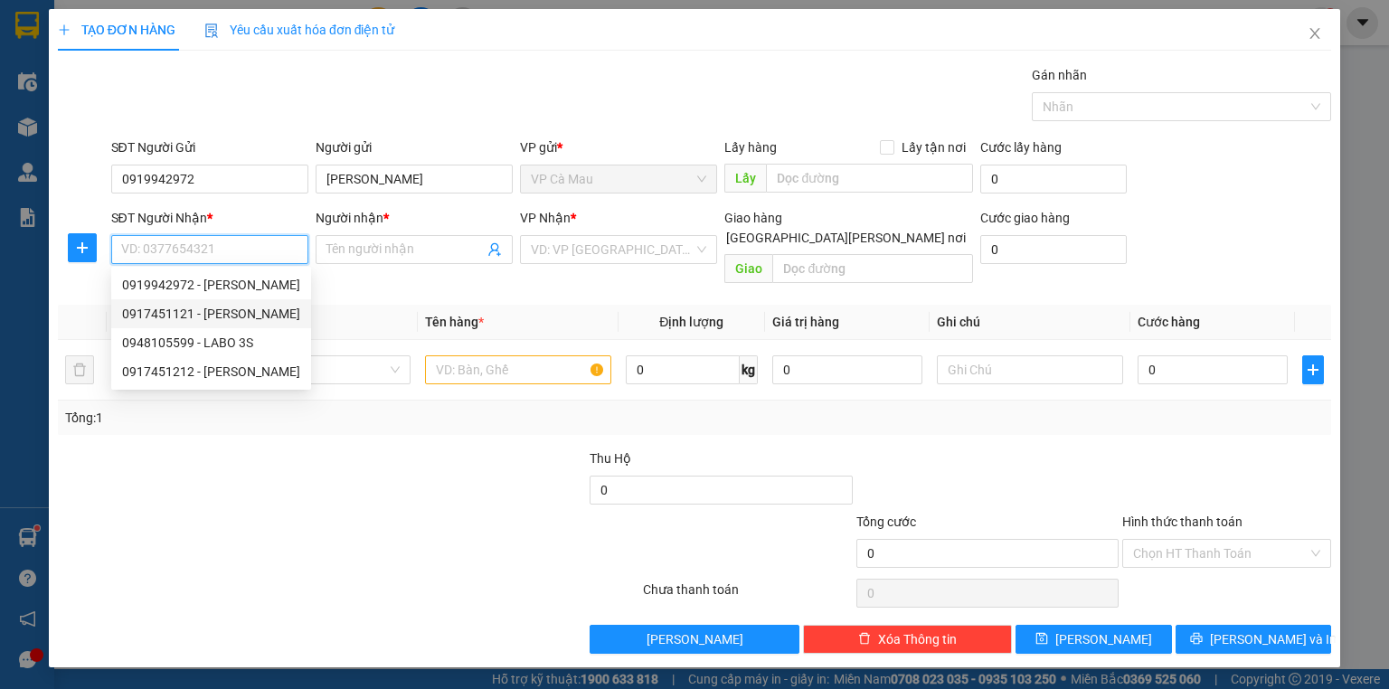
click at [260, 316] on div "0917451121 - [PERSON_NAME]" at bounding box center [211, 314] width 178 height 20
type input "0917451121"
type input "[PERSON_NAME]"
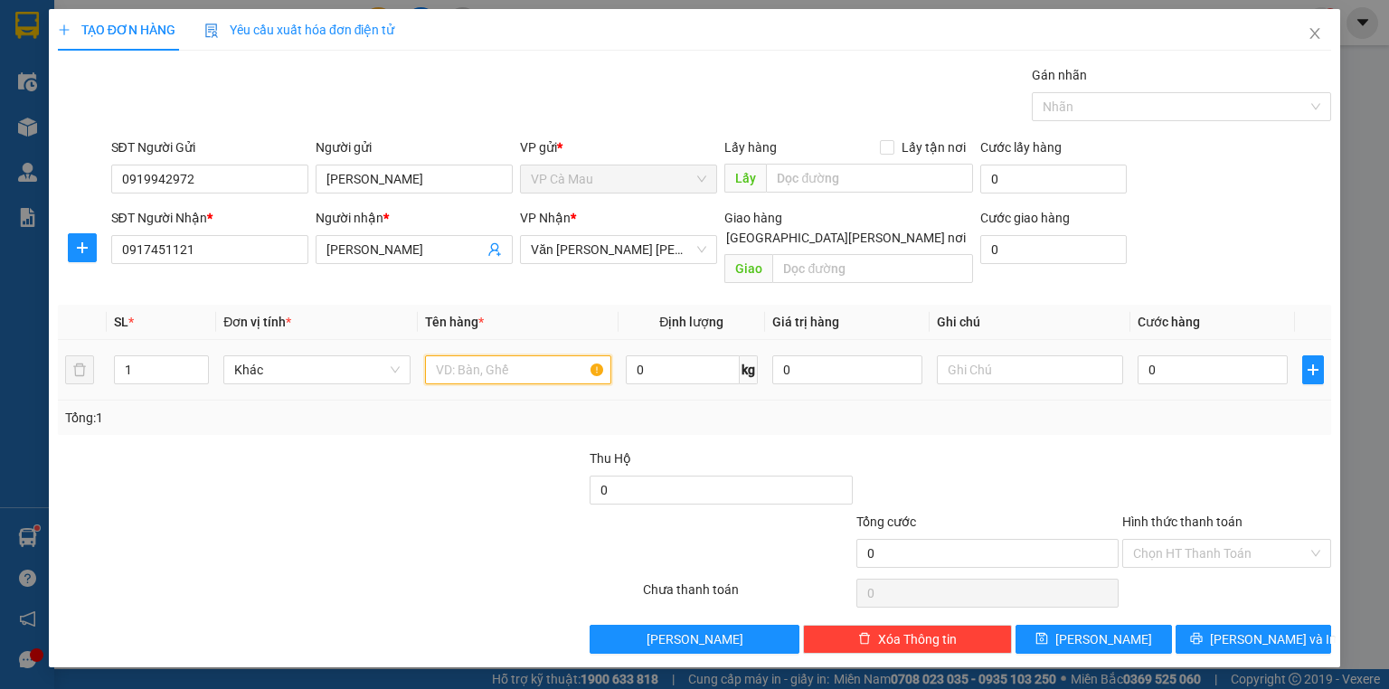
click at [481, 360] on input "text" at bounding box center [518, 369] width 186 height 29
type input "HỘP NHỎ"
click at [1142, 355] on input "0" at bounding box center [1213, 369] width 150 height 29
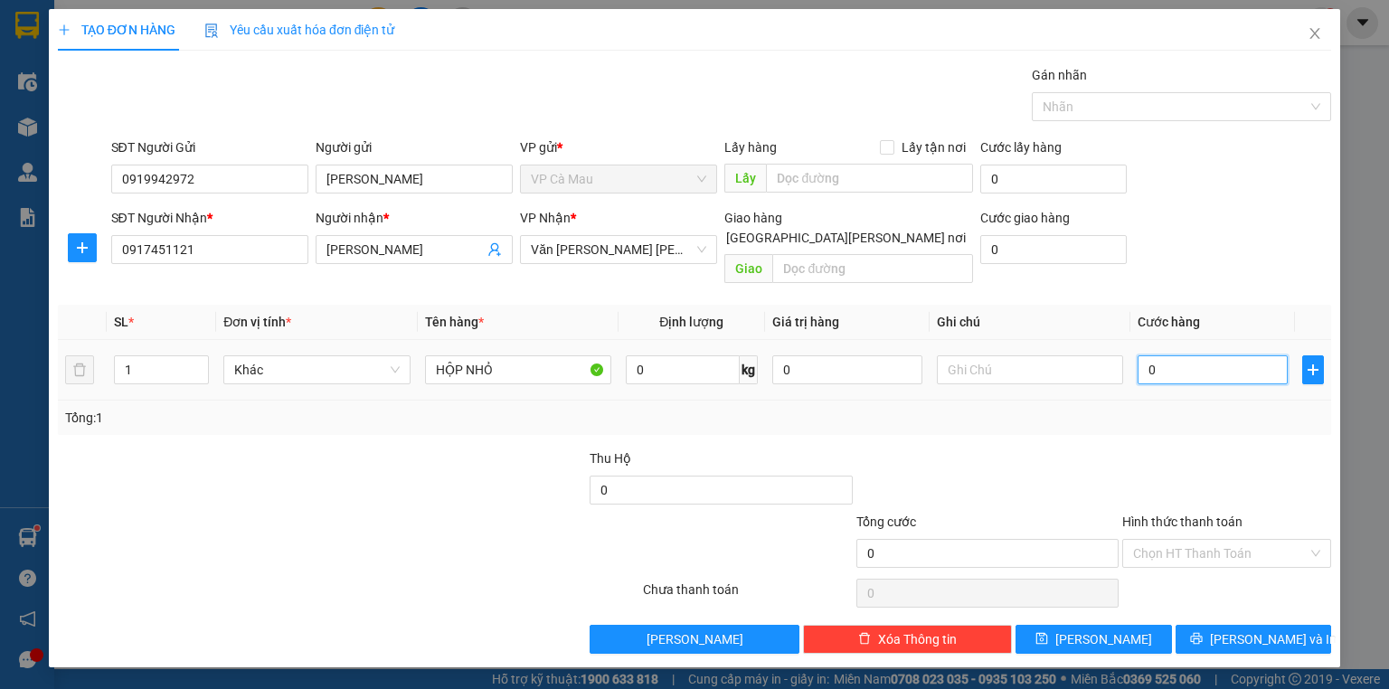
type input "30"
type input "30.000"
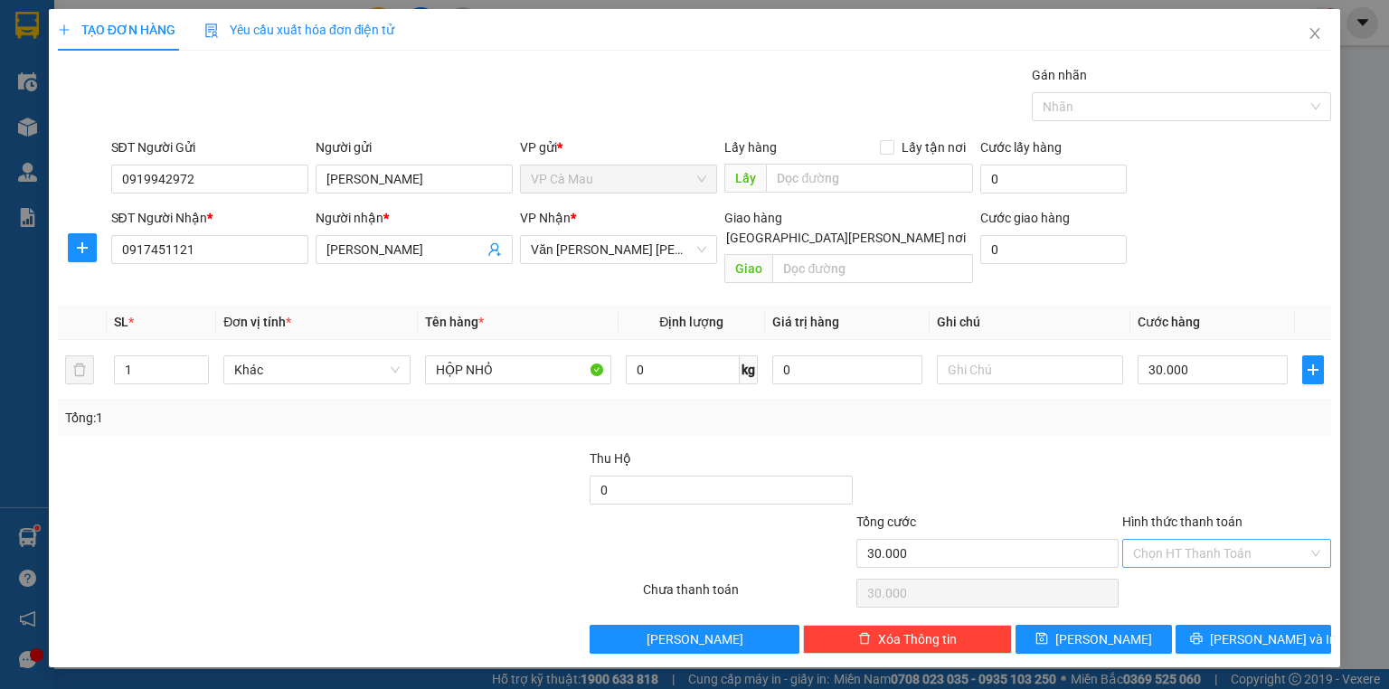
click at [1194, 540] on input "Hình thức thanh toán" at bounding box center [1220, 553] width 175 height 27
click at [1179, 567] on div "Tại văn phòng" at bounding box center [1226, 568] width 187 height 20
type input "0"
click at [1233, 625] on button "[PERSON_NAME] và In" at bounding box center [1254, 639] width 156 height 29
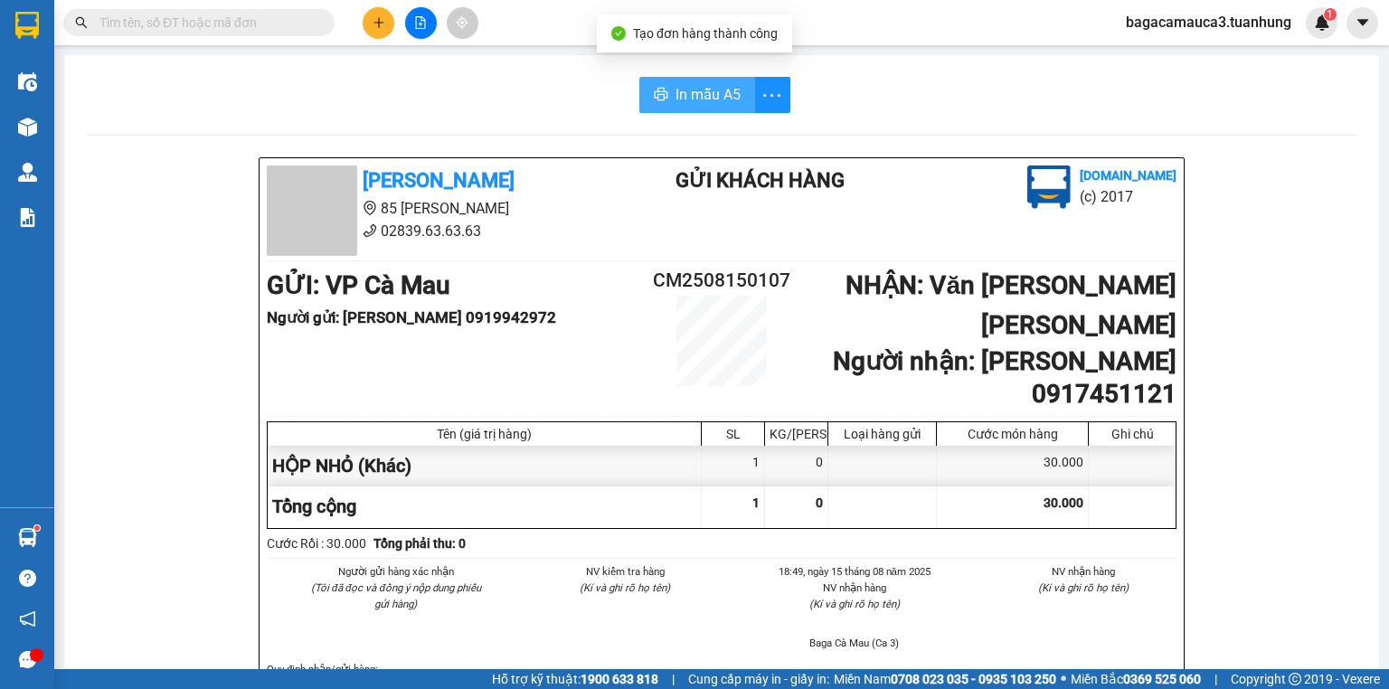
click at [691, 89] on span "In mẫu A5" at bounding box center [708, 94] width 65 height 23
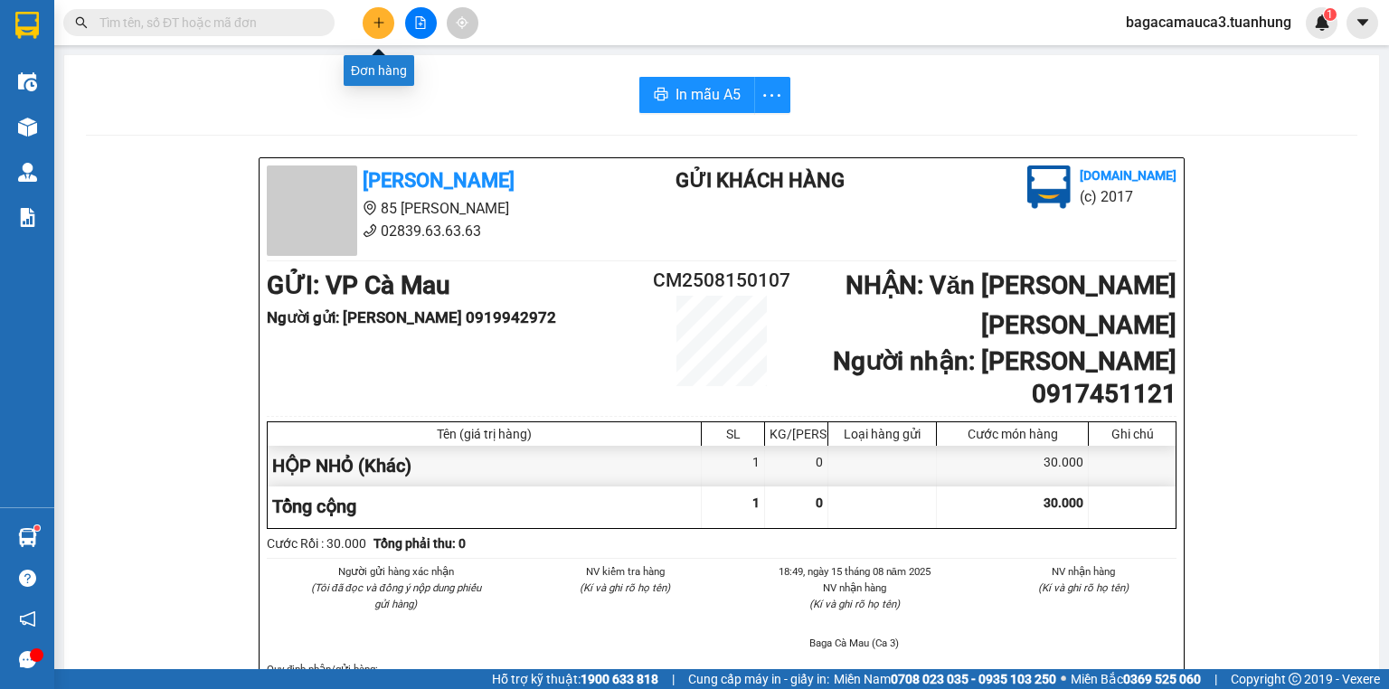
click at [369, 16] on button at bounding box center [379, 23] width 32 height 32
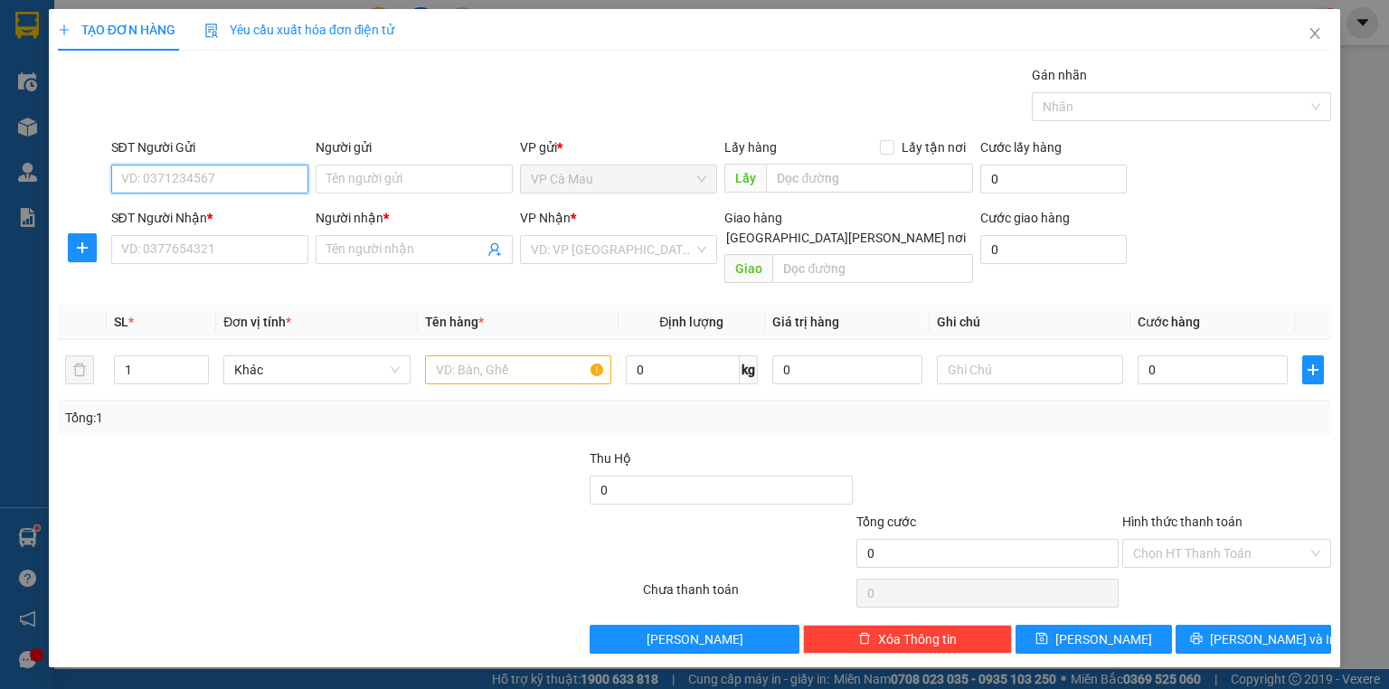
click at [288, 182] on input "SĐT Người Gửi" at bounding box center [209, 179] width 197 height 29
type input "0947694151"
click at [257, 222] on div "0947694151 - NGÂN" at bounding box center [209, 214] width 175 height 20
type input "NGÂN"
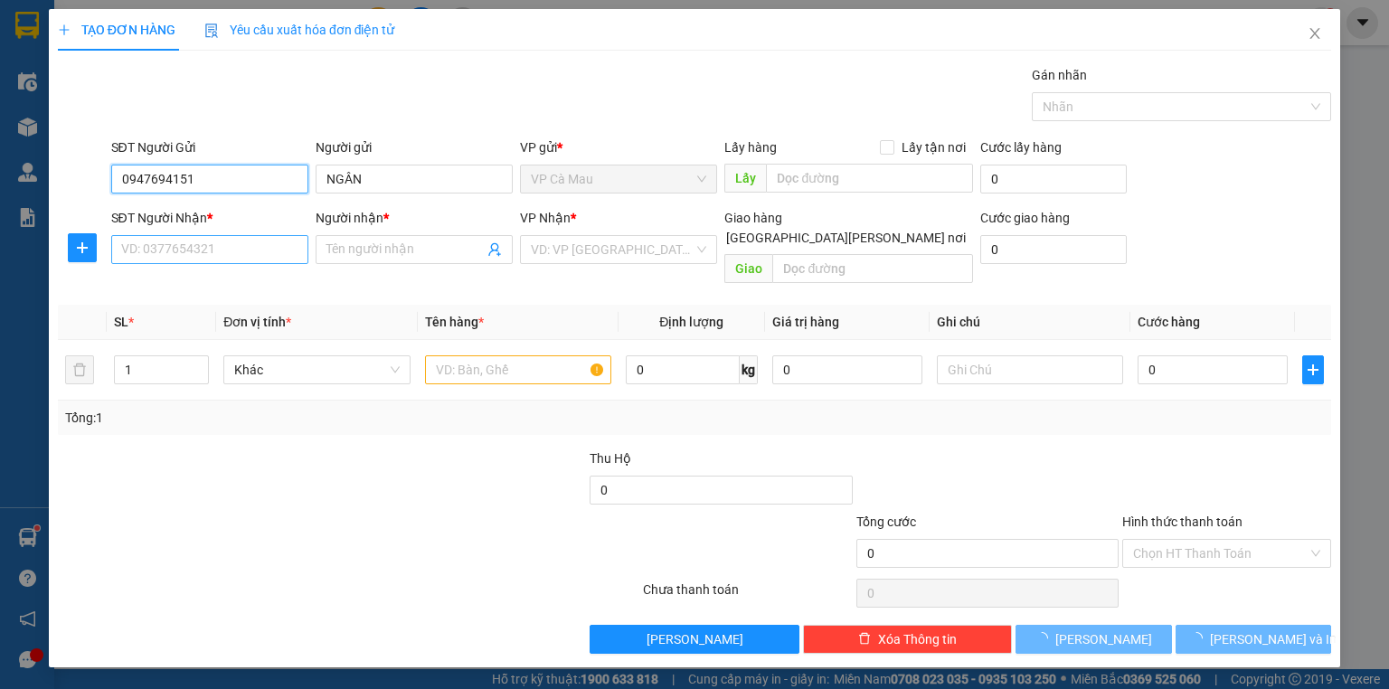
type input "0947694151"
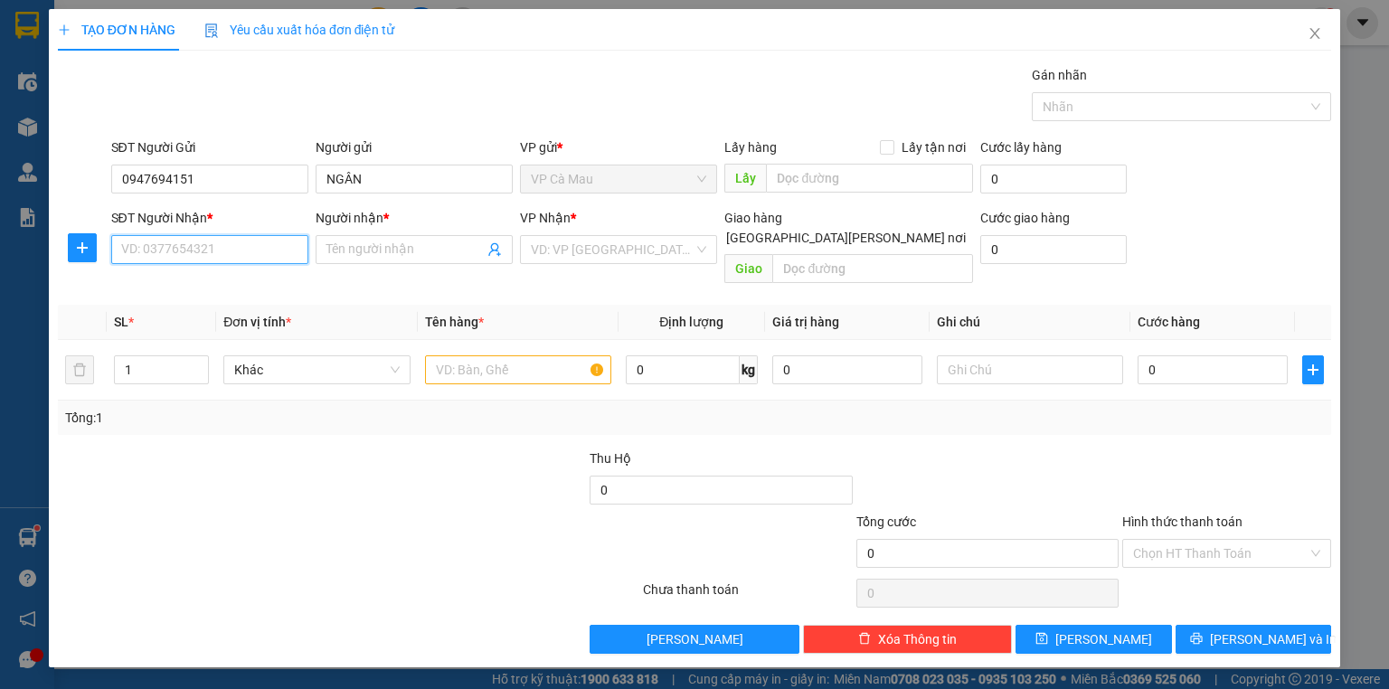
click at [257, 244] on input "SĐT Người Nhận *" at bounding box center [209, 249] width 197 height 29
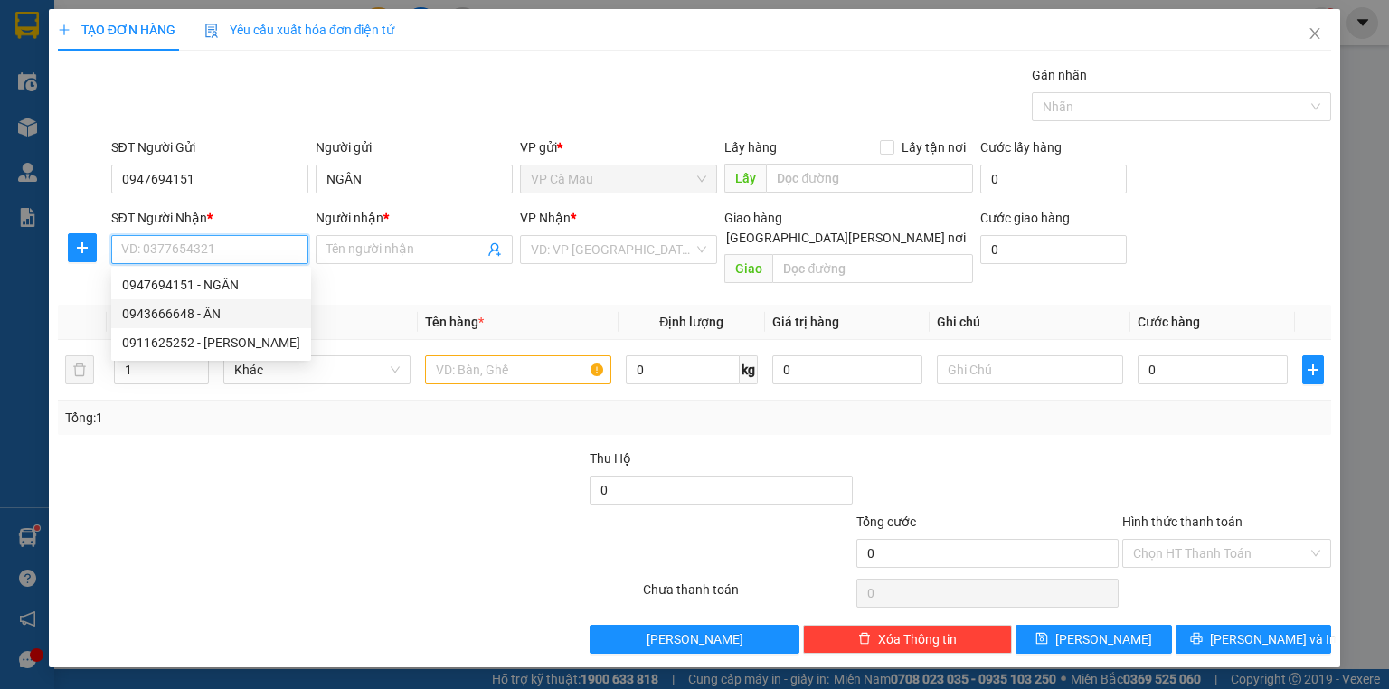
click at [235, 316] on div "0943666648 - ÂN" at bounding box center [211, 314] width 178 height 20
type input "0943666648"
type input "ÂN"
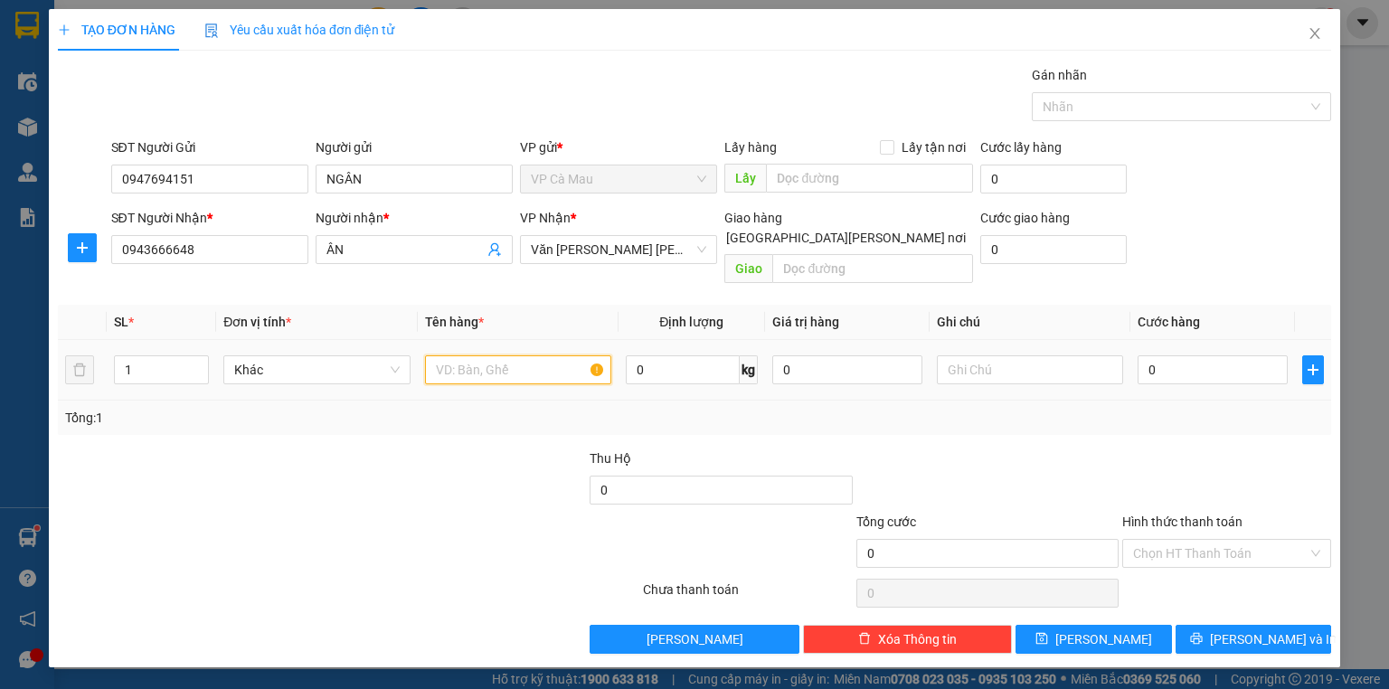
click at [499, 355] on input "text" at bounding box center [518, 369] width 186 height 29
type input "THÙNG"
click at [1153, 355] on input "0" at bounding box center [1213, 369] width 150 height 29
click at [1147, 355] on input "0" at bounding box center [1213, 369] width 150 height 29
type input "30"
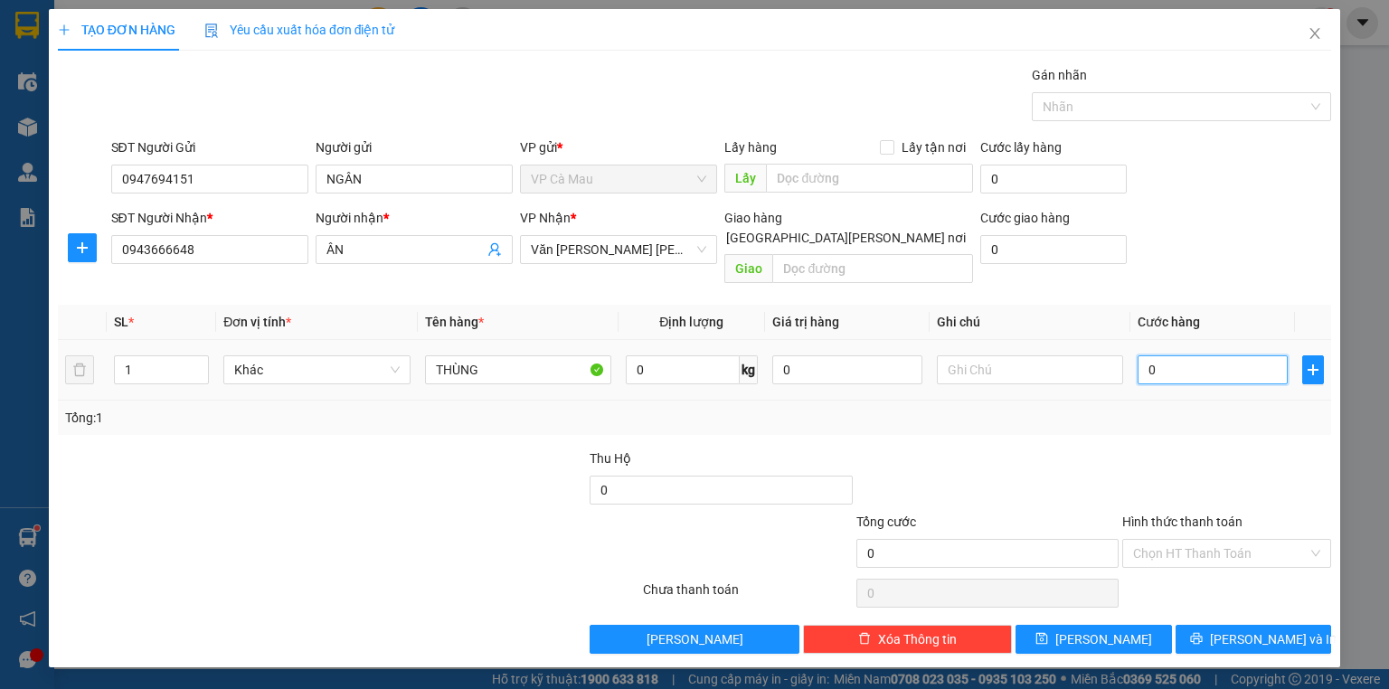
type input "30"
type input "30.000"
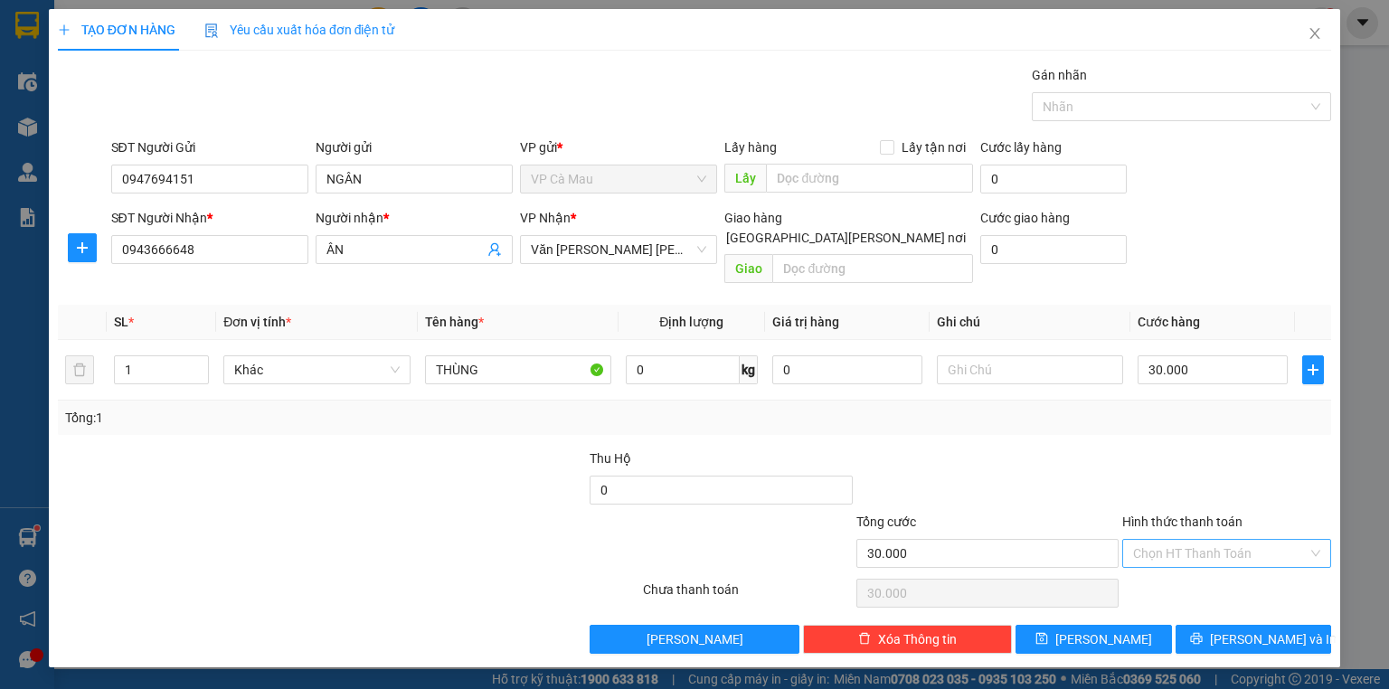
click at [1173, 540] on input "Hình thức thanh toán" at bounding box center [1220, 553] width 175 height 27
click at [1154, 564] on div "Tại văn phòng" at bounding box center [1226, 568] width 187 height 20
click at [1203, 632] on icon "printer" at bounding box center [1196, 638] width 13 height 13
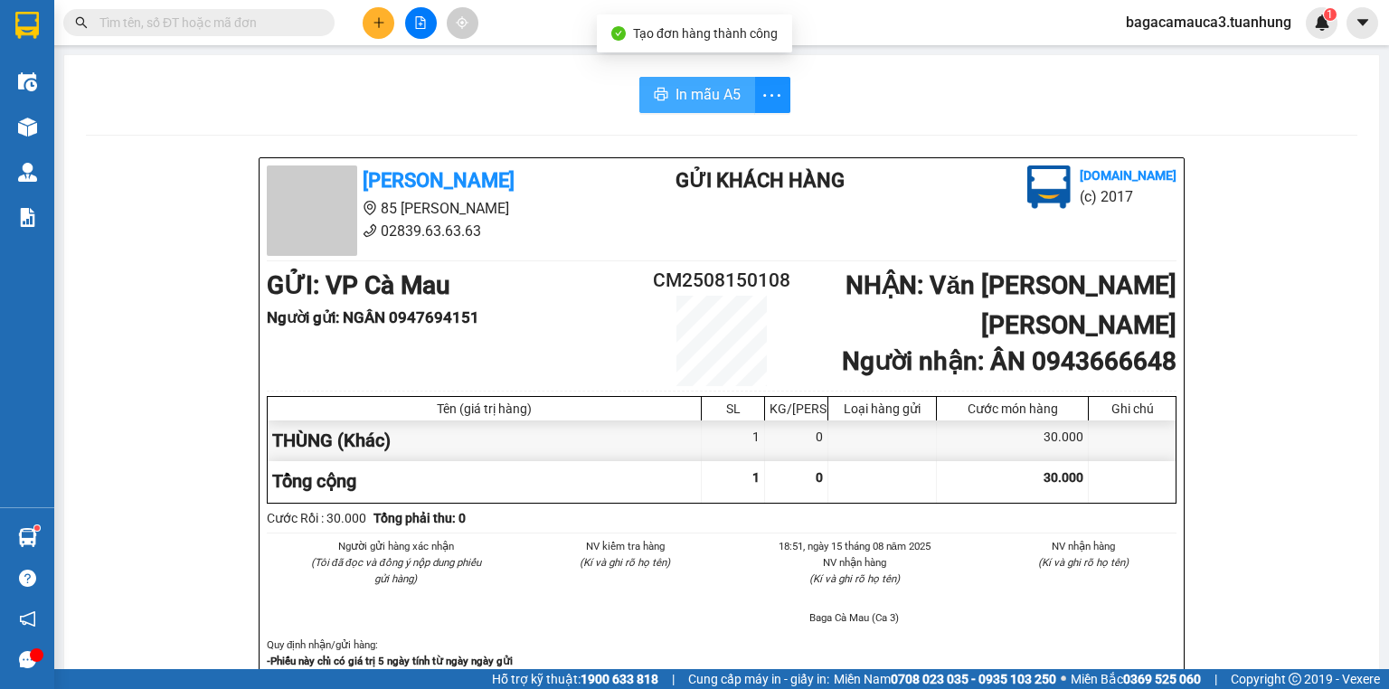
click at [695, 101] on span "In mẫu A5" at bounding box center [708, 94] width 65 height 23
click at [383, 26] on icon "plus" at bounding box center [379, 22] width 13 height 13
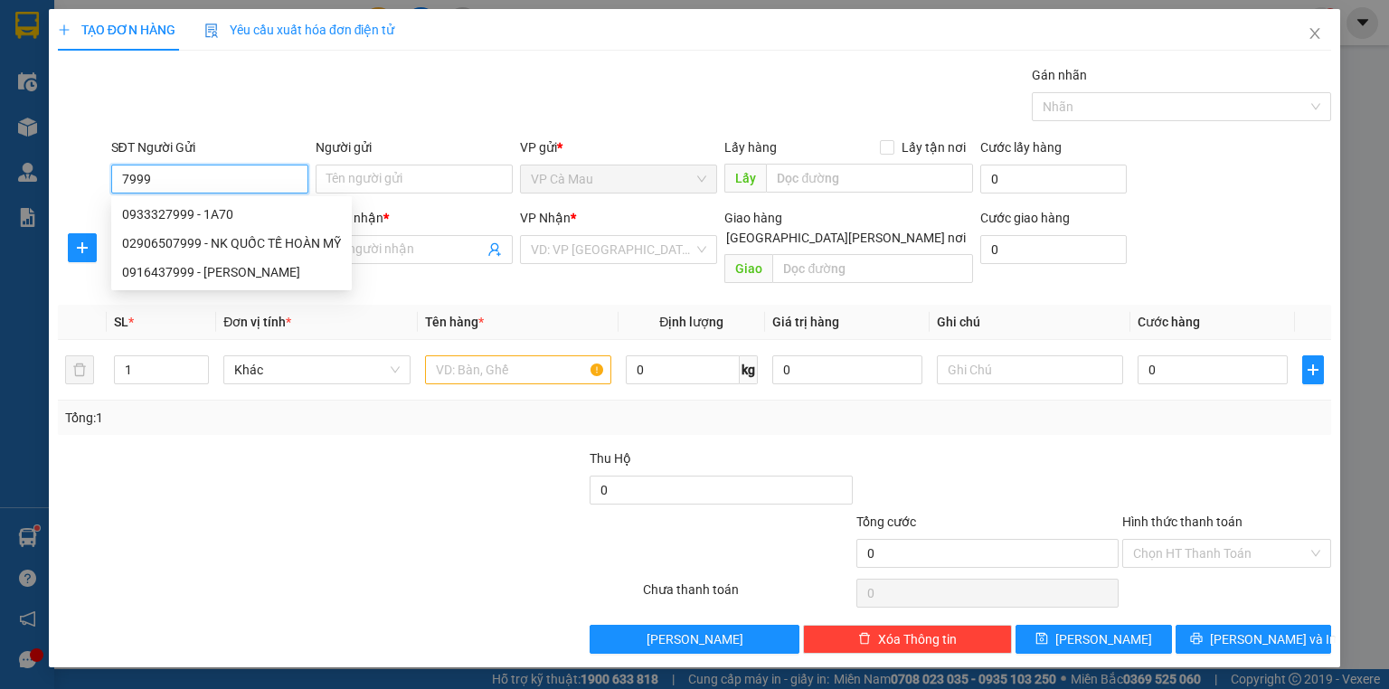
click at [241, 252] on div "02906507999 - NK QUỐC TẾ HOÀN MỸ" at bounding box center [231, 243] width 219 height 20
type input "02906507999"
type input "NK QUỐC TẾ HOÀN MỸ"
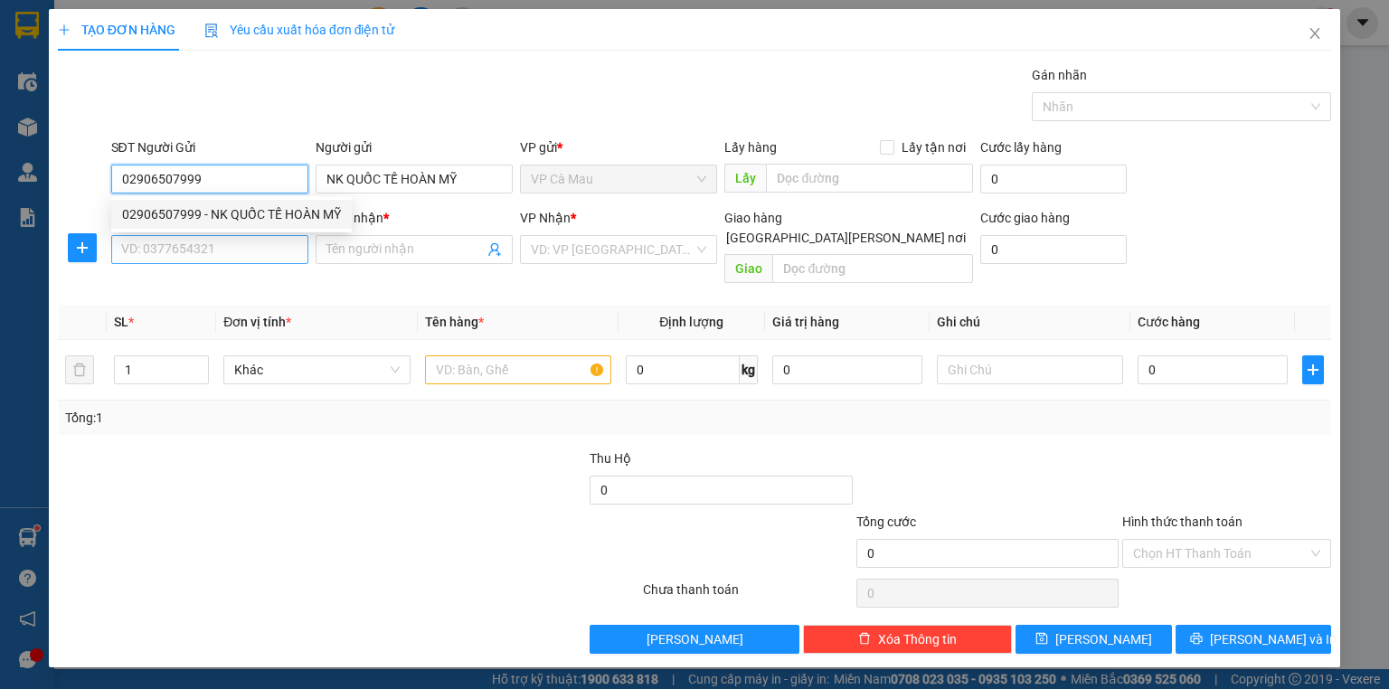
type input "02906507999"
click at [230, 262] on input "SĐT Người Nhận *" at bounding box center [209, 249] width 197 height 29
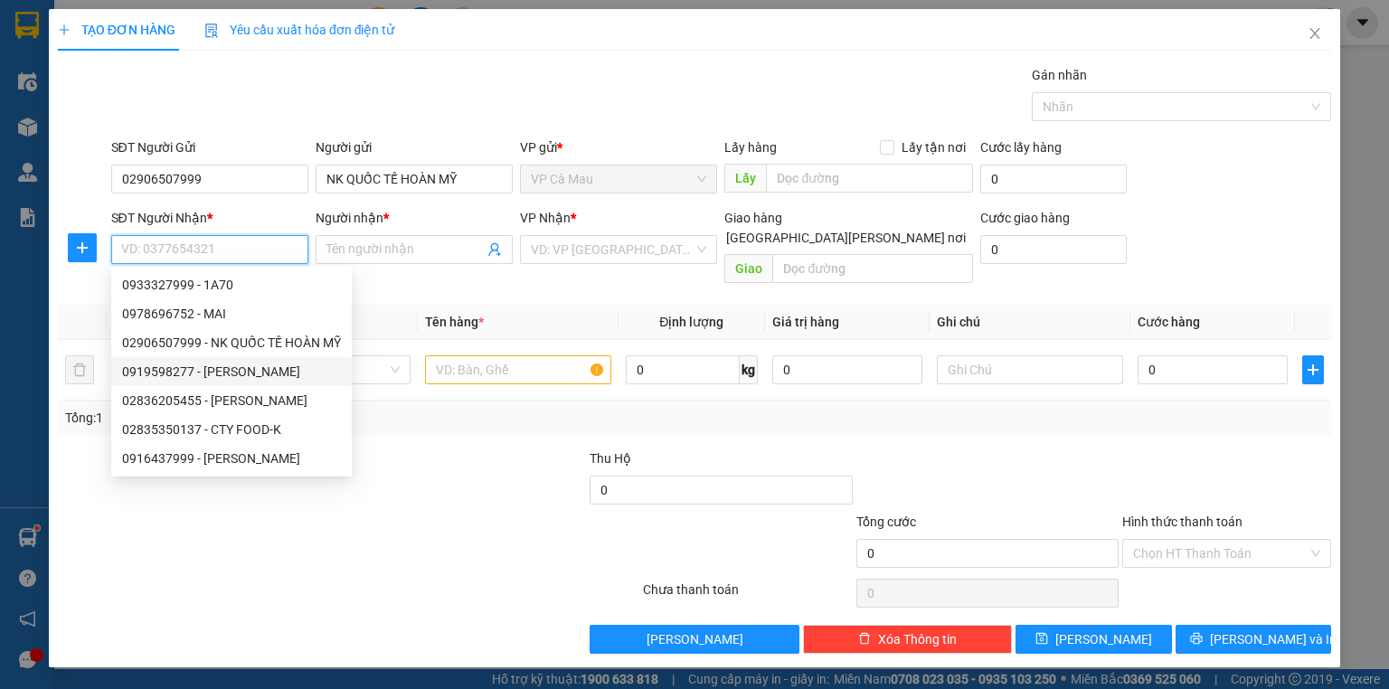
click at [262, 380] on div "0919598277 - [PERSON_NAME]" at bounding box center [231, 372] width 219 height 20
type input "0919598277"
type input "[PERSON_NAME]"
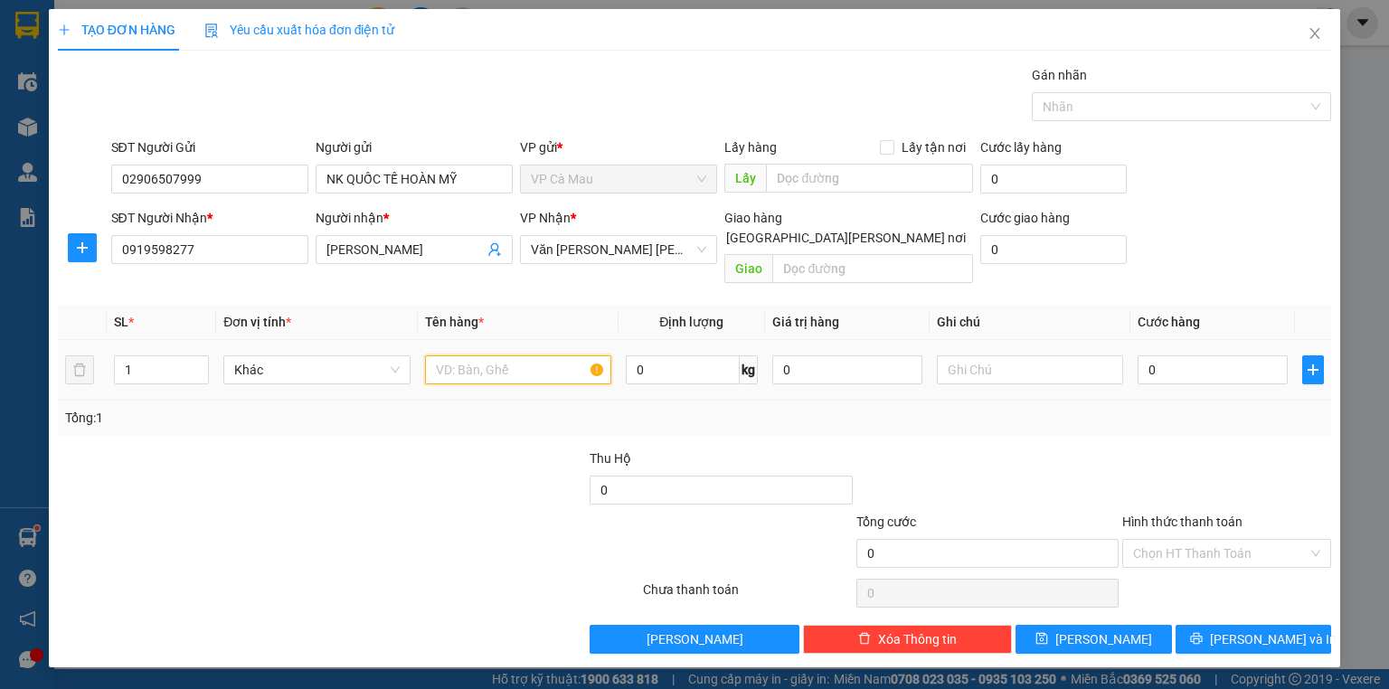
click at [487, 355] on input "text" at bounding box center [518, 369] width 186 height 29
type input "HỘP"
click at [1230, 355] on input "0" at bounding box center [1213, 369] width 150 height 29
drag, startPoint x: 1197, startPoint y: 597, endPoint x: 1199, endPoint y: 610, distance: 12.8
click at [1197, 598] on div "Transit Pickup Surcharge Ids Transit Deliver Surcharge Ids Transit Deliver Surc…" at bounding box center [694, 359] width 1273 height 589
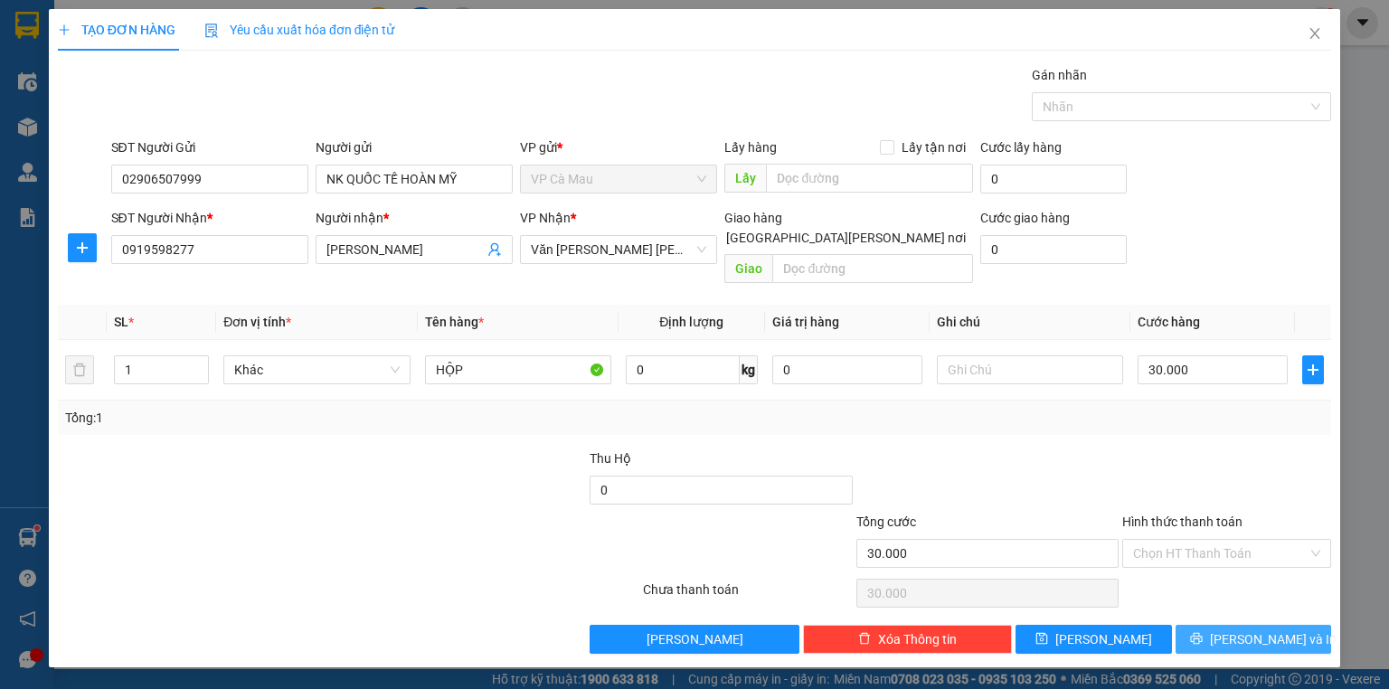
click at [1199, 625] on button "[PERSON_NAME] và In" at bounding box center [1254, 639] width 156 height 29
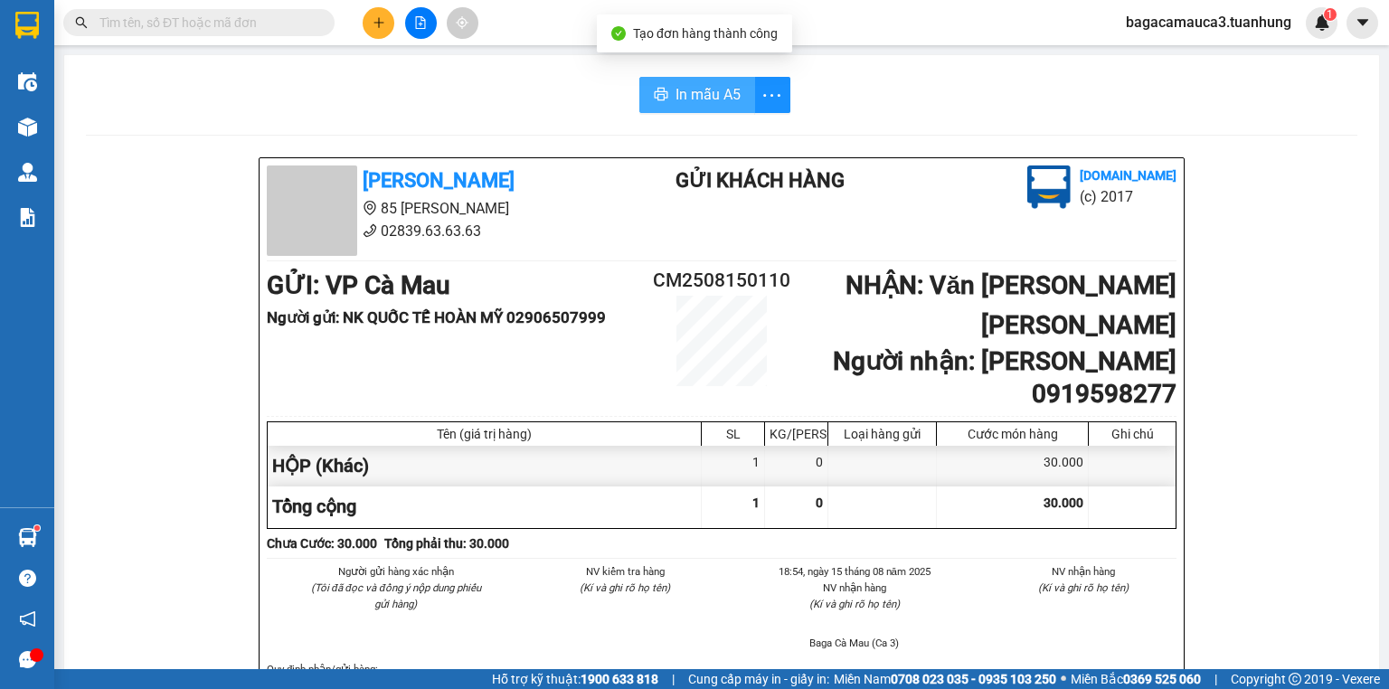
click at [728, 80] on button "In mẫu A5" at bounding box center [697, 95] width 116 height 36
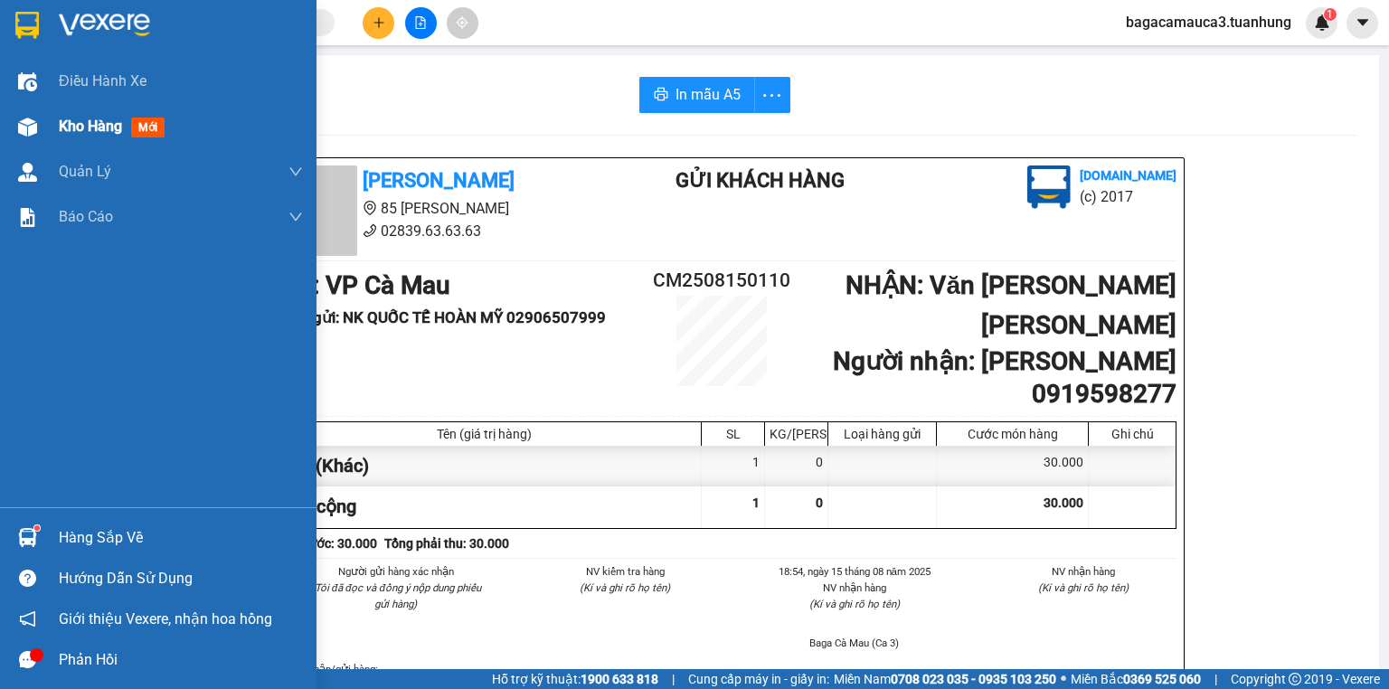
click at [6, 133] on div "Kho hàng mới" at bounding box center [158, 126] width 317 height 45
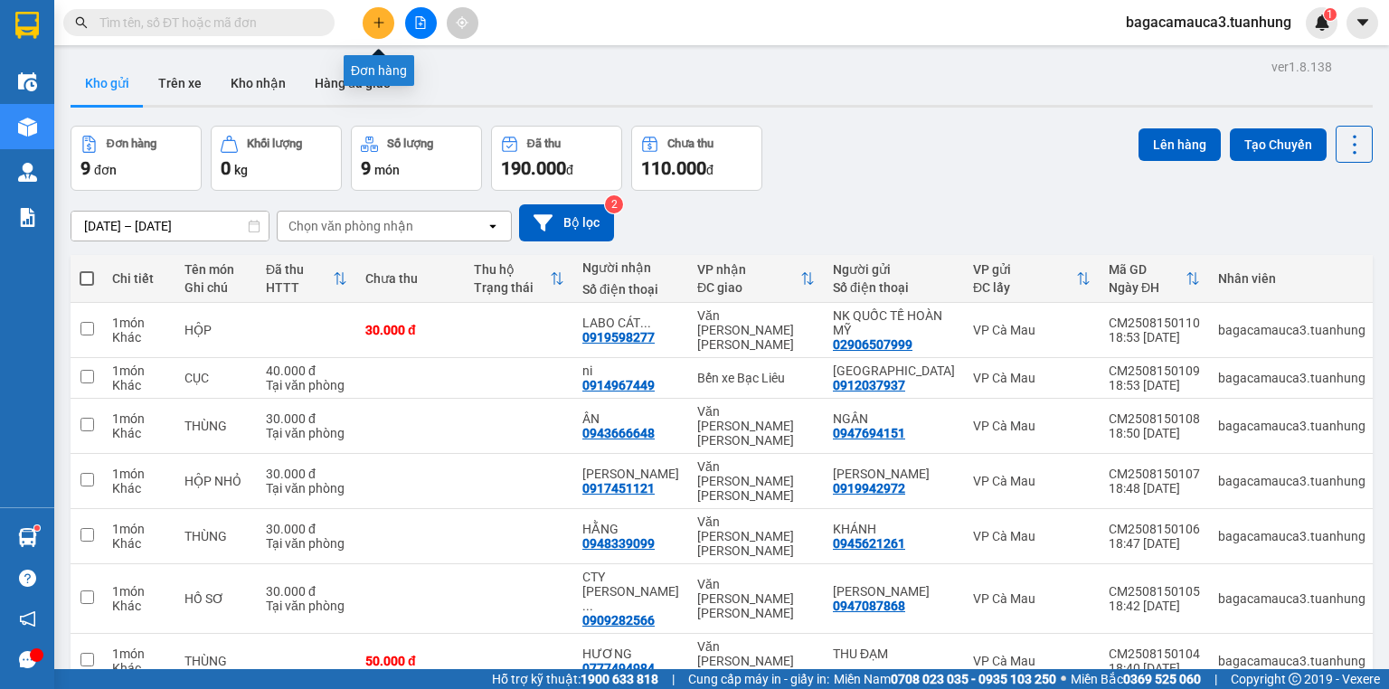
click at [378, 14] on button at bounding box center [379, 23] width 32 height 32
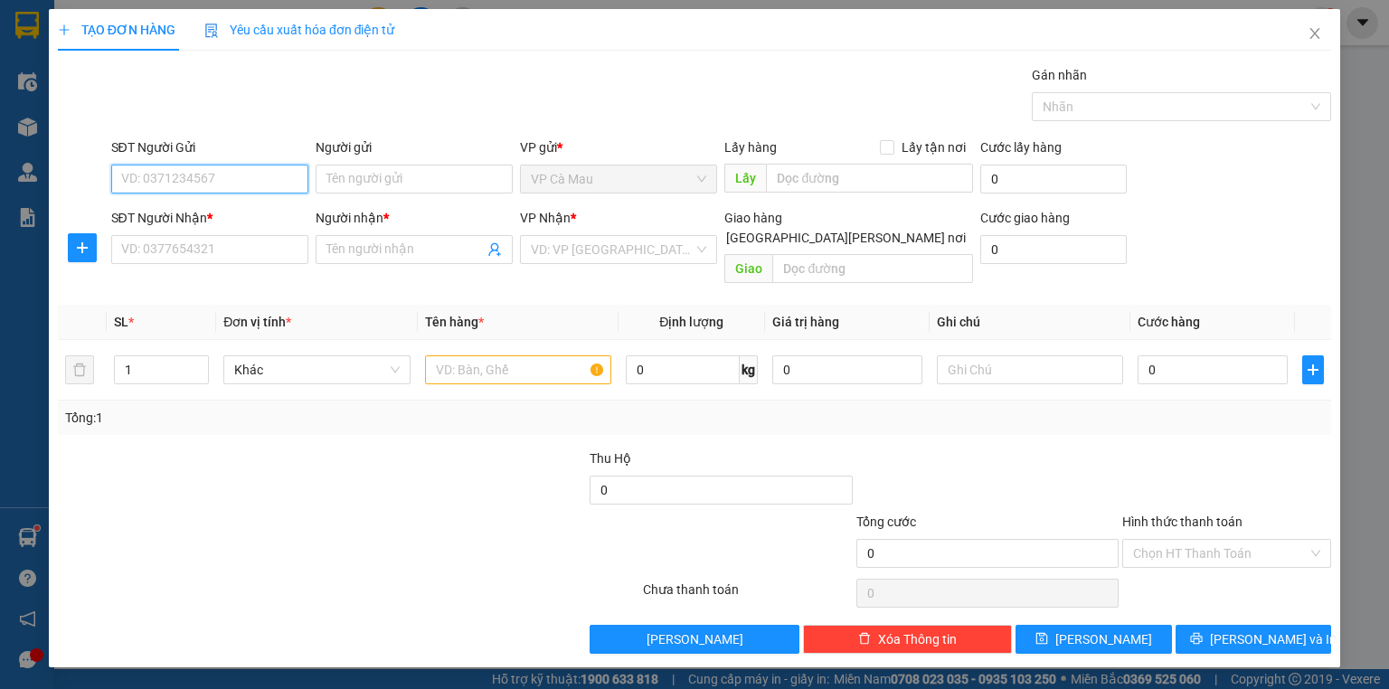
click at [263, 184] on input "SĐT Người Gửi" at bounding box center [209, 179] width 197 height 29
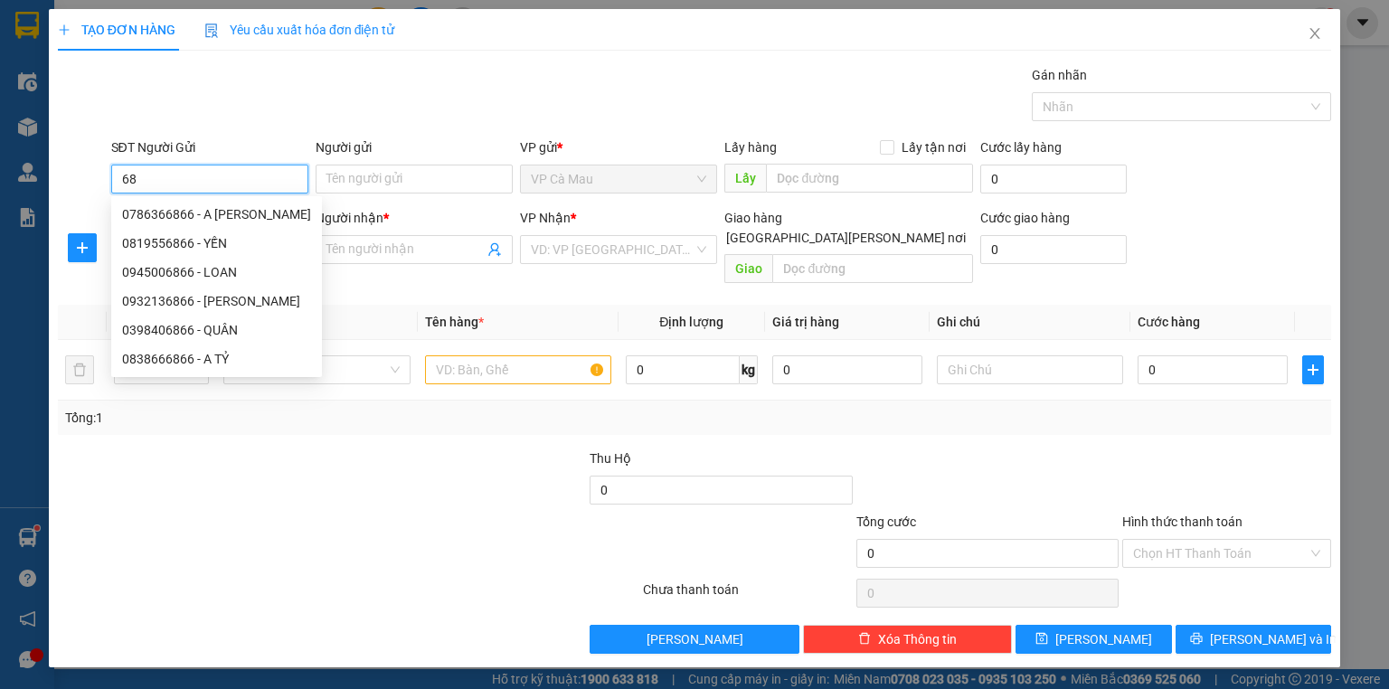
type input "6"
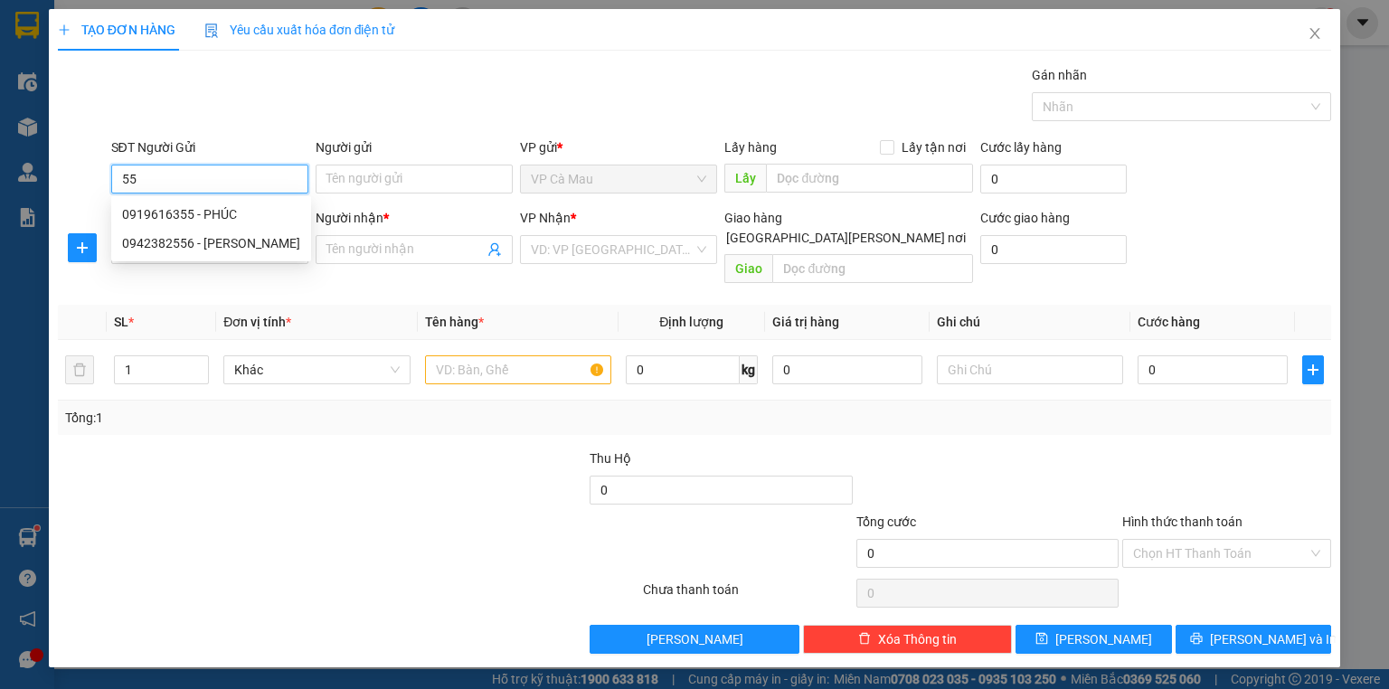
type input "5"
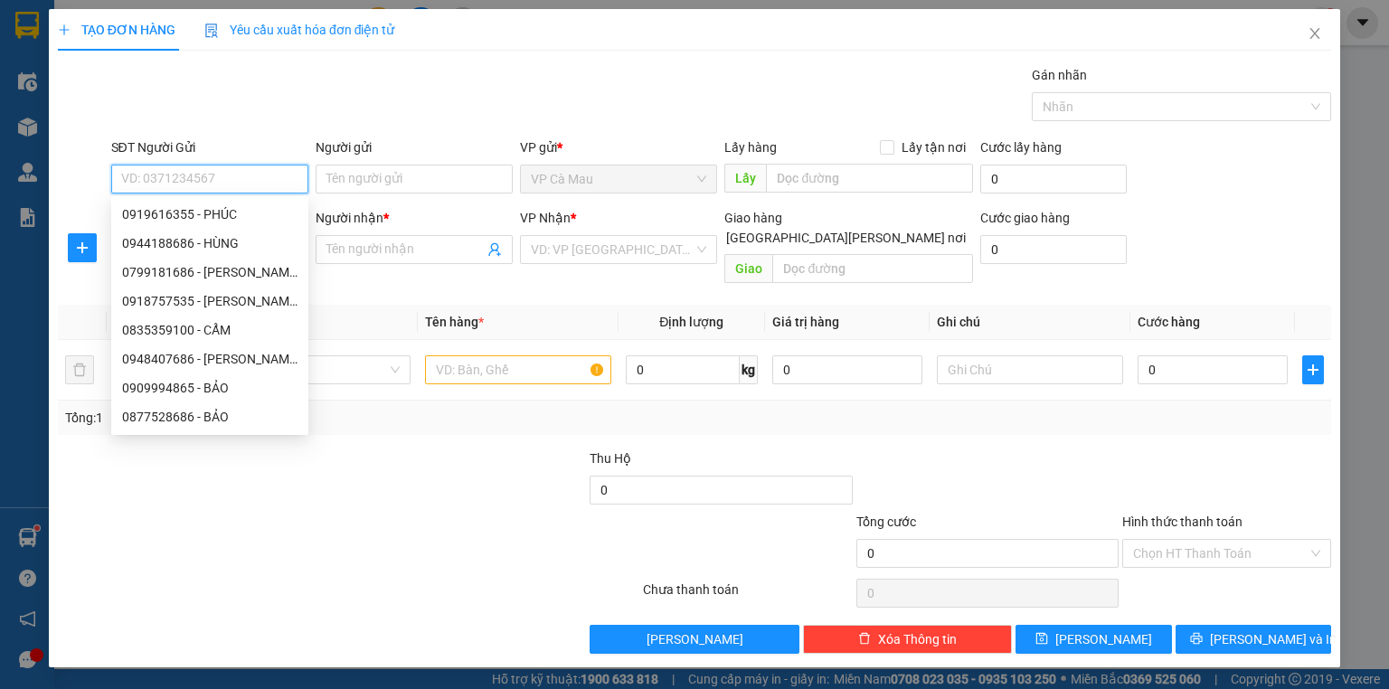
type input "0"
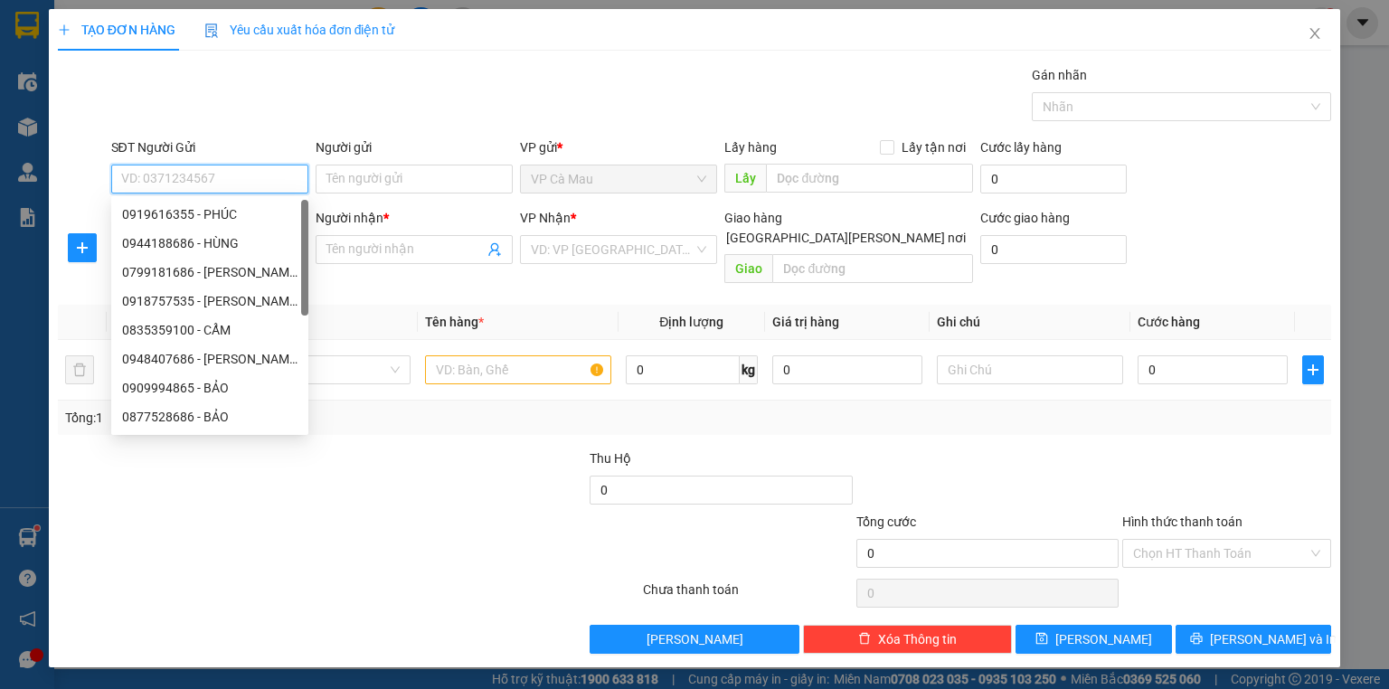
type input "0"
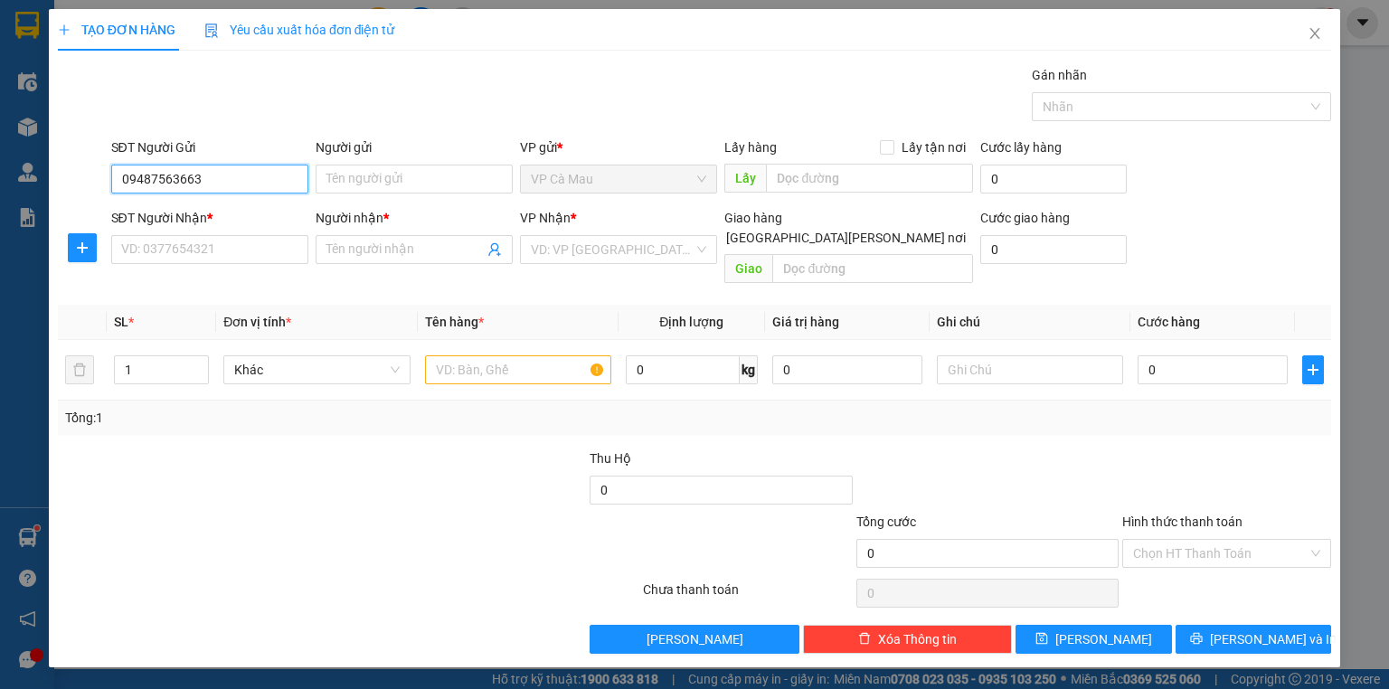
click at [200, 177] on input "09487563663" at bounding box center [209, 179] width 197 height 29
click at [226, 211] on div "0948756363 - HOA" at bounding box center [209, 214] width 175 height 20
type input "0948756363"
type input "HOA"
type input "0948756363"
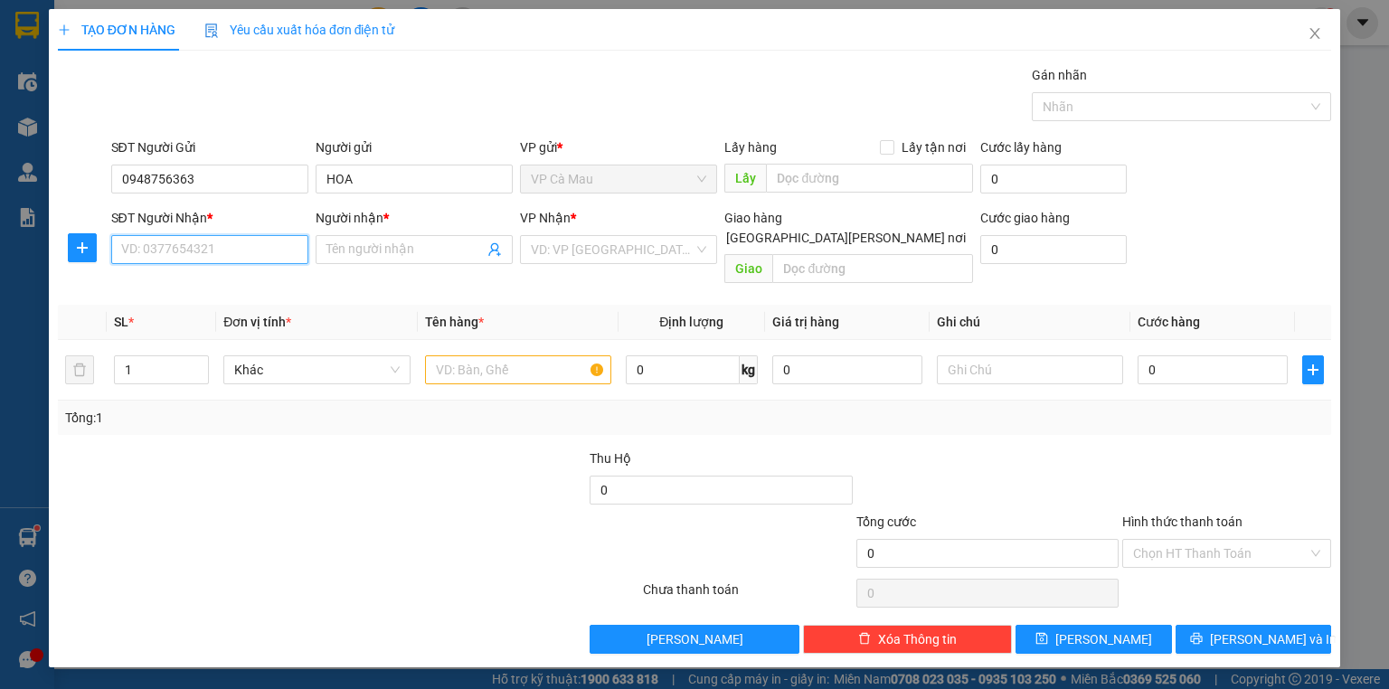
click at [175, 253] on input "SĐT Người Nhận *" at bounding box center [209, 249] width 197 height 29
click at [213, 303] on div "0911877408 - TÙNG" at bounding box center [209, 313] width 197 height 29
type input "0911877408"
type input "TÙNG"
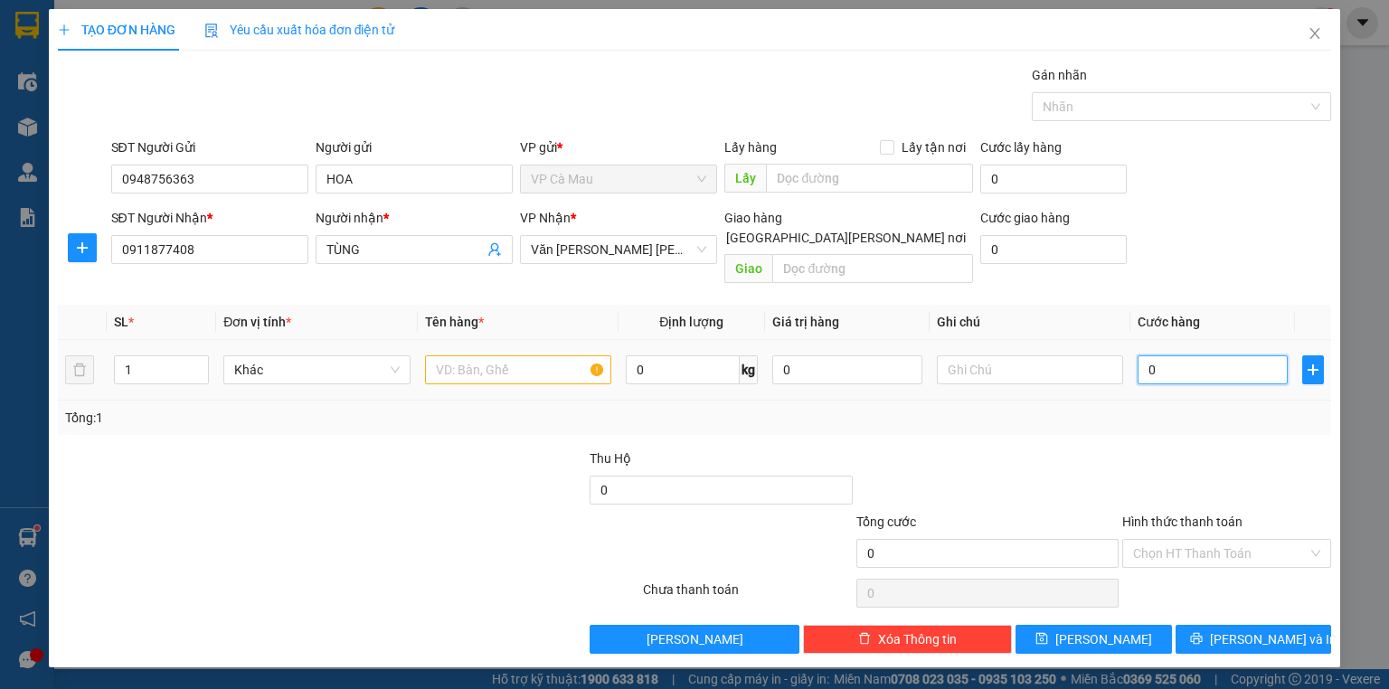
click at [1142, 355] on input "0" at bounding box center [1213, 369] width 150 height 29
click at [1143, 355] on input "0" at bounding box center [1213, 369] width 150 height 29
type input "40"
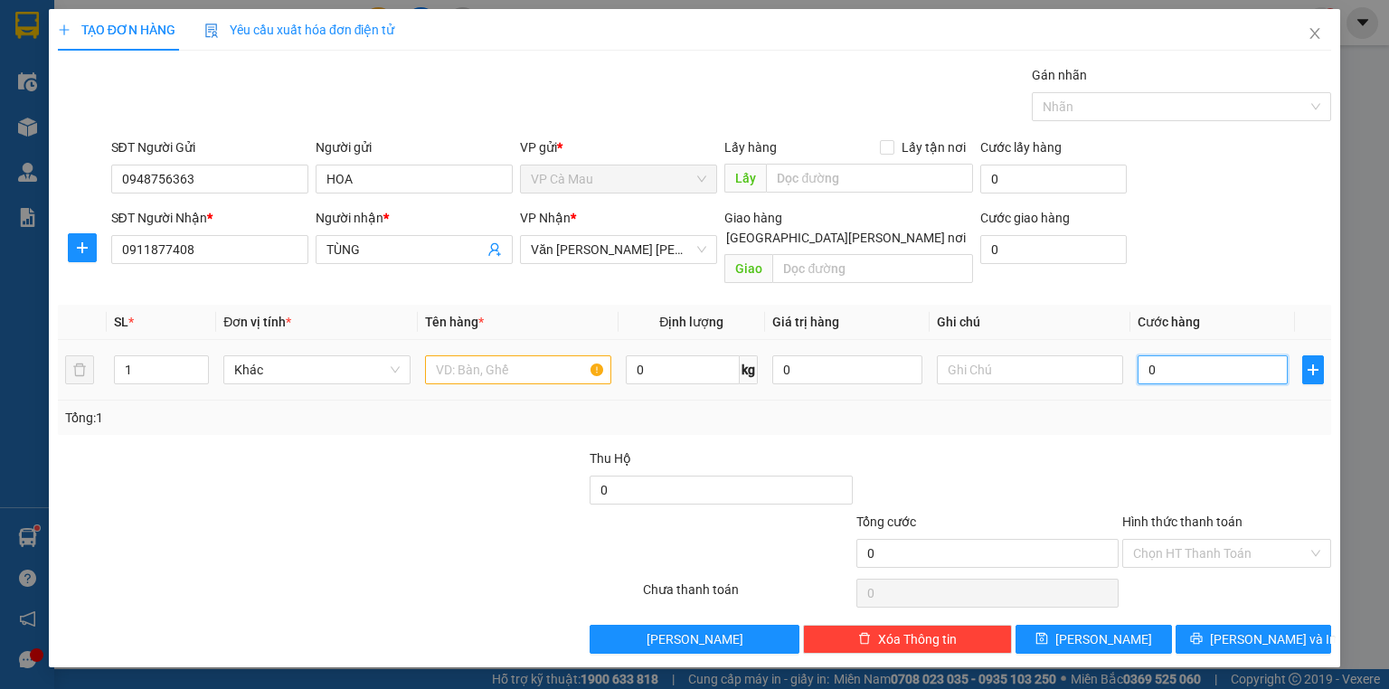
type input "40"
type input "40.000"
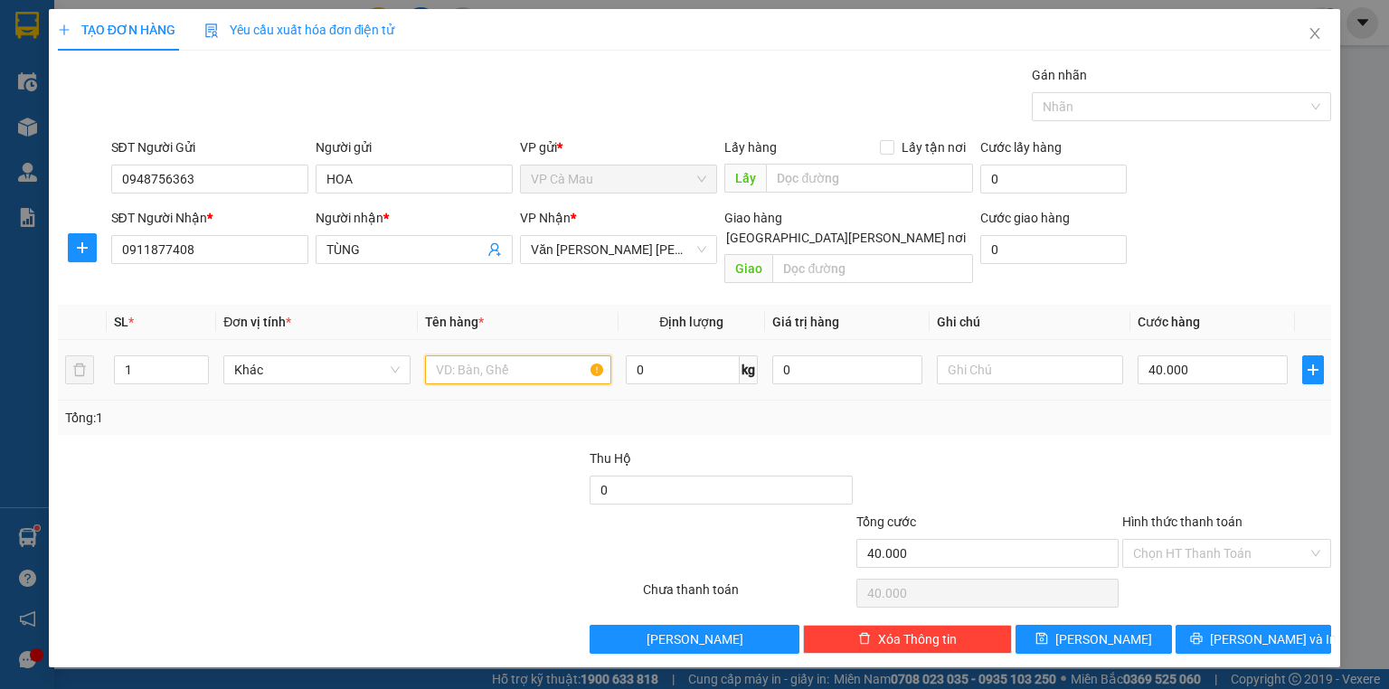
click at [481, 355] on input "text" at bounding box center [518, 369] width 186 height 29
type input "THÙNG"
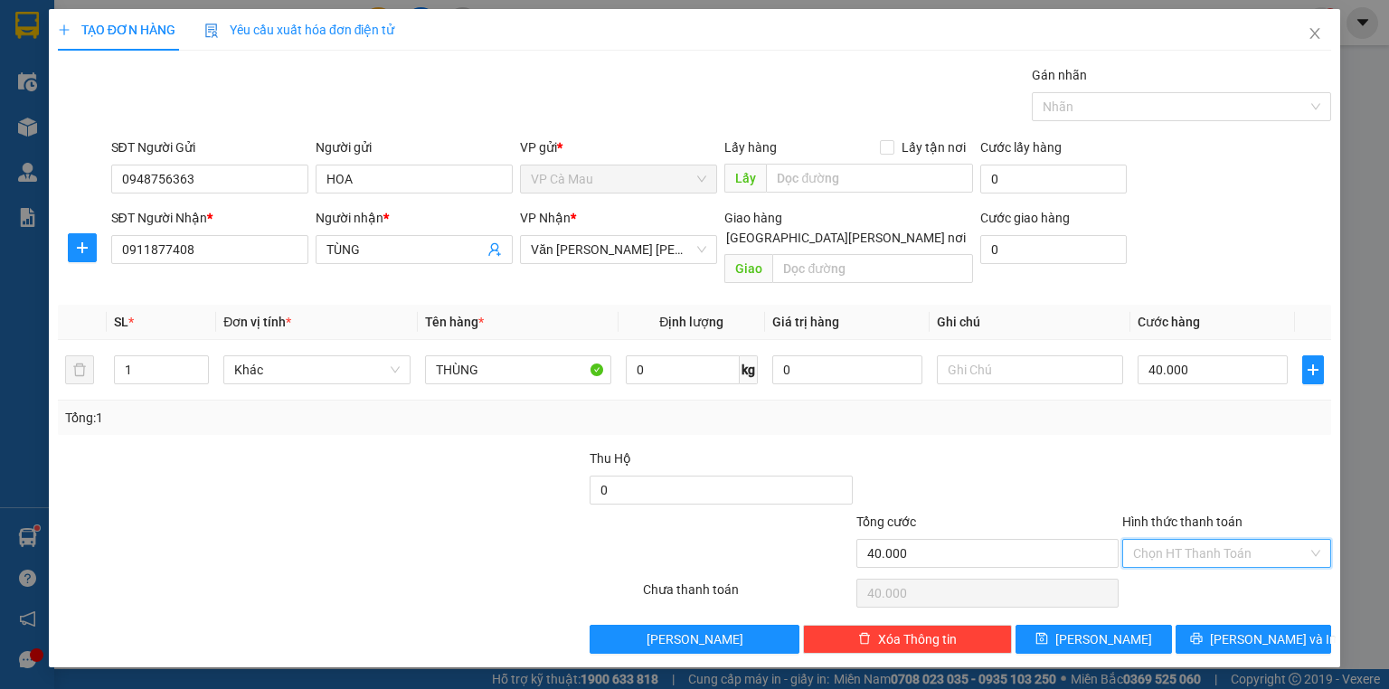
click at [1197, 540] on input "Hình thức thanh toán" at bounding box center [1220, 553] width 175 height 27
click at [1186, 562] on div "Tại văn phòng" at bounding box center [1226, 568] width 187 height 20
type input "0"
click at [1217, 625] on button "[PERSON_NAME] và In" at bounding box center [1254, 639] width 156 height 29
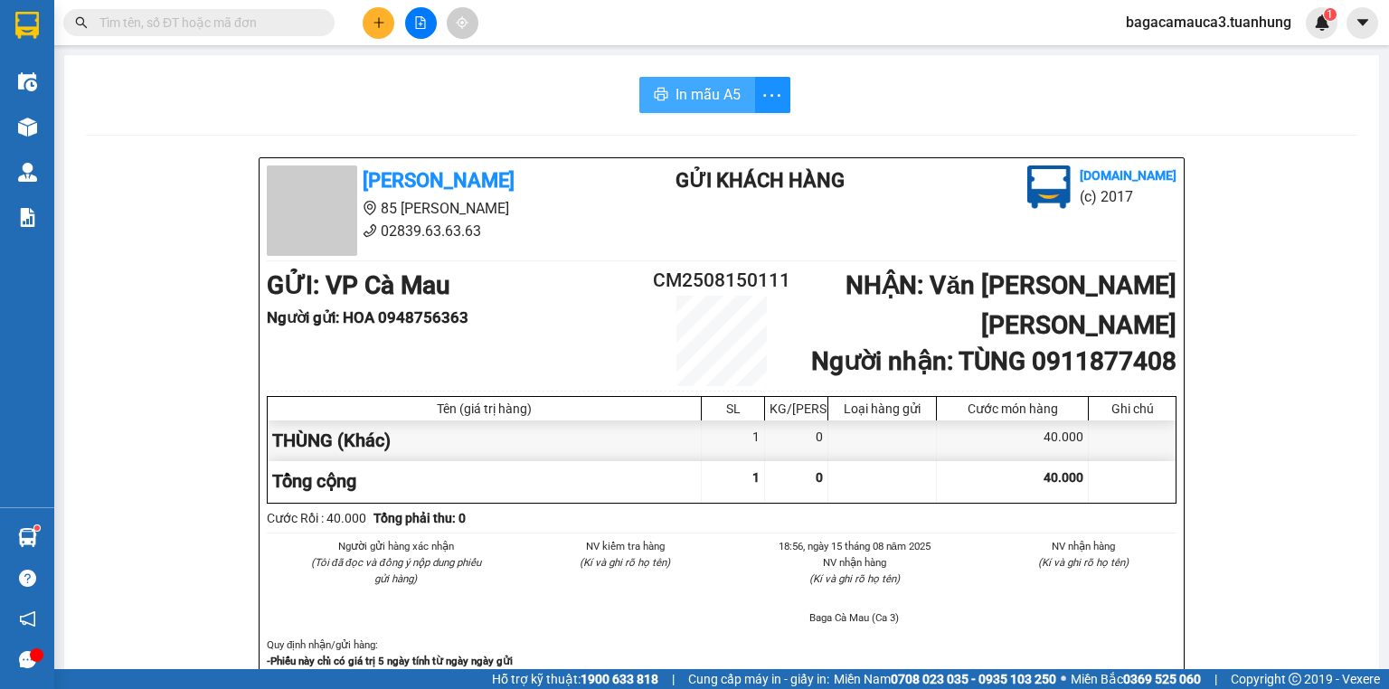
click at [703, 95] on span "In mẫu A5" at bounding box center [708, 94] width 65 height 23
click at [181, 22] on input "text" at bounding box center [205, 23] width 213 height 20
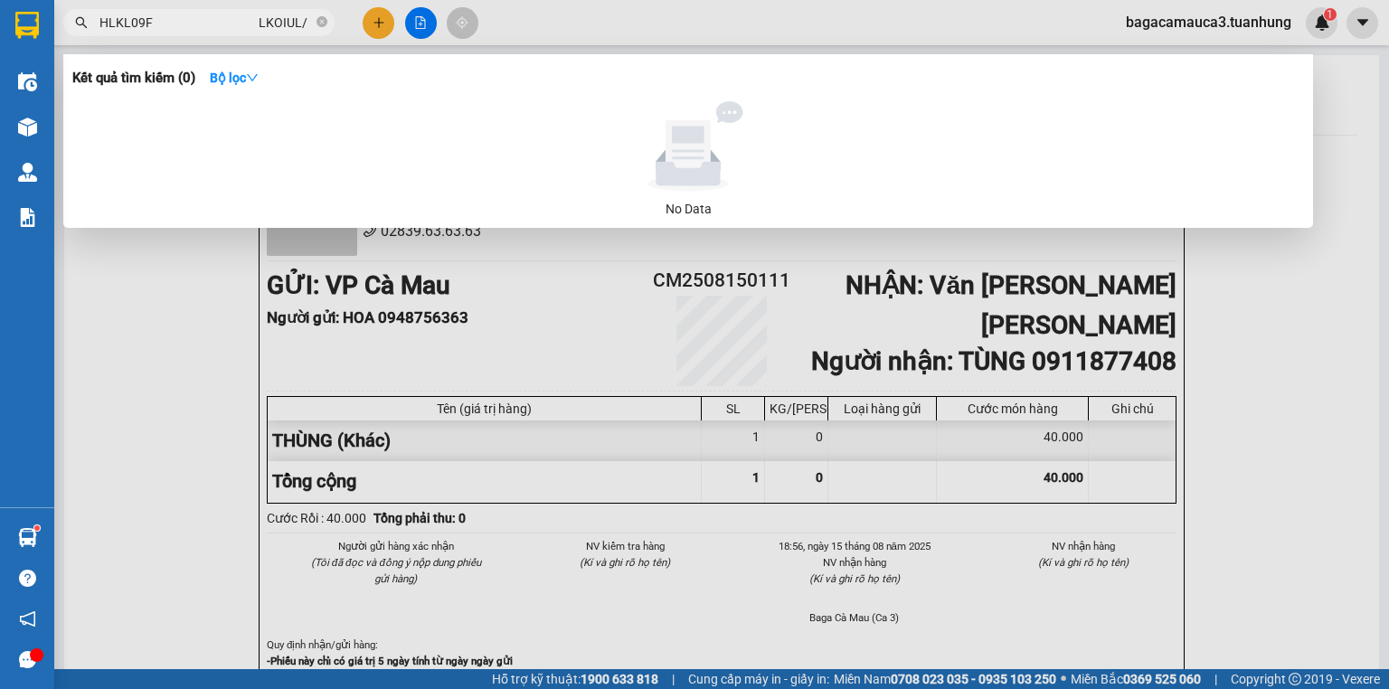
type input "LKL09F LKOIUL/"
click at [323, 18] on icon "close-circle" at bounding box center [322, 21] width 11 height 11
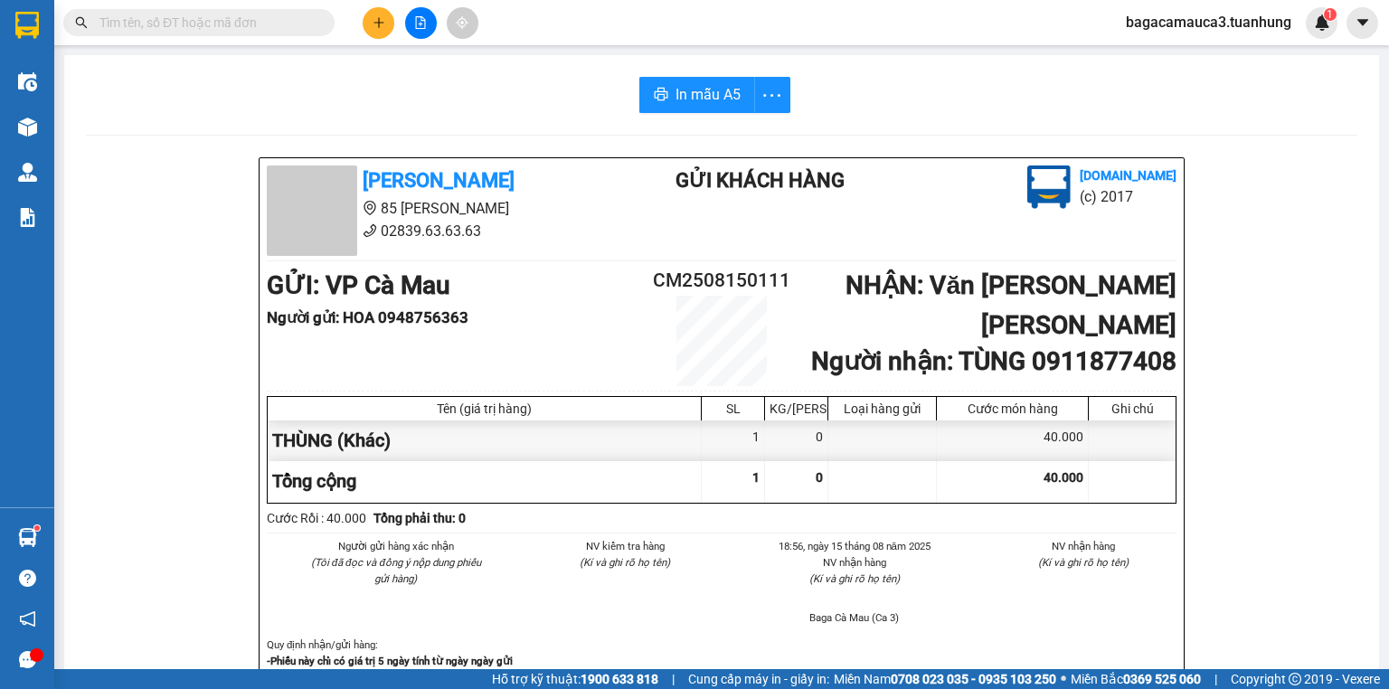
click at [250, 24] on input "text" at bounding box center [205, 23] width 213 height 20
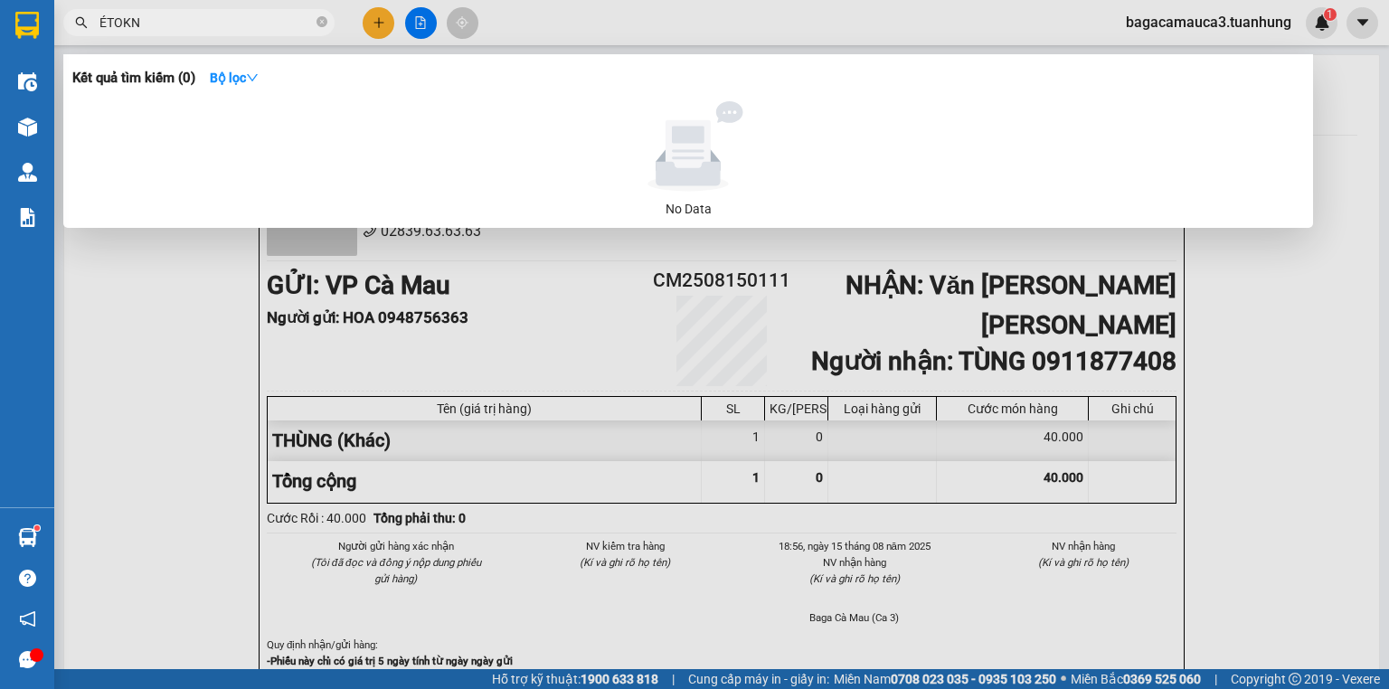
type input "ÉTOKN"
click button at bounding box center [379, 23] width 32 height 32
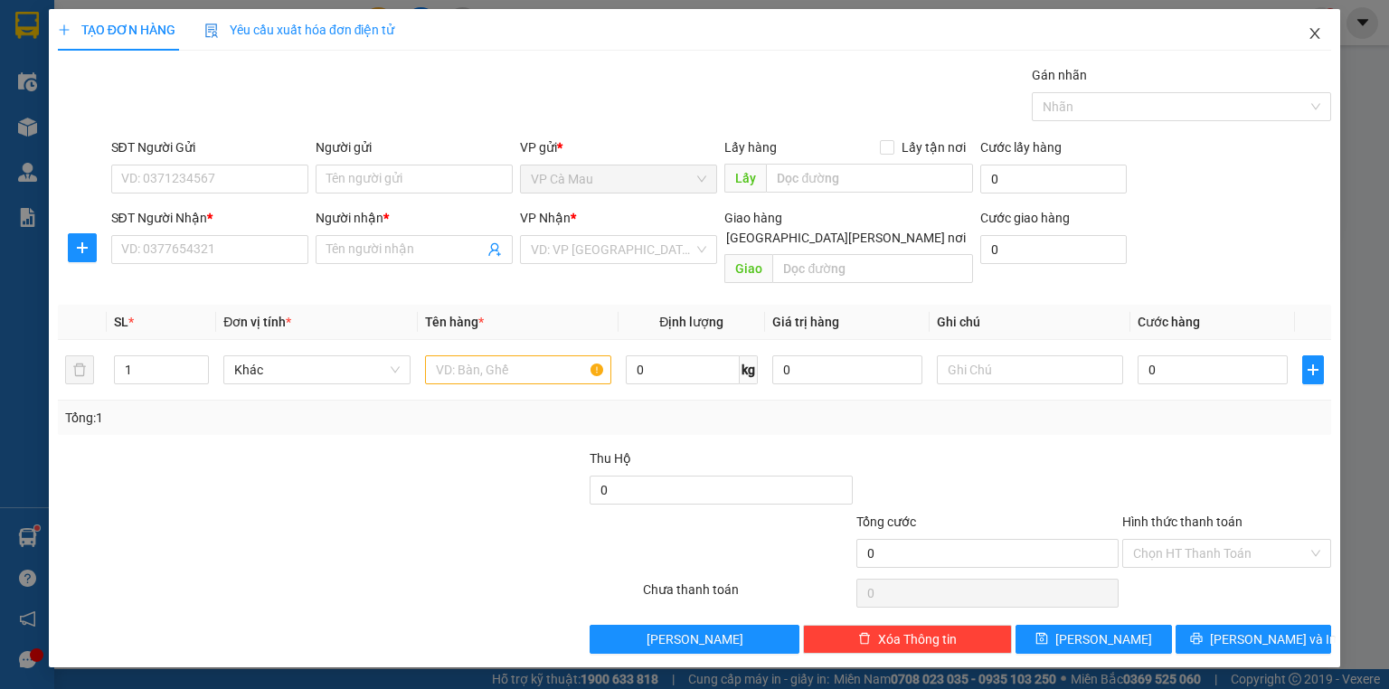
click at [1320, 25] on span "Close" at bounding box center [1315, 34] width 51 height 51
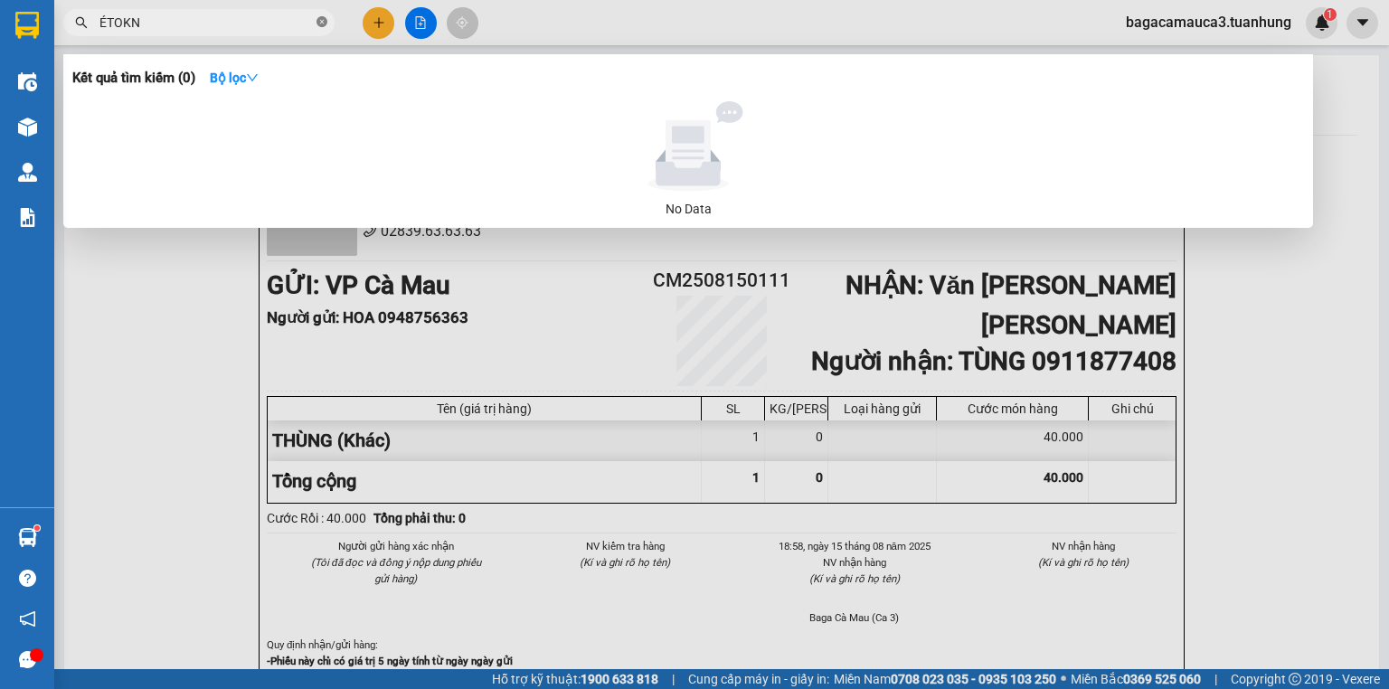
click at [319, 20] on icon "close-circle" at bounding box center [322, 21] width 11 height 11
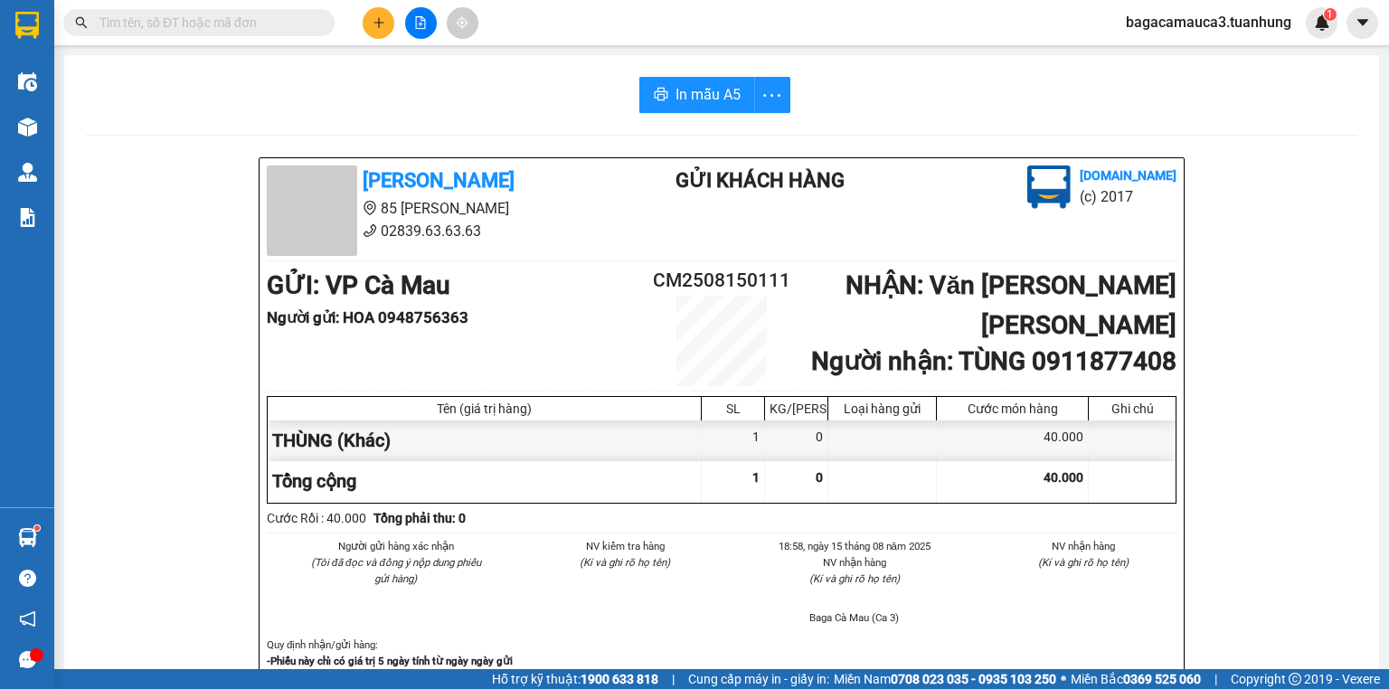
click at [307, 26] on input "text" at bounding box center [205, 23] width 213 height 20
click at [373, 18] on icon "plus" at bounding box center [379, 22] width 13 height 13
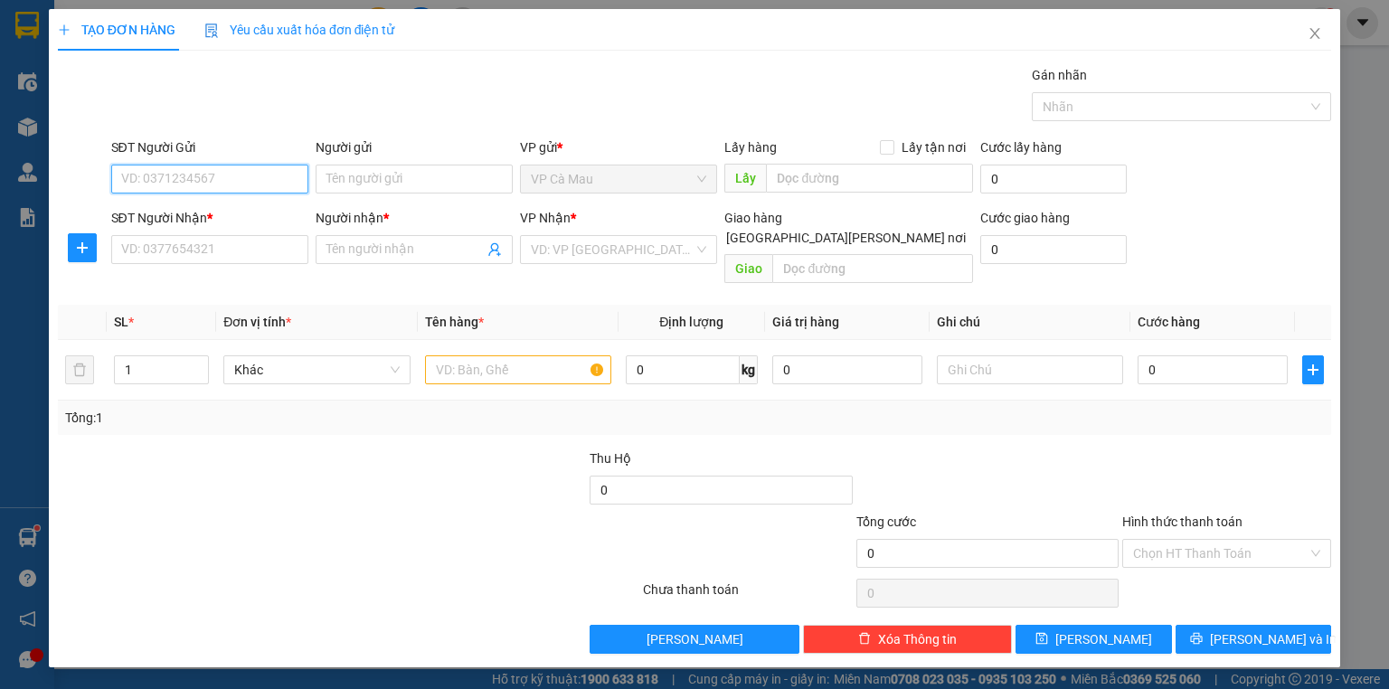
click at [223, 190] on input "SĐT Người Gửi" at bounding box center [209, 179] width 197 height 29
type input "0916754834"
click at [250, 211] on div "0916754834 - TÈO" at bounding box center [209, 214] width 175 height 20
type input "TÈO"
type input "0916754834"
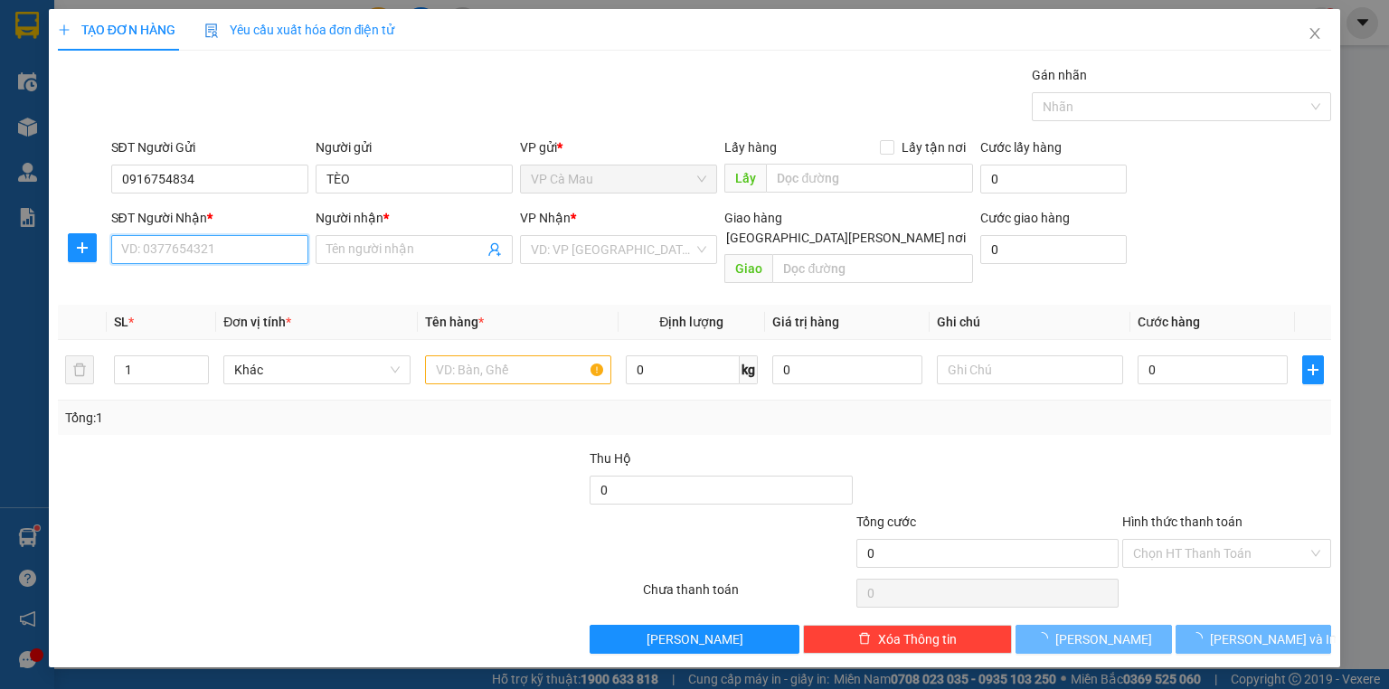
click at [245, 242] on input "SĐT Người Nhận *" at bounding box center [209, 249] width 197 height 29
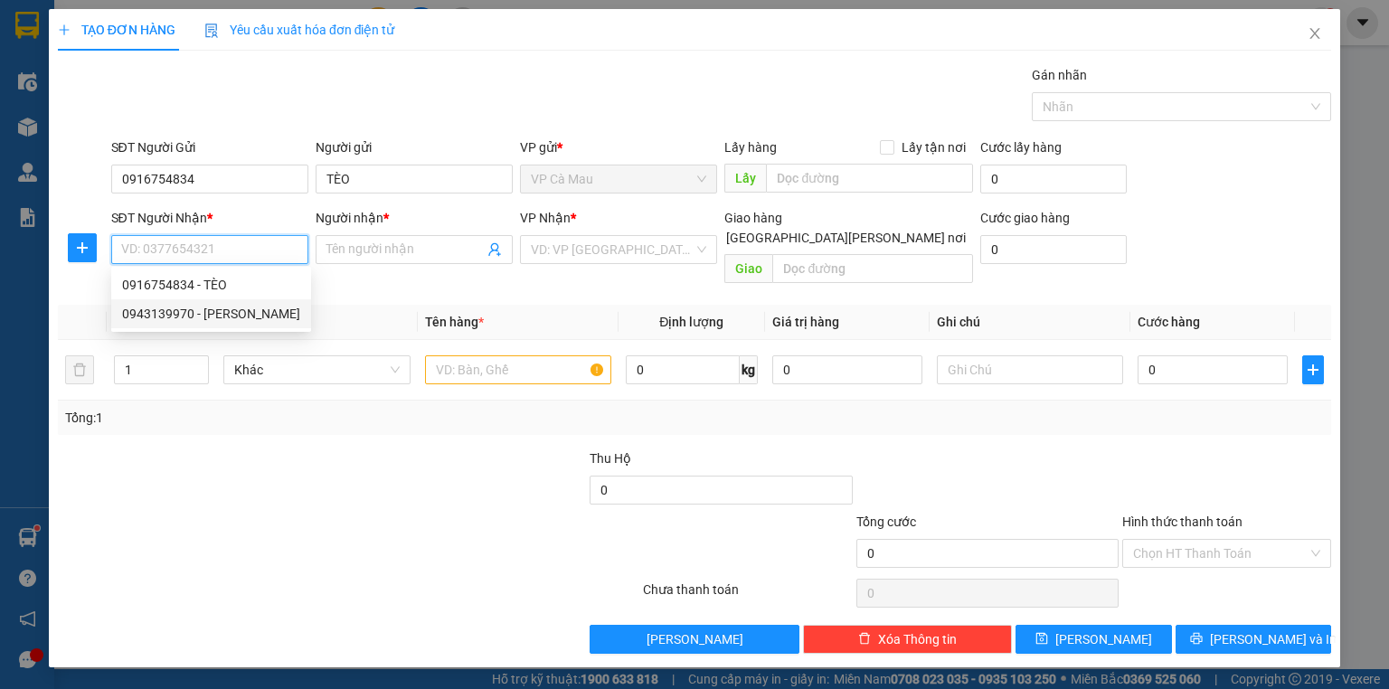
click at [239, 307] on div "0943139970 - [PERSON_NAME]" at bounding box center [211, 314] width 178 height 20
type input "0943139970"
type input "NGHĨA"
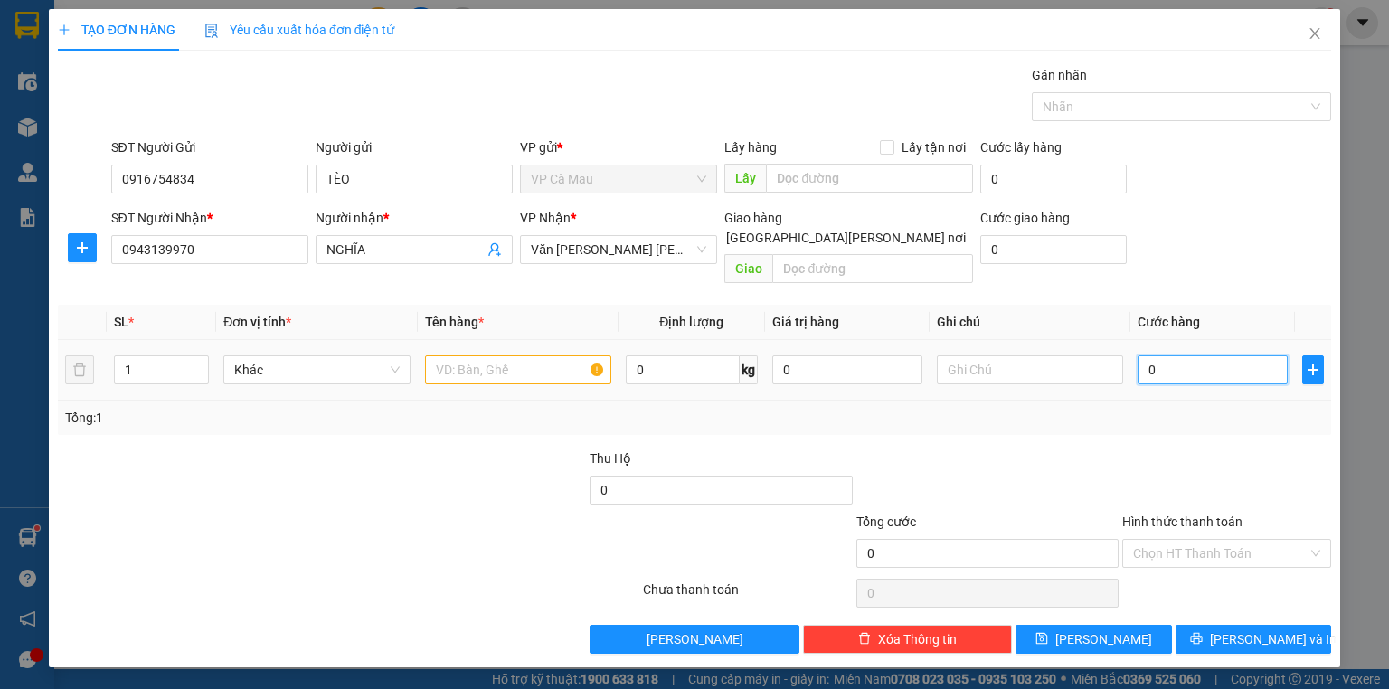
click at [1140, 355] on input "0" at bounding box center [1213, 369] width 150 height 29
click at [1139, 355] on input "0" at bounding box center [1213, 369] width 150 height 29
type input "30"
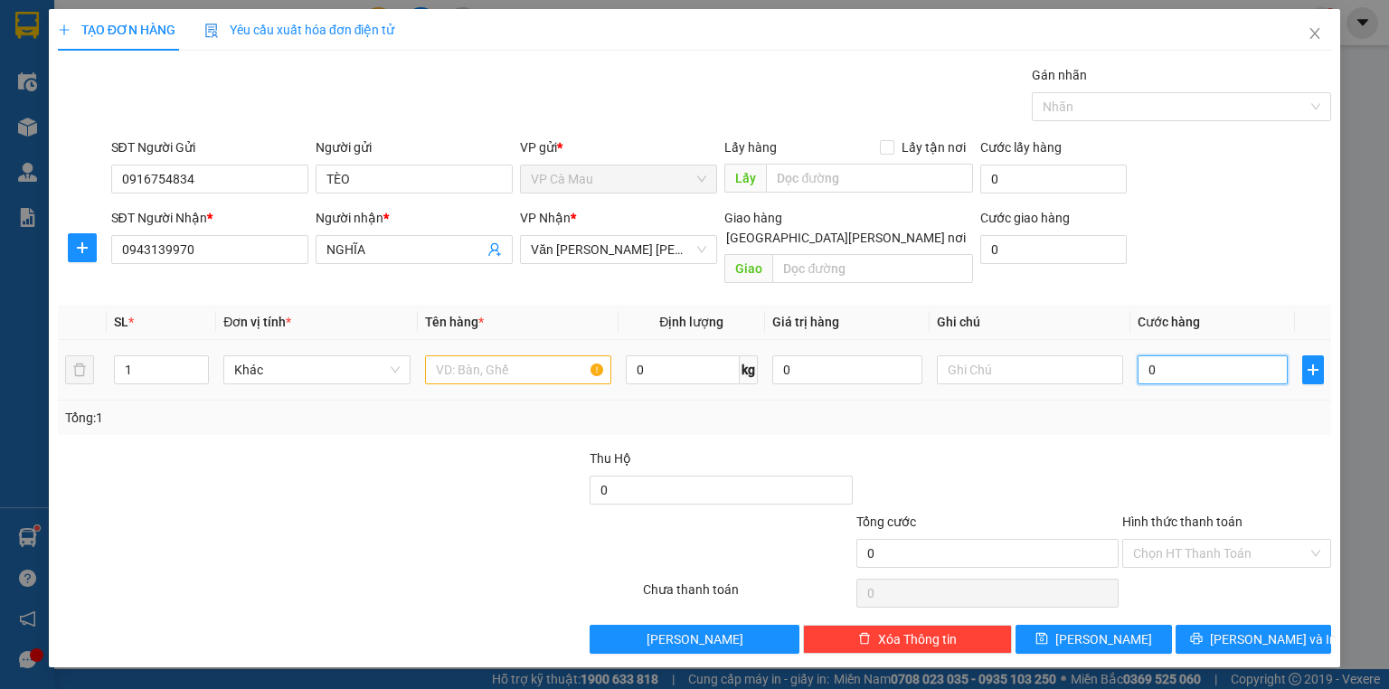
type input "30"
type input "30.000"
click at [469, 357] on input "text" at bounding box center [518, 369] width 186 height 29
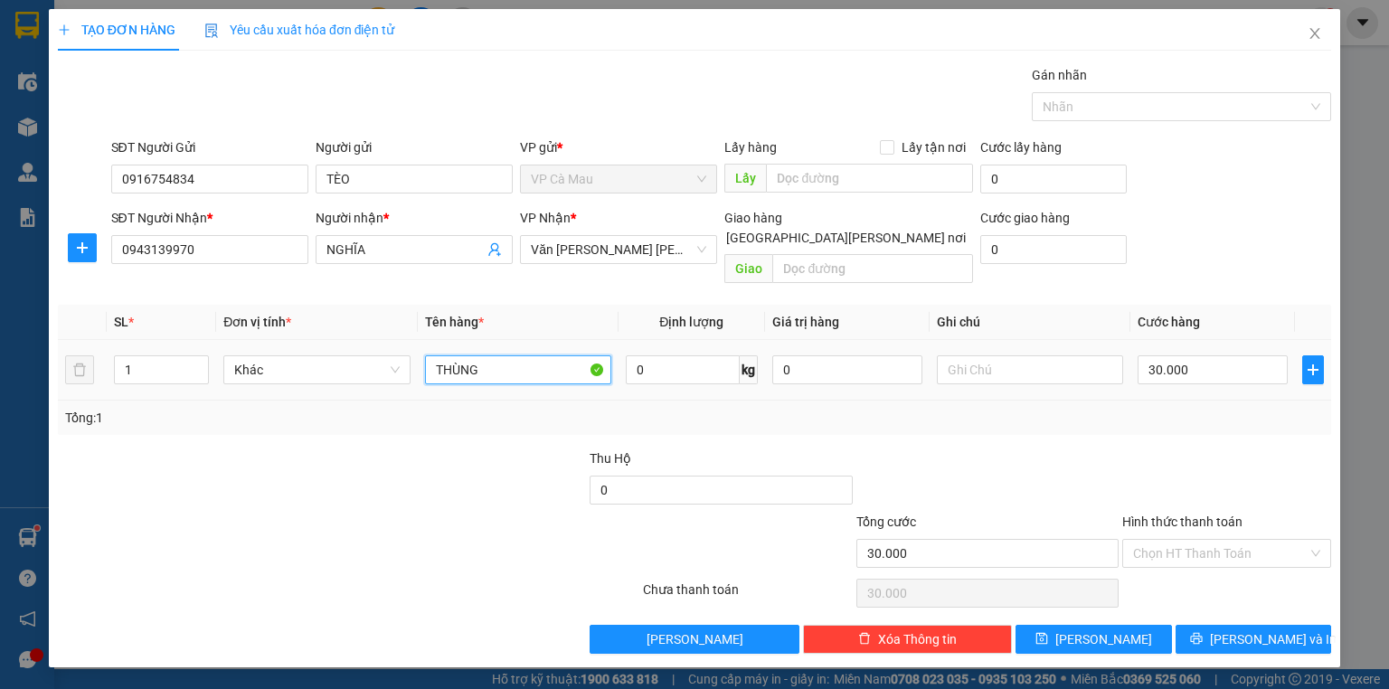
click at [506, 355] on input "THÙNG" at bounding box center [518, 369] width 186 height 29
type input "T"
type input "BAO"
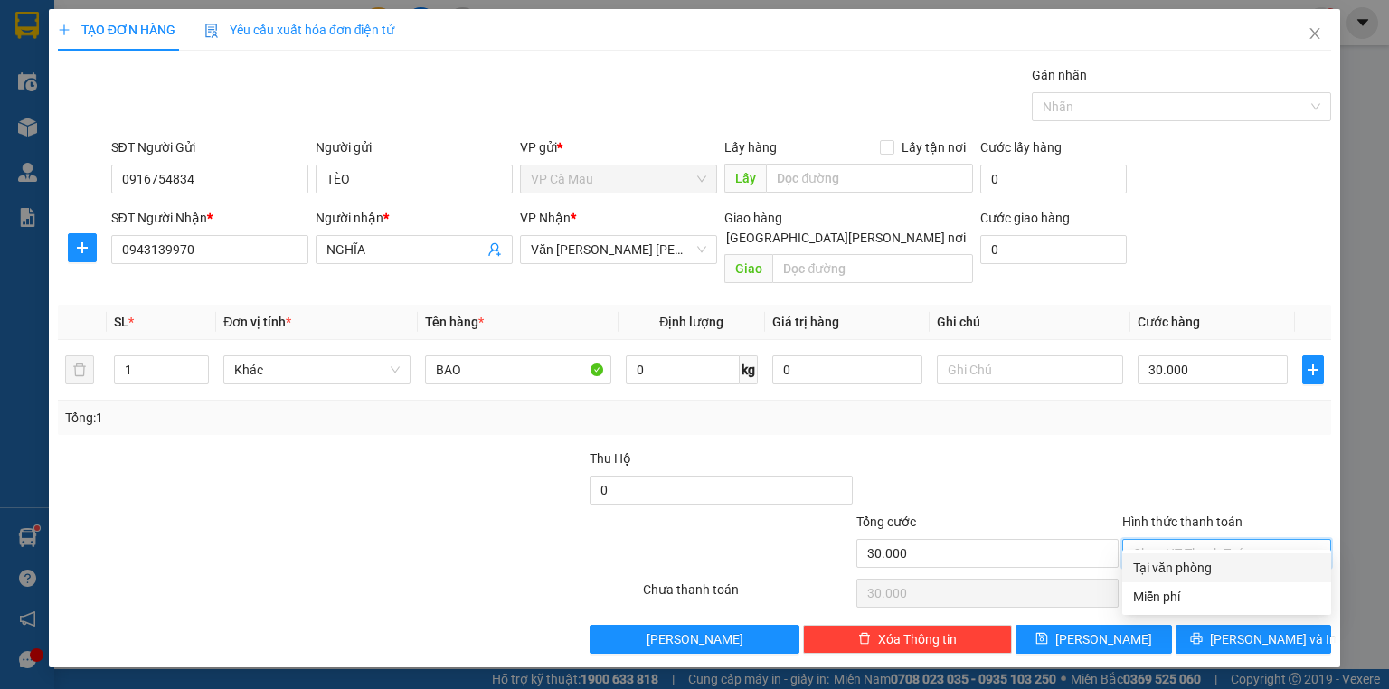
click at [1177, 540] on input "Hình thức thanh toán" at bounding box center [1220, 553] width 175 height 27
click at [1171, 561] on div "Tại văn phòng" at bounding box center [1226, 568] width 187 height 20
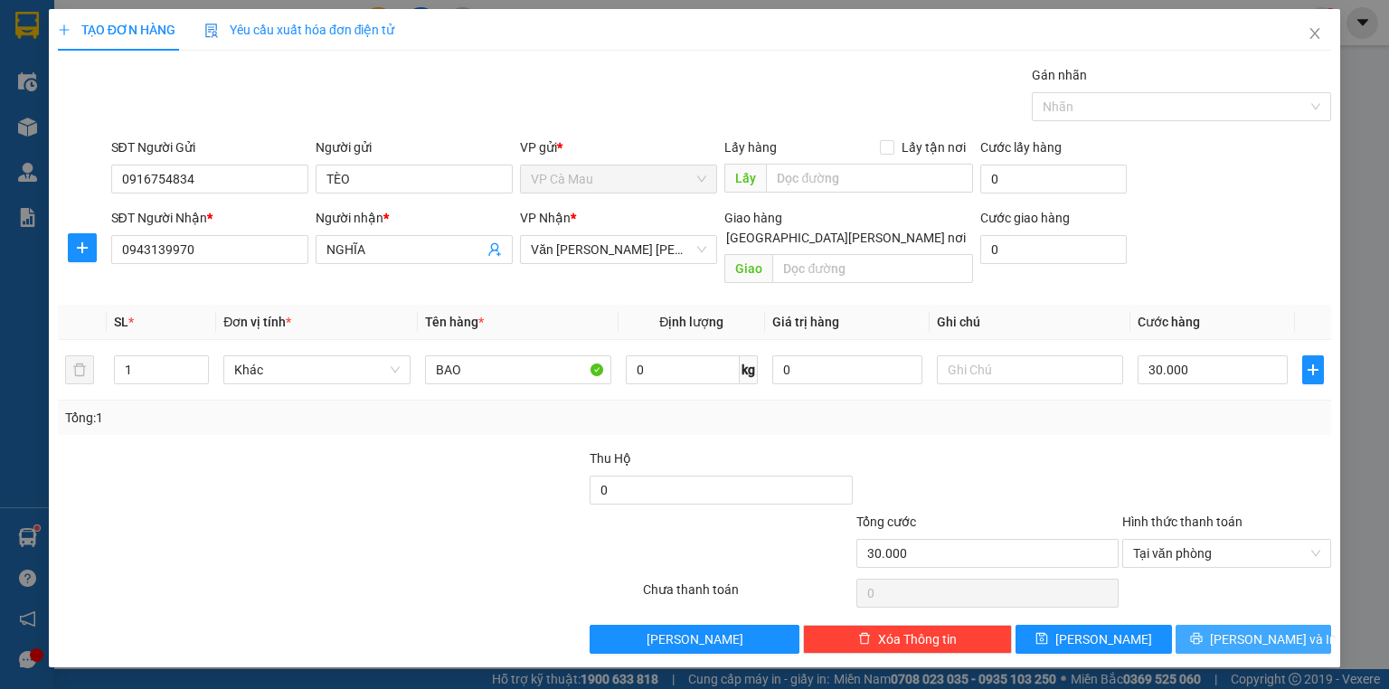
click at [1232, 625] on button "[PERSON_NAME] và In" at bounding box center [1254, 639] width 156 height 29
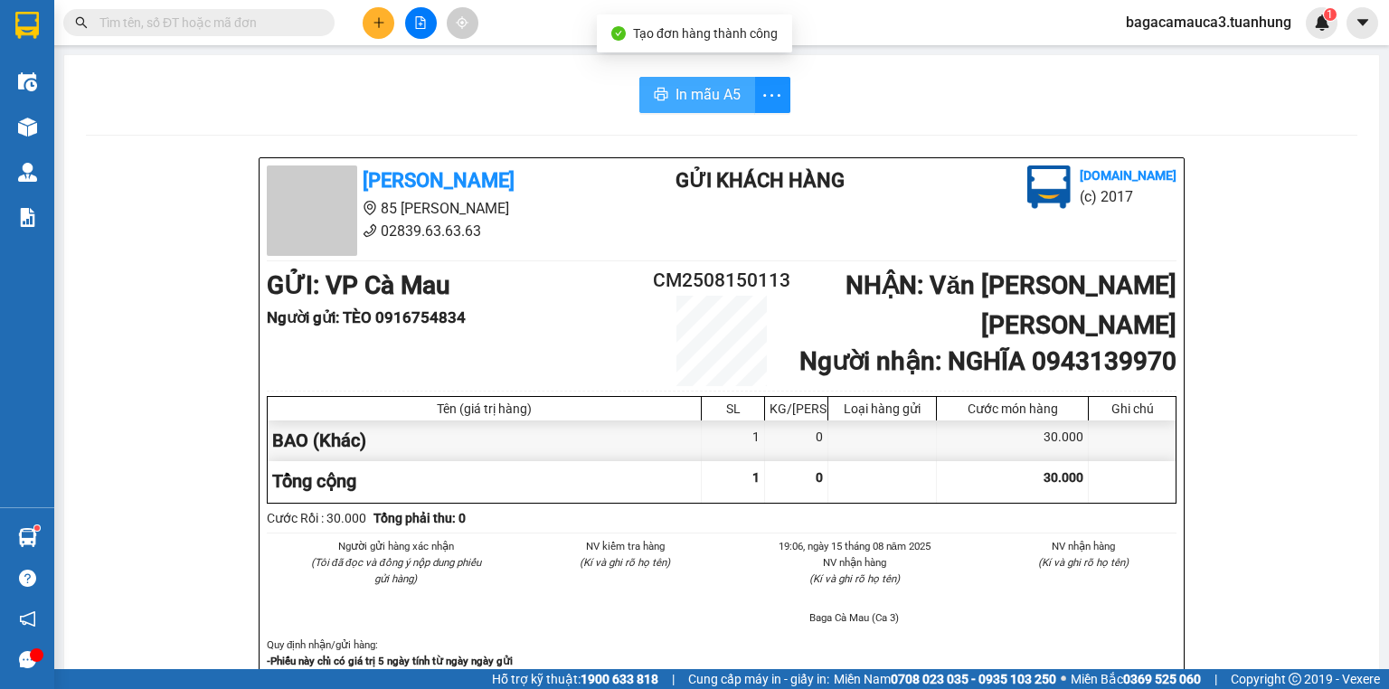
click at [723, 98] on span "In mẫu A5" at bounding box center [708, 94] width 65 height 23
click at [310, 20] on input "text" at bounding box center [205, 23] width 213 height 20
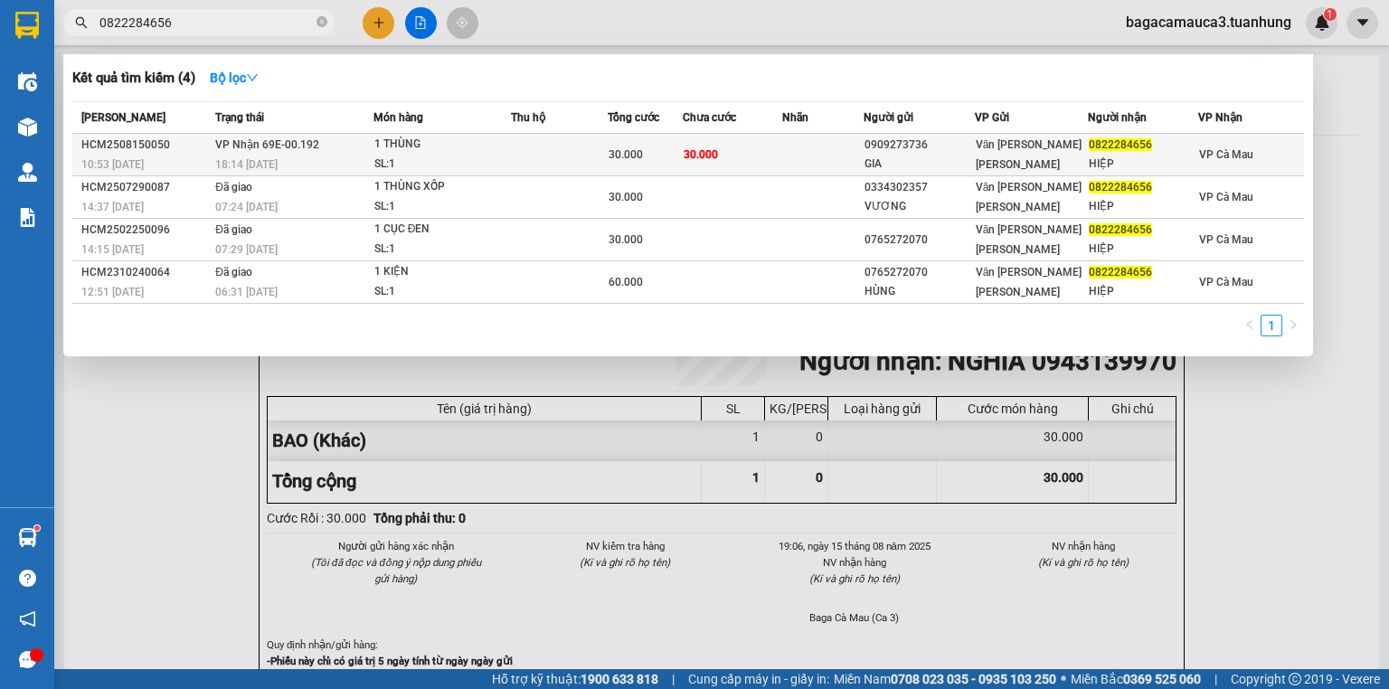
type input "0822284656"
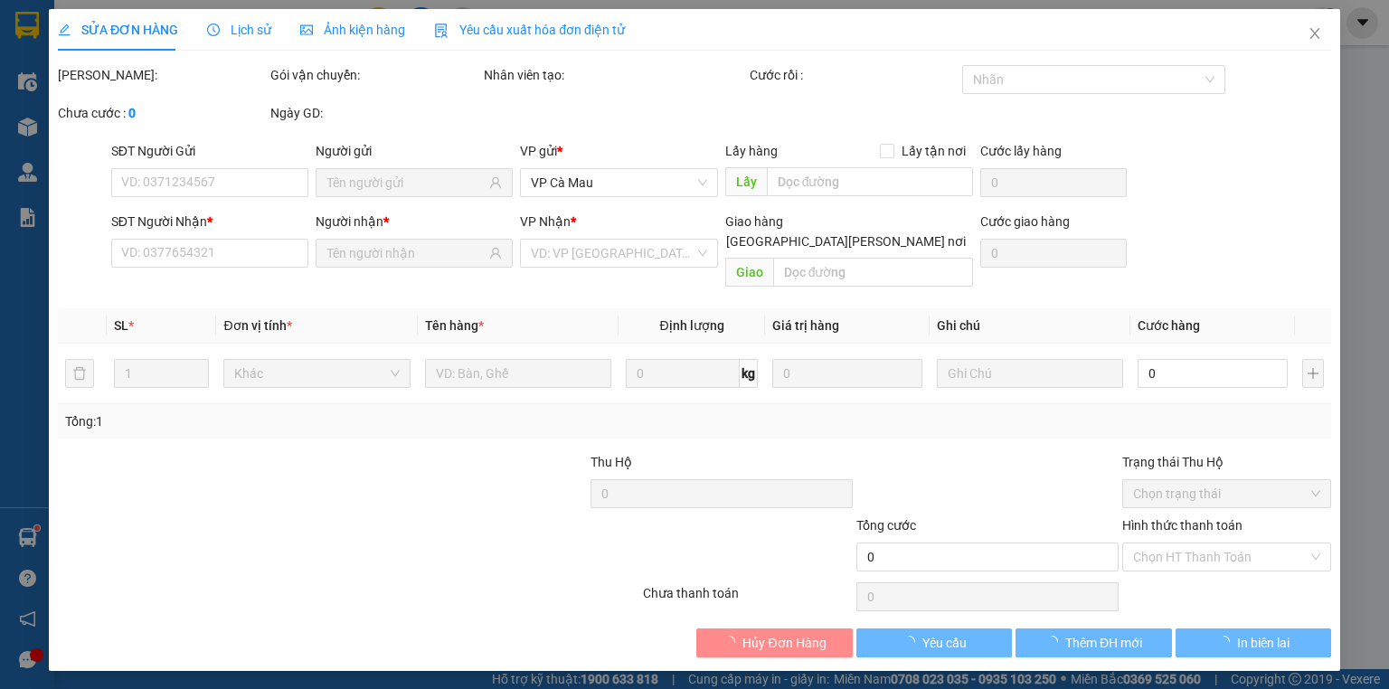
type input "0909273736"
type input "GIA"
type input "0822284656"
type input "HIỆP"
type input "30.000"
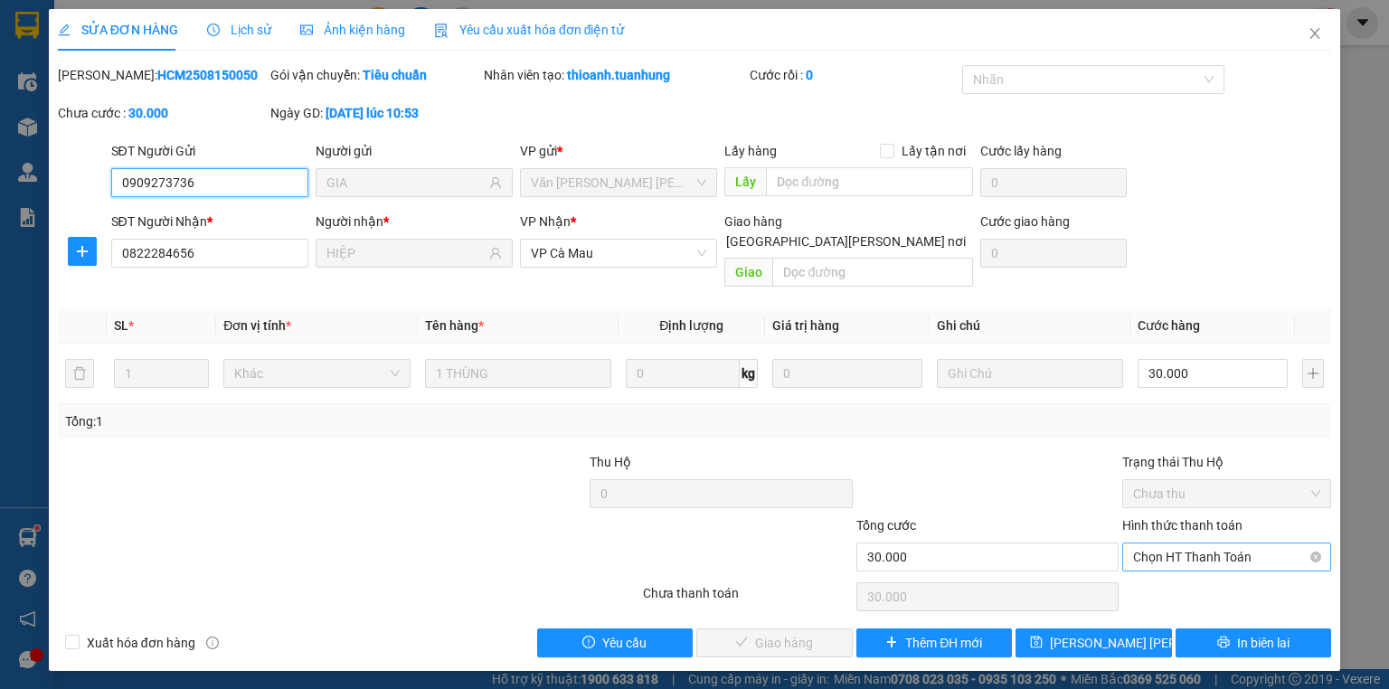
click at [1154, 543] on span "Chọn HT Thanh Toán" at bounding box center [1226, 556] width 187 height 27
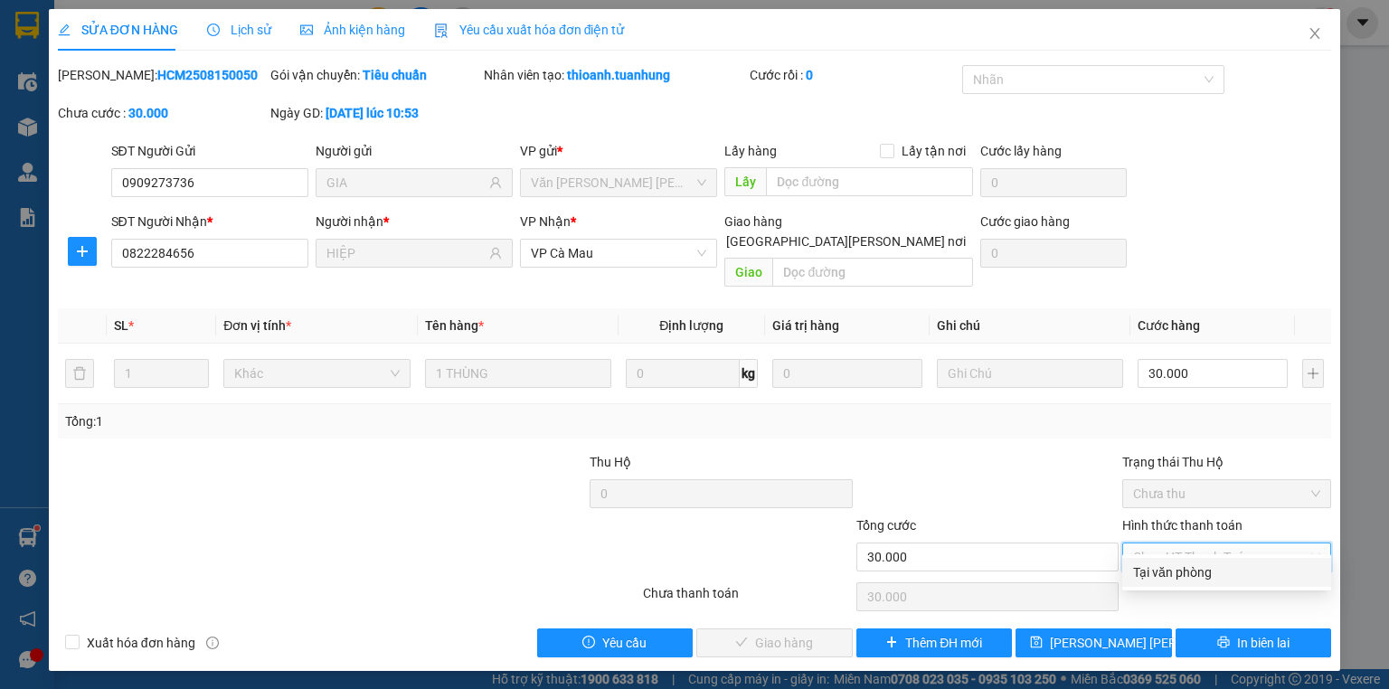
click at [1154, 579] on div "Tại văn phòng" at bounding box center [1226, 572] width 187 height 20
type input "0"
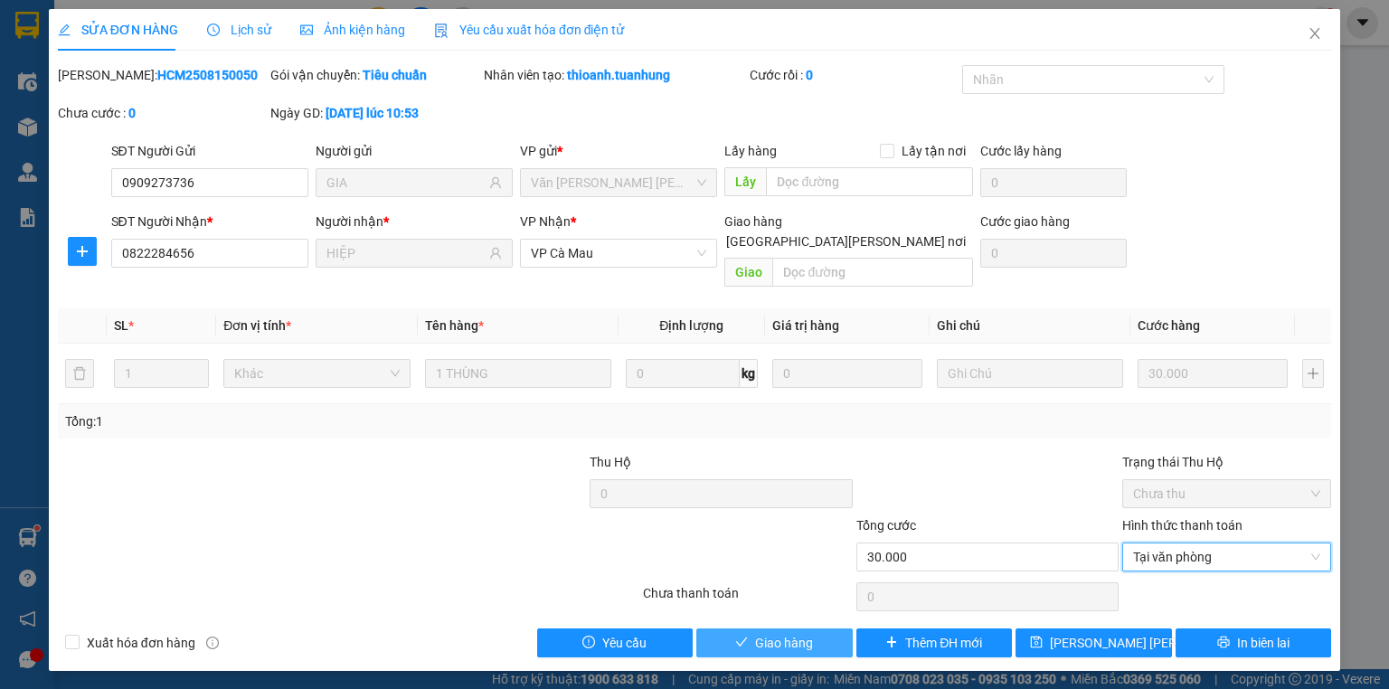
click at [784, 633] on span "Giao hàng" at bounding box center [784, 643] width 58 height 20
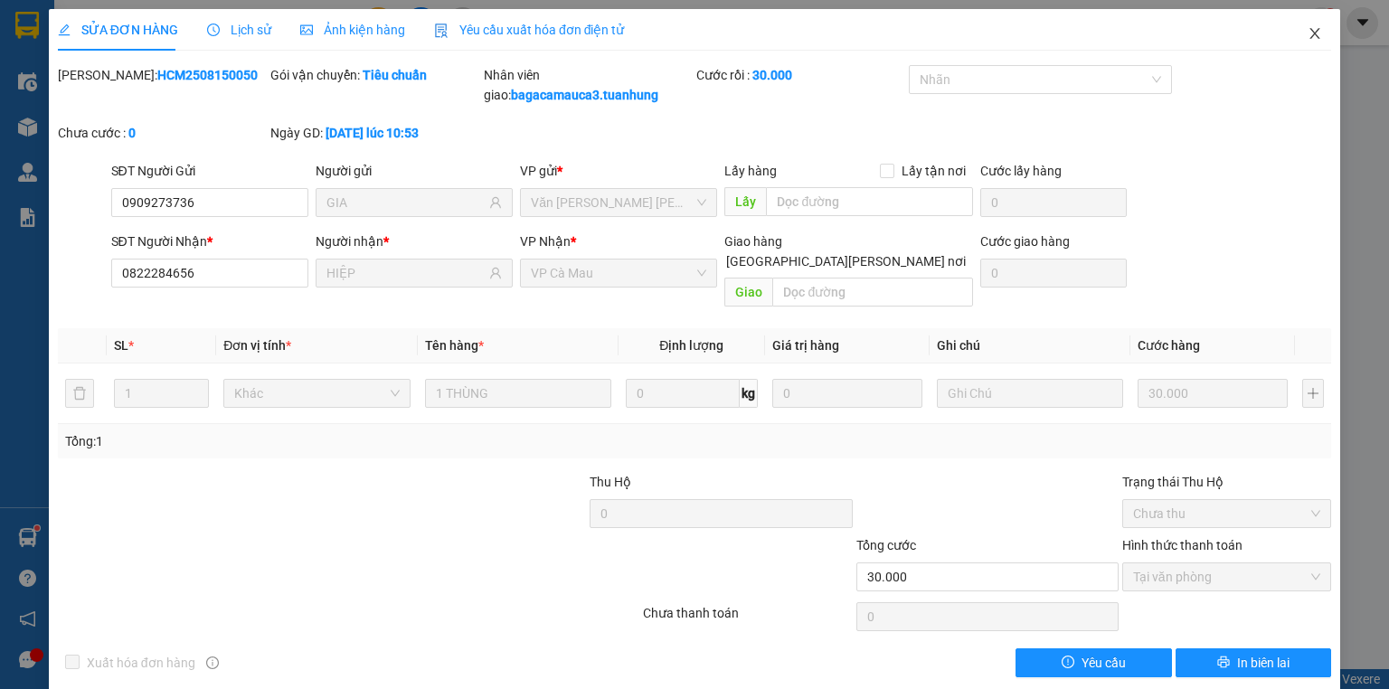
click at [1308, 30] on icon "close" at bounding box center [1315, 33] width 14 height 14
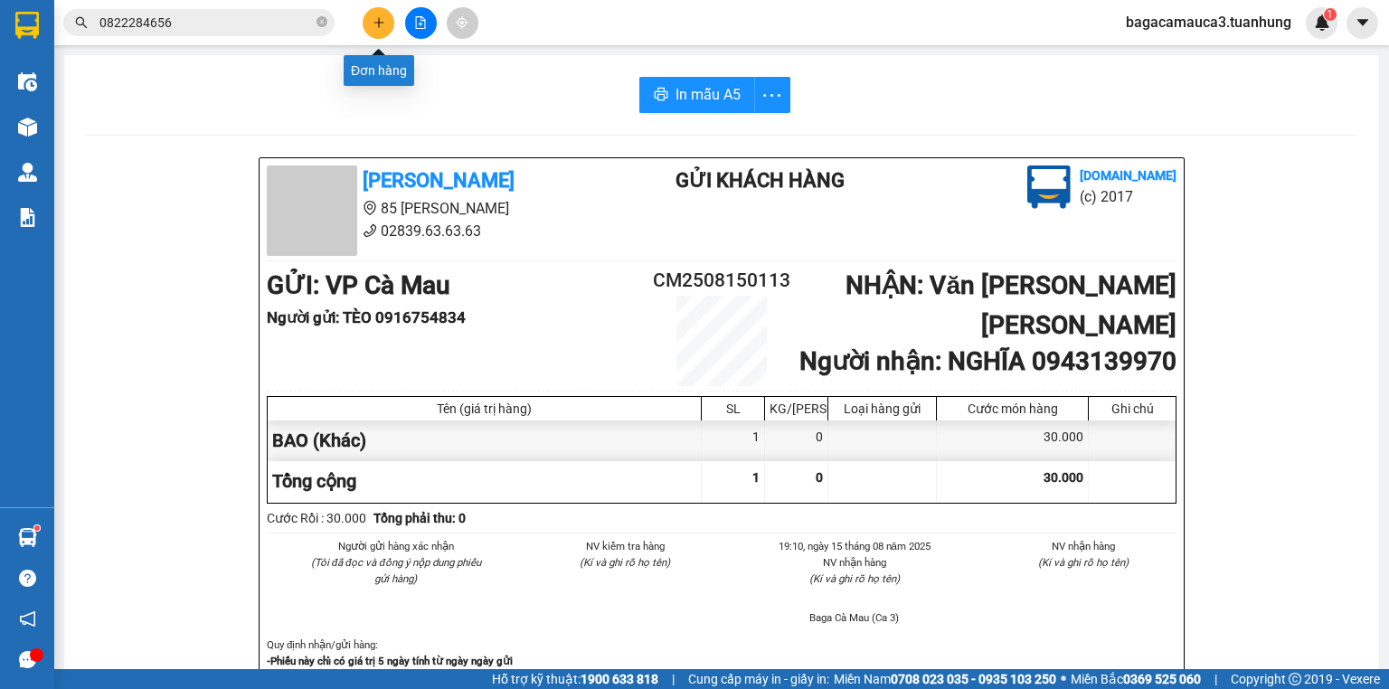
click at [384, 29] on button at bounding box center [379, 23] width 32 height 32
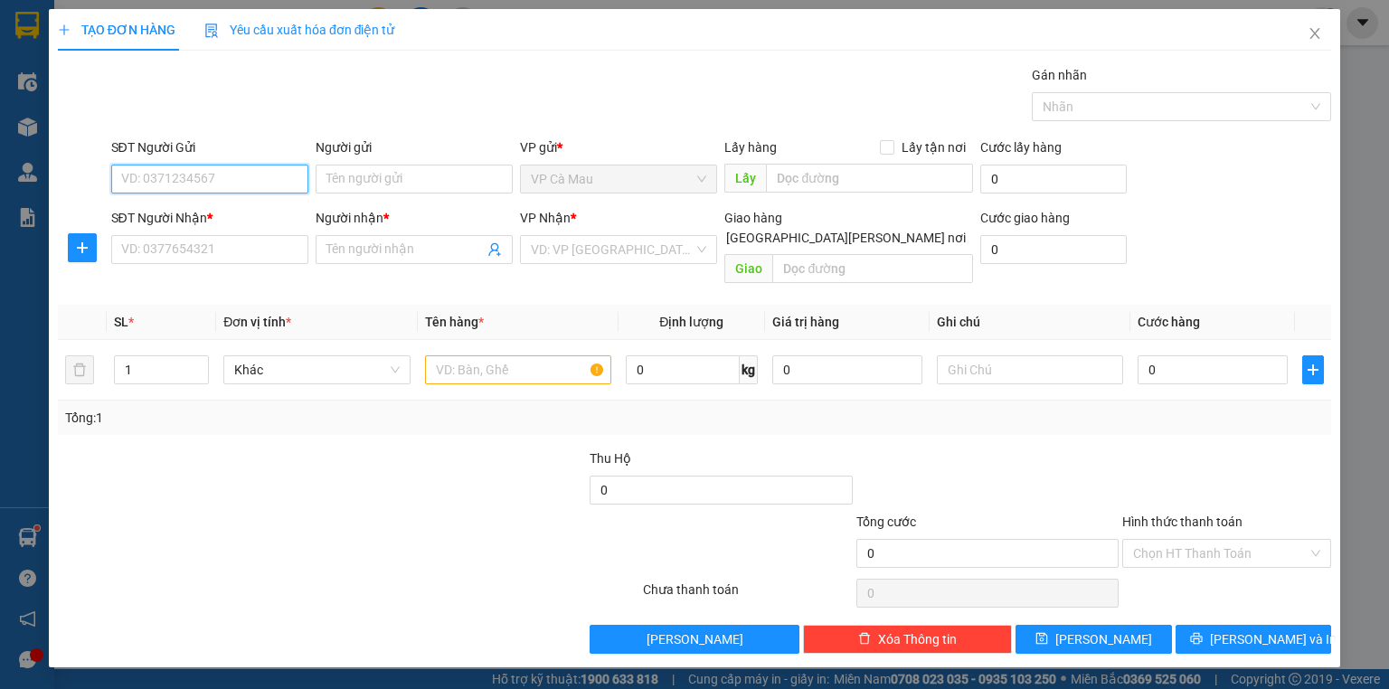
click at [286, 184] on input "SĐT Người Gửi" at bounding box center [209, 179] width 197 height 29
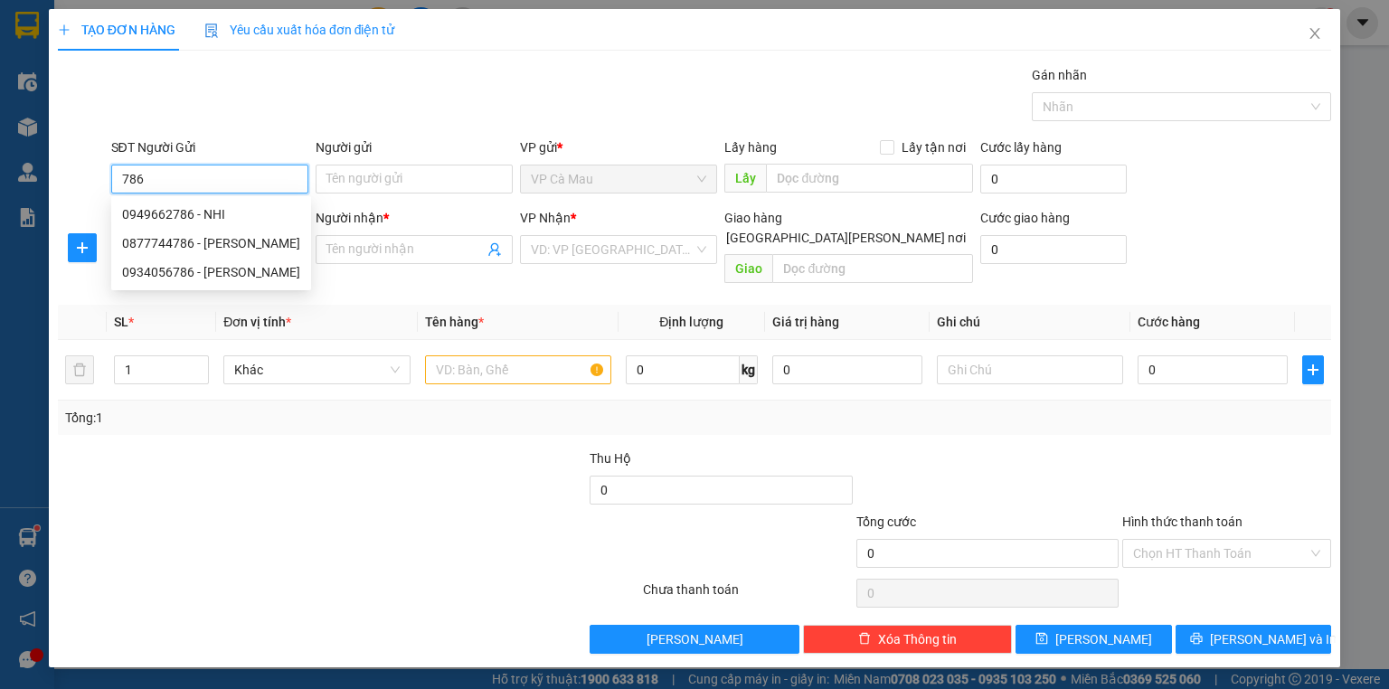
click at [227, 175] on input "786" at bounding box center [209, 179] width 197 height 29
type input "7"
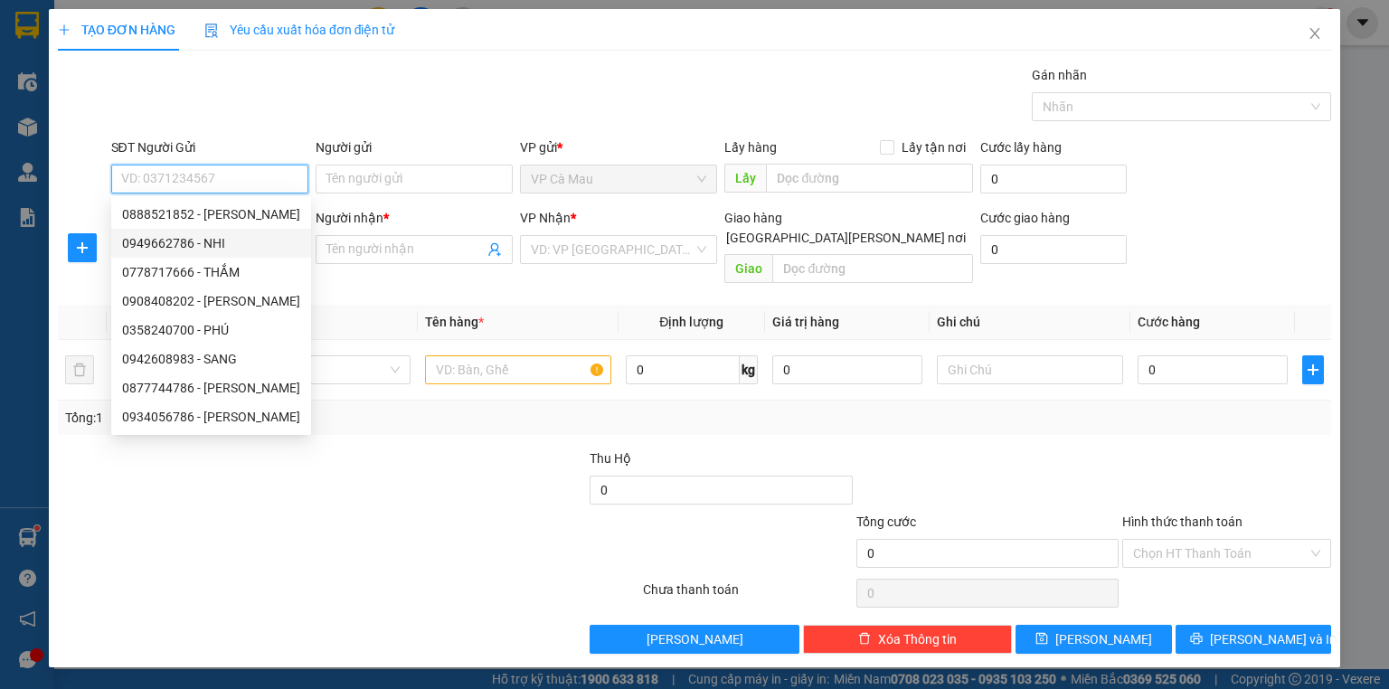
click at [195, 242] on div "0949662786 - NHI" at bounding box center [211, 243] width 178 height 20
type input "0949662786"
type input "NHI"
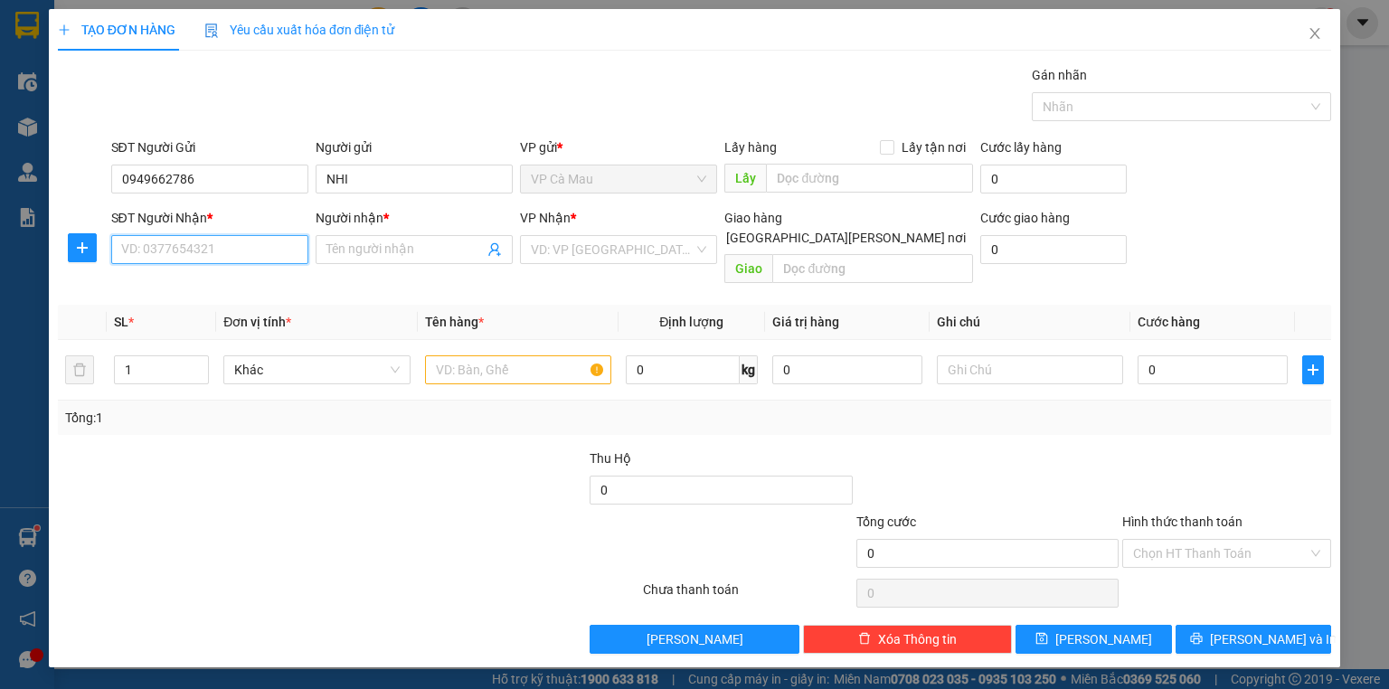
click at [207, 250] on input "SĐT Người Nhận *" at bounding box center [209, 249] width 197 height 29
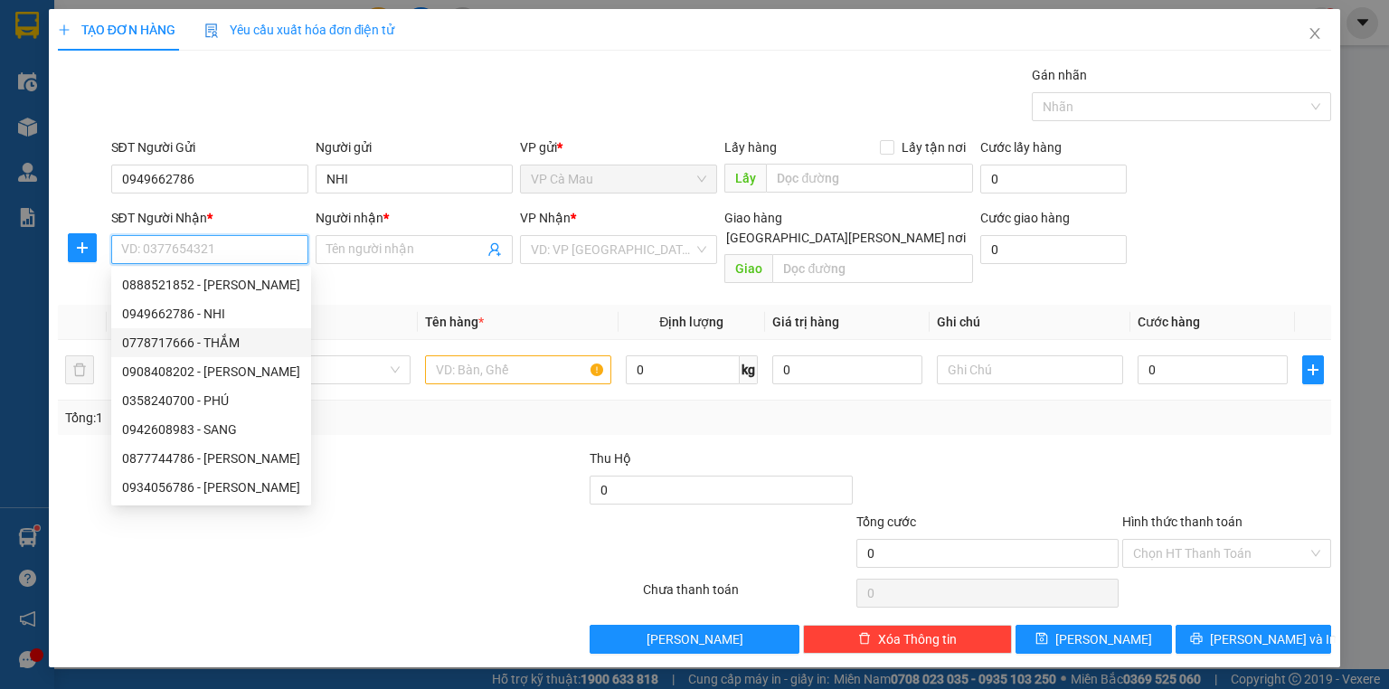
click at [231, 344] on div "0778717666 - THẮM" at bounding box center [211, 343] width 178 height 20
type input "0778717666"
type input "THẮM"
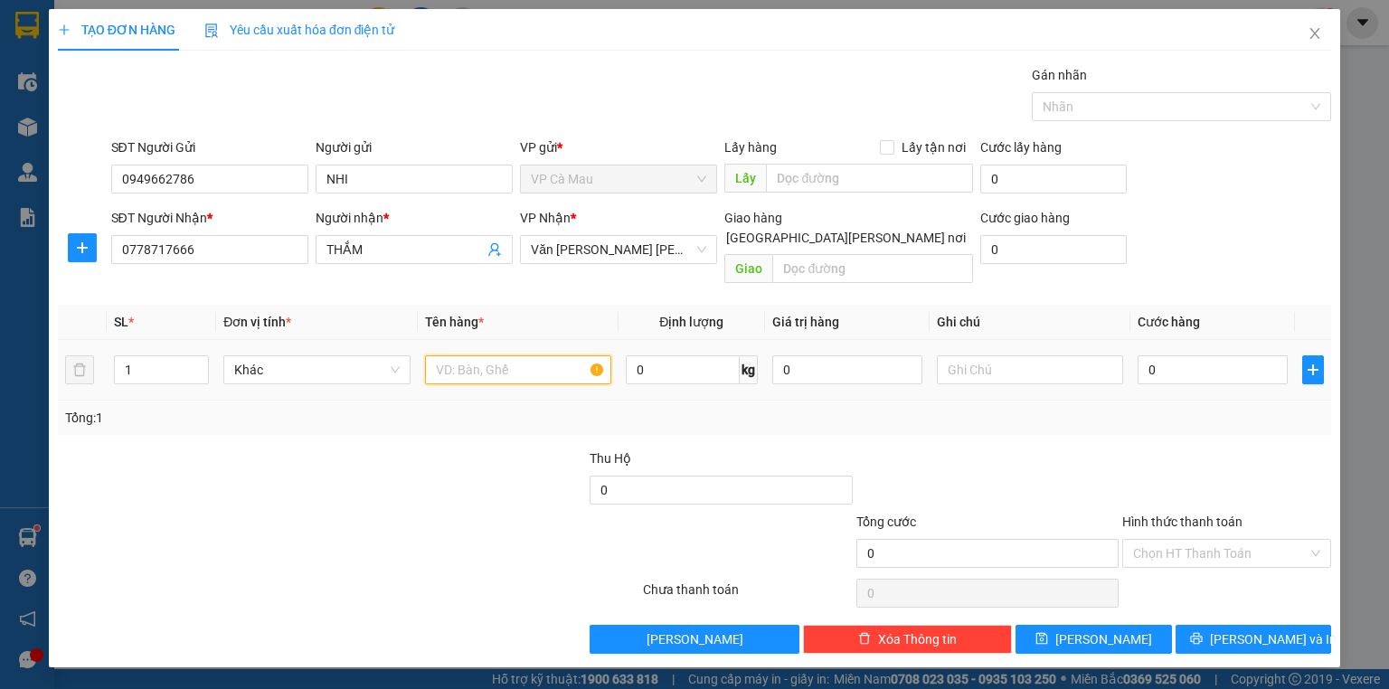
click at [488, 355] on input "text" at bounding box center [518, 369] width 186 height 29
type input "BAO"
click at [1141, 355] on input "0" at bounding box center [1213, 369] width 150 height 29
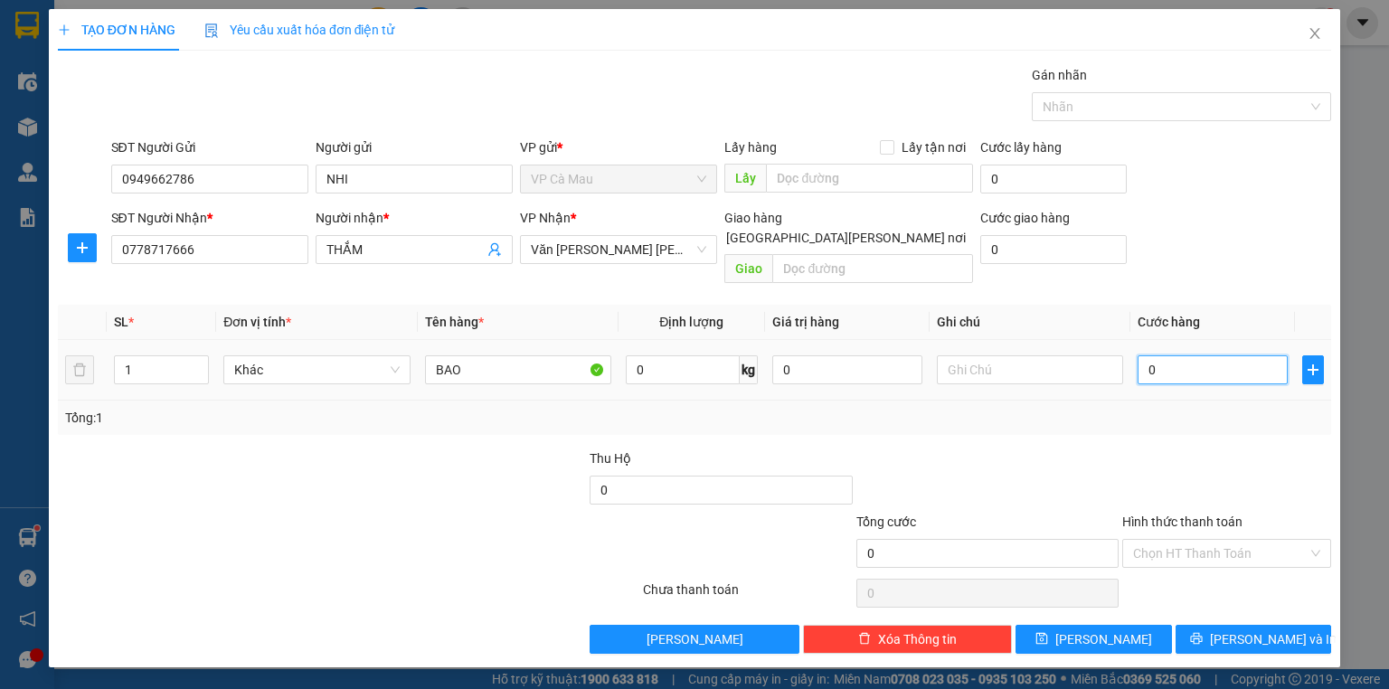
click at [1141, 355] on input "0" at bounding box center [1213, 369] width 150 height 29
type input "60"
click at [1193, 540] on input "Hình thức thanh toán" at bounding box center [1220, 553] width 175 height 27
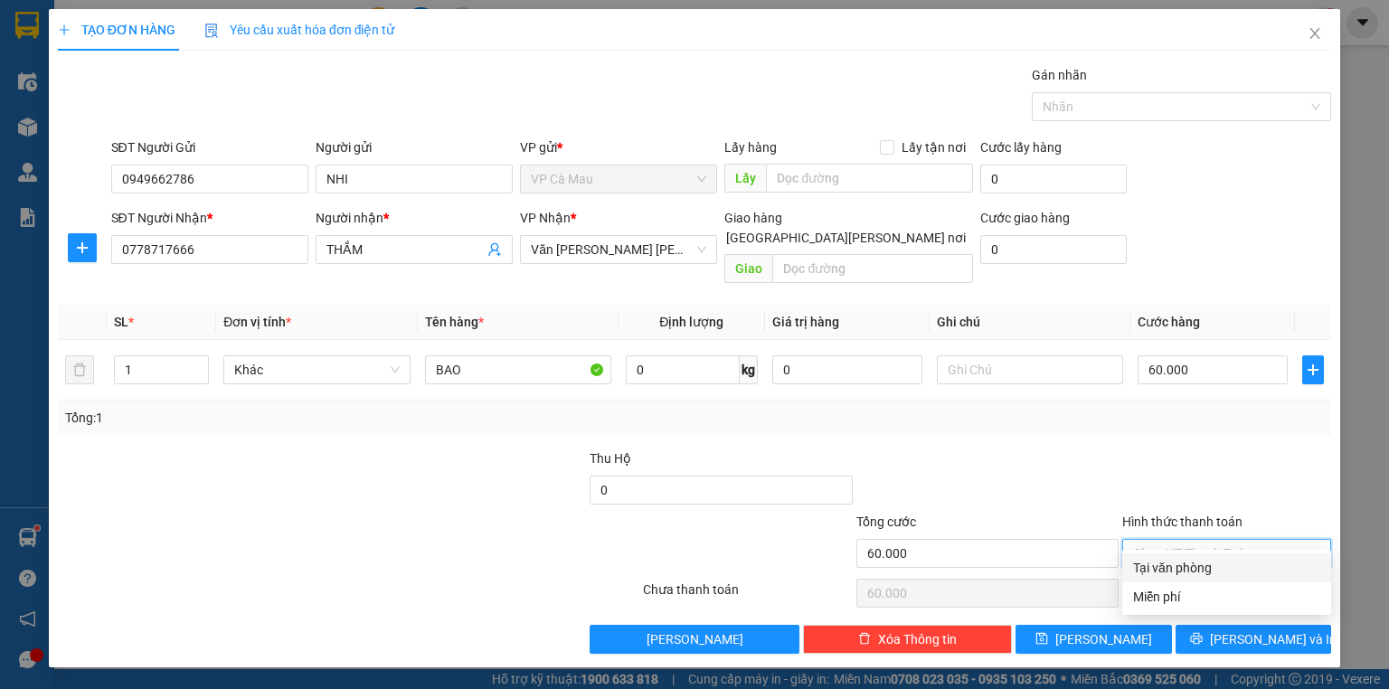
click at [1190, 560] on div "Tại văn phòng" at bounding box center [1226, 568] width 187 height 20
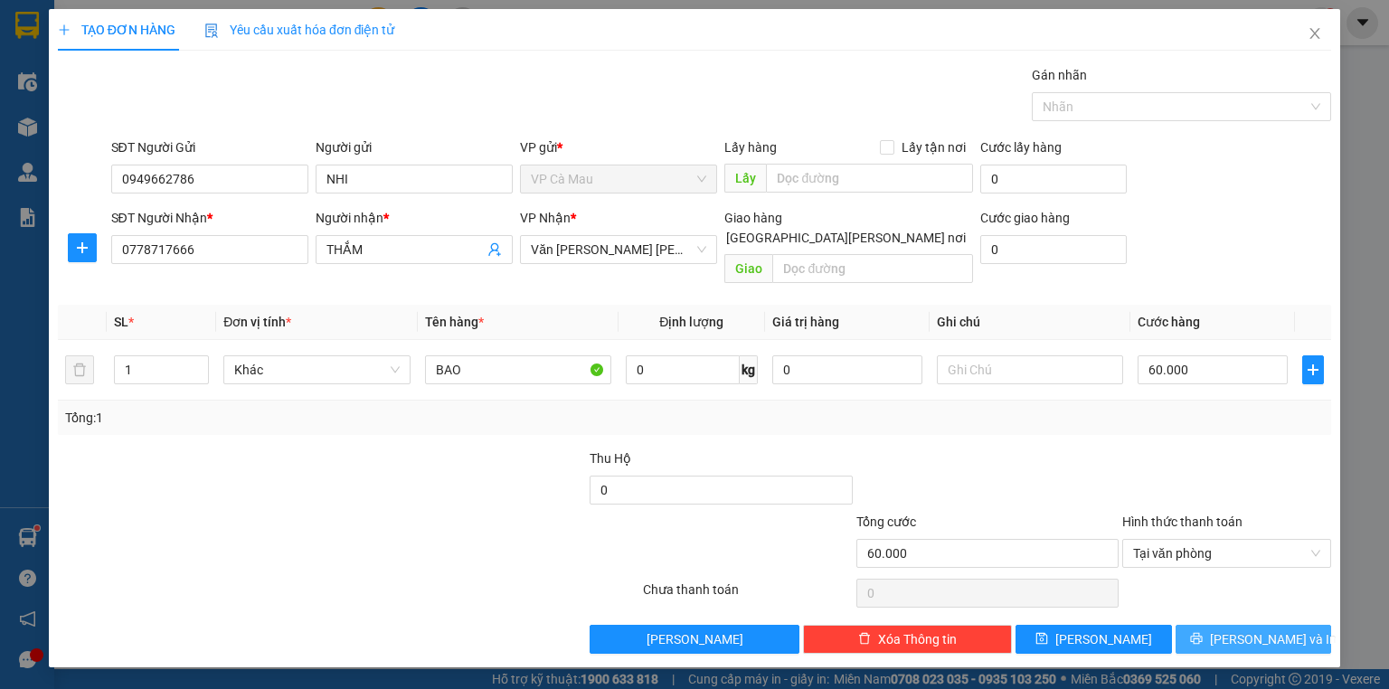
click at [1203, 632] on icon "printer" at bounding box center [1196, 638] width 13 height 13
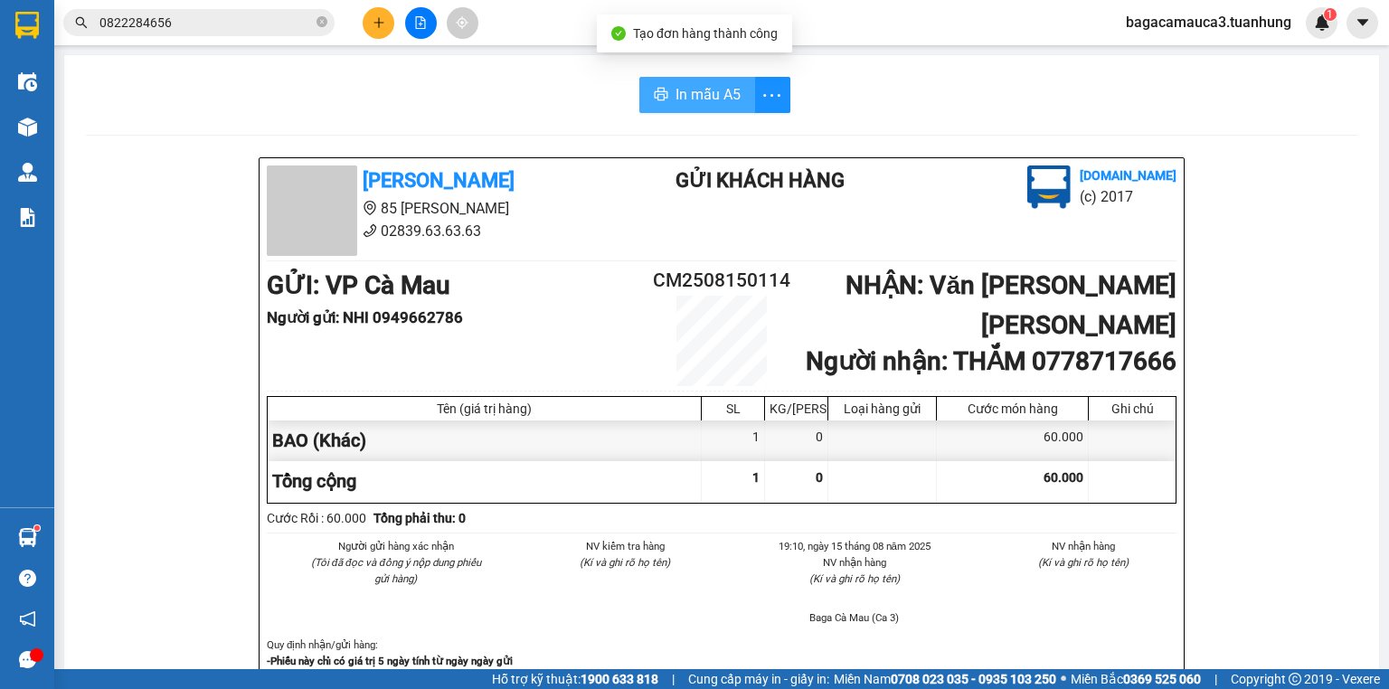
click at [676, 90] on span "In mẫu A5" at bounding box center [708, 94] width 65 height 23
click at [686, 88] on span "In mẫu A5" at bounding box center [708, 94] width 65 height 23
click at [676, 90] on span "In mẫu A5" at bounding box center [708, 94] width 65 height 23
click at [724, 98] on span "In mẫu A5" at bounding box center [708, 94] width 65 height 23
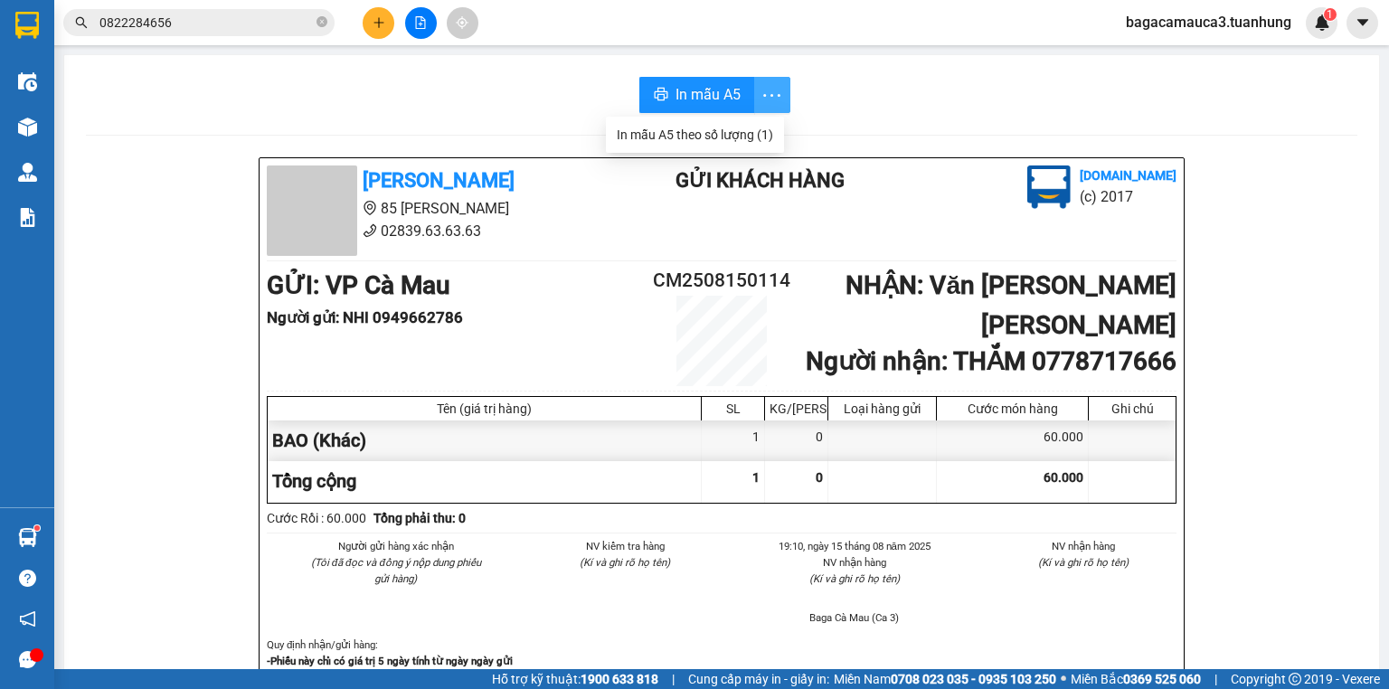
click at [761, 85] on icon "more" at bounding box center [772, 95] width 23 height 23
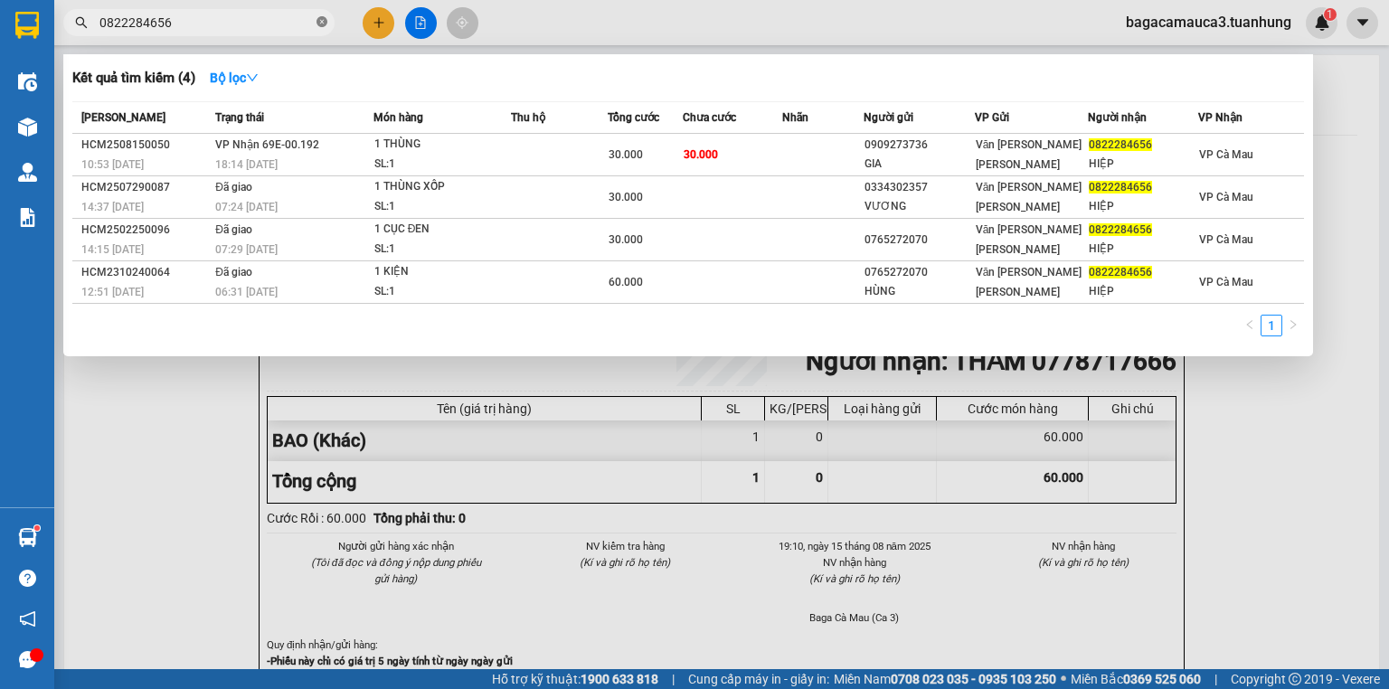
click at [318, 22] on icon "close-circle" at bounding box center [322, 21] width 11 height 11
type input "...............................................................................…"
click at [318, 25] on icon "close-circle" at bounding box center [322, 21] width 11 height 11
type input "...............................................................................…"
click at [319, 20] on icon "close-circle" at bounding box center [322, 21] width 11 height 11
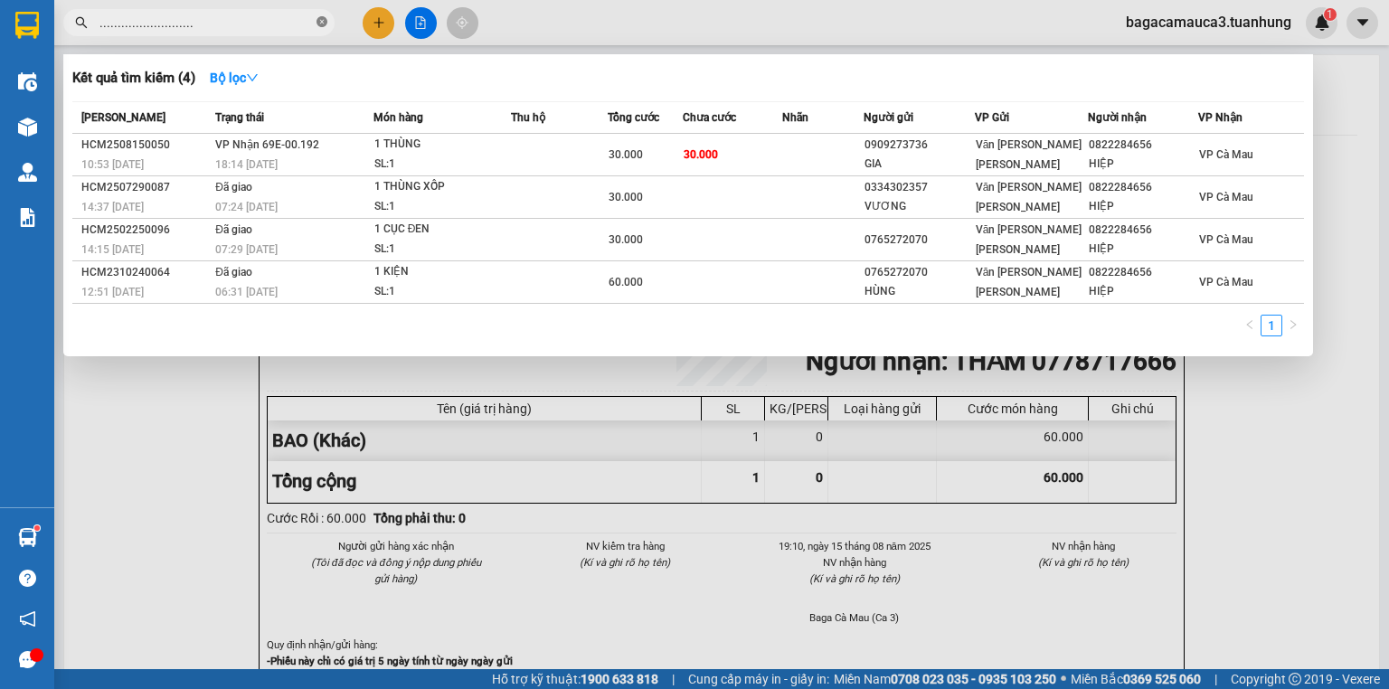
type input "..........................."
click at [319, 20] on icon "close-circle" at bounding box center [322, 21] width 11 height 11
type input "..................."
click at [319, 20] on icon "close-circle" at bounding box center [322, 21] width 11 height 11
type input "............"
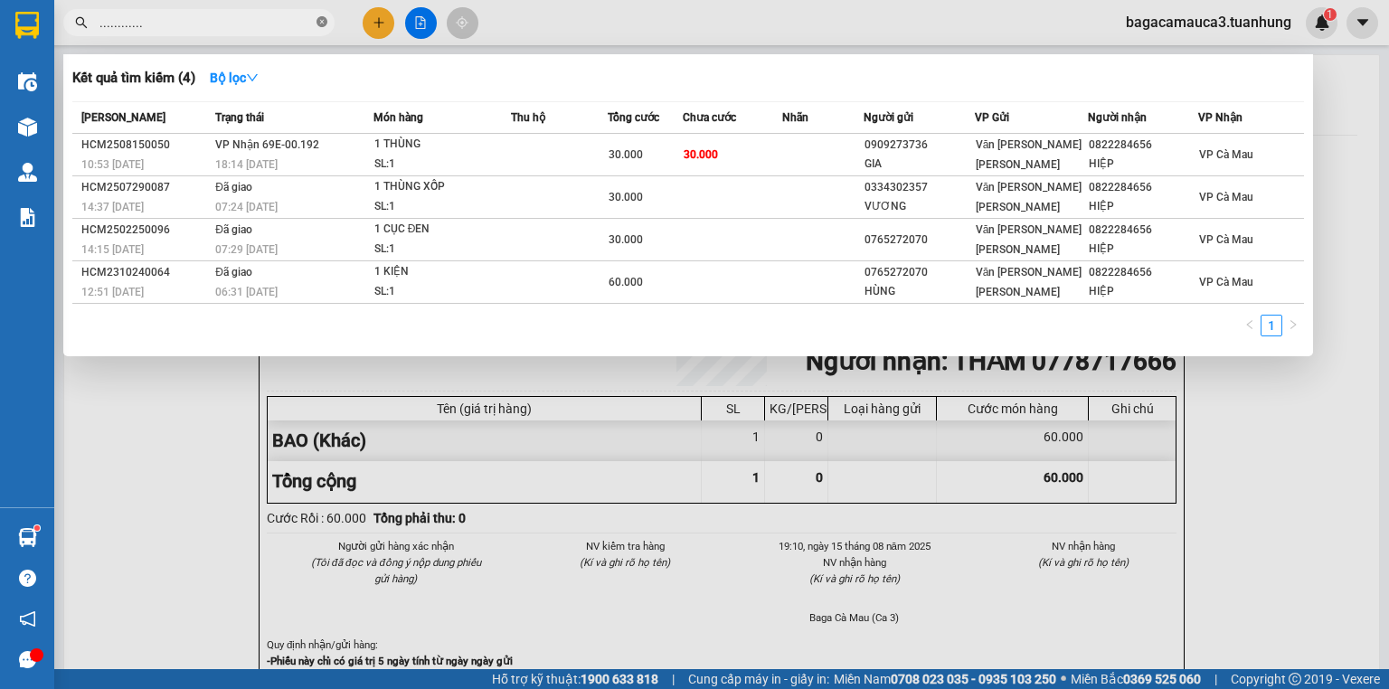
click at [319, 20] on icon "close-circle" at bounding box center [322, 21] width 11 height 11
type input ".........."
click at [319, 20] on icon "close-circle" at bounding box center [322, 21] width 11 height 11
type input "........."
click at [319, 20] on icon "close-circle" at bounding box center [322, 21] width 11 height 11
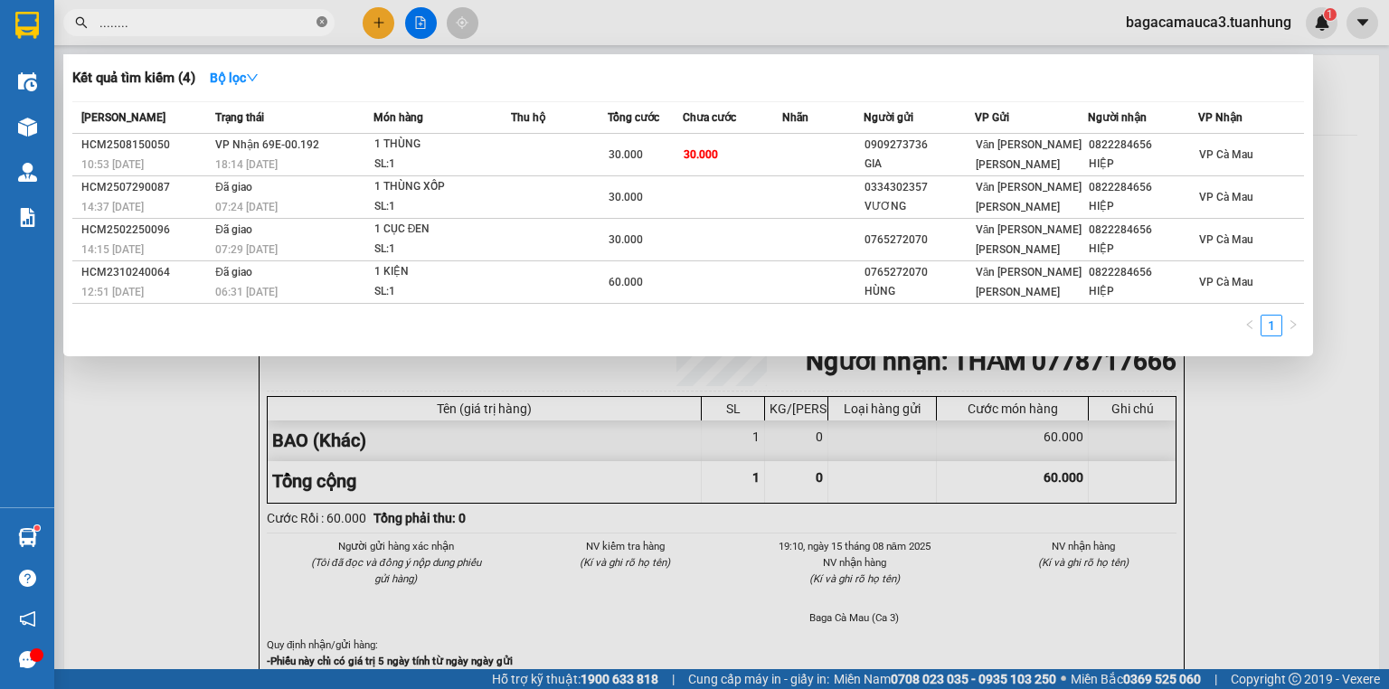
type input "........."
click at [319, 20] on icon "close-circle" at bounding box center [322, 21] width 11 height 11
type input "................"
click at [319, 20] on icon "close-circle" at bounding box center [322, 21] width 11 height 11
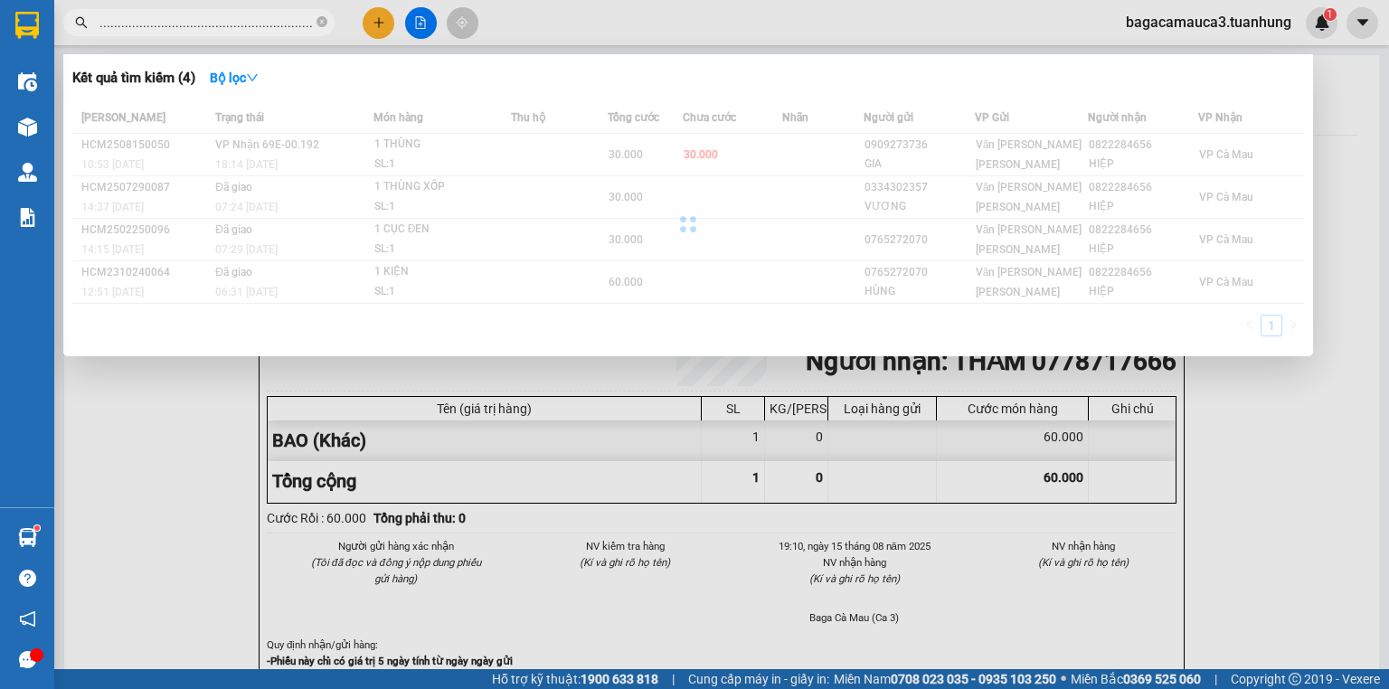
type input "...............................................................................…"
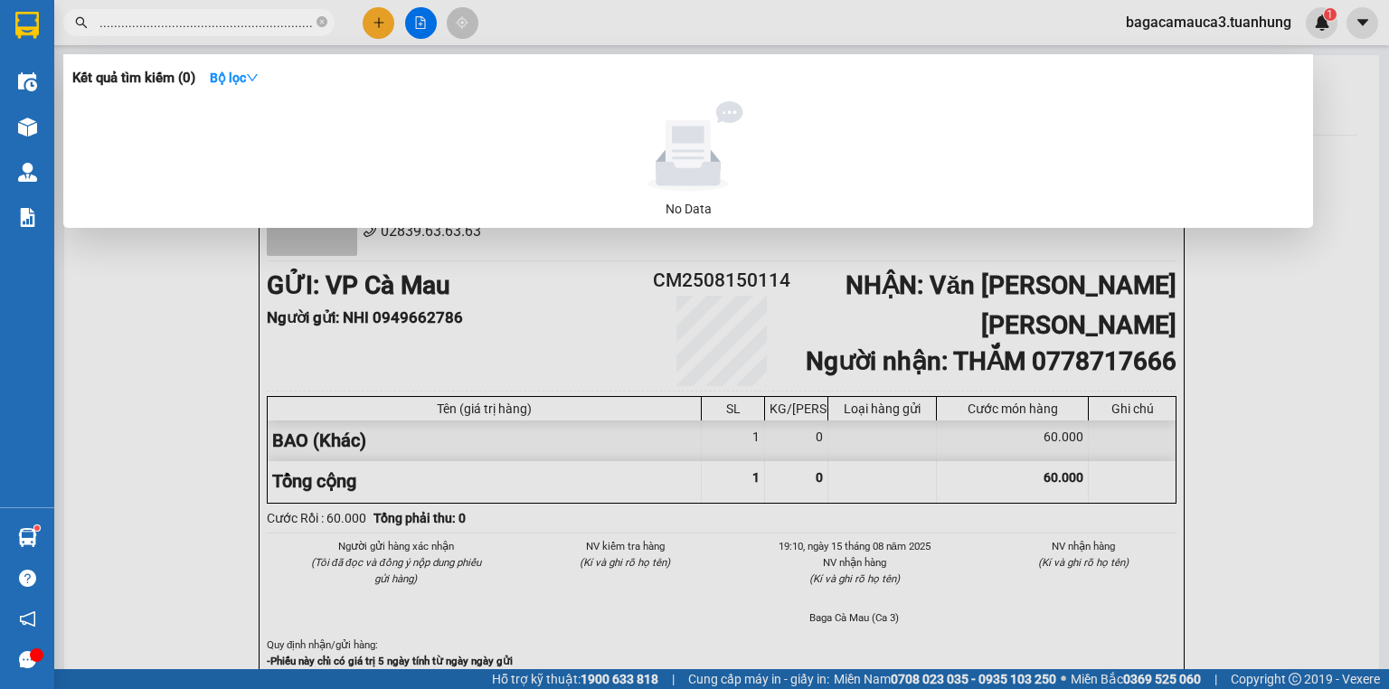
drag, startPoint x: 360, startPoint y: 48, endPoint x: 344, endPoint y: 46, distance: 16.4
click at [344, 47] on div at bounding box center [694, 344] width 1389 height 689
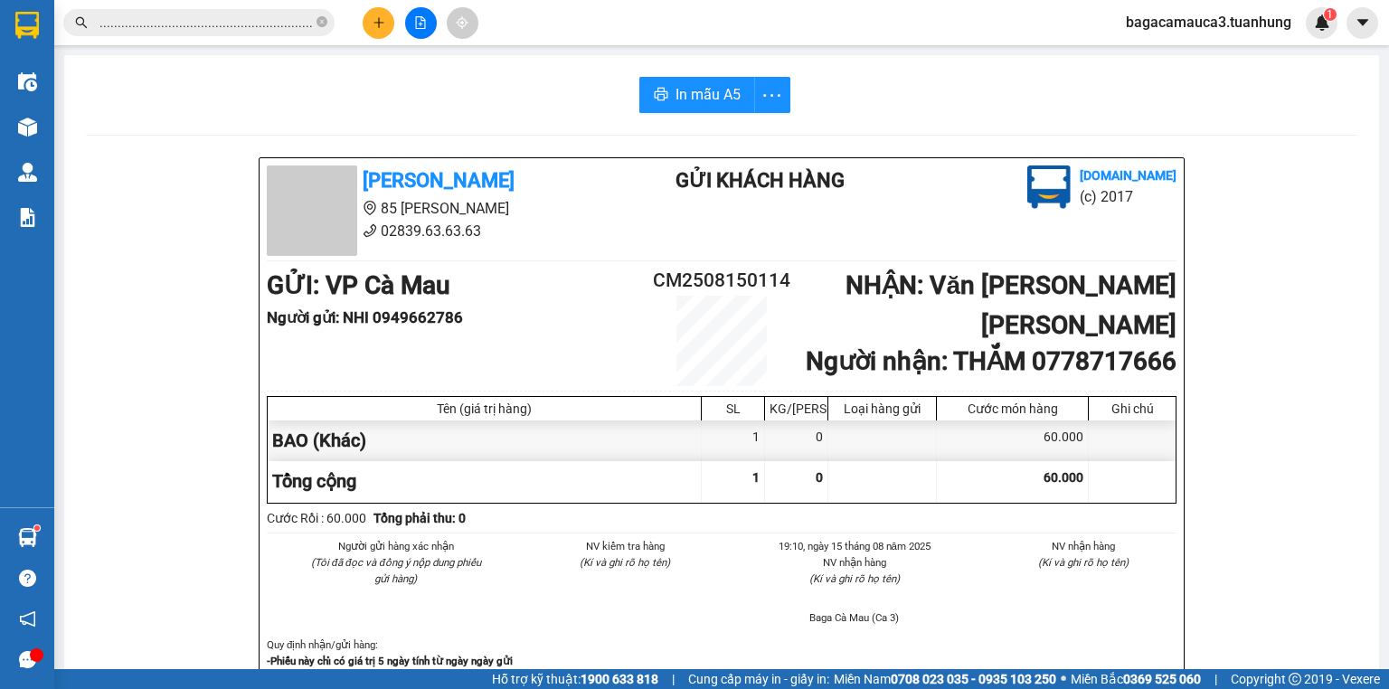
drag, startPoint x: 282, startPoint y: 43, endPoint x: 81, endPoint y: 113, distance: 212.5
click at [81, 113] on section "Kết quả [PERSON_NAME] ( 0 ) Bộ lọc No Data ....................................…" at bounding box center [694, 344] width 1389 height 689
click at [326, 19] on icon "close-circle" at bounding box center [322, 21] width 11 height 11
click at [326, 19] on span at bounding box center [322, 23] width 11 height 20
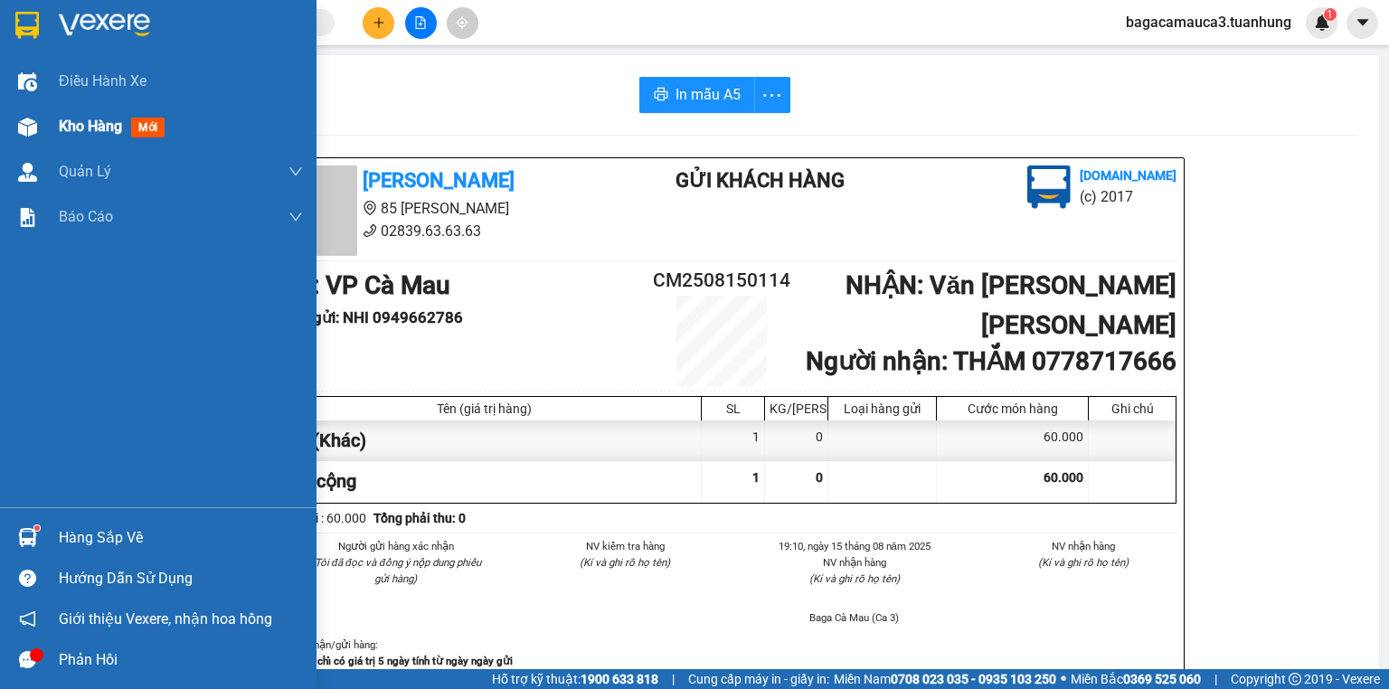
click at [127, 124] on div "Kho hàng mới" at bounding box center [115, 126] width 113 height 23
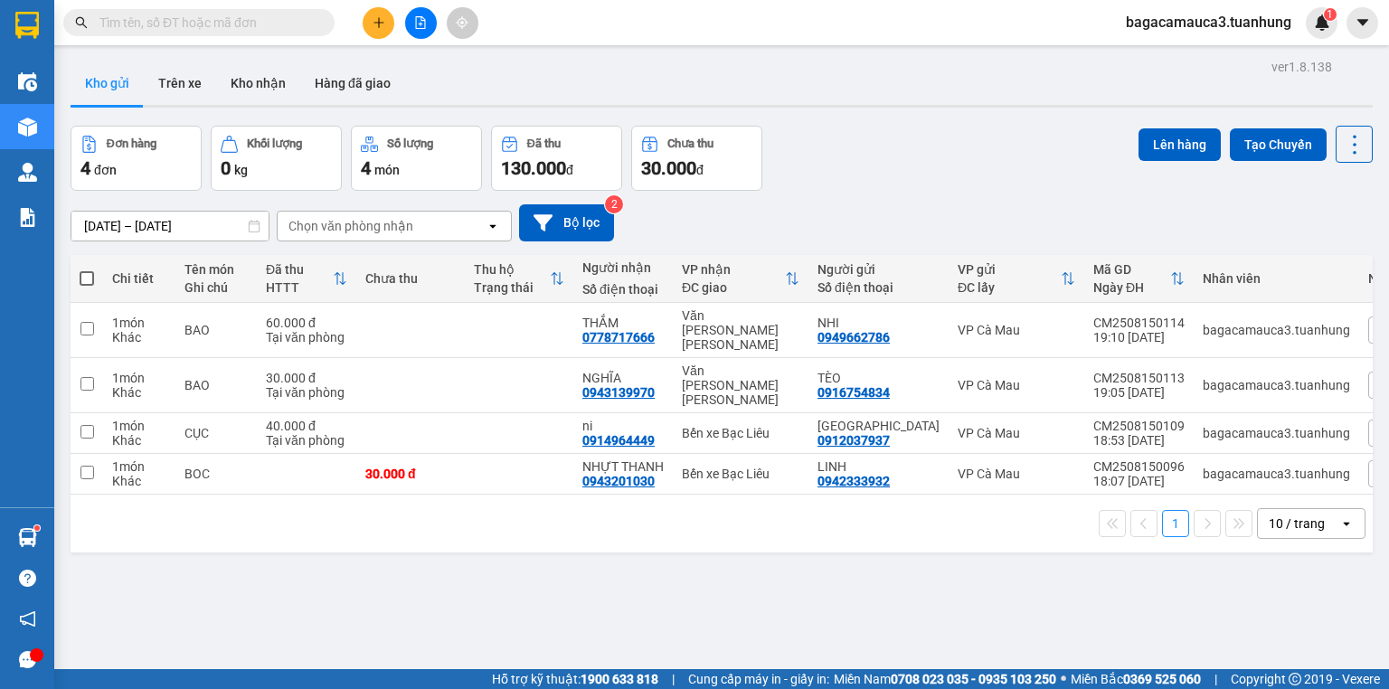
click at [96, 84] on button "Kho gửi" at bounding box center [107, 82] width 73 height 43
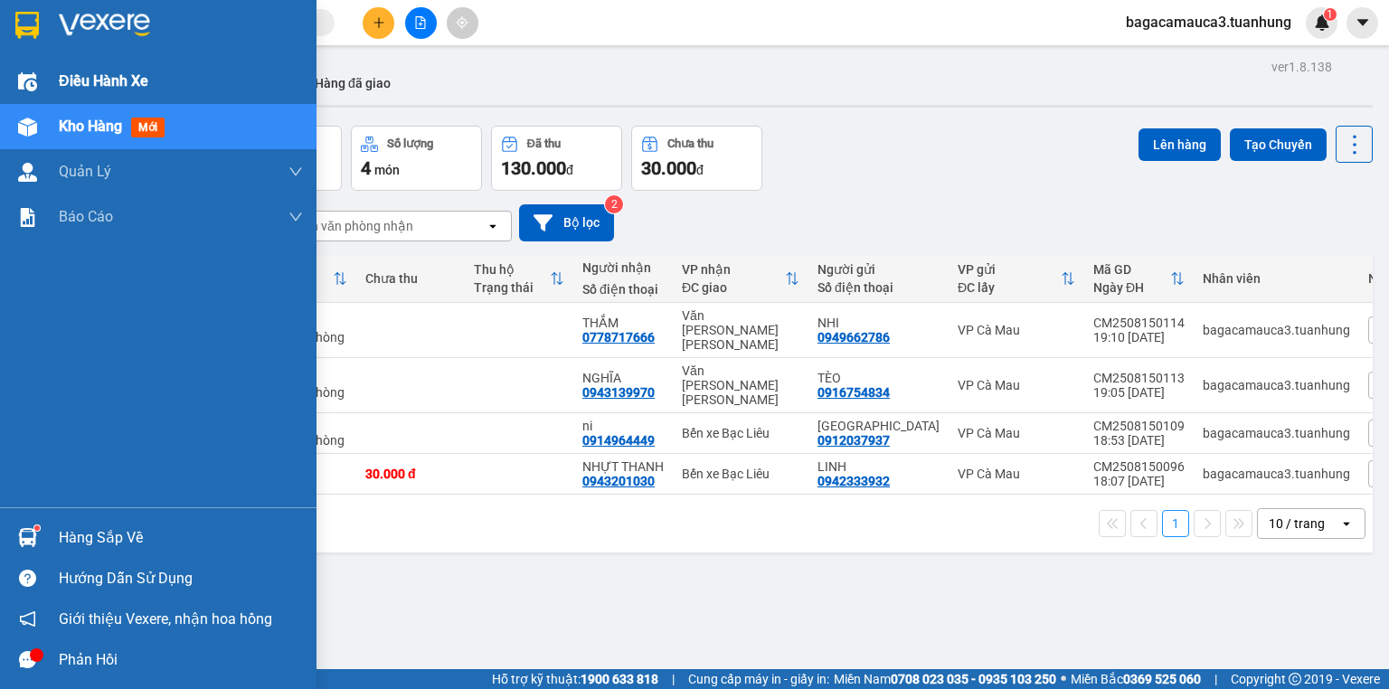
click at [80, 79] on span "Điều hành xe" at bounding box center [104, 81] width 90 height 23
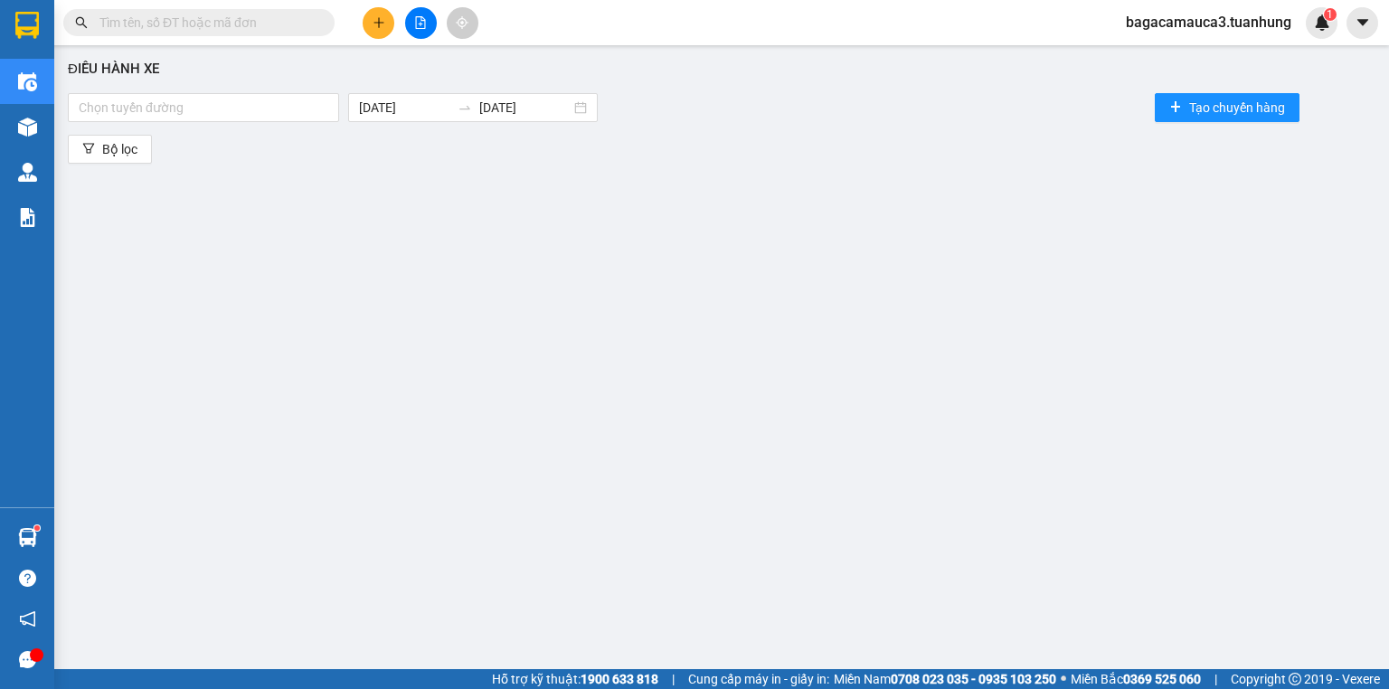
click at [260, 22] on input "text" at bounding box center [205, 23] width 213 height 20
click at [383, 16] on icon "plus" at bounding box center [379, 22] width 13 height 13
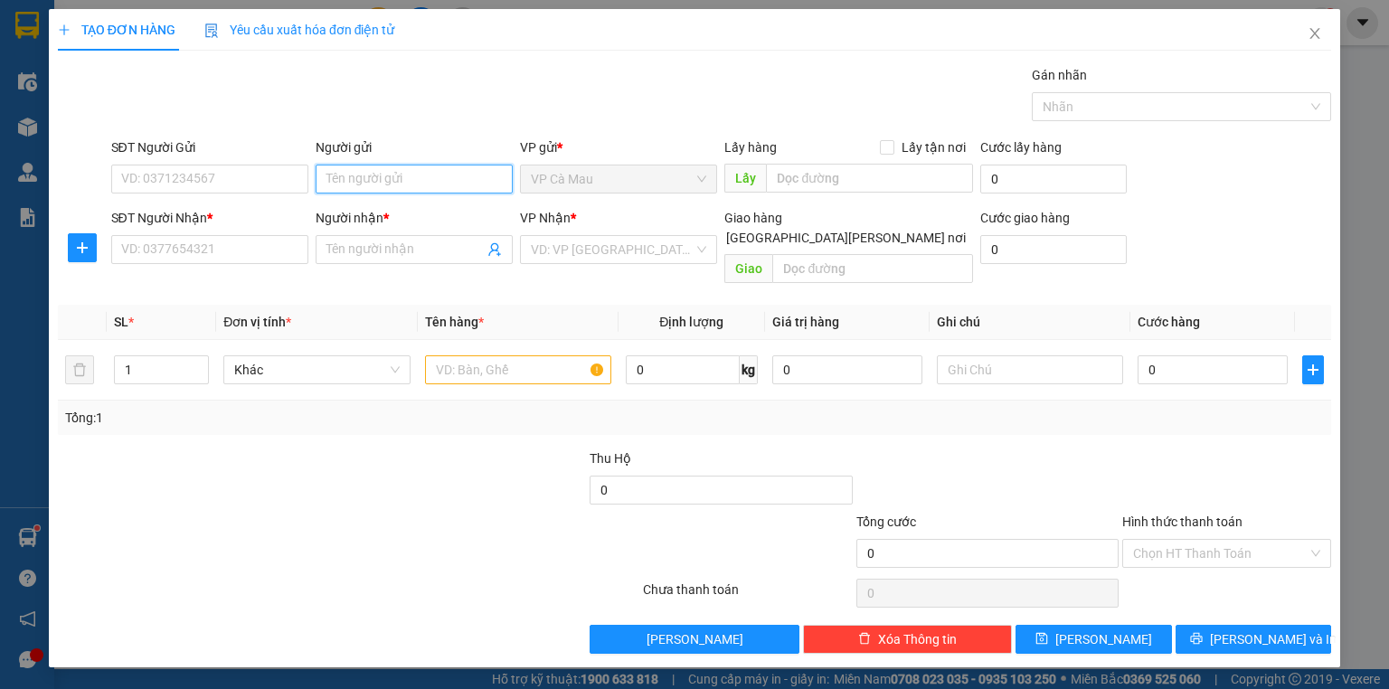
click at [374, 170] on input "Người gửi" at bounding box center [414, 179] width 197 height 29
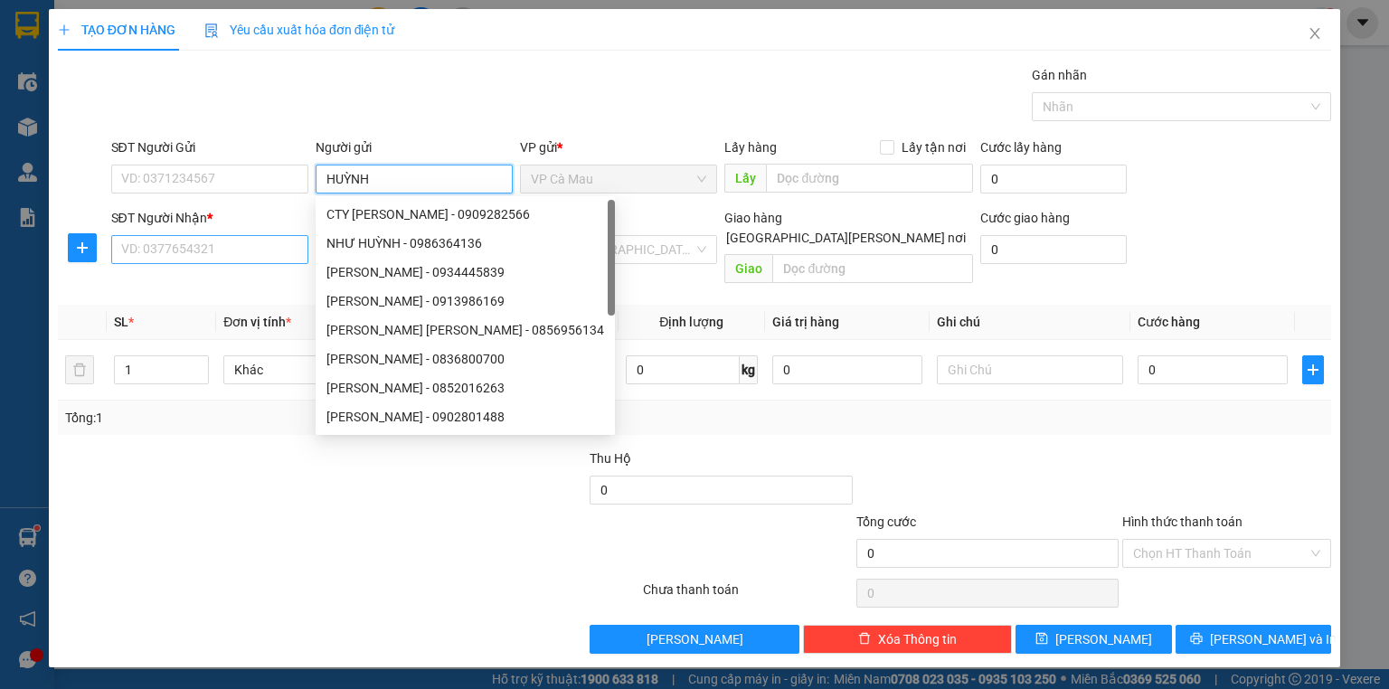
type input "HUỲNH"
click at [166, 260] on input "SĐT Người Nhận *" at bounding box center [209, 249] width 197 height 29
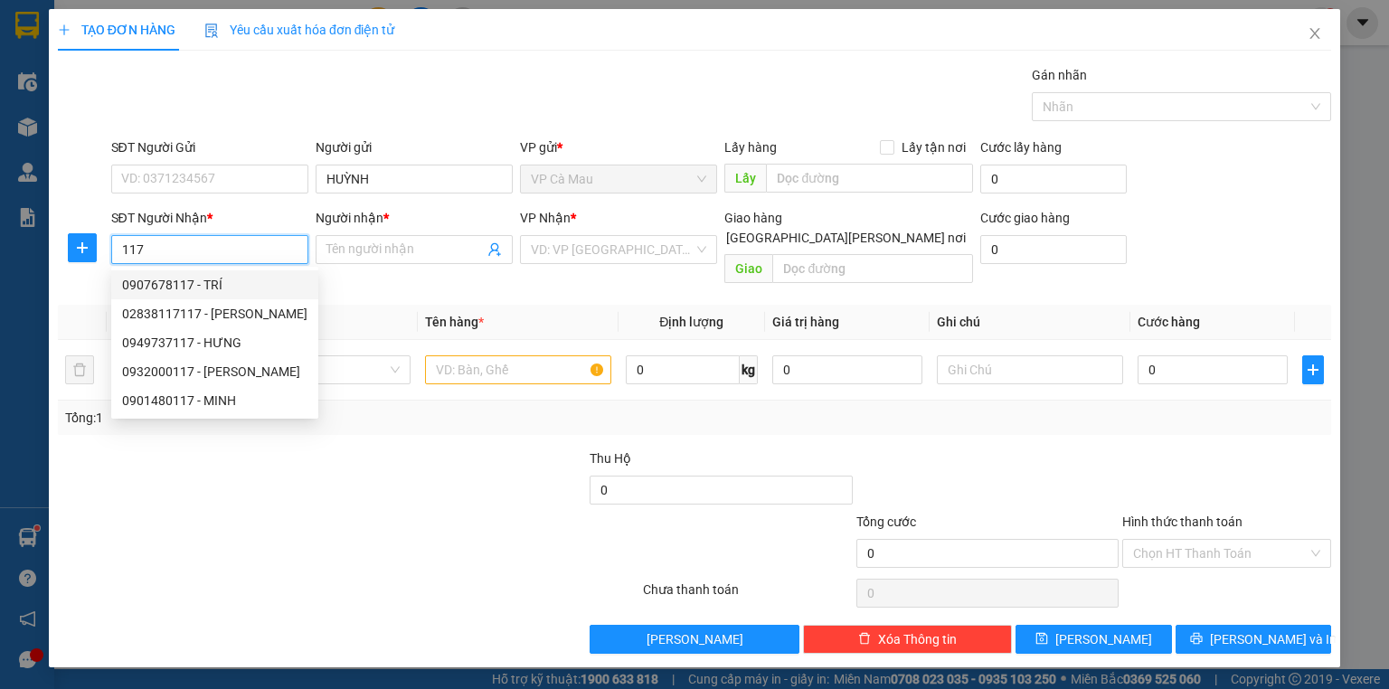
click at [219, 274] on div "0907678117 - TRÍ" at bounding box center [214, 284] width 207 height 29
type input "0907678117"
type input "TRÍ"
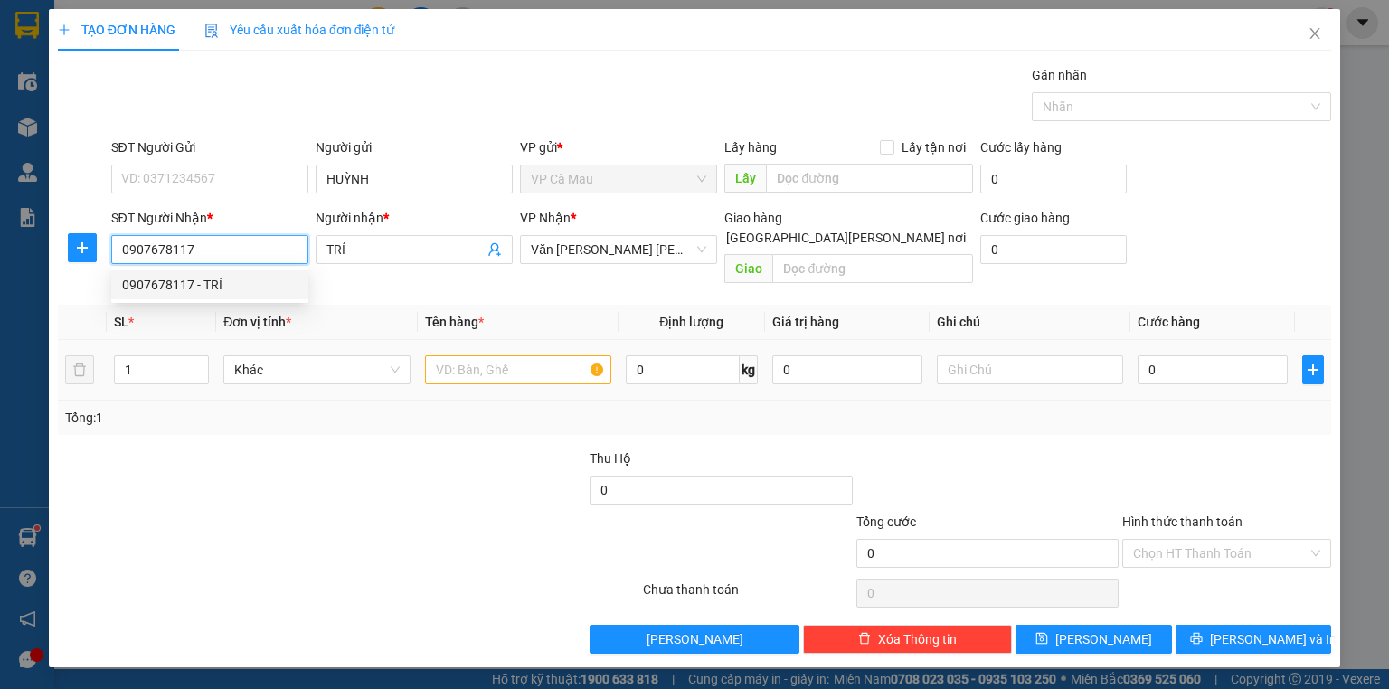
type input "0907678117"
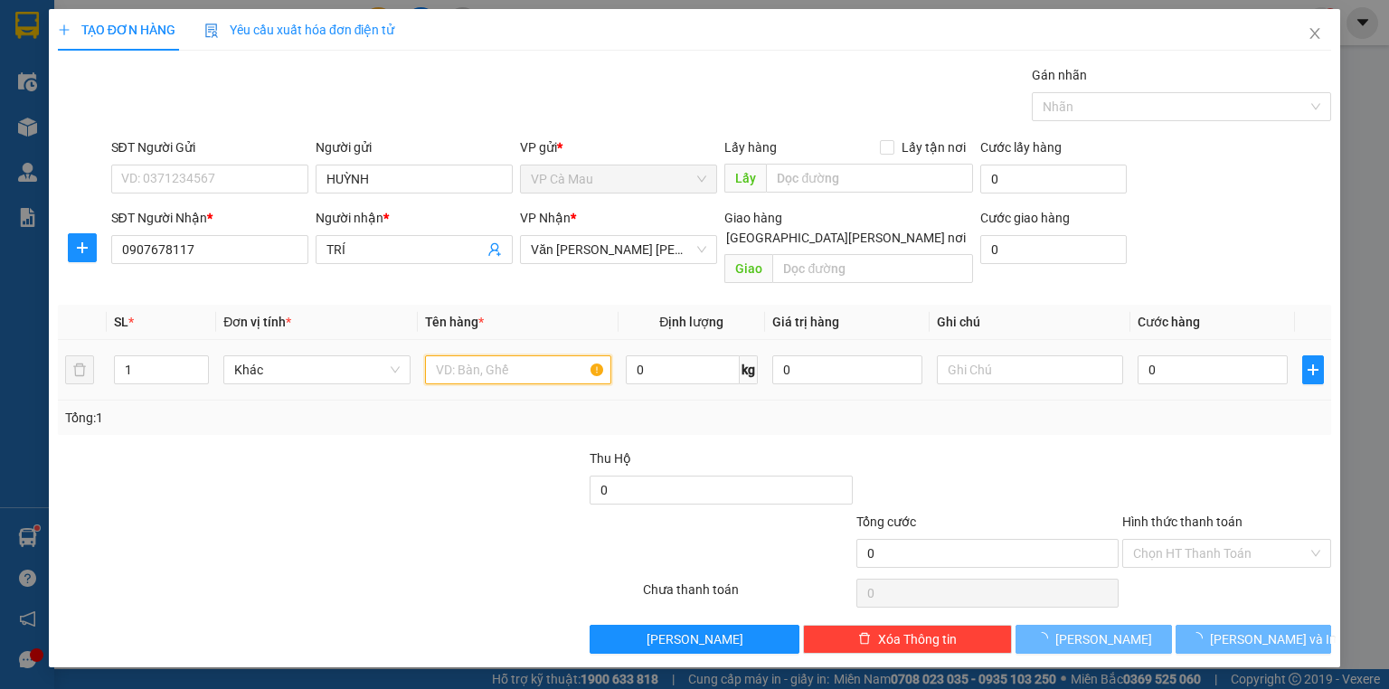
click at [458, 355] on input "text" at bounding box center [518, 369] width 186 height 29
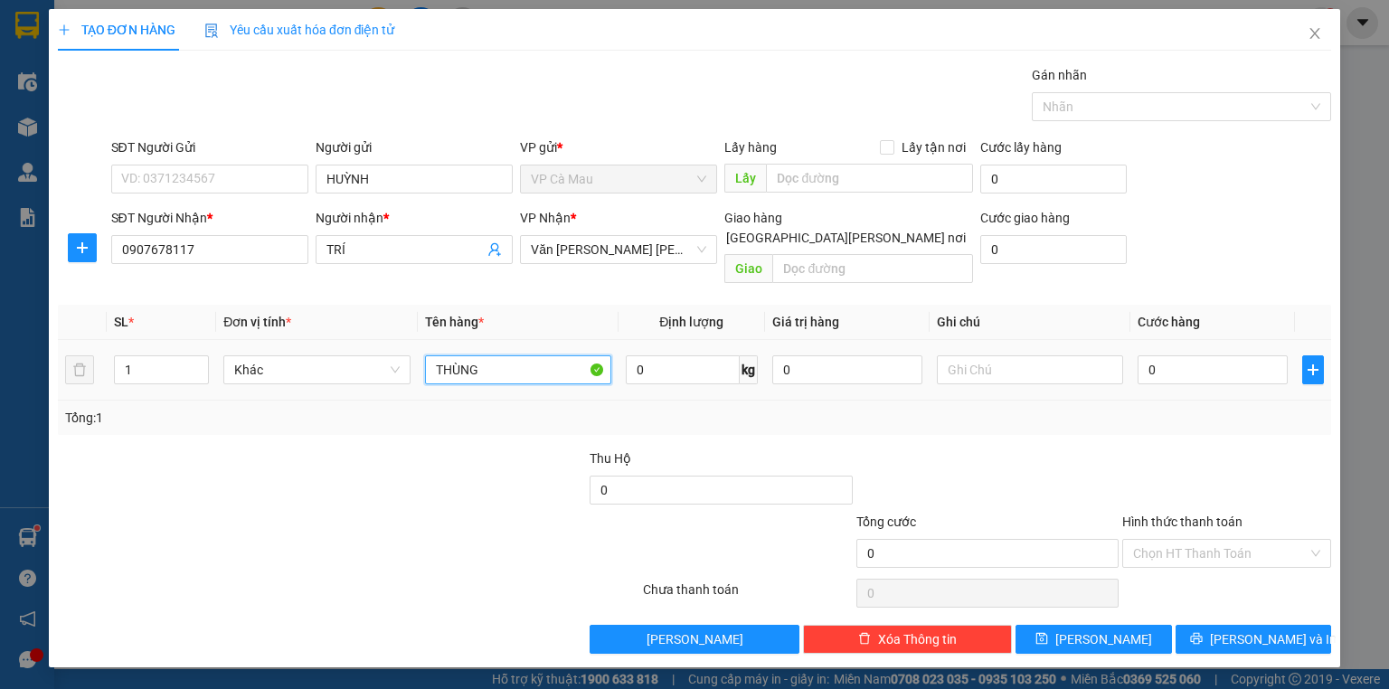
type input "THÙNG"
click at [1184, 352] on div "0" at bounding box center [1213, 370] width 150 height 36
click at [1187, 358] on input "0" at bounding box center [1213, 369] width 150 height 29
type input "3"
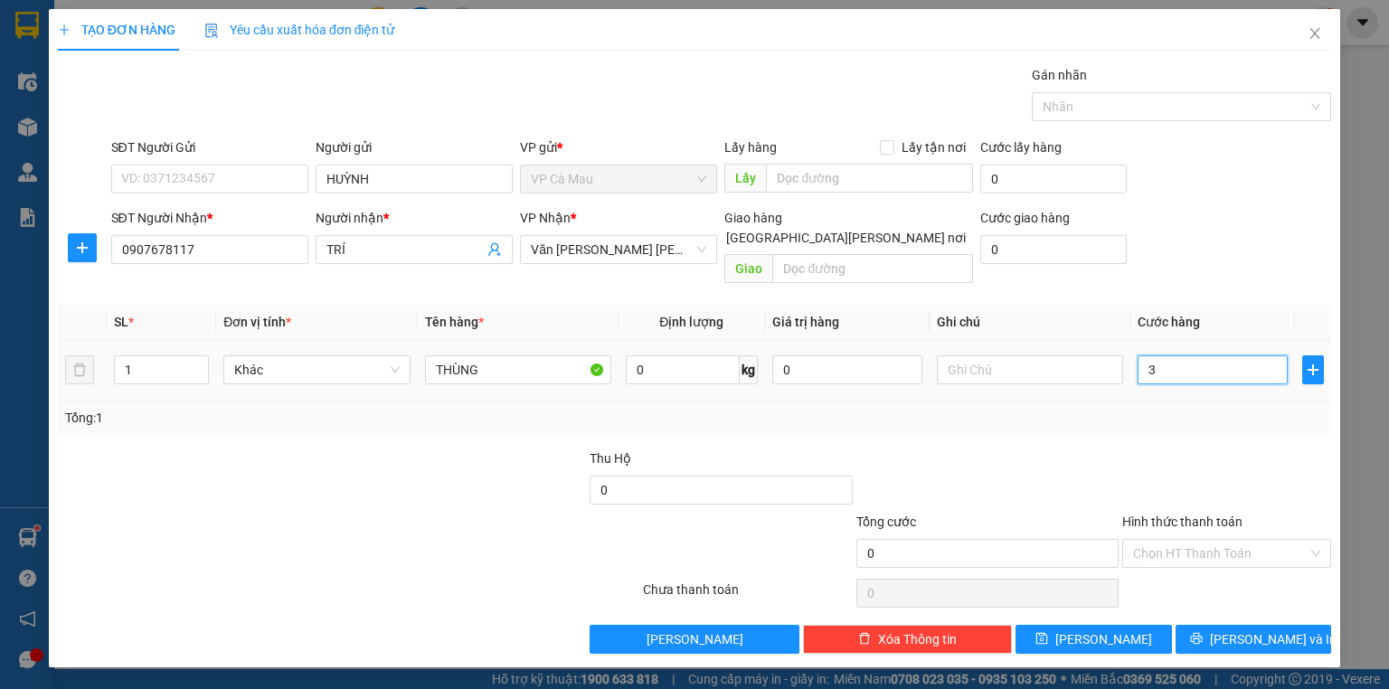
type input "3"
click at [1237, 629] on span "[PERSON_NAME] và In" at bounding box center [1273, 639] width 127 height 20
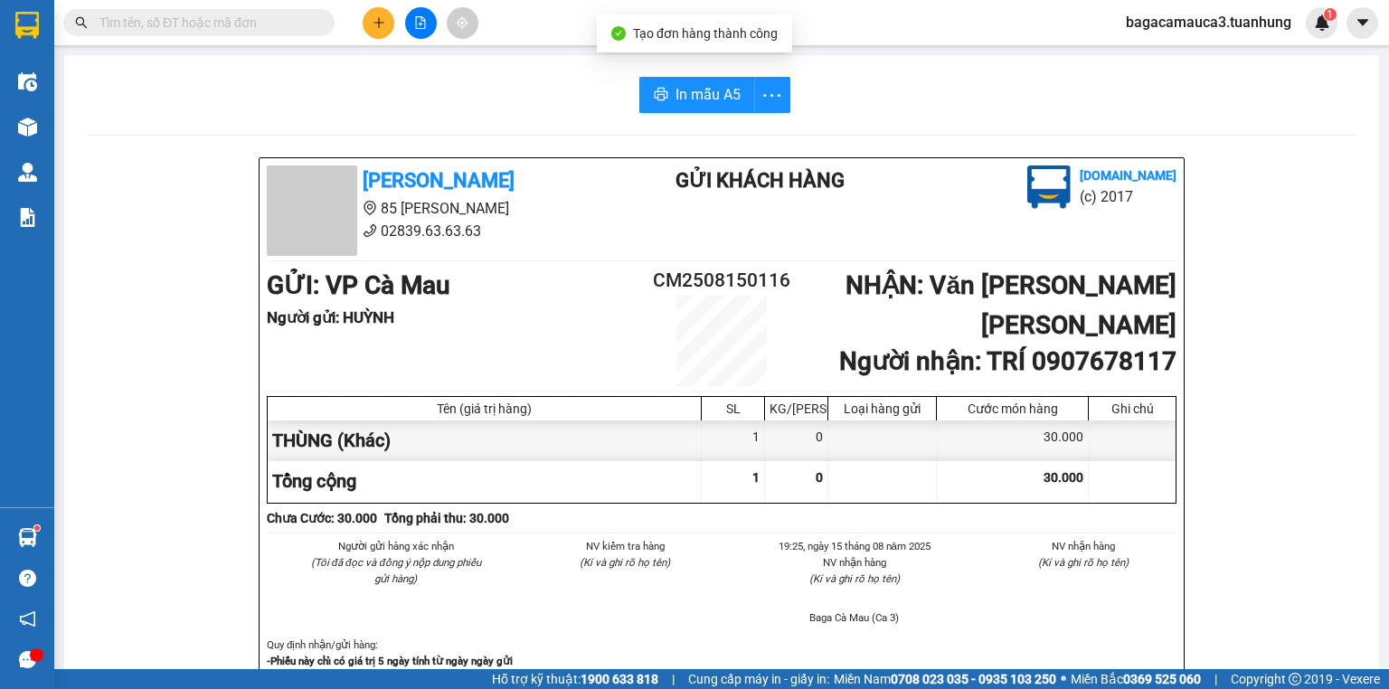
click at [690, 91] on span "In mẫu A5" at bounding box center [708, 94] width 65 height 23
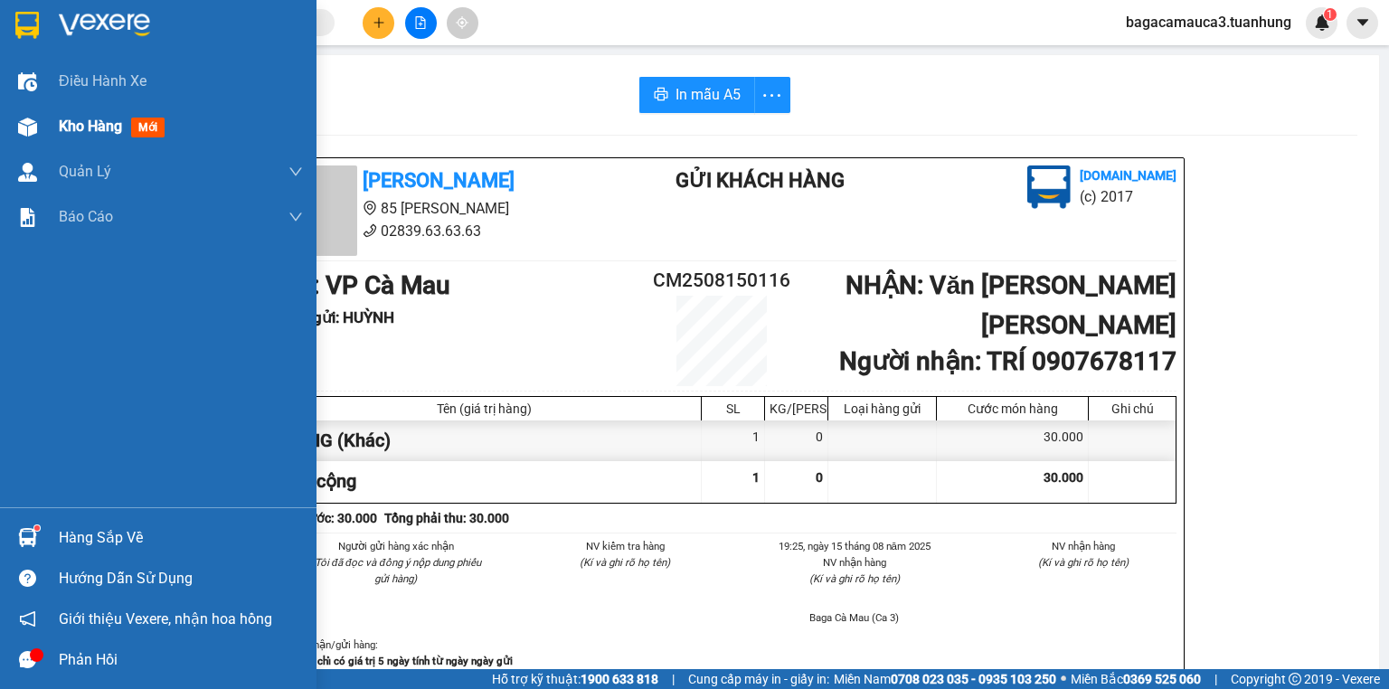
click at [81, 115] on div "Kho hàng mới" at bounding box center [115, 126] width 113 height 23
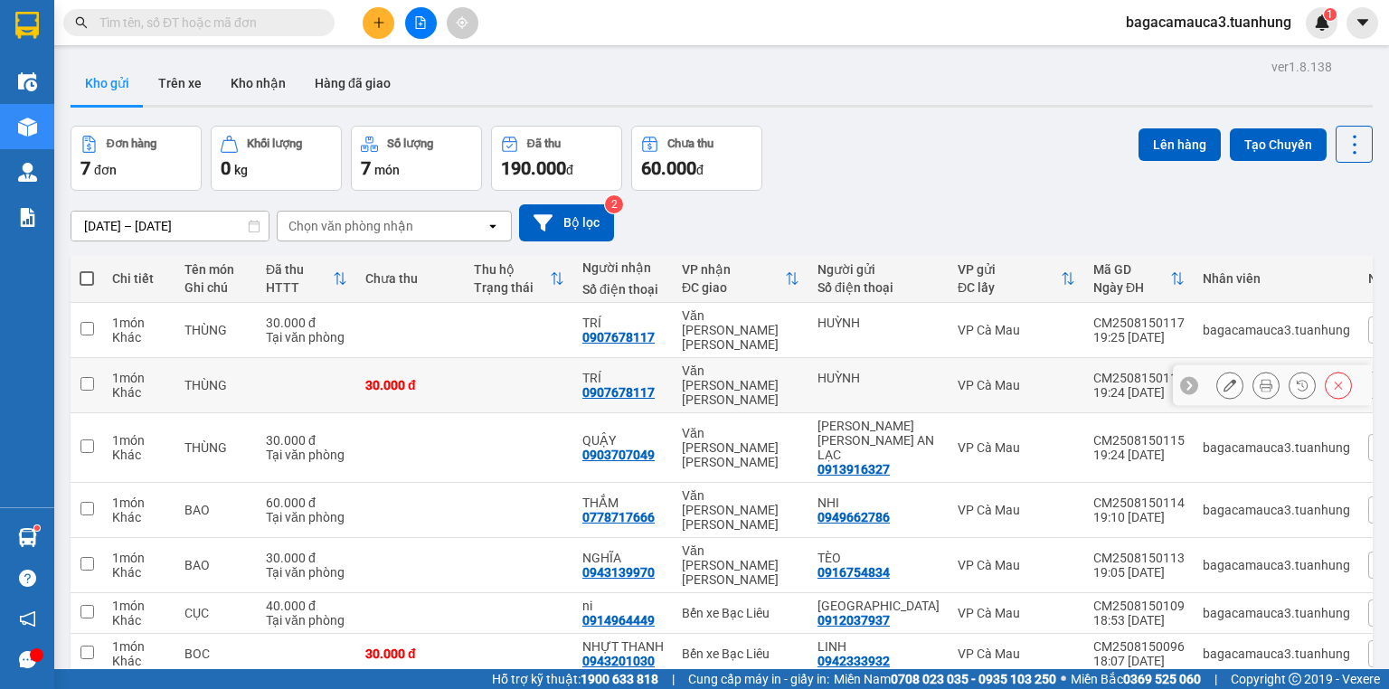
click at [1328, 370] on button at bounding box center [1338, 386] width 25 height 32
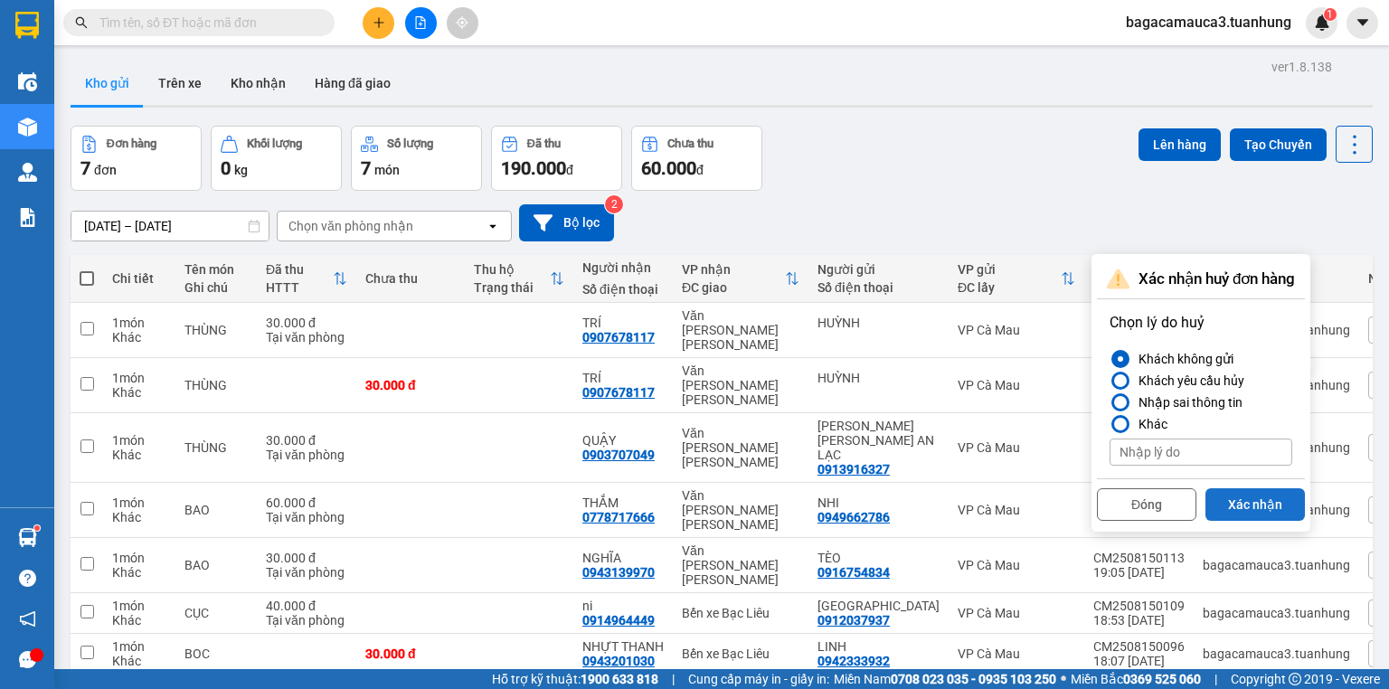
click at [1248, 492] on button "Xác nhận" at bounding box center [1254, 504] width 99 height 33
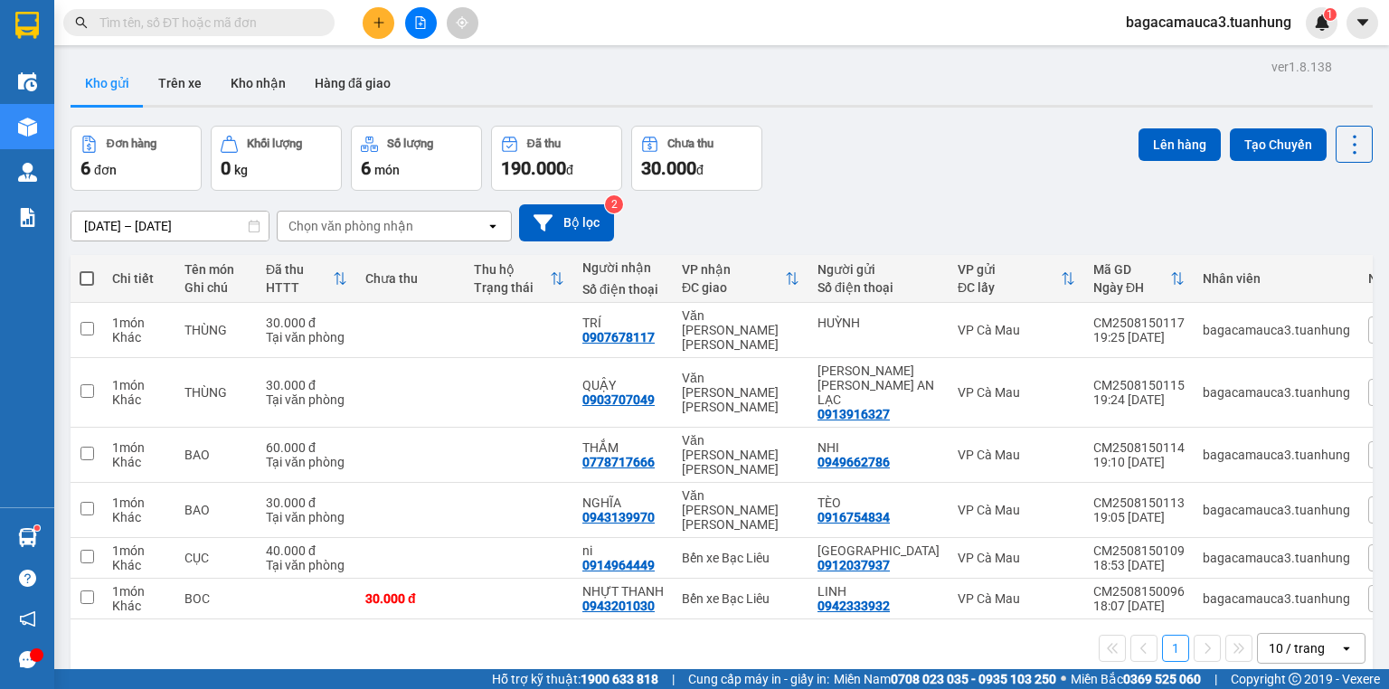
click at [373, 18] on icon "plus" at bounding box center [379, 22] width 13 height 13
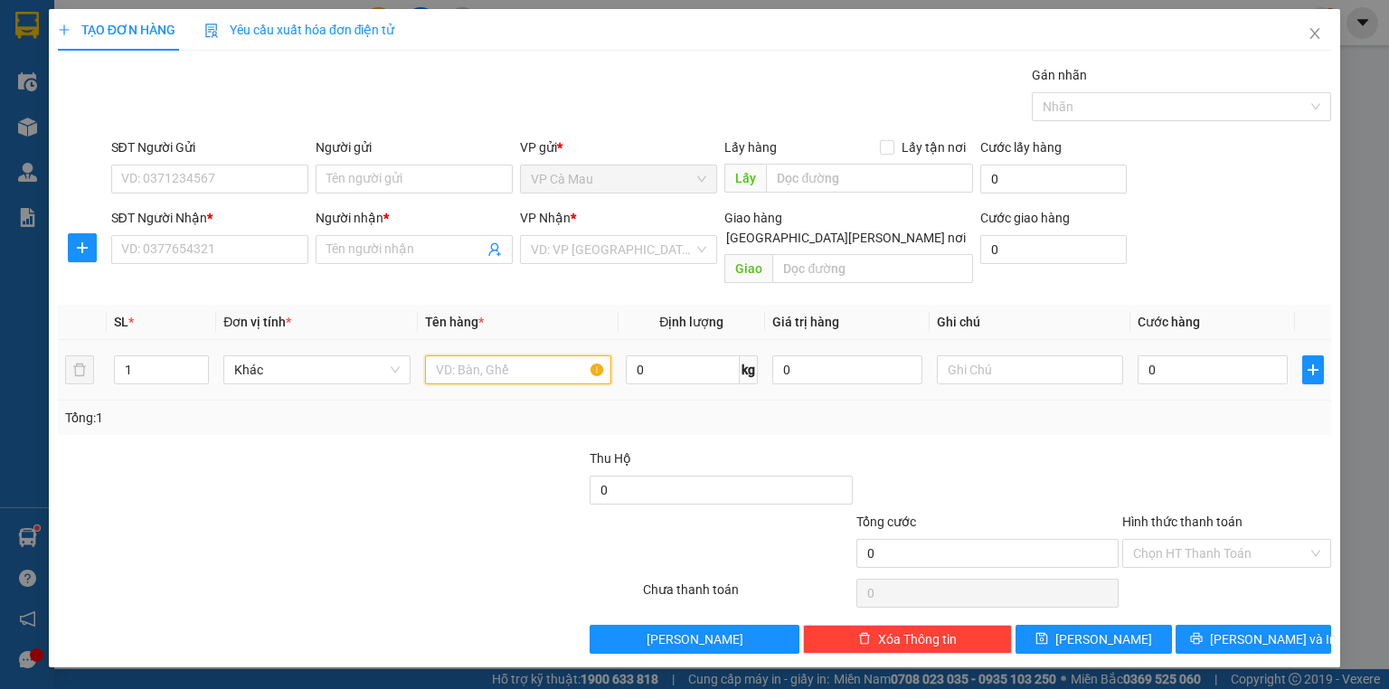
click at [456, 357] on input "text" at bounding box center [518, 369] width 186 height 29
click at [209, 163] on div "SĐT Người Gửi" at bounding box center [209, 150] width 197 height 27
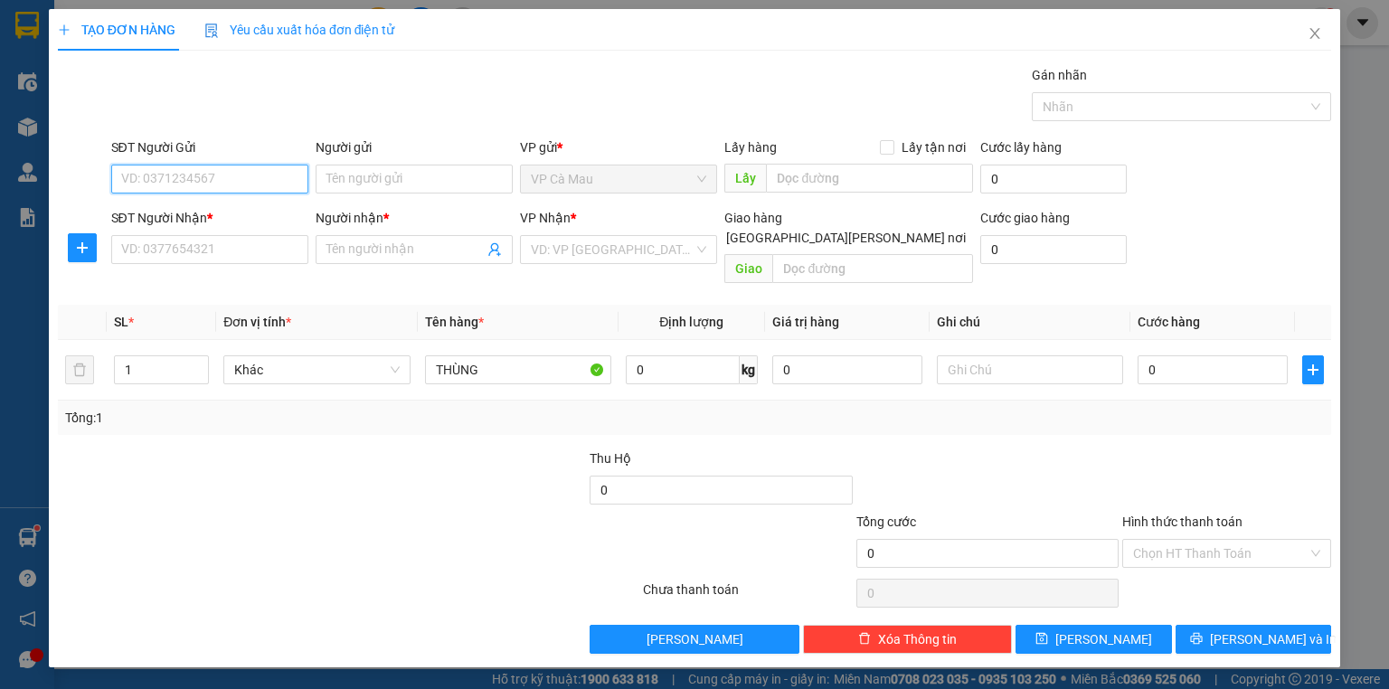
click at [206, 165] on input "SĐT Người Gửi" at bounding box center [209, 179] width 197 height 29
click at [402, 172] on input "Người gửi" at bounding box center [414, 179] width 197 height 29
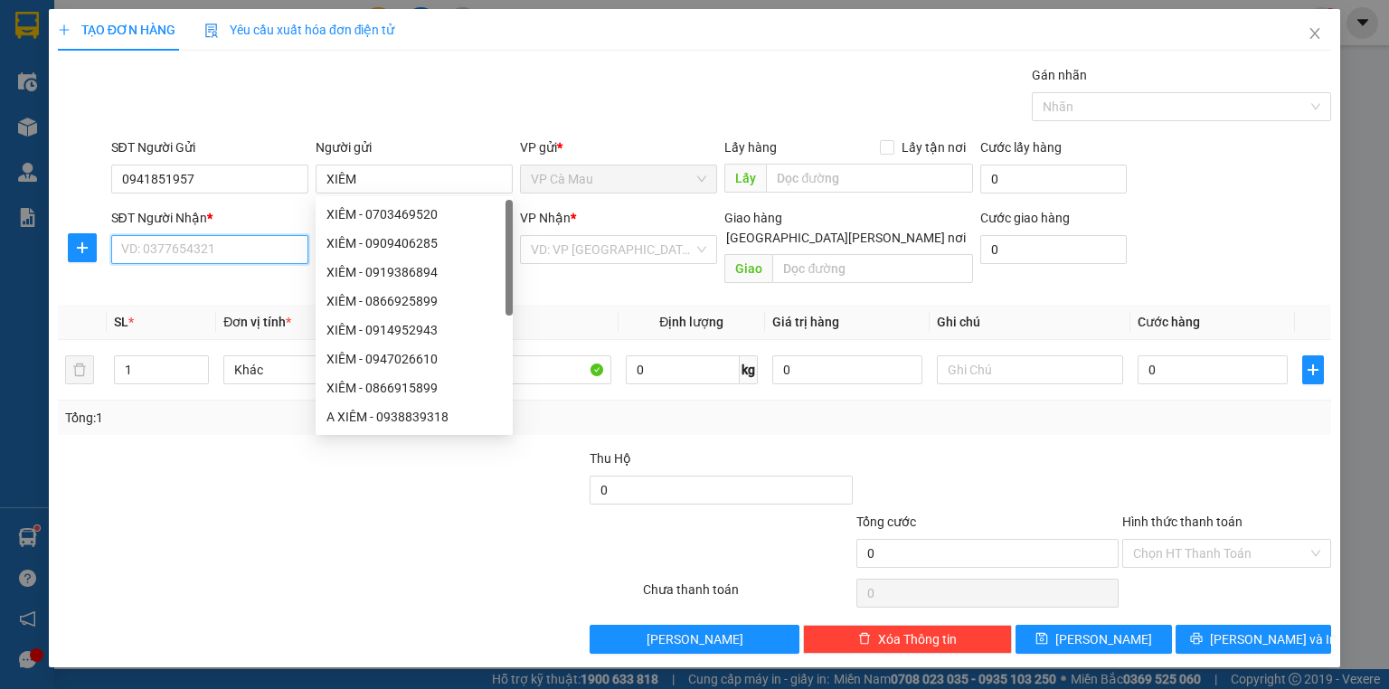
click at [232, 246] on input "SĐT Người Nhận *" at bounding box center [209, 249] width 197 height 29
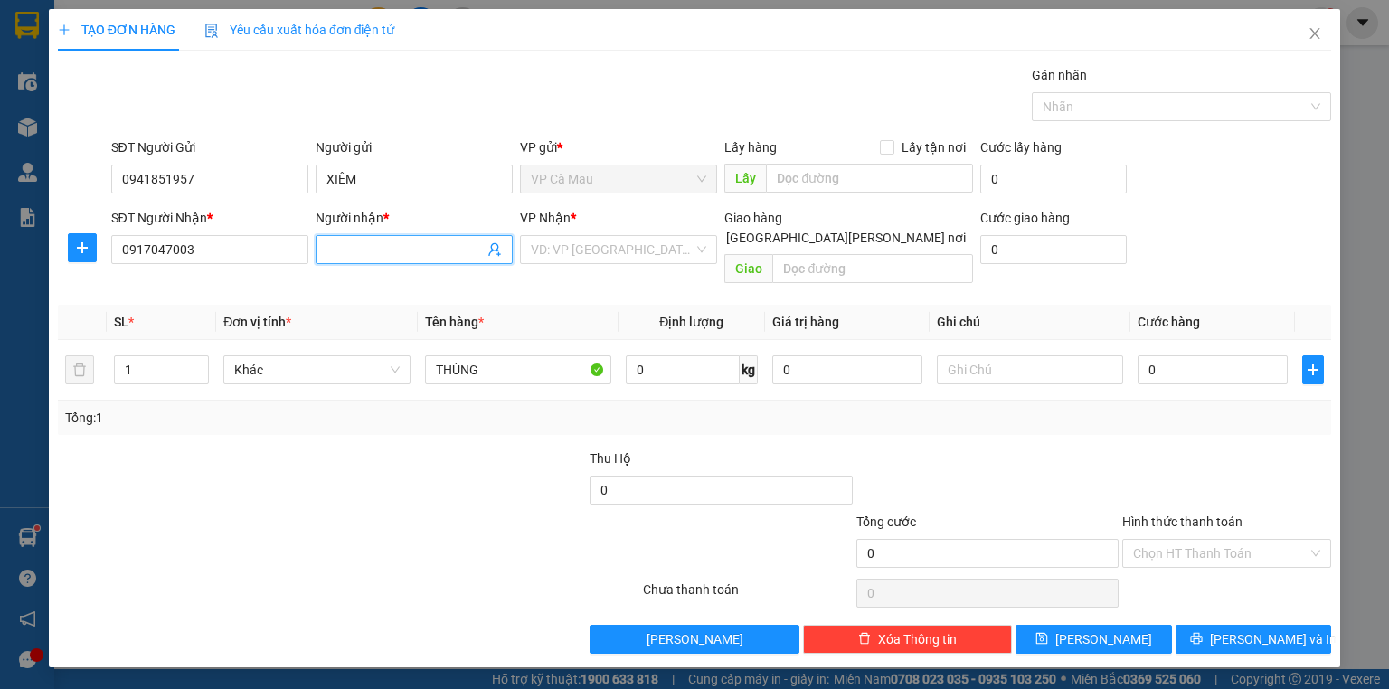
click at [325, 245] on span at bounding box center [414, 249] width 197 height 29
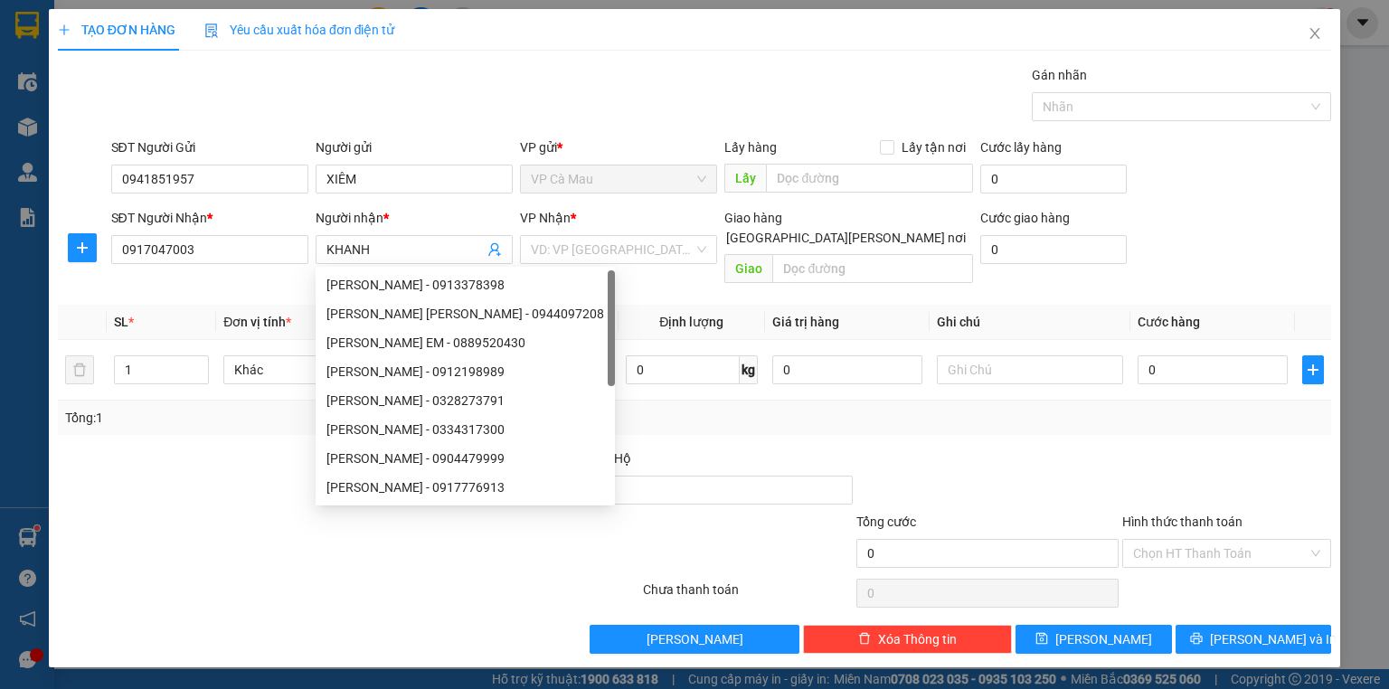
click at [586, 267] on div "[PERSON_NAME] * VD: VP [GEOGRAPHIC_DATA]" at bounding box center [618, 239] width 197 height 63
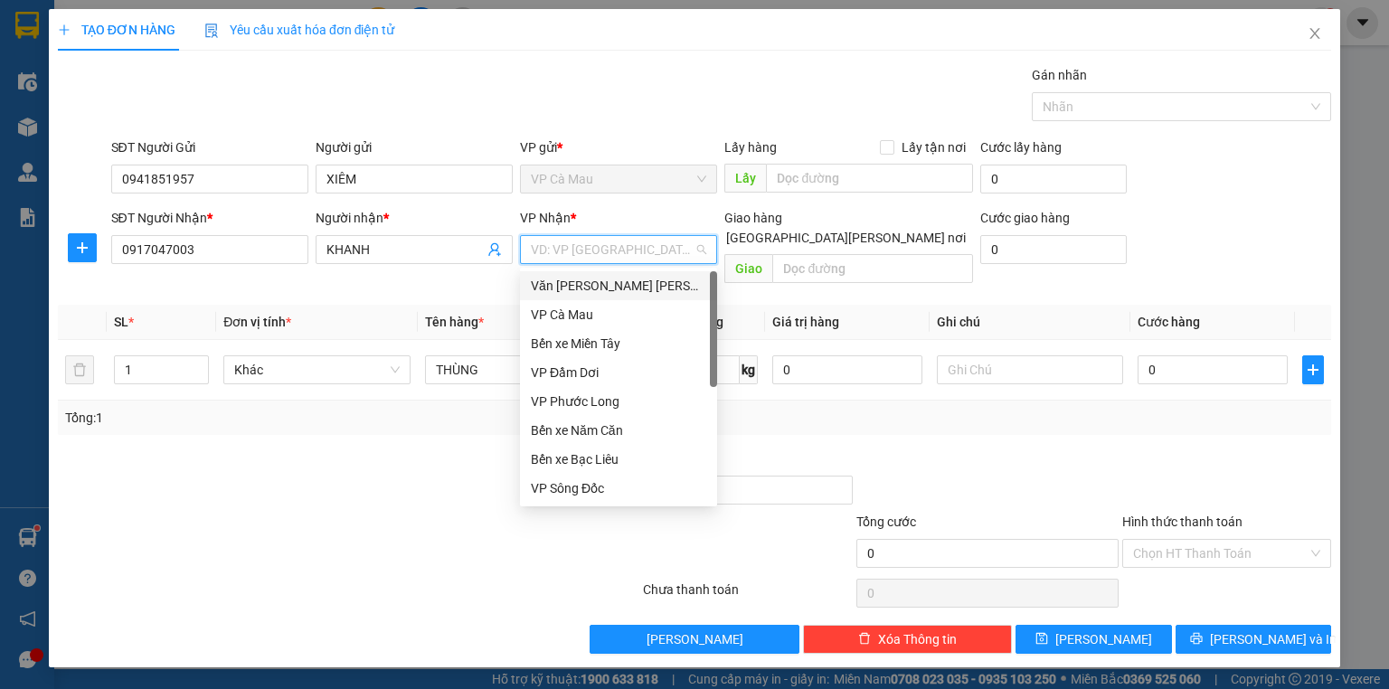
click at [601, 246] on input "search" at bounding box center [612, 249] width 163 height 27
click at [600, 283] on div "Văn [PERSON_NAME] [PERSON_NAME]" at bounding box center [618, 286] width 175 height 20
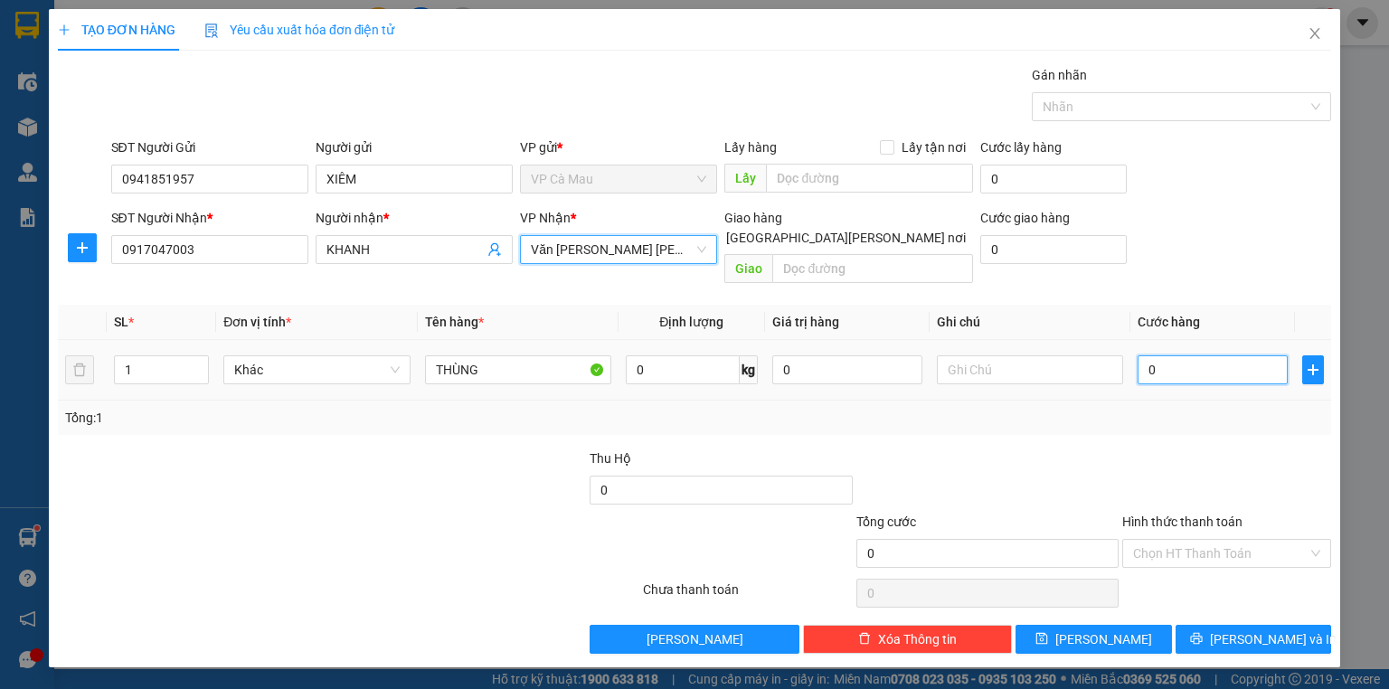
click at [1260, 357] on input "0" at bounding box center [1213, 369] width 150 height 29
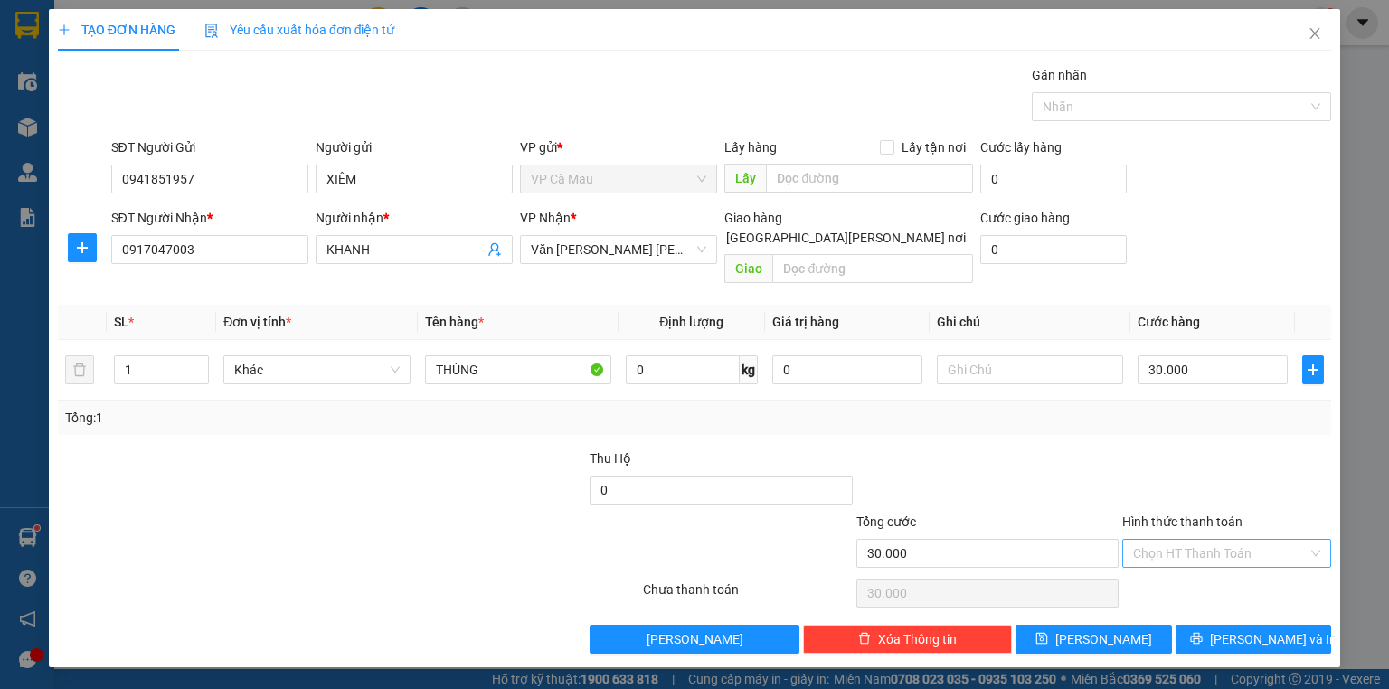
click at [1179, 540] on input "Hình thức thanh toán" at bounding box center [1220, 553] width 175 height 27
click at [1177, 564] on div "Tại văn phòng" at bounding box center [1226, 568] width 187 height 20
click at [1210, 625] on button "[PERSON_NAME] và In" at bounding box center [1254, 639] width 156 height 29
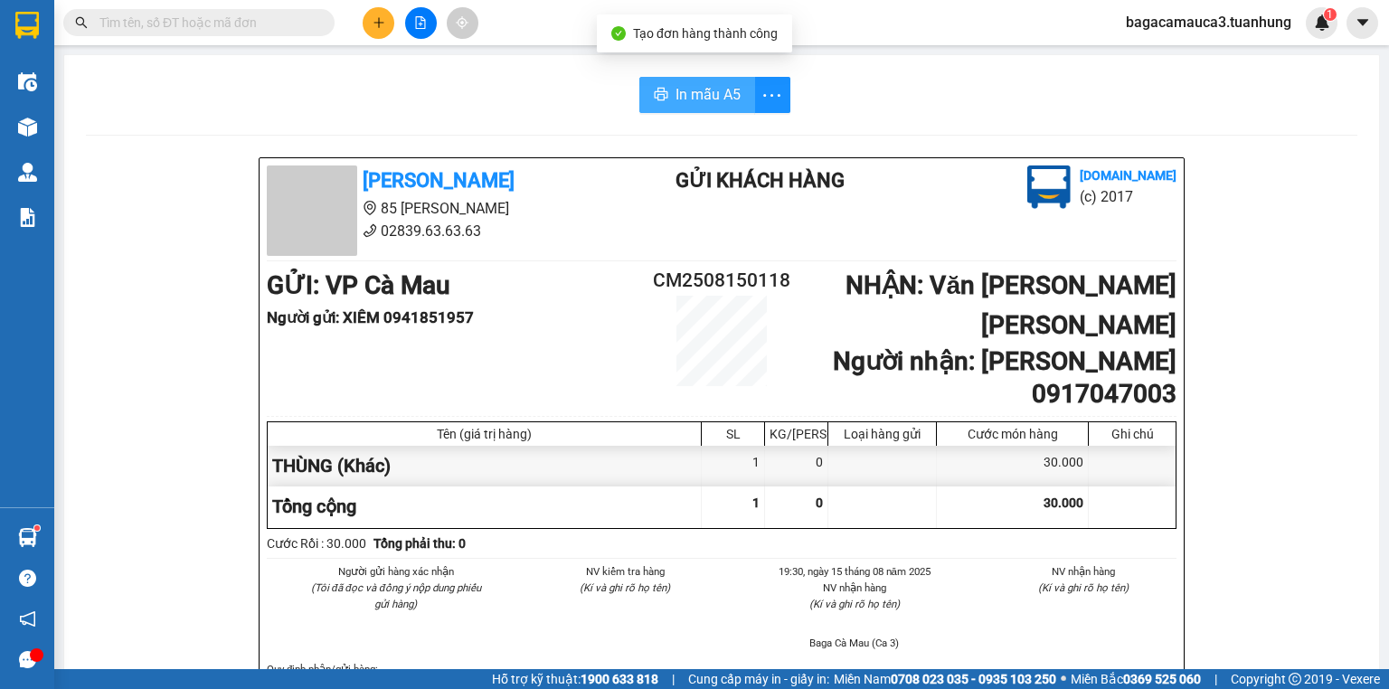
click at [697, 97] on span "In mẫu A5" at bounding box center [708, 94] width 65 height 23
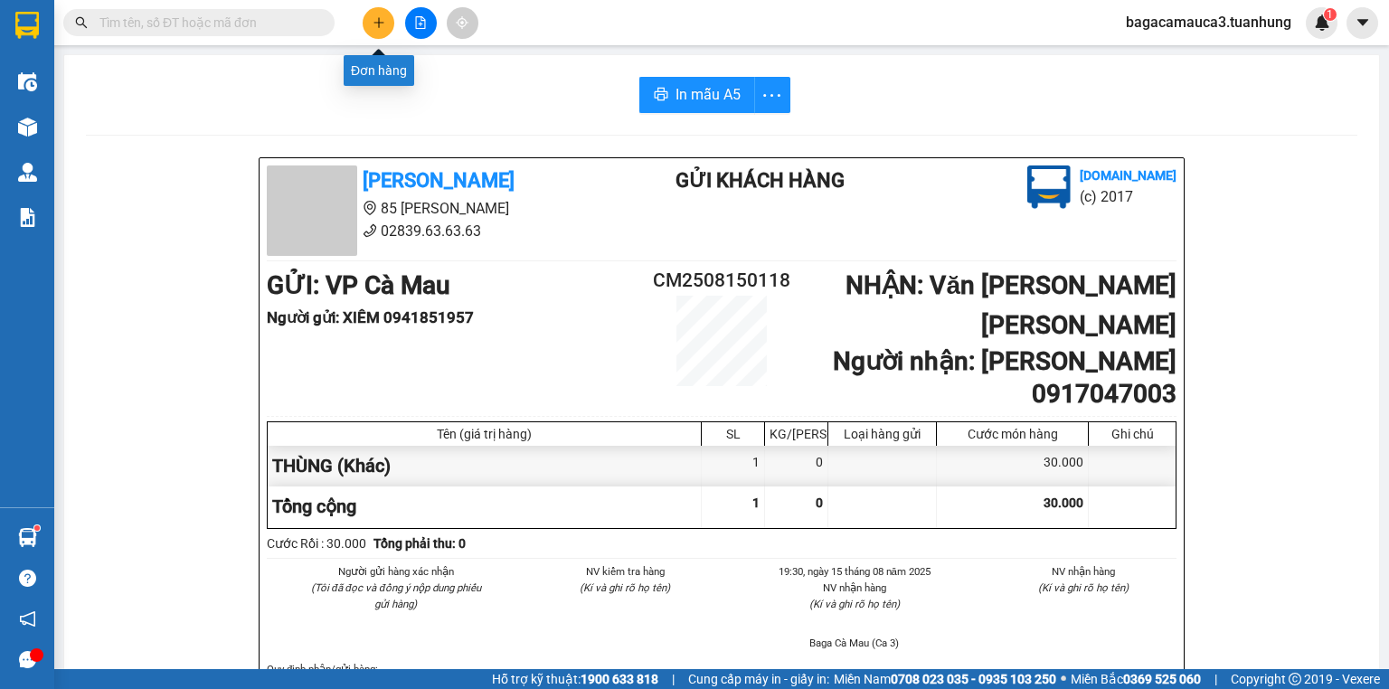
click at [368, 18] on button at bounding box center [379, 23] width 32 height 32
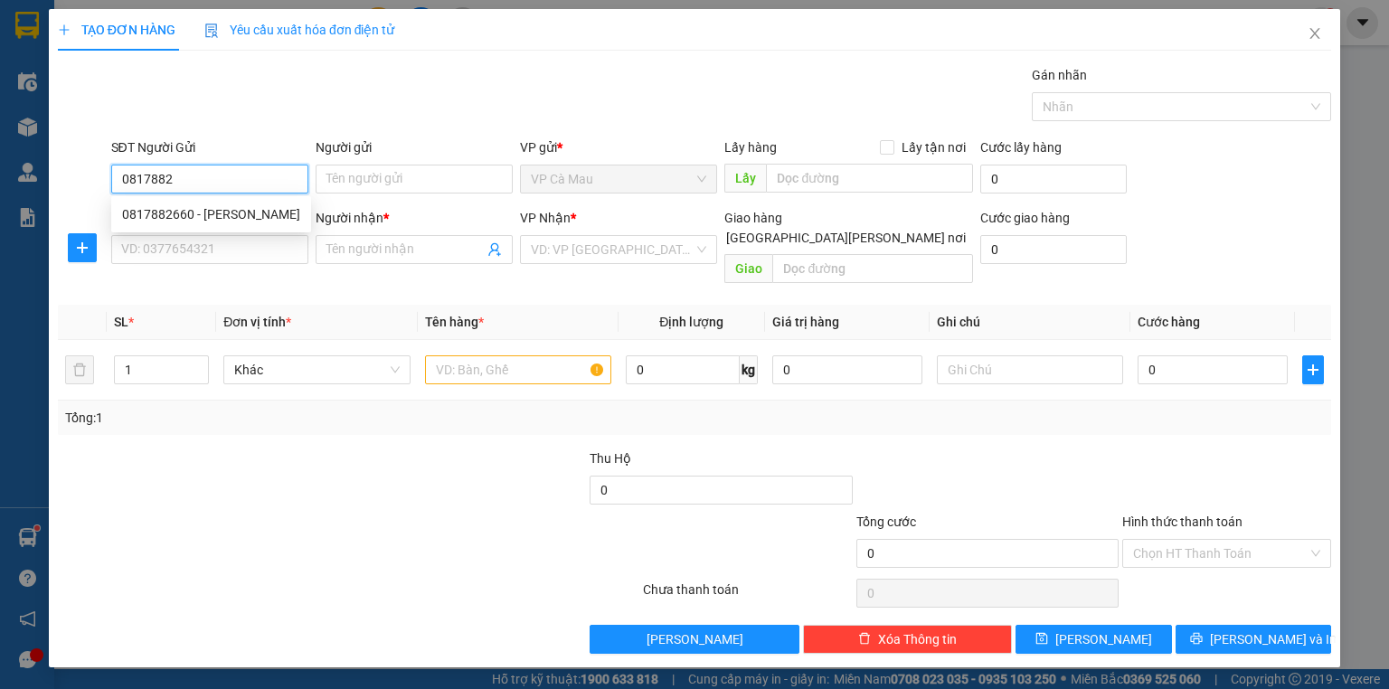
click at [206, 208] on div "0817882660 - [PERSON_NAME]" at bounding box center [211, 214] width 178 height 20
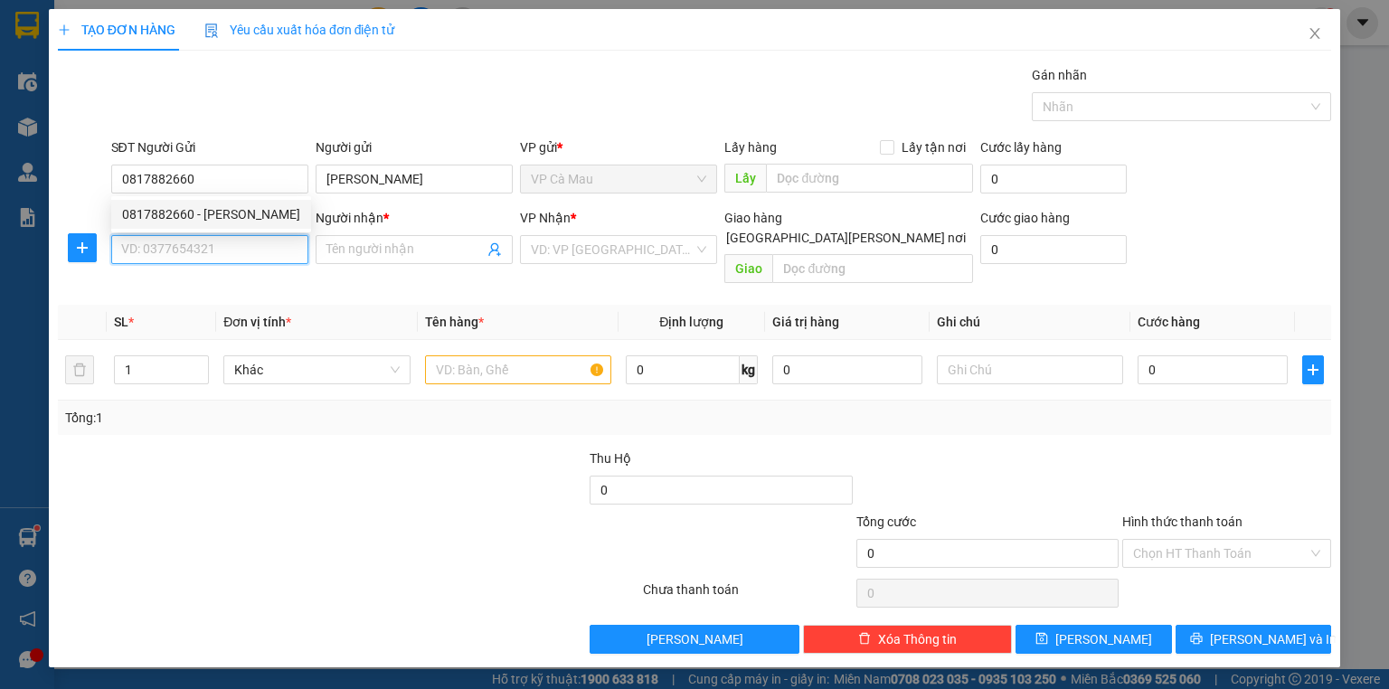
click at [194, 243] on input "SĐT Người Nhận *" at bounding box center [209, 249] width 197 height 29
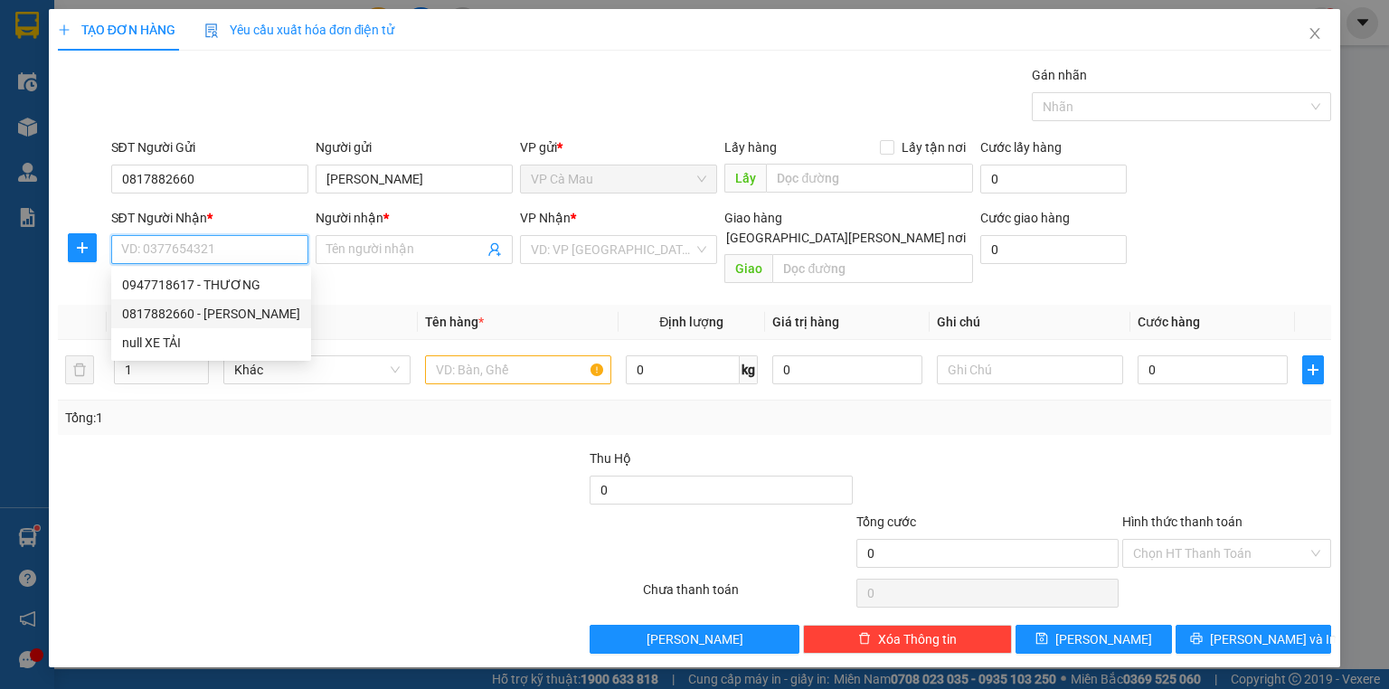
click at [222, 304] on div "0817882660 - [PERSON_NAME]" at bounding box center [211, 314] width 178 height 20
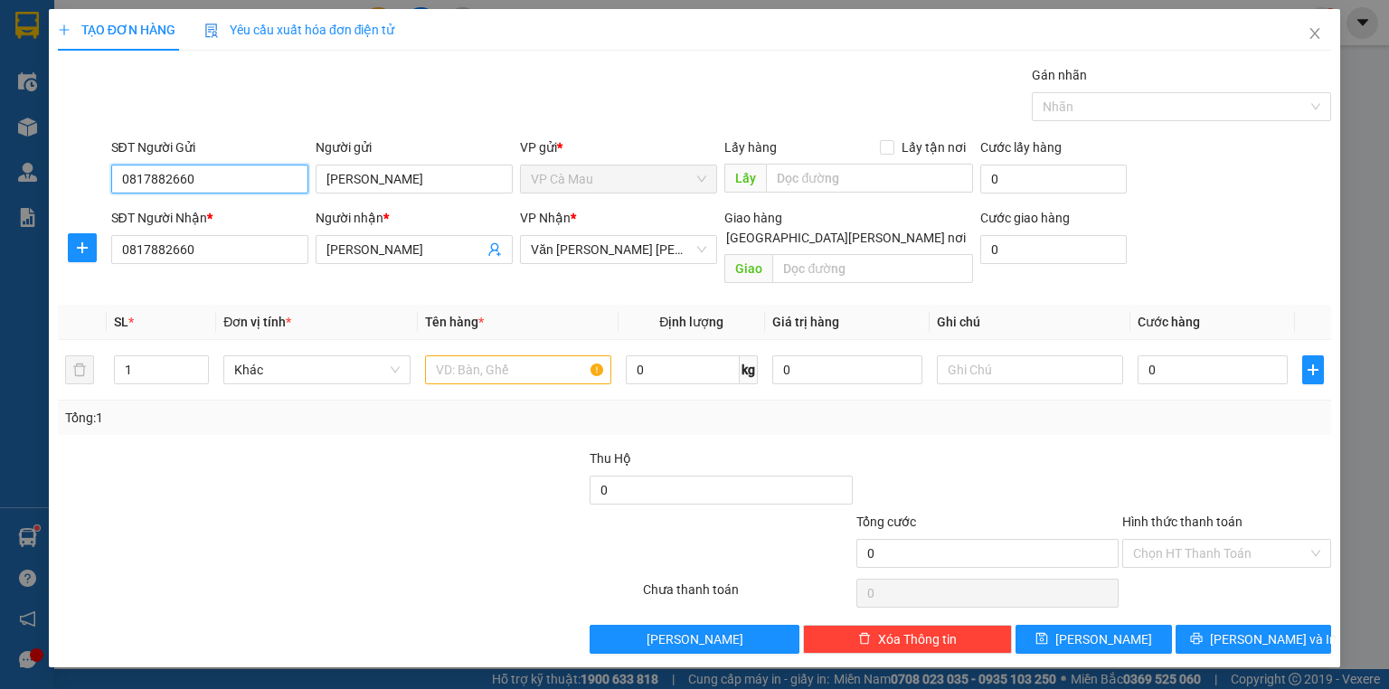
click at [255, 179] on input "0817882660" at bounding box center [209, 179] width 197 height 29
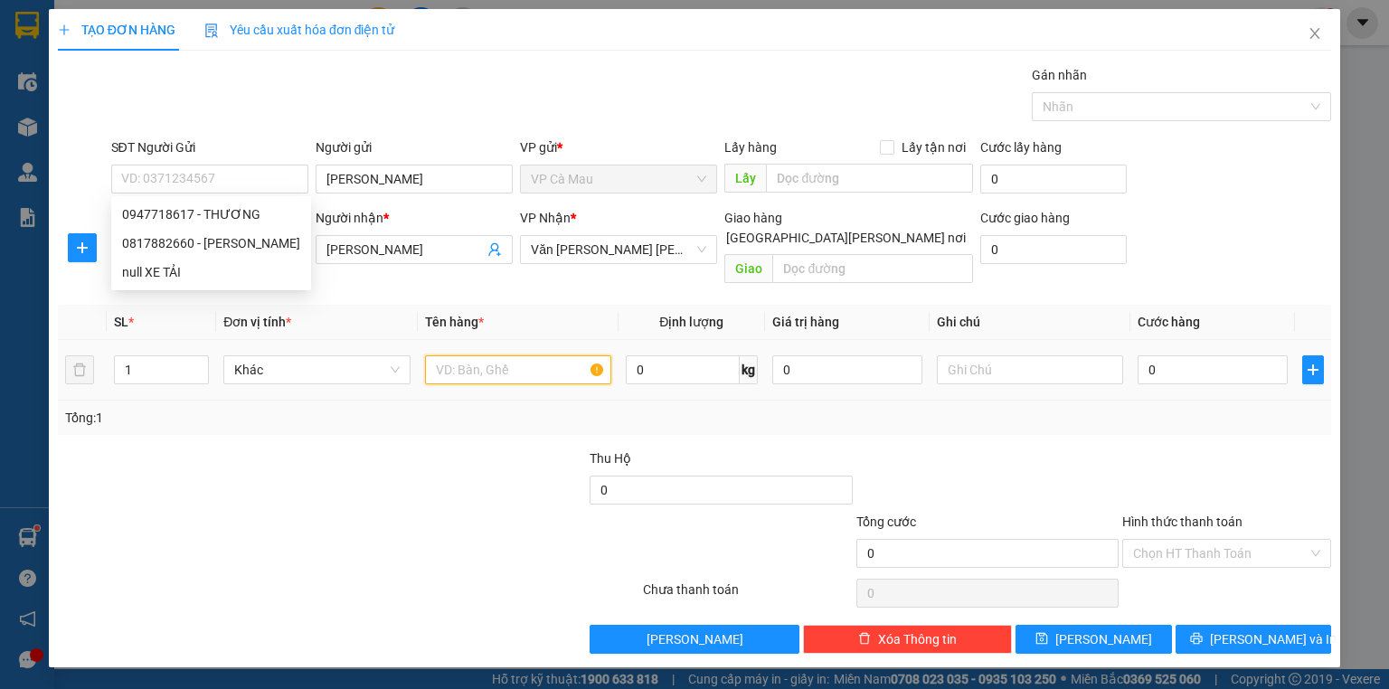
click at [496, 358] on input "text" at bounding box center [518, 369] width 186 height 29
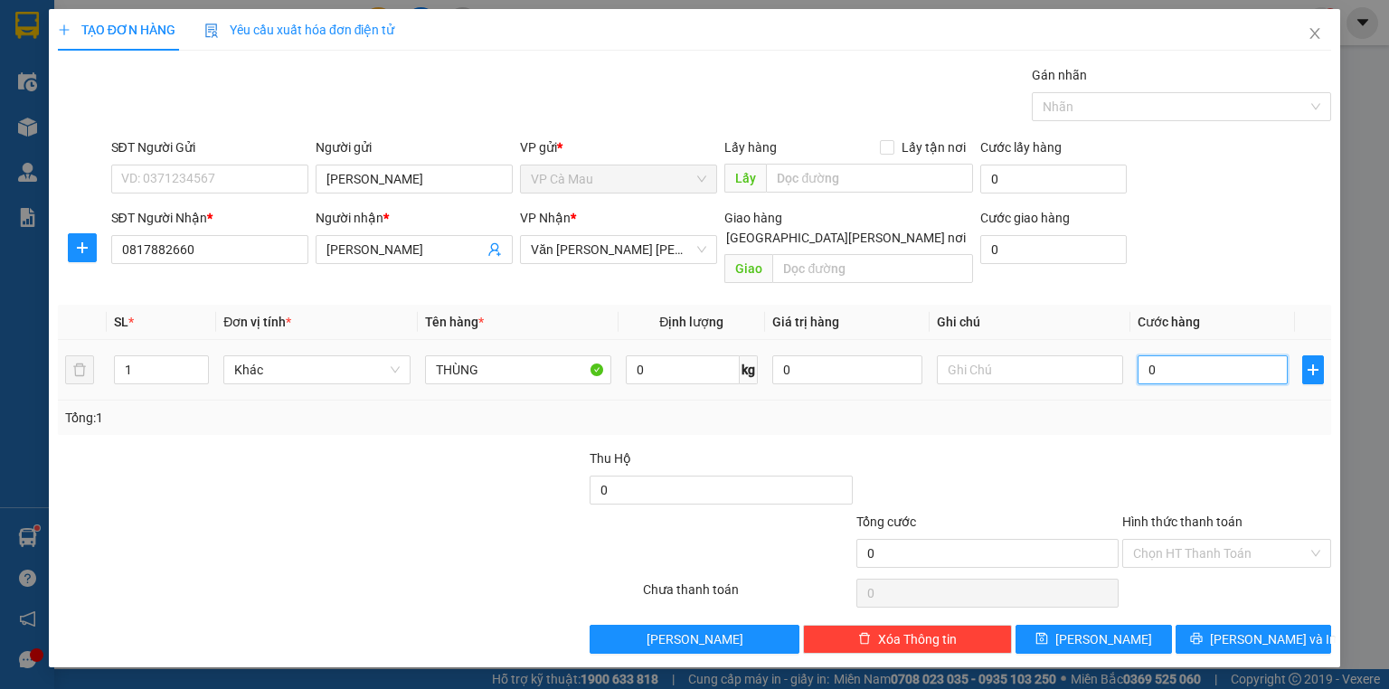
click at [1223, 355] on input "0" at bounding box center [1213, 369] width 150 height 29
click at [1245, 629] on span "[PERSON_NAME] và In" at bounding box center [1273, 639] width 127 height 20
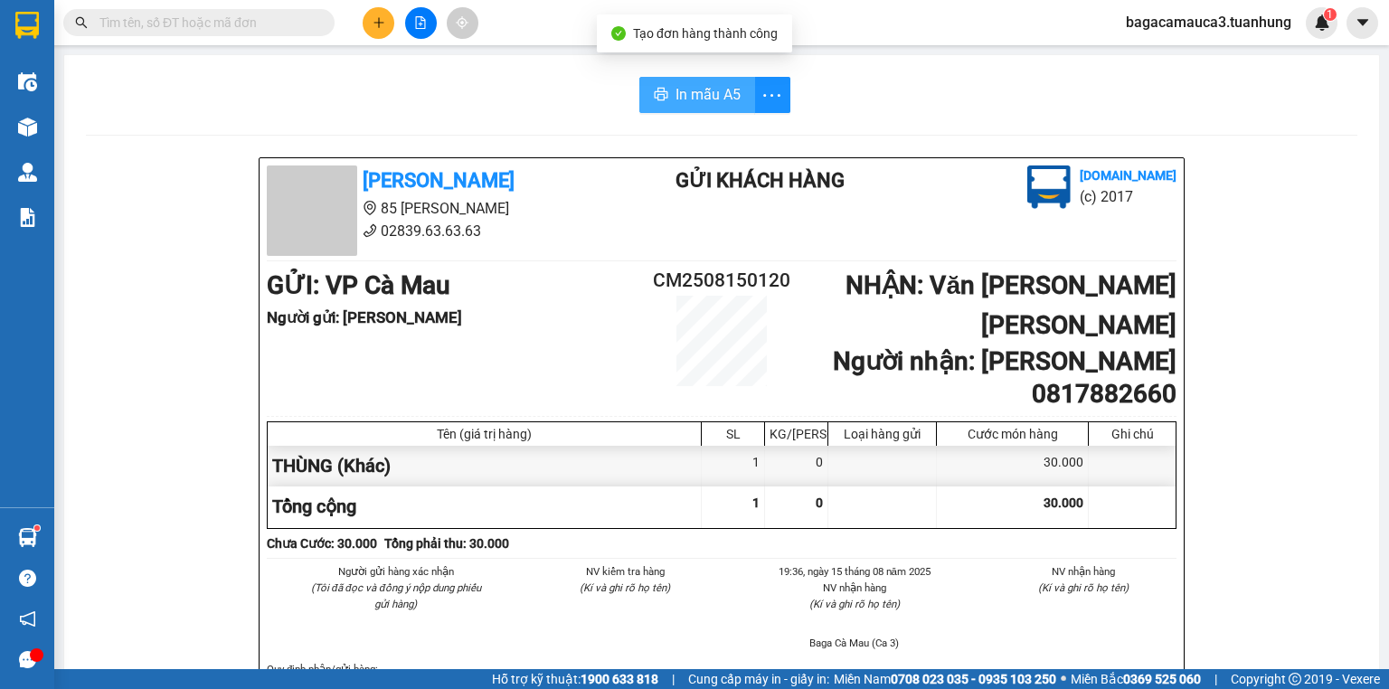
click at [721, 81] on button "In mẫu A5" at bounding box center [697, 95] width 116 height 36
click at [1093, 586] on div "Người gửi hàng xác [PERSON_NAME] (Tôi đã đọc và đồng ý nộp [PERSON_NAME] gửi hà…" at bounding box center [721, 612] width 917 height 99
click at [384, 34] on button at bounding box center [379, 23] width 32 height 32
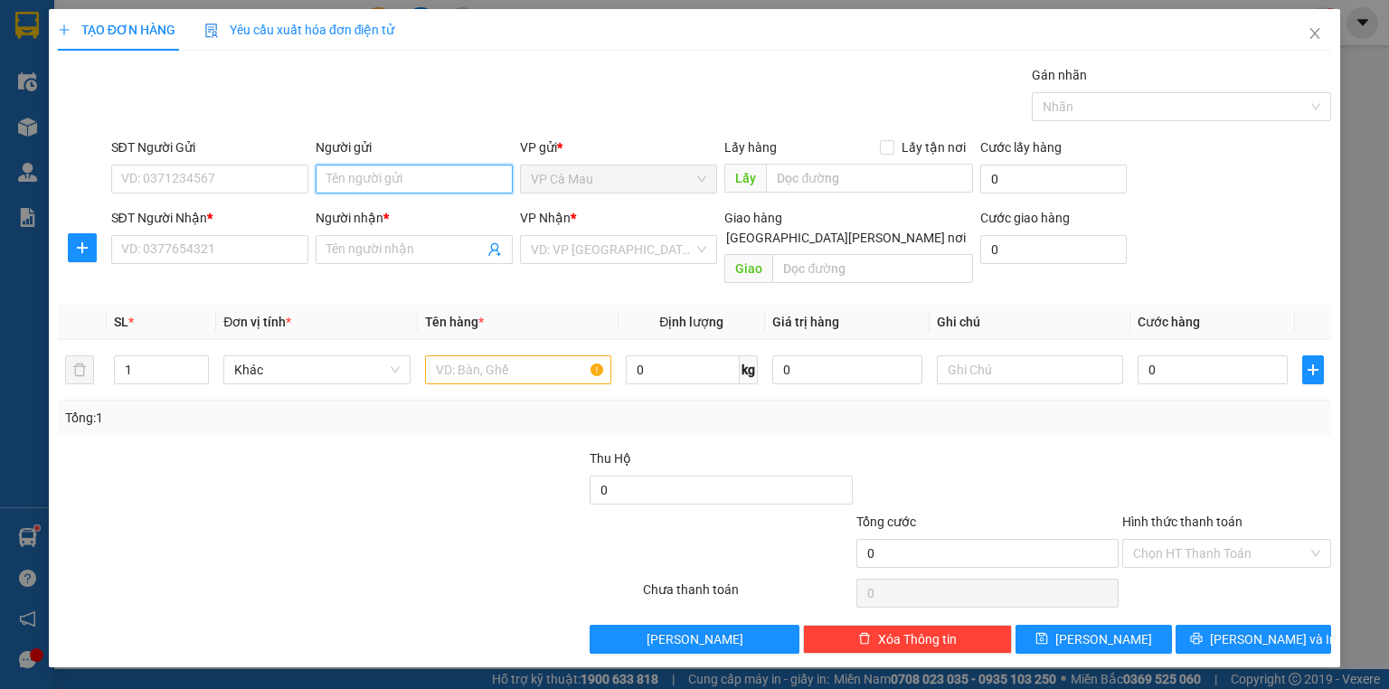
click at [383, 188] on input "Người gửi" at bounding box center [414, 179] width 197 height 29
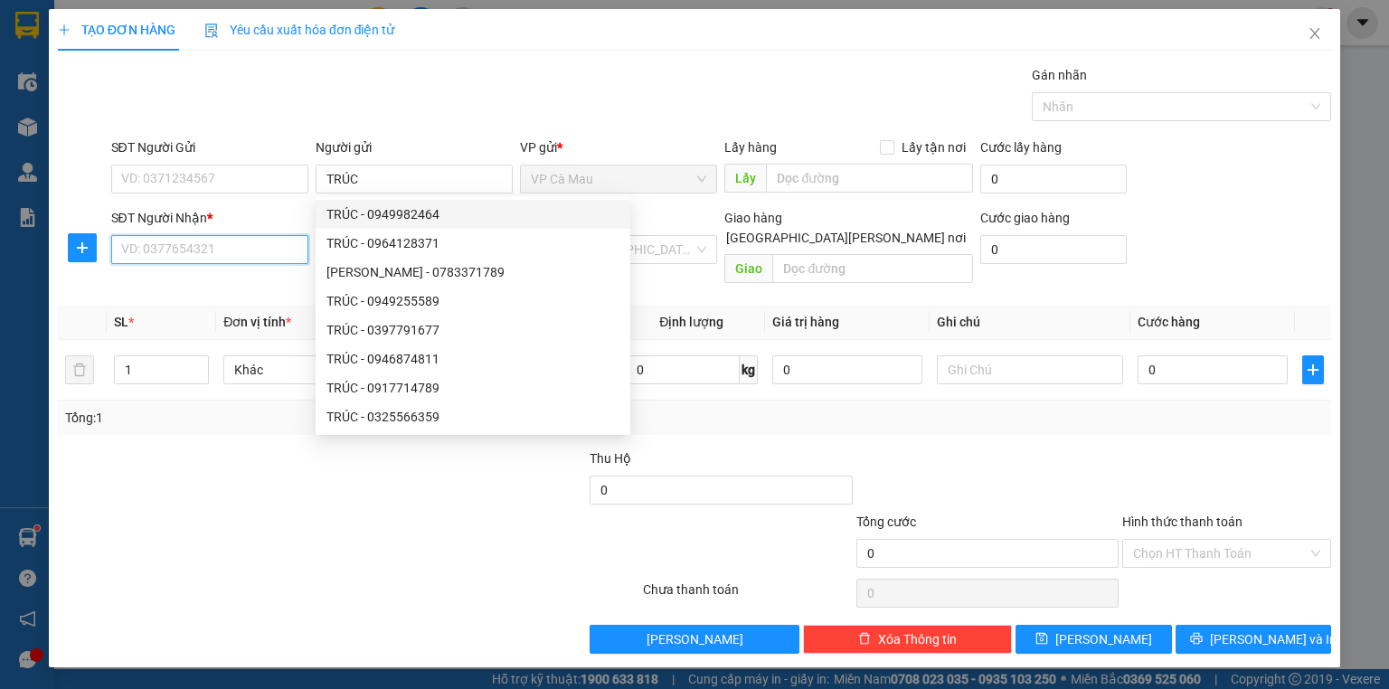
click at [247, 245] on input "SĐT Người Nhận *" at bounding box center [209, 249] width 197 height 29
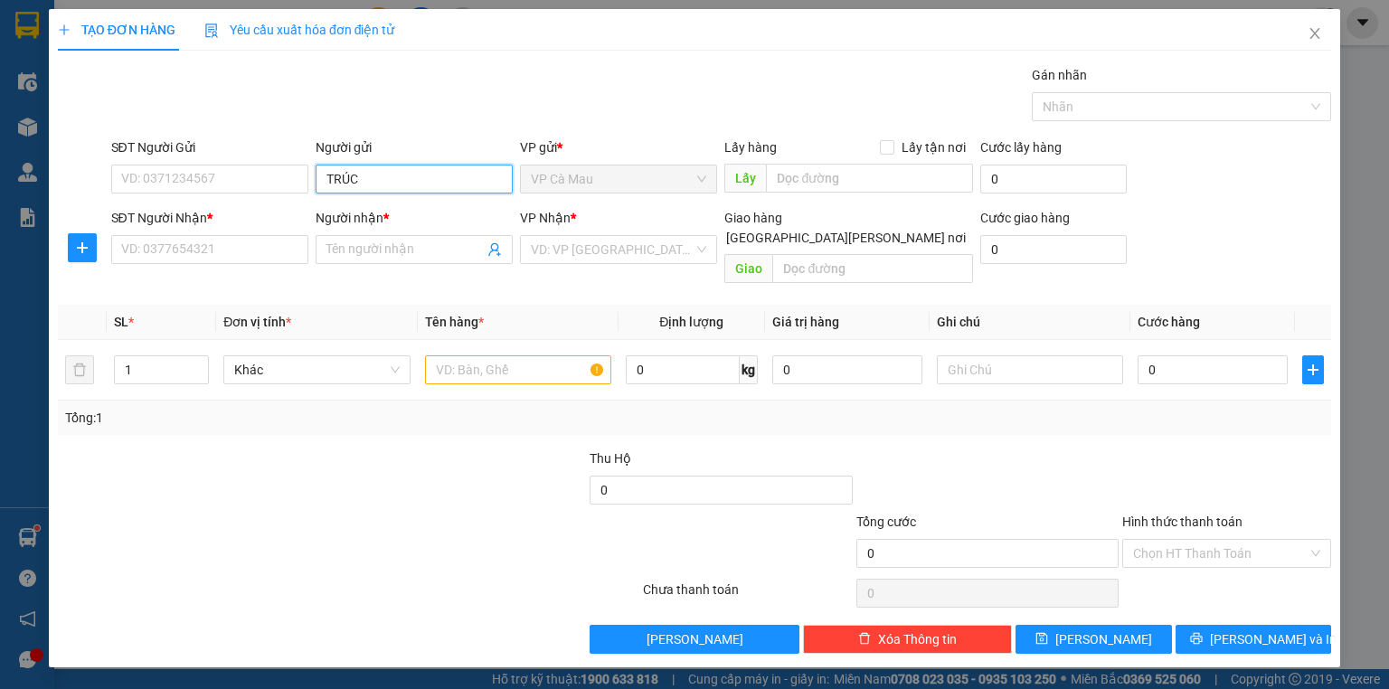
click at [404, 177] on input "TRÚC" at bounding box center [414, 179] width 197 height 29
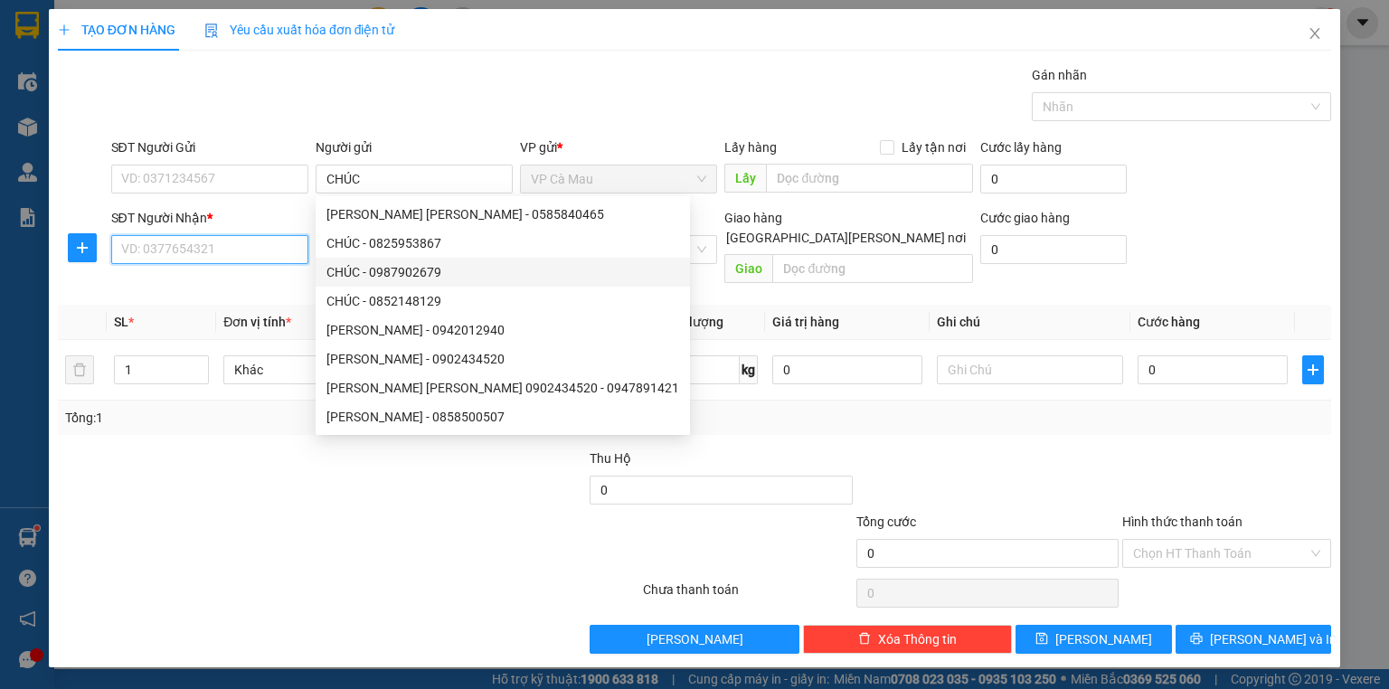
click at [246, 253] on input "SĐT Người Nhận *" at bounding box center [209, 249] width 197 height 29
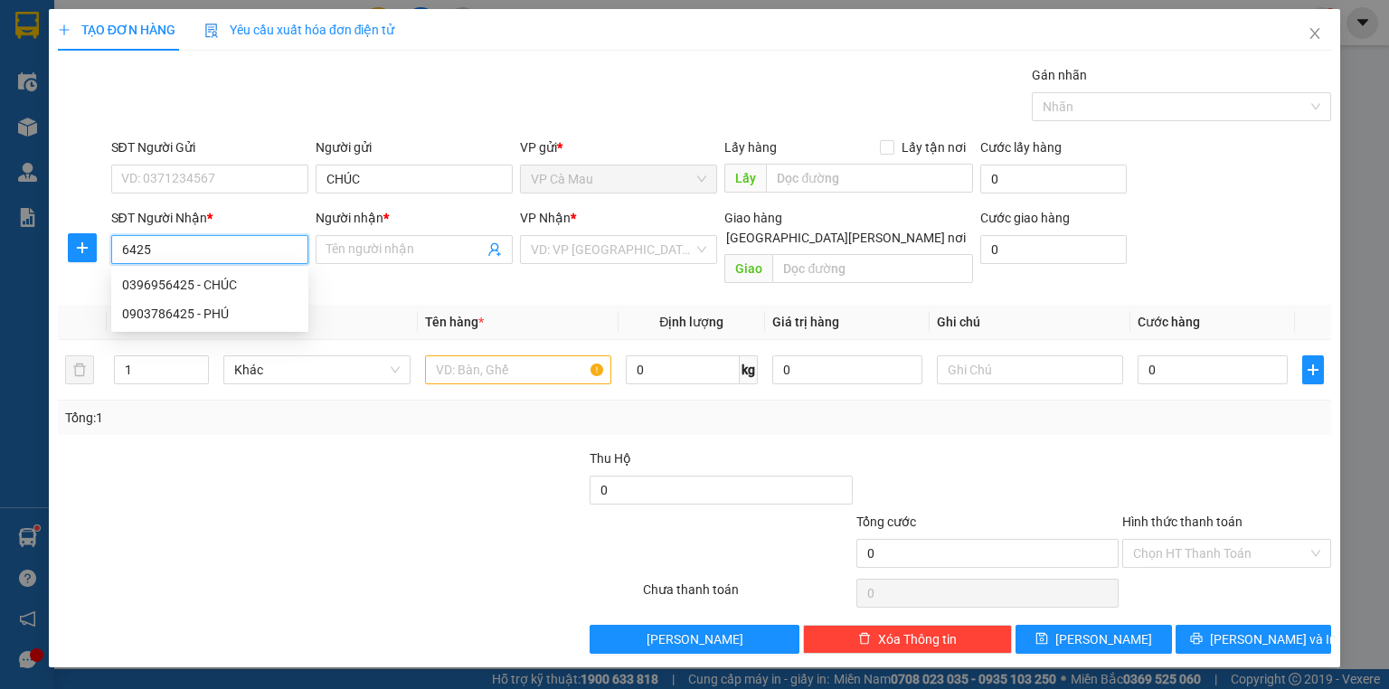
click at [244, 280] on div "0396956425 - CHÚC" at bounding box center [209, 285] width 175 height 20
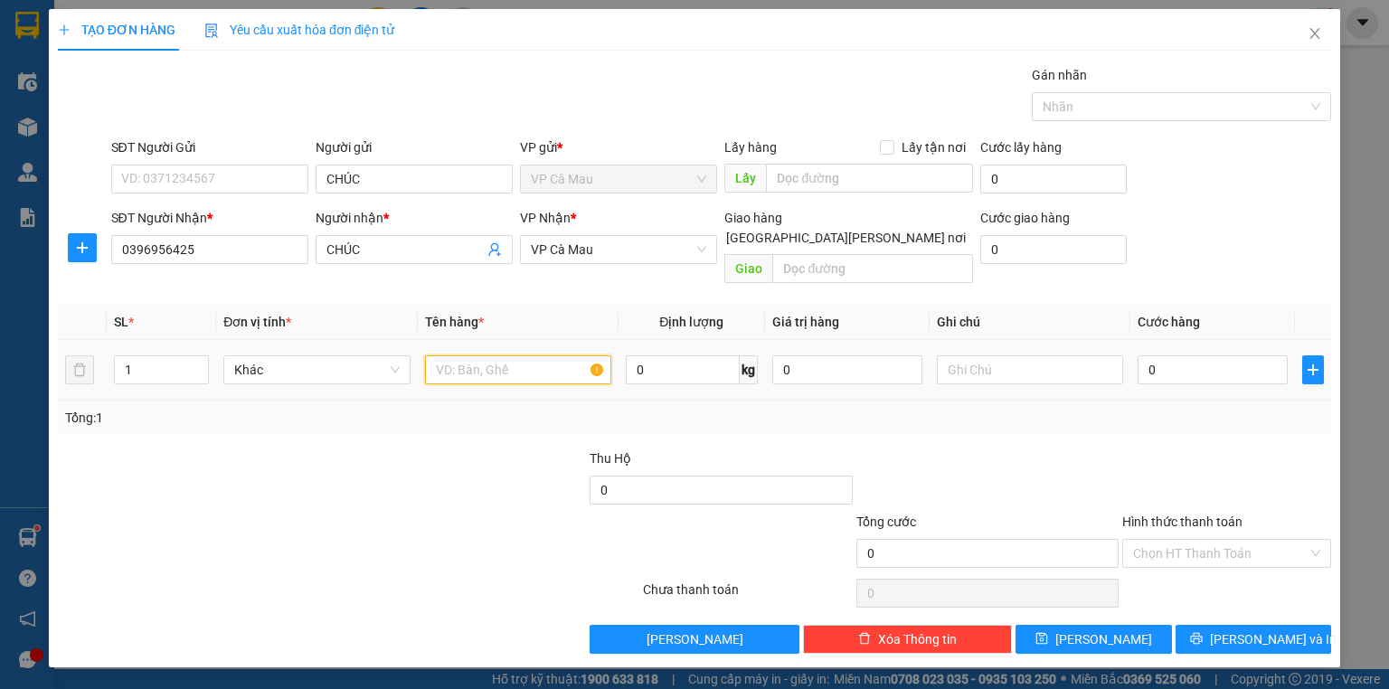
click at [533, 355] on input "text" at bounding box center [518, 369] width 186 height 29
click at [1161, 360] on input "0" at bounding box center [1213, 369] width 150 height 29
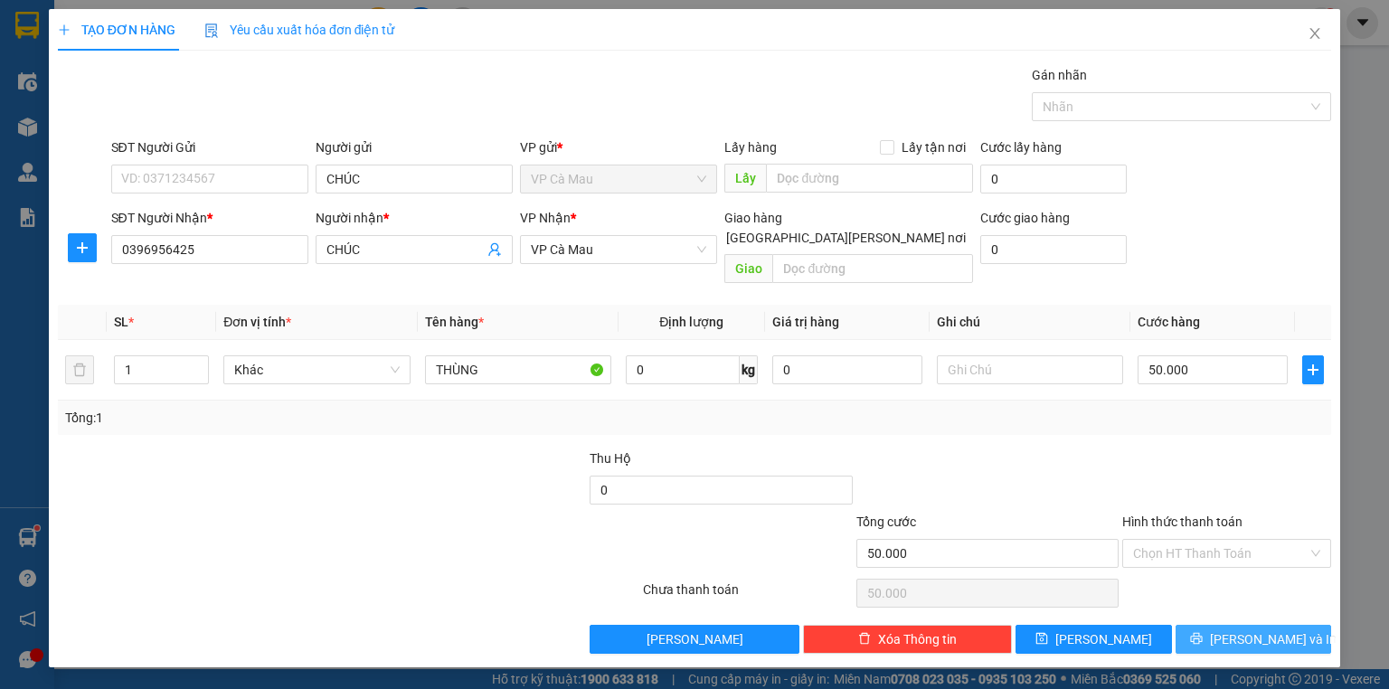
click at [1270, 629] on span "[PERSON_NAME] và In" at bounding box center [1273, 639] width 127 height 20
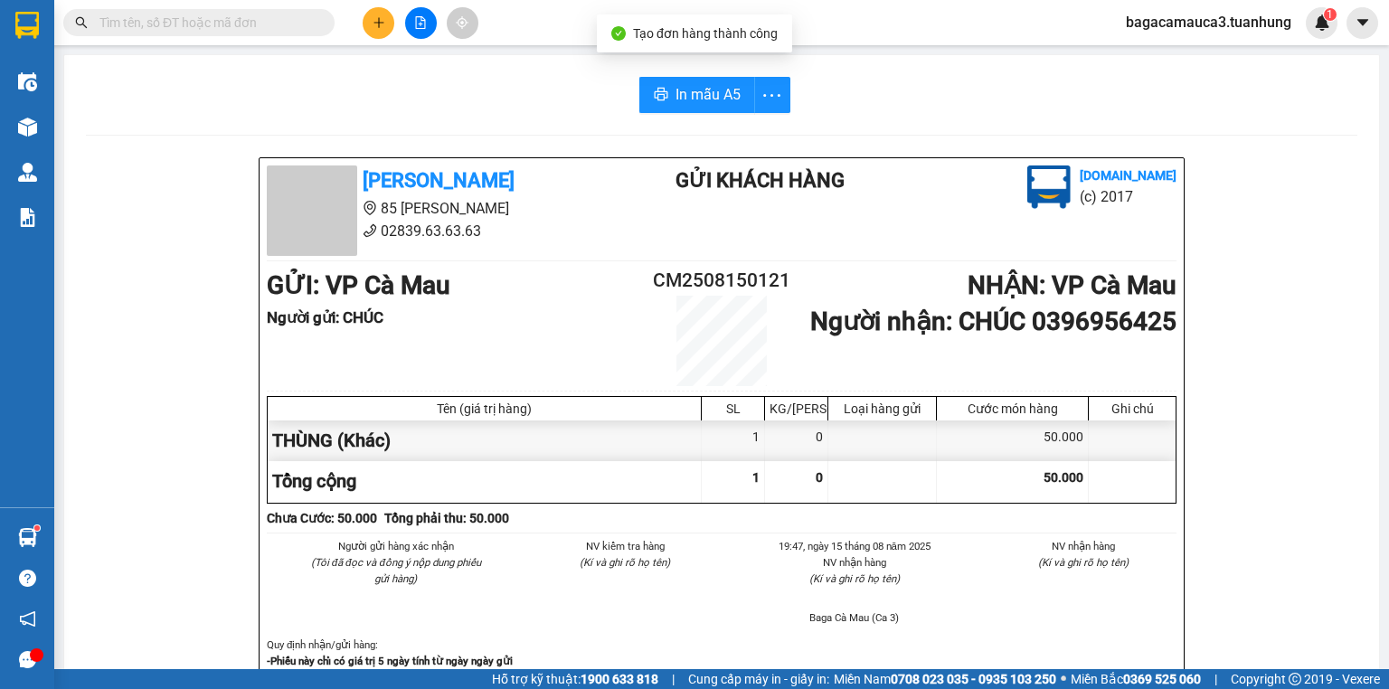
click at [676, 87] on span "In mẫu A5" at bounding box center [708, 94] width 65 height 23
click at [379, 28] on icon "plus" at bounding box center [379, 22] width 13 height 13
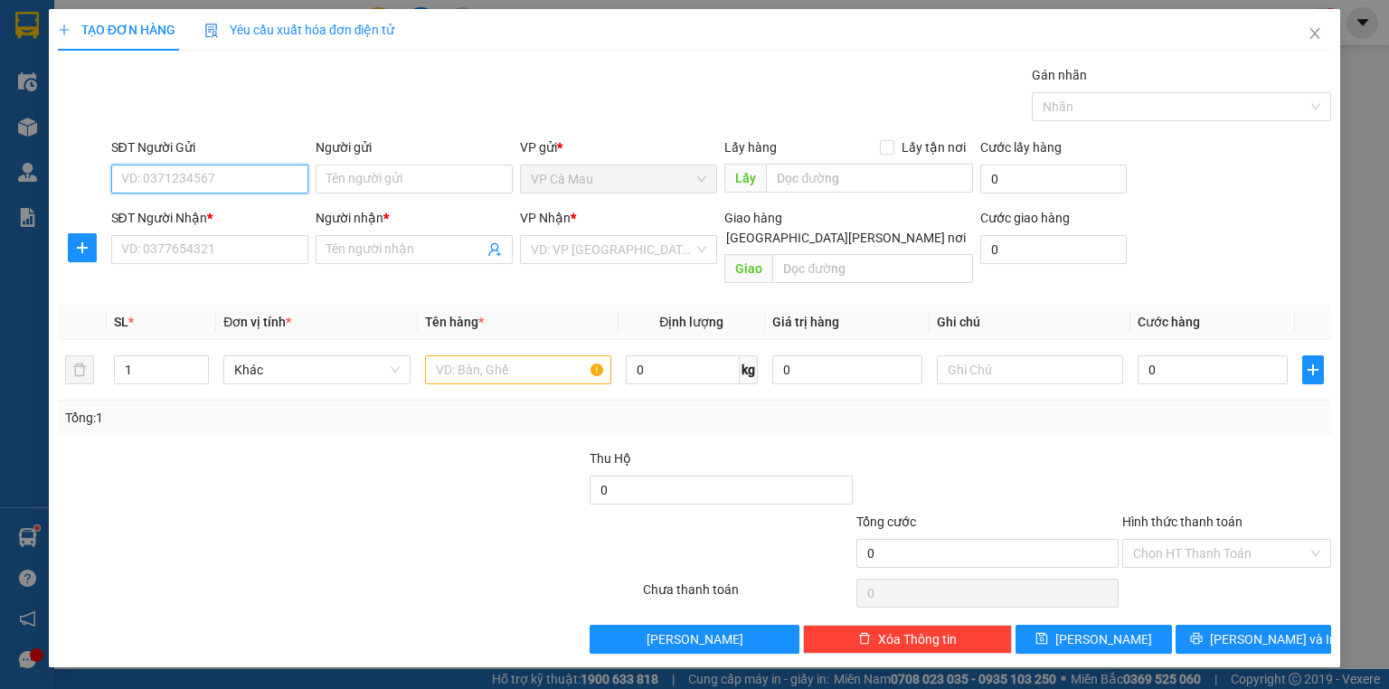
click at [280, 172] on input "SĐT Người Gửi" at bounding box center [209, 179] width 197 height 29
click at [258, 204] on div "0944055172 - [PERSON_NAME]" at bounding box center [211, 214] width 178 height 20
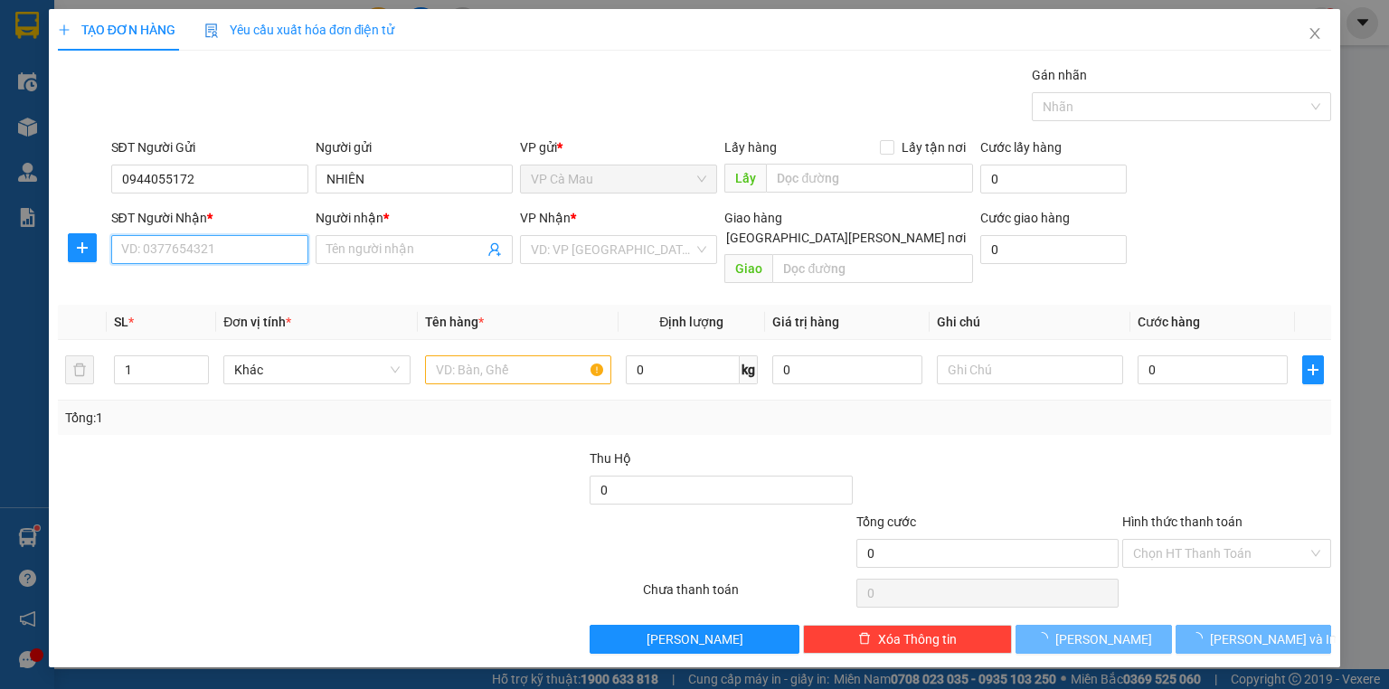
click at [268, 253] on input "SĐT Người Nhận *" at bounding box center [209, 249] width 197 height 29
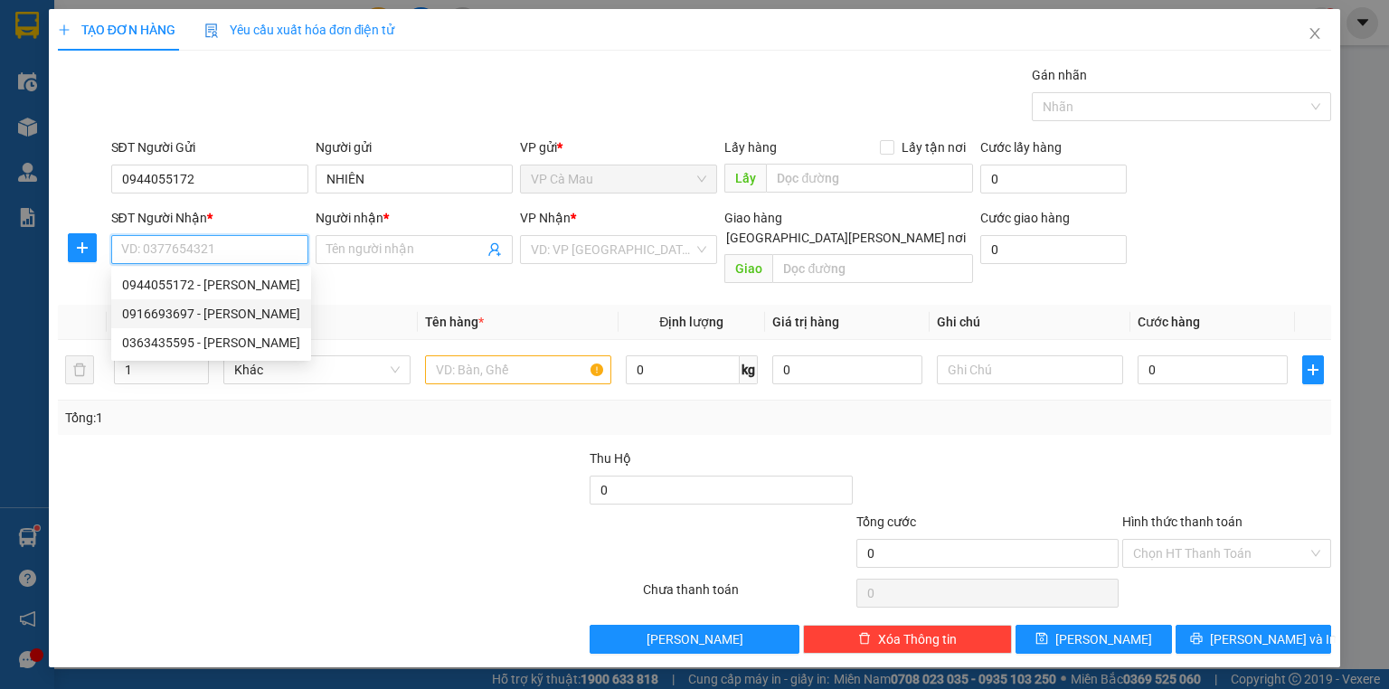
click at [241, 315] on div "0916693697 - [PERSON_NAME]" at bounding box center [211, 314] width 178 height 20
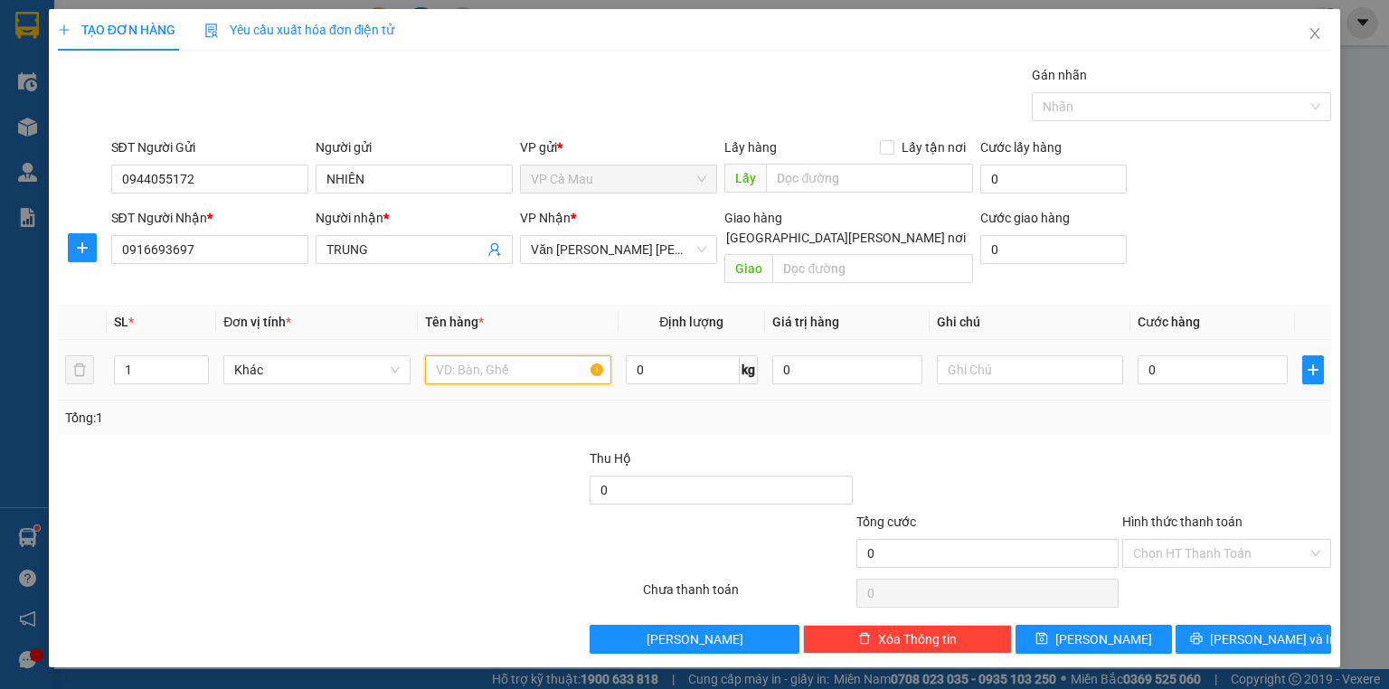
click at [501, 355] on input "text" at bounding box center [518, 369] width 186 height 29
click at [1181, 355] on input "0" at bounding box center [1213, 369] width 150 height 29
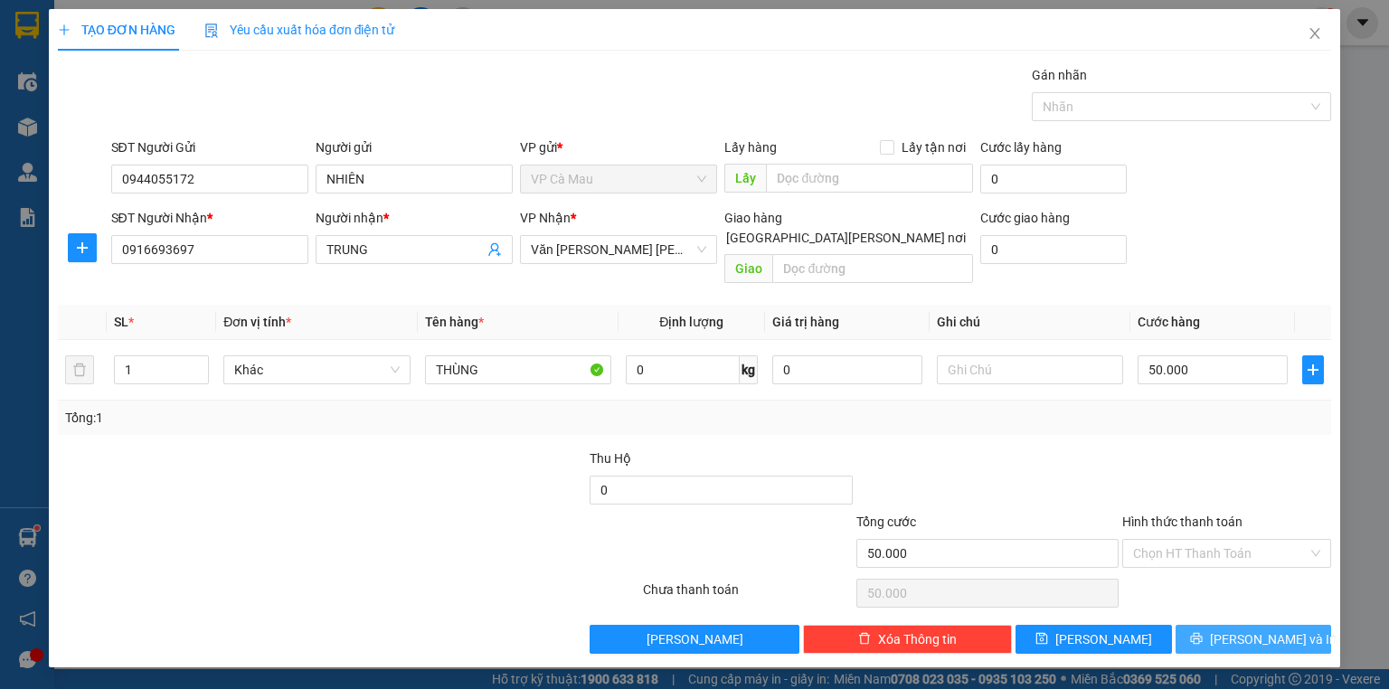
click at [1256, 629] on span "[PERSON_NAME] và In" at bounding box center [1273, 639] width 127 height 20
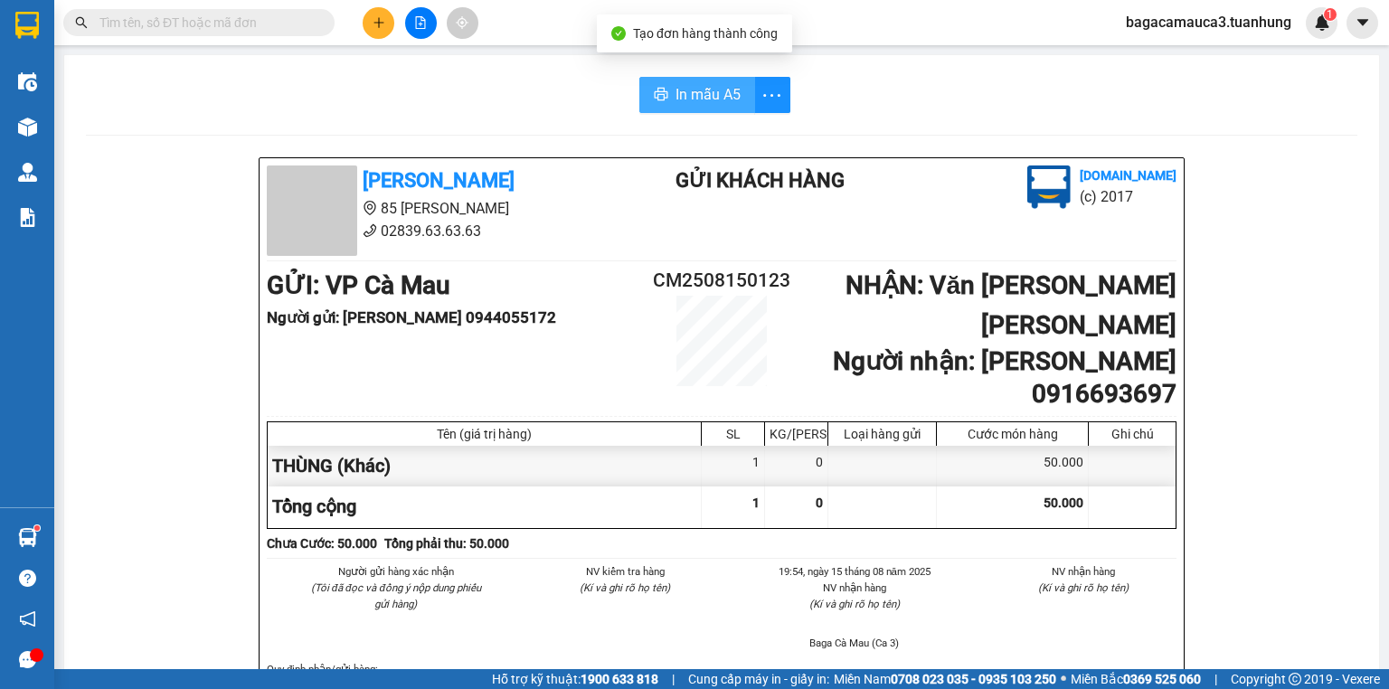
click at [681, 93] on span "In mẫu A5" at bounding box center [708, 94] width 65 height 23
click at [364, 31] on div at bounding box center [421, 23] width 136 height 32
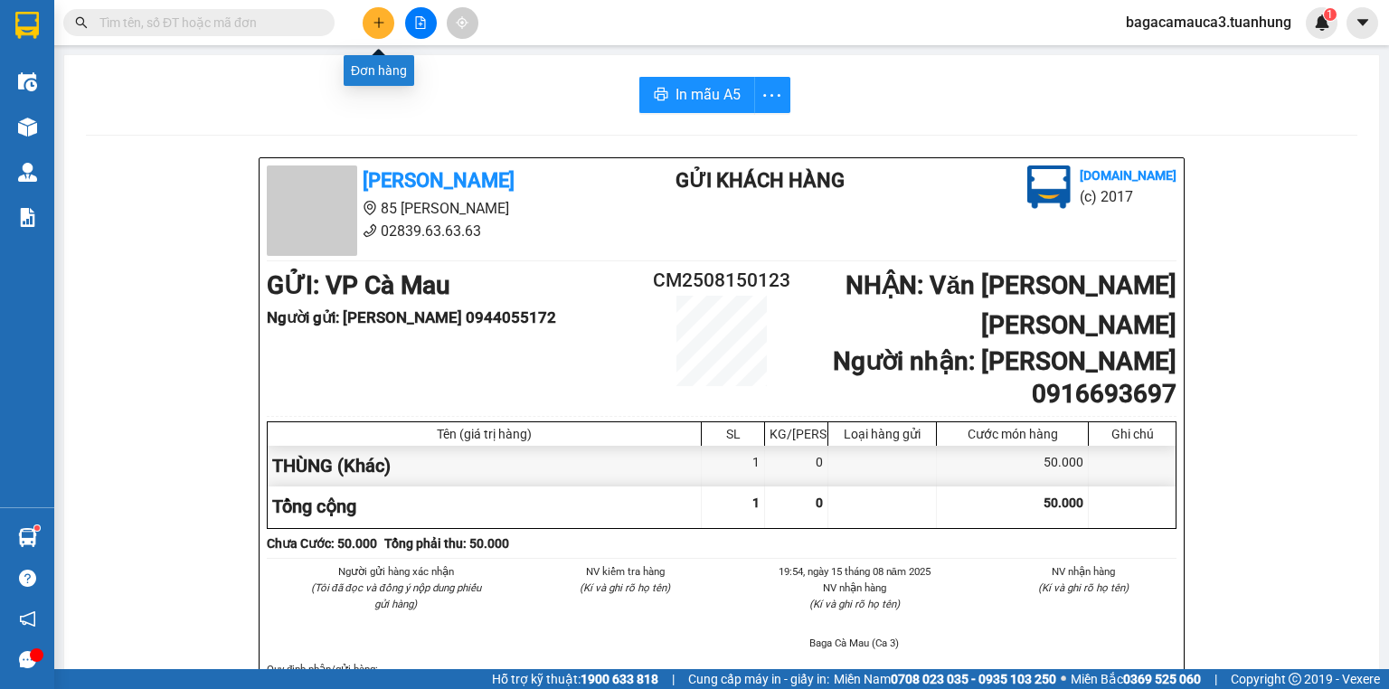
click at [383, 31] on button at bounding box center [379, 23] width 32 height 32
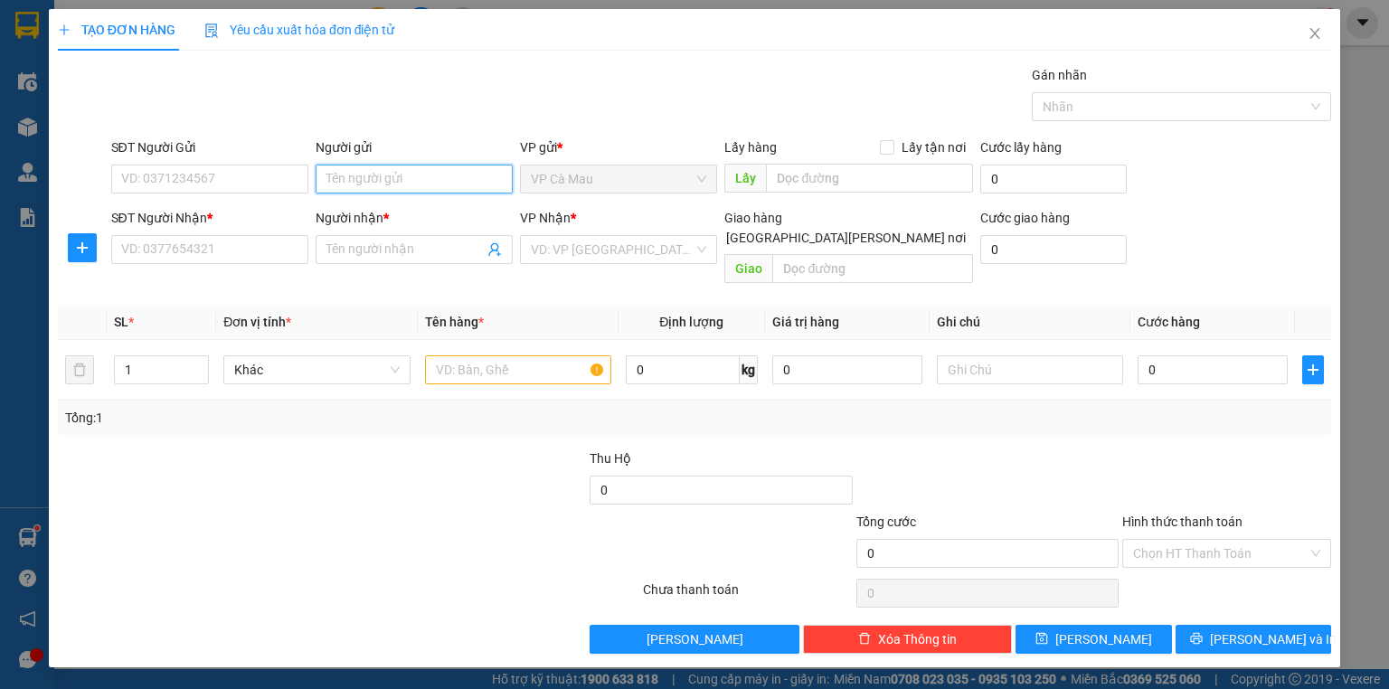
click at [371, 182] on input "Người gửi" at bounding box center [414, 179] width 197 height 29
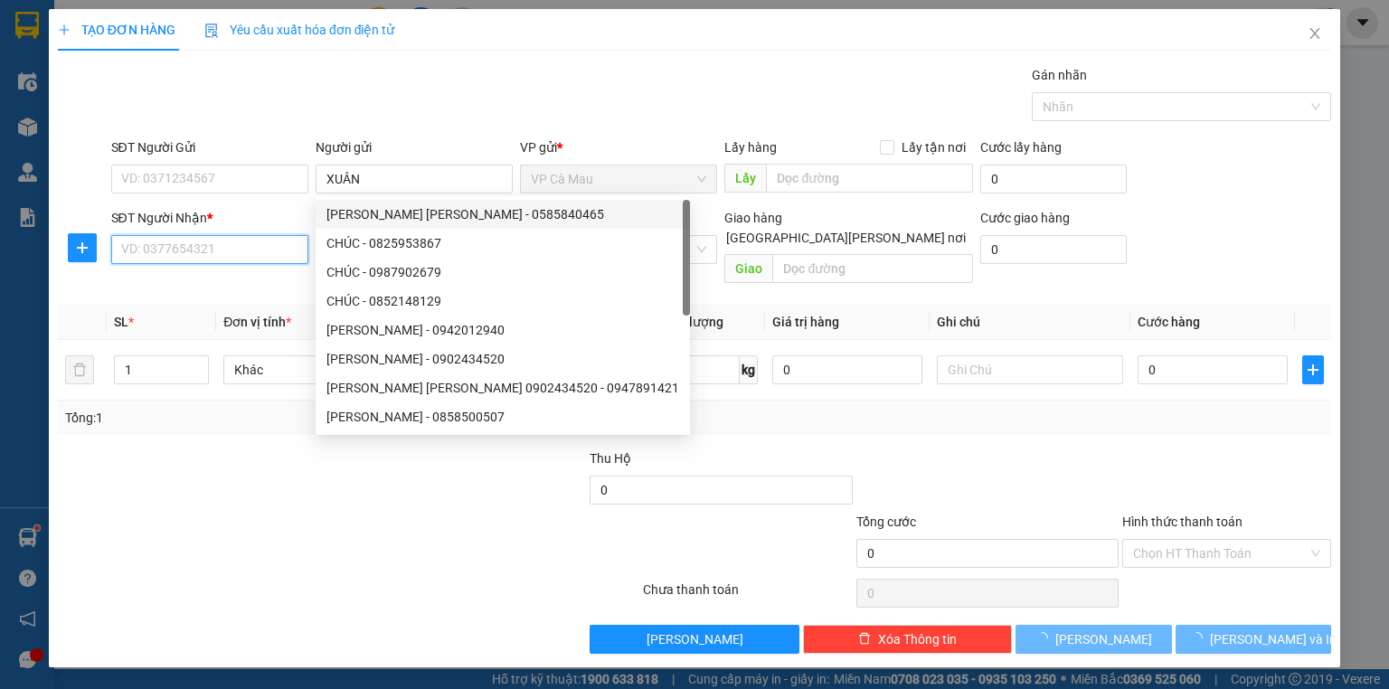
click at [214, 250] on input "SĐT Người Nhận *" at bounding box center [209, 249] width 197 height 29
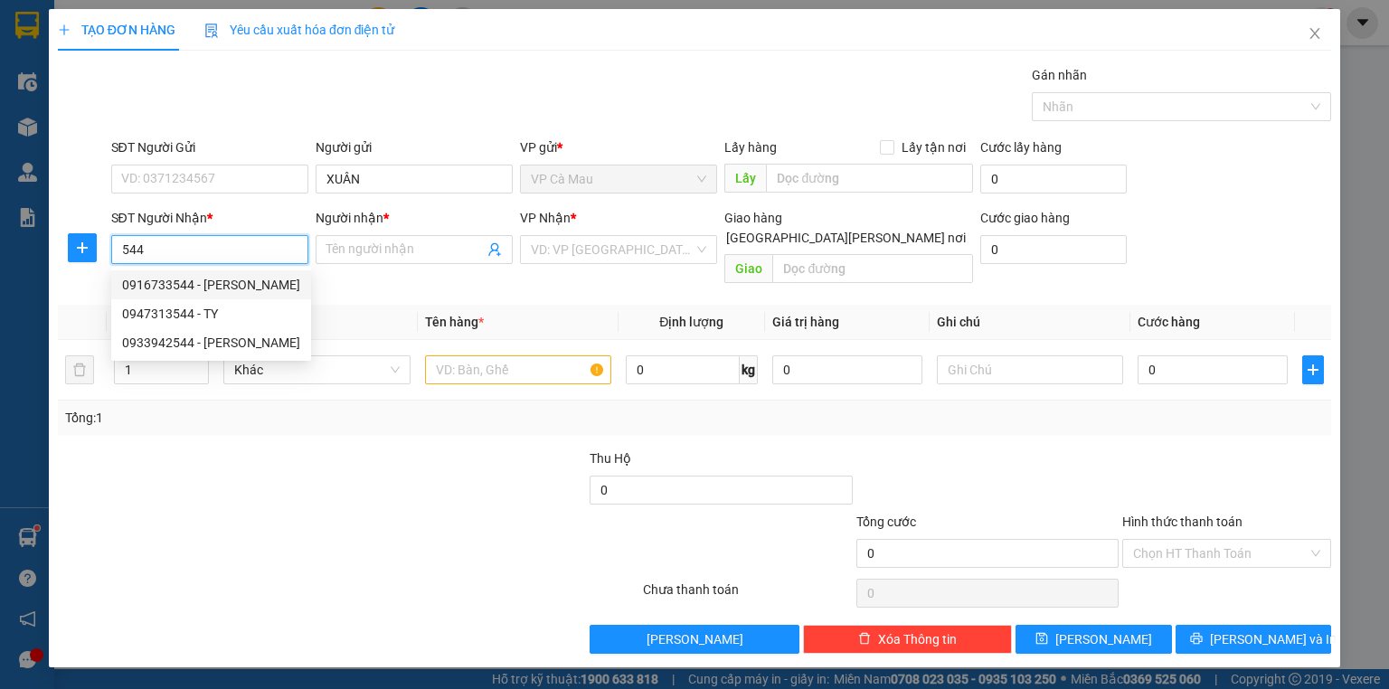
click at [222, 281] on div "0916733544 - [PERSON_NAME]" at bounding box center [211, 285] width 178 height 20
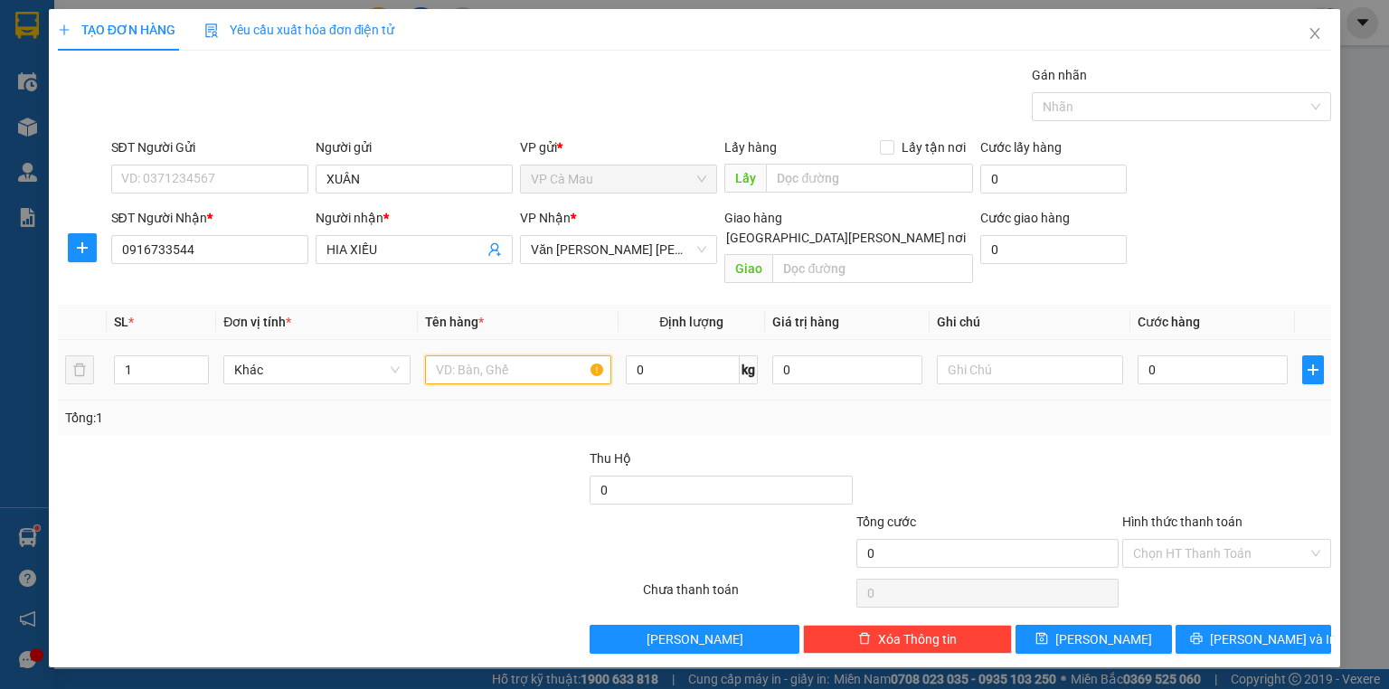
click at [522, 355] on input "text" at bounding box center [518, 369] width 186 height 29
click at [175, 356] on input "1" at bounding box center [161, 369] width 93 height 27
click at [508, 355] on input "text" at bounding box center [518, 369] width 186 height 29
click at [1219, 355] on input "0" at bounding box center [1213, 369] width 150 height 29
click at [175, 356] on input "14" at bounding box center [161, 369] width 93 height 27
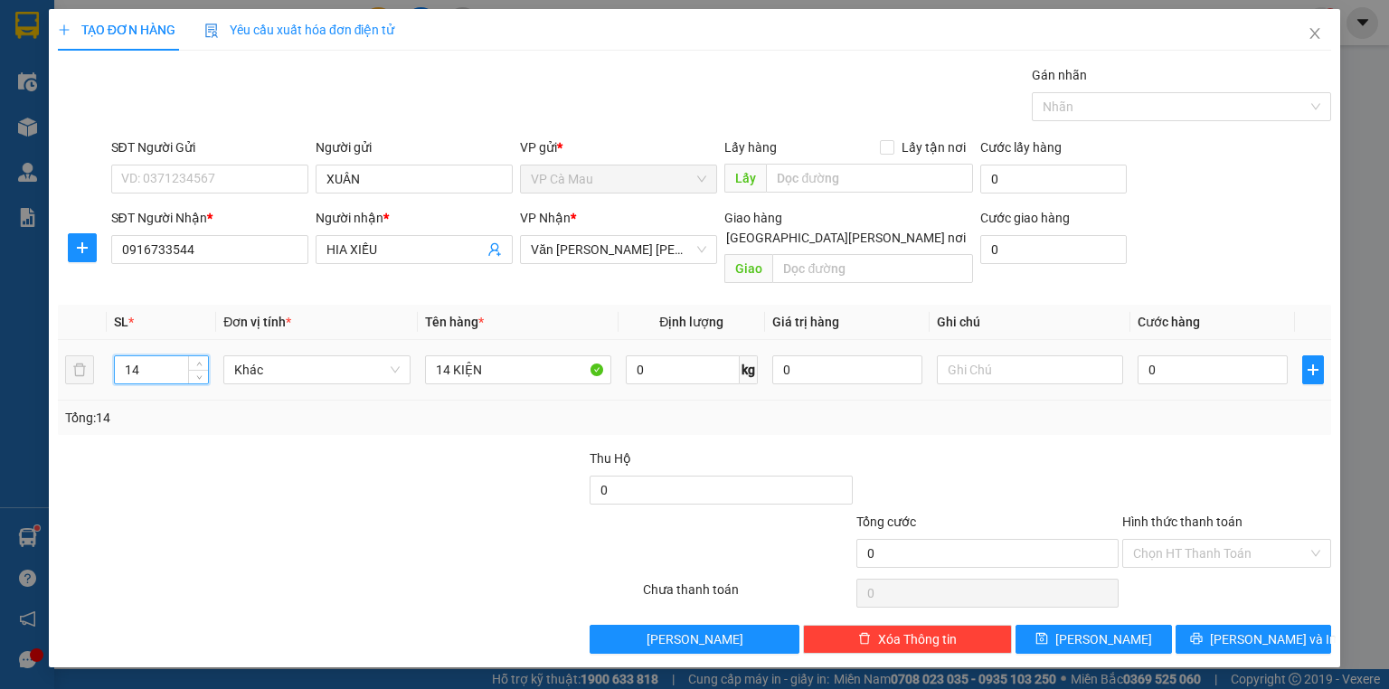
click at [175, 356] on input "14" at bounding box center [161, 369] width 93 height 27
click at [1197, 355] on input "0" at bounding box center [1213, 369] width 150 height 29
click at [1208, 540] on input "Hình thức thanh toán" at bounding box center [1220, 553] width 175 height 27
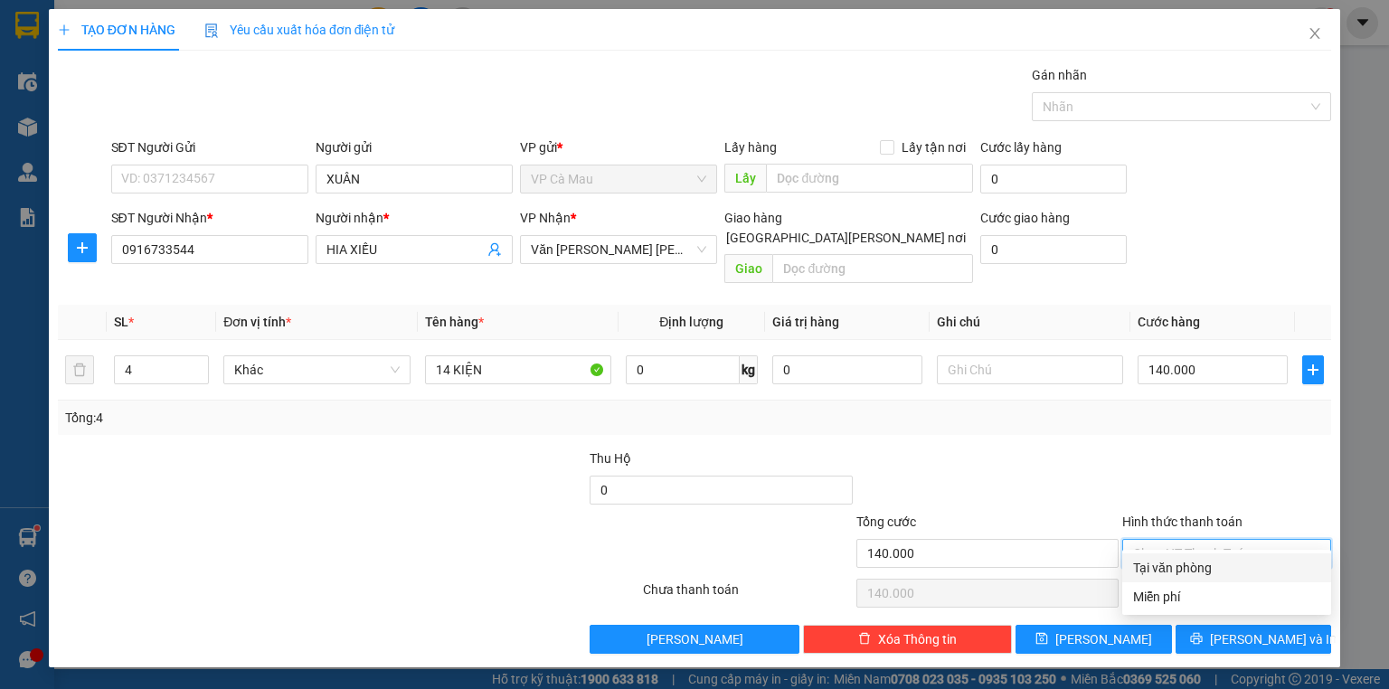
click at [1208, 566] on div "Tại văn phòng" at bounding box center [1226, 568] width 187 height 20
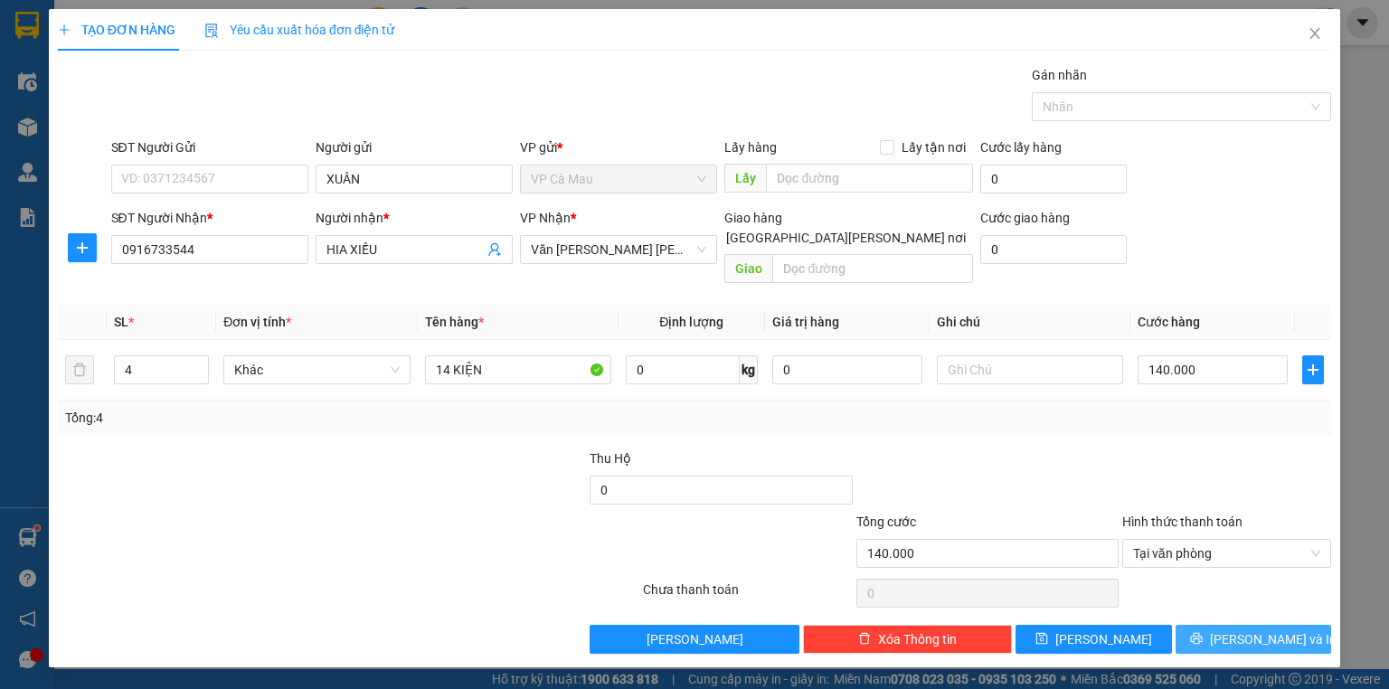
click at [1230, 625] on button "[PERSON_NAME] và In" at bounding box center [1254, 639] width 156 height 29
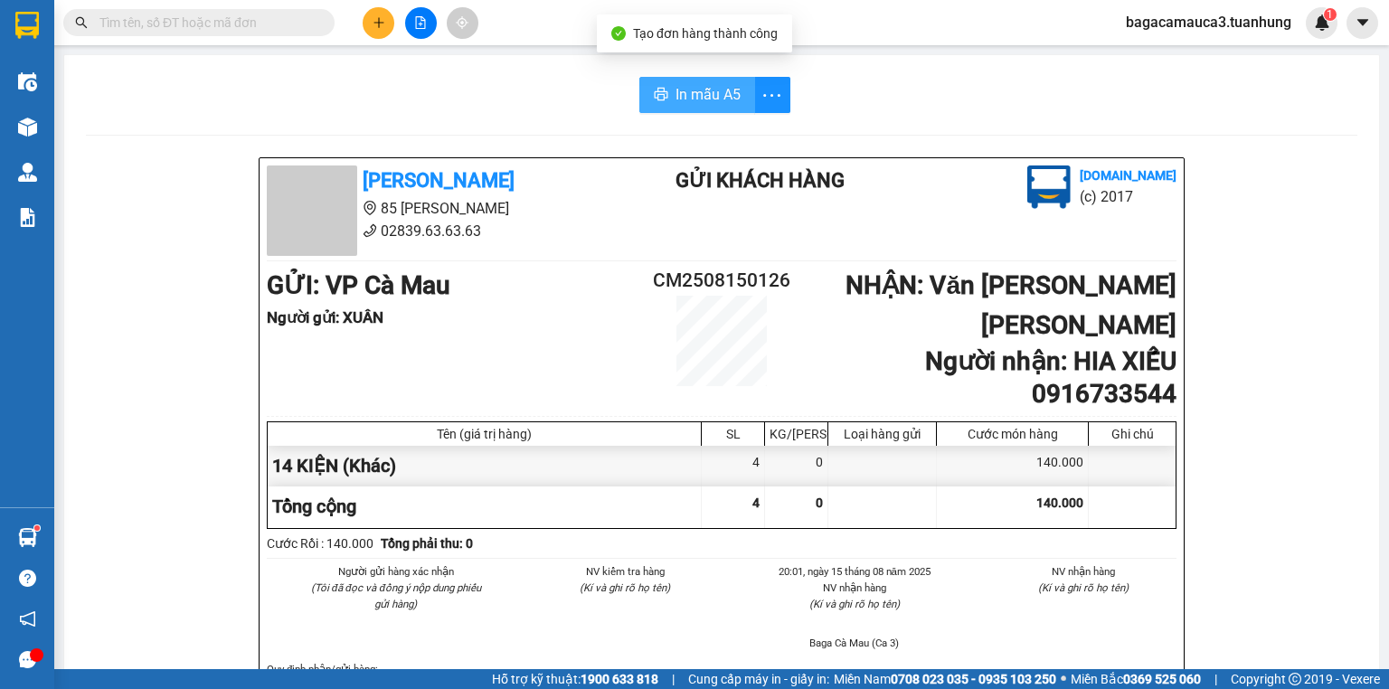
click at [717, 91] on span "In mẫu A5" at bounding box center [708, 94] width 65 height 23
click at [728, 87] on span "In mẫu A5" at bounding box center [708, 94] width 65 height 23
click at [254, 30] on input "text" at bounding box center [205, 23] width 213 height 20
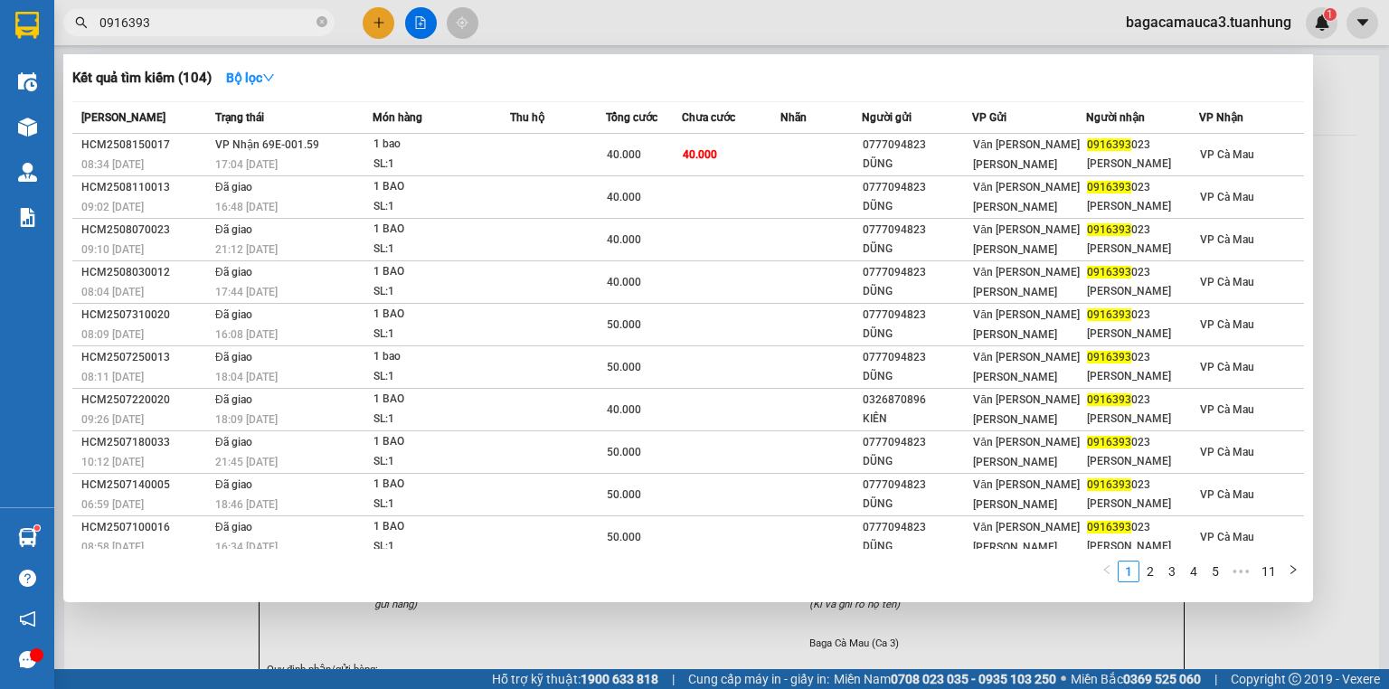
click at [632, 145] on div "40.000" at bounding box center [643, 155] width 73 height 20
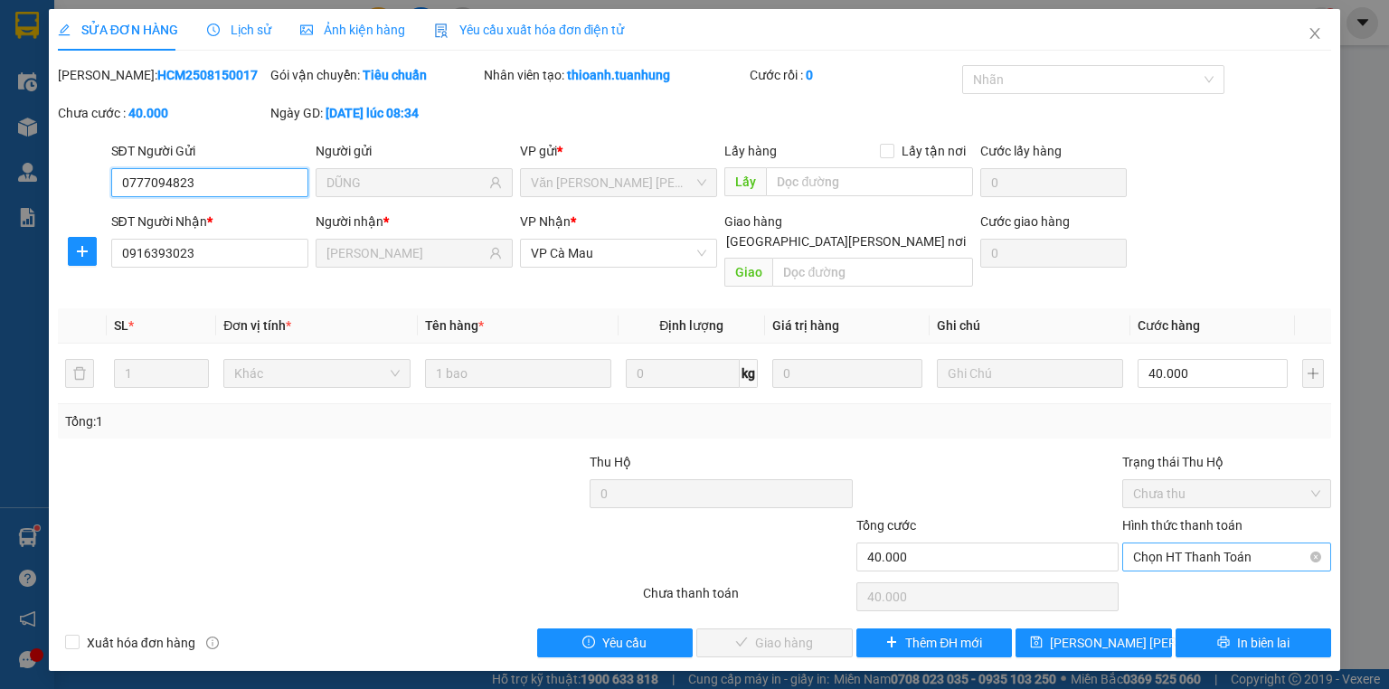
click at [1234, 543] on span "Chọn HT Thanh Toán" at bounding box center [1226, 556] width 187 height 27
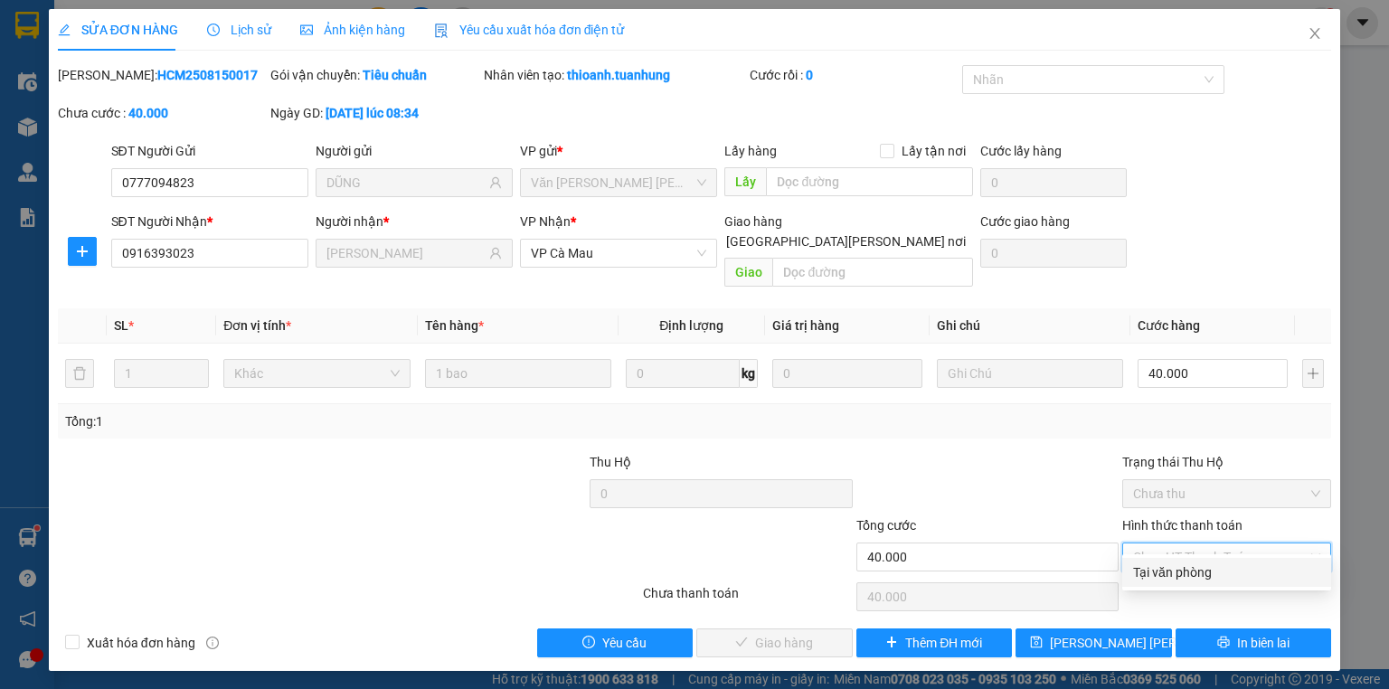
click at [1203, 573] on div "Tại văn phòng" at bounding box center [1226, 572] width 187 height 20
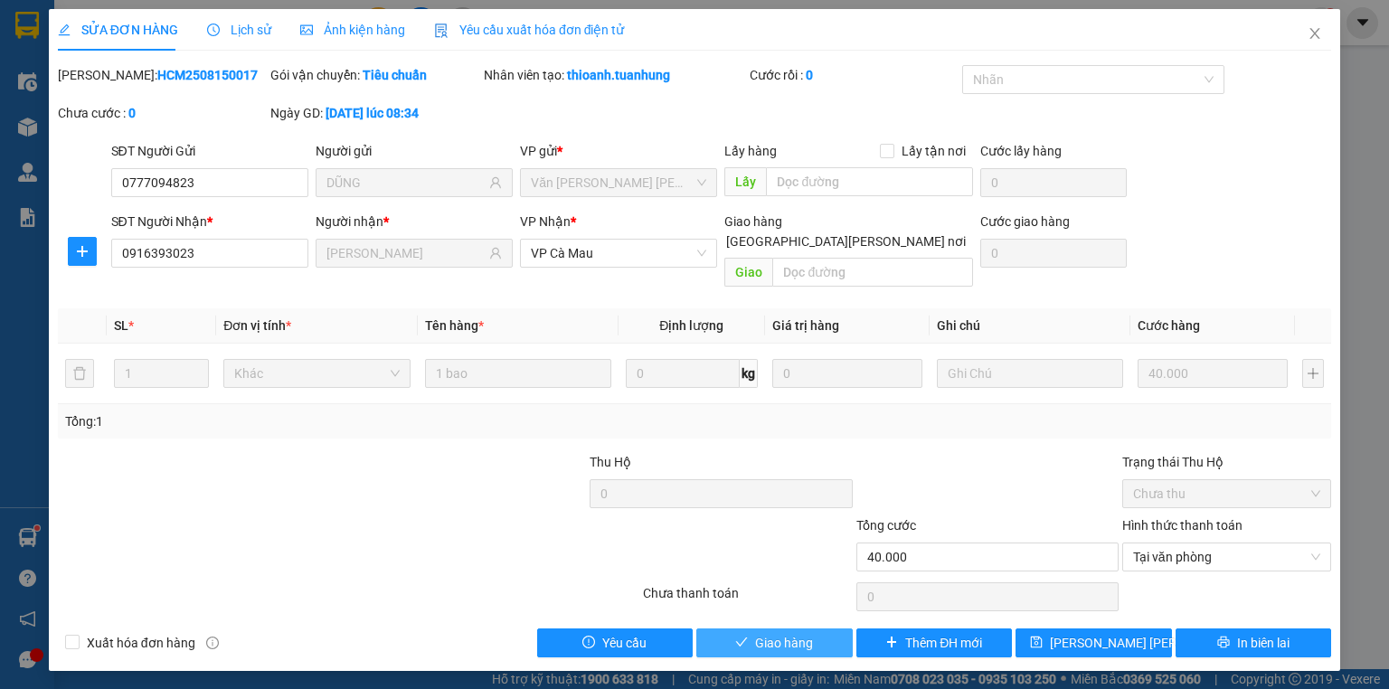
click at [763, 633] on span "Giao hàng" at bounding box center [784, 643] width 58 height 20
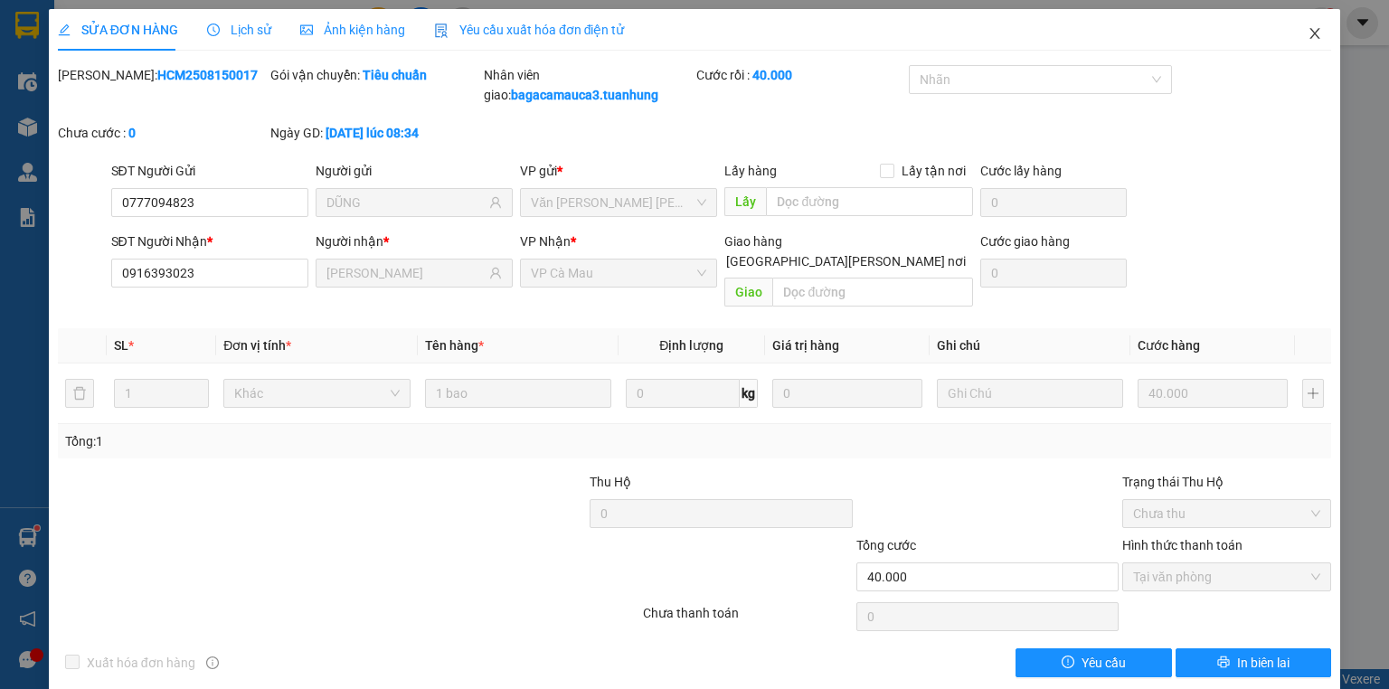
click at [1308, 32] on icon "close" at bounding box center [1315, 33] width 14 height 14
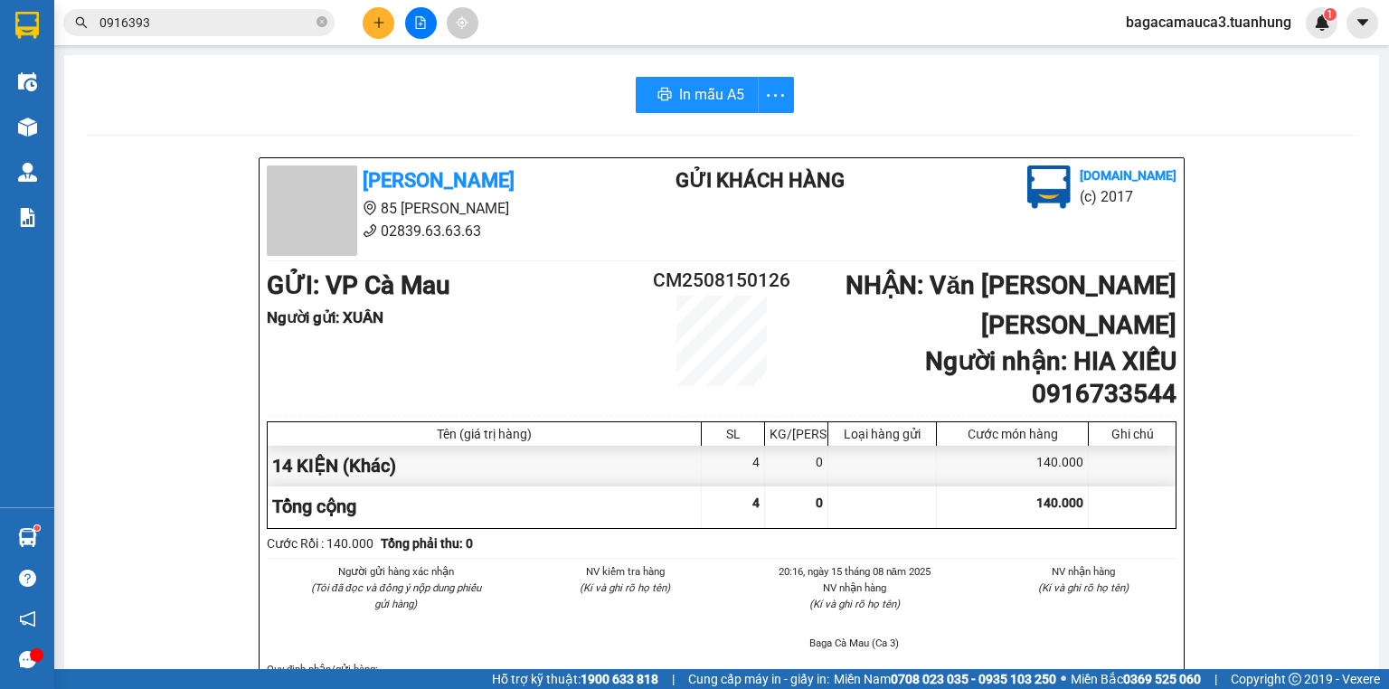
click at [373, 19] on icon "plus" at bounding box center [379, 22] width 13 height 13
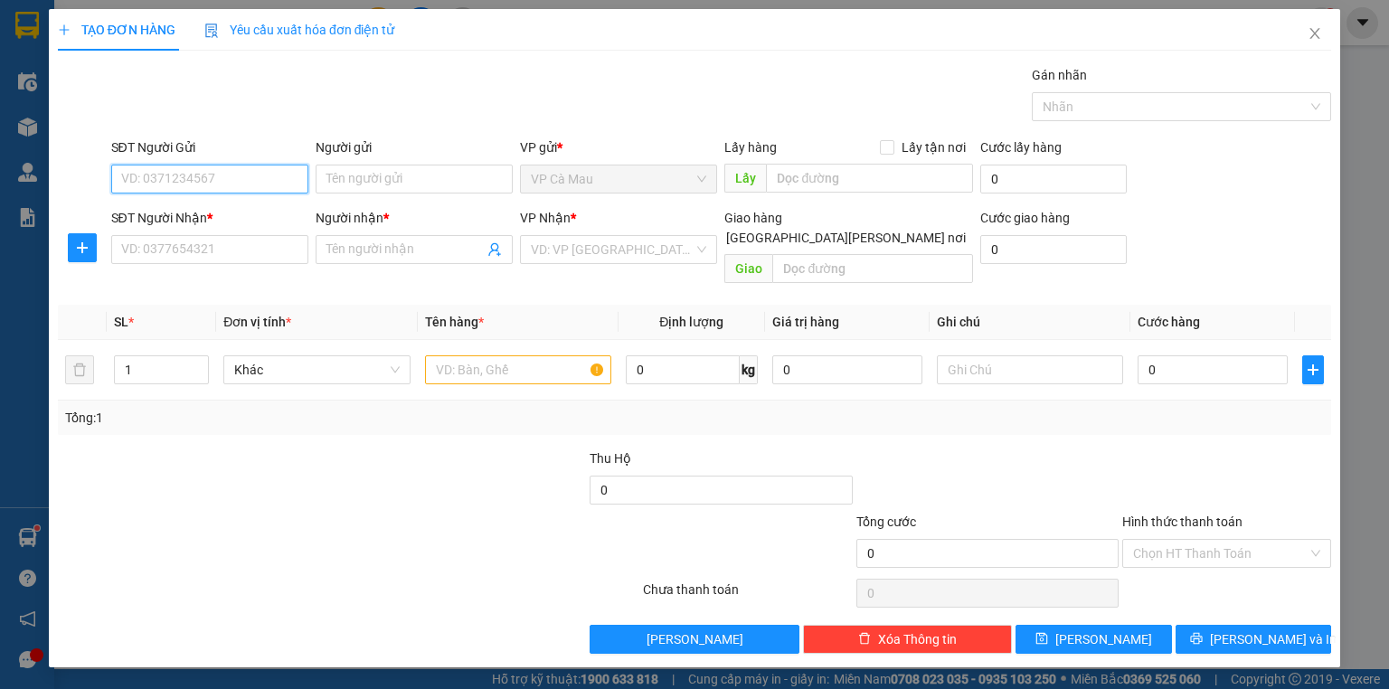
click at [216, 184] on input "SĐT Người Gửi" at bounding box center [209, 179] width 197 height 29
click at [198, 213] on div "0942275456 - TÂM" at bounding box center [209, 214] width 175 height 20
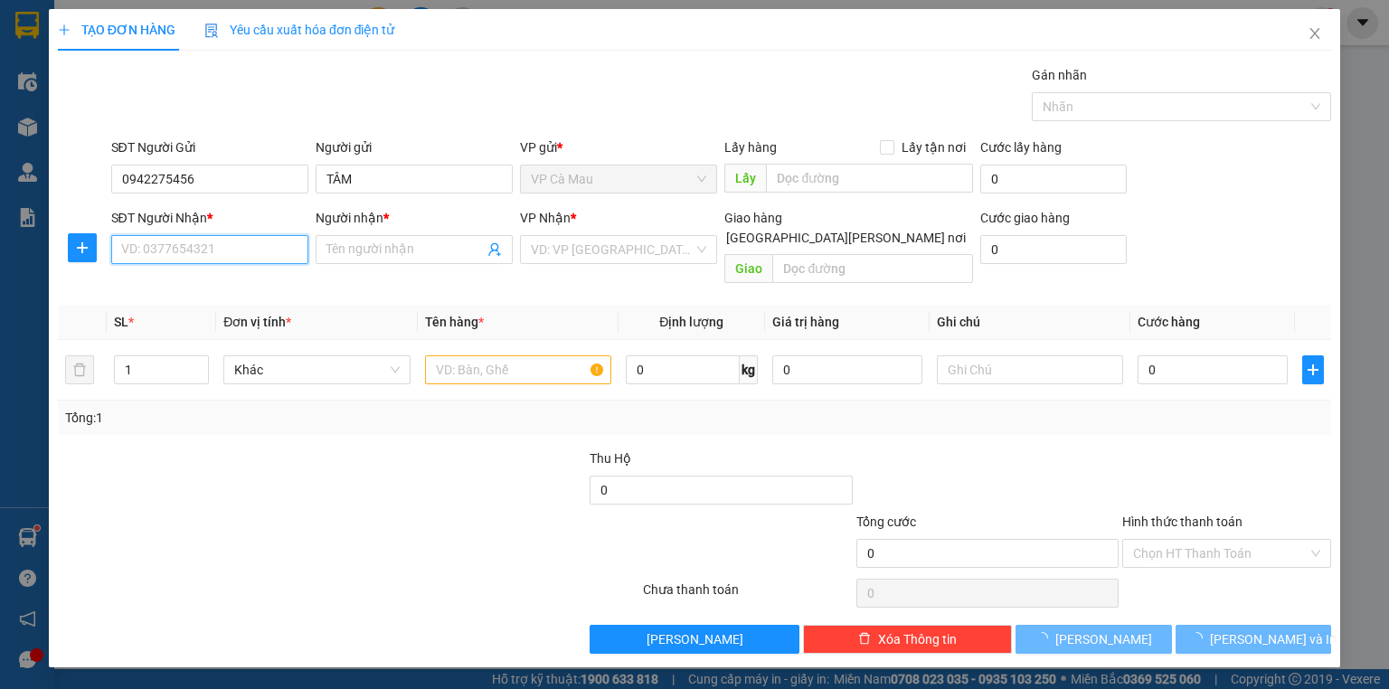
click at [205, 257] on input "SĐT Người Nhận *" at bounding box center [209, 249] width 197 height 29
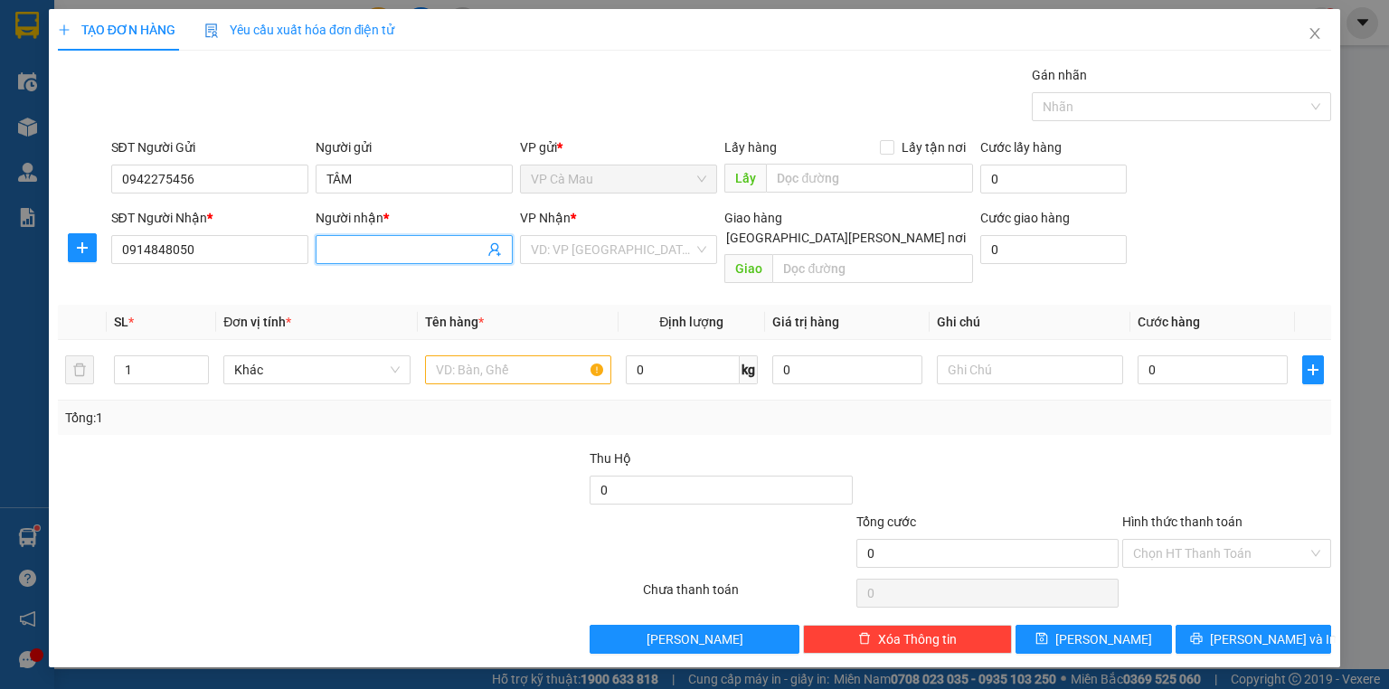
click at [365, 247] on input "Người nhận *" at bounding box center [404, 250] width 157 height 20
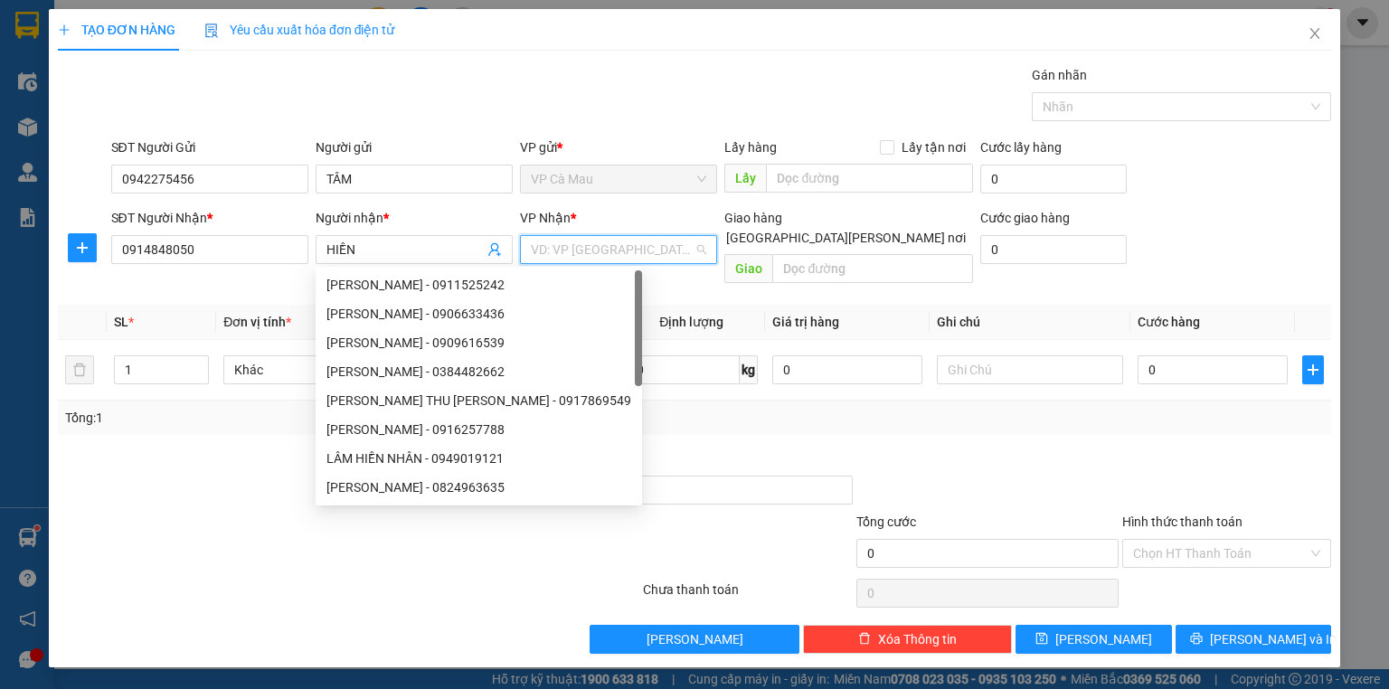
click at [626, 250] on input "search" at bounding box center [612, 249] width 163 height 27
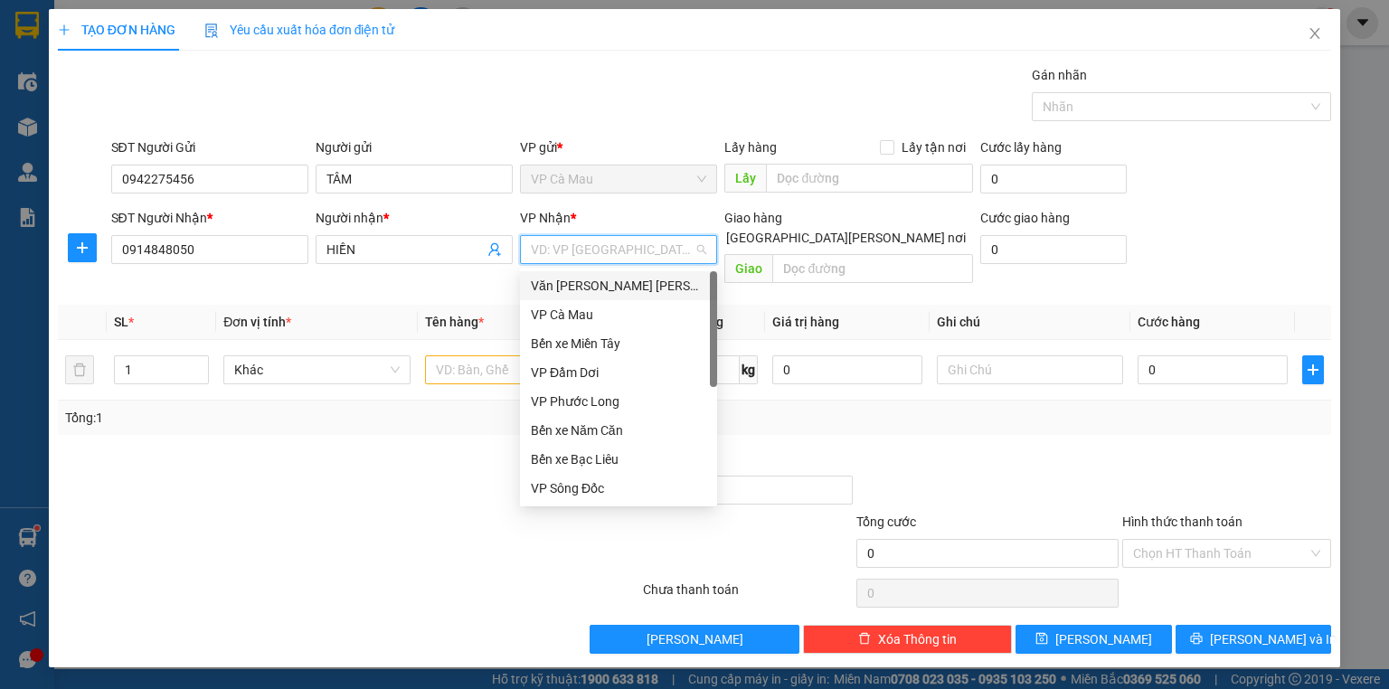
click at [631, 285] on div "Văn [PERSON_NAME] [PERSON_NAME]" at bounding box center [618, 286] width 175 height 20
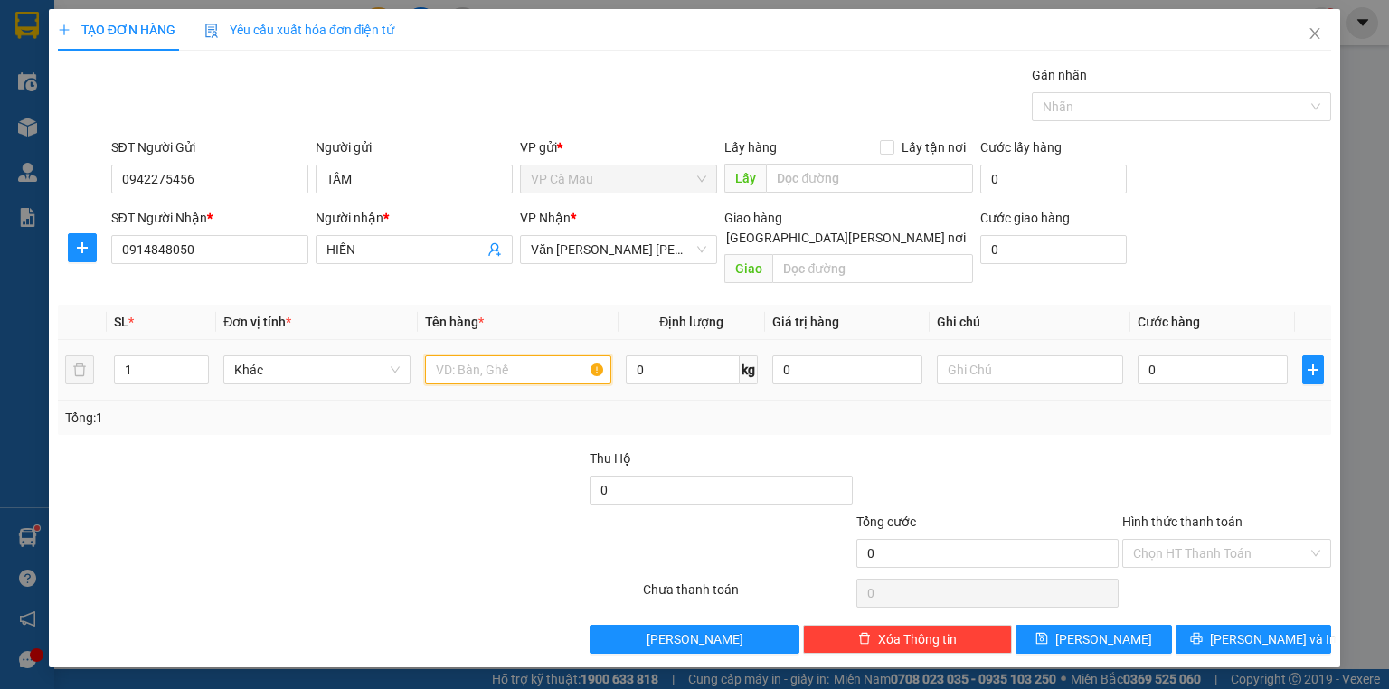
click at [452, 355] on input "text" at bounding box center [518, 369] width 186 height 29
click at [1189, 355] on input "0" at bounding box center [1213, 369] width 150 height 29
click at [1179, 540] on input "Hình thức thanh toán" at bounding box center [1220, 553] width 175 height 27
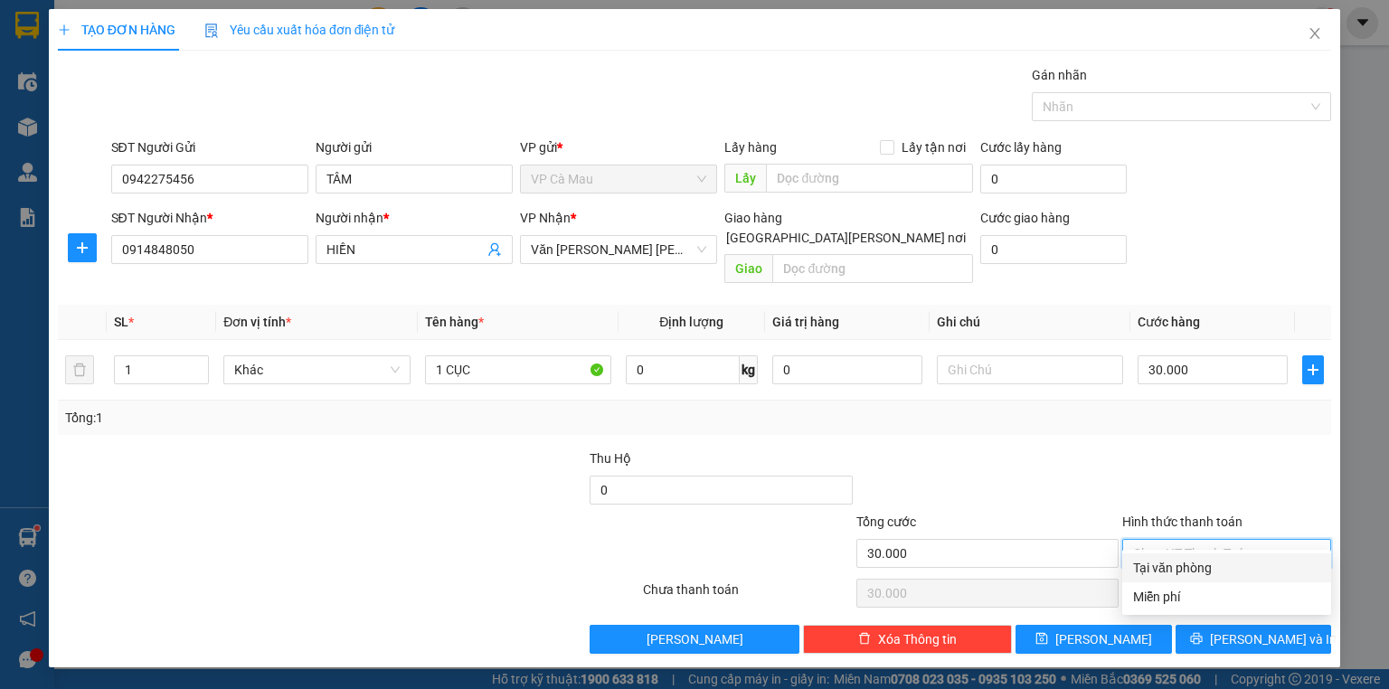
click at [1185, 562] on div "Tại văn phòng" at bounding box center [1226, 568] width 187 height 20
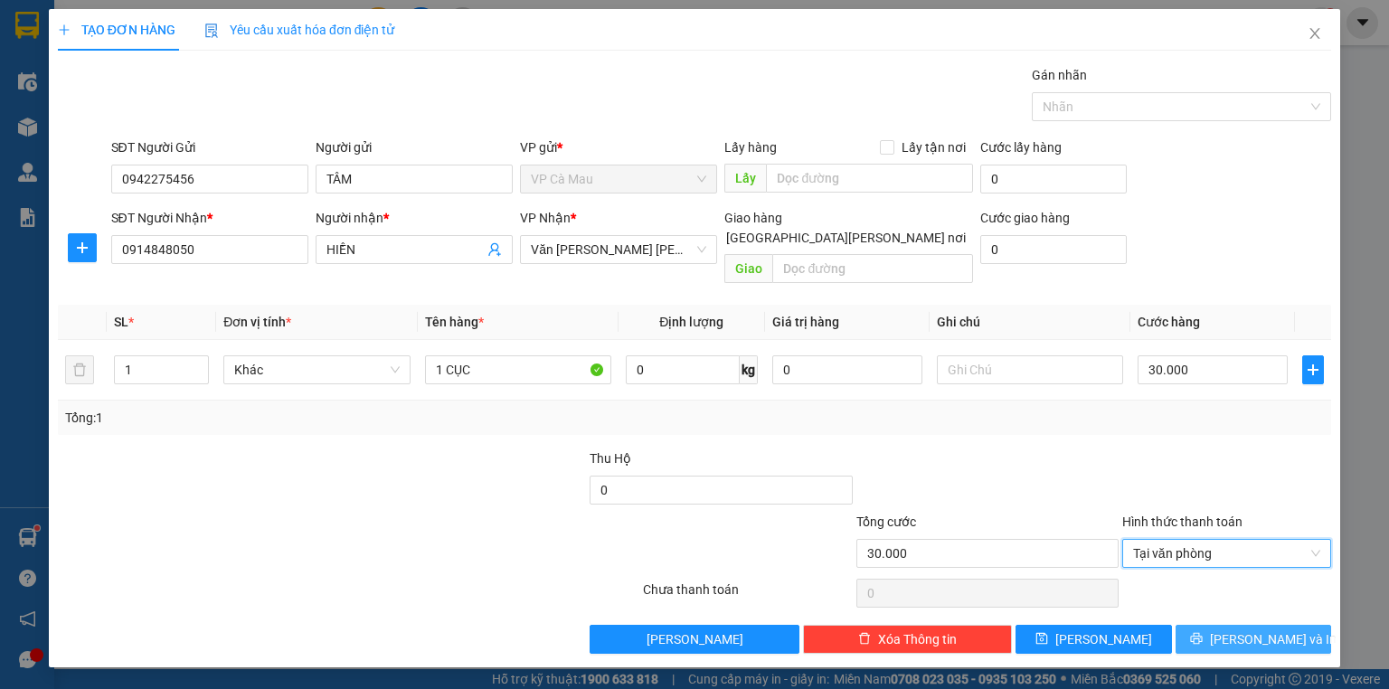
click at [1252, 629] on span "[PERSON_NAME] và In" at bounding box center [1273, 639] width 127 height 20
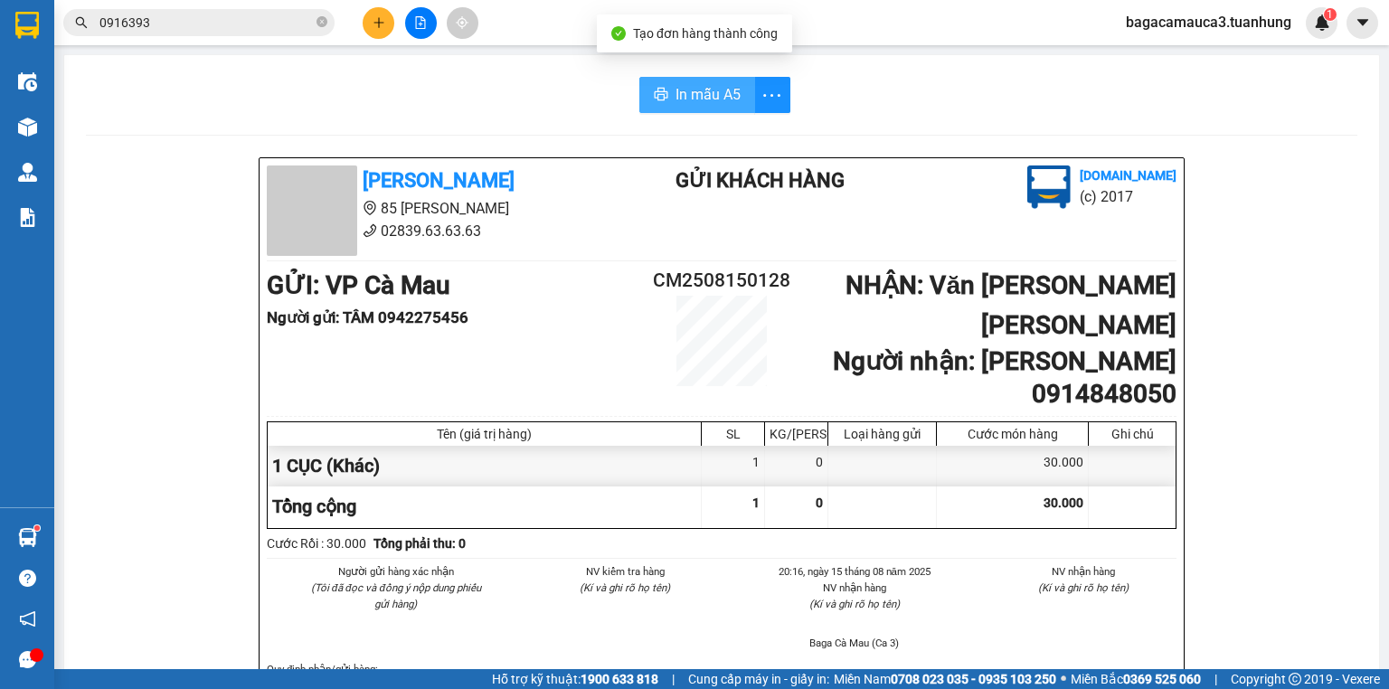
click at [694, 94] on span "In mẫu A5" at bounding box center [708, 94] width 65 height 23
click at [380, 19] on icon "plus" at bounding box center [379, 22] width 13 height 13
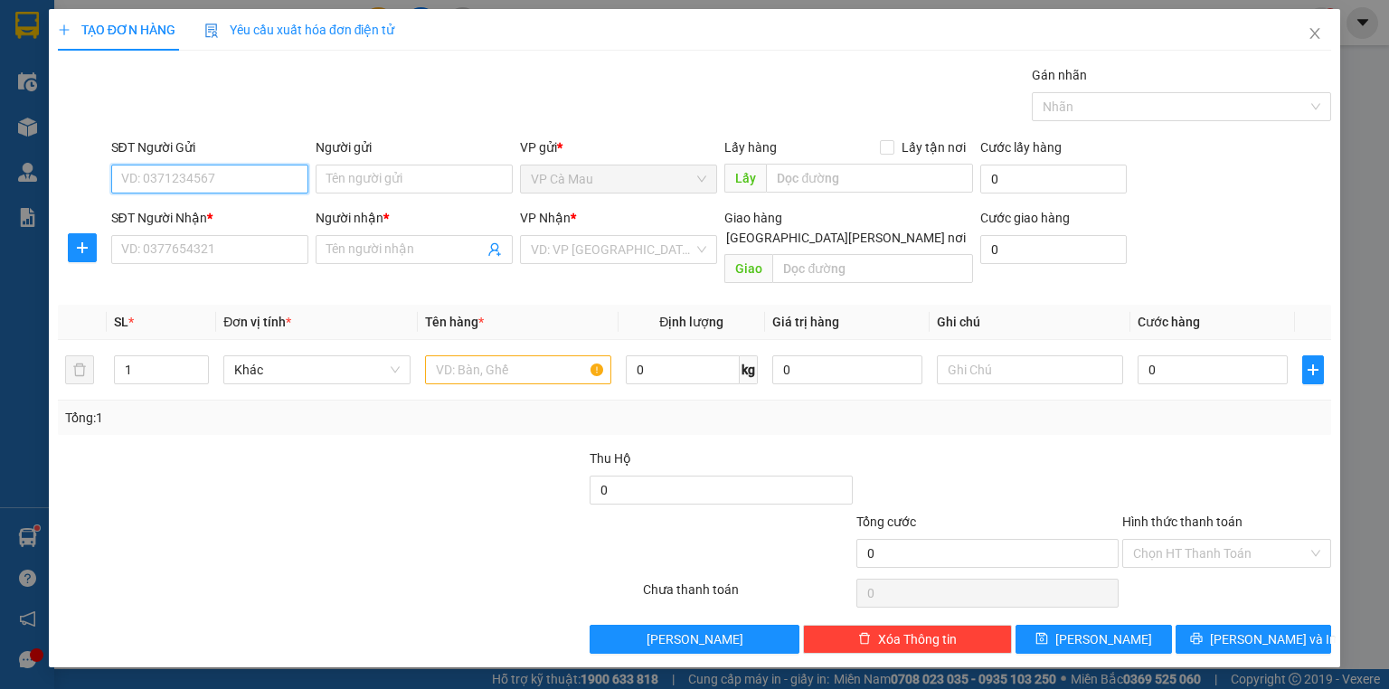
click at [224, 173] on input "SĐT Người Gửi" at bounding box center [209, 179] width 197 height 29
click at [416, 181] on input "Người gửi" at bounding box center [414, 179] width 197 height 29
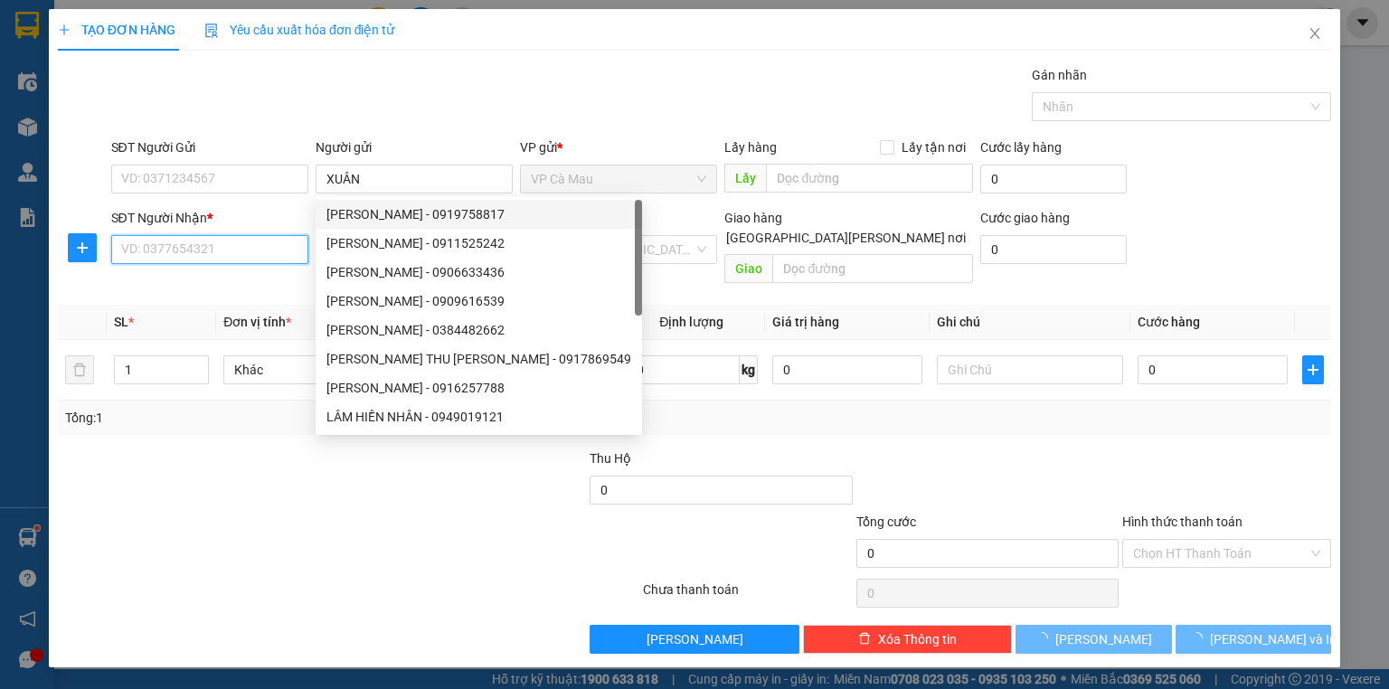
click at [242, 242] on input "SĐT Người Nhận *" at bounding box center [209, 249] width 197 height 29
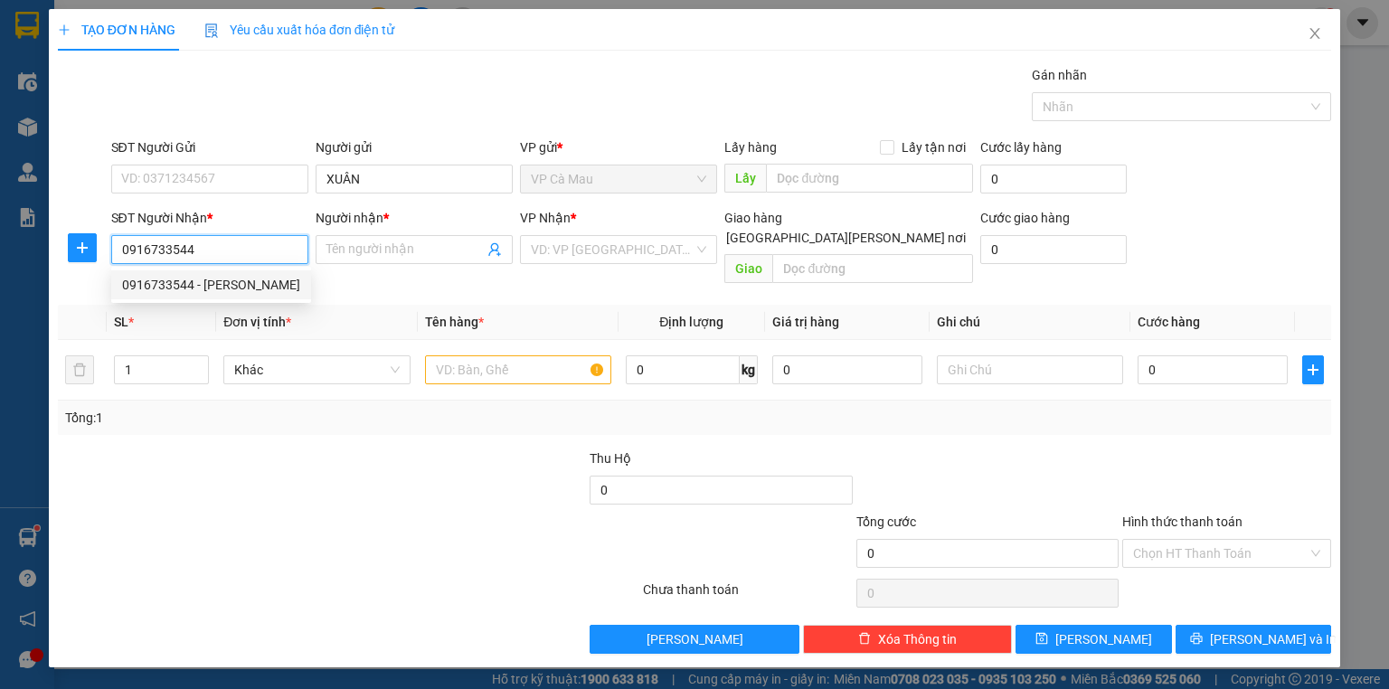
click at [257, 273] on div "0916733544 - [PERSON_NAME]" at bounding box center [211, 284] width 200 height 29
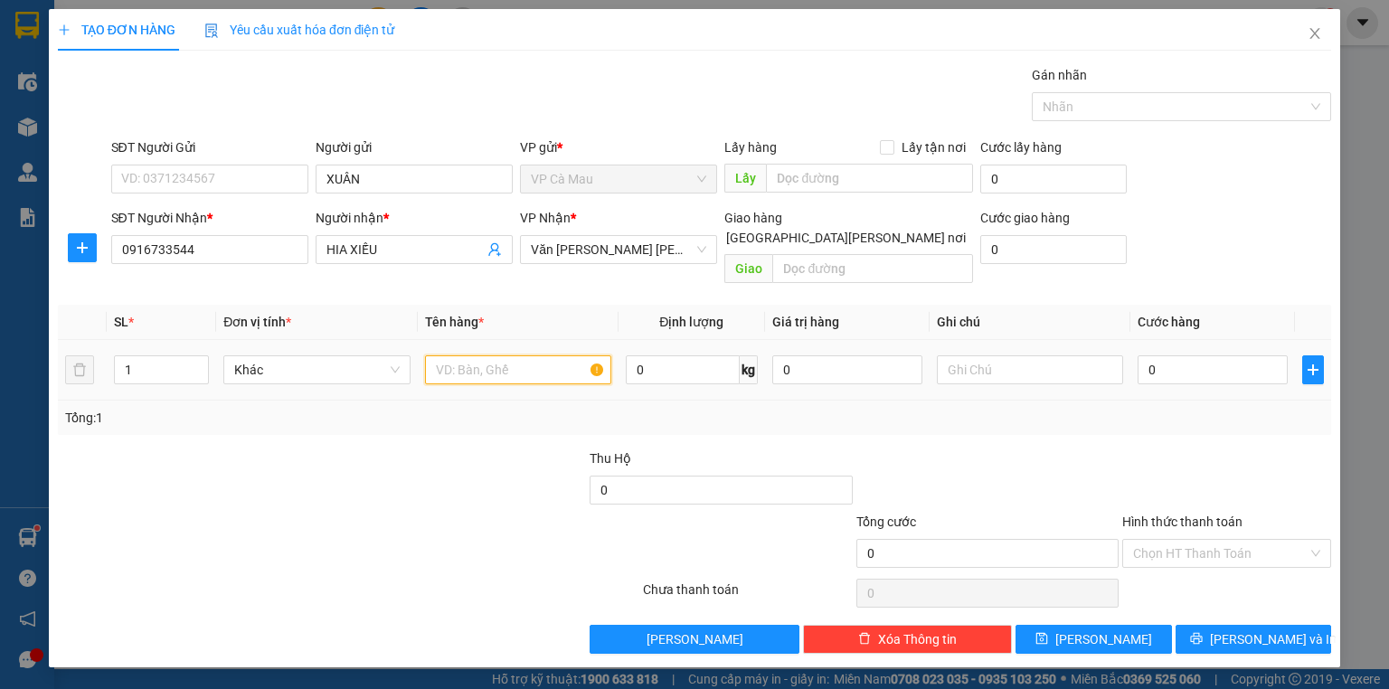
click at [450, 355] on input "text" at bounding box center [518, 369] width 186 height 29
click at [1176, 355] on input "0" at bounding box center [1213, 369] width 150 height 29
click at [1176, 540] on input "Hình thức thanh toán" at bounding box center [1220, 553] width 175 height 27
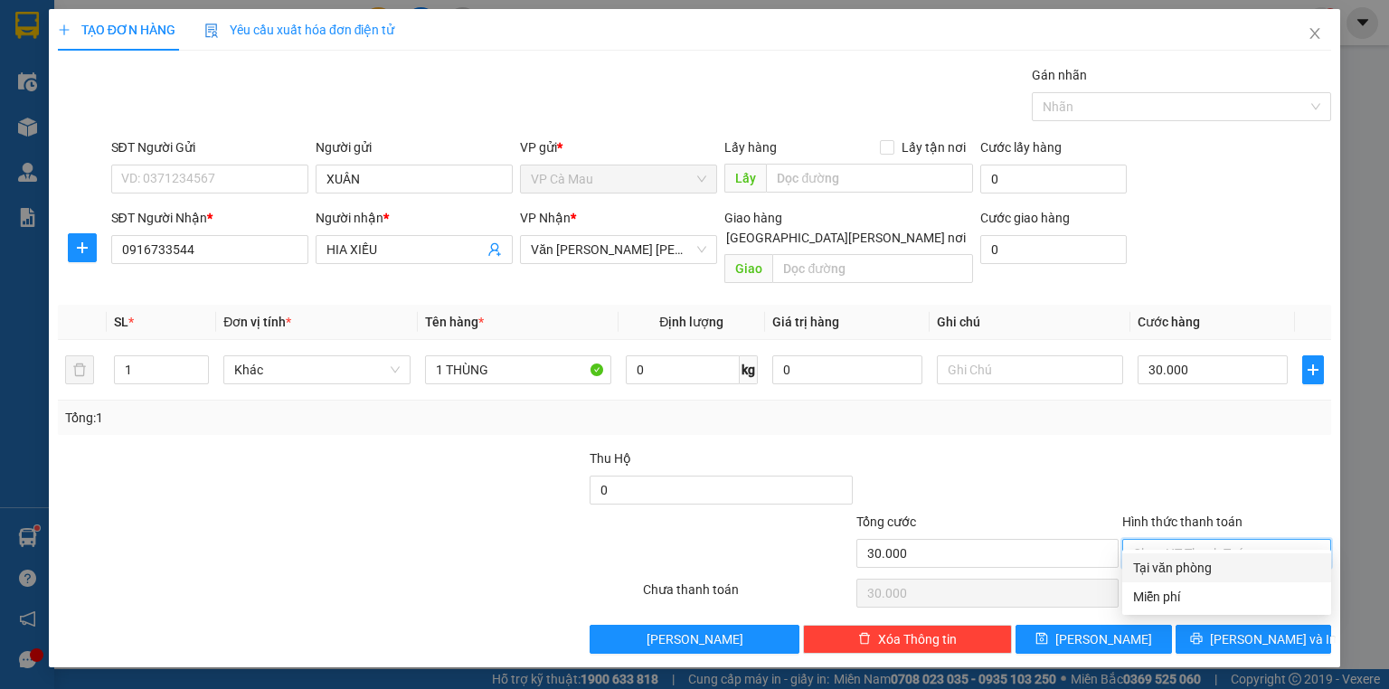
click at [1186, 558] on div "Tại văn phòng" at bounding box center [1226, 568] width 187 height 20
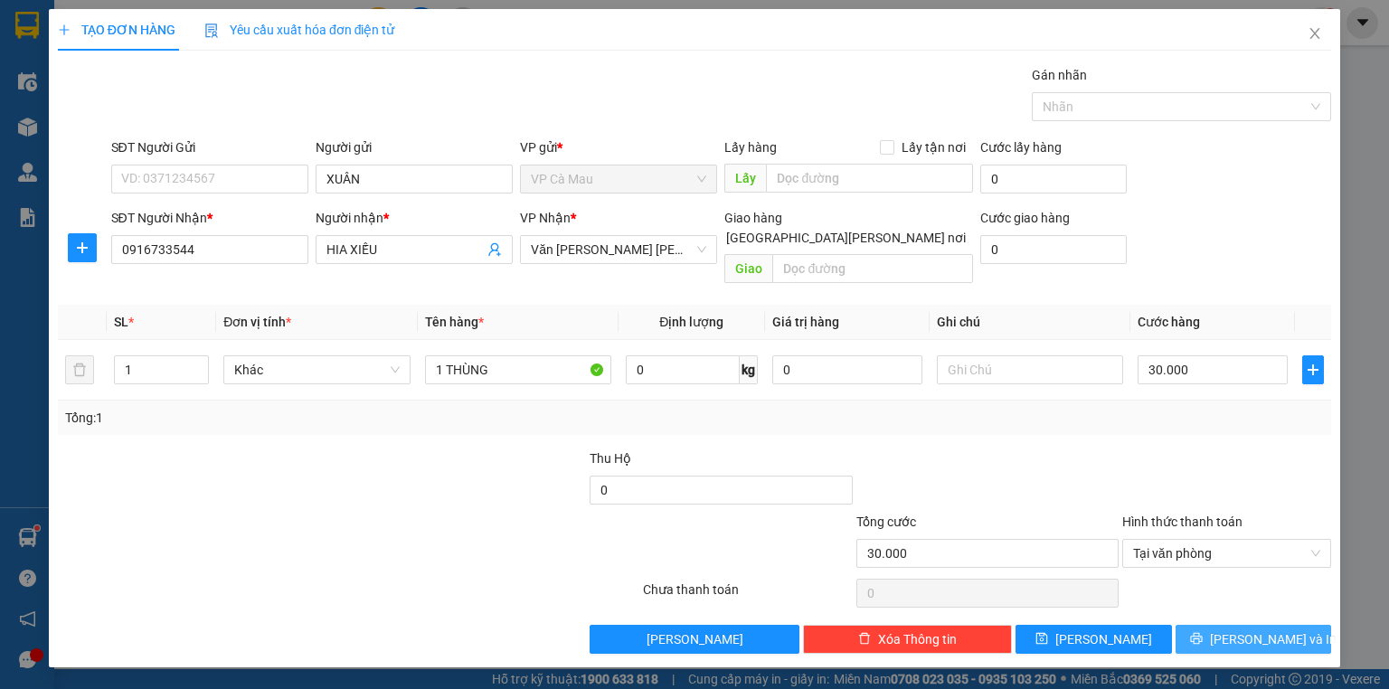
click at [1203, 632] on icon "printer" at bounding box center [1196, 638] width 13 height 13
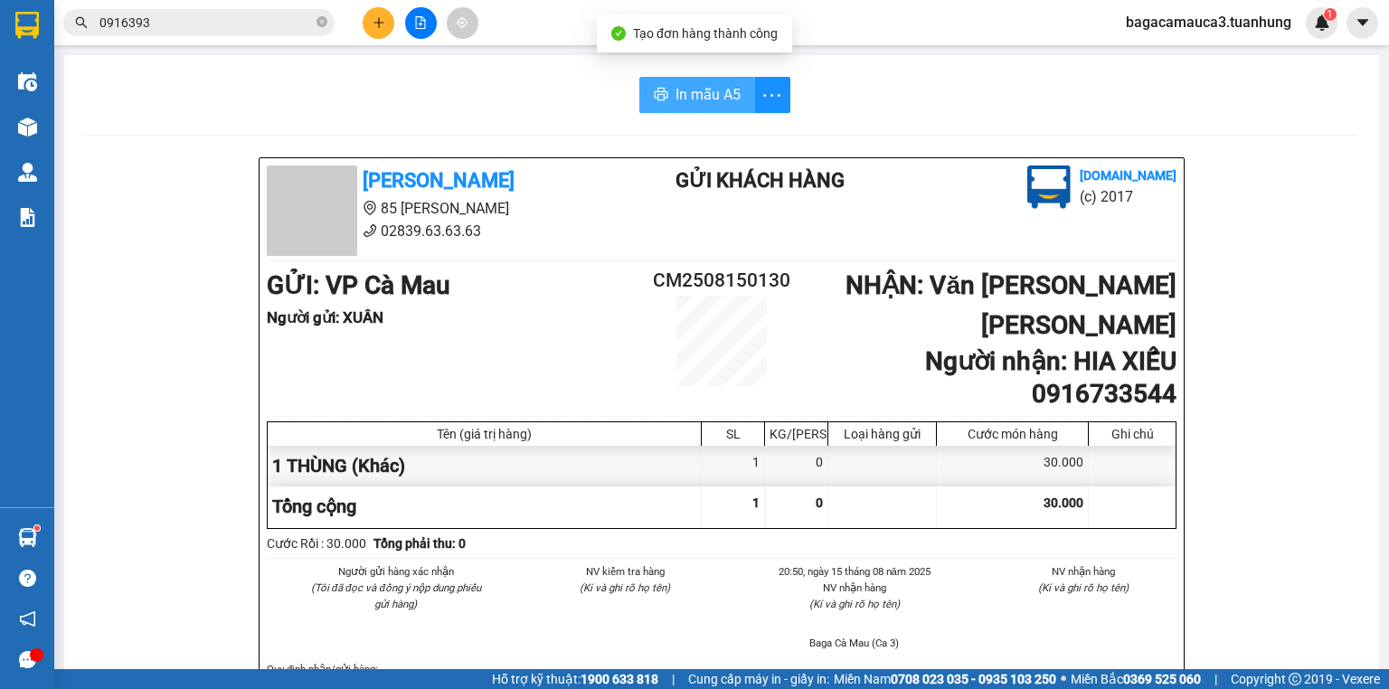
click at [705, 99] on span "In mẫu A5" at bounding box center [708, 94] width 65 height 23
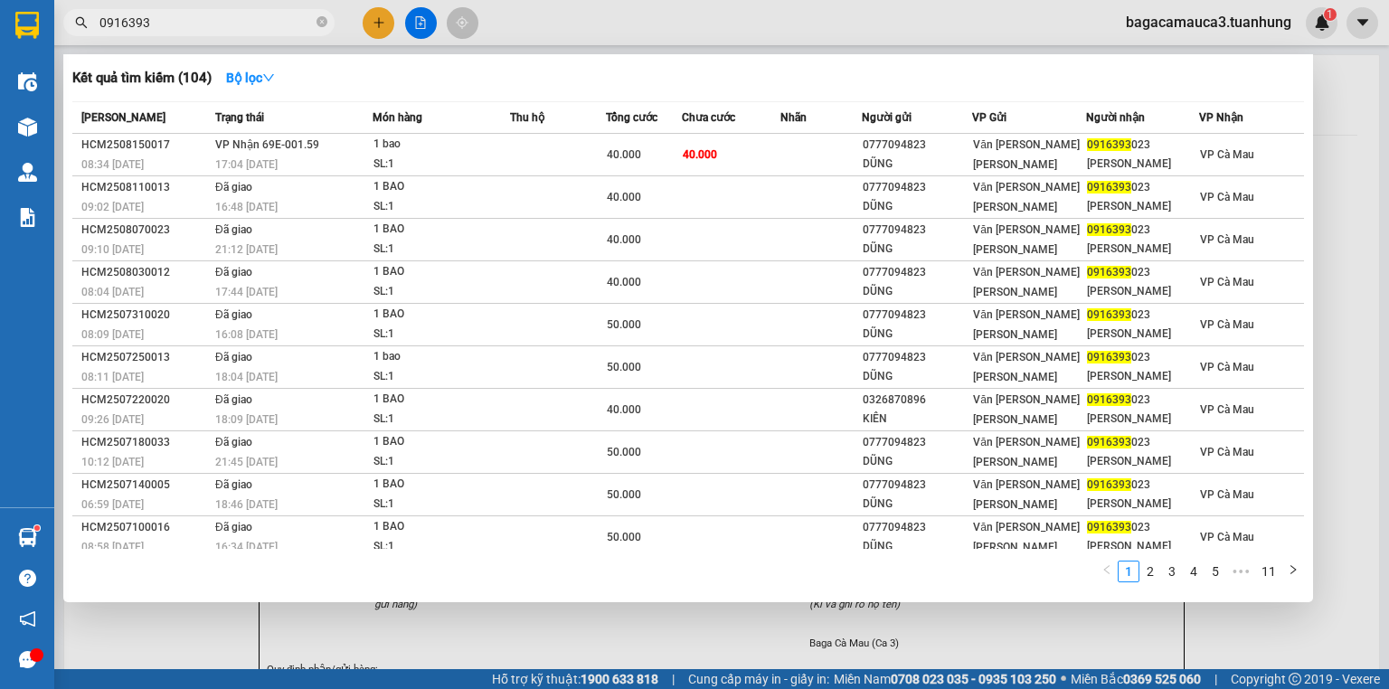
click at [188, 18] on input "0916393" at bounding box center [205, 23] width 213 height 20
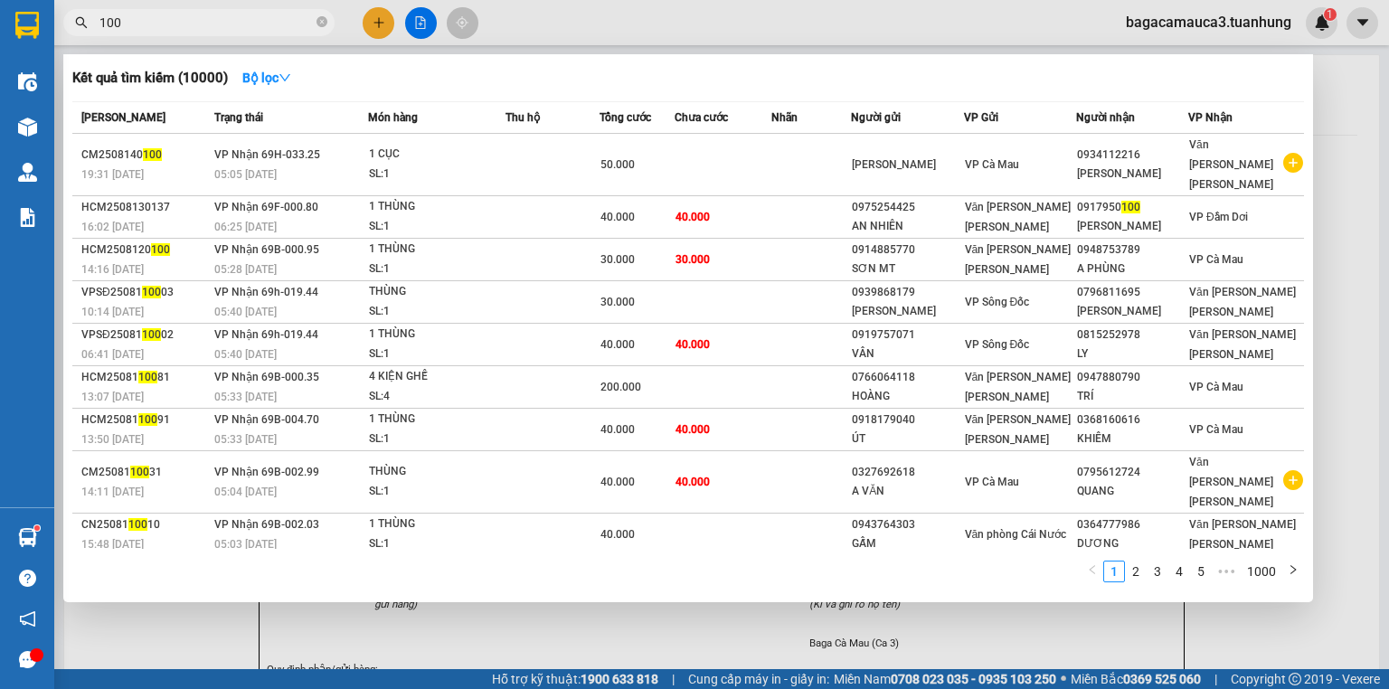
click at [191, 20] on input "100" at bounding box center [205, 23] width 213 height 20
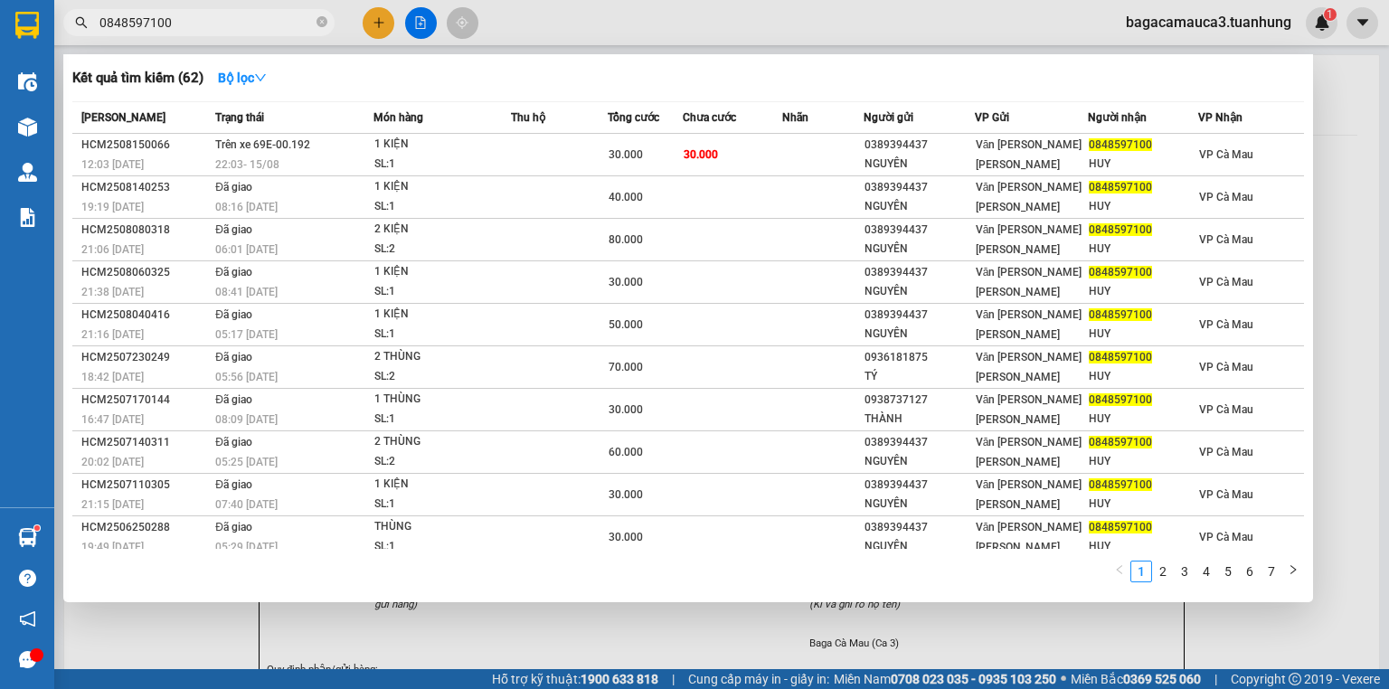
click at [604, 158] on td at bounding box center [559, 155] width 97 height 43
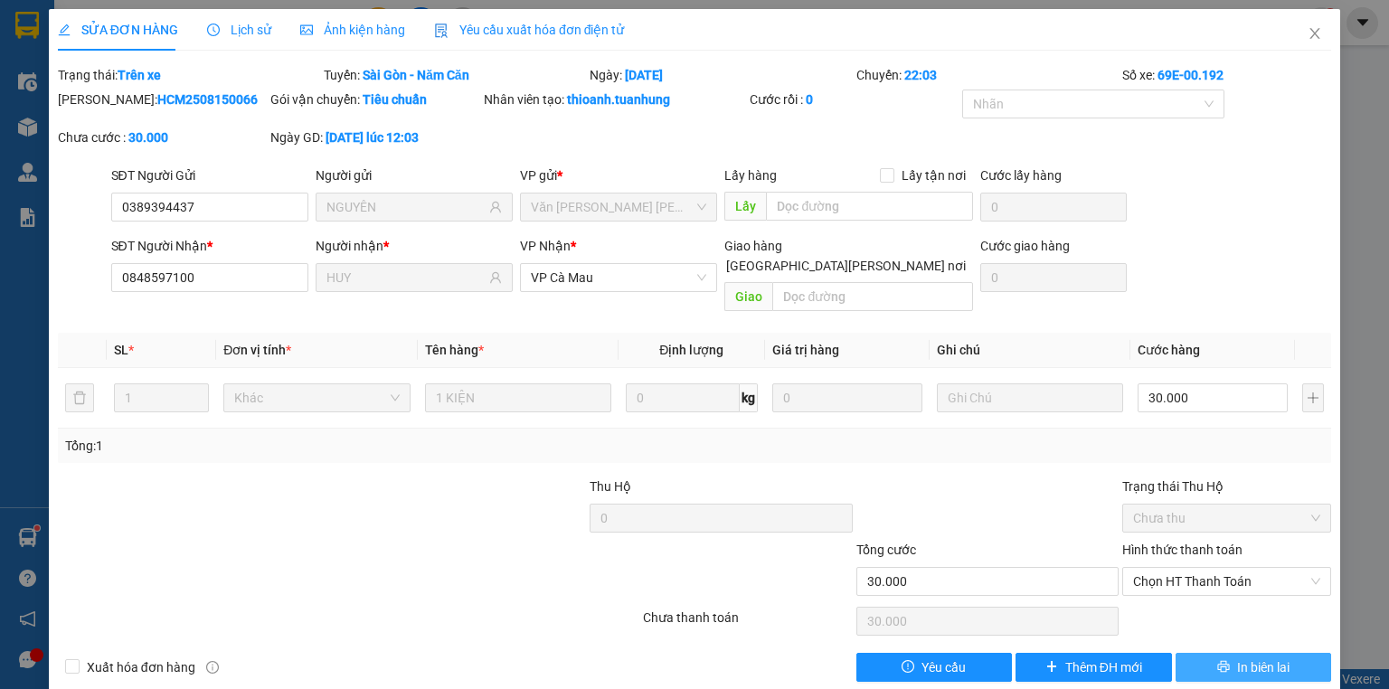
click at [1194, 653] on button "In biên lai" at bounding box center [1254, 667] width 156 height 29
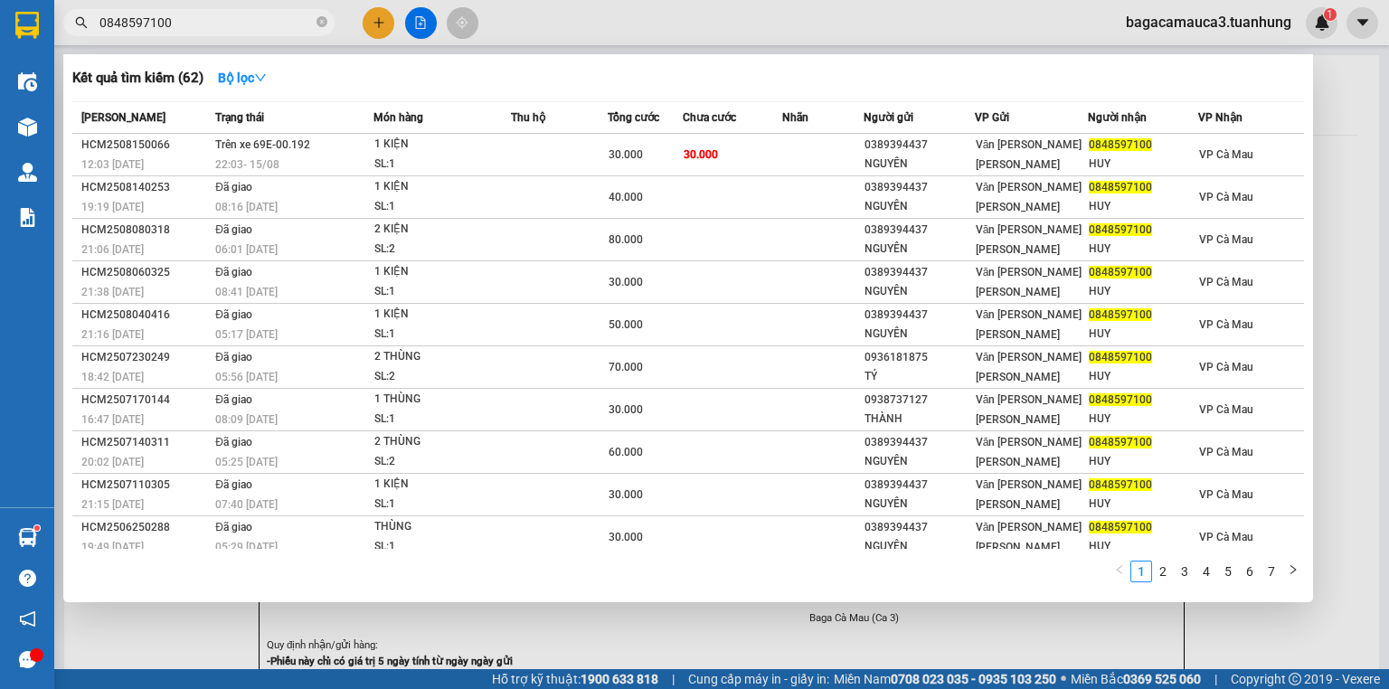
click at [203, 24] on input "0848597100" at bounding box center [205, 23] width 213 height 20
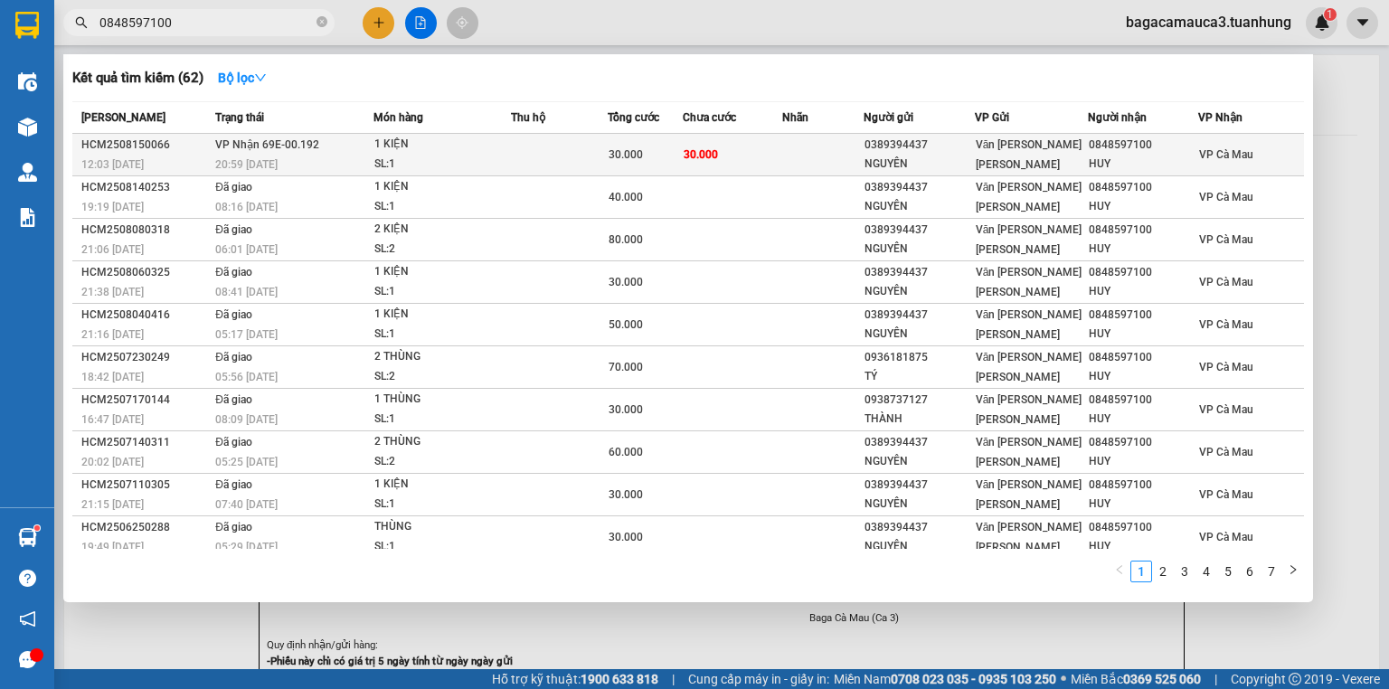
click at [474, 149] on div "1 KIỆN" at bounding box center [442, 145] width 136 height 20
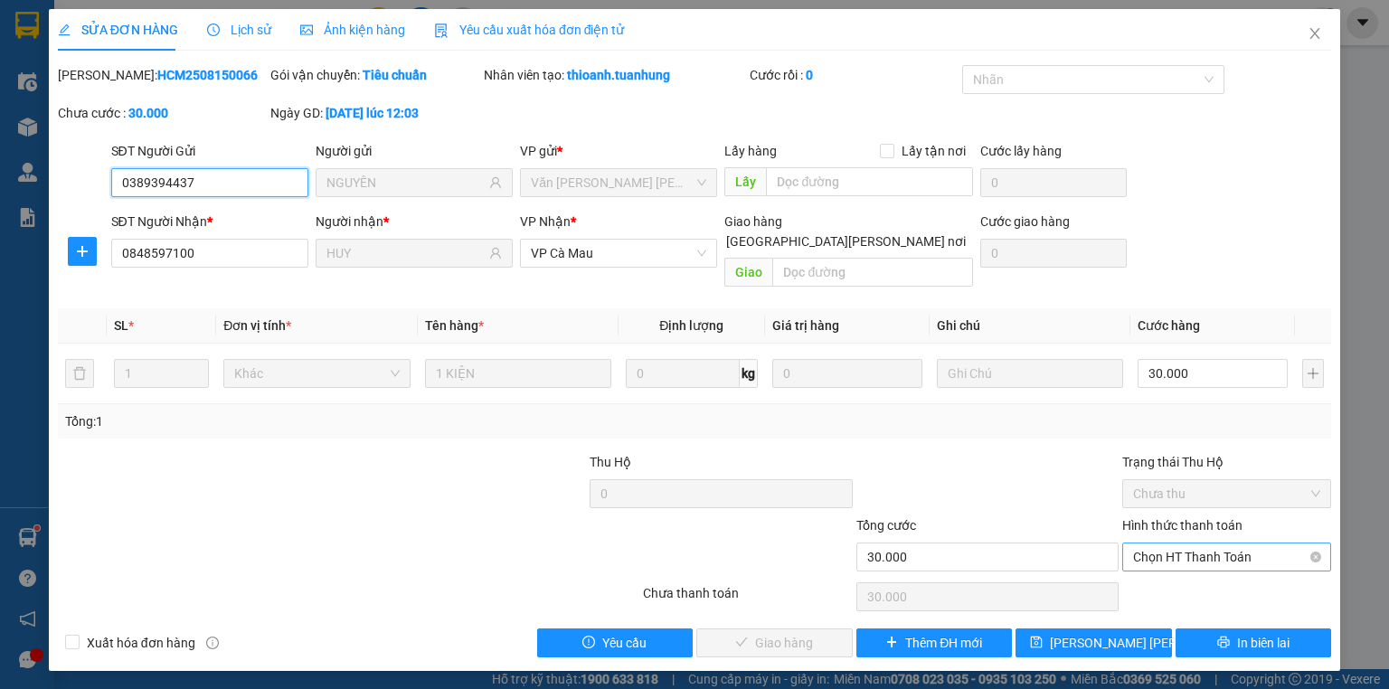
click at [1229, 543] on span "Chọn HT Thanh Toán" at bounding box center [1226, 556] width 187 height 27
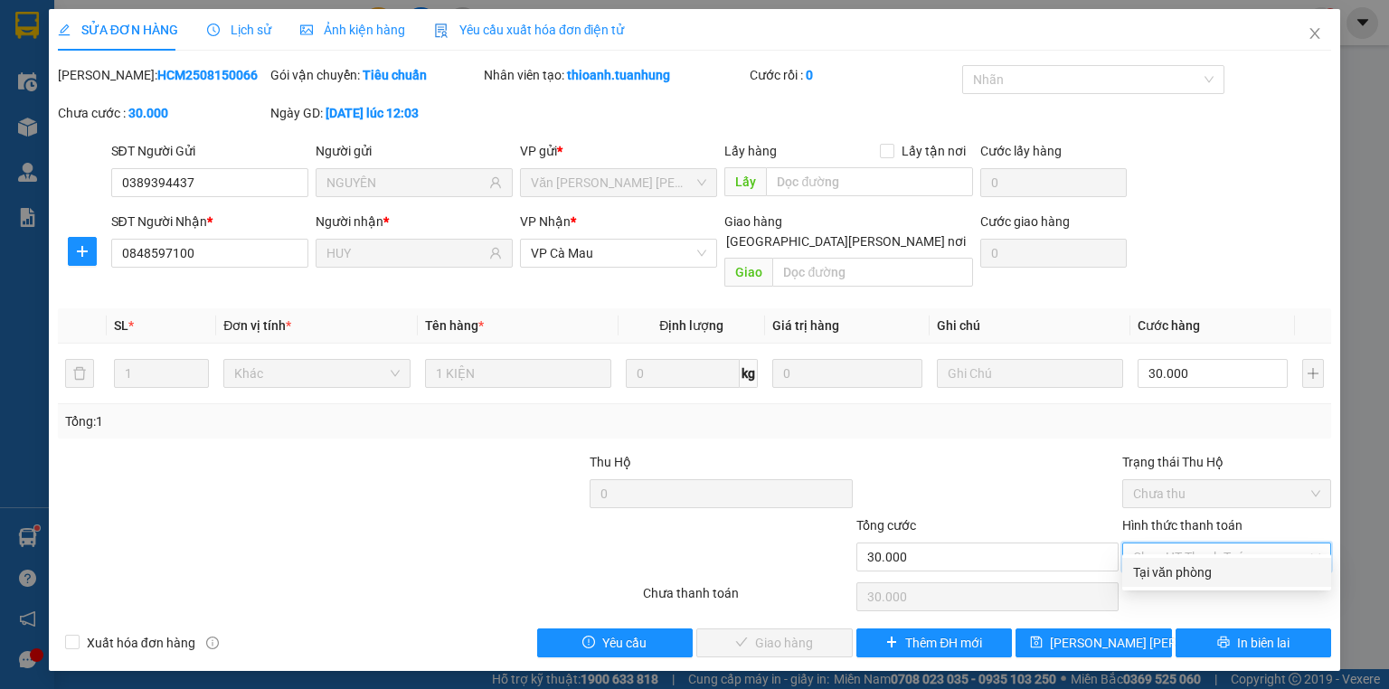
click at [1197, 572] on div "Tại văn phòng" at bounding box center [1226, 572] width 187 height 20
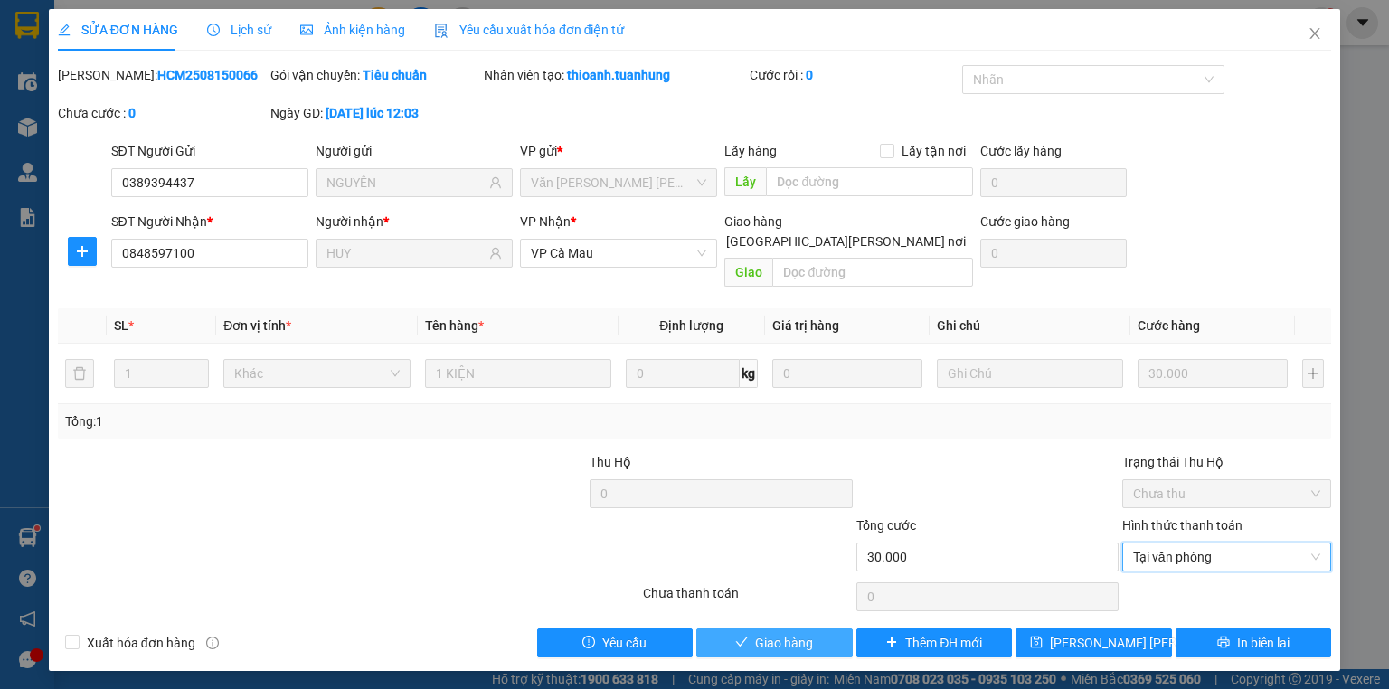
click at [751, 629] on button "Giao hàng" at bounding box center [774, 643] width 156 height 29
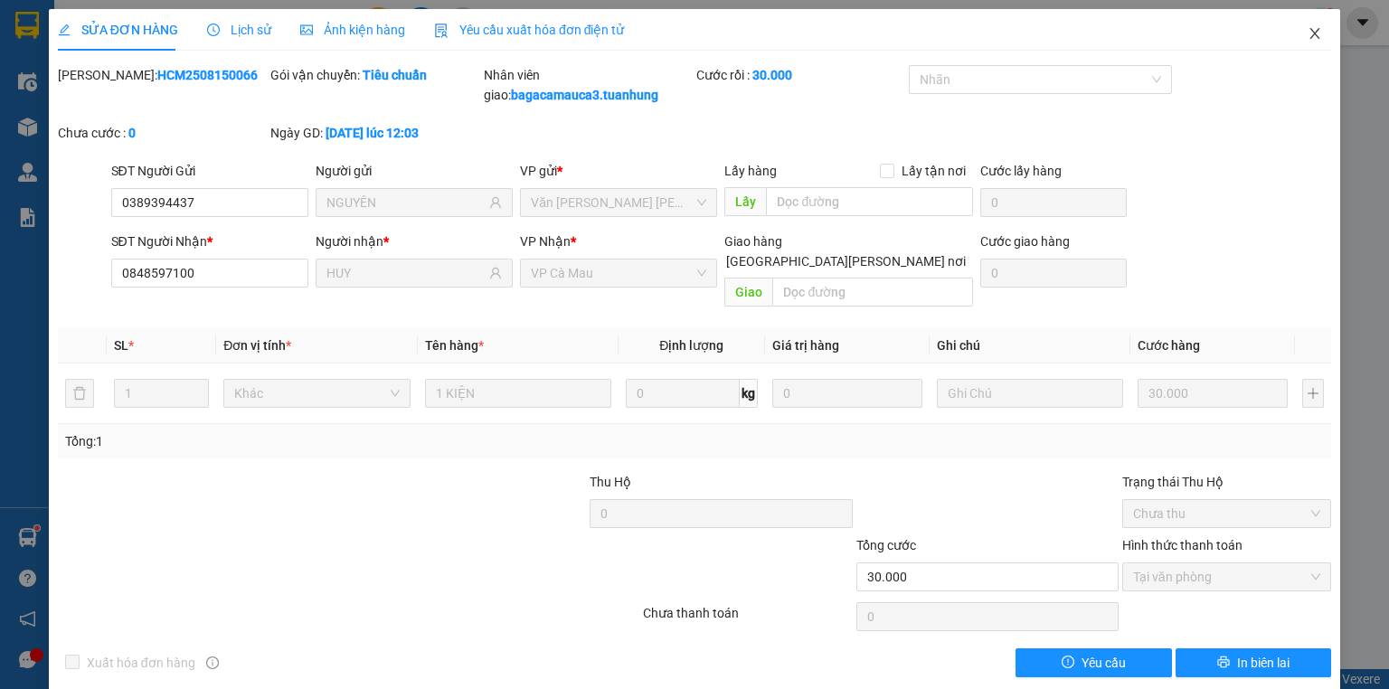
click at [1301, 21] on span "Close" at bounding box center [1315, 34] width 51 height 51
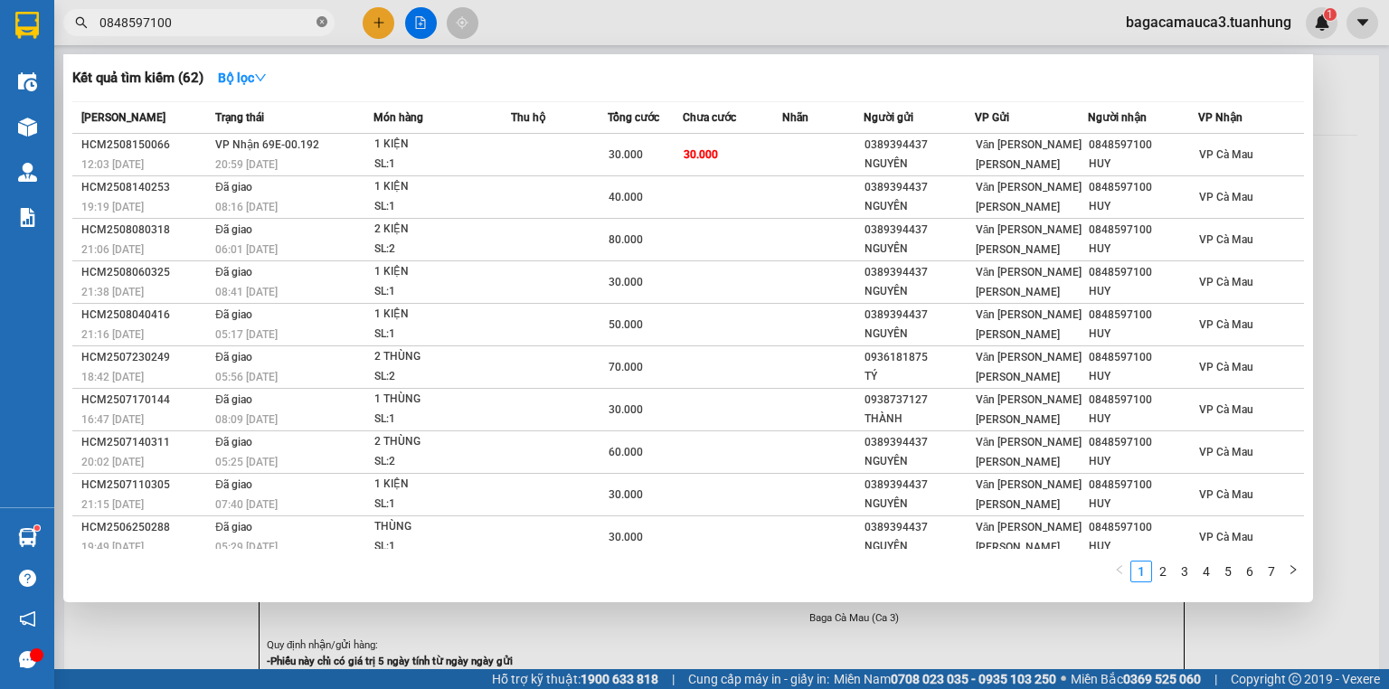
click at [318, 23] on icon "close-circle" at bounding box center [322, 21] width 11 height 11
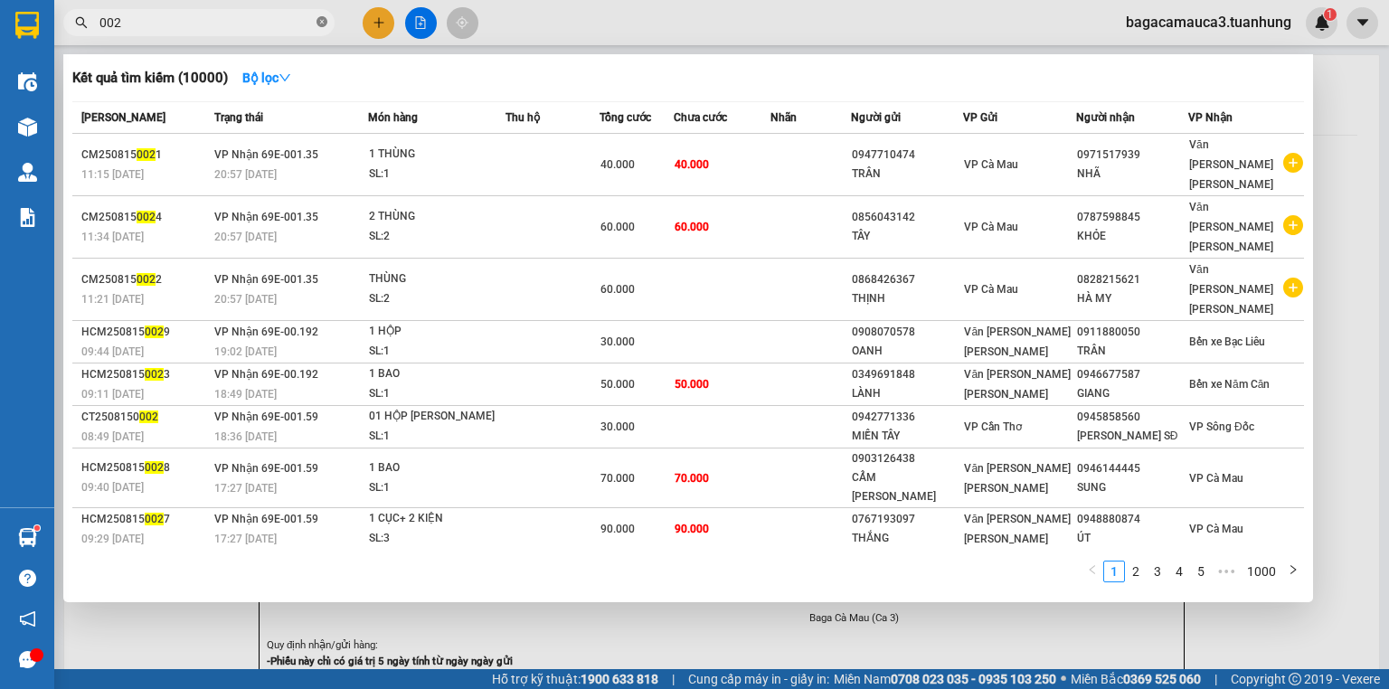
click at [318, 20] on icon "close-circle" at bounding box center [322, 21] width 11 height 11
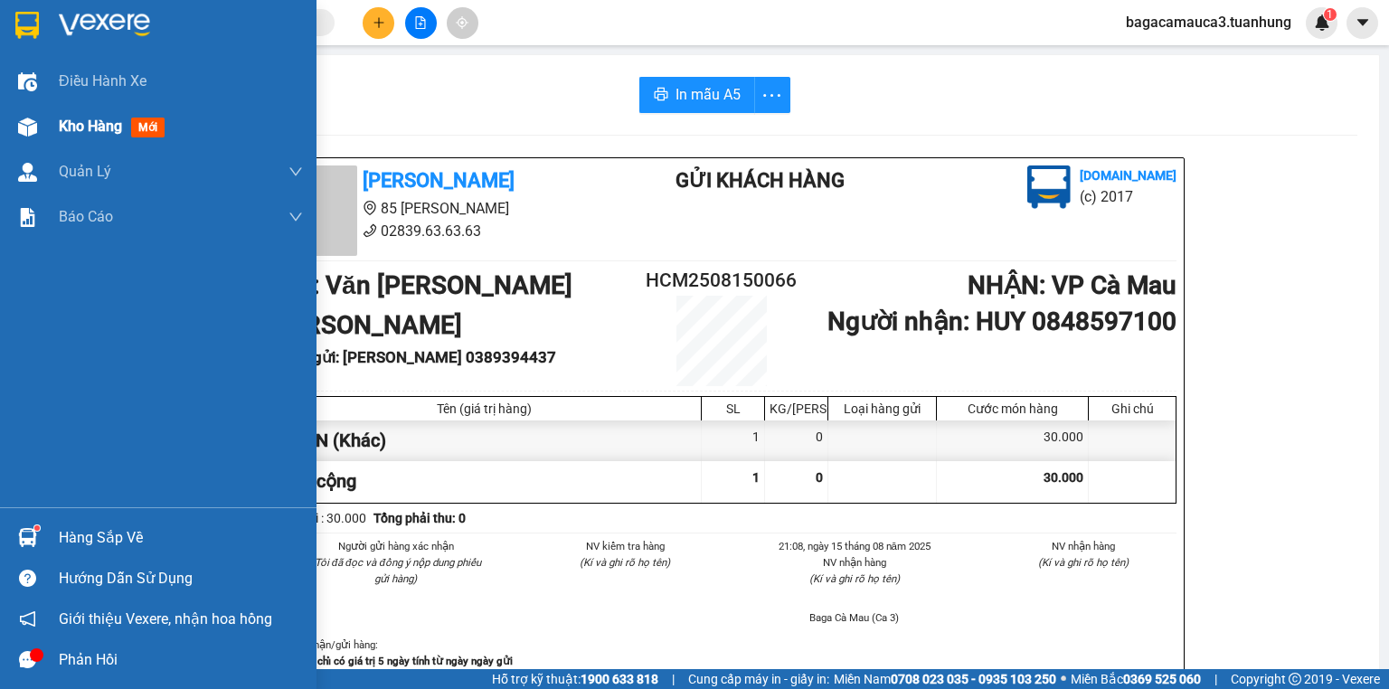
click at [58, 128] on div "Kho hàng mới" at bounding box center [158, 126] width 317 height 45
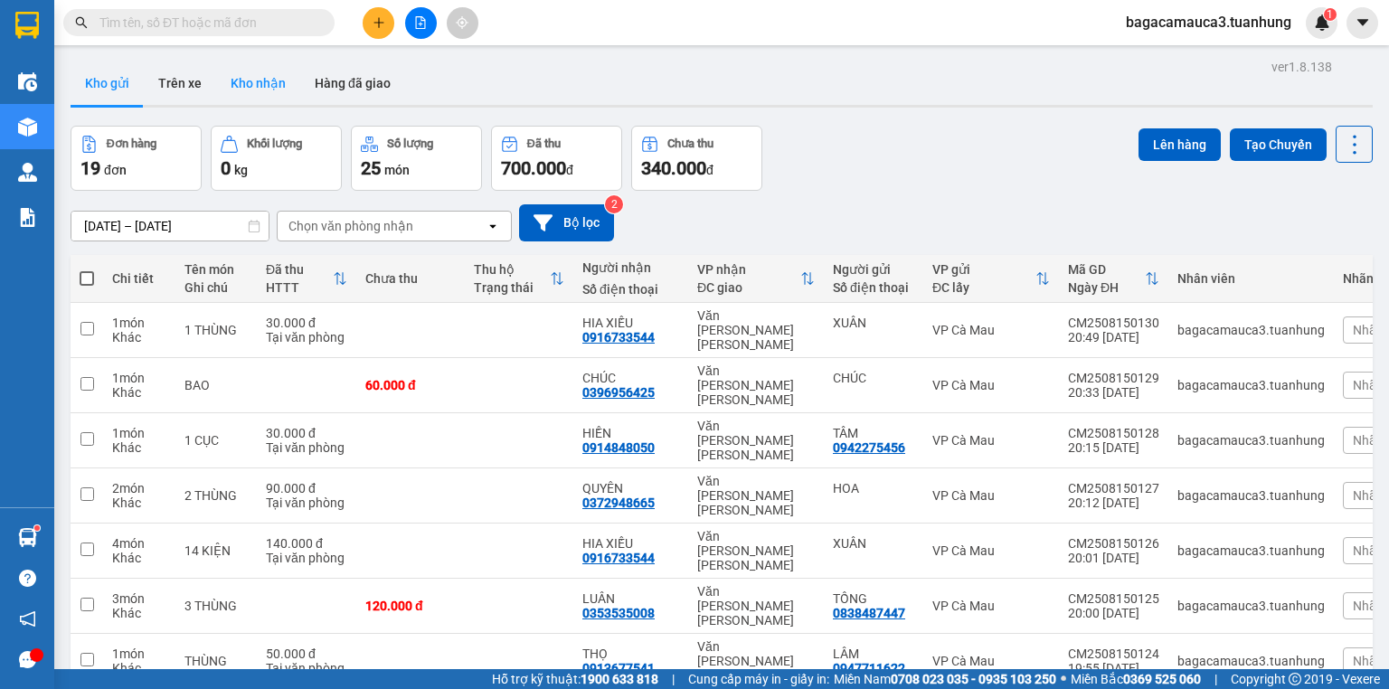
click at [249, 80] on button "Kho nhận" at bounding box center [258, 82] width 84 height 43
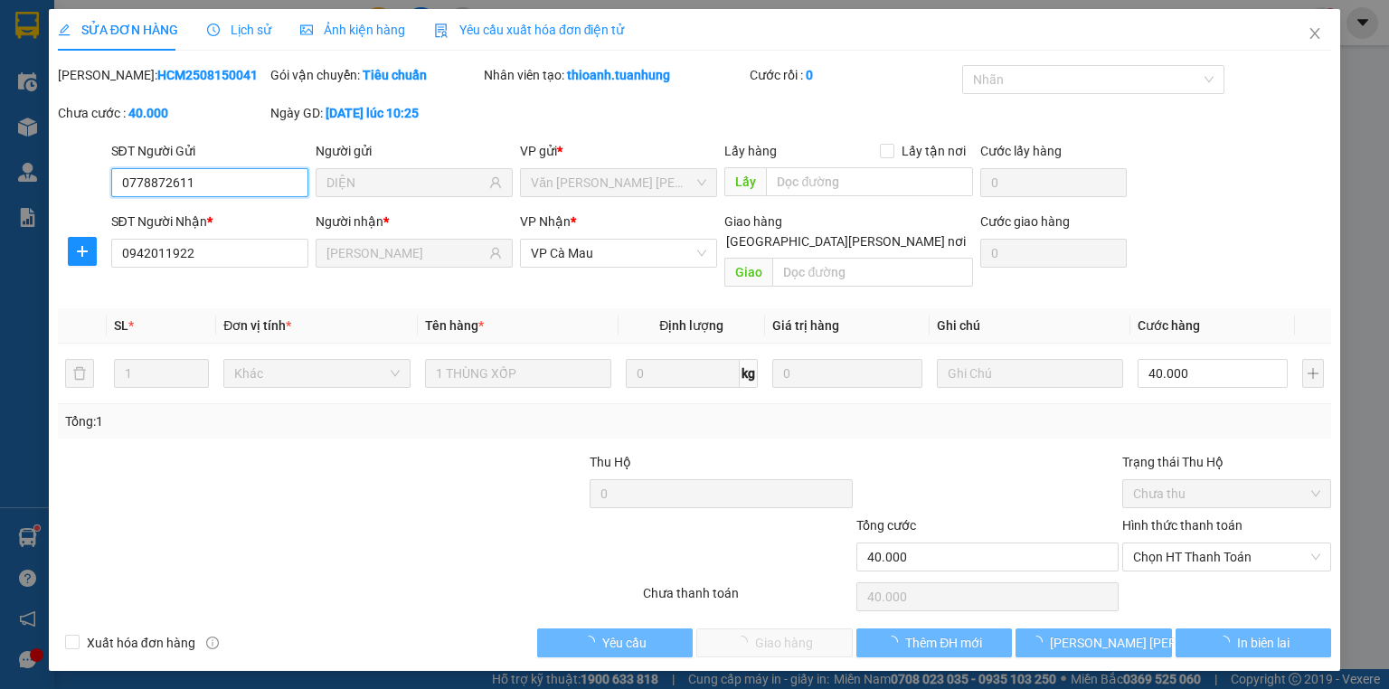
click at [1264, 547] on span "Chọn HT Thanh Toán" at bounding box center [1226, 556] width 187 height 27
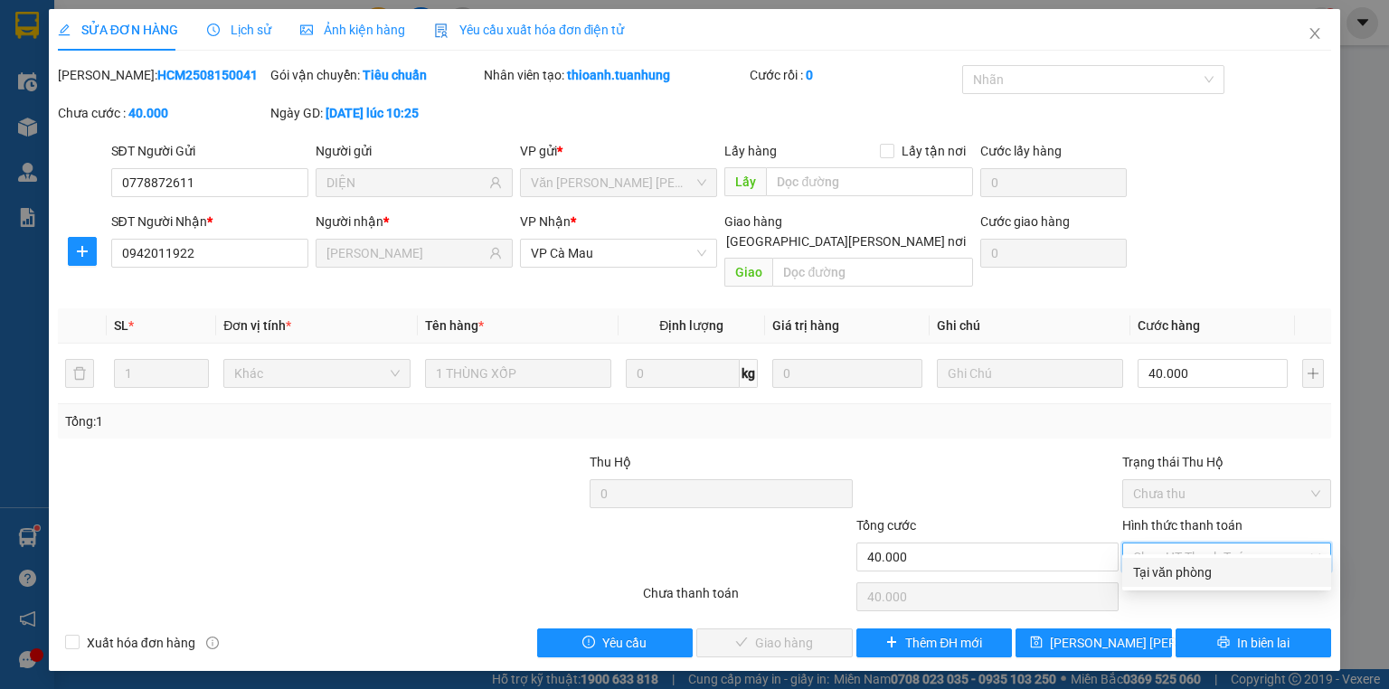
click at [1240, 575] on div "Tại văn phòng" at bounding box center [1226, 572] width 187 height 20
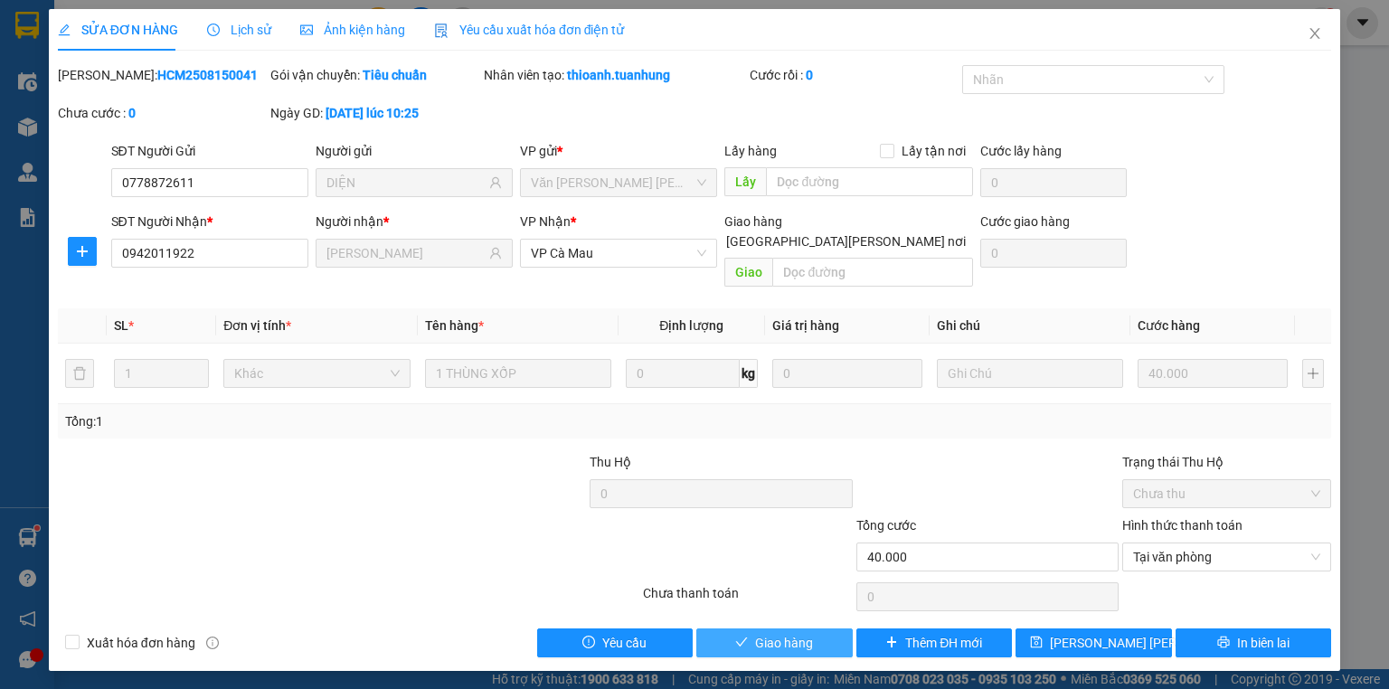
click at [815, 629] on button "Giao hàng" at bounding box center [774, 643] width 156 height 29
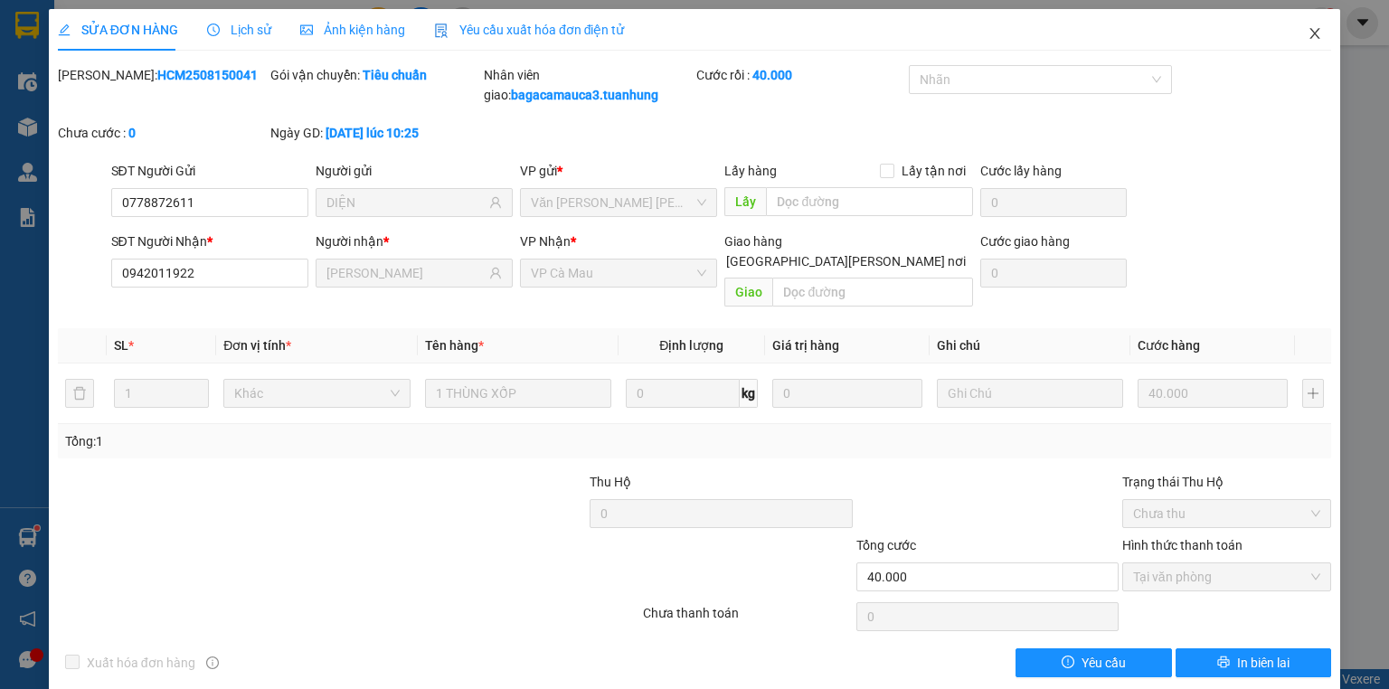
click at [1293, 35] on span "Close" at bounding box center [1315, 34] width 51 height 51
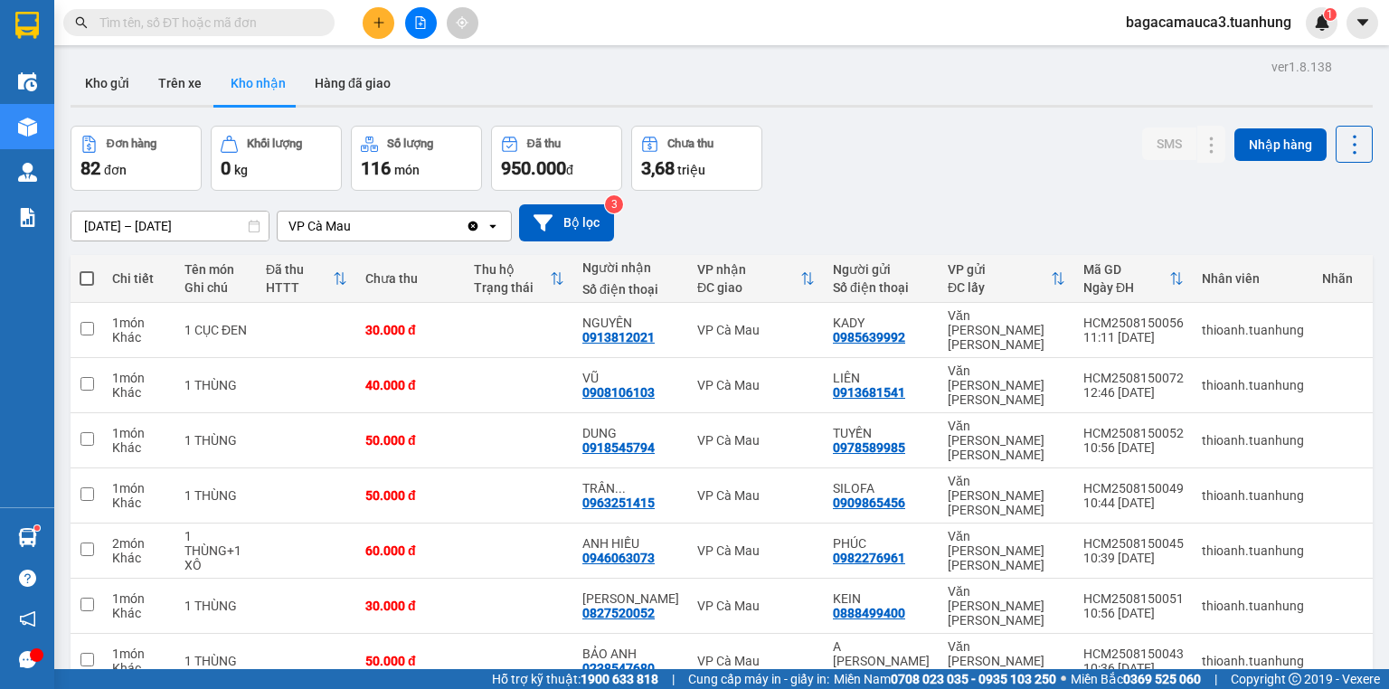
click at [128, 15] on input "text" at bounding box center [205, 23] width 213 height 20
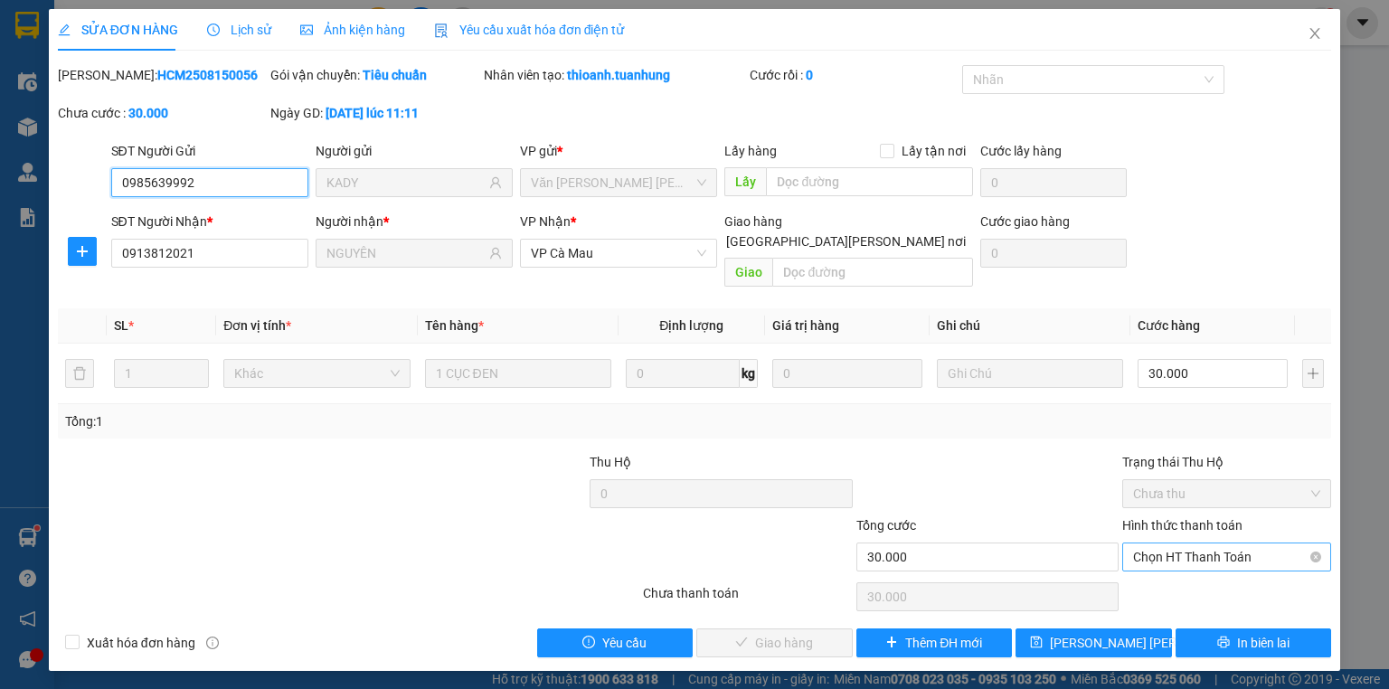
click at [1142, 543] on span "Chọn HT Thanh Toán" at bounding box center [1226, 556] width 187 height 27
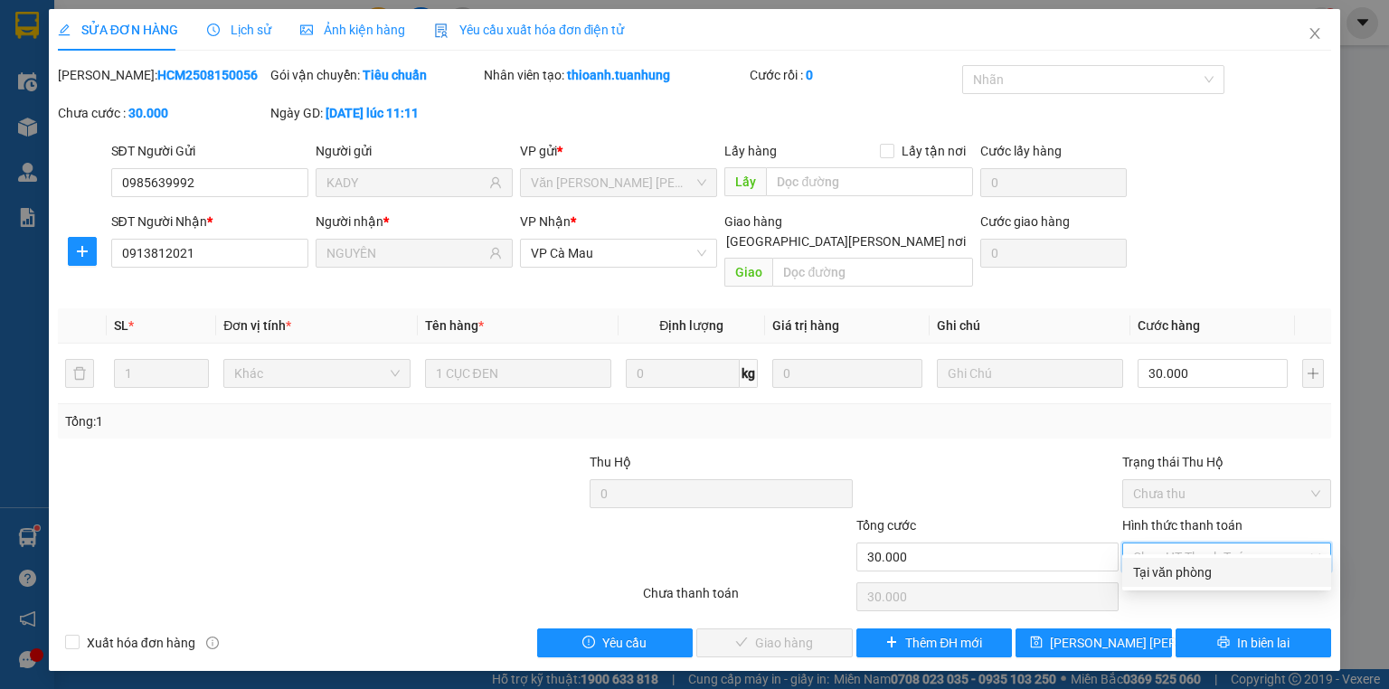
click at [1150, 560] on div "Tại văn phòng" at bounding box center [1226, 572] width 209 height 29
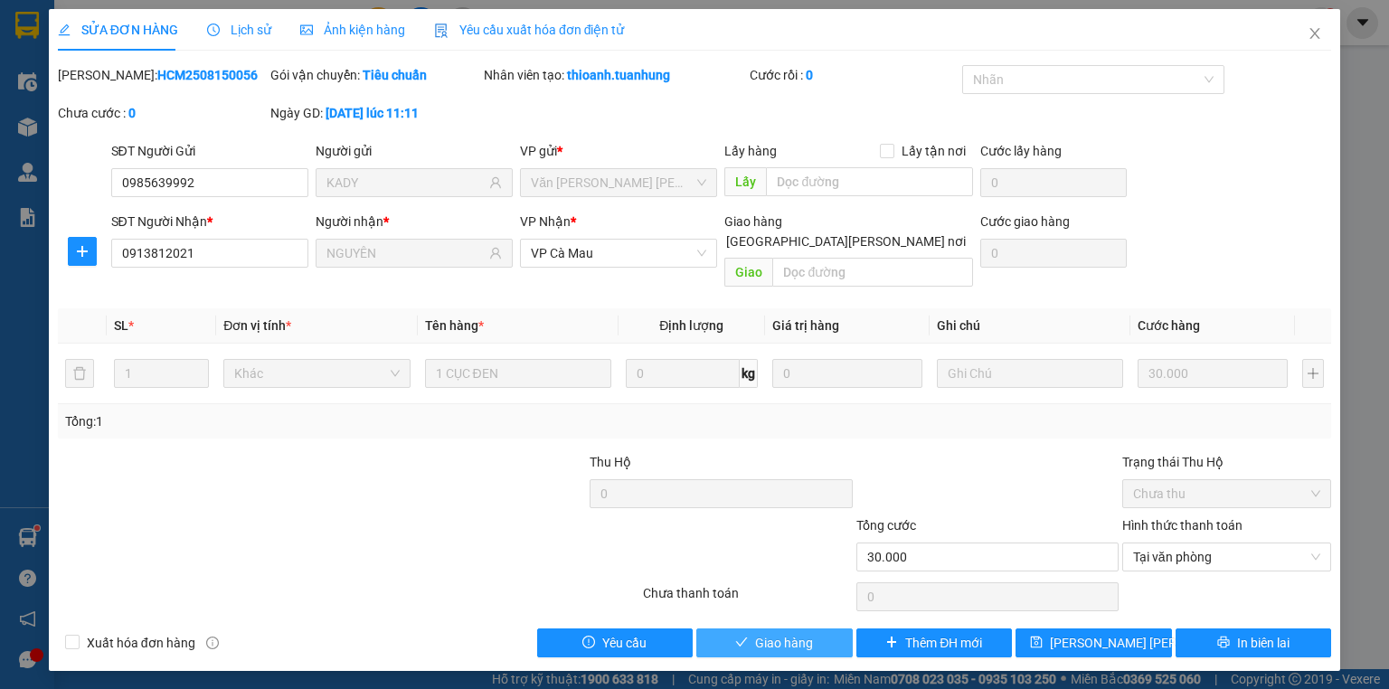
click at [758, 633] on span "Giao hàng" at bounding box center [784, 643] width 58 height 20
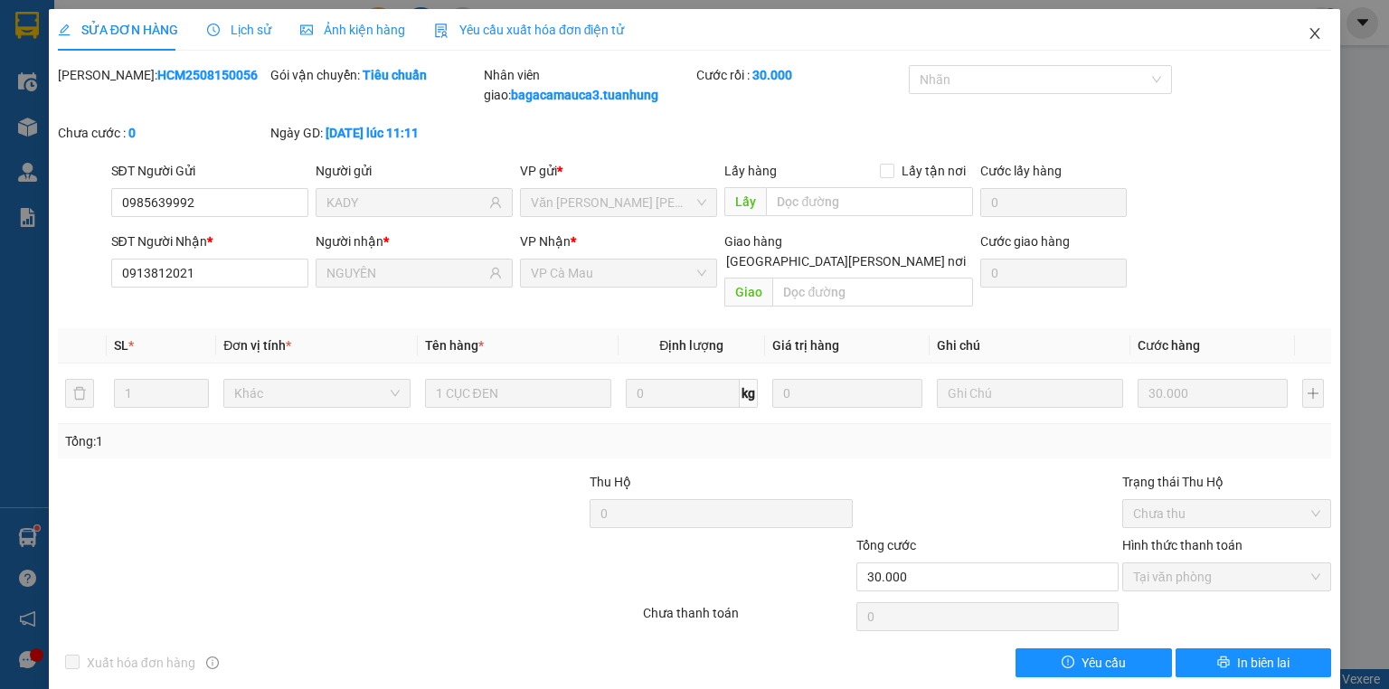
click at [1309, 29] on icon "close" at bounding box center [1315, 33] width 14 height 14
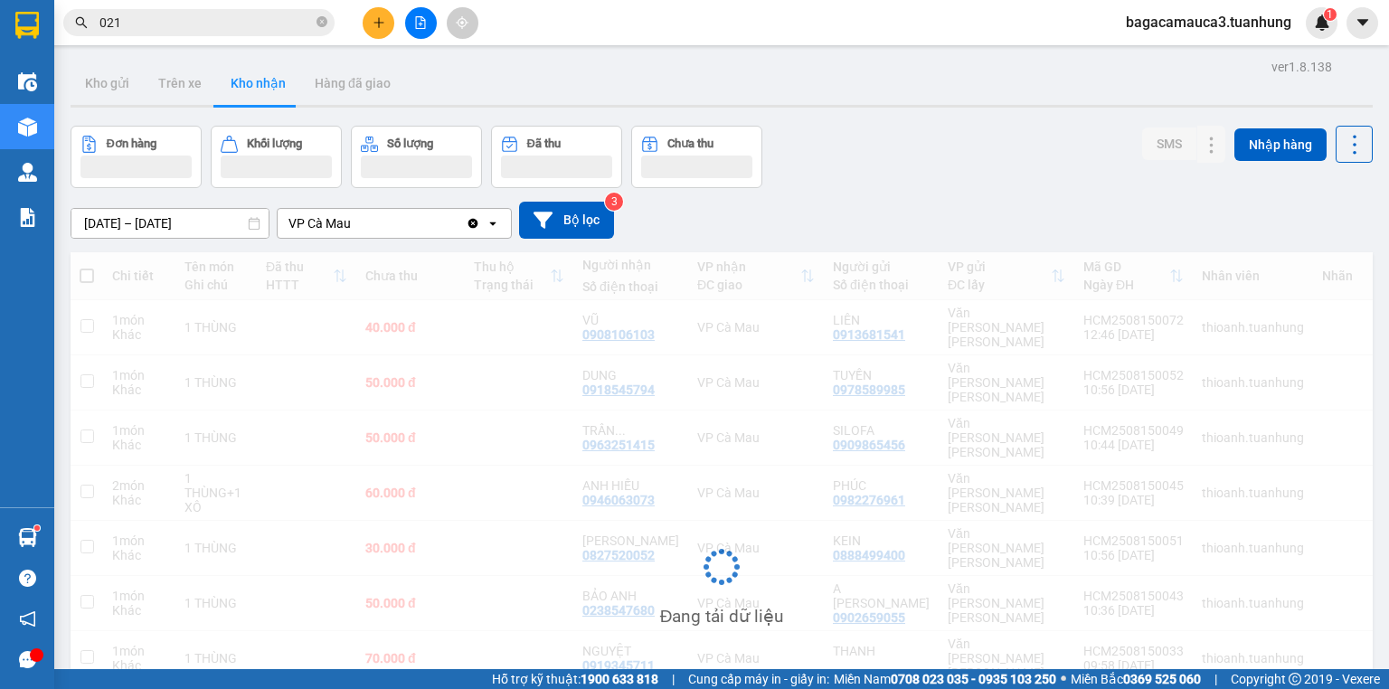
click at [381, 20] on icon "plus" at bounding box center [379, 22] width 13 height 13
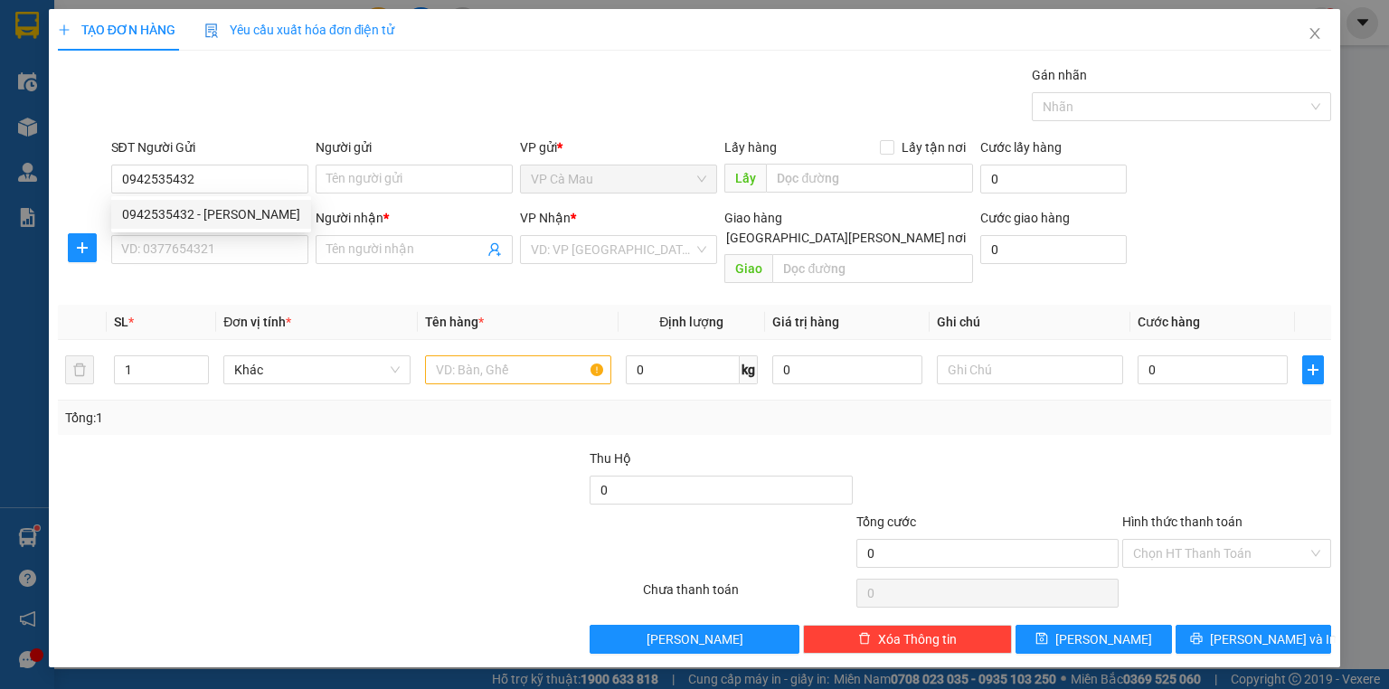
click at [194, 198] on div "0942535432 0942535432 - [PERSON_NAME]" at bounding box center [211, 214] width 200 height 36
click at [212, 204] on form "SĐT Người Gửi 0942535432 Người gửi Tên người gửi VP gửi * VP Cà Mau Lấy hàng Lấ…" at bounding box center [694, 214] width 1273 height 154
click at [222, 166] on input "0942535432" at bounding box center [209, 179] width 197 height 29
click at [203, 208] on div "0942535432 - [PERSON_NAME]" at bounding box center [211, 214] width 178 height 20
click at [204, 260] on input "SĐT Người Nhận *" at bounding box center [209, 249] width 197 height 29
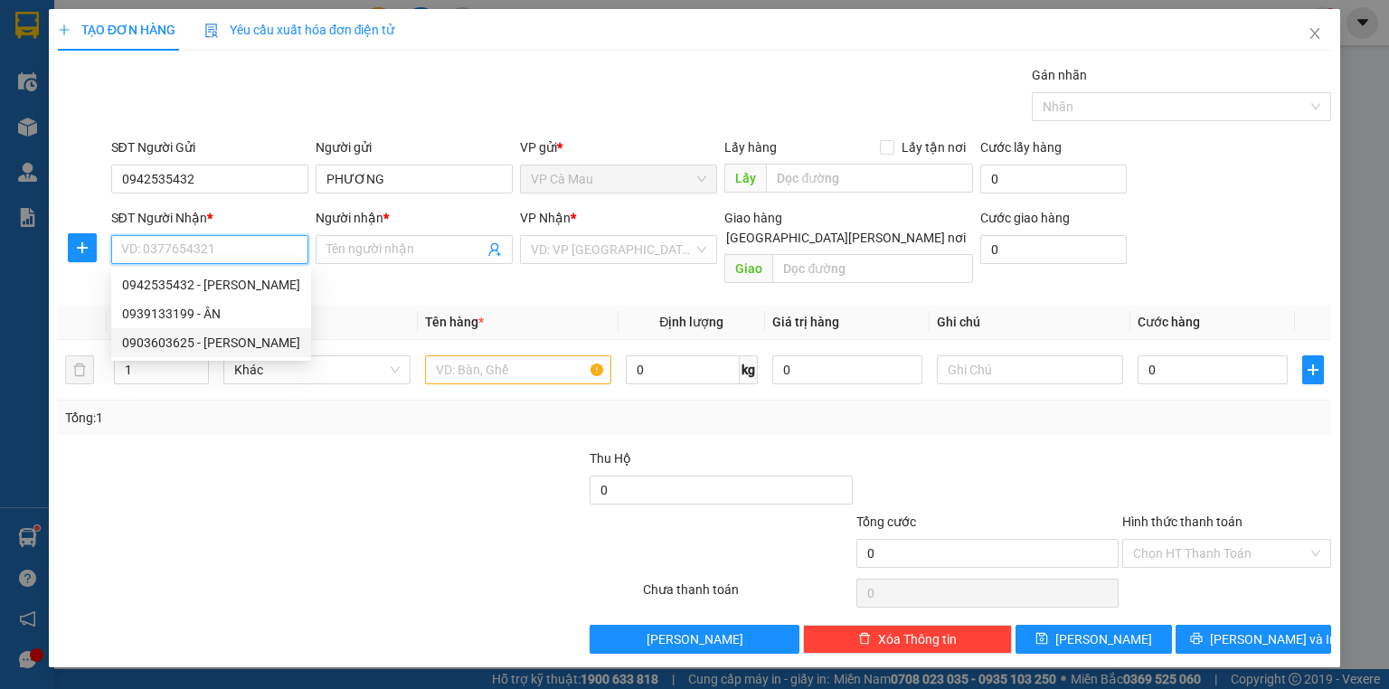
click at [212, 333] on div "0903603625 - [PERSON_NAME]" at bounding box center [211, 343] width 178 height 20
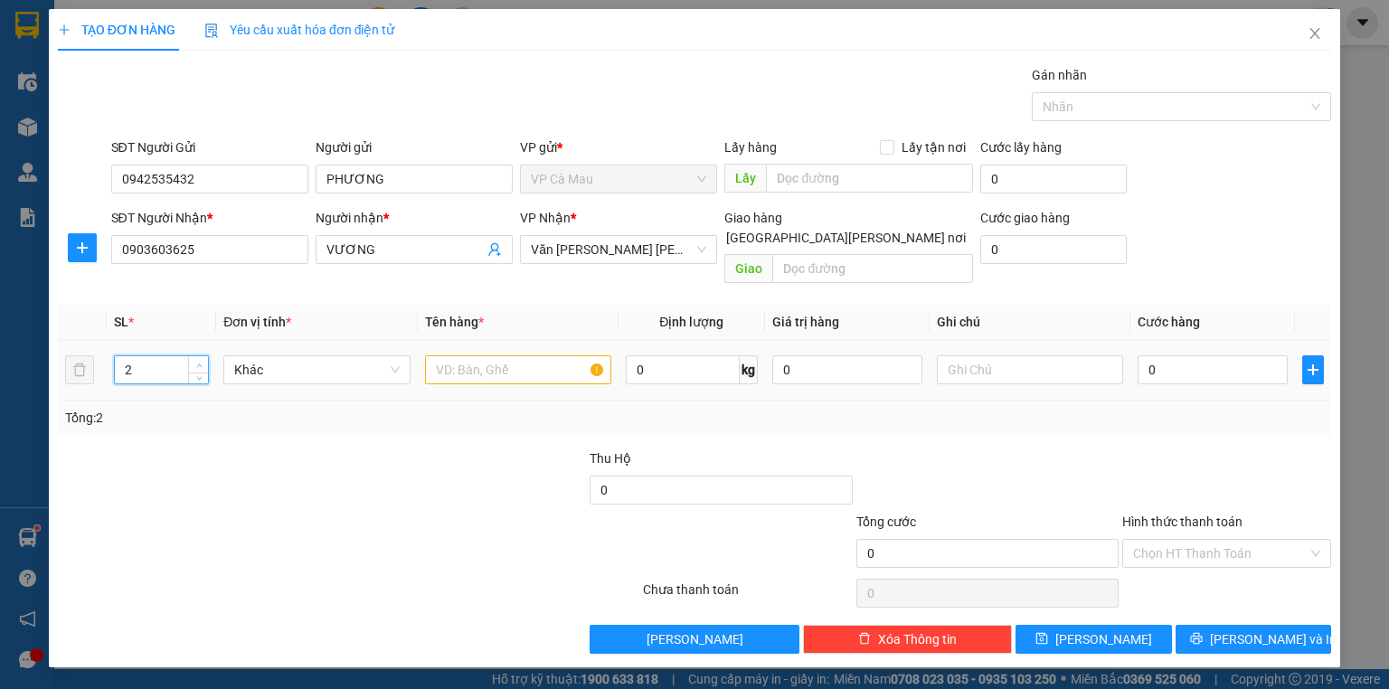
click at [194, 356] on span "Increase Value" at bounding box center [198, 364] width 20 height 16
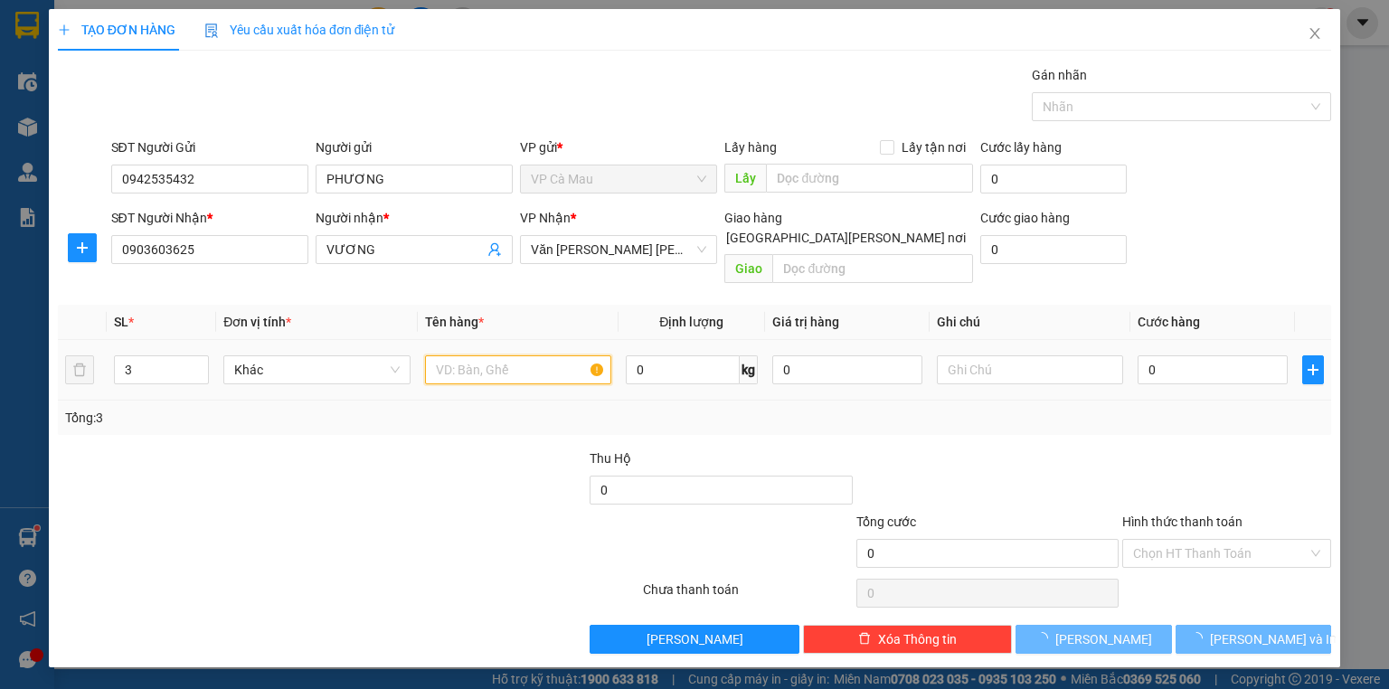
click at [543, 355] on input "text" at bounding box center [518, 369] width 186 height 29
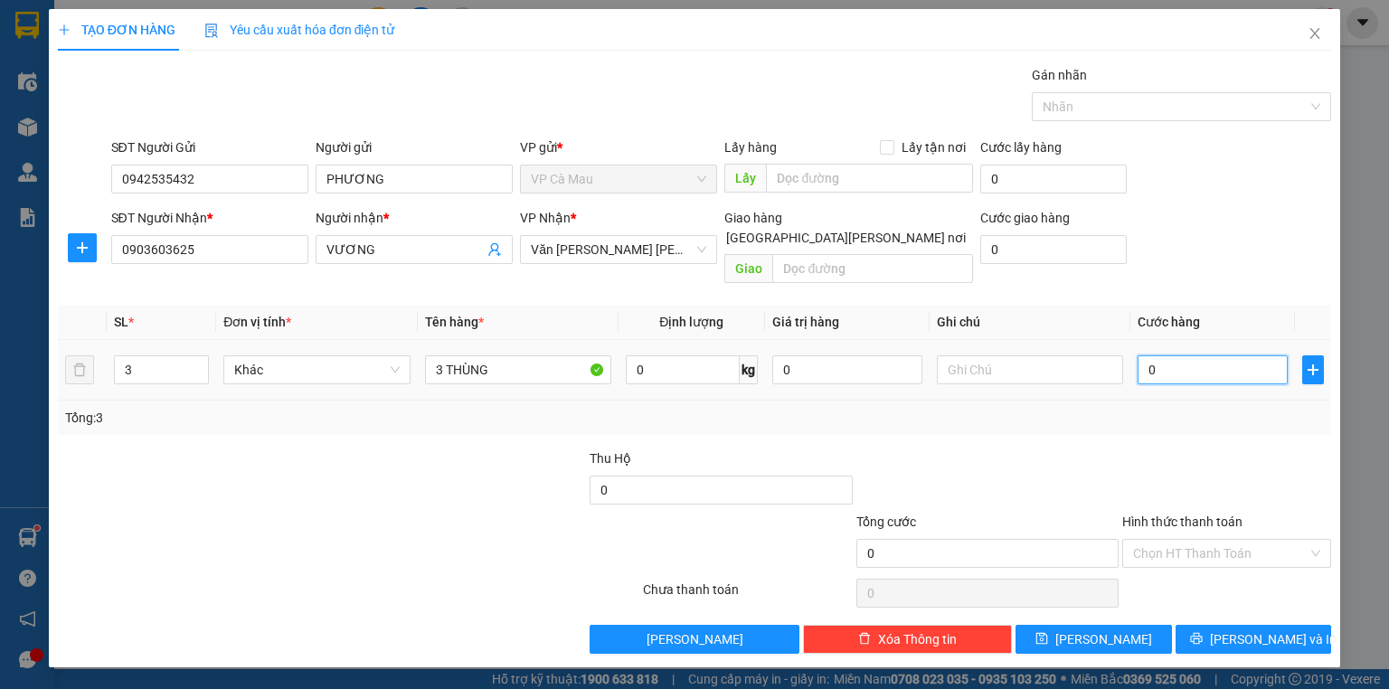
click at [1218, 355] on input "0" at bounding box center [1213, 369] width 150 height 29
click at [1240, 546] on div "Hình thức thanh toán Chọn HT Thanh Toán" at bounding box center [1226, 543] width 209 height 63
click at [1218, 575] on div "Chọn HT Thanh Toán" at bounding box center [1226, 593] width 213 height 36
click at [1228, 540] on input "Hình thức thanh toán" at bounding box center [1220, 553] width 175 height 27
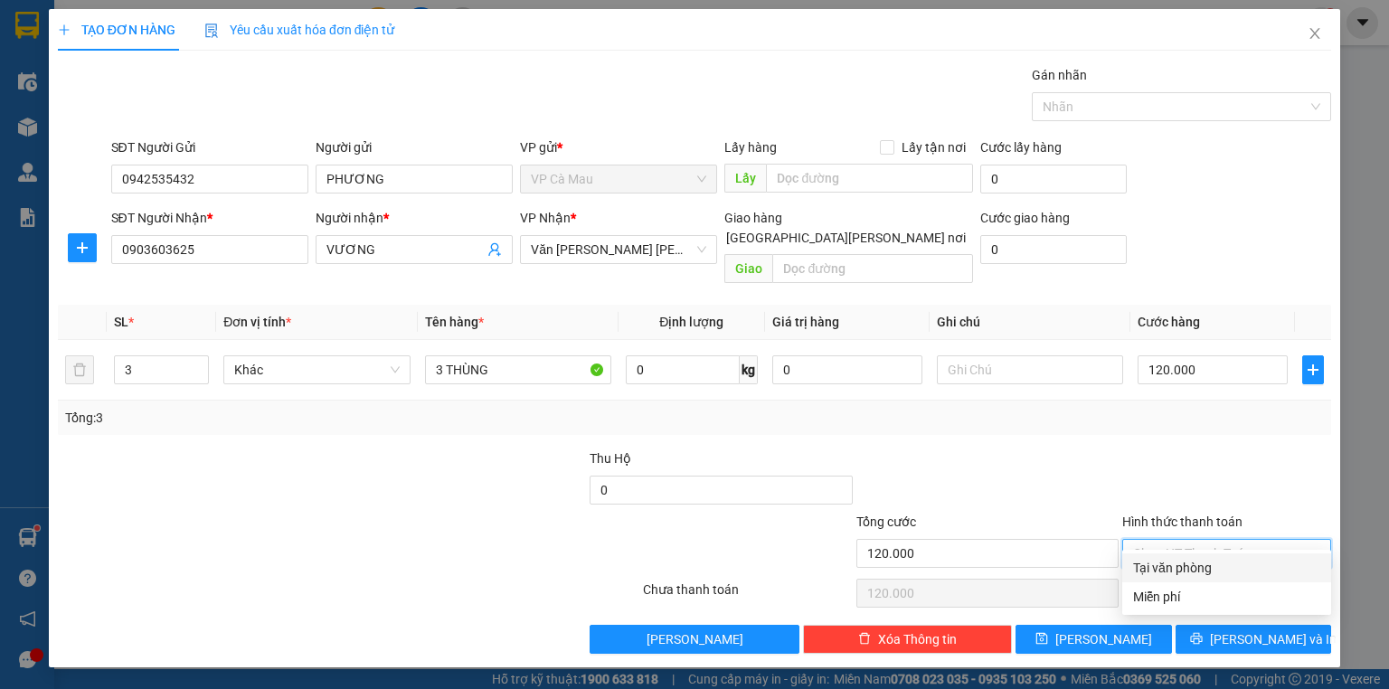
click at [1213, 572] on div "Tại văn phòng" at bounding box center [1226, 568] width 187 height 20
click at [1211, 601] on div "Transit Pickup Surcharge Ids Transit Deliver Surcharge Ids Transit Deliver Surc…" at bounding box center [694, 359] width 1273 height 589
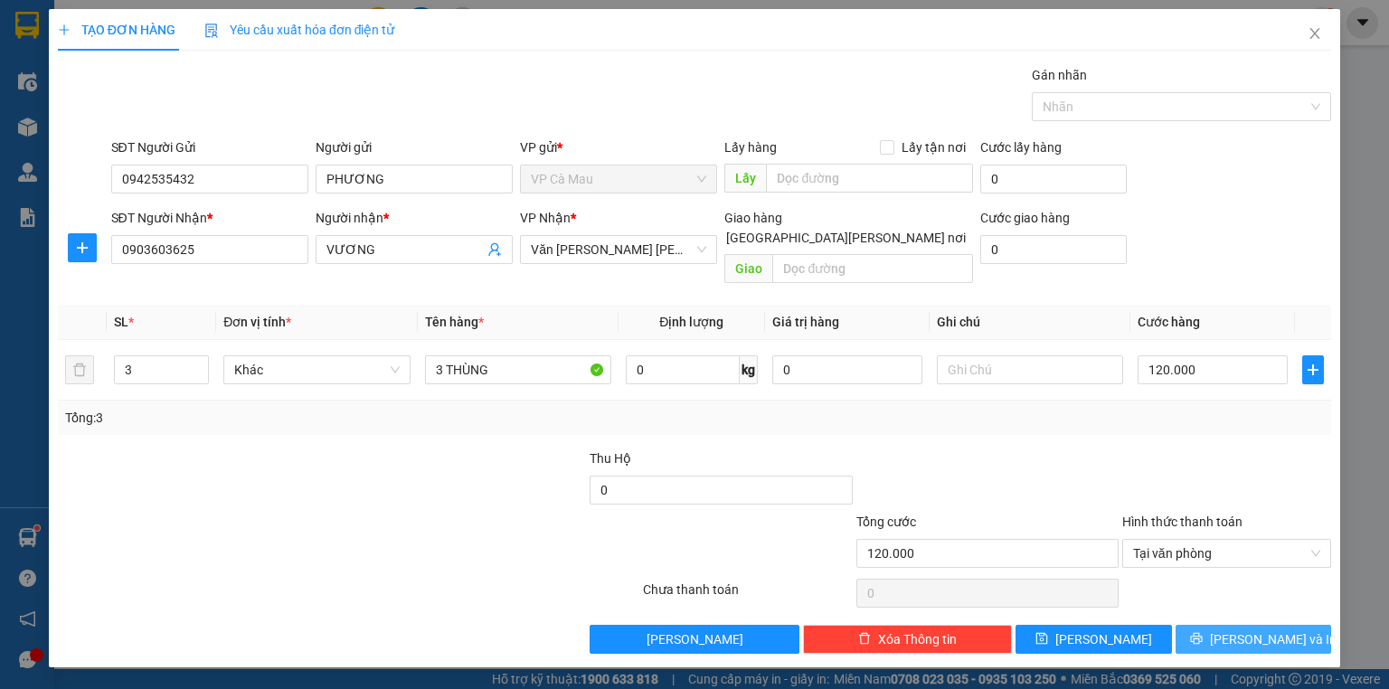
click at [1206, 626] on button "[PERSON_NAME] và In" at bounding box center [1254, 639] width 156 height 29
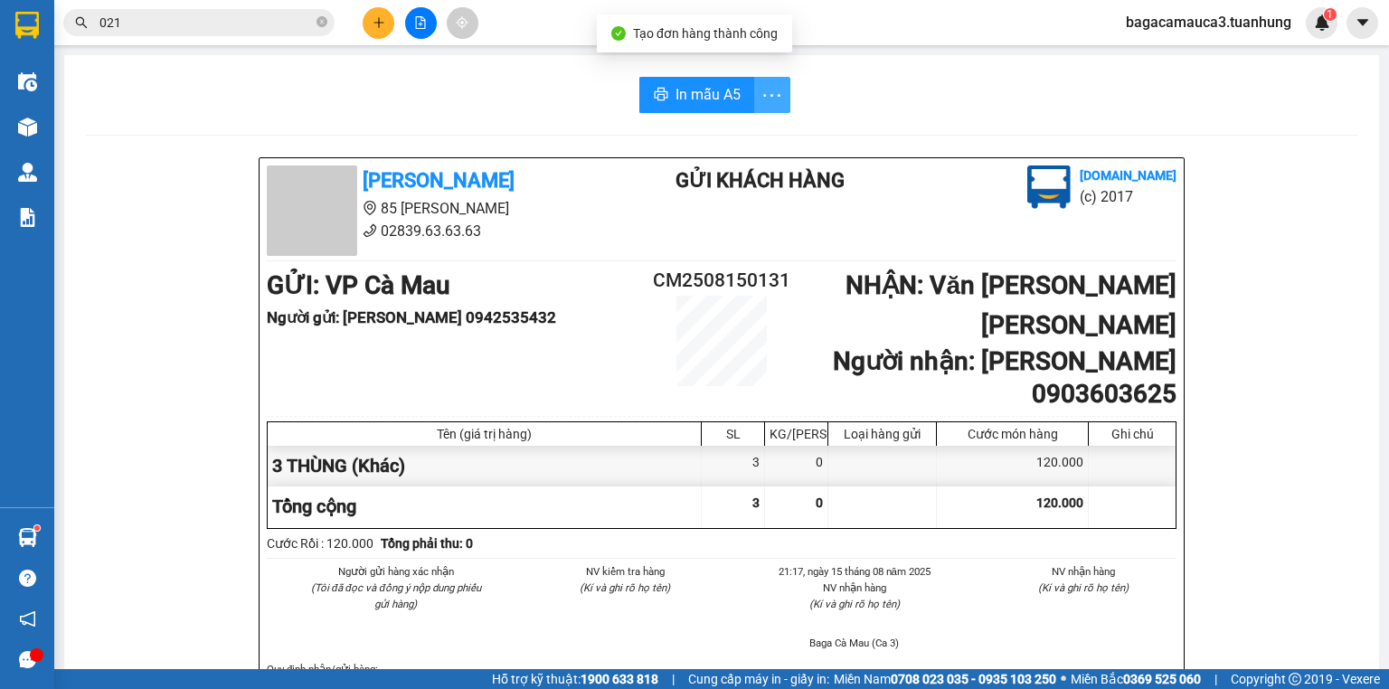
click at [771, 90] on icon "more" at bounding box center [772, 95] width 23 height 23
click at [745, 133] on div "In mẫu A5 theo số lượng (3)" at bounding box center [695, 135] width 156 height 20
click at [374, 26] on icon "plus" at bounding box center [379, 22] width 13 height 13
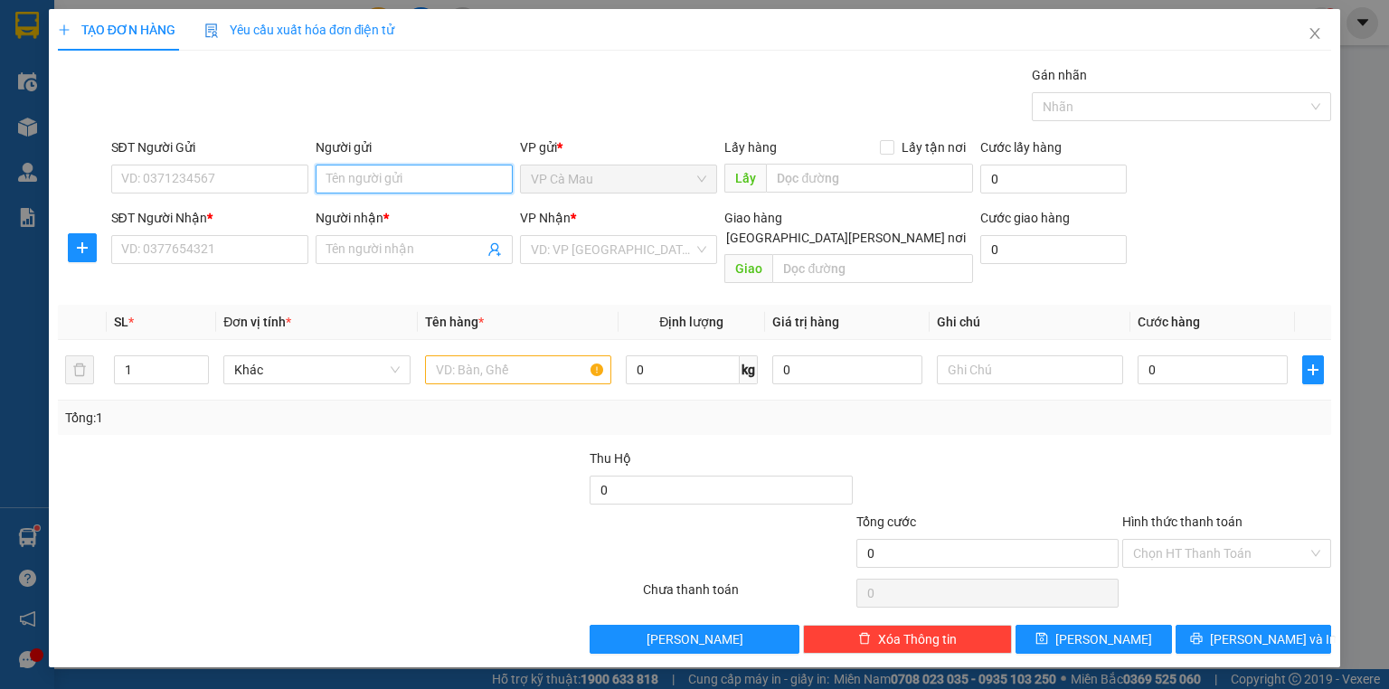
click at [344, 168] on input "Người gửi" at bounding box center [414, 179] width 197 height 29
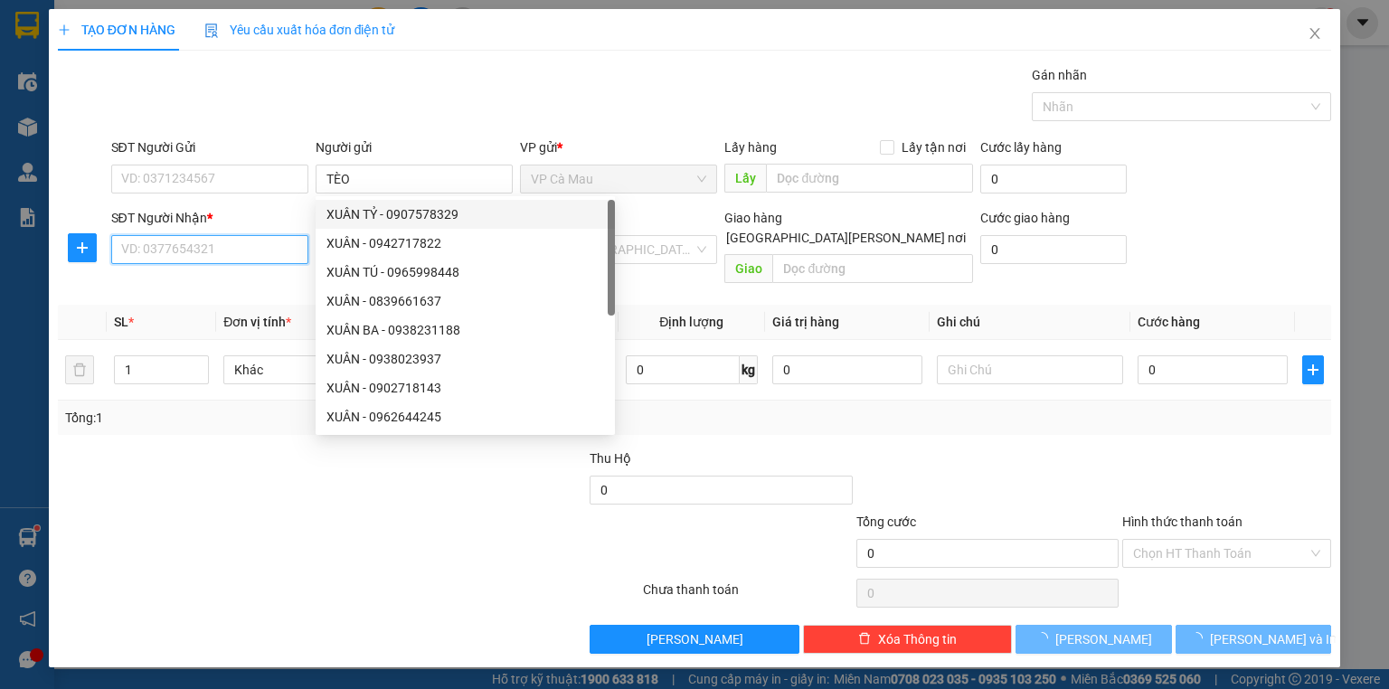
click at [239, 239] on input "SĐT Người Nhận *" at bounding box center [209, 249] width 197 height 29
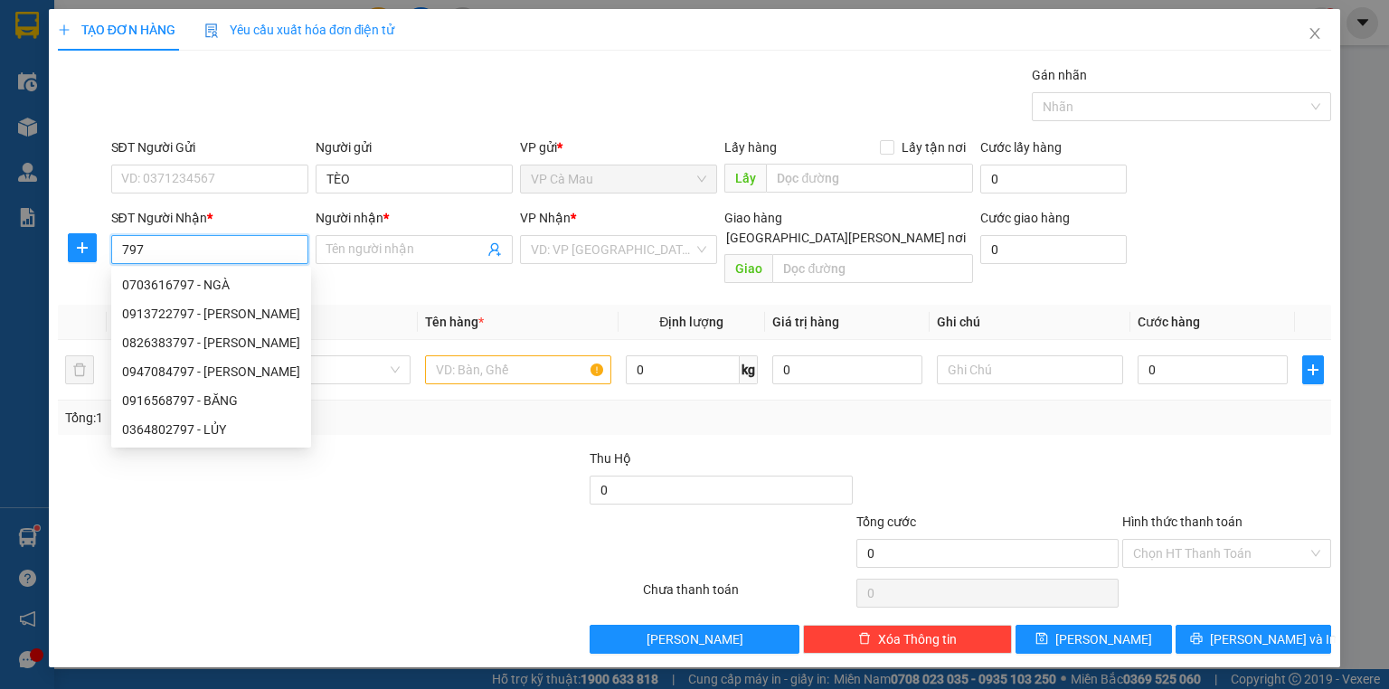
click at [242, 283] on div "0703616797 - NGÀ" at bounding box center [211, 285] width 178 height 20
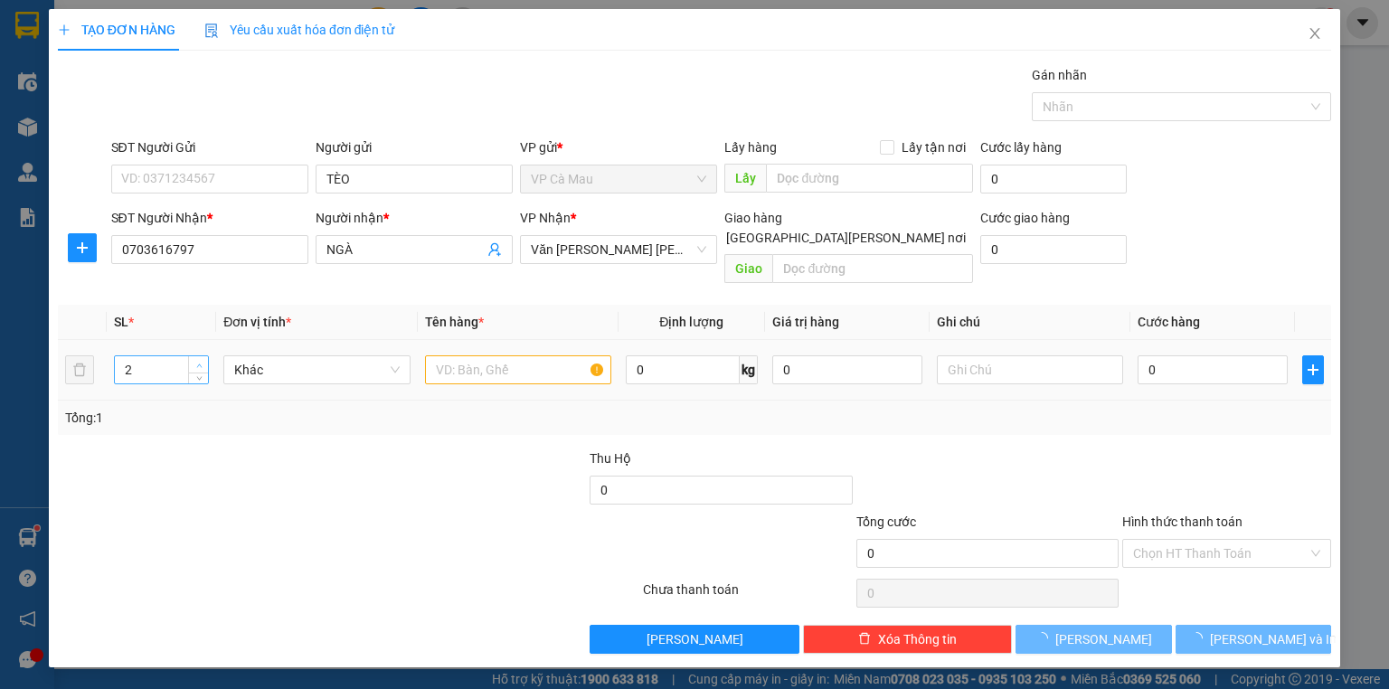
click at [194, 360] on span "up" at bounding box center [199, 365] width 11 height 11
click at [452, 355] on input "text" at bounding box center [518, 369] width 186 height 29
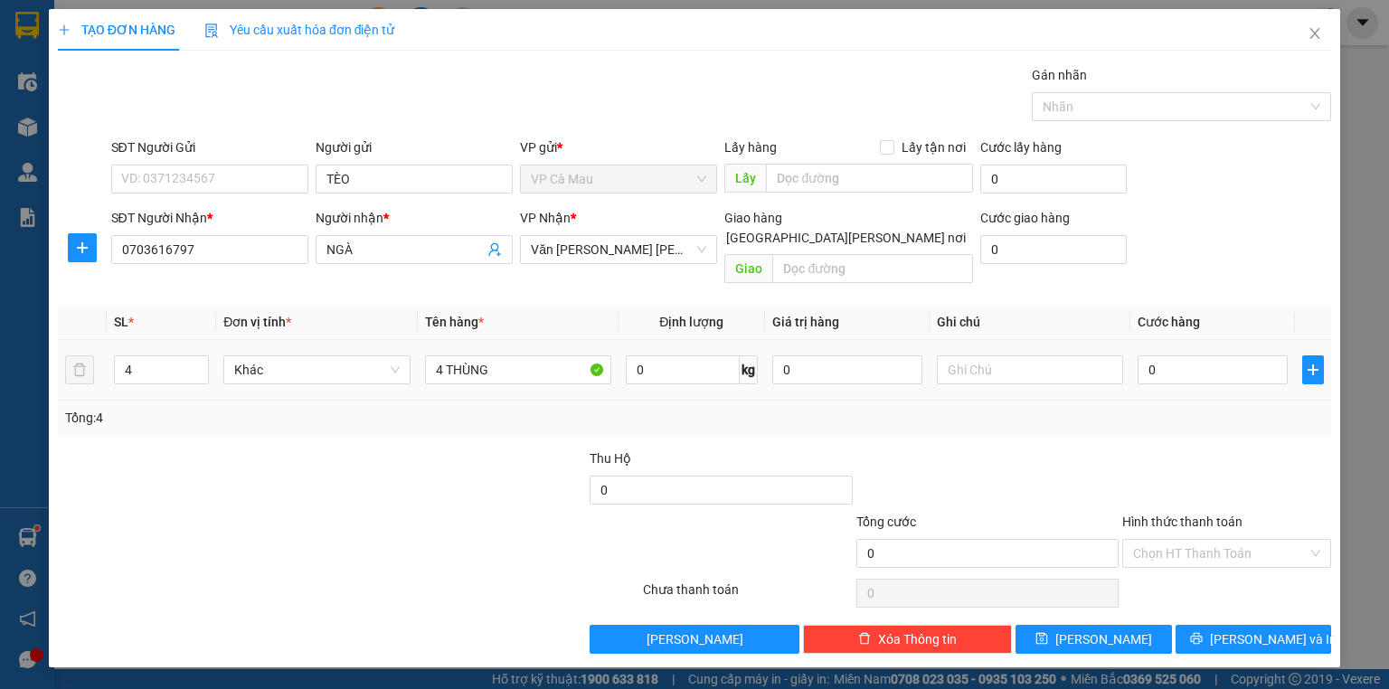
click at [1230, 340] on td "0" at bounding box center [1212, 370] width 165 height 61
click at [1219, 355] on input "0" at bounding box center [1213, 369] width 150 height 29
click at [1276, 631] on button "[PERSON_NAME] và In" at bounding box center [1254, 639] width 156 height 29
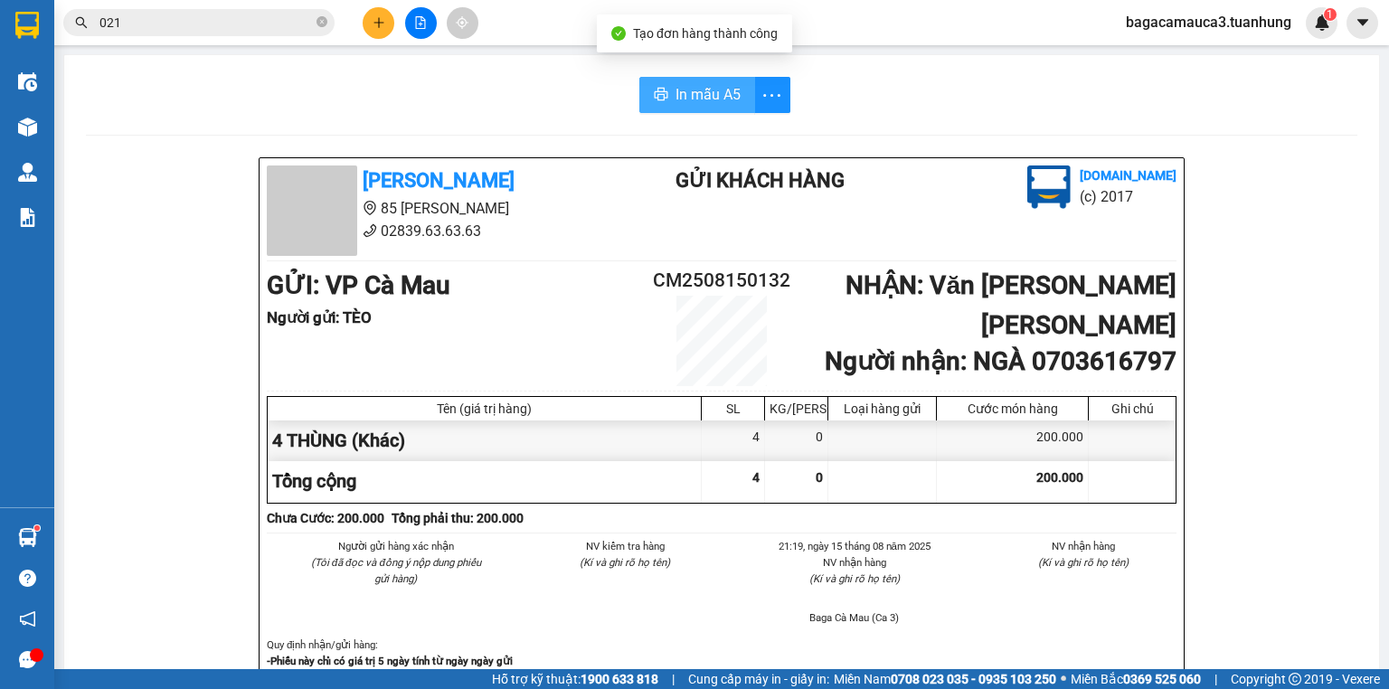
click at [641, 77] on button "In mẫu A5" at bounding box center [697, 95] width 116 height 36
